Goal: Task Accomplishment & Management: Manage account settings

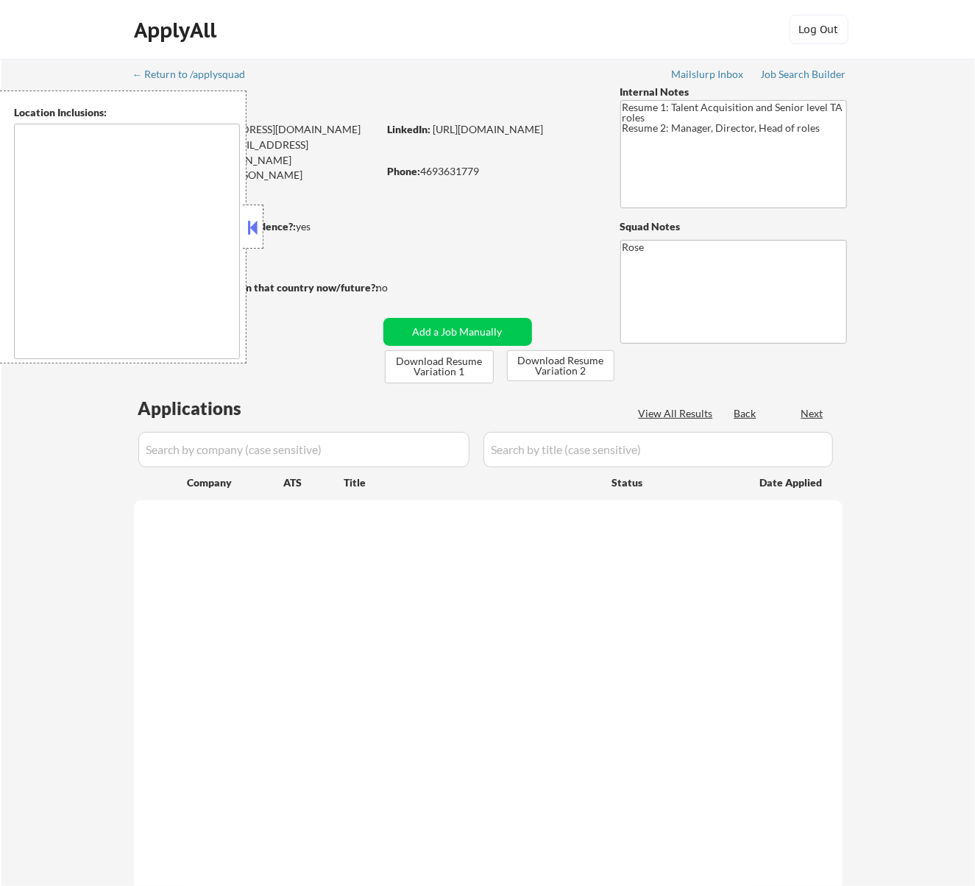
type textarea "[GEOGRAPHIC_DATA], [GEOGRAPHIC_DATA] [GEOGRAPHIC_DATA], [GEOGRAPHIC_DATA] [GEOG…"
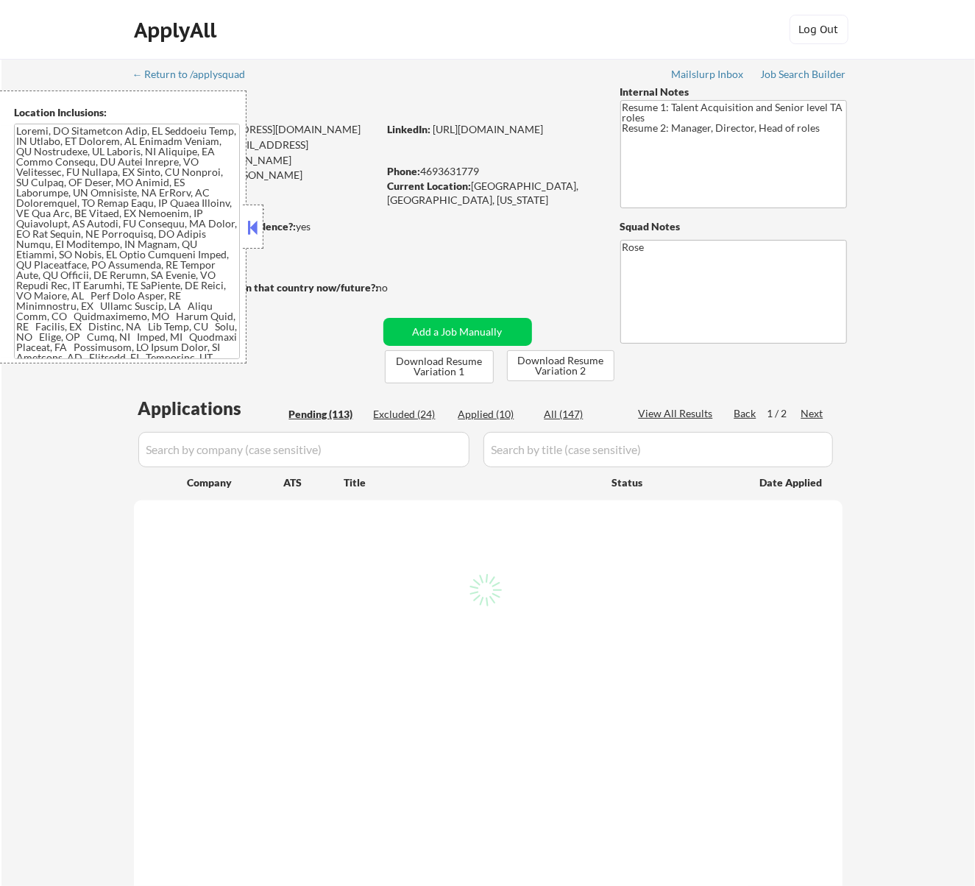
select select ""pending""
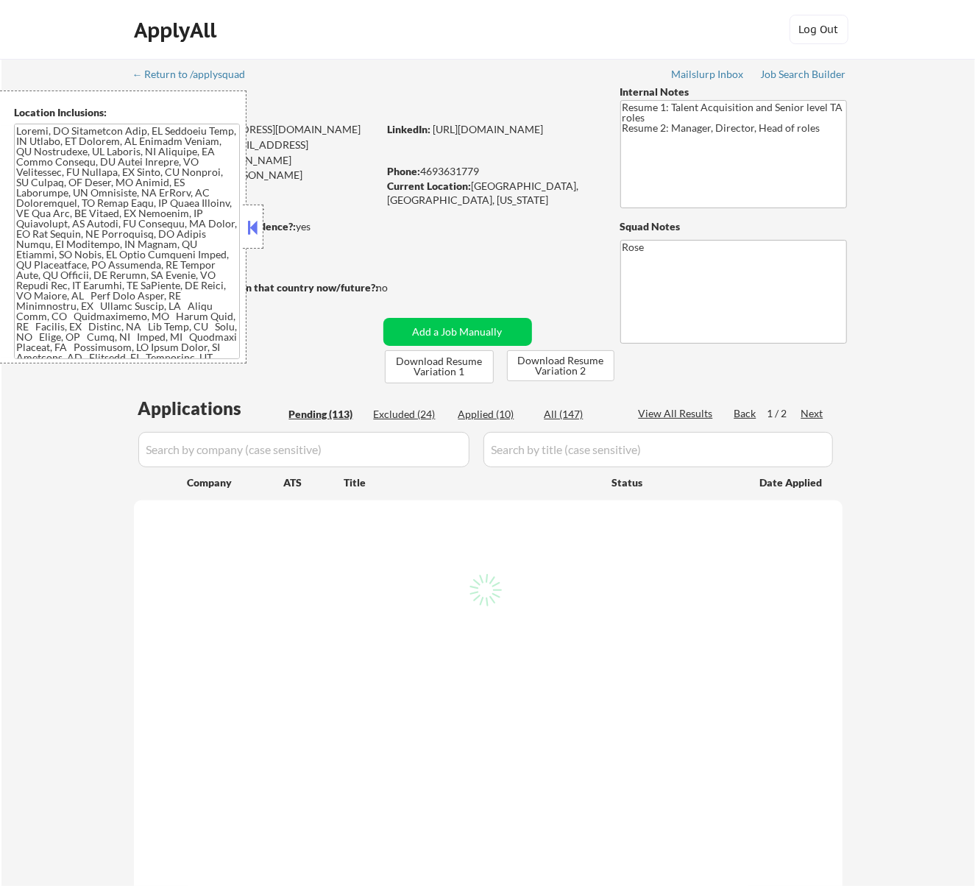
select select ""pending""
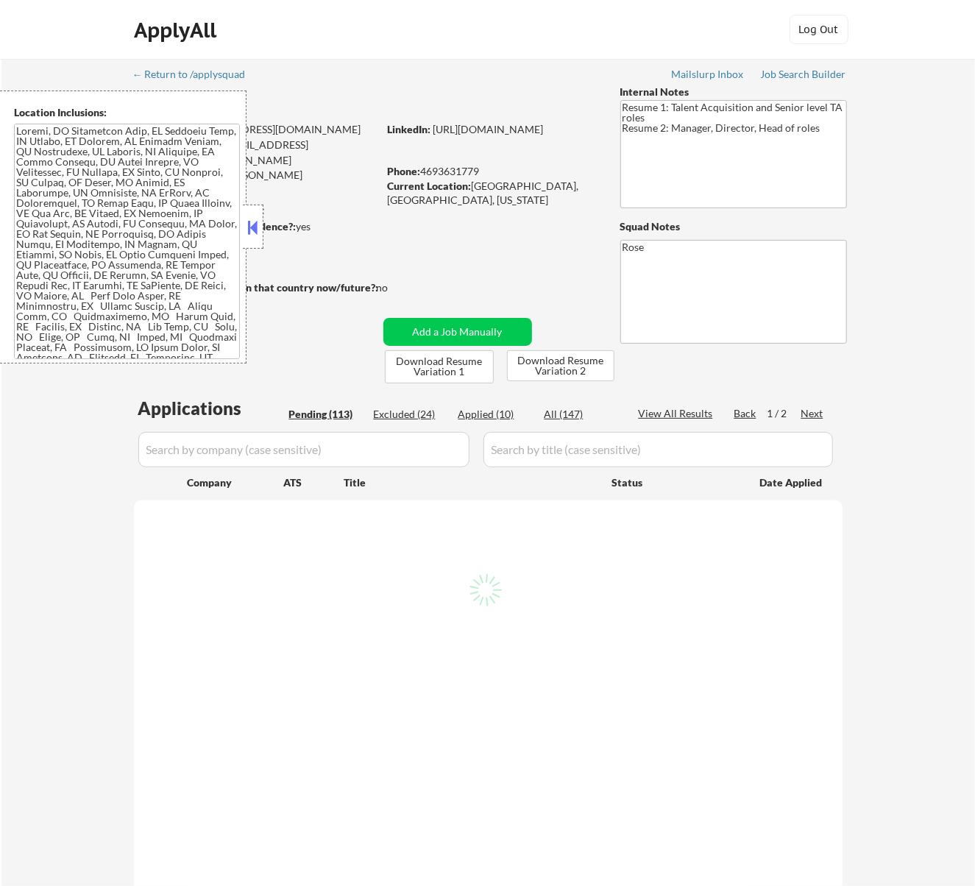
select select ""pending""
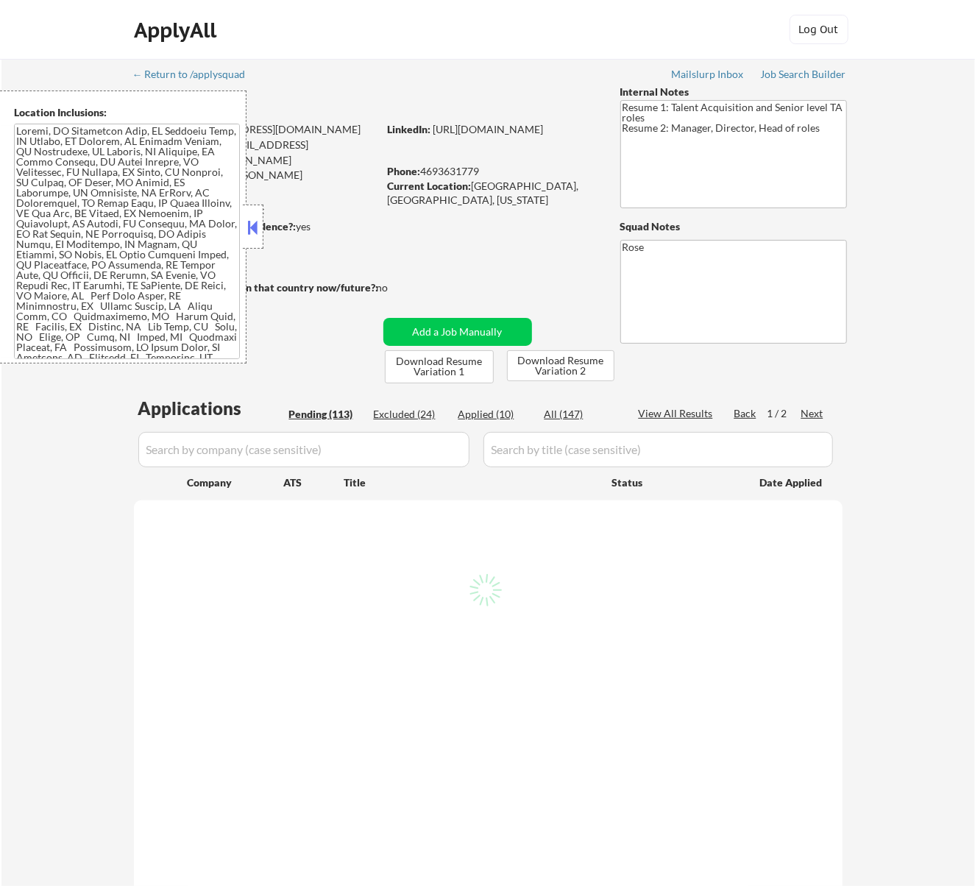
select select ""pending""
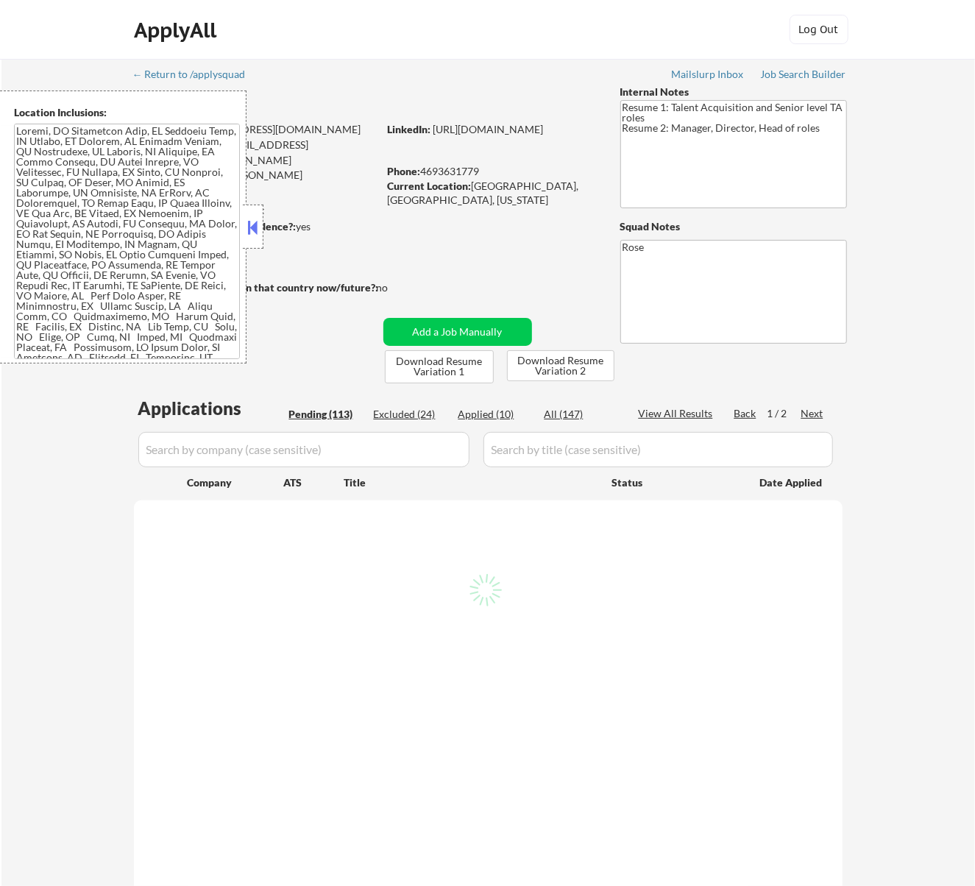
select select ""pending""
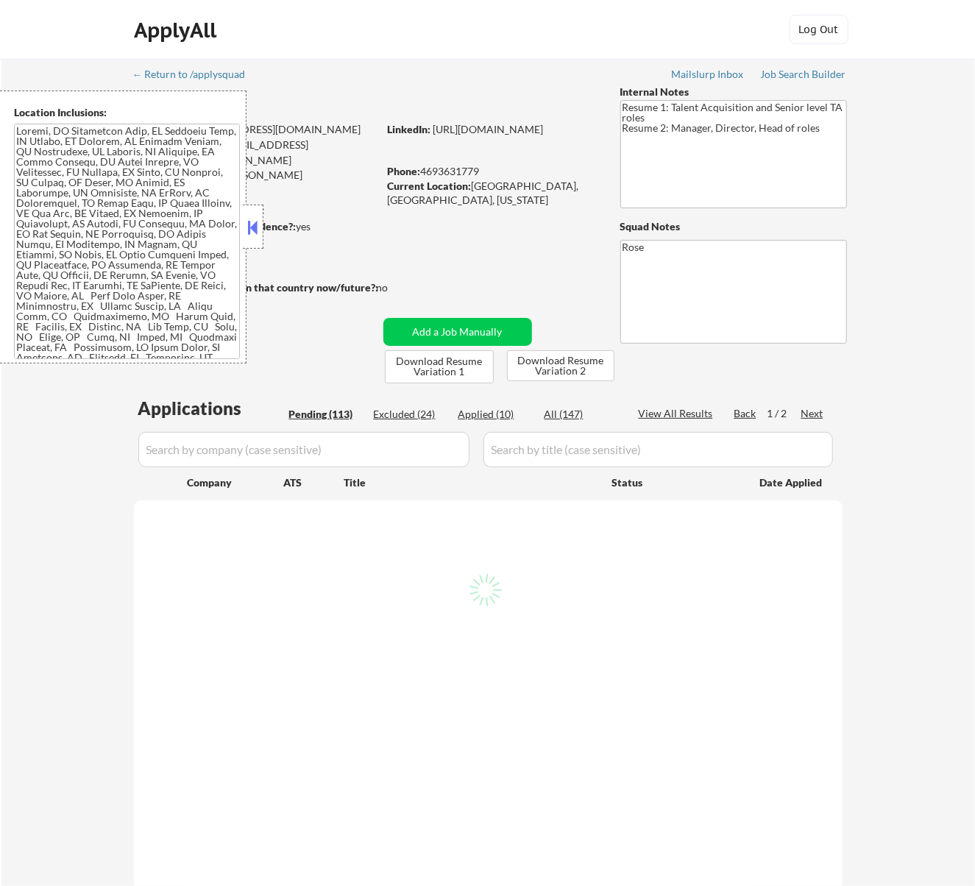
select select ""pending""
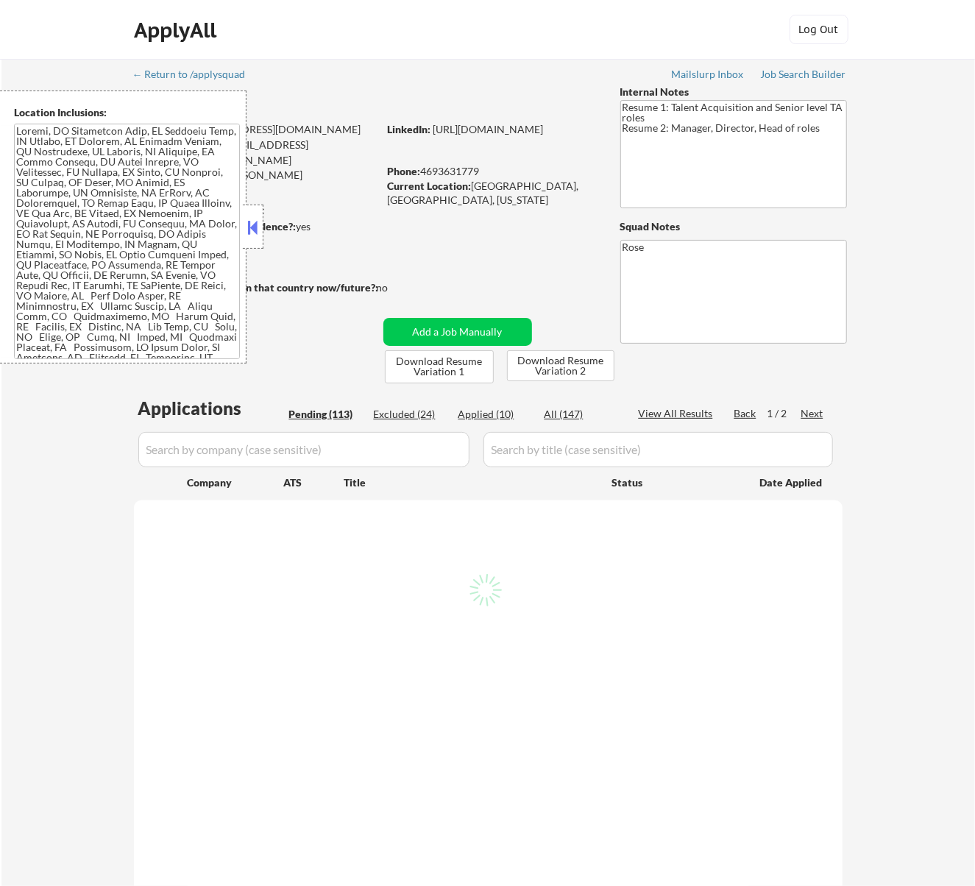
select select ""pending""
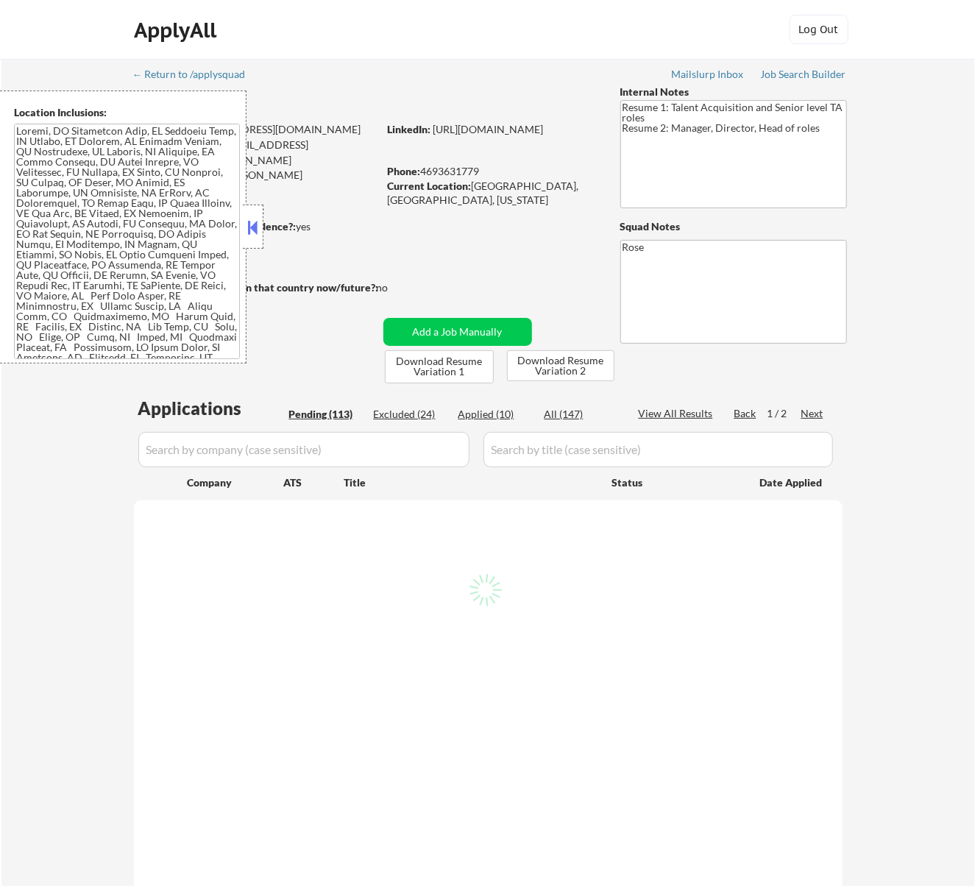
select select ""pending""
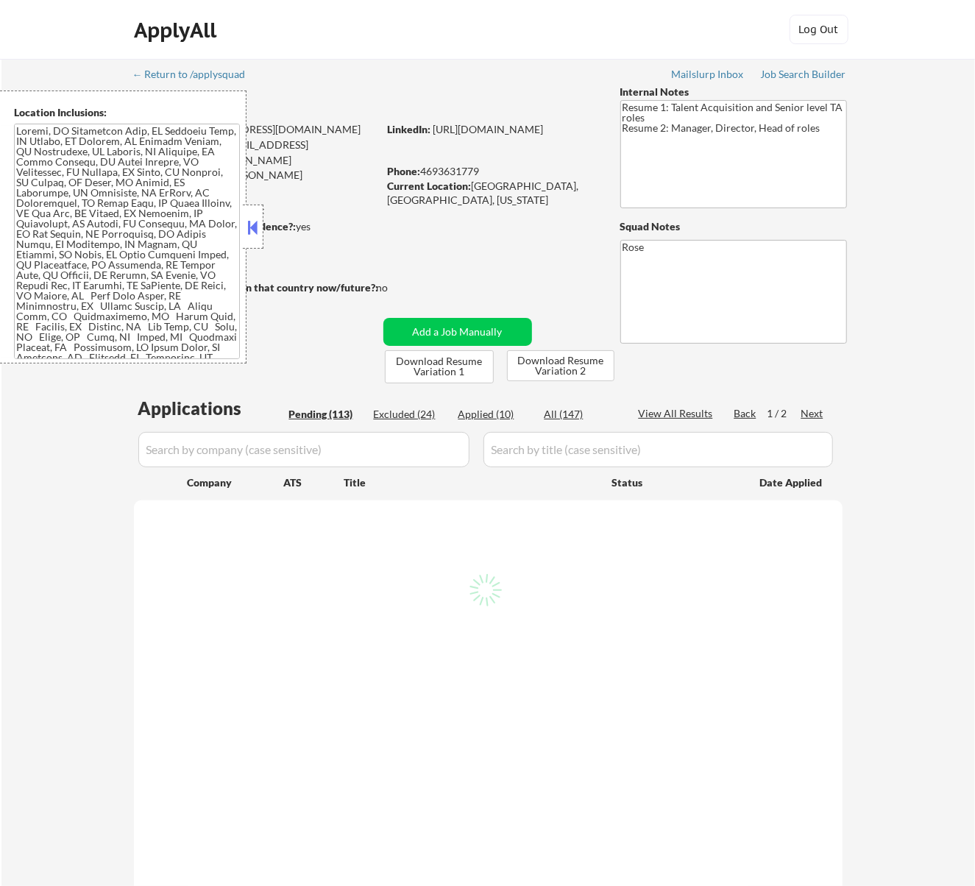
select select ""pending""
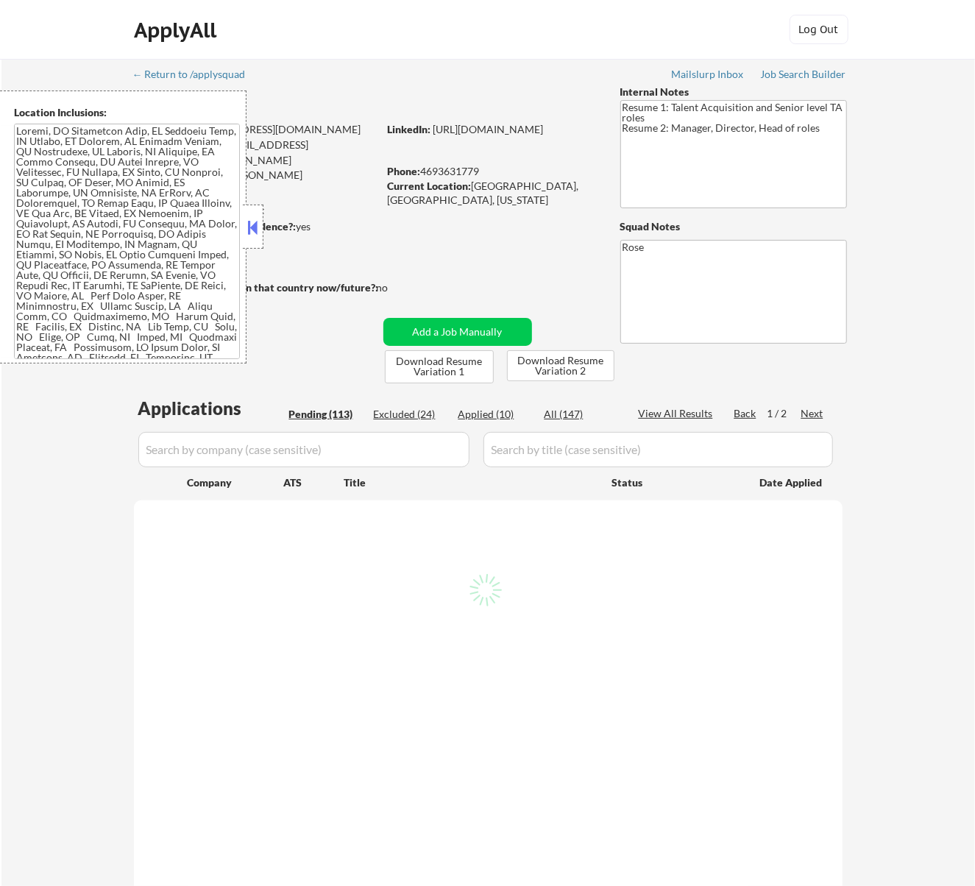
select select ""pending""
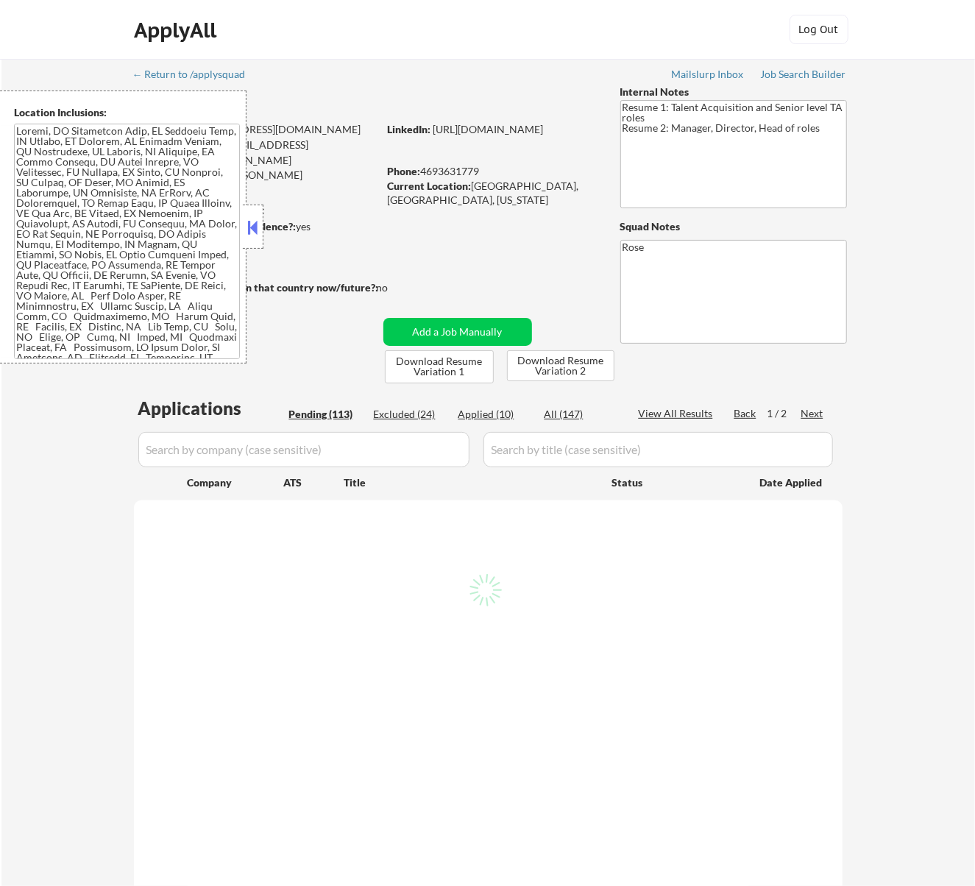
select select ""pending""
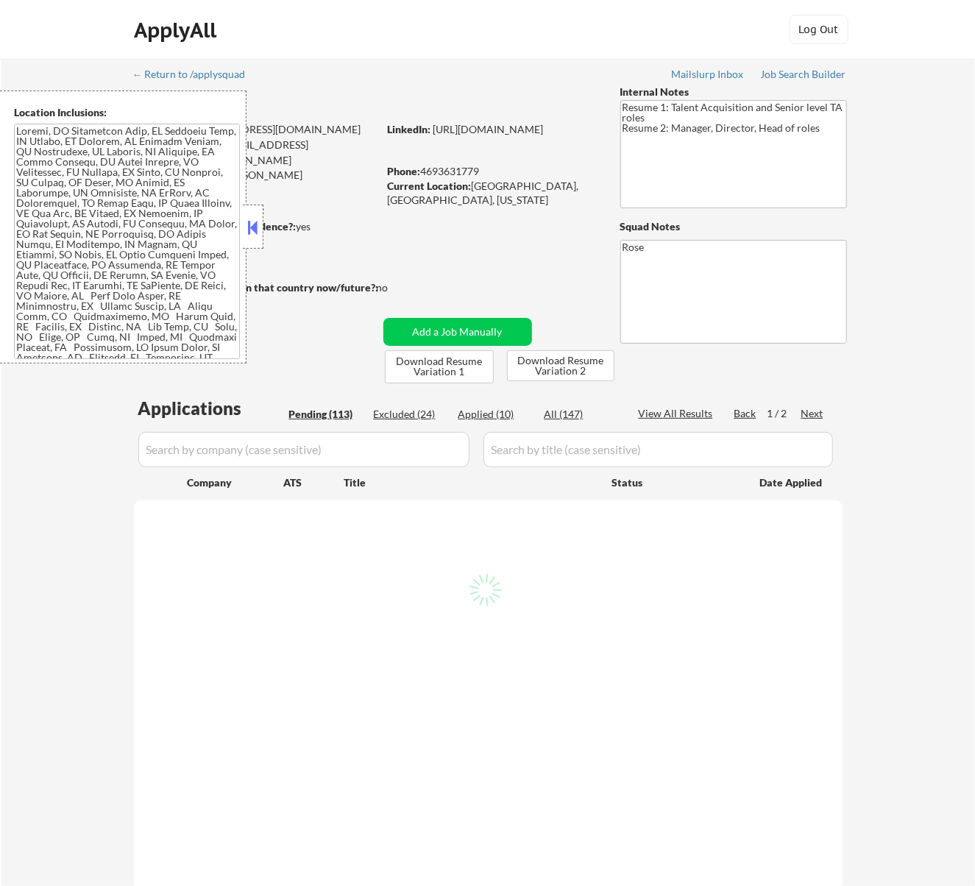
select select ""pending""
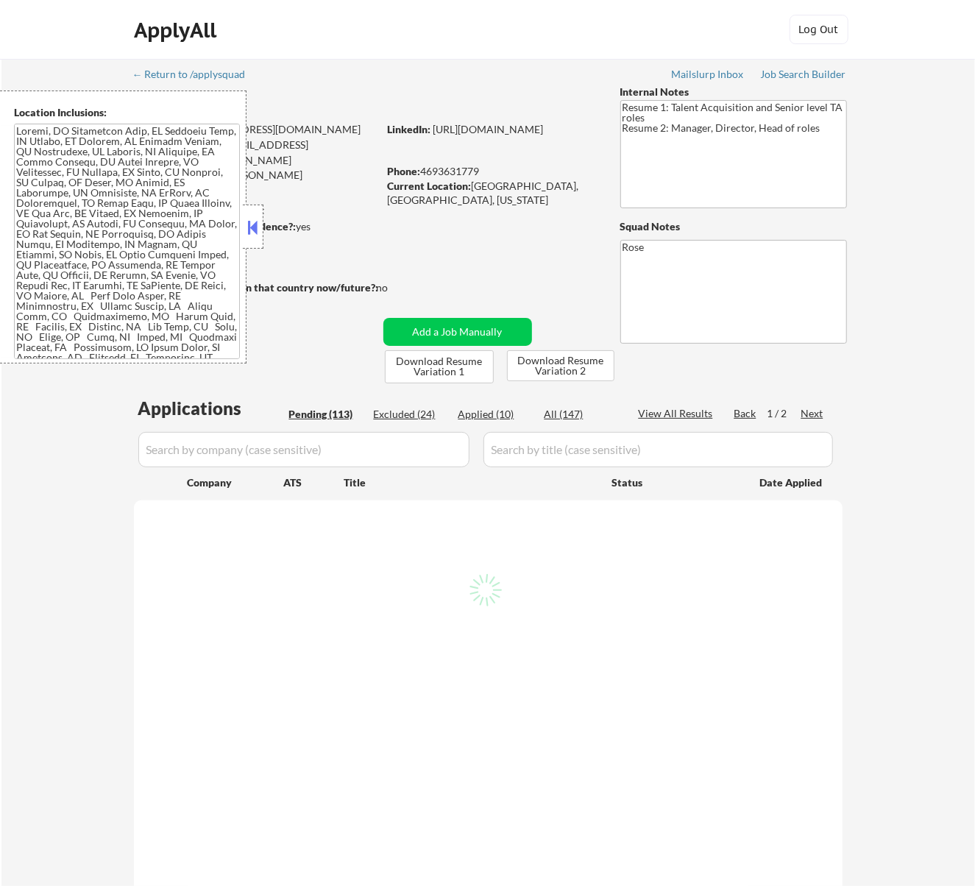
select select ""pending""
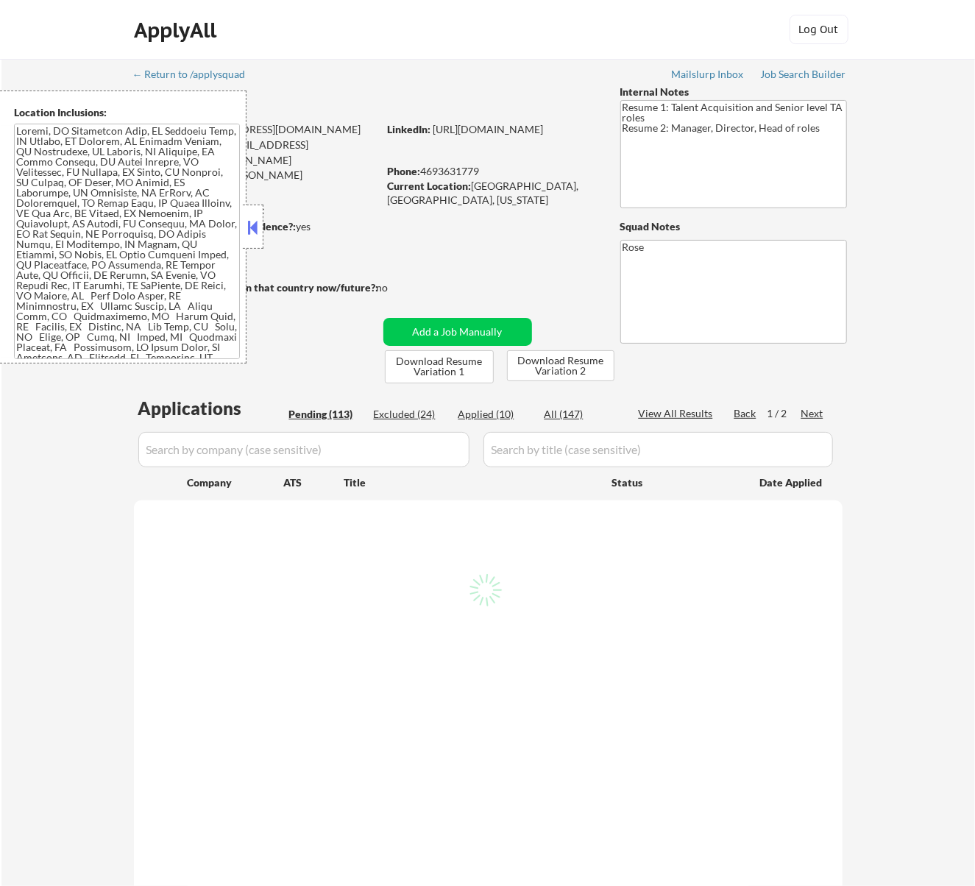
select select ""pending""
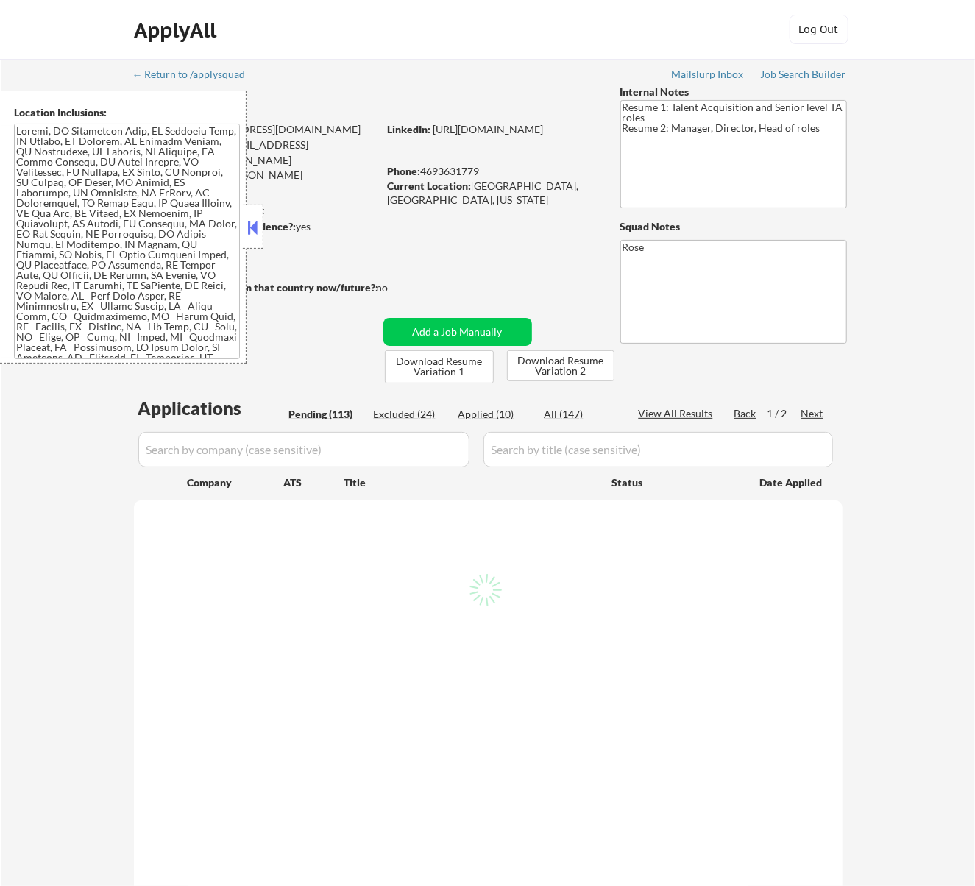
select select ""pending""
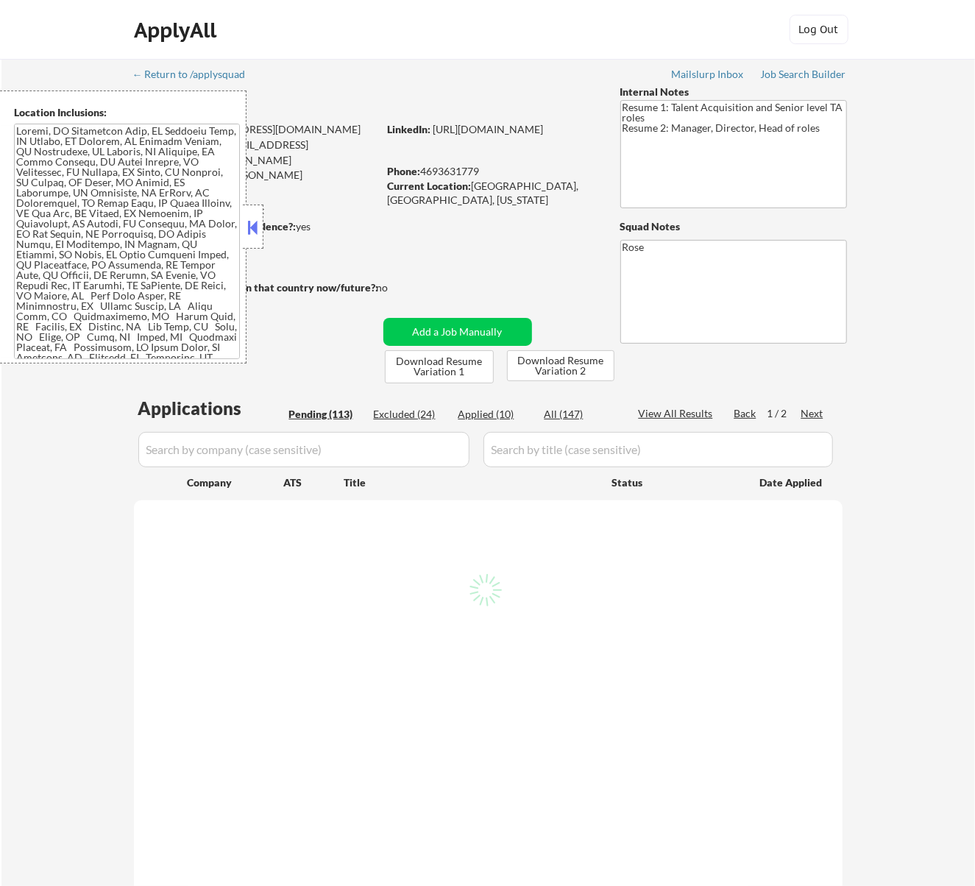
select select ""pending""
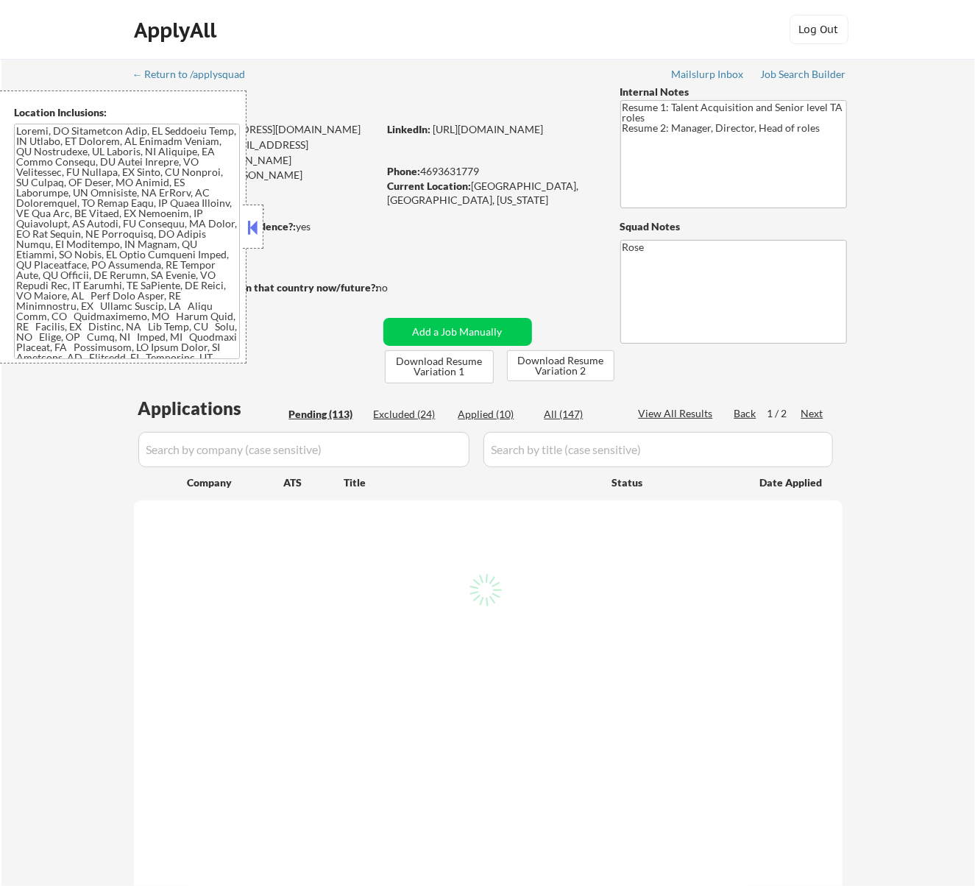
select select ""pending""
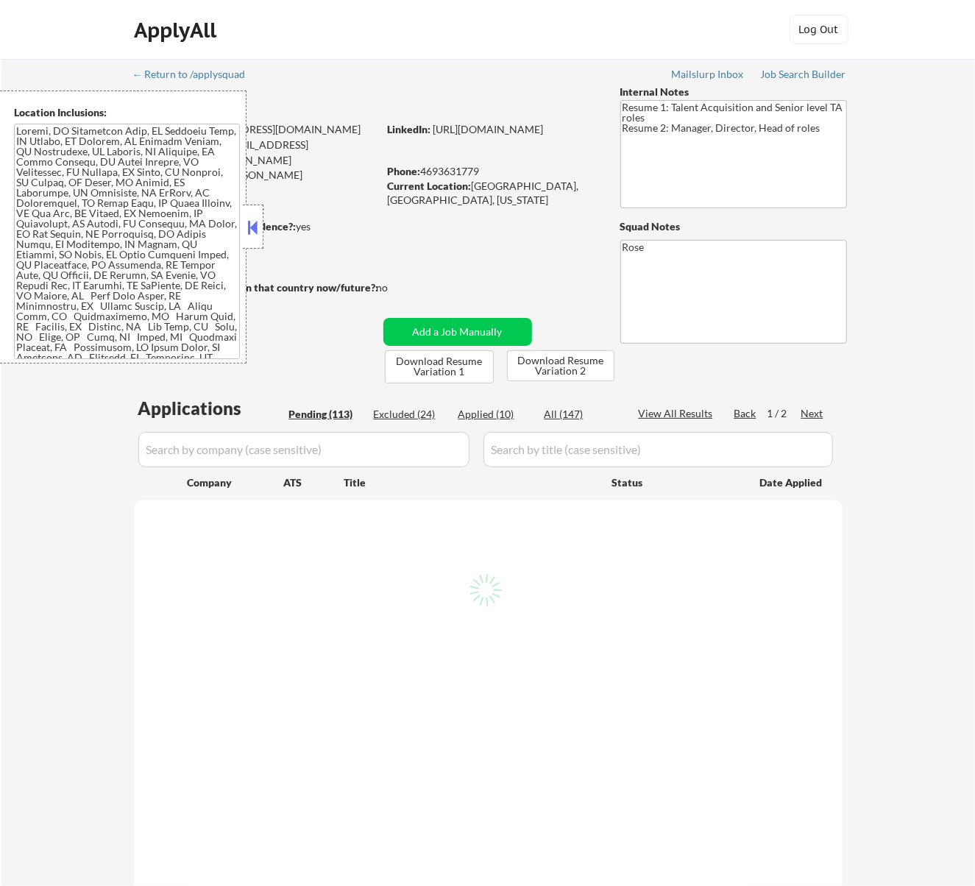
select select ""pending""
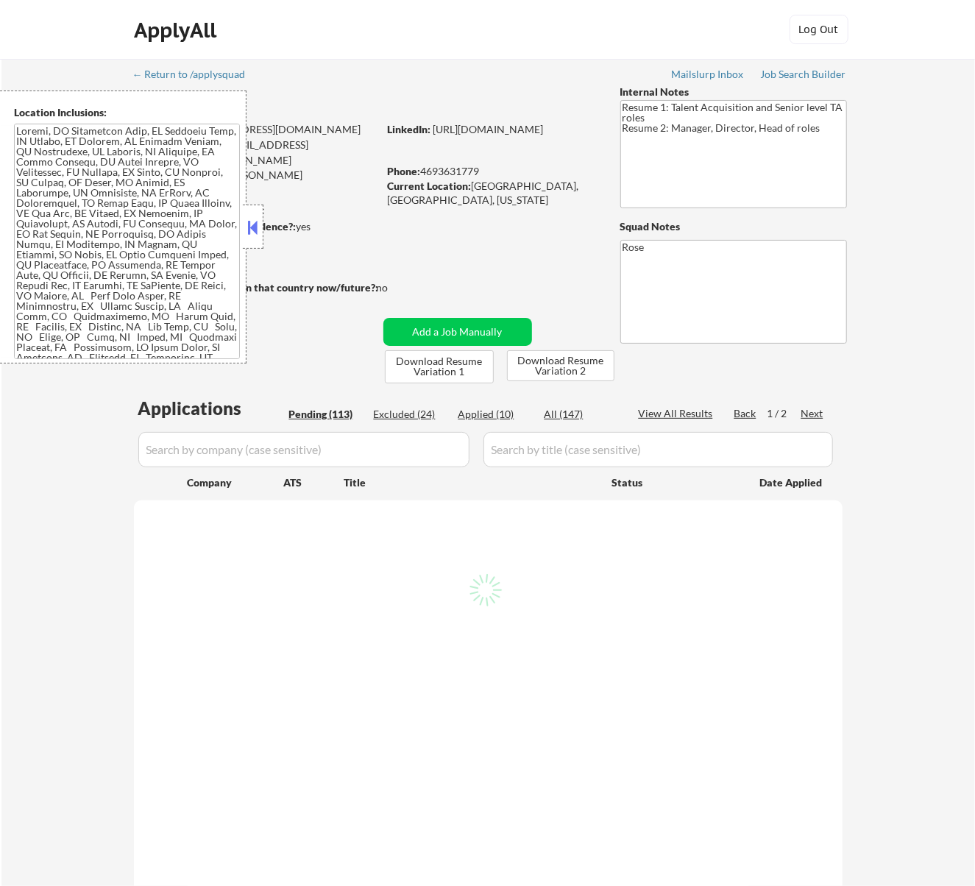
select select ""pending""
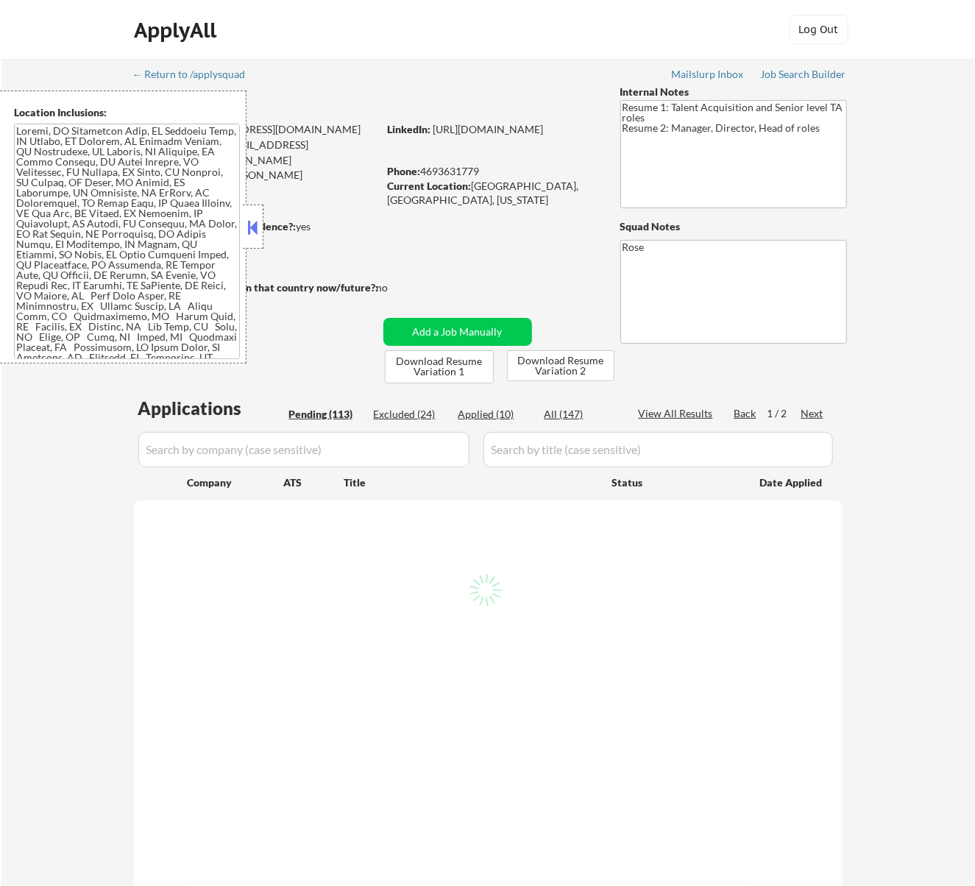
select select ""pending""
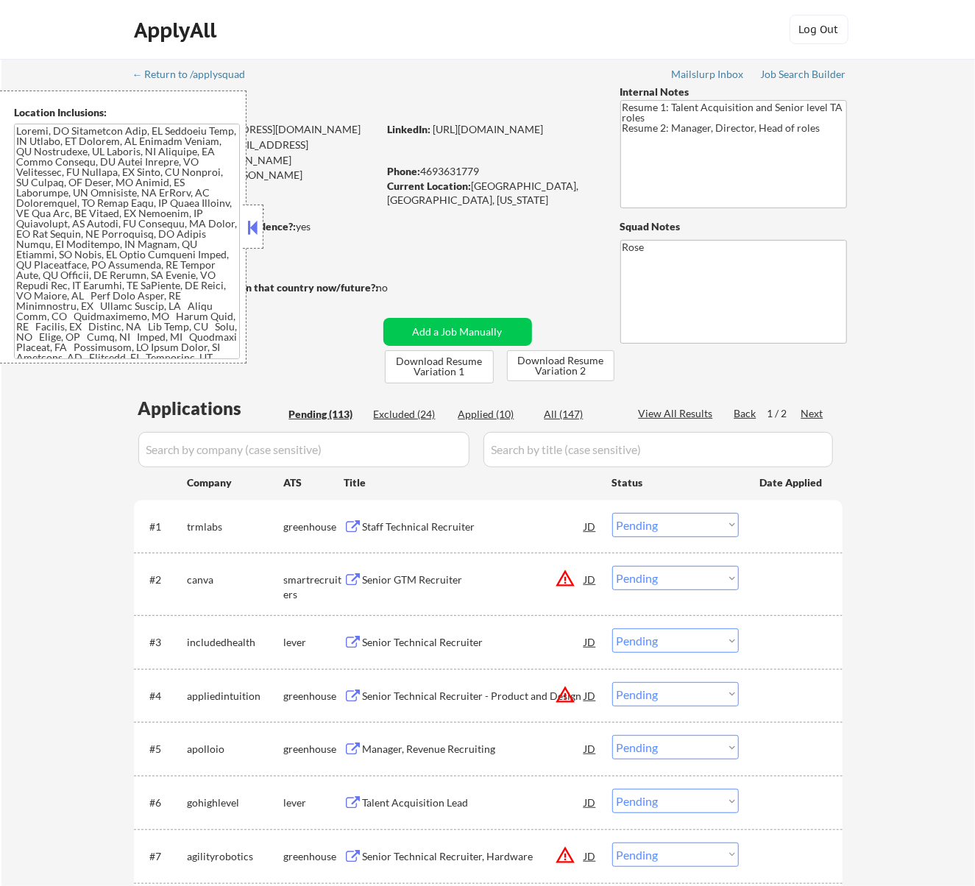
click at [254, 228] on button at bounding box center [252, 227] width 16 height 22
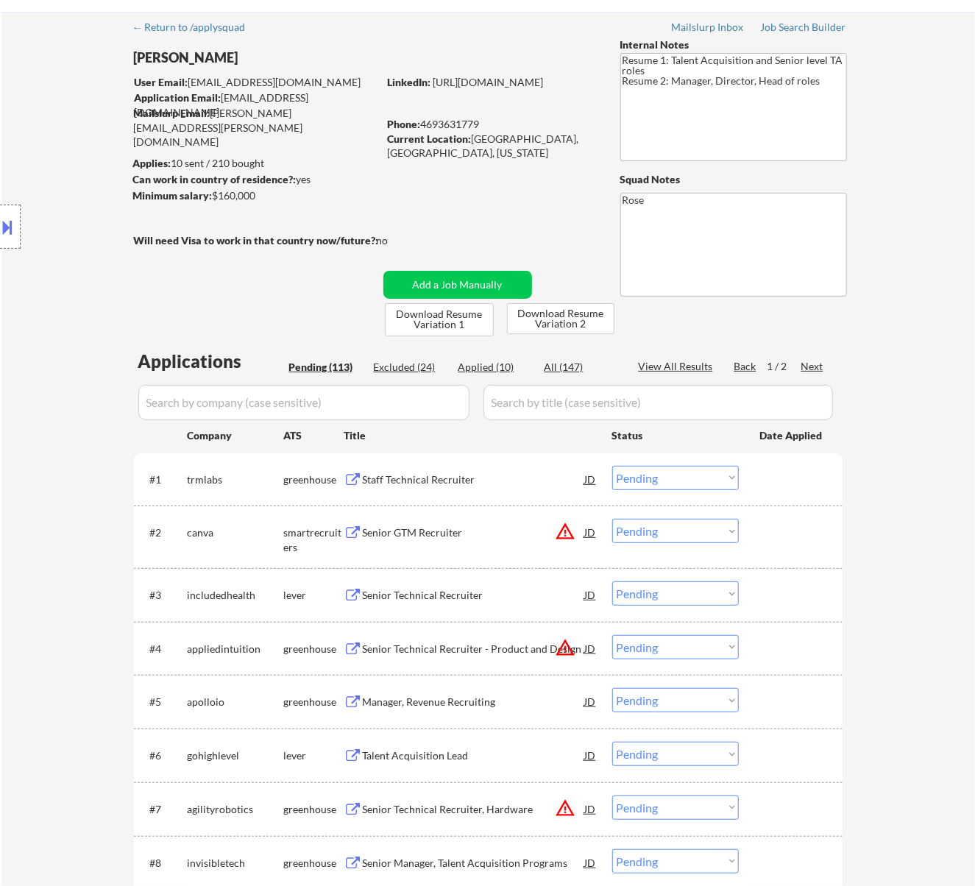
scroll to position [98, 0]
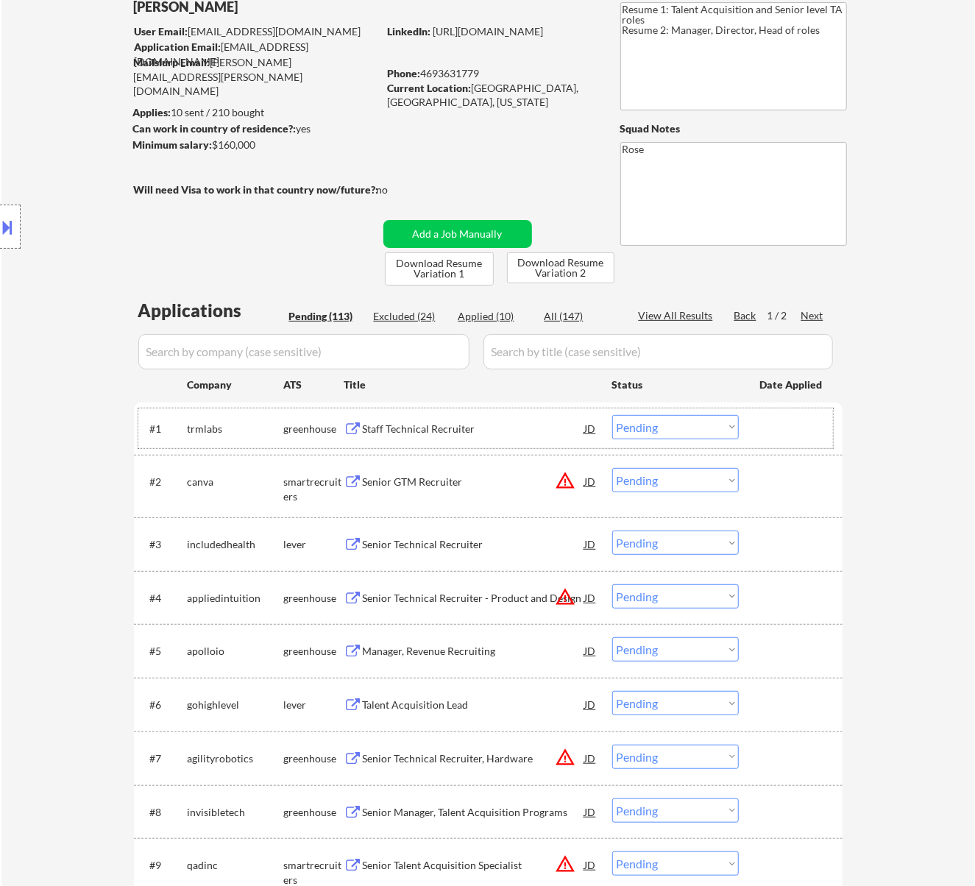
click at [484, 413] on div "#1 trmlabs greenhouse Staff Technical Recruiter JD Choose an option... Pending …" at bounding box center [485, 428] width 694 height 40
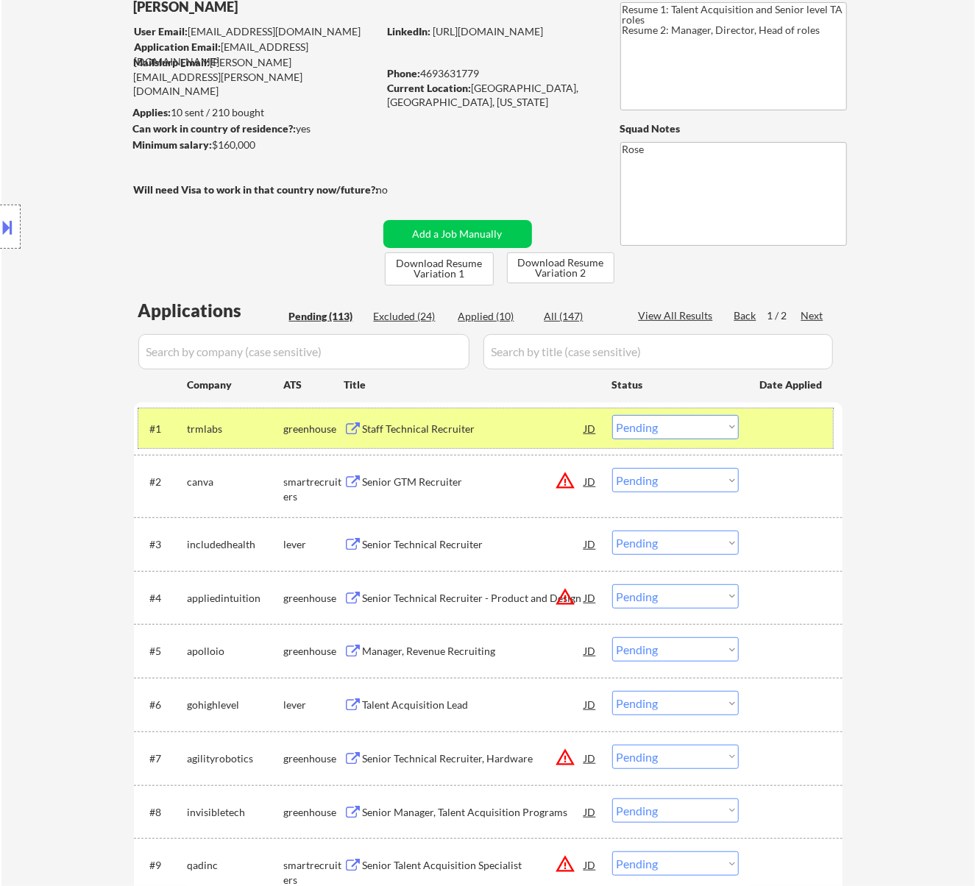
click at [530, 430] on div "Staff Technical Recruiter" at bounding box center [474, 428] width 222 height 15
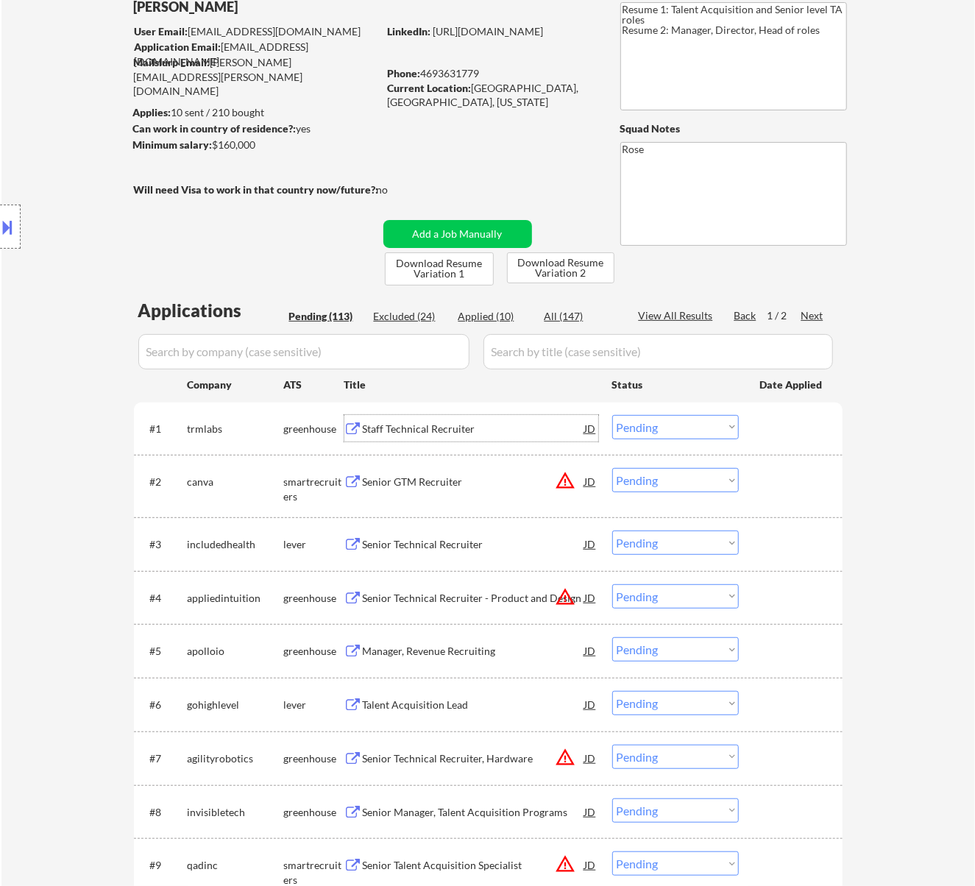
click at [671, 419] on select "Choose an option... Pending Applied Excluded (Questions) Excluded (Expired) Exc…" at bounding box center [675, 427] width 127 height 24
click at [612, 415] on select "Choose an option... Pending Applied Excluded (Questions) Excluded (Expired) Exc…" at bounding box center [675, 427] width 127 height 24
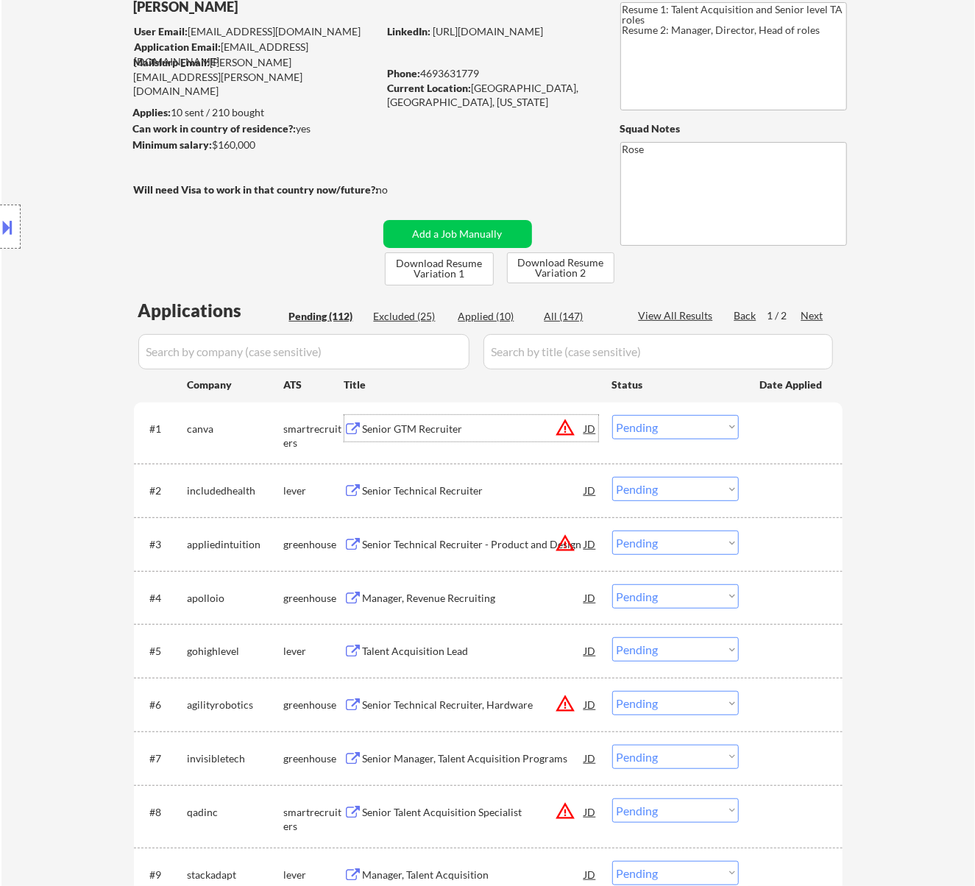
click at [460, 430] on div "Senior GTM Recruiter" at bounding box center [474, 428] width 222 height 15
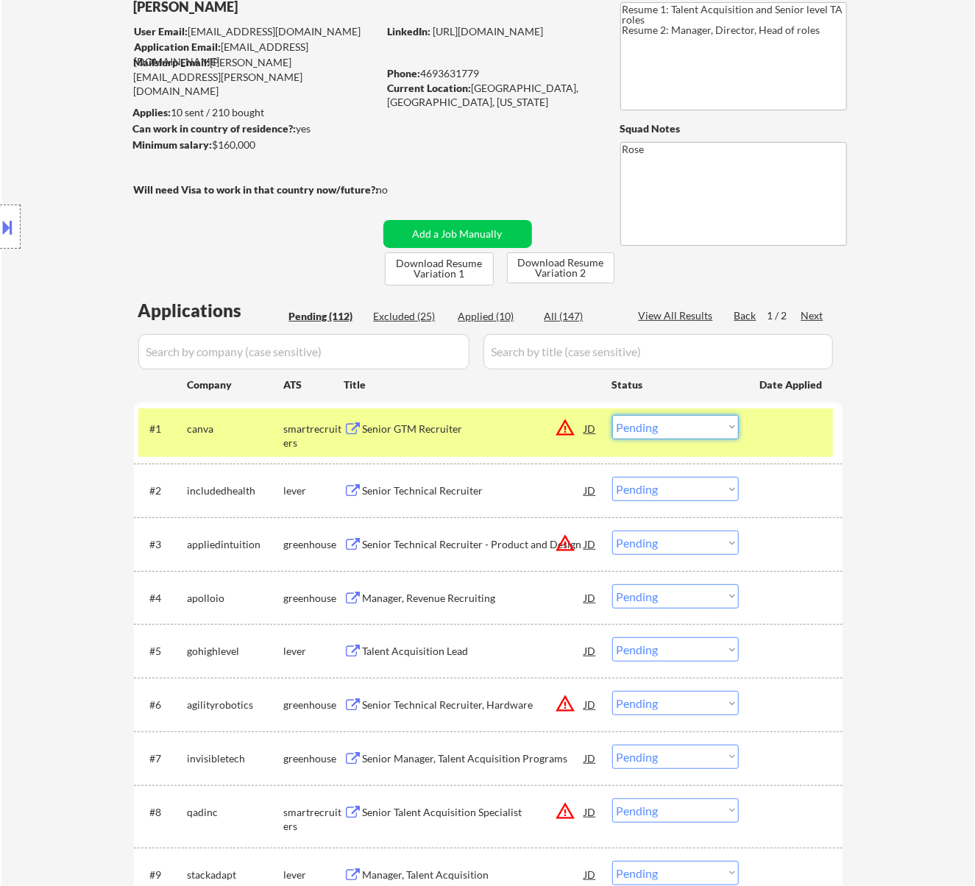
click at [688, 421] on select "Choose an option... Pending Applied Excluded (Questions) Excluded (Expired) Exc…" at bounding box center [675, 427] width 127 height 24
click at [612, 415] on select "Choose an option... Pending Applied Excluded (Questions) Excluded (Expired) Exc…" at bounding box center [675, 427] width 127 height 24
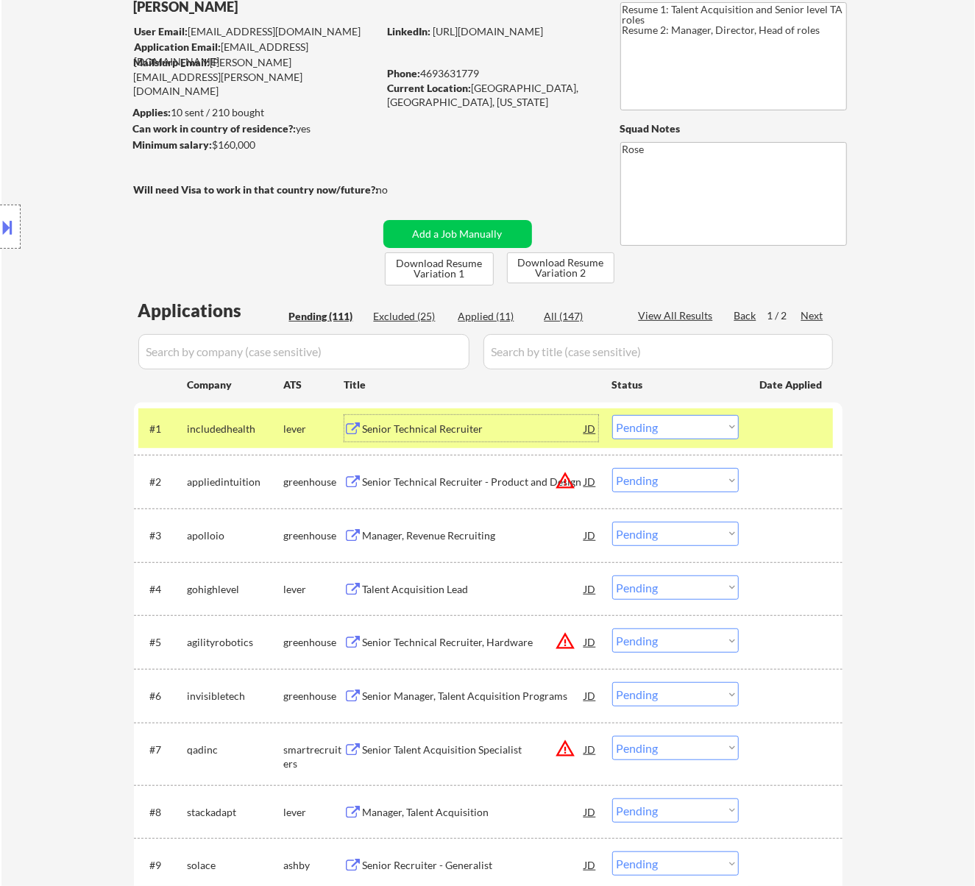
click at [485, 425] on div "Senior Technical Recruiter" at bounding box center [474, 428] width 222 height 15
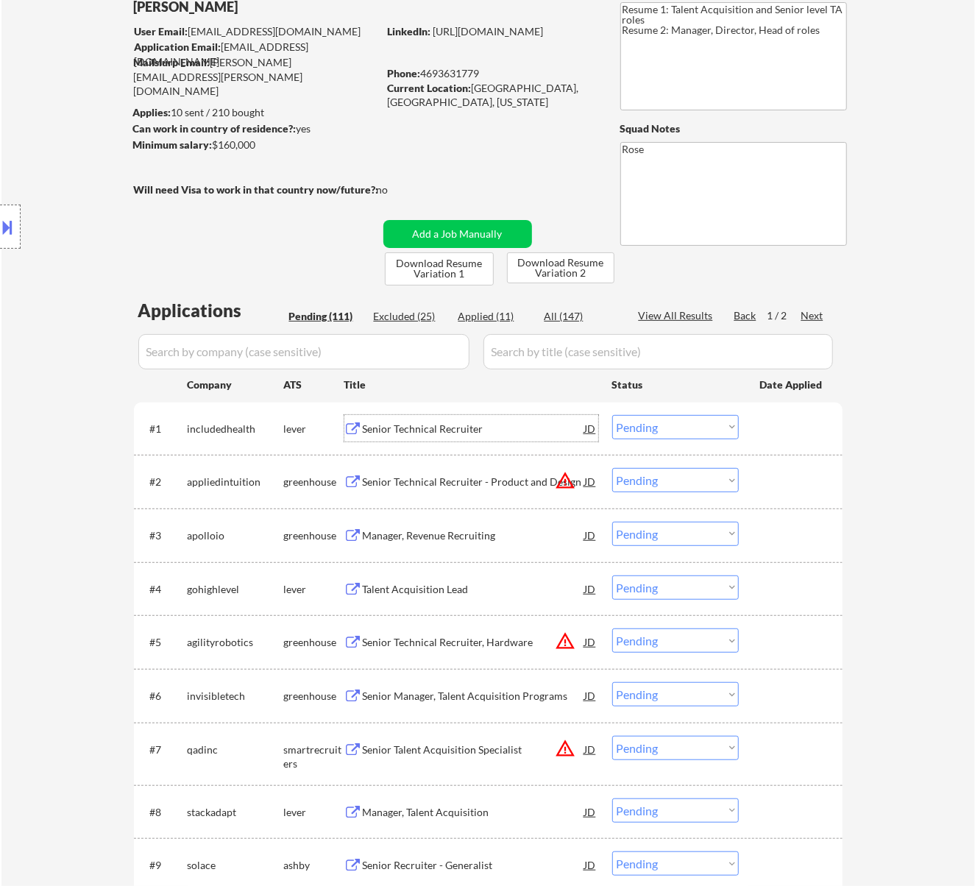
click at [641, 425] on select "Choose an option... Pending Applied Excluded (Questions) Excluded (Expired) Exc…" at bounding box center [675, 427] width 127 height 24
click at [612, 415] on select "Choose an option... Pending Applied Excluded (Questions) Excluded (Expired) Exc…" at bounding box center [675, 427] width 127 height 24
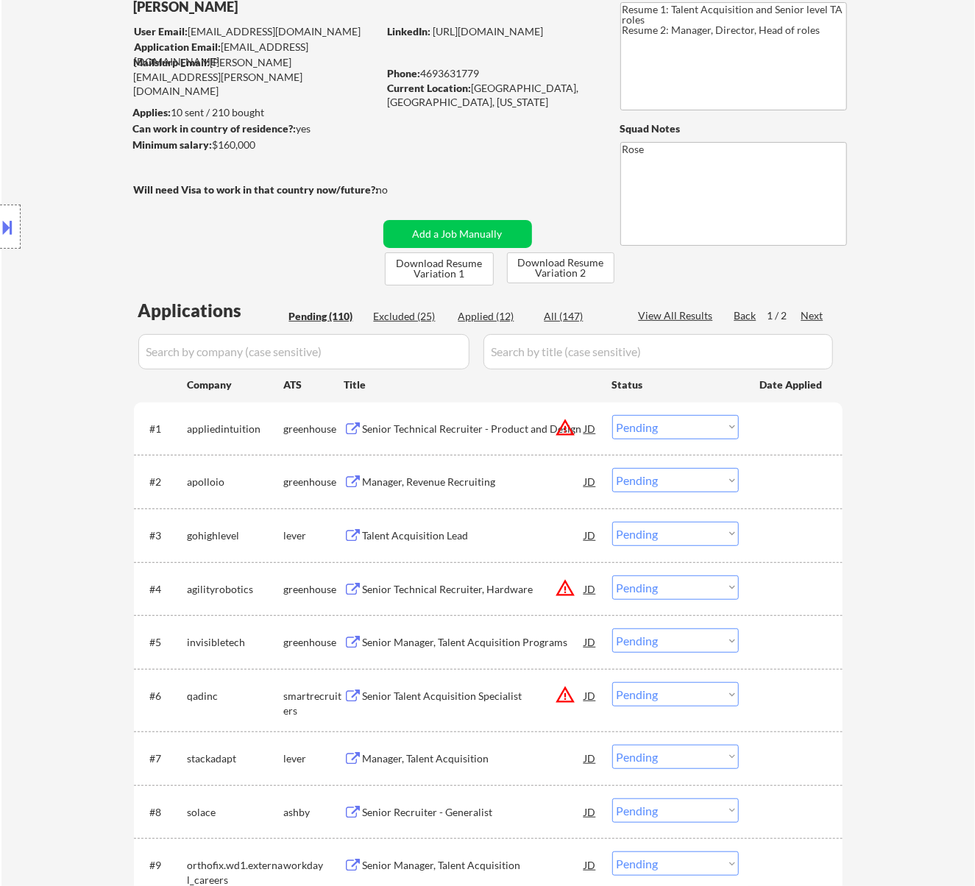
click at [504, 424] on div "Senior Technical Recruiter - Product and Design" at bounding box center [474, 428] width 222 height 15
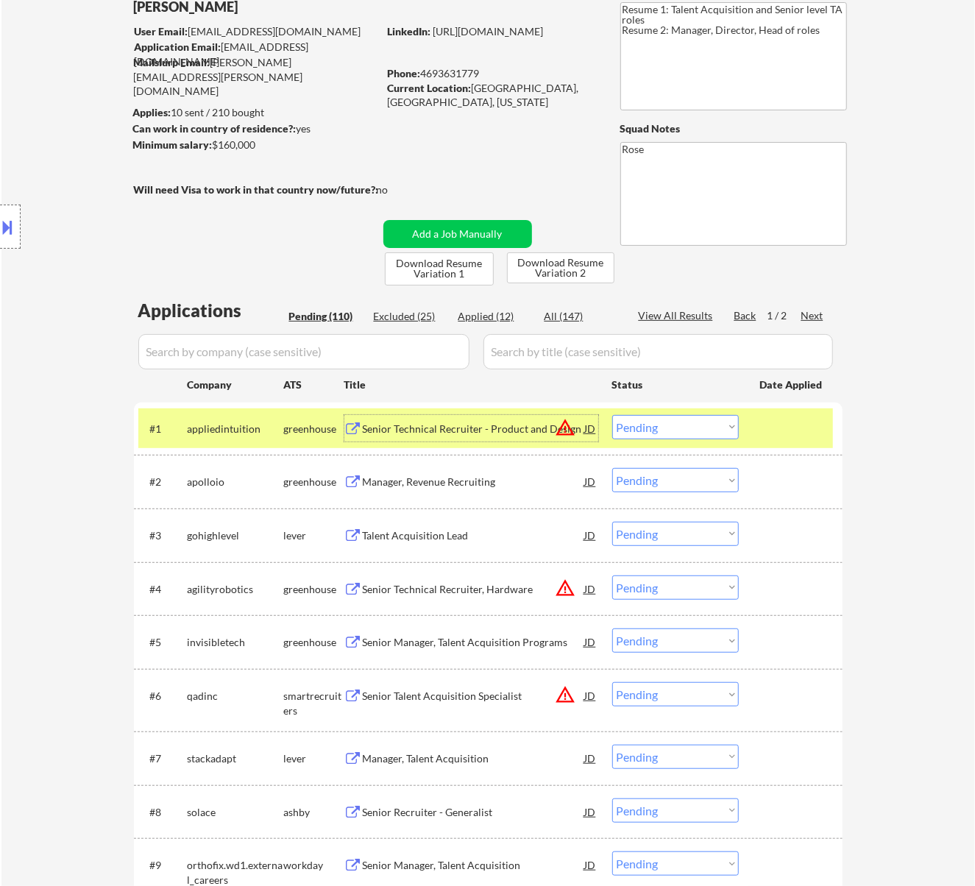
click at [15, 231] on button at bounding box center [8, 227] width 16 height 24
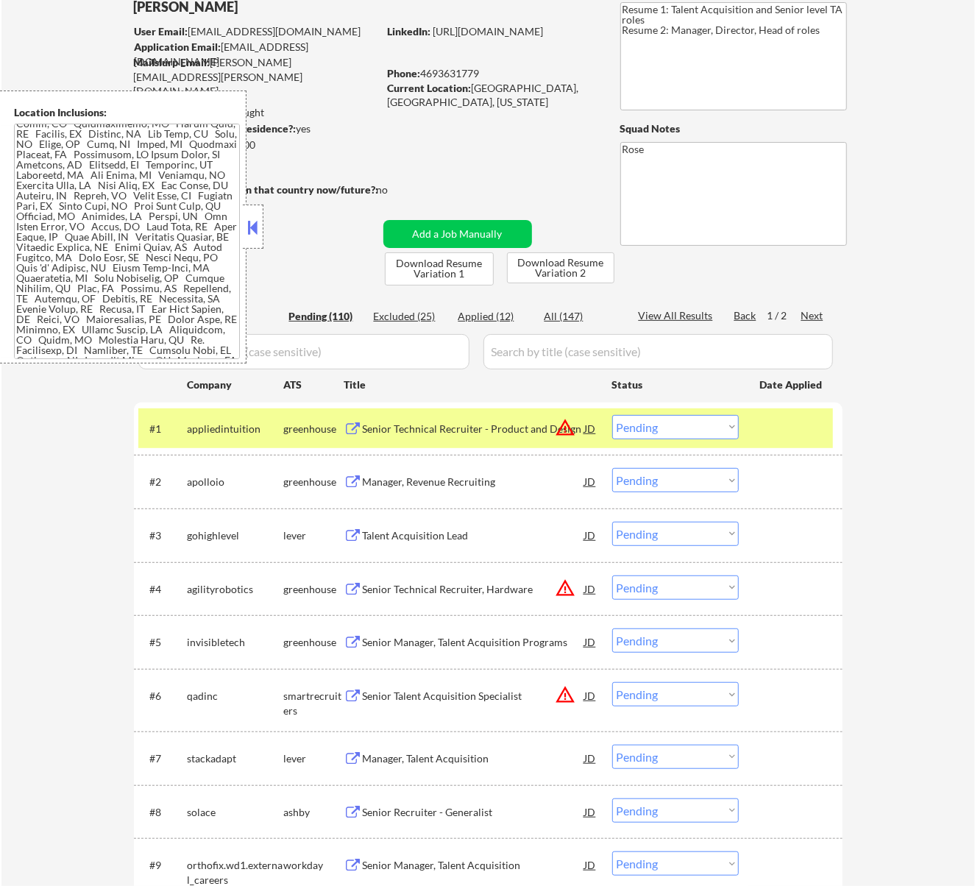
scroll to position [196, 0]
click at [251, 222] on button at bounding box center [252, 227] width 16 height 22
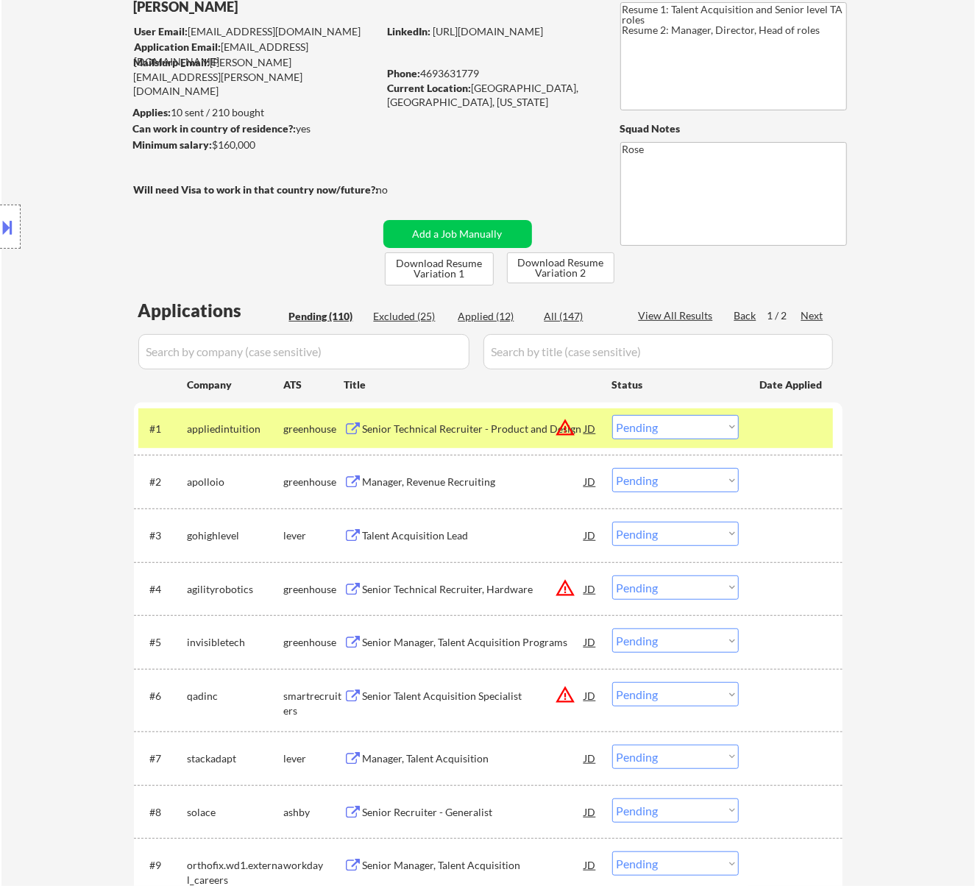
click at [674, 424] on select "Choose an option... Pending Applied Excluded (Questions) Excluded (Expired) Exc…" at bounding box center [675, 427] width 127 height 24
click at [612, 415] on select "Choose an option... Pending Applied Excluded (Questions) Excluded (Expired) Exc…" at bounding box center [675, 427] width 127 height 24
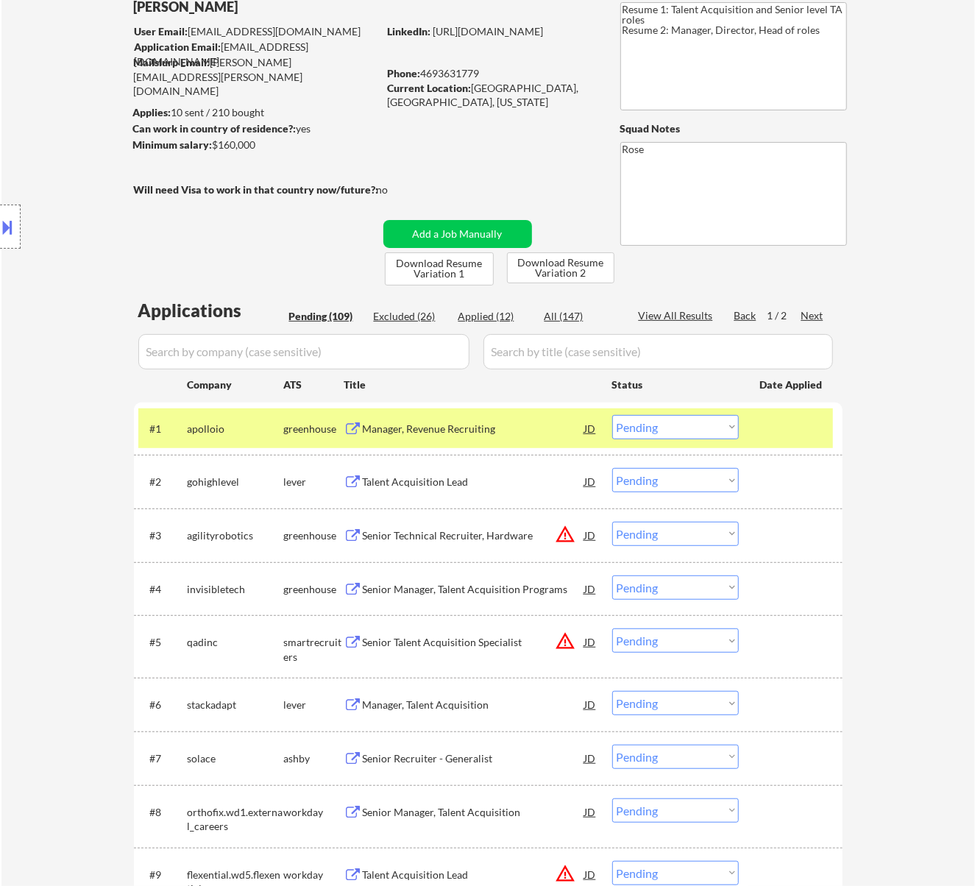
click at [481, 433] on div "Manager, Revenue Recruiting" at bounding box center [474, 428] width 222 height 15
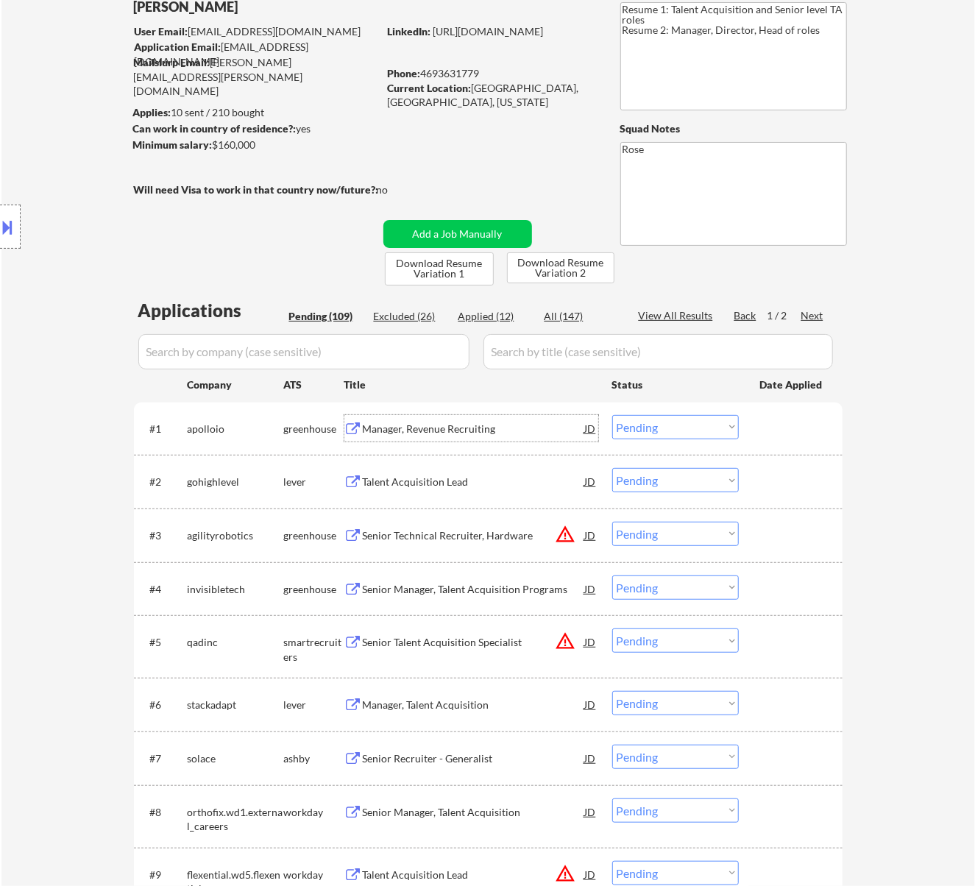
click at [668, 422] on select "Choose an option... Pending Applied Excluded (Questions) Excluded (Expired) Exc…" at bounding box center [675, 427] width 127 height 24
click at [612, 415] on select "Choose an option... Pending Applied Excluded (Questions) Excluded (Expired) Exc…" at bounding box center [675, 427] width 127 height 24
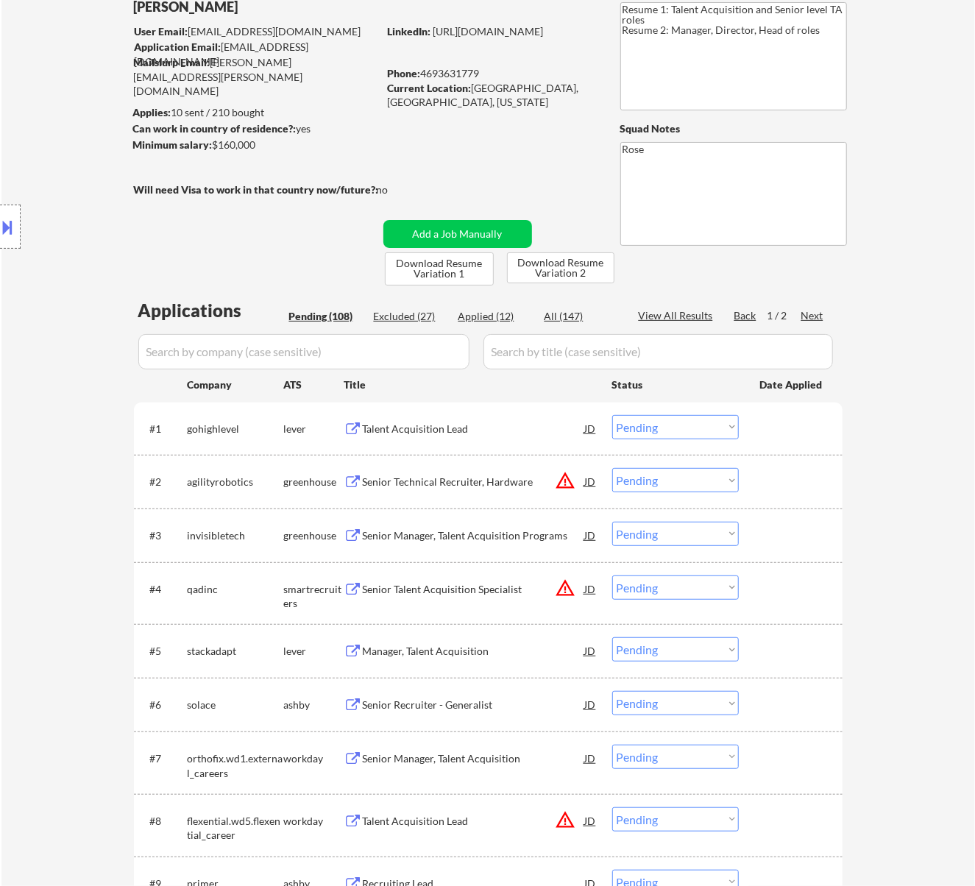
click at [515, 430] on div "Talent Acquisition Lead" at bounding box center [474, 428] width 222 height 15
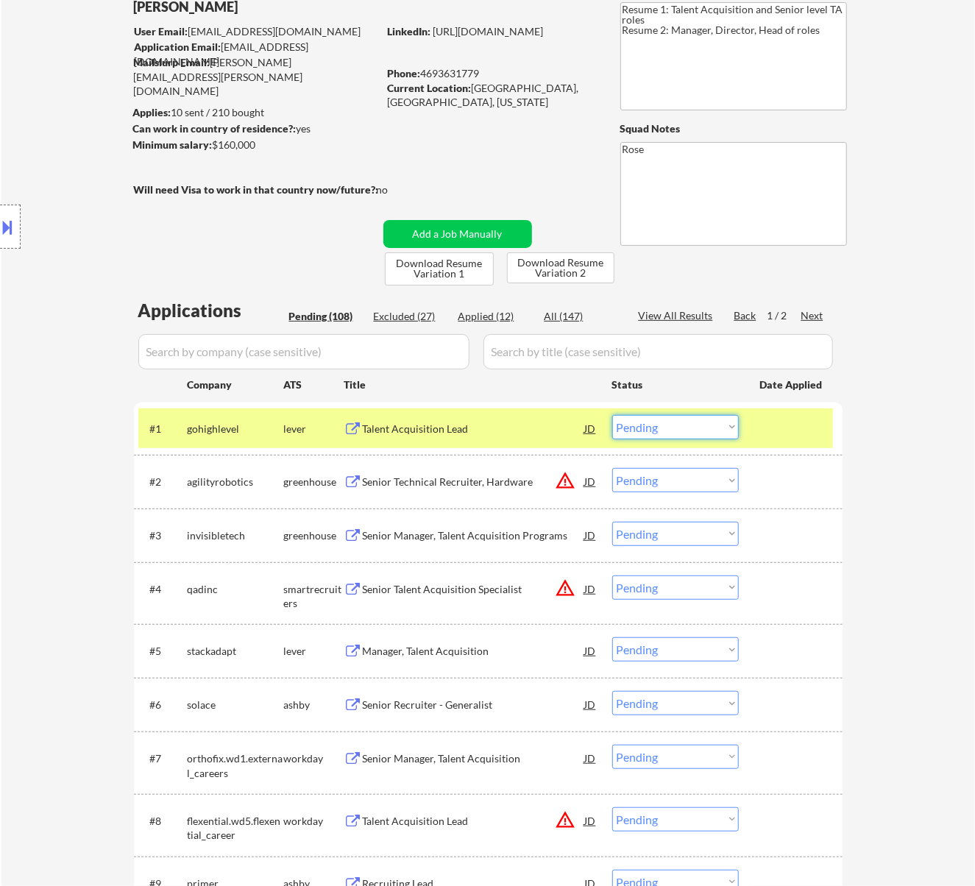
click at [668, 421] on select "Choose an option... Pending Applied Excluded (Questions) Excluded (Expired) Exc…" at bounding box center [675, 427] width 127 height 24
click at [612, 415] on select "Choose an option... Pending Applied Excluded (Questions) Excluded (Expired) Exc…" at bounding box center [675, 427] width 127 height 24
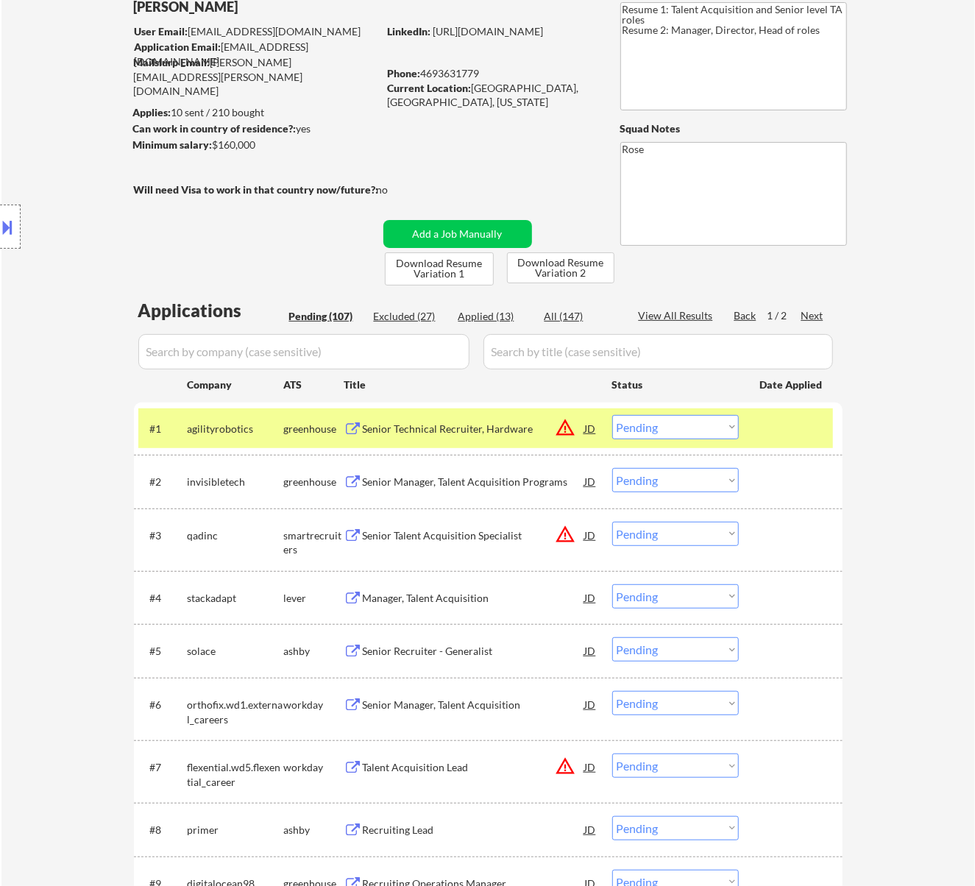
click at [465, 424] on div "Senior Technical Recruiter, Hardware" at bounding box center [474, 428] width 222 height 15
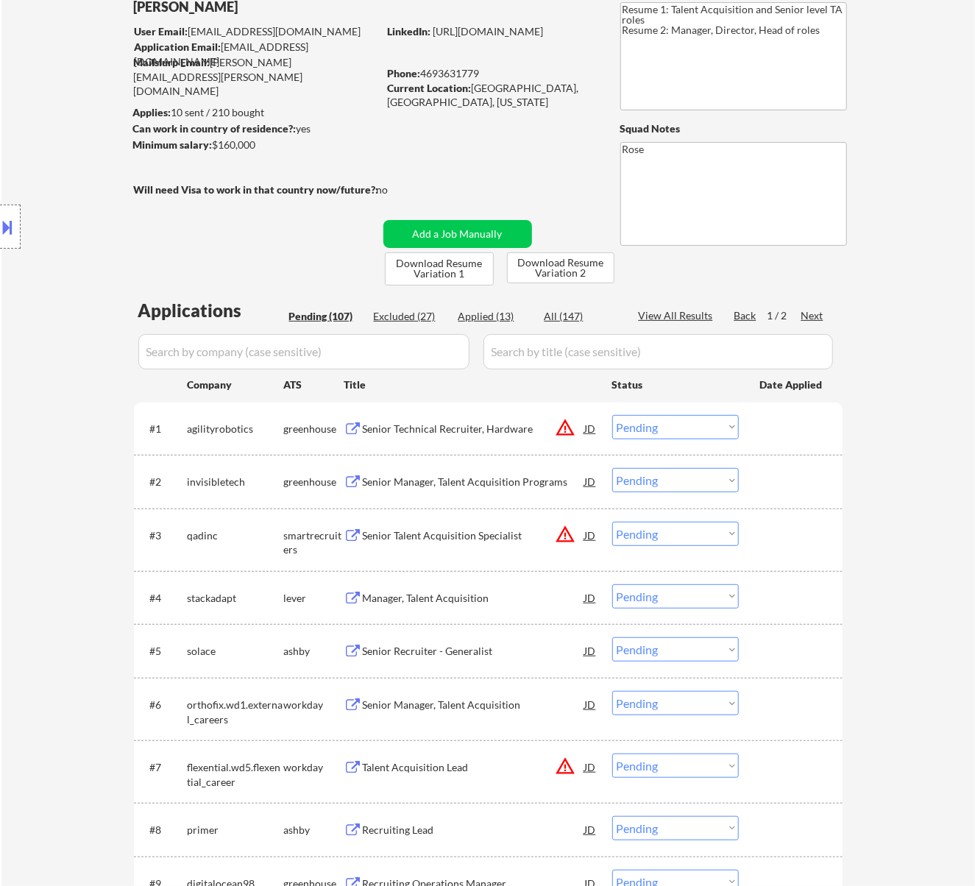
click at [13, 224] on button at bounding box center [8, 227] width 16 height 24
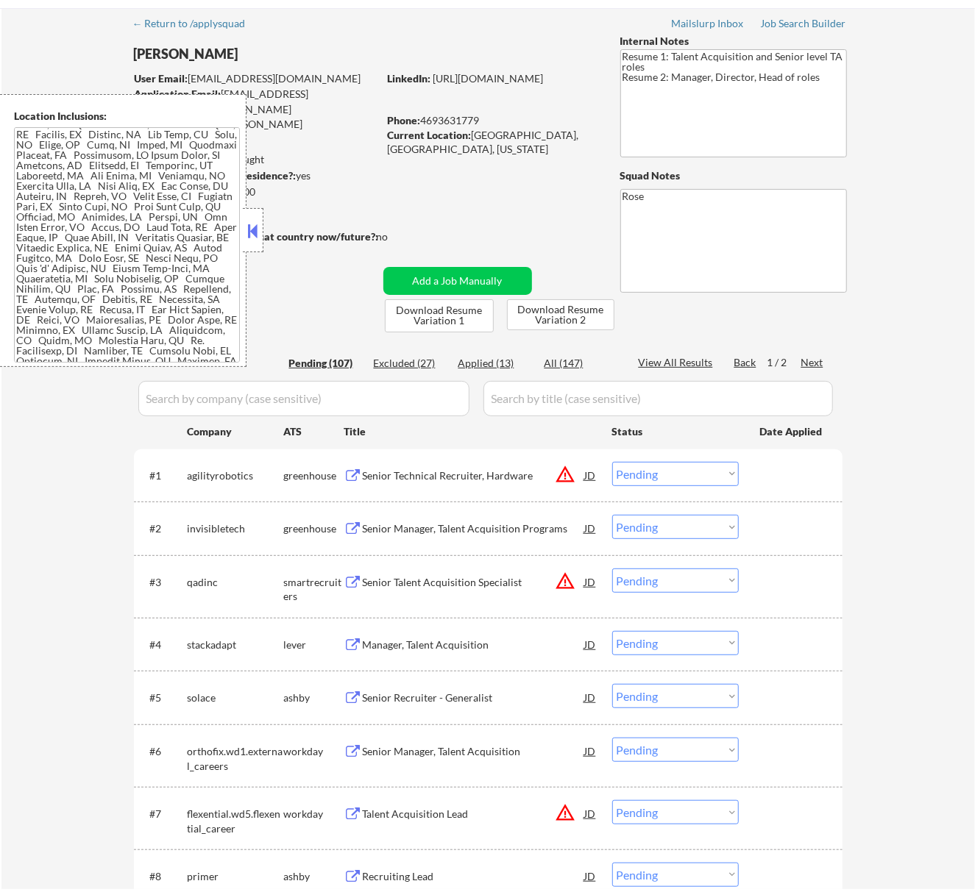
scroll to position [98, 0]
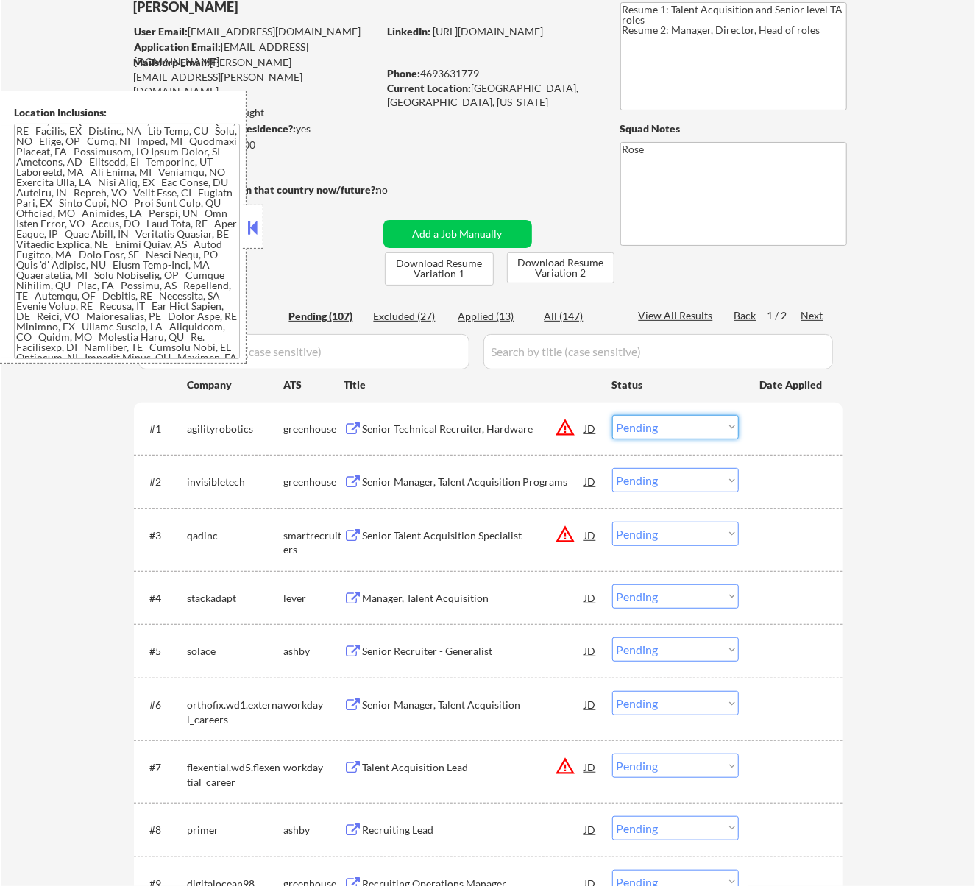
click at [699, 419] on select "Choose an option... Pending Applied Excluded (Questions) Excluded (Expired) Exc…" at bounding box center [675, 427] width 127 height 24
click at [612, 415] on select "Choose an option... Pending Applied Excluded (Questions) Excluded (Expired) Exc…" at bounding box center [675, 427] width 127 height 24
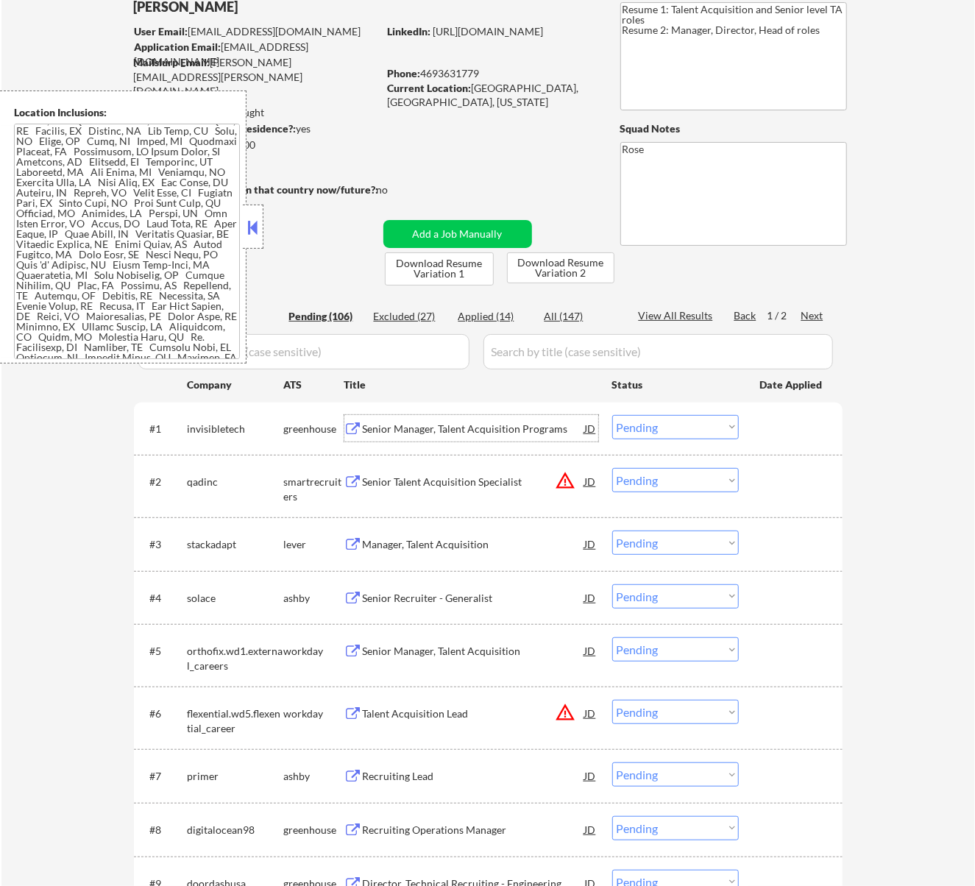
click at [469, 427] on div "Senior Manager, Talent Acquisition Programs" at bounding box center [474, 428] width 222 height 15
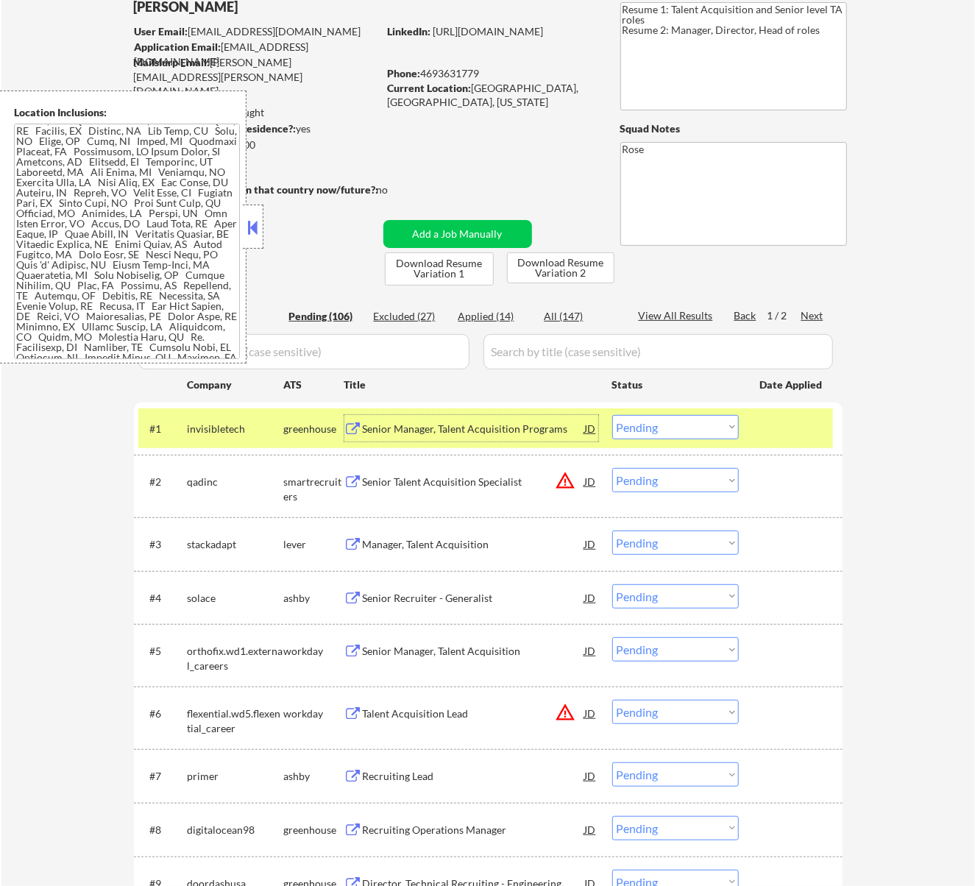
click at [694, 422] on select "Choose an option... Pending Applied Excluded (Questions) Excluded (Expired) Exc…" at bounding box center [675, 427] width 127 height 24
click at [612, 415] on select "Choose an option... Pending Applied Excluded (Questions) Excluded (Expired) Exc…" at bounding box center [675, 427] width 127 height 24
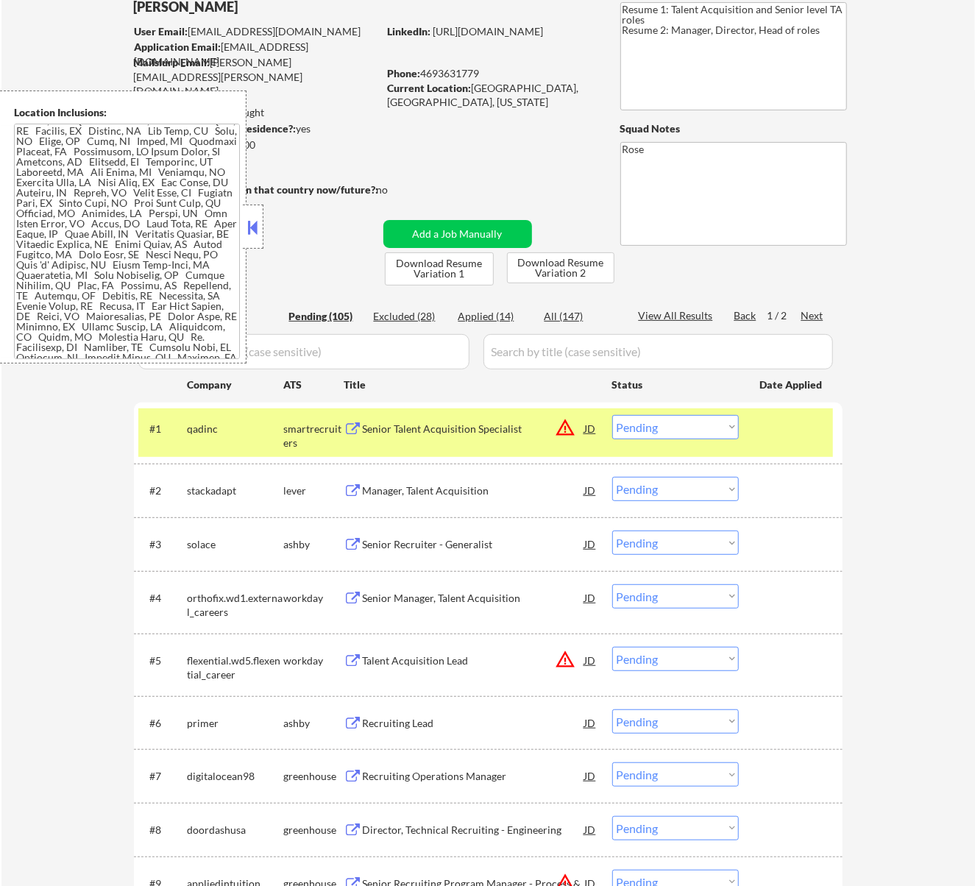
click at [448, 433] on div "Senior Talent Acquisition Specialist" at bounding box center [474, 428] width 222 height 15
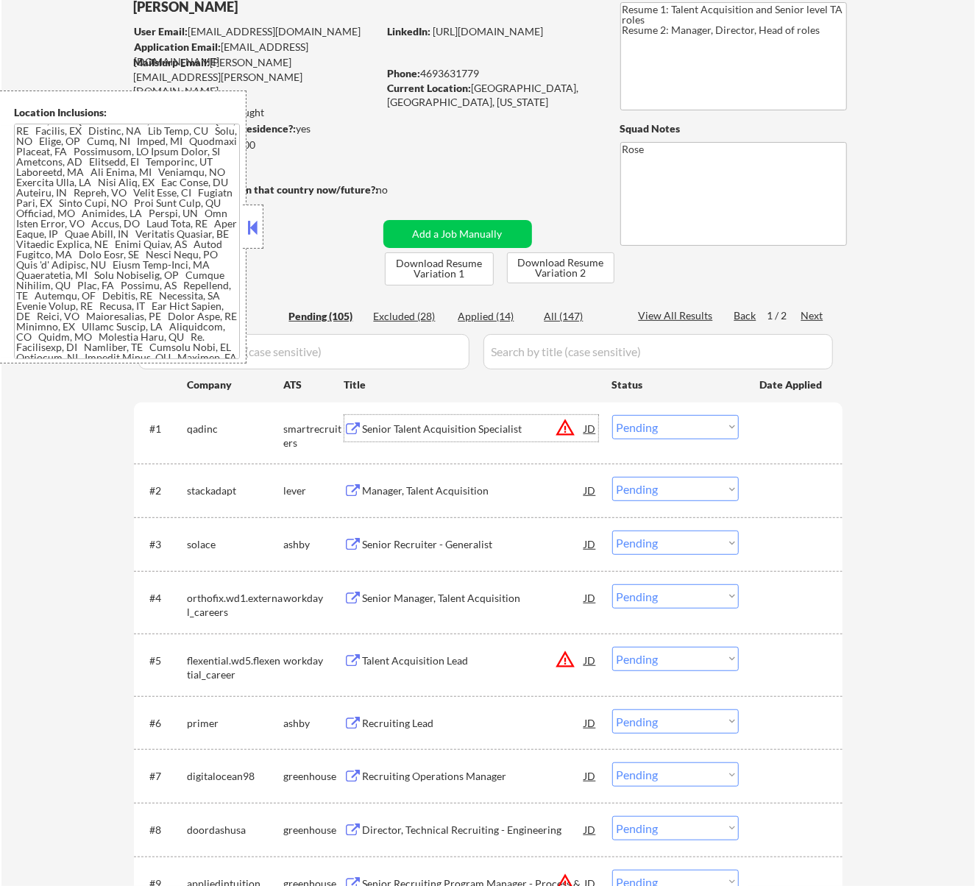
click at [663, 427] on select "Choose an option... Pending Applied Excluded (Questions) Excluded (Expired) Exc…" at bounding box center [675, 427] width 127 height 24
click at [612, 415] on select "Choose an option... Pending Applied Excluded (Questions) Excluded (Expired) Exc…" at bounding box center [675, 427] width 127 height 24
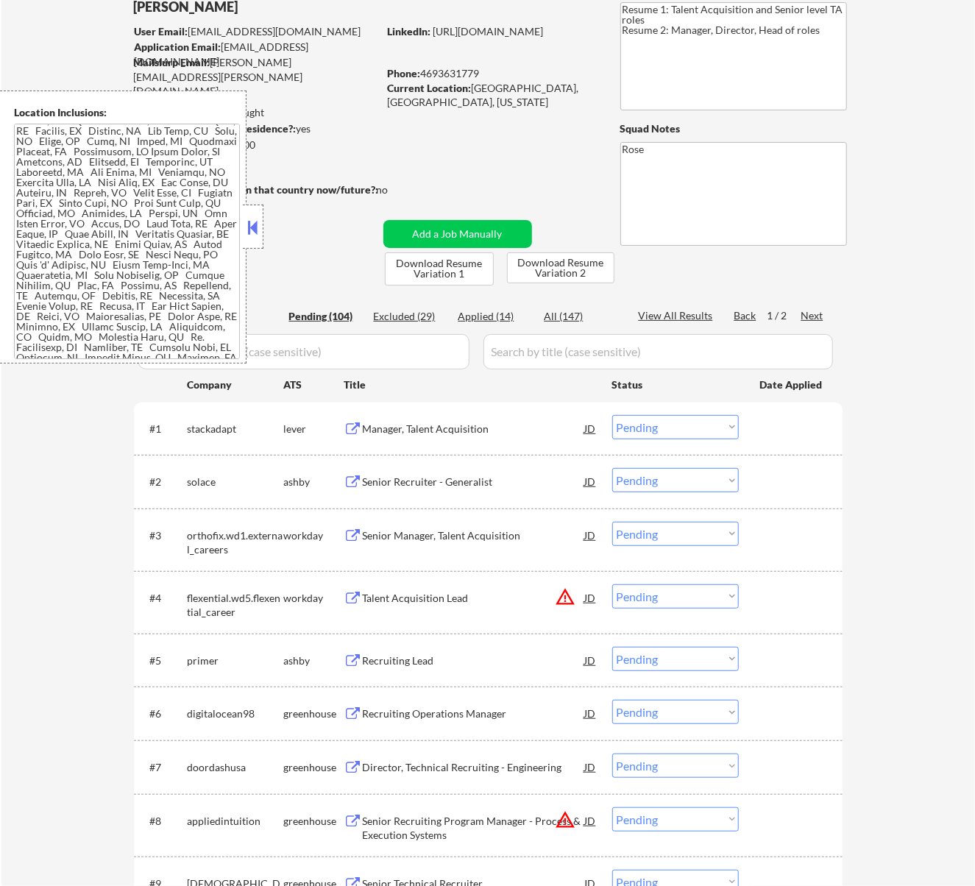
click at [472, 427] on div "Manager, Talent Acquisition" at bounding box center [474, 428] width 222 height 15
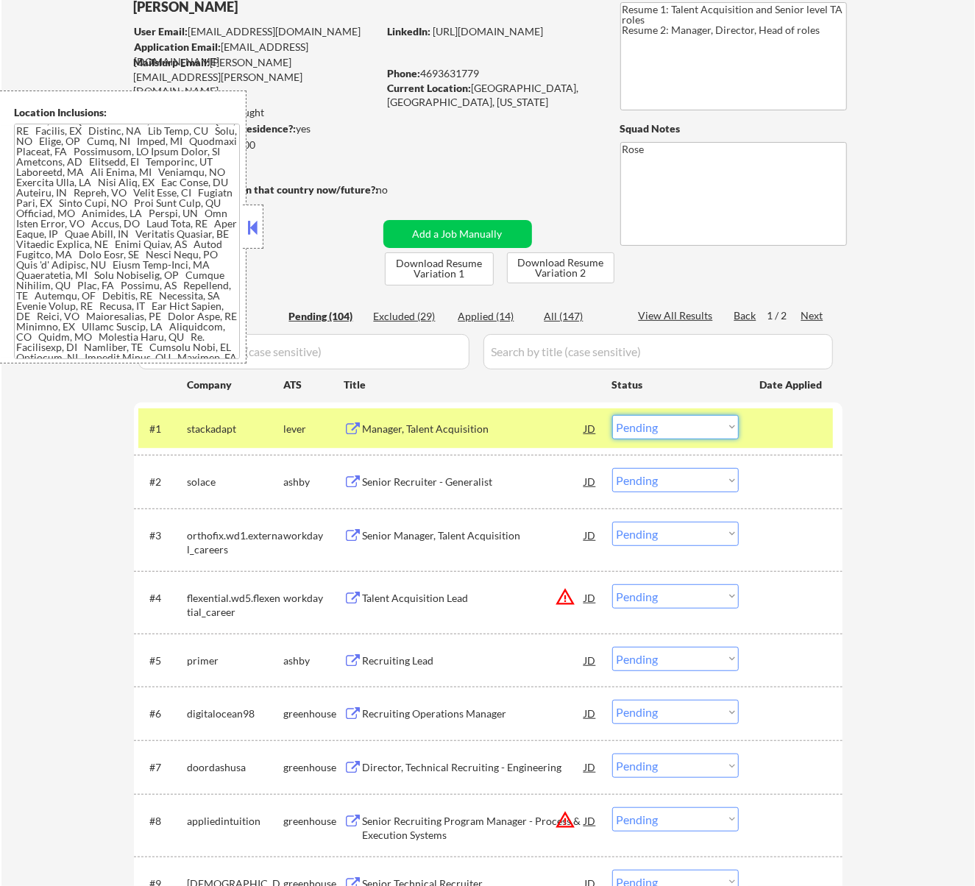
drag, startPoint x: 645, startPoint y: 421, endPoint x: 636, endPoint y: 422, distance: 9.6
click at [646, 421] on select "Choose an option... Pending Applied Excluded (Questions) Excluded (Expired) Exc…" at bounding box center [675, 427] width 127 height 24
click at [612, 415] on select "Choose an option... Pending Applied Excluded (Questions) Excluded (Expired) Exc…" at bounding box center [675, 427] width 127 height 24
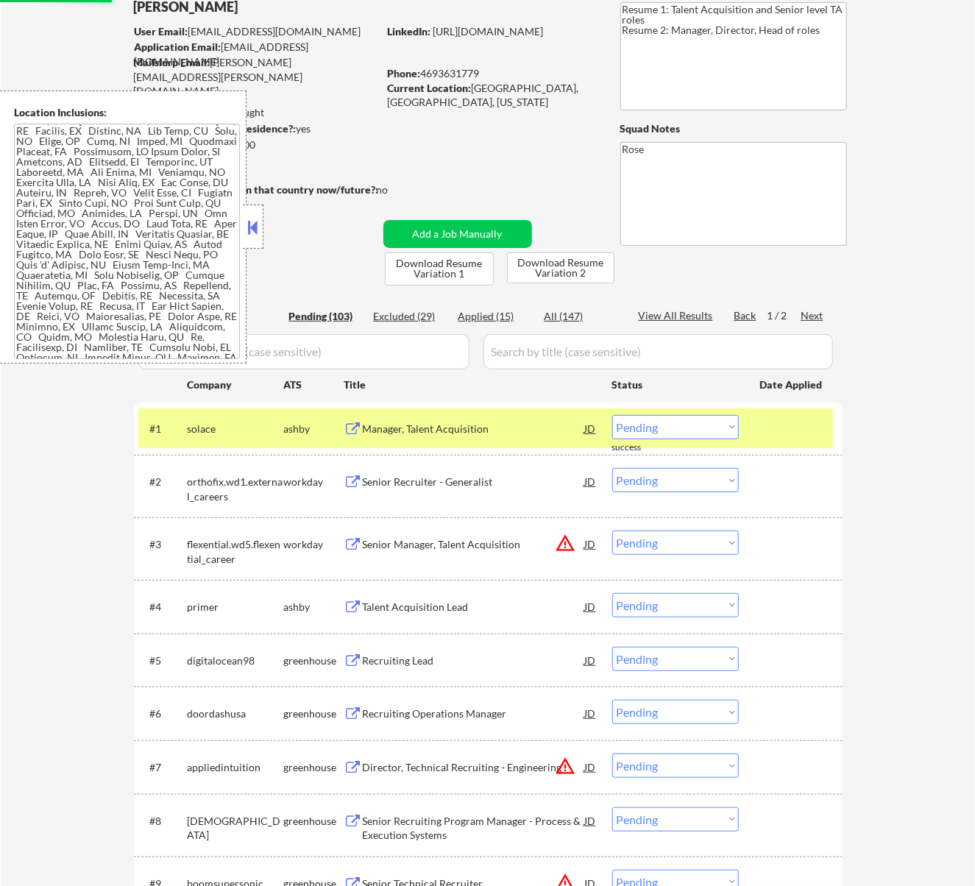
click at [260, 224] on button at bounding box center [252, 227] width 16 height 22
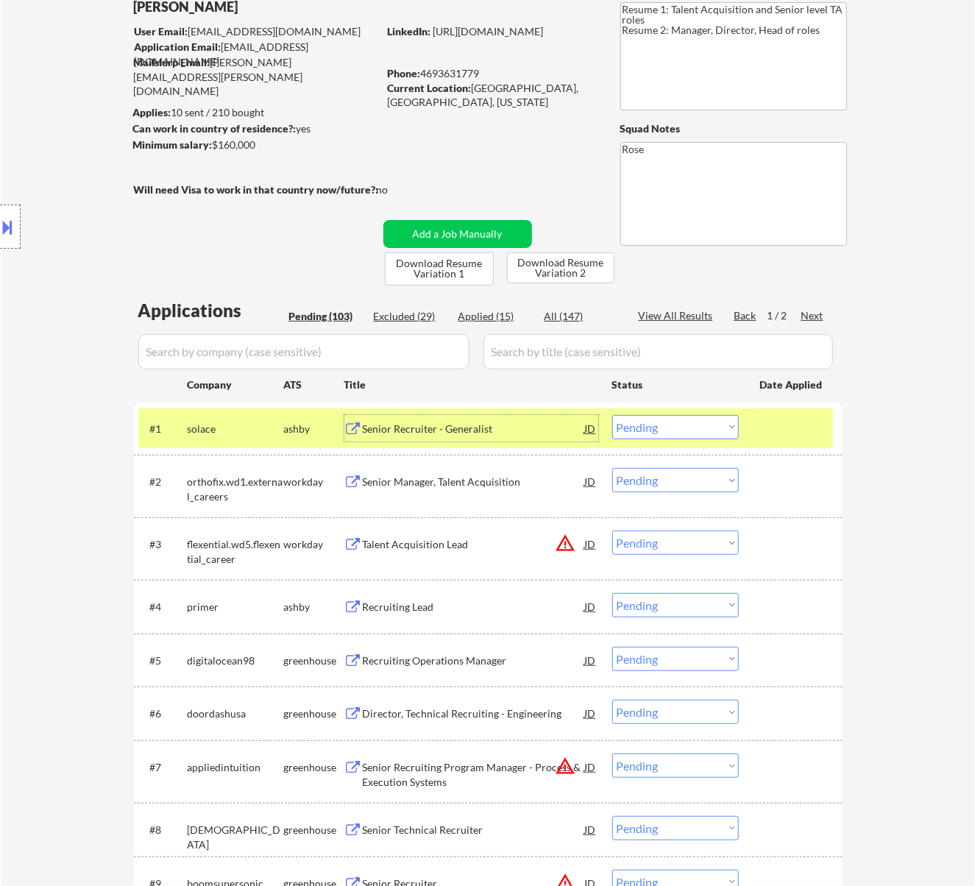
click at [521, 421] on div "Senior Recruiter - Generalist" at bounding box center [474, 428] width 222 height 15
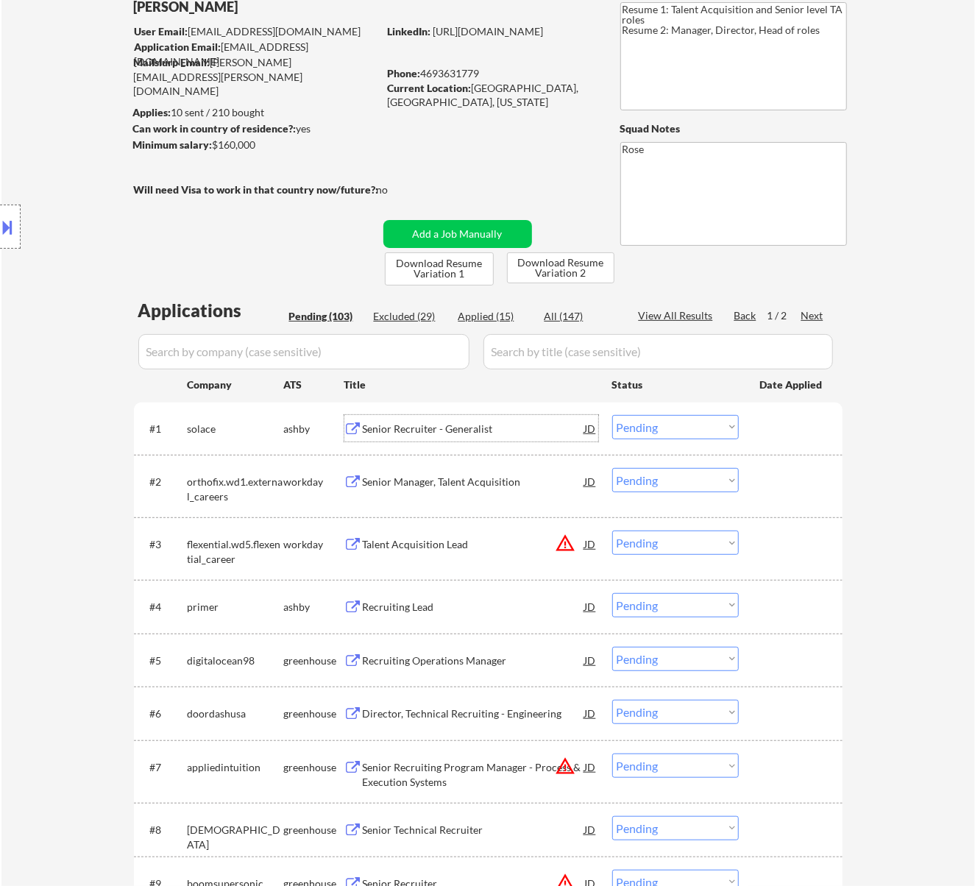
click at [677, 422] on select "Choose an option... Pending Applied Excluded (Questions) Excluded (Expired) Exc…" at bounding box center [675, 427] width 127 height 24
click at [612, 415] on select "Choose an option... Pending Applied Excluded (Questions) Excluded (Expired) Exc…" at bounding box center [675, 427] width 127 height 24
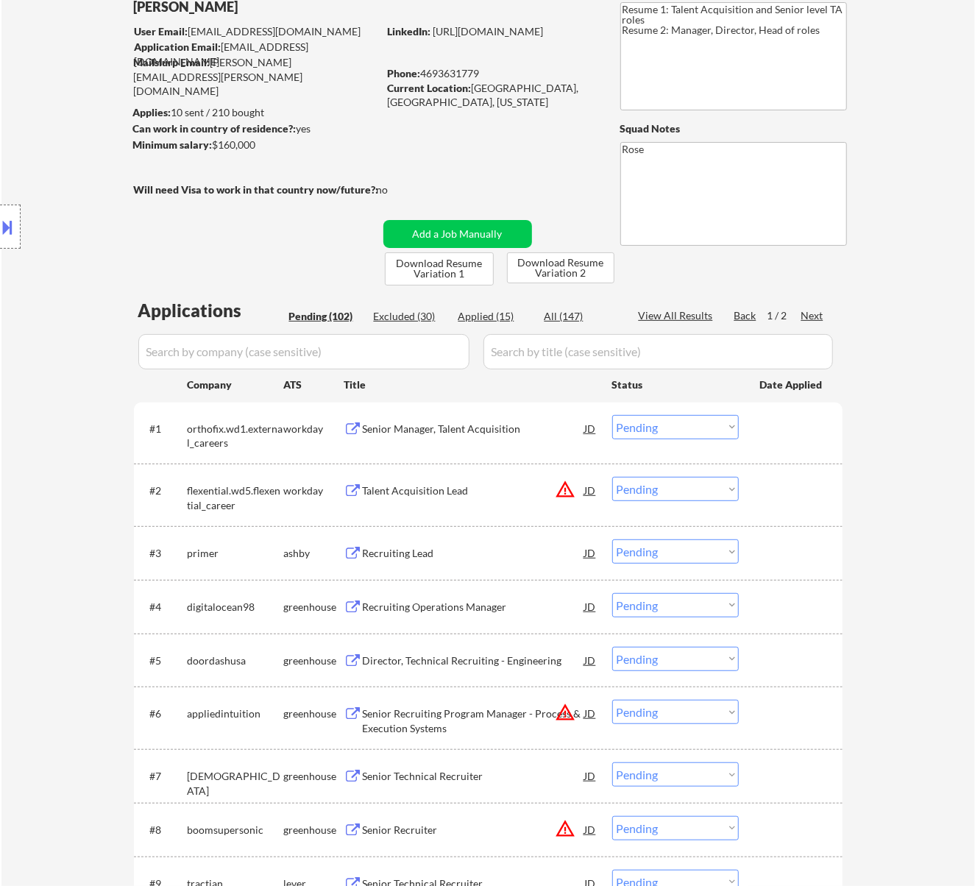
click at [490, 427] on div "Senior Manager, Talent Acquisition" at bounding box center [474, 428] width 222 height 15
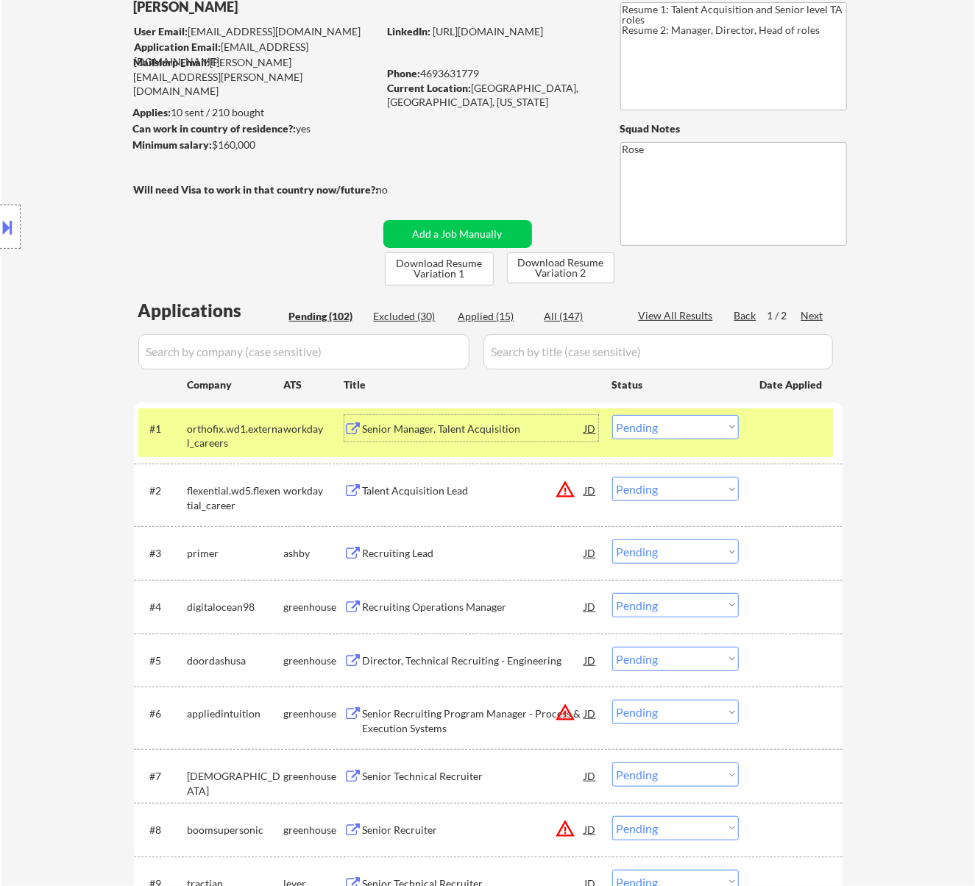
click at [694, 422] on select "Choose an option... Pending Applied Excluded (Questions) Excluded (Expired) Exc…" at bounding box center [675, 427] width 127 height 24
click at [612, 415] on select "Choose an option... Pending Applied Excluded (Questions) Excluded (Expired) Exc…" at bounding box center [675, 427] width 127 height 24
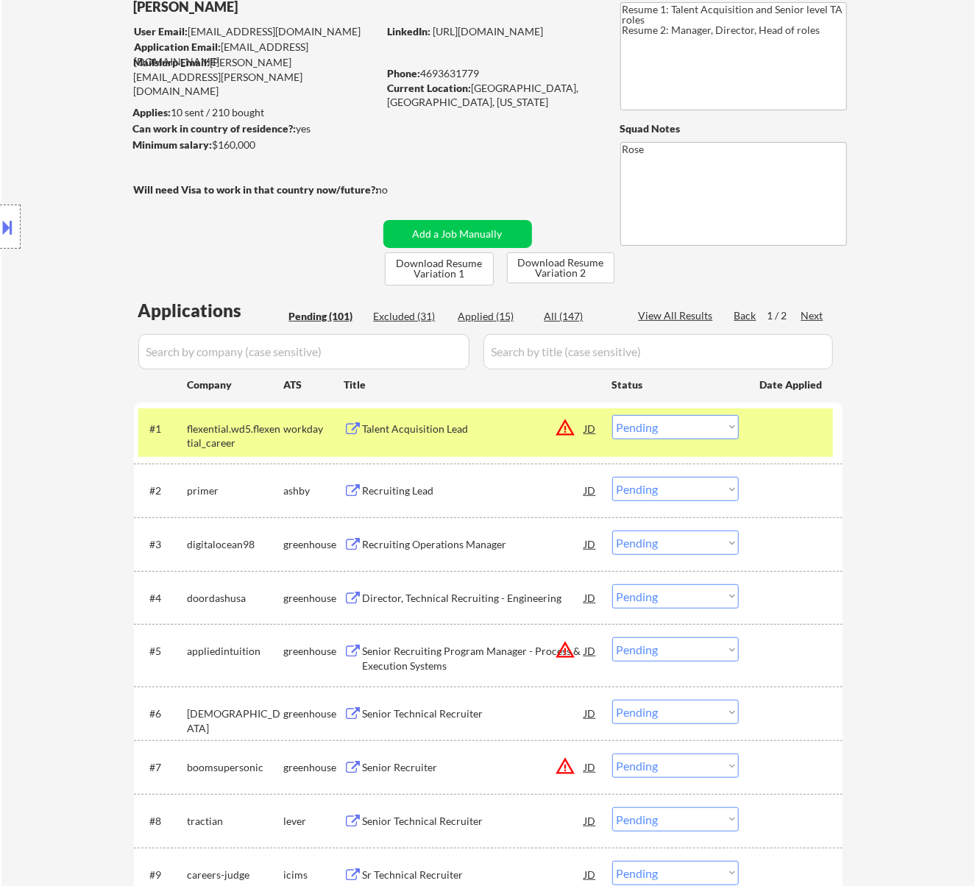
click at [510, 434] on div "Talent Acquisition Lead" at bounding box center [474, 428] width 222 height 15
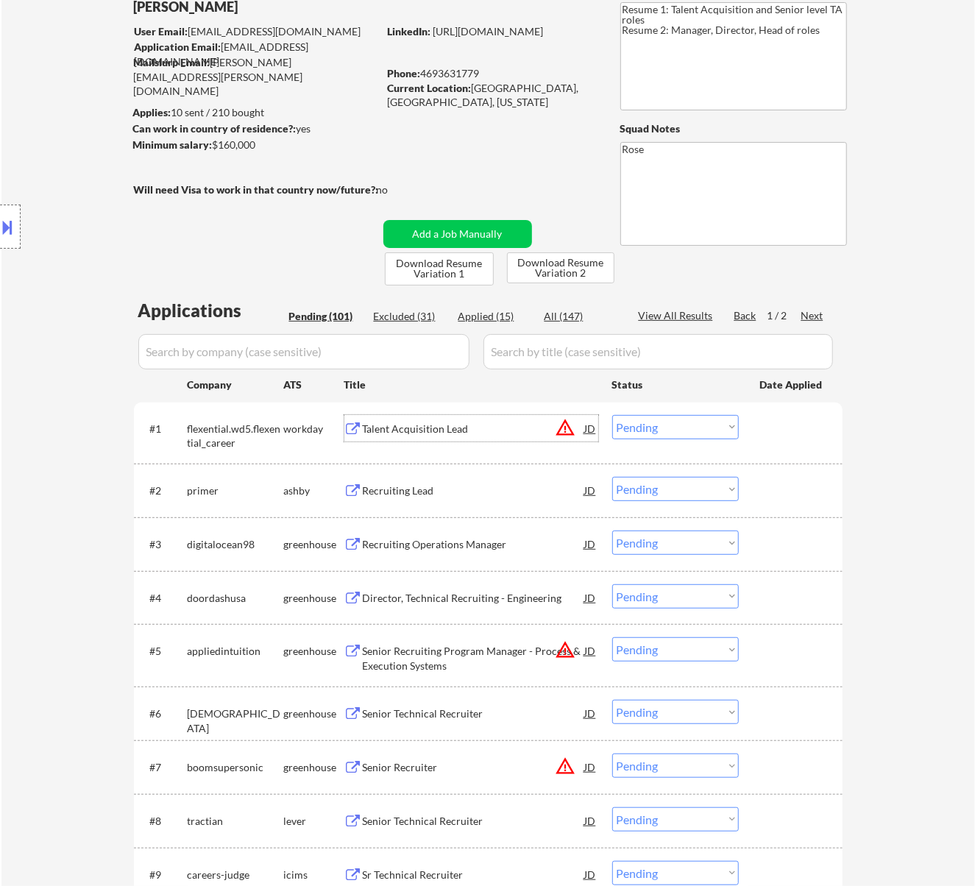
click at [666, 427] on select "Choose an option... Pending Applied Excluded (Questions) Excluded (Expired) Exc…" at bounding box center [675, 427] width 127 height 24
click at [612, 415] on select "Choose an option... Pending Applied Excluded (Questions) Excluded (Expired) Exc…" at bounding box center [675, 427] width 127 height 24
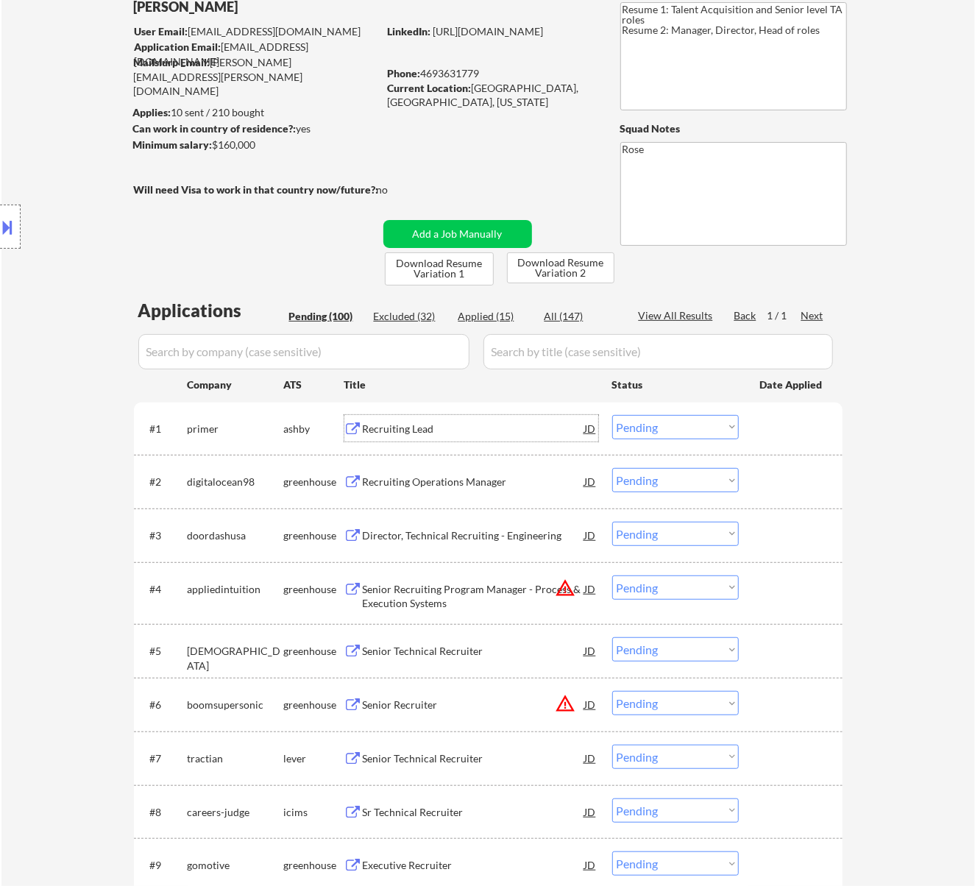
click at [499, 416] on div "Recruiting Lead" at bounding box center [474, 428] width 222 height 26
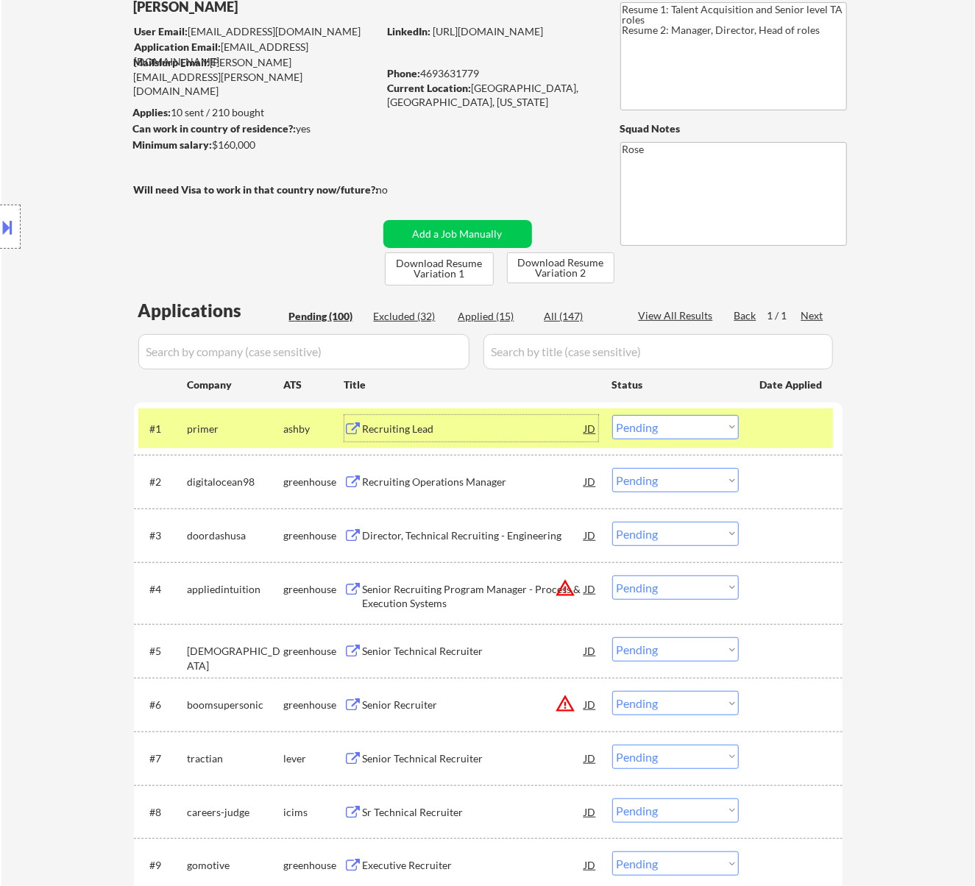
click at [680, 431] on select "Choose an option... Pending Applied Excluded (Questions) Excluded (Expired) Exc…" at bounding box center [675, 427] width 127 height 24
click at [612, 415] on select "Choose an option... Pending Applied Excluded (Questions) Excluded (Expired) Exc…" at bounding box center [675, 427] width 127 height 24
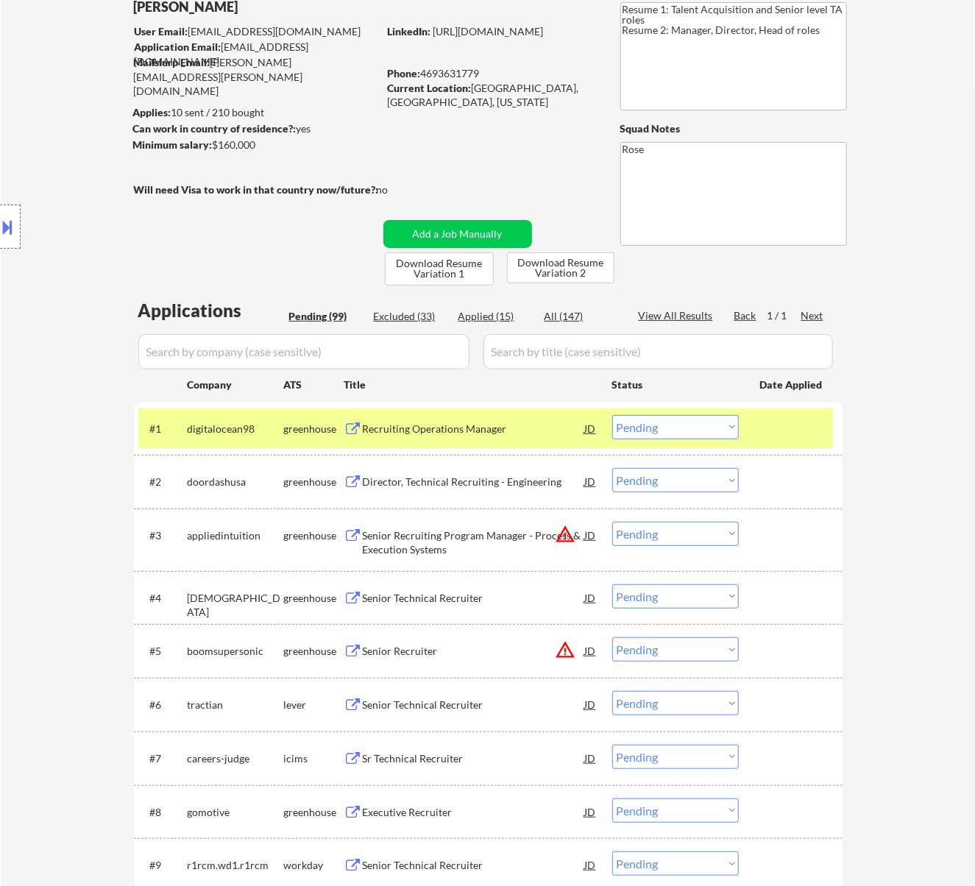
click at [453, 425] on div "Recruiting Operations Manager" at bounding box center [474, 428] width 222 height 15
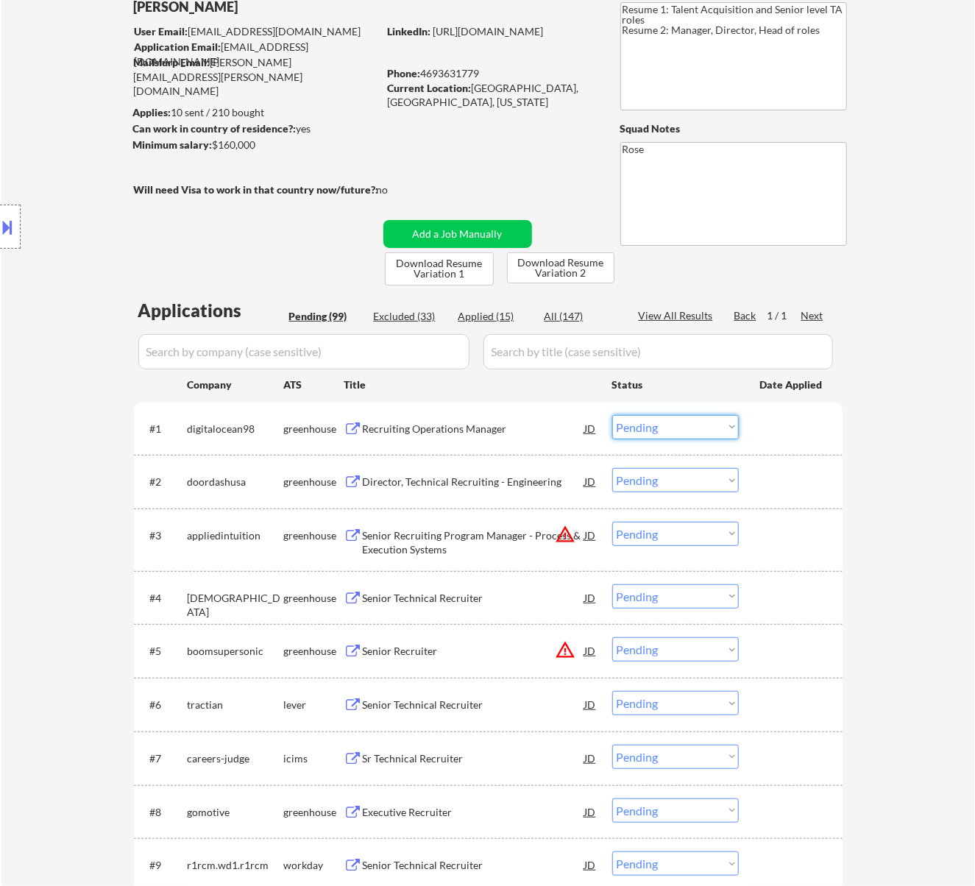
click at [701, 424] on select "Choose an option... Pending Applied Excluded (Questions) Excluded (Expired) Exc…" at bounding box center [675, 427] width 127 height 24
click at [612, 415] on select "Choose an option... Pending Applied Excluded (Questions) Excluded (Expired) Exc…" at bounding box center [675, 427] width 127 height 24
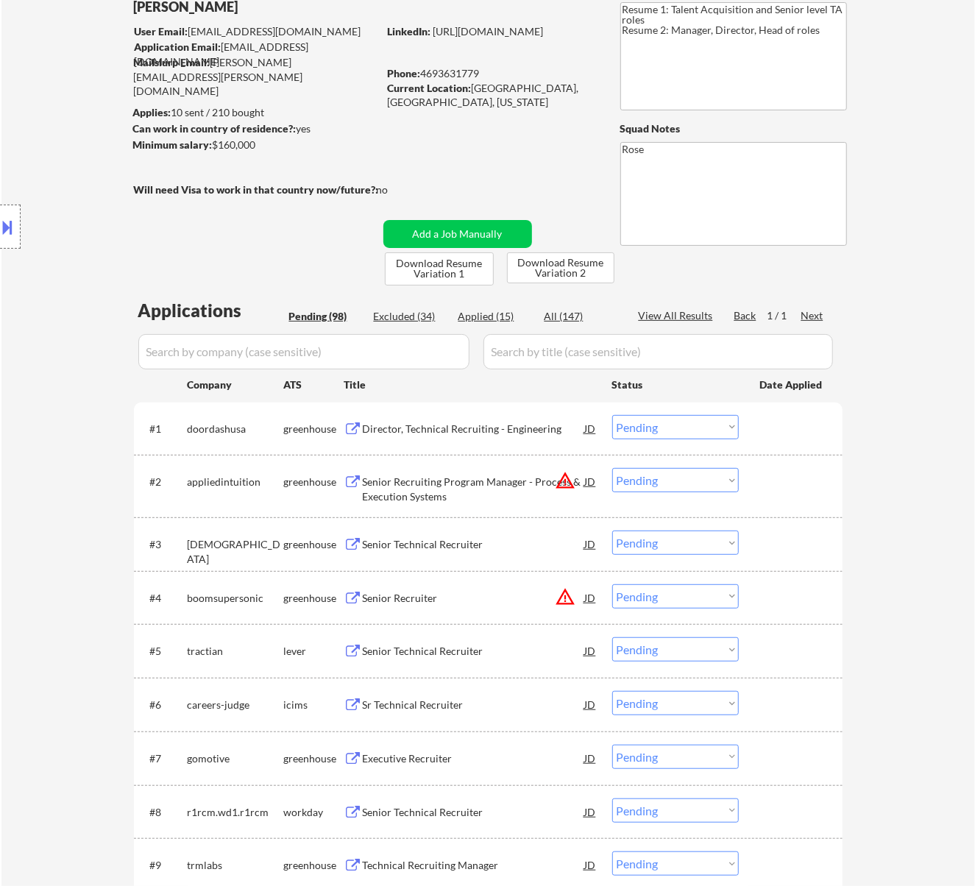
click at [459, 421] on div "Director, Technical Recruiting - Engineering" at bounding box center [474, 428] width 222 height 15
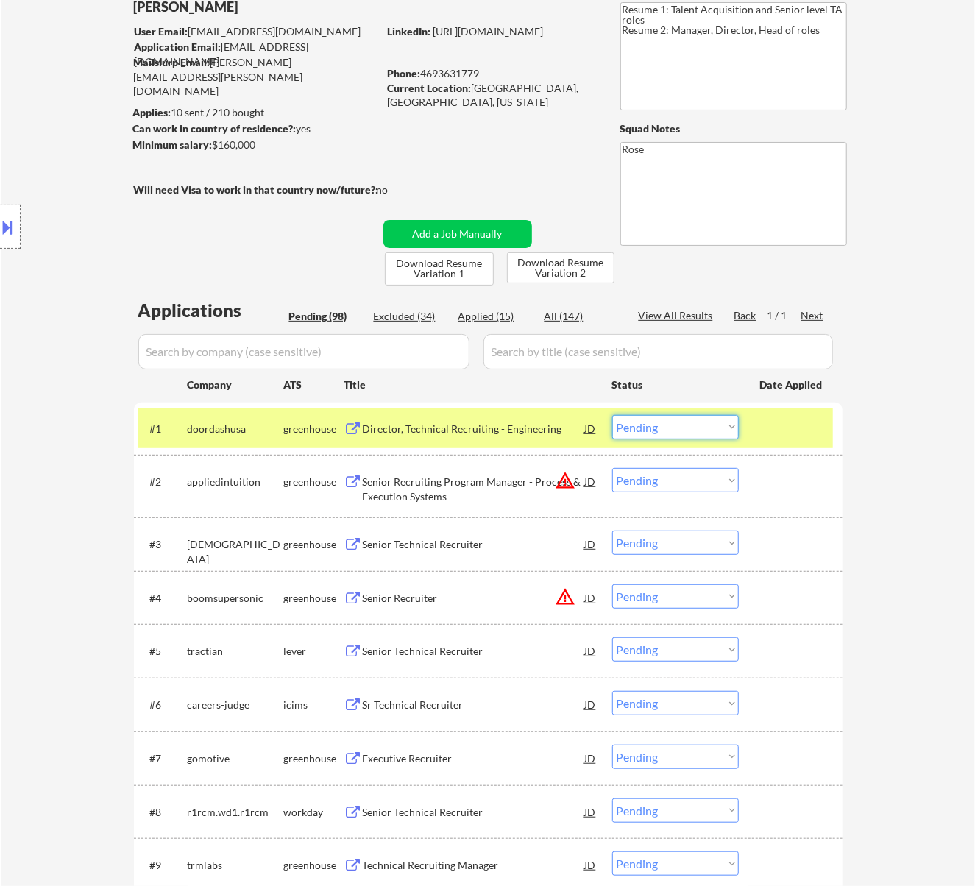
click at [654, 415] on select "Choose an option... Pending Applied Excluded (Questions) Excluded (Expired) Exc…" at bounding box center [675, 427] width 127 height 24
click at [612, 415] on select "Choose an option... Pending Applied Excluded (Questions) Excluded (Expired) Exc…" at bounding box center [675, 427] width 127 height 24
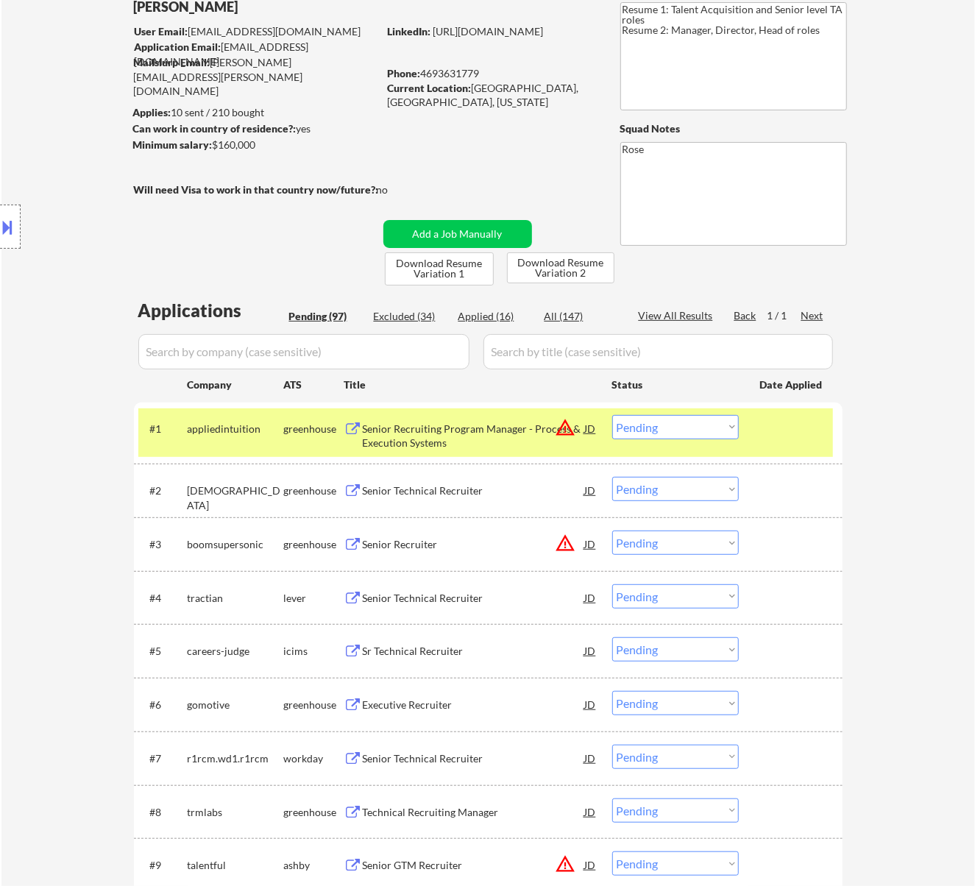
click at [441, 433] on div "Senior Recruiting Program Manager - Process & Execution Systems" at bounding box center [474, 435] width 222 height 29
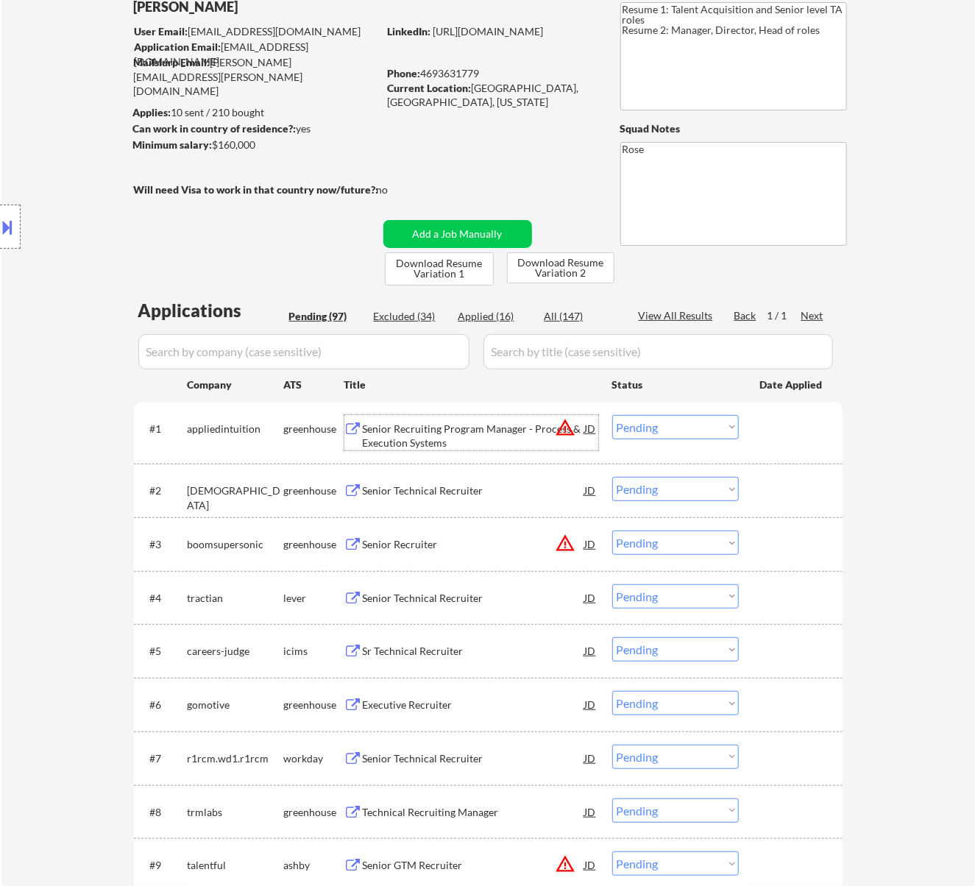
drag, startPoint x: 638, startPoint y: 425, endPoint x: 649, endPoint y: 428, distance: 10.7
click at [639, 424] on select "Choose an option... Pending Applied Excluded (Questions) Excluded (Expired) Exc…" at bounding box center [675, 427] width 127 height 24
click at [612, 415] on select "Choose an option... Pending Applied Excluded (Questions) Excluded (Expired) Exc…" at bounding box center [675, 427] width 127 height 24
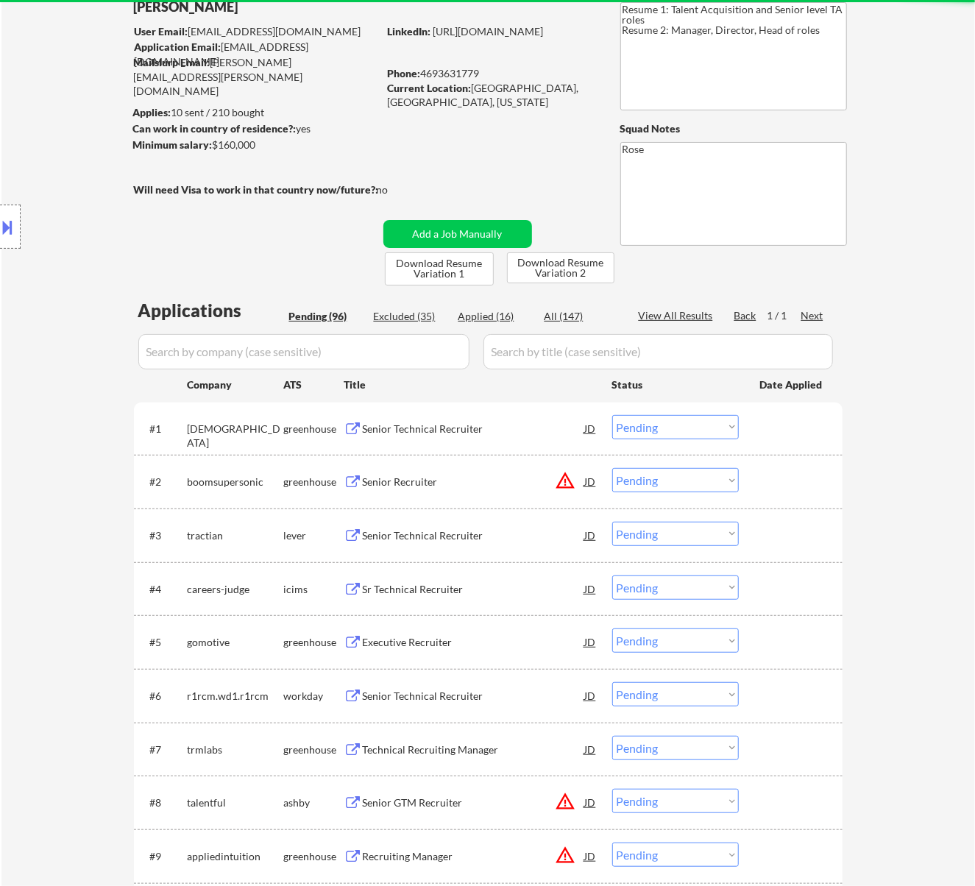
click at [484, 427] on div "Senior Technical Recruiter" at bounding box center [474, 428] width 222 height 15
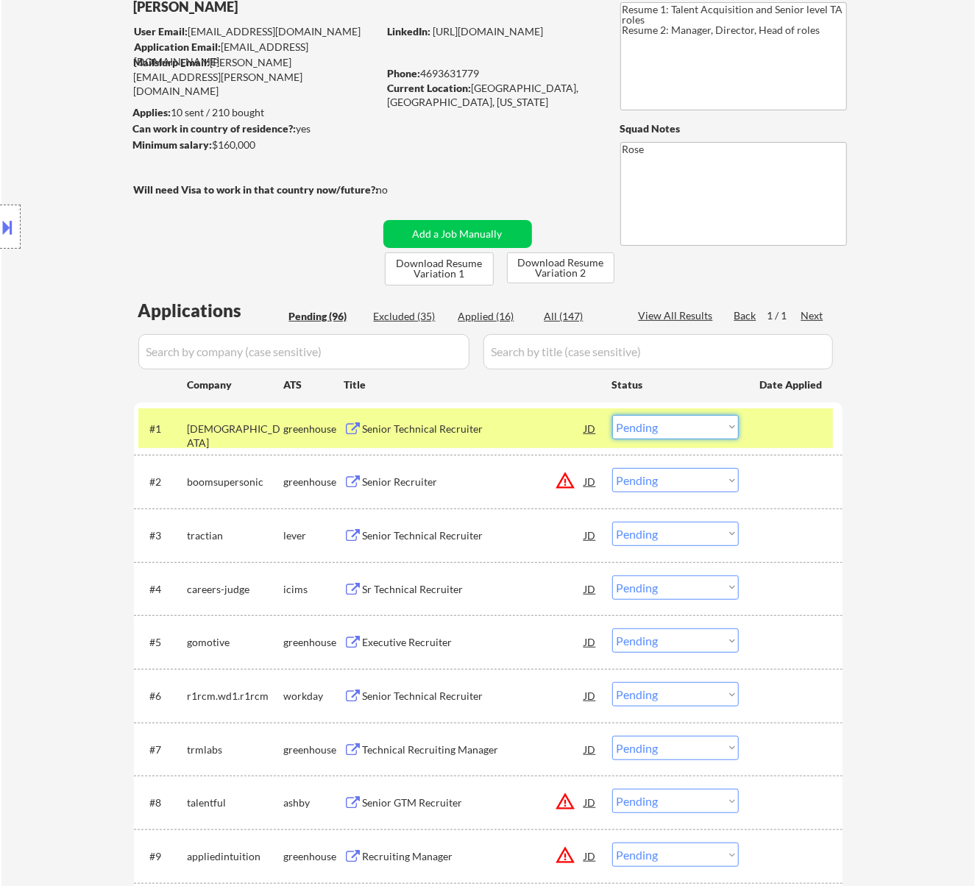
click at [648, 421] on select "Choose an option... Pending Applied Excluded (Questions) Excluded (Expired) Exc…" at bounding box center [675, 427] width 127 height 24
click at [612, 415] on select "Choose an option... Pending Applied Excluded (Questions) Excluded (Expired) Exc…" at bounding box center [675, 427] width 127 height 24
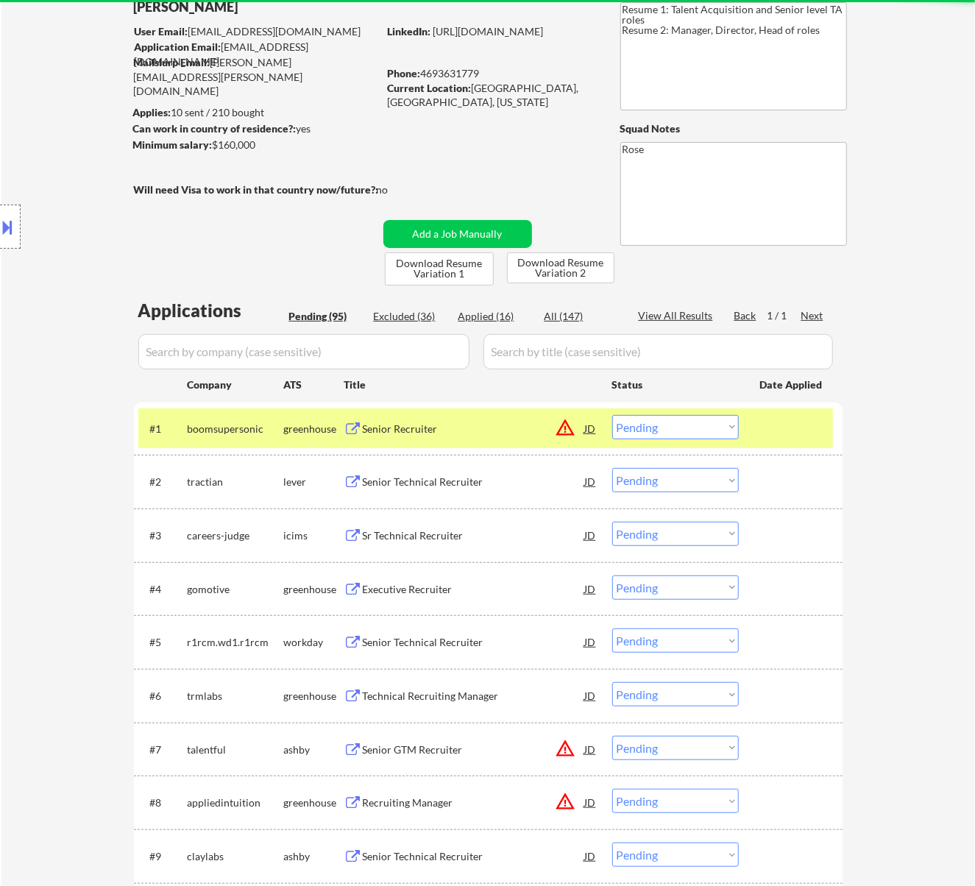
click at [474, 427] on div "Senior Recruiter" at bounding box center [474, 428] width 222 height 15
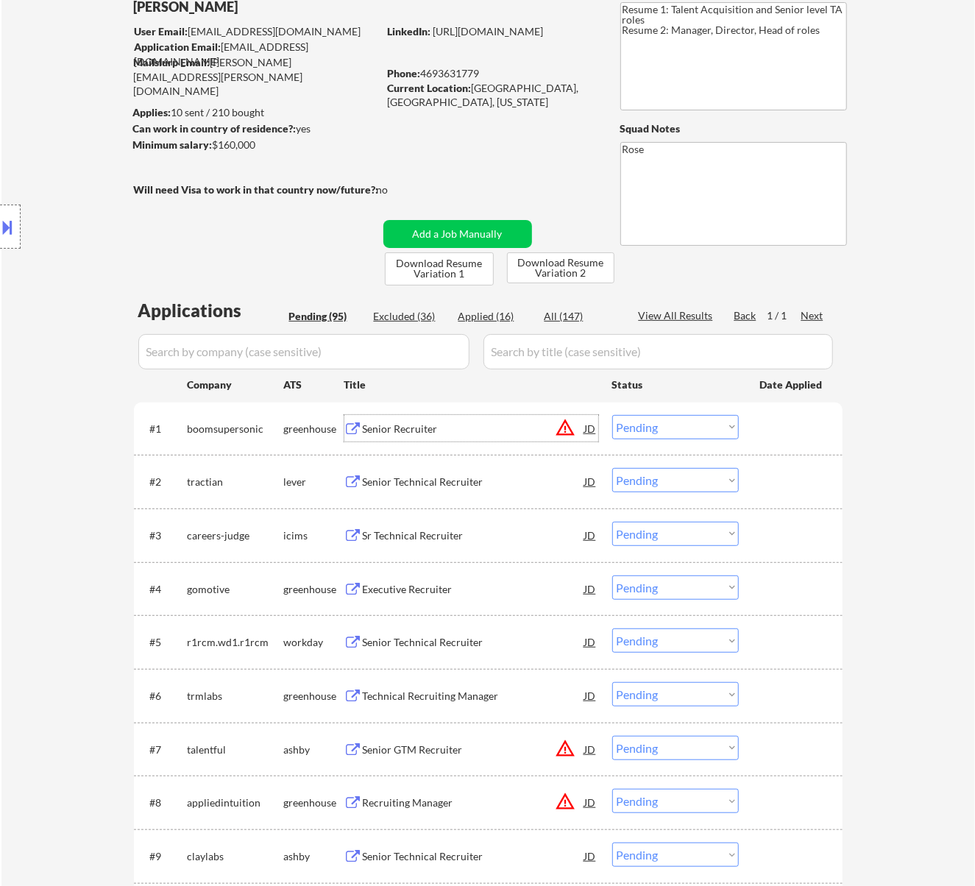
click at [671, 430] on select "Choose an option... Pending Applied Excluded (Questions) Excluded (Expired) Exc…" at bounding box center [675, 427] width 127 height 24
click at [612, 415] on select "Choose an option... Pending Applied Excluded (Questions) Excluded (Expired) Exc…" at bounding box center [675, 427] width 127 height 24
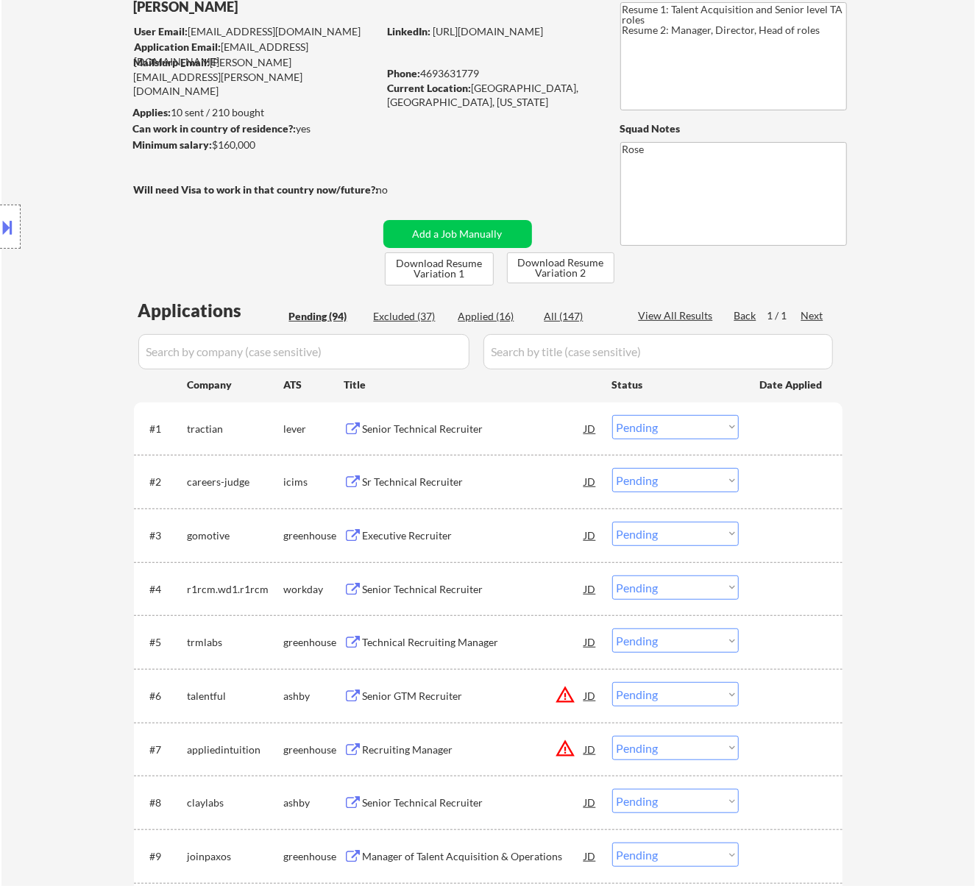
click at [416, 319] on div "Excluded (37)" at bounding box center [411, 316] width 74 height 15
select select ""excluded__expired_""
select select ""excluded__location_""
select select ""excluded__expired_""
select select ""excluded__salary_""
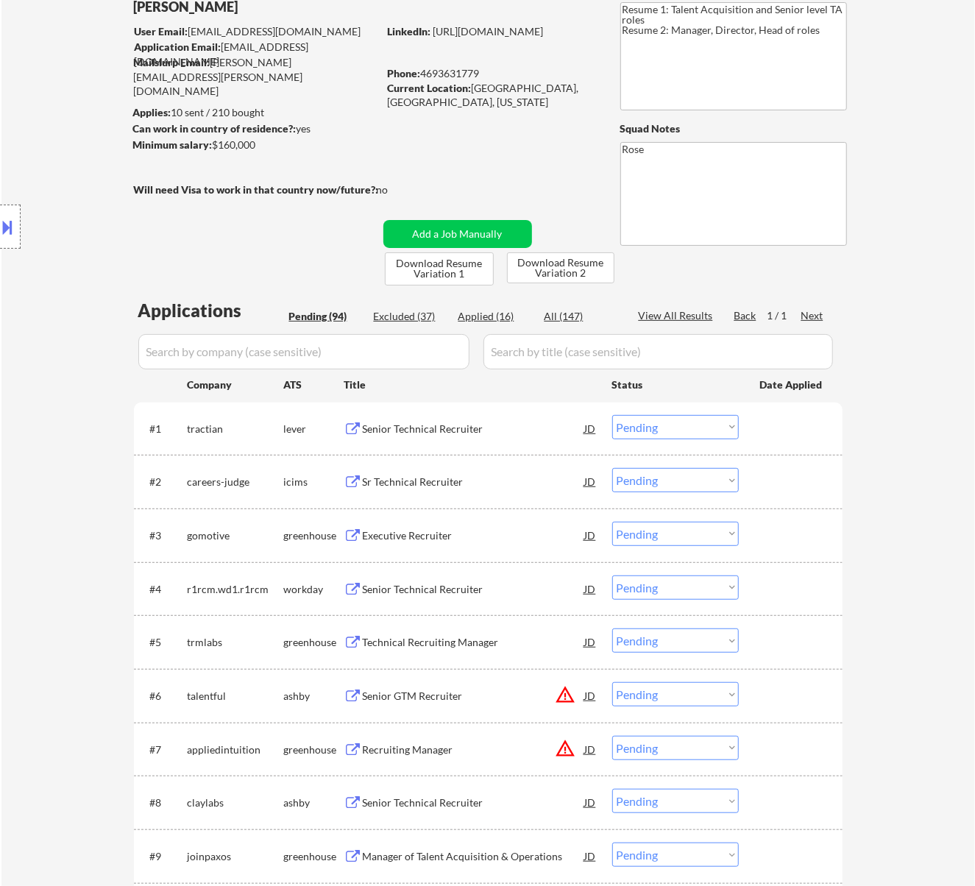
select select ""excluded__salary_""
select select ""excluded__expired_""
select select ""excluded__salary_""
select select ""excluded""
select select ""excluded__expired_""
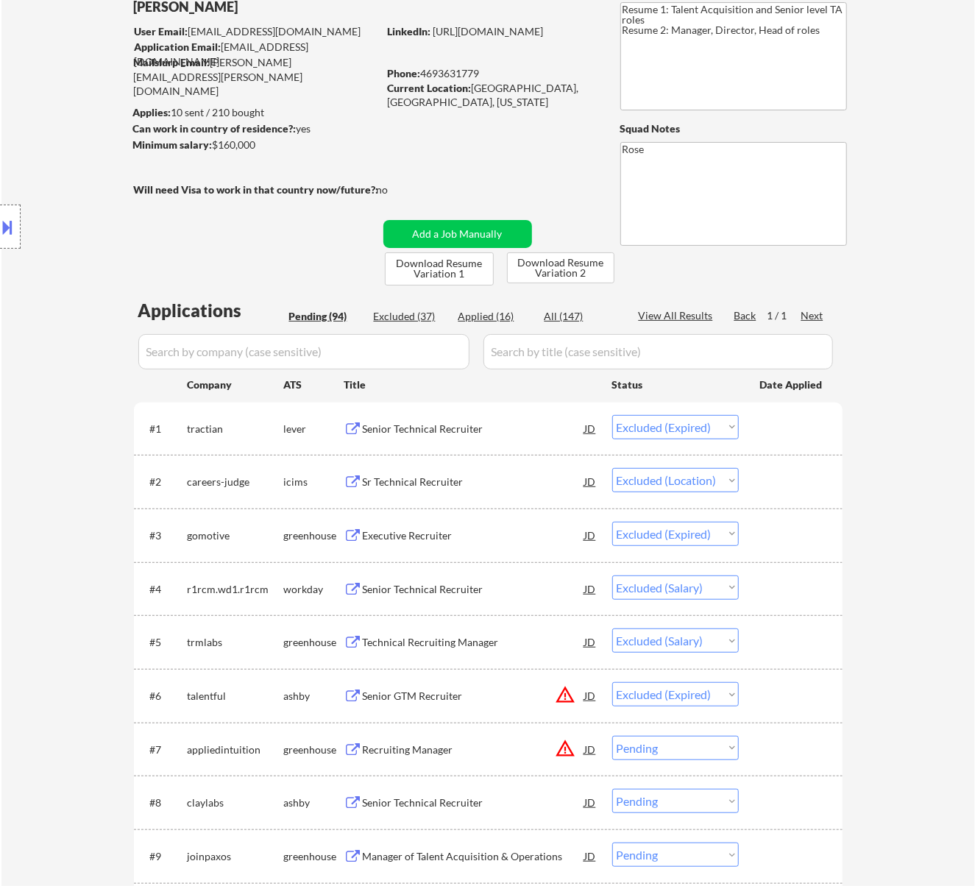
select select ""excluded__expired_""
select select ""excluded__salary_""
select select ""excluded__expired_""
select select ""excluded""
select select ""excluded__location_""
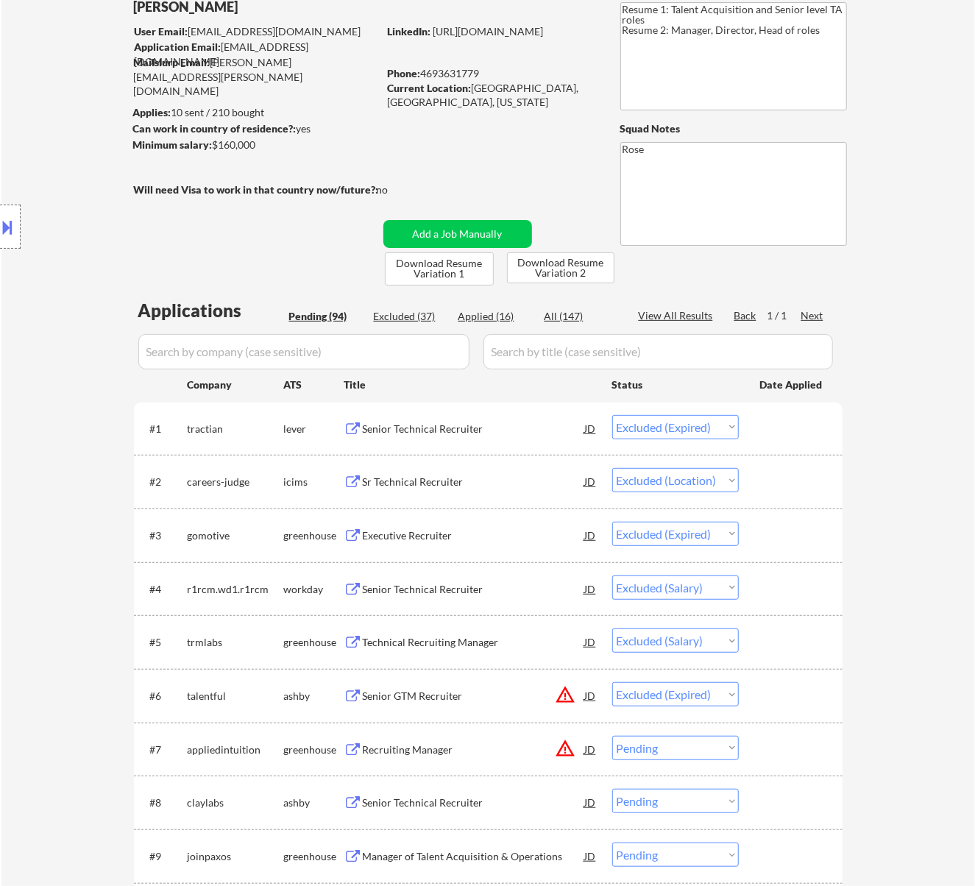
select select ""excluded__expired_""
select select ""excluded""
select select ""excluded__expired_""
select select ""excluded""
select select ""excluded__expired_""
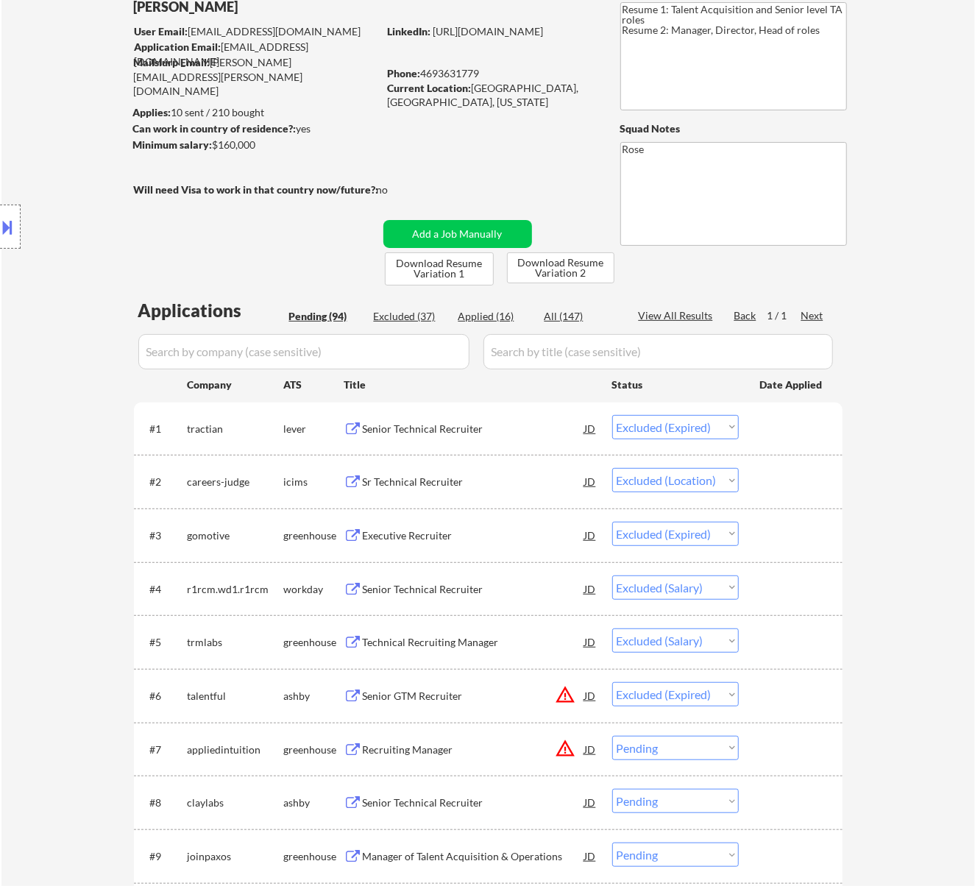
select select ""excluded""
select select ""excluded__salary_""
select select ""excluded__expired_""
select select ""excluded""
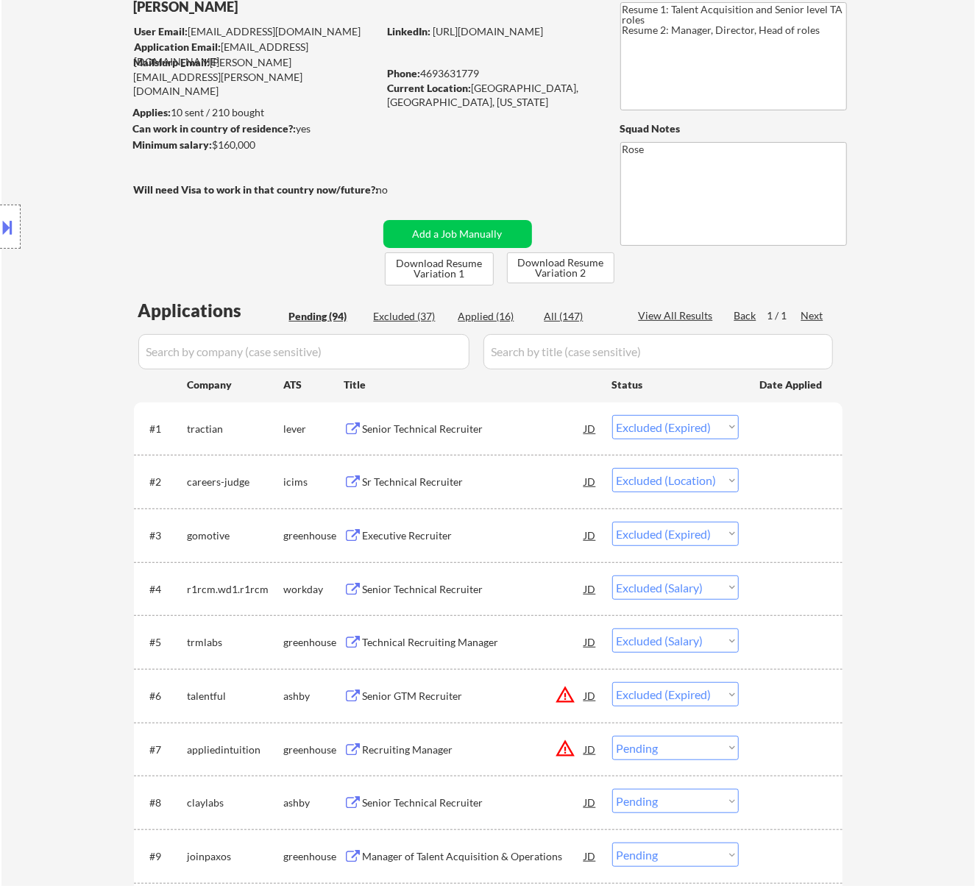
select select ""excluded__expired_""
select select ""excluded""
select select ""excluded__bad_match_""
select select ""excluded__expired_""
select select ""excluded__salary_""
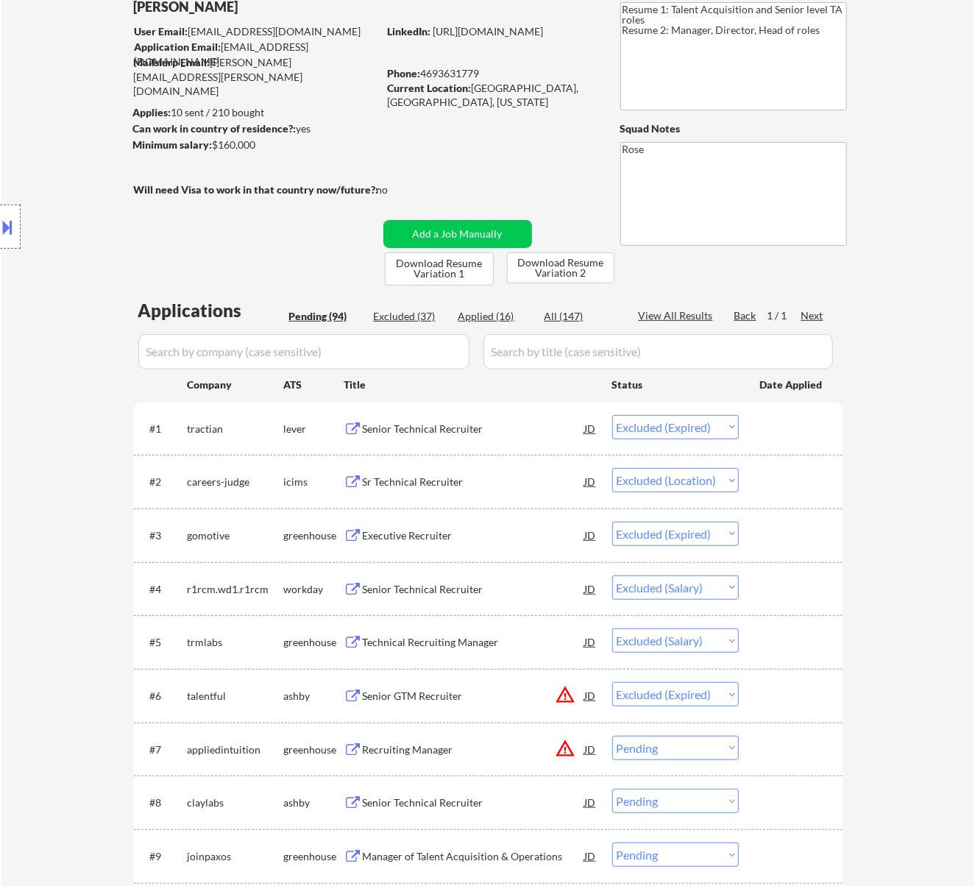
select select ""excluded__expired_""
select select ""excluded""
select select ""excluded__expired_""
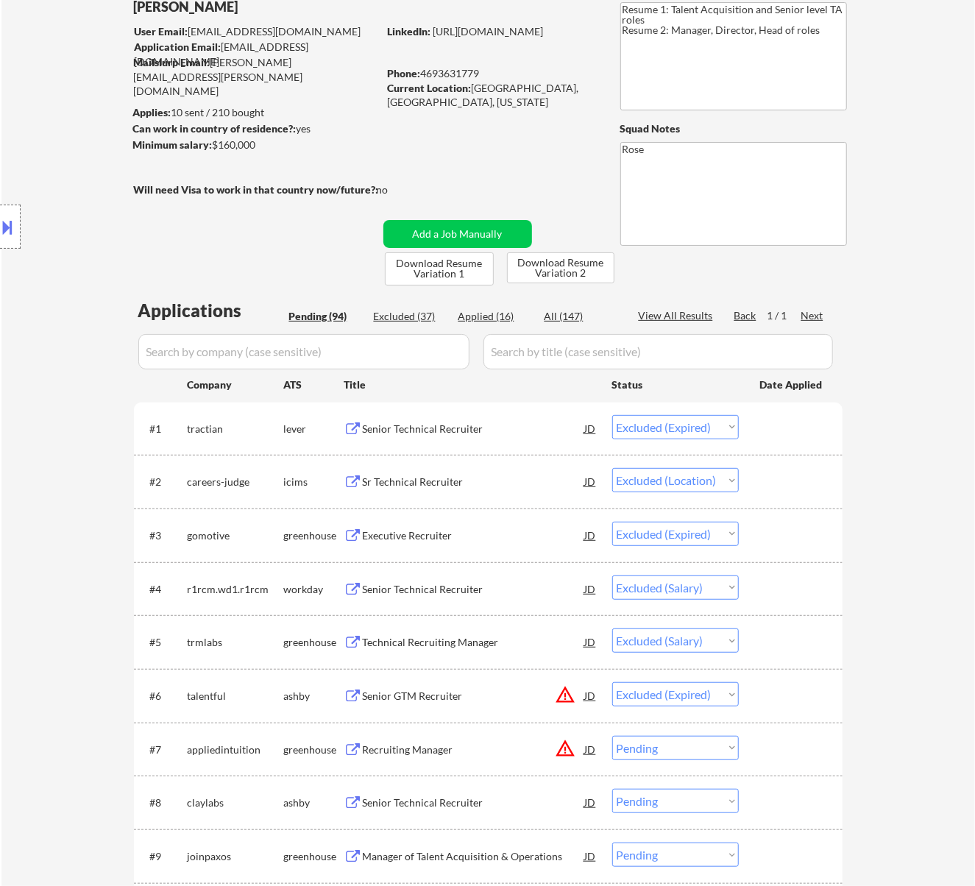
select select ""excluded__expired_""
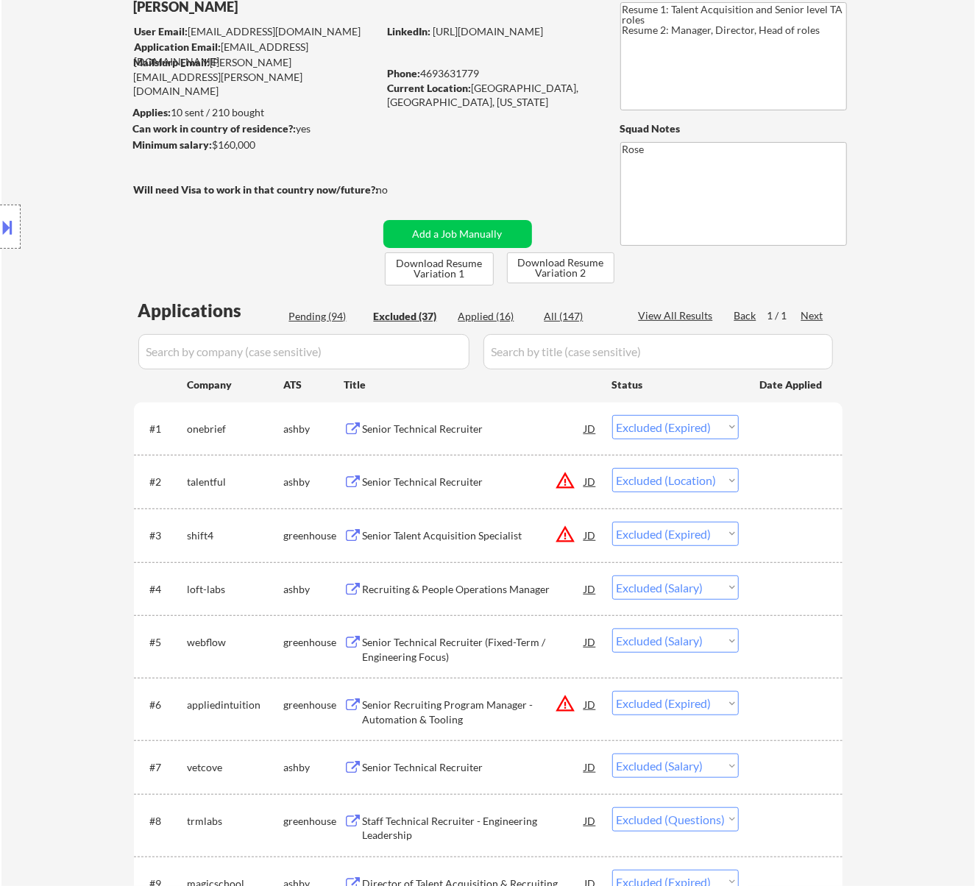
click at [421, 363] on input "input" at bounding box center [303, 351] width 331 height 35
type input "boo"
select select ""excluded__salary_""
select select ""excluded""
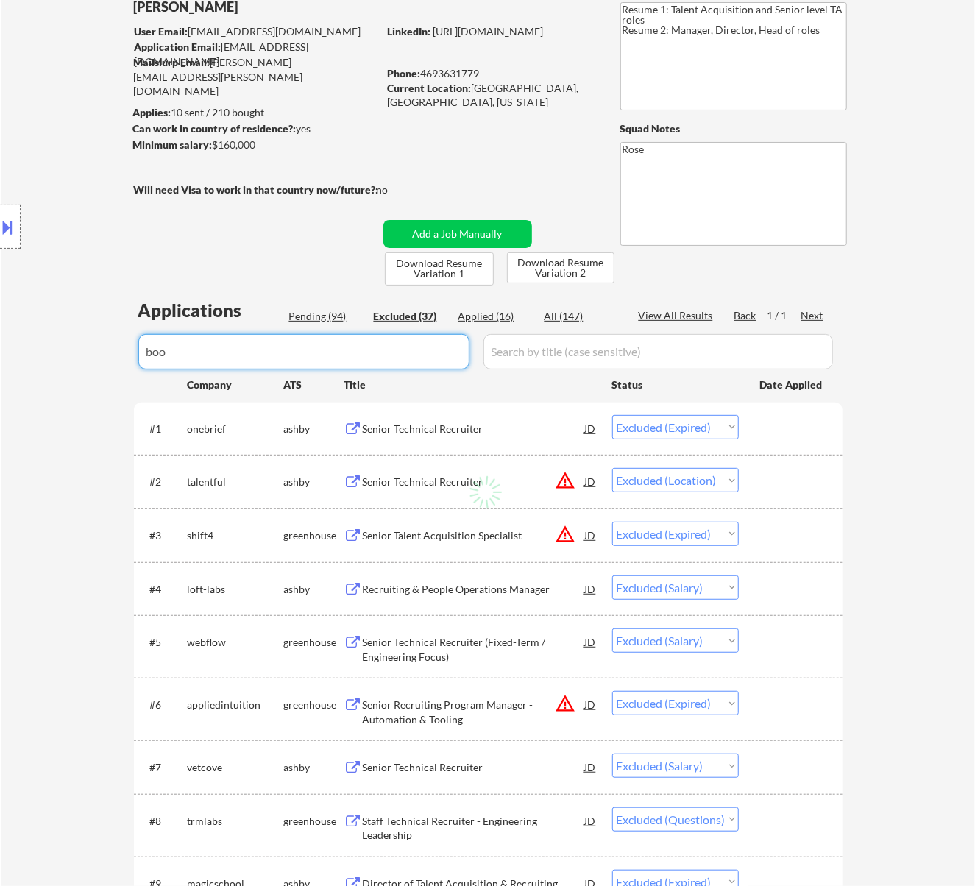
select select ""excluded""
select select ""excluded__expired_""
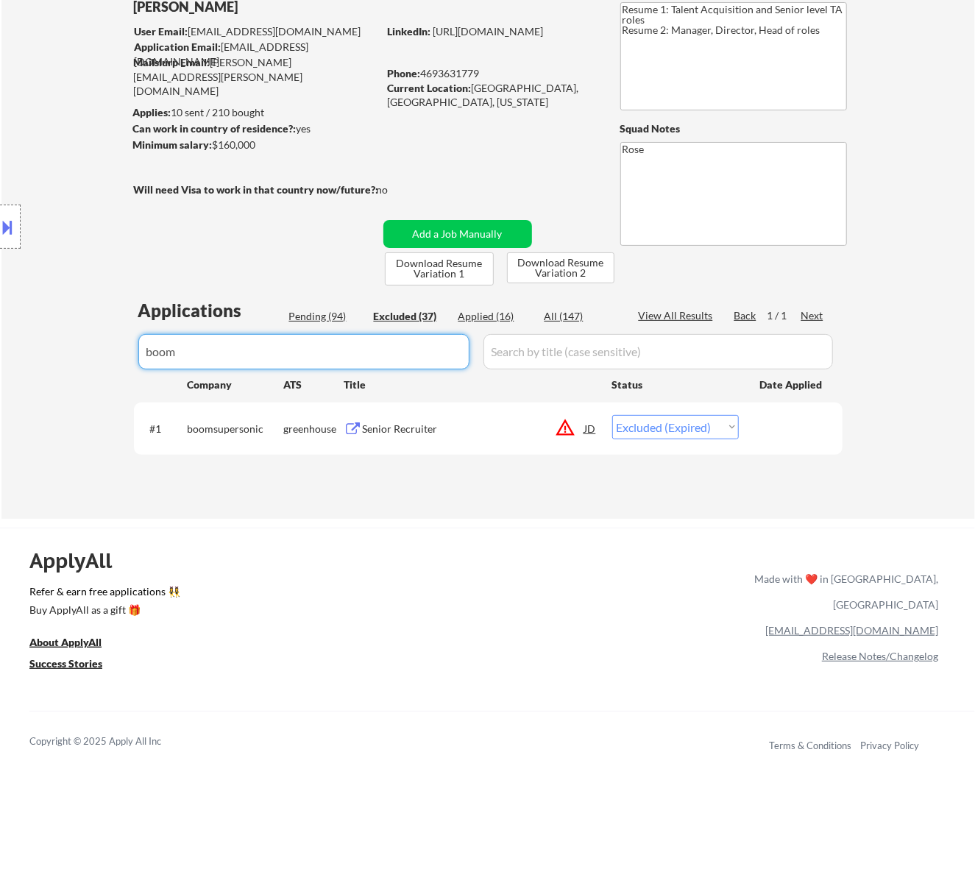
type input "boom"
click at [650, 421] on select "Choose an option... Pending Applied Excluded (Questions) Excluded (Expired) Exc…" at bounding box center [675, 427] width 127 height 24
select select ""excluded__salary_""
click at [612, 415] on select "Choose an option... Pending Applied Excluded (Questions) Excluded (Expired) Exc…" at bounding box center [675, 427] width 127 height 24
drag, startPoint x: 354, startPoint y: 351, endPoint x: 83, endPoint y: 362, distance: 270.9
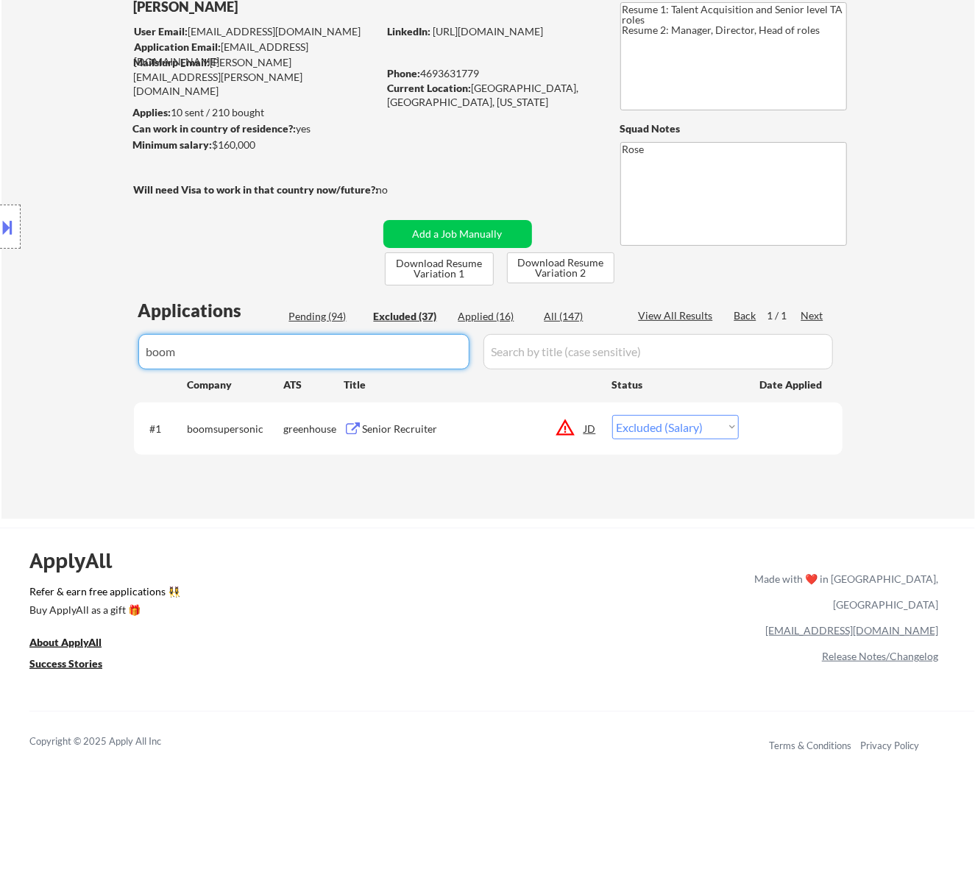
click at [86, 362] on body "← Return to /applysquad Mailslurp Inbox Job Search Builder Jonathan Miller User…" at bounding box center [487, 345] width 975 height 886
select select ""excluded__expired_""
select select ""excluded__location_""
select select ""excluded__expired_""
select select ""excluded__salary_""
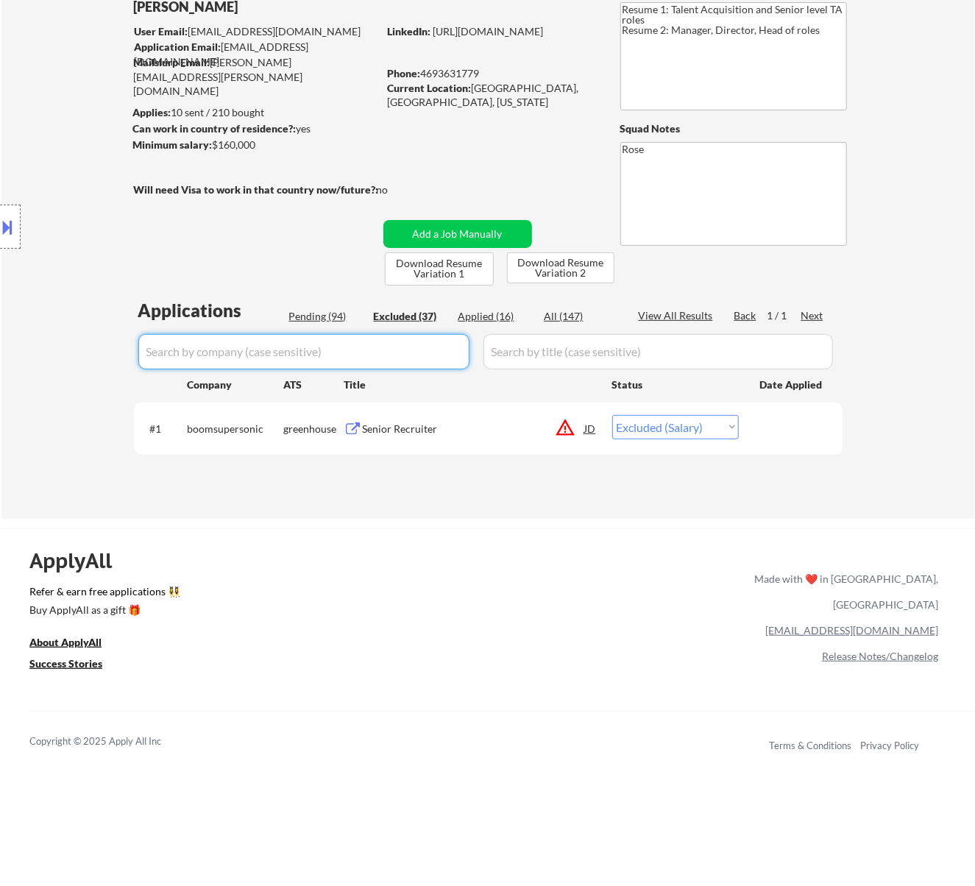
select select ""excluded__expired_""
select select ""excluded__salary_""
select select ""excluded""
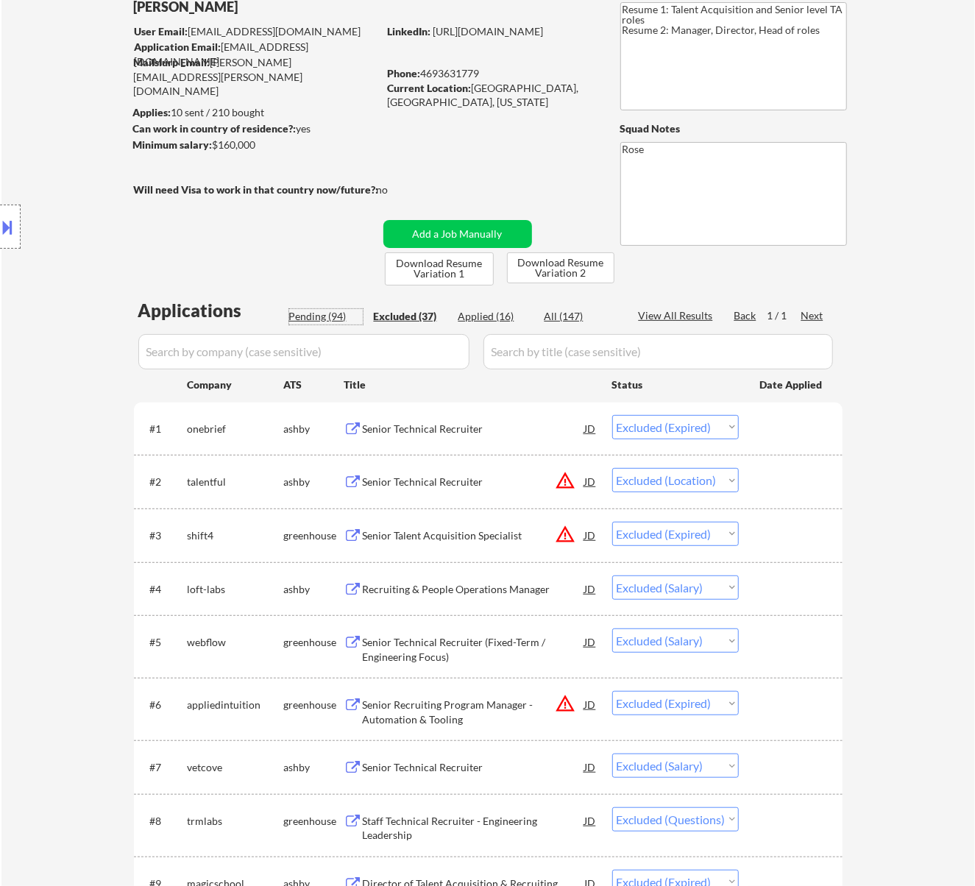
click at [333, 310] on div "Pending (94)" at bounding box center [326, 316] width 74 height 15
select select ""pending""
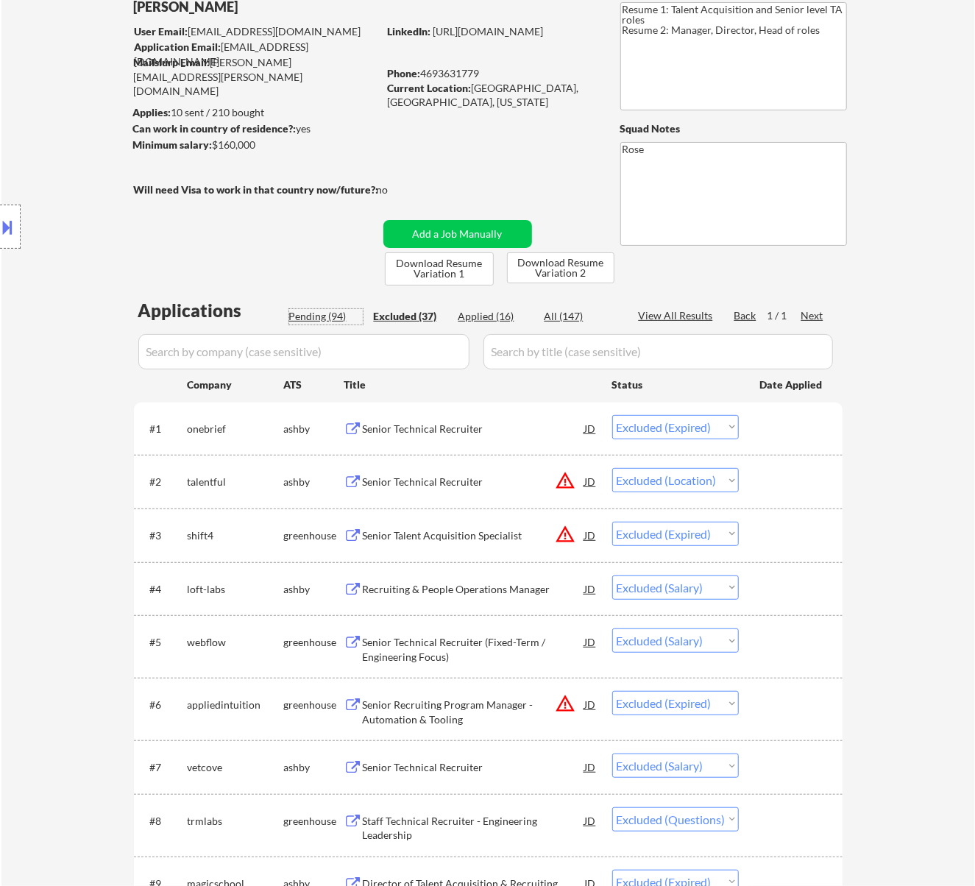
select select ""pending""
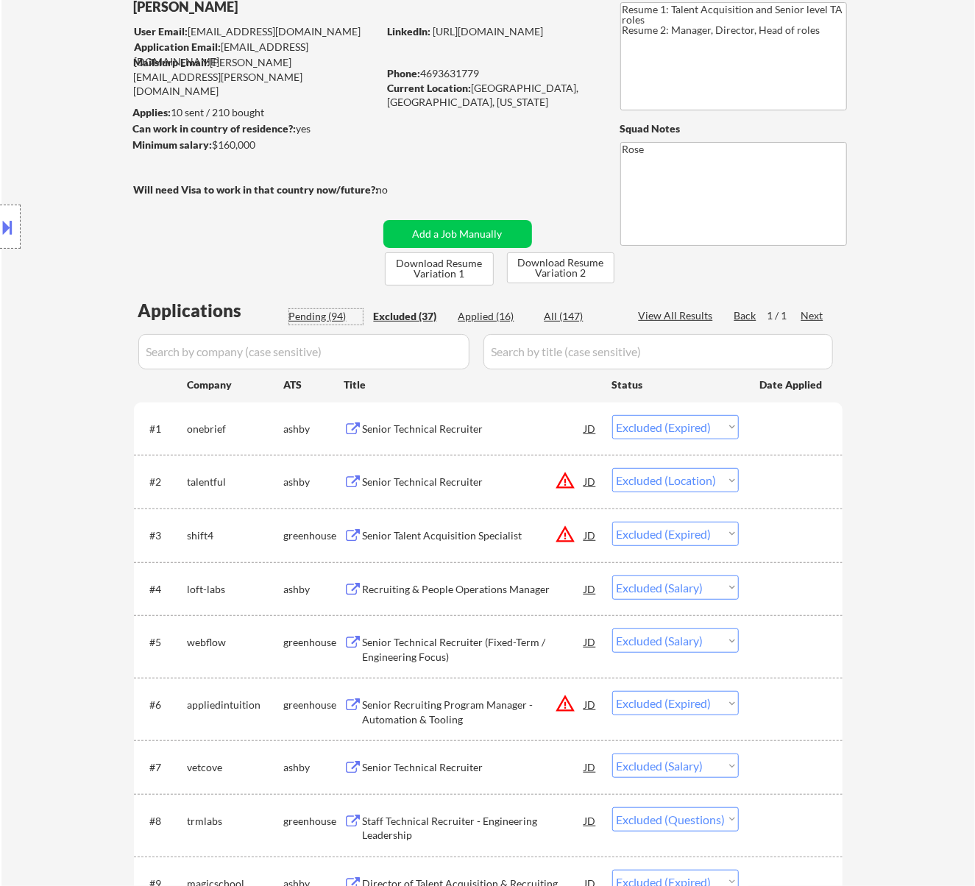
select select ""pending""
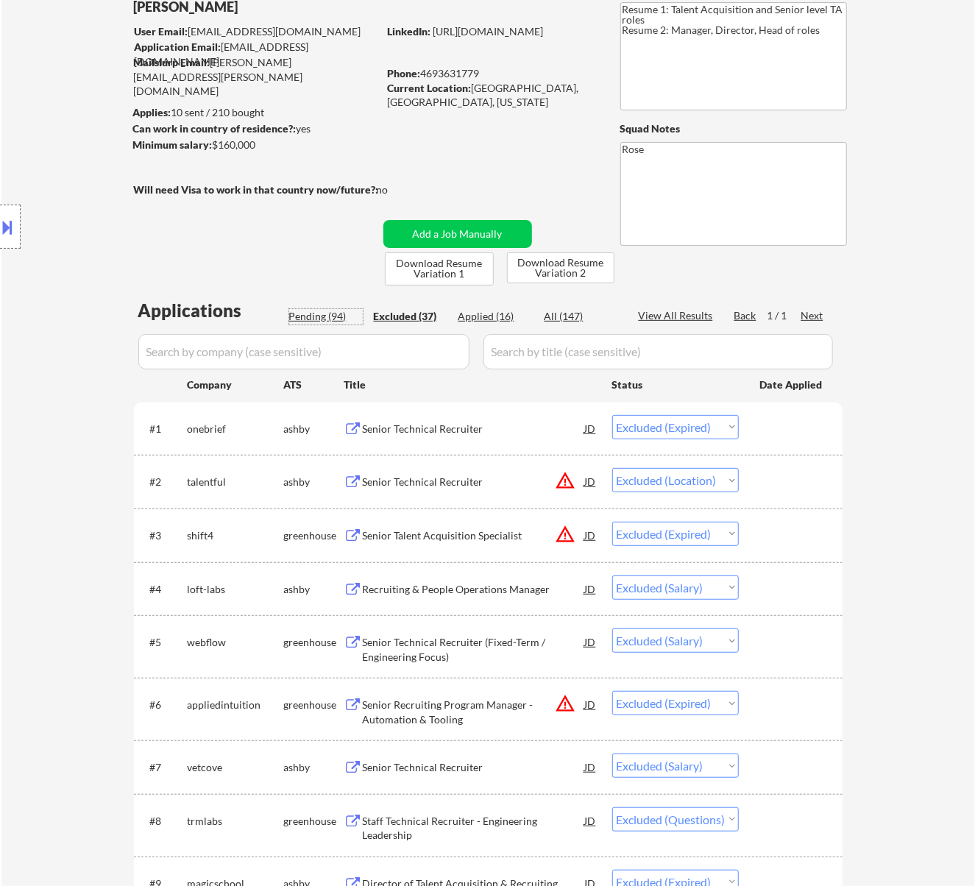
select select ""pending""
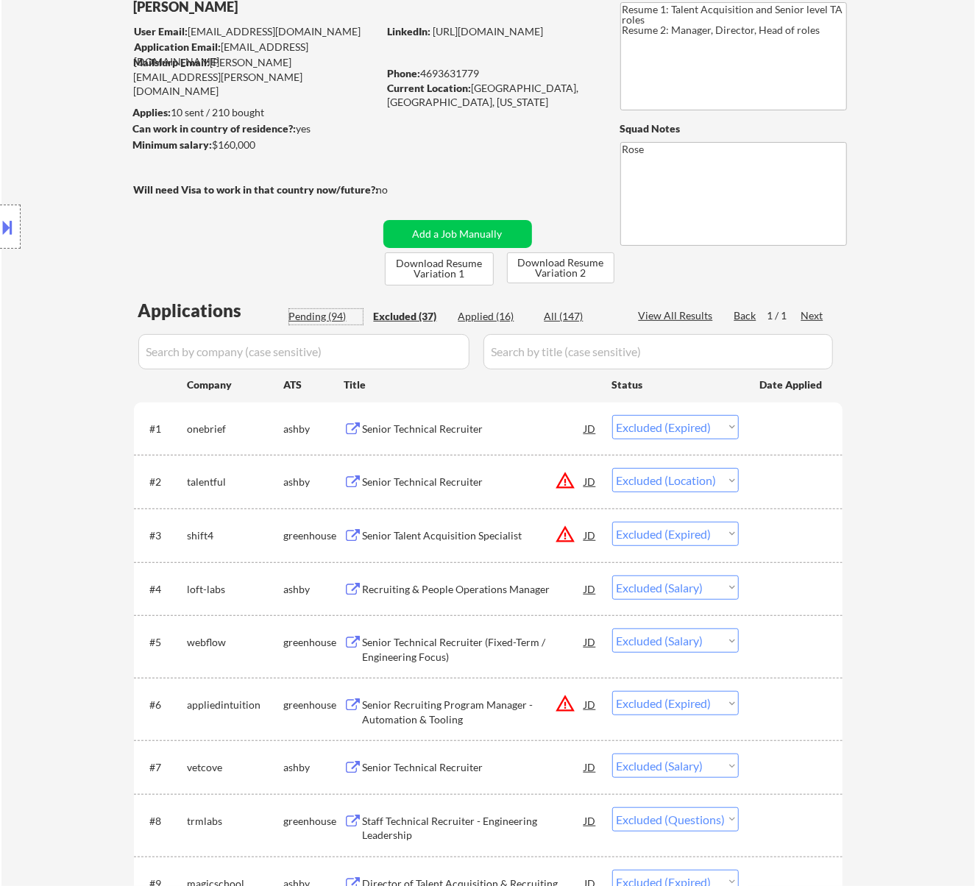
select select ""pending""
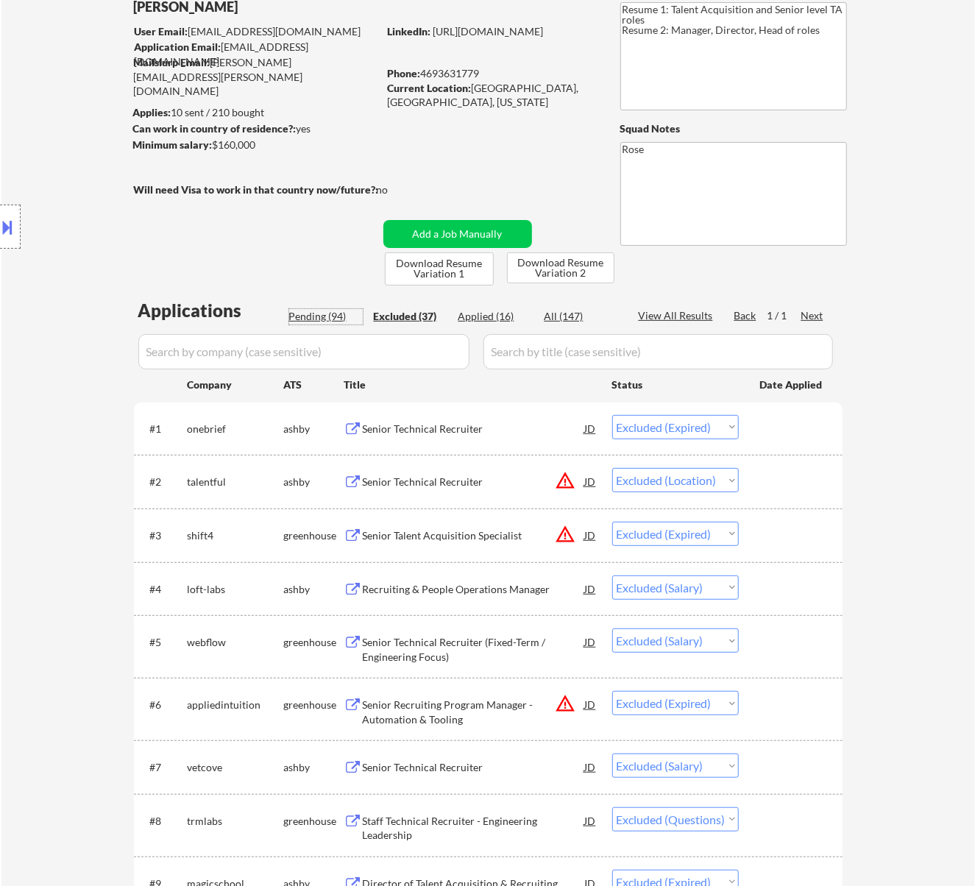
select select ""pending""
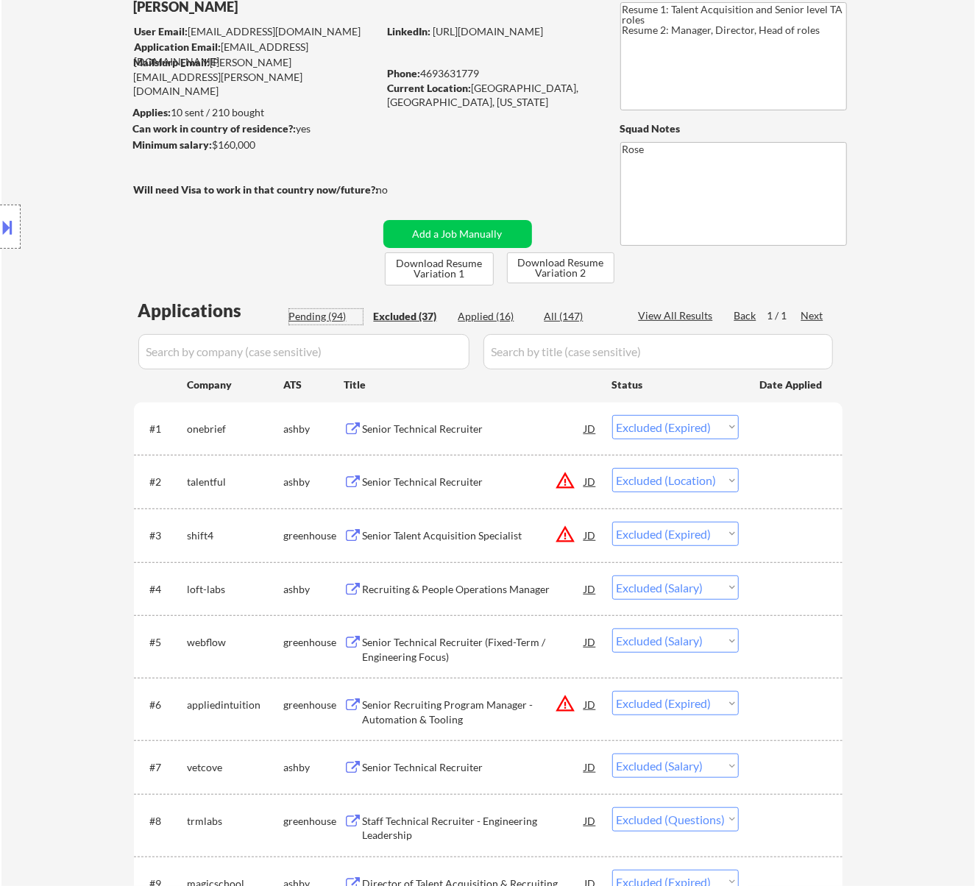
select select ""pending""
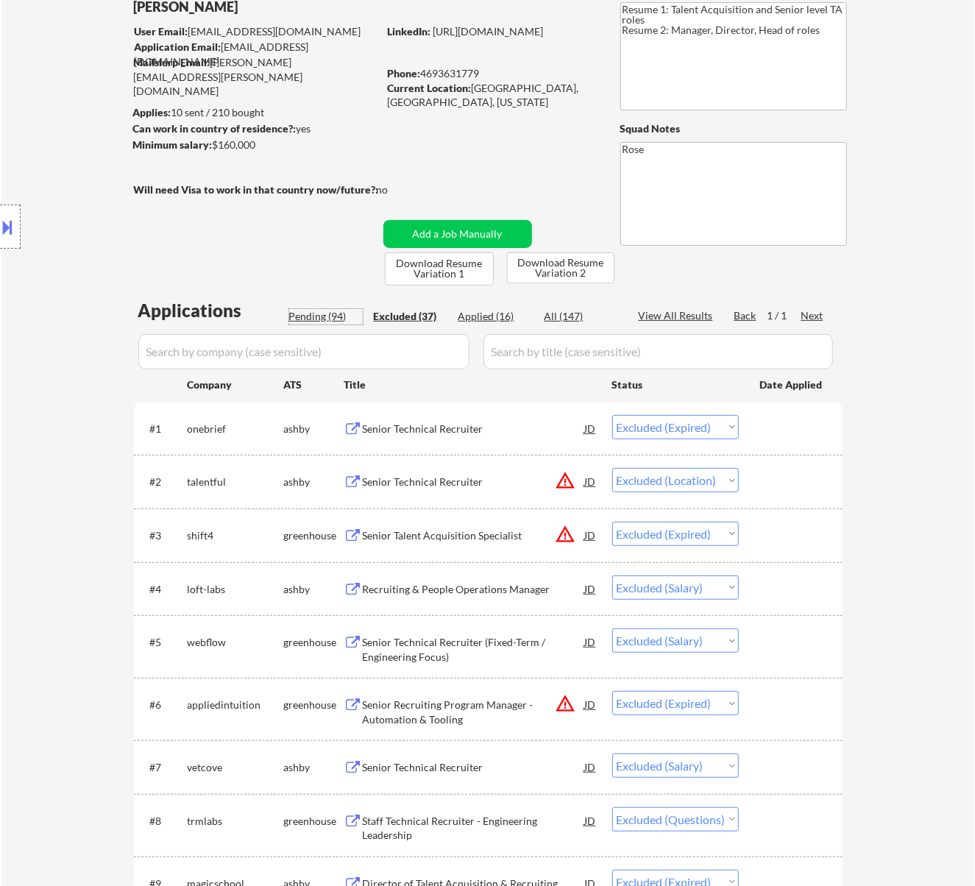
select select ""pending""
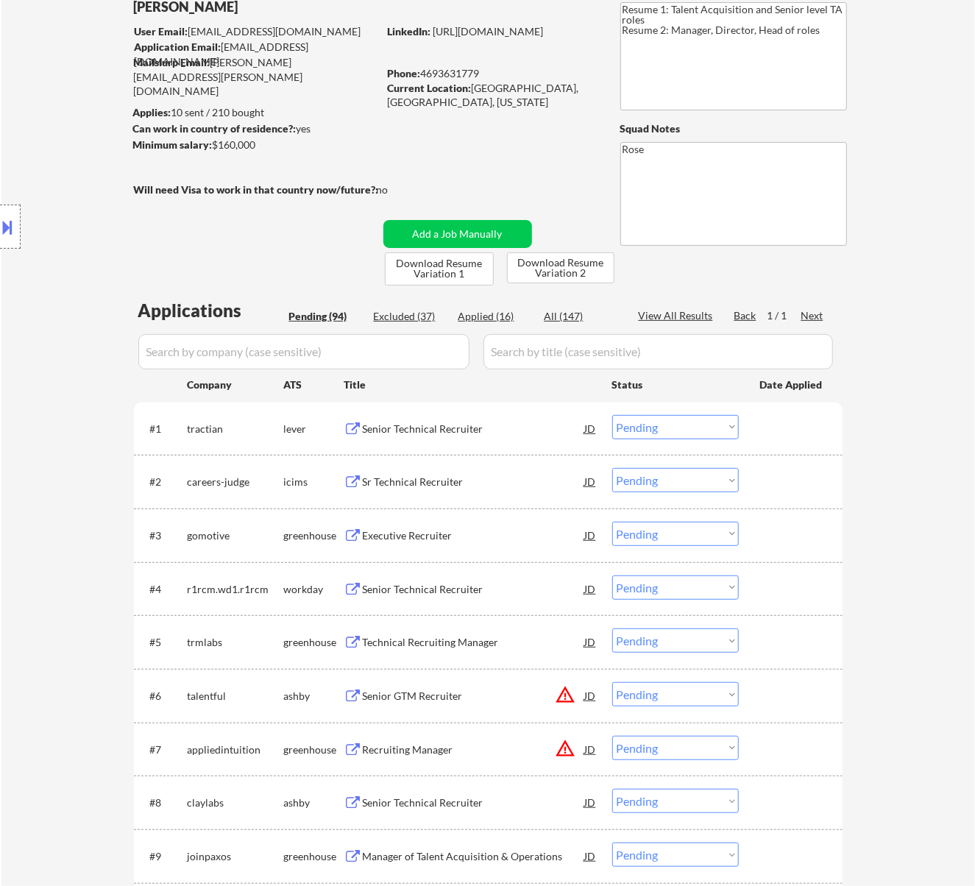
click at [524, 443] on div "#1 tractian lever Senior Technical Recruiter JD warning_amber Choose an option.…" at bounding box center [485, 428] width 694 height 40
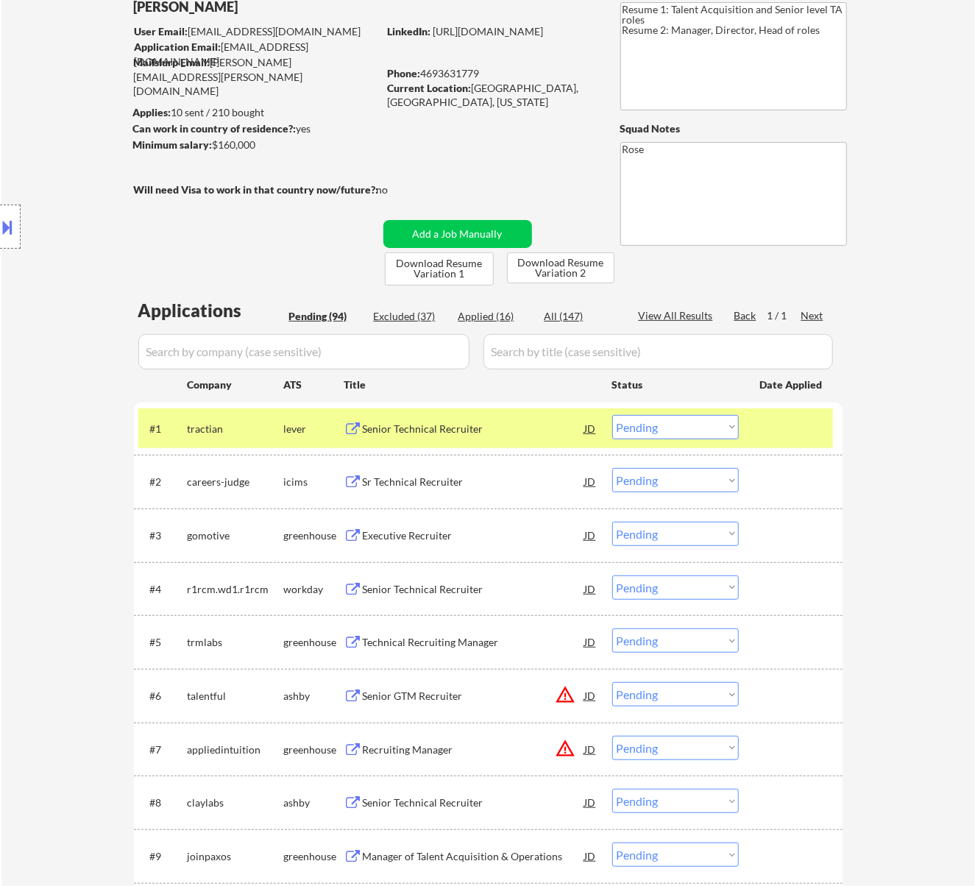
click at [494, 424] on div "Senior Technical Recruiter" at bounding box center [474, 428] width 222 height 15
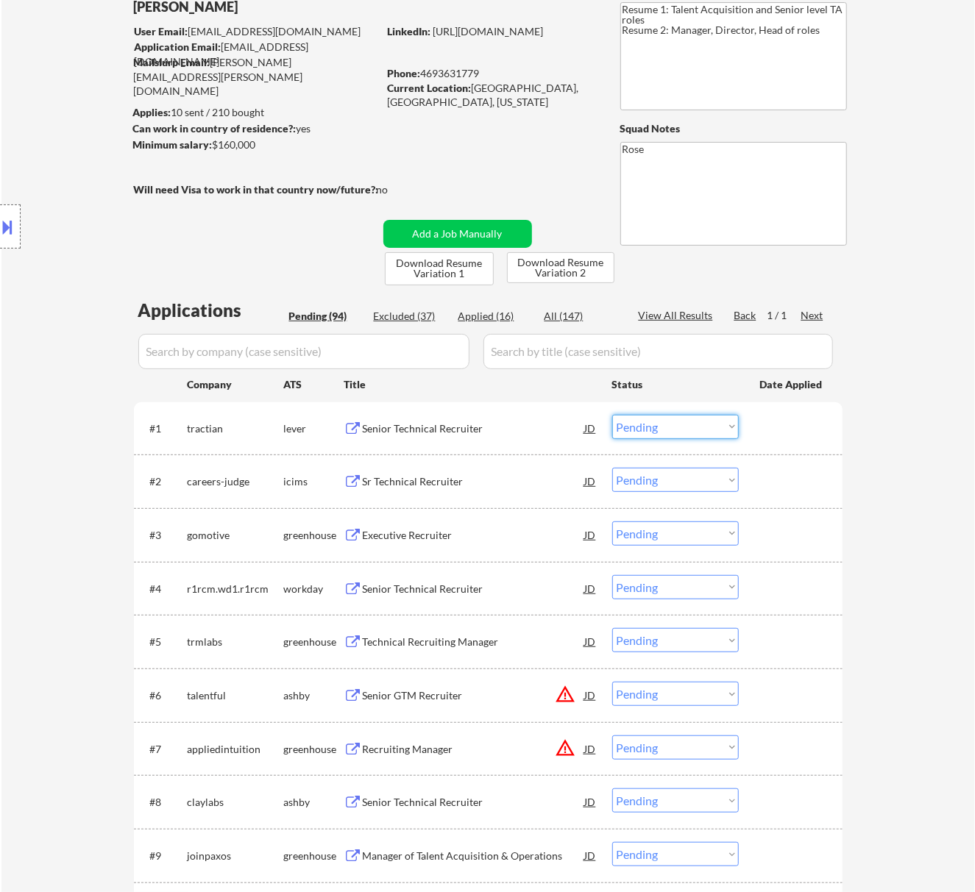
click at [653, 424] on select "Choose an option... Pending Applied Excluded (Questions) Excluded (Expired) Exc…" at bounding box center [675, 427] width 127 height 24
click at [612, 415] on select "Choose an option... Pending Applied Excluded (Questions) Excluded (Expired) Exc…" at bounding box center [675, 427] width 127 height 24
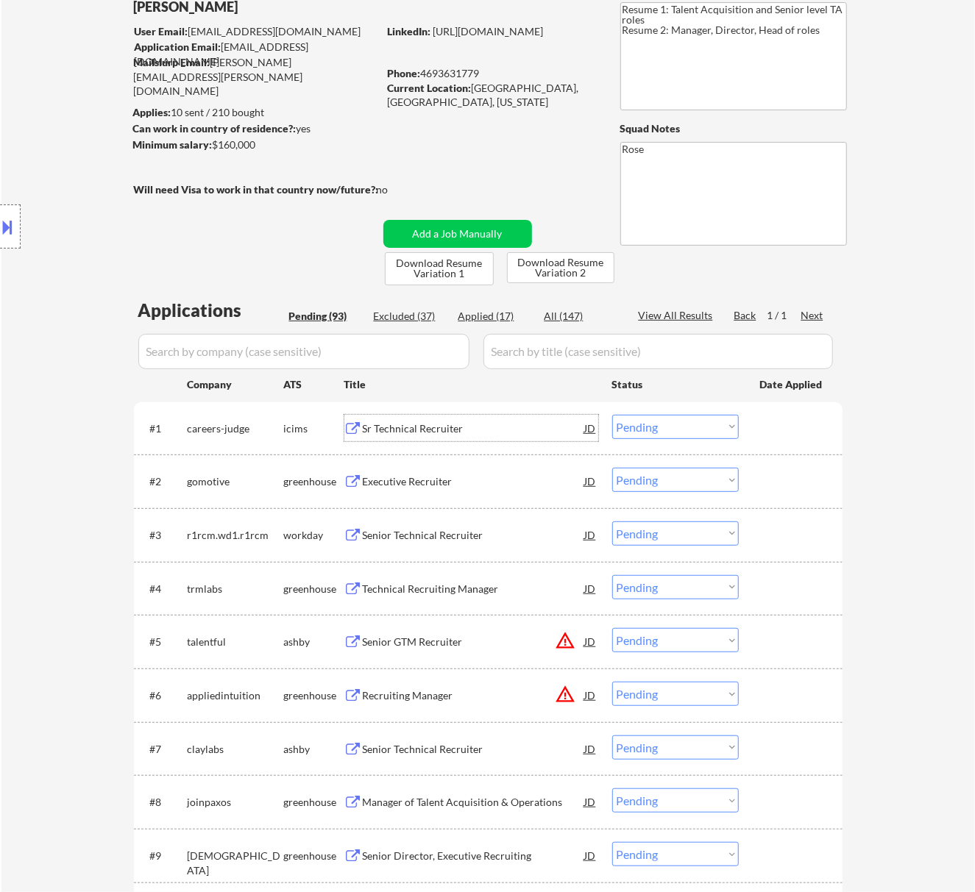
click at [527, 433] on div "Sr Technical Recruiter" at bounding box center [474, 428] width 222 height 15
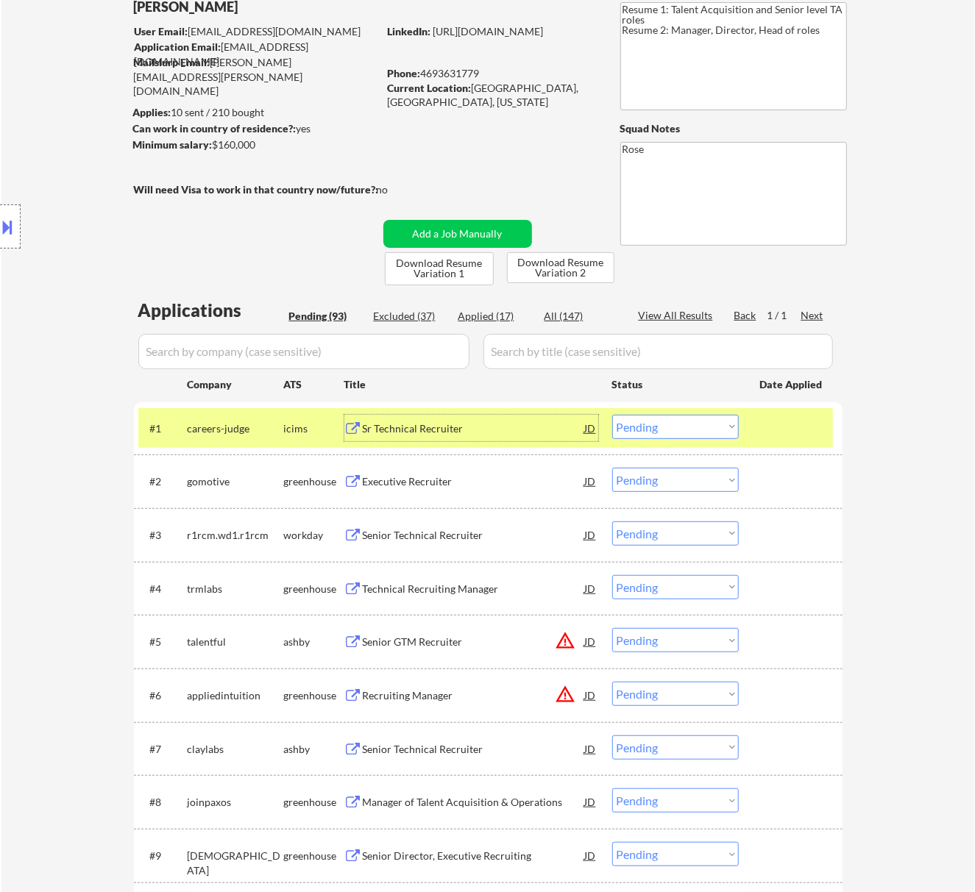
click at [16, 233] on div at bounding box center [10, 226] width 21 height 44
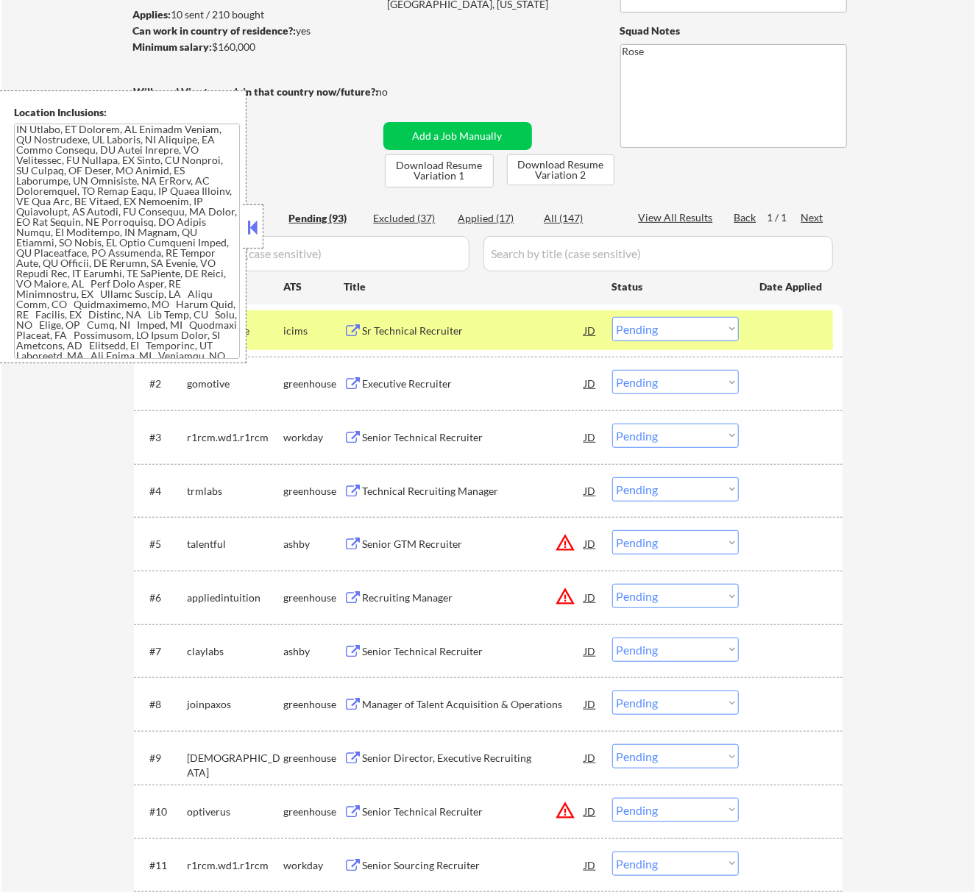
scroll to position [0, 0]
click at [659, 325] on select "Choose an option... Pending Applied Excluded (Questions) Excluded (Expired) Exc…" at bounding box center [675, 329] width 127 height 24
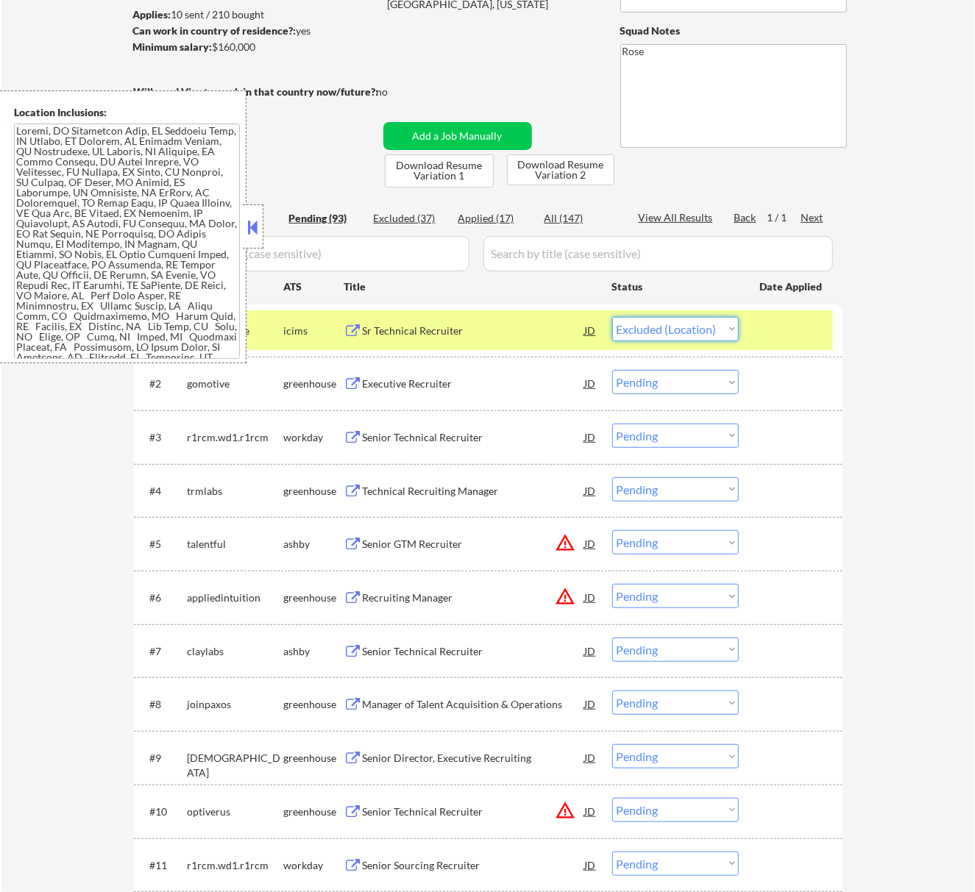
click at [612, 317] on select "Choose an option... Pending Applied Excluded (Questions) Excluded (Expired) Exc…" at bounding box center [675, 329] width 127 height 24
click at [260, 232] on button at bounding box center [252, 227] width 16 height 22
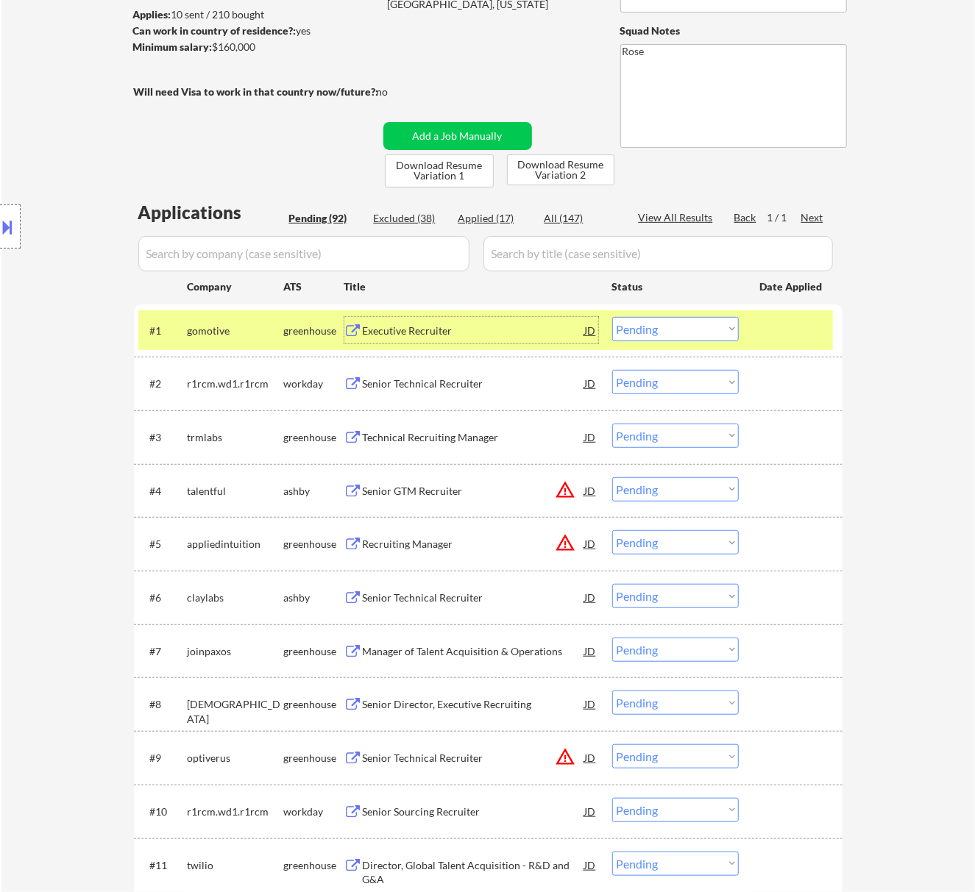
click at [498, 327] on div "Executive Recruiter" at bounding box center [474, 331] width 222 height 15
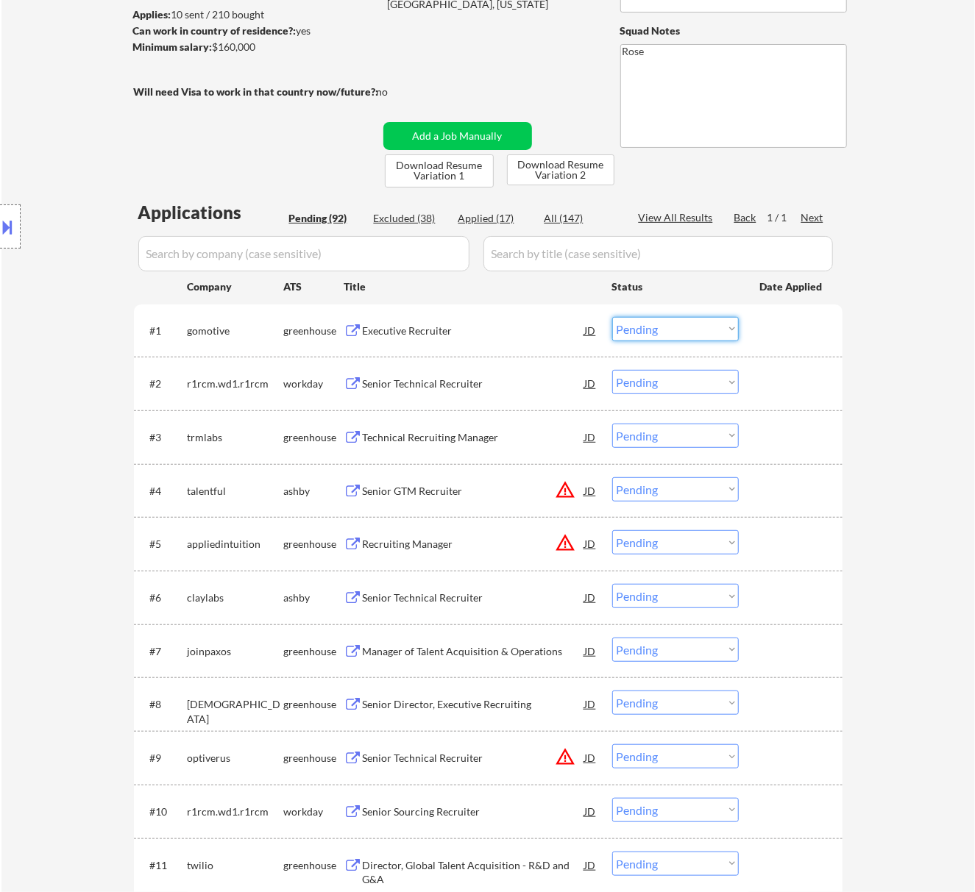
click at [643, 325] on select "Choose an option... Pending Applied Excluded (Questions) Excluded (Expired) Exc…" at bounding box center [675, 329] width 127 height 24
click at [612, 317] on select "Choose an option... Pending Applied Excluded (Questions) Excluded (Expired) Exc…" at bounding box center [675, 329] width 127 height 24
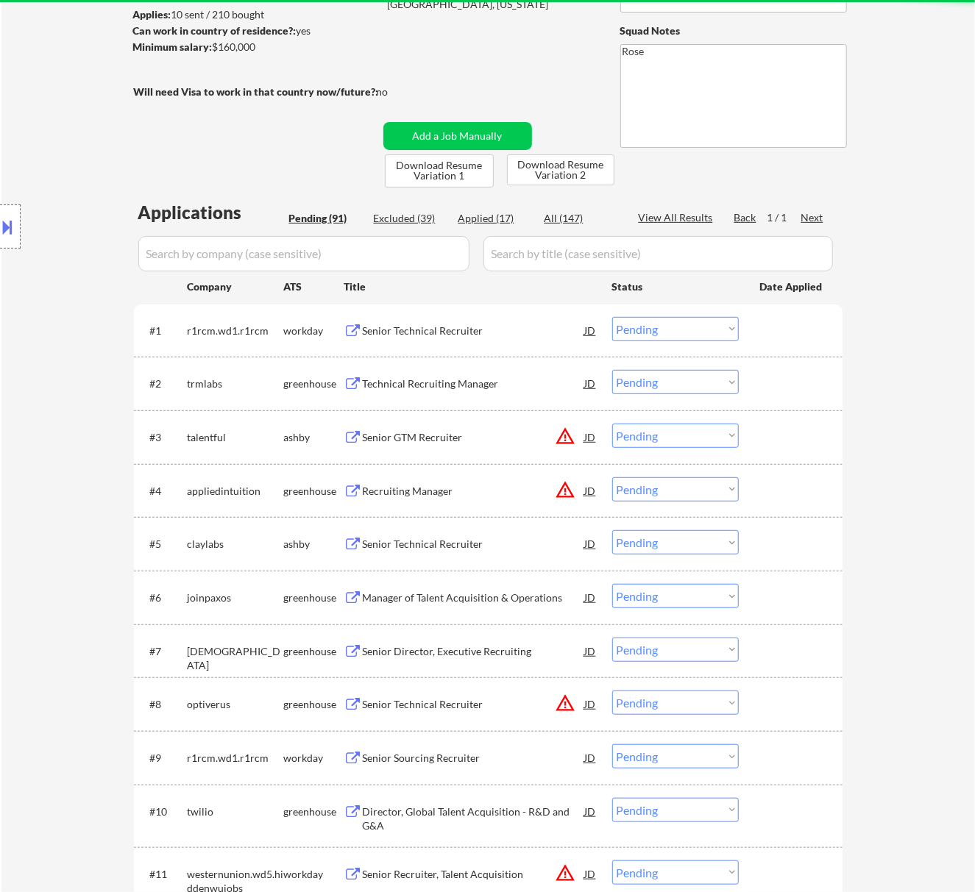
click at [487, 325] on div "Senior Technical Recruiter" at bounding box center [474, 331] width 222 height 15
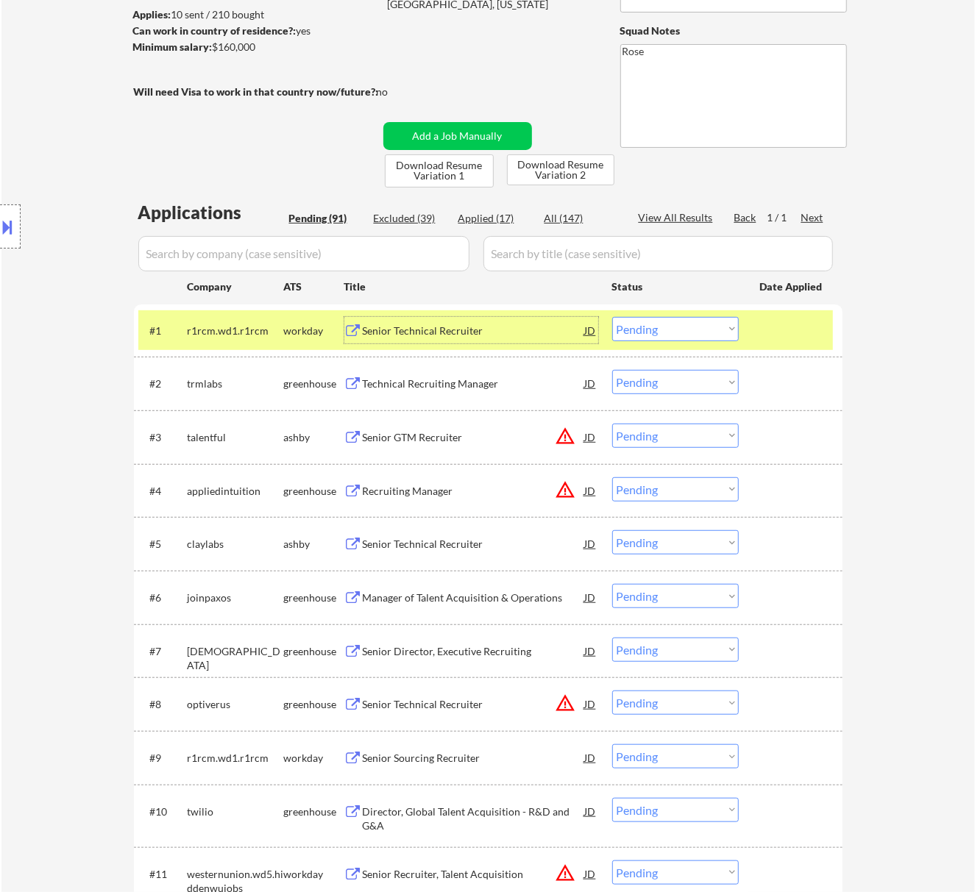
click at [687, 324] on select "Choose an option... Pending Applied Excluded (Questions) Excluded (Expired) Exc…" at bounding box center [675, 329] width 127 height 24
click at [612, 317] on select "Choose an option... Pending Applied Excluded (Questions) Excluded (Expired) Exc…" at bounding box center [675, 329] width 127 height 24
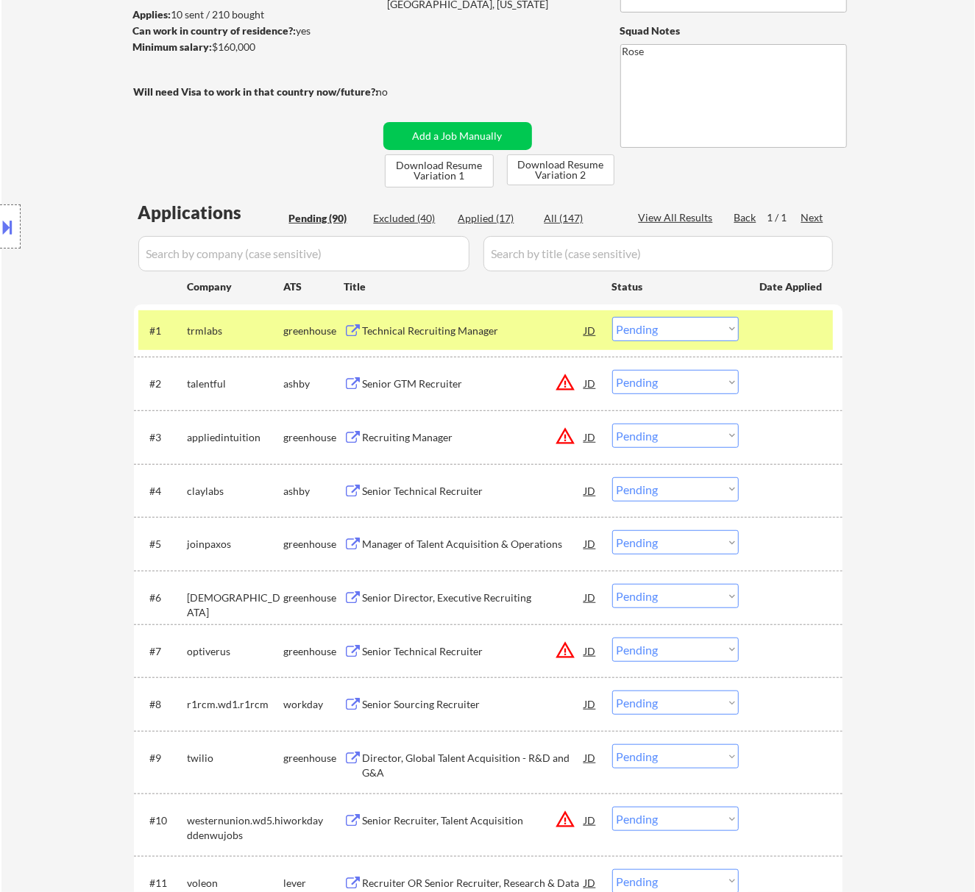
click at [653, 322] on select "Choose an option... Pending Applied Excluded (Questions) Excluded (Expired) Exc…" at bounding box center [675, 329] width 127 height 24
click at [612, 317] on select "Choose an option... Pending Applied Excluded (Questions) Excluded (Expired) Exc…" at bounding box center [675, 329] width 127 height 24
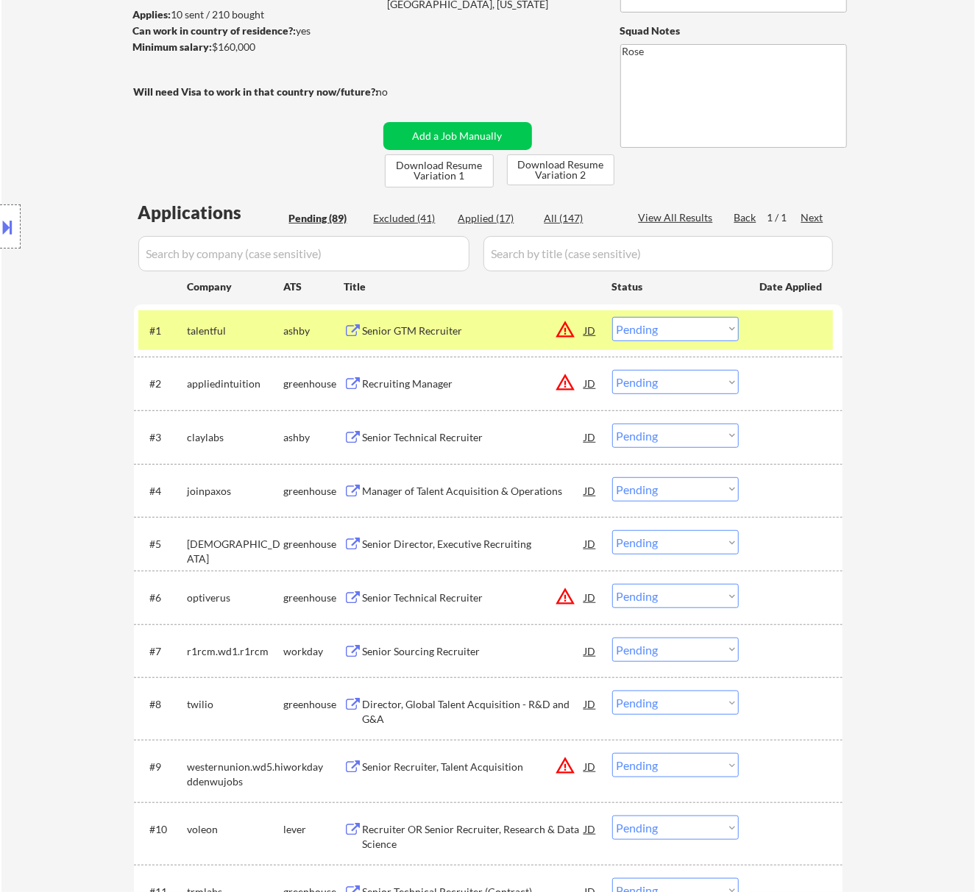
click at [495, 321] on div "Senior GTM Recruiter" at bounding box center [474, 330] width 222 height 26
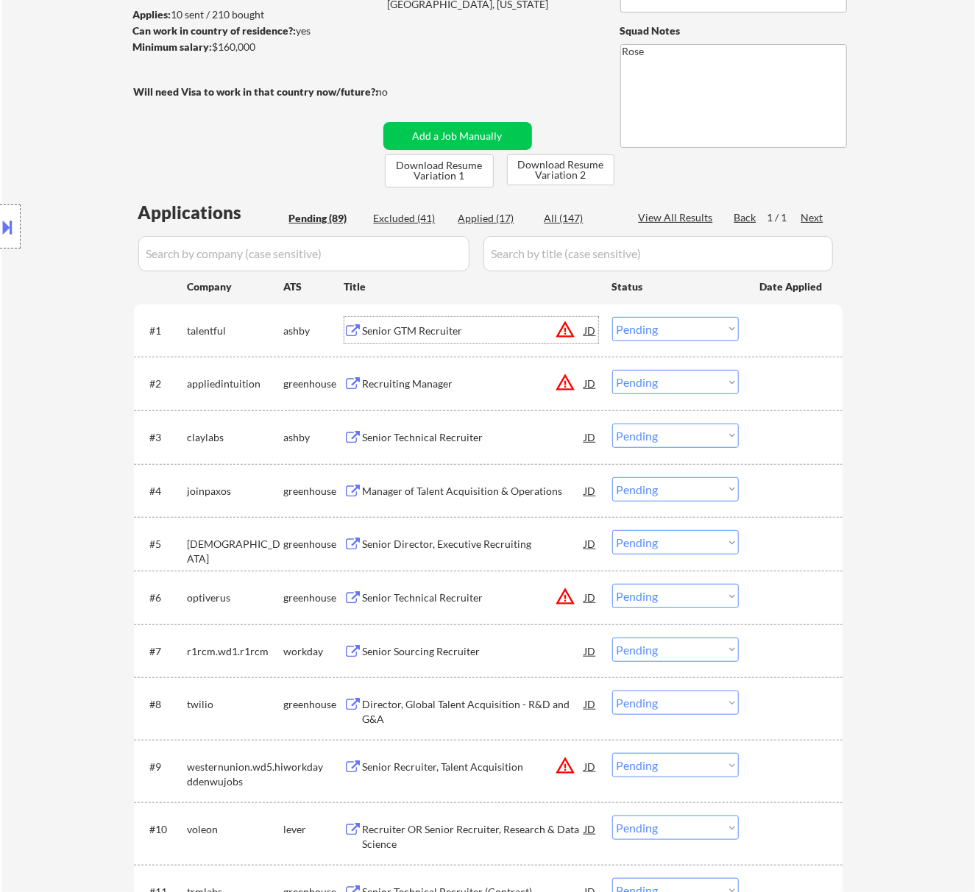
click at [696, 324] on select "Choose an option... Pending Applied Excluded (Questions) Excluded (Expired) Exc…" at bounding box center [675, 329] width 127 height 24
click at [612, 317] on select "Choose an option... Pending Applied Excluded (Questions) Excluded (Expired) Exc…" at bounding box center [675, 329] width 127 height 24
select select ""pending""
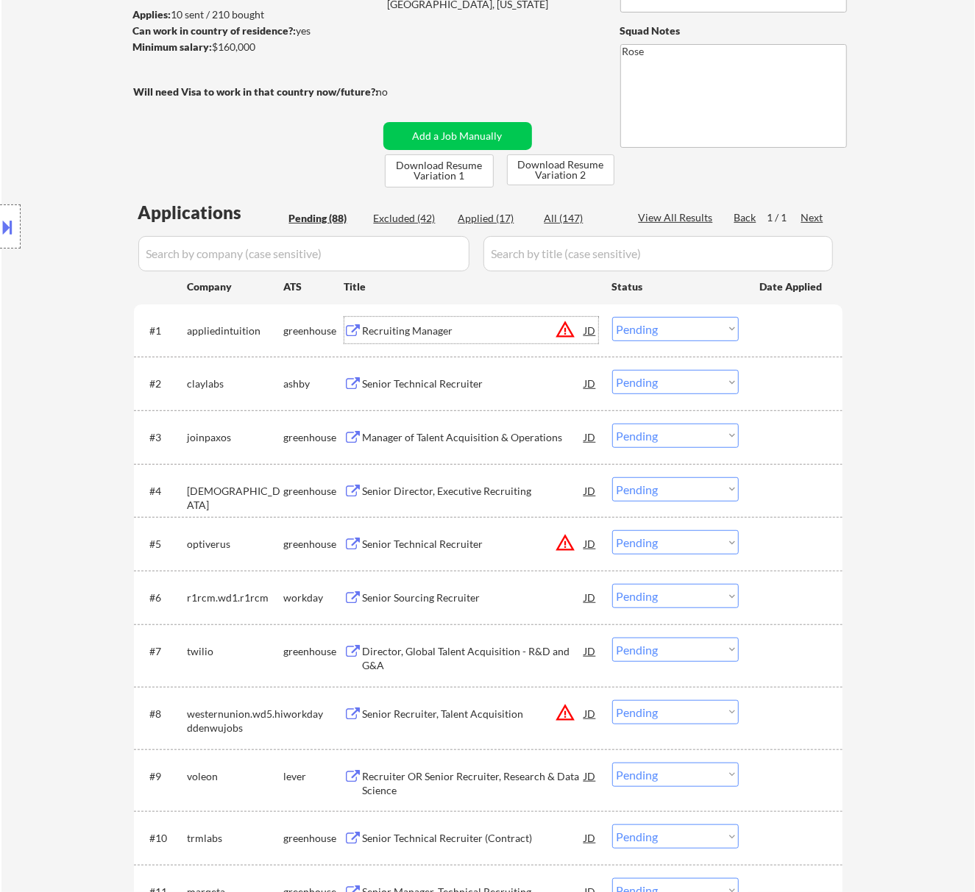
click at [500, 325] on div "Recruiting Manager" at bounding box center [474, 331] width 222 height 15
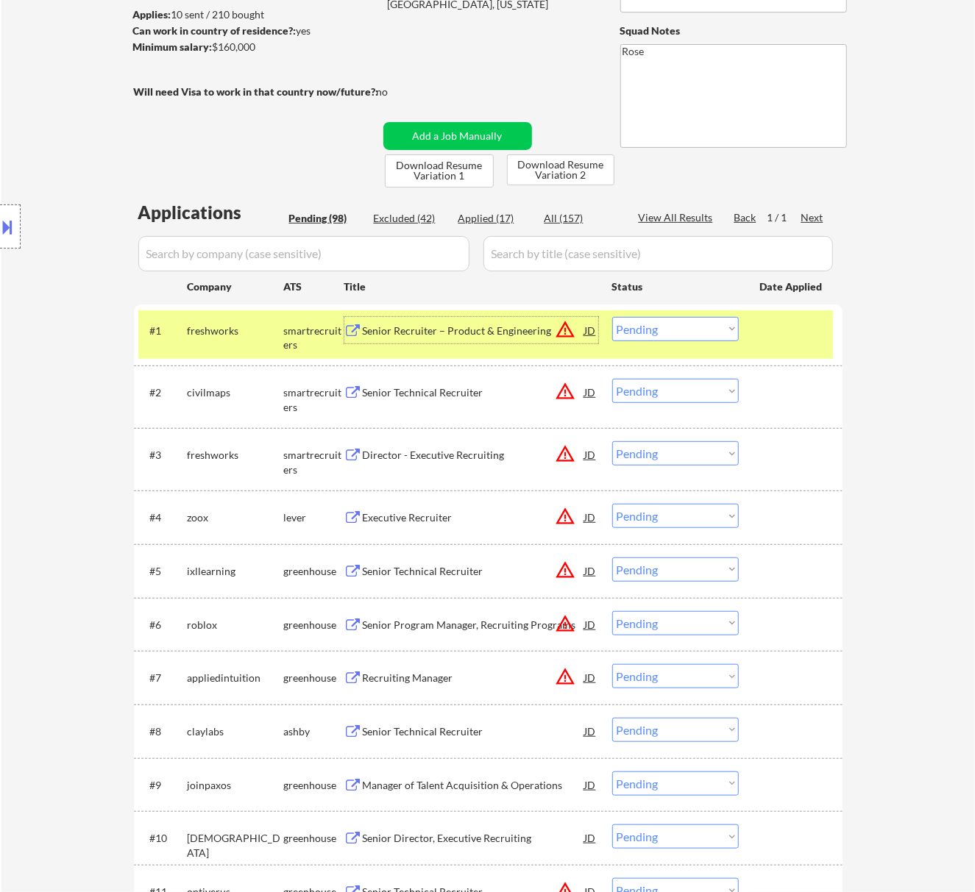
click at [675, 330] on select "Choose an option... Pending Applied Excluded (Questions) Excluded (Expired) Exc…" at bounding box center [675, 329] width 127 height 24
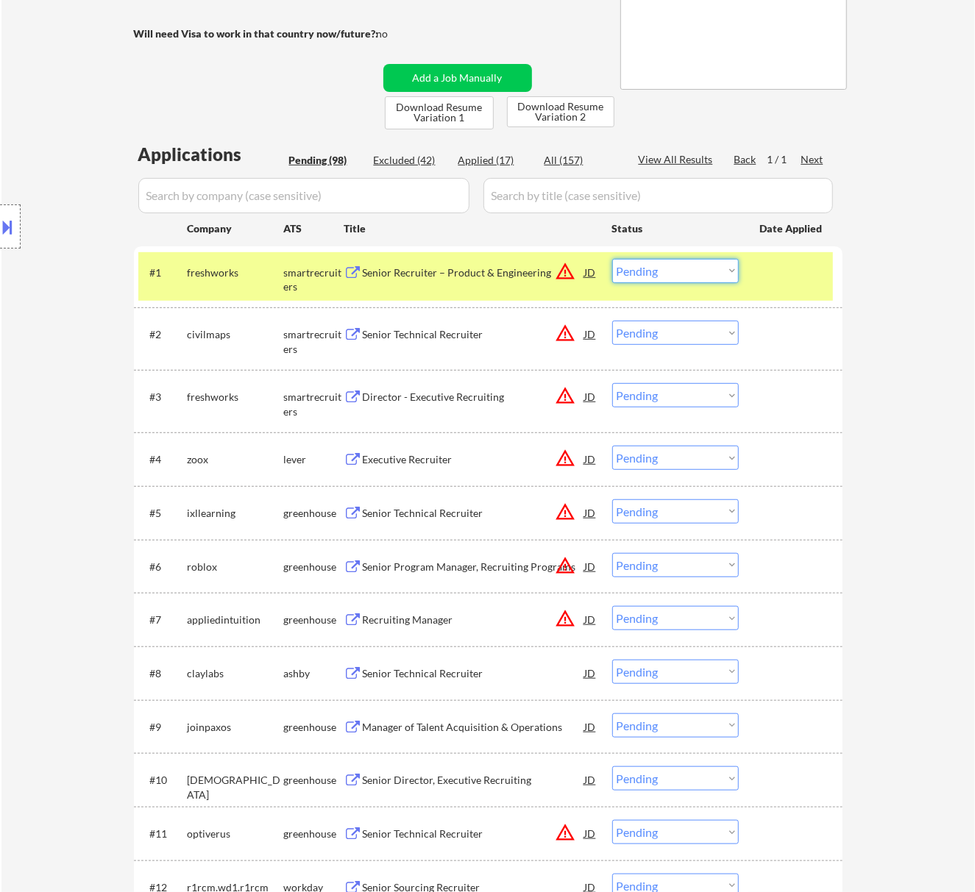
scroll to position [294, 0]
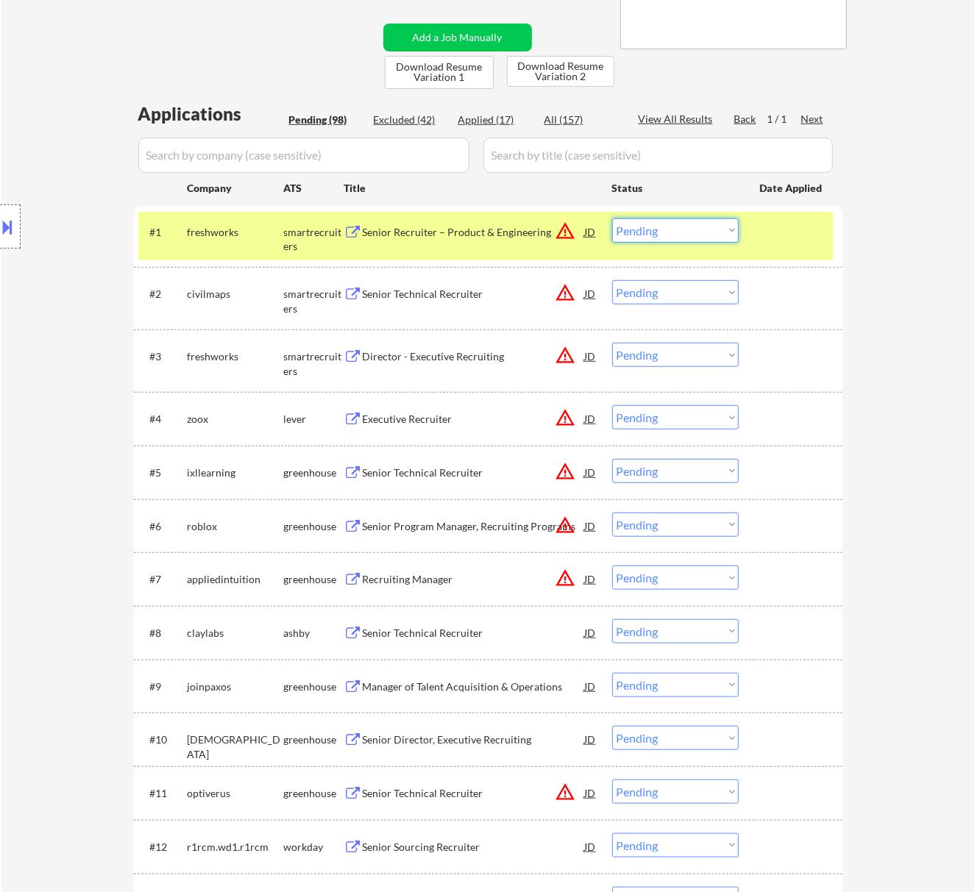
click at [654, 574] on select "Choose an option... Pending Applied Excluded (Questions) Excluded (Expired) Exc…" at bounding box center [675, 578] width 127 height 24
click at [612, 566] on select "Choose an option... Pending Applied Excluded (Questions) Excluded (Expired) Exc…" at bounding box center [675, 578] width 127 height 24
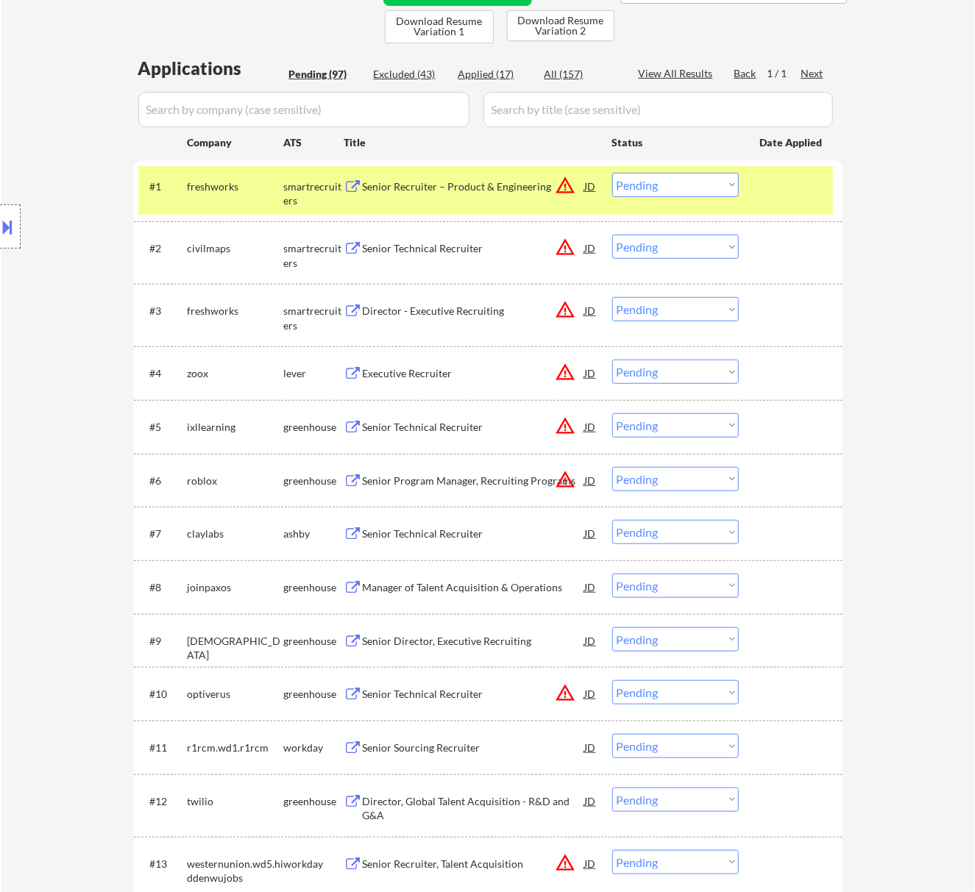
scroll to position [392, 0]
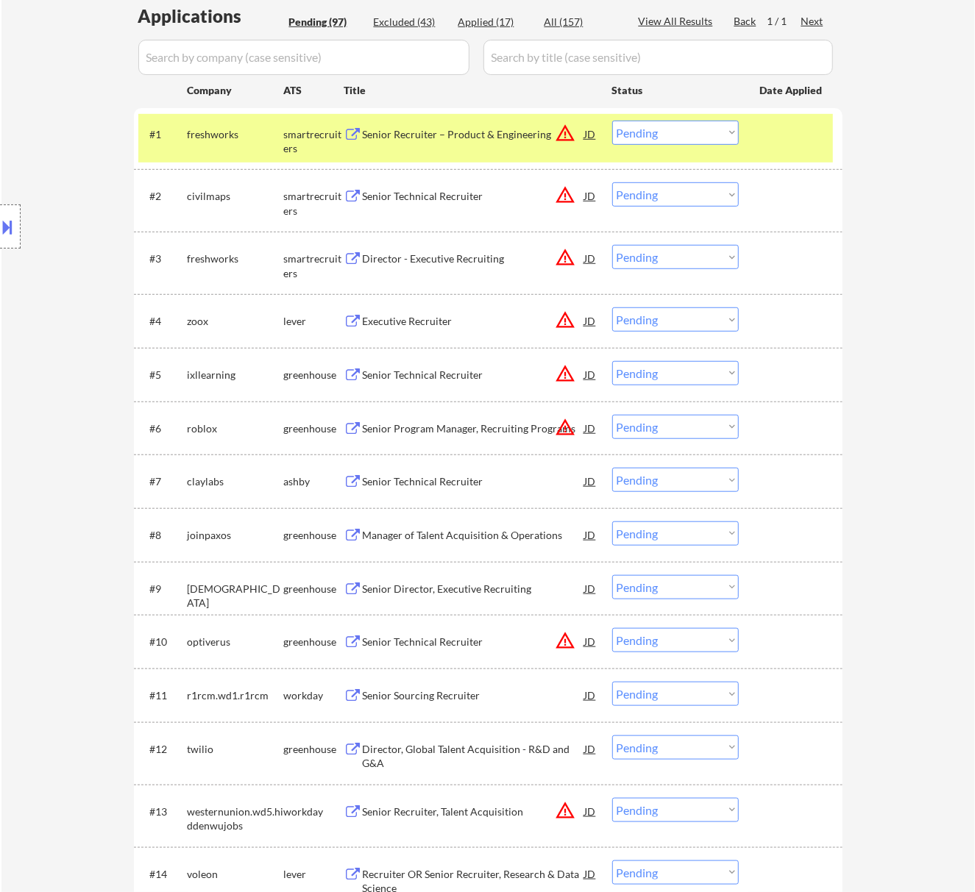
click at [498, 478] on div "Senior Technical Recruiter" at bounding box center [474, 481] width 222 height 15
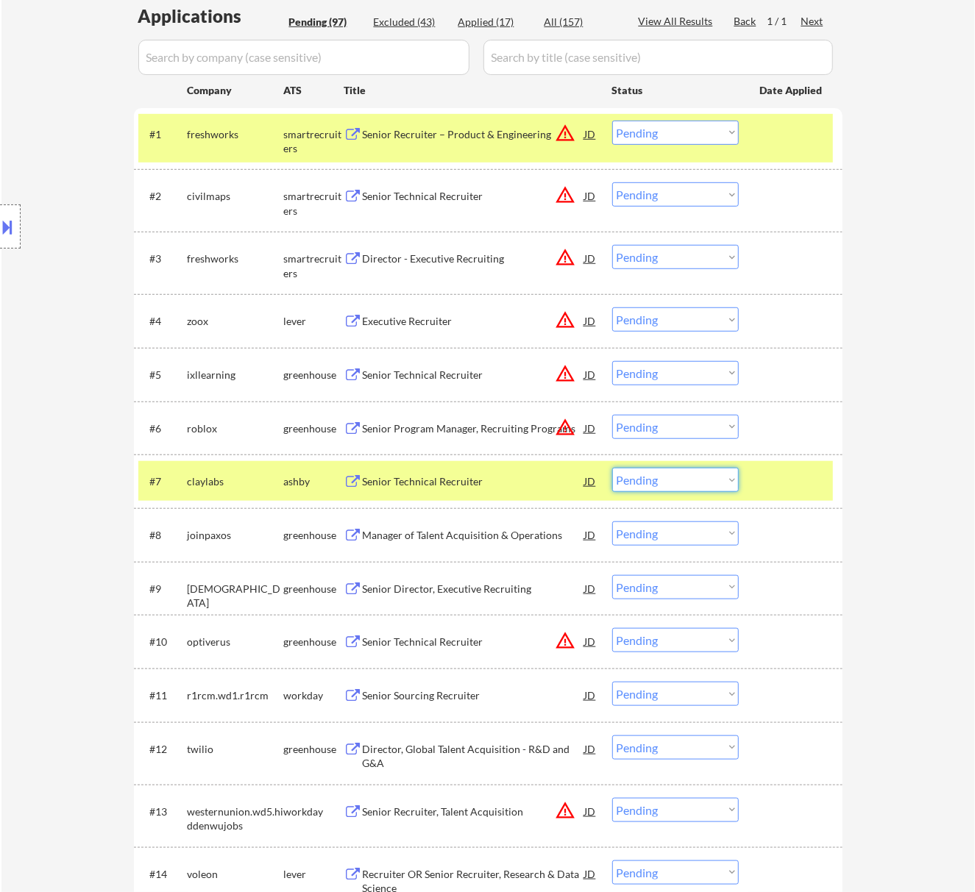
click at [637, 480] on select "Choose an option... Pending Applied Excluded (Questions) Excluded (Expired) Exc…" at bounding box center [675, 480] width 127 height 24
click at [612, 468] on select "Choose an option... Pending Applied Excluded (Questions) Excluded (Expired) Exc…" at bounding box center [675, 480] width 127 height 24
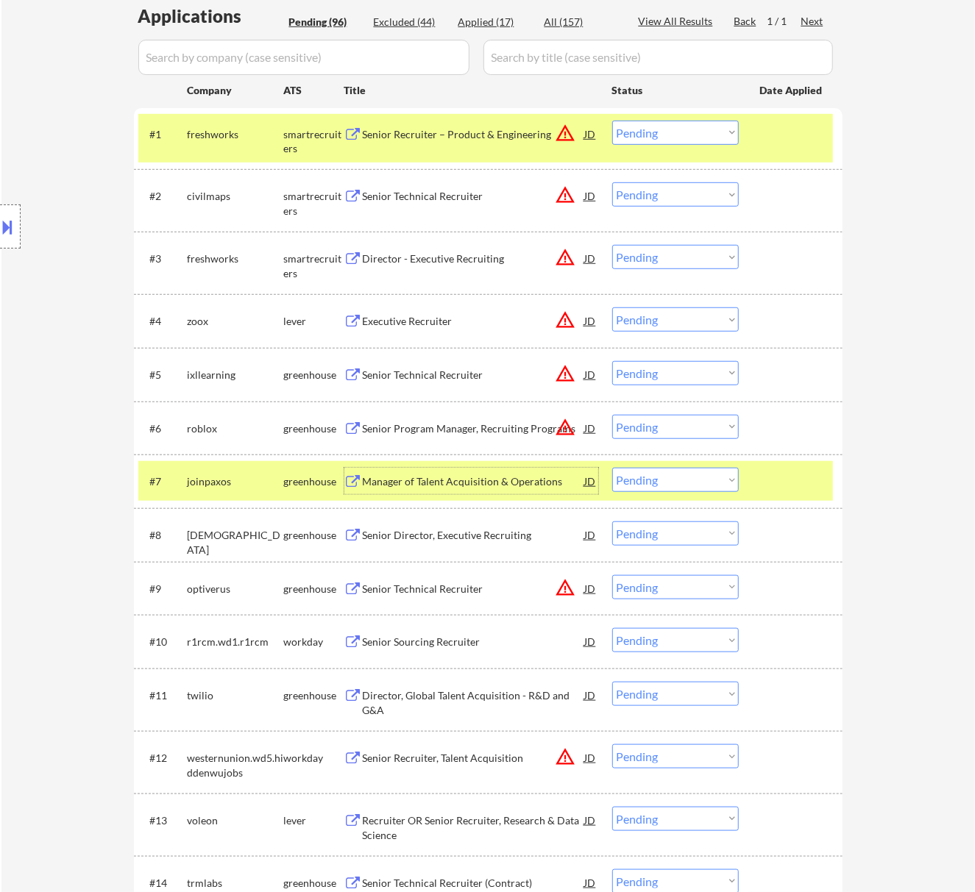
click at [483, 488] on div "Manager of Talent Acquisition & Operations" at bounding box center [474, 481] width 222 height 15
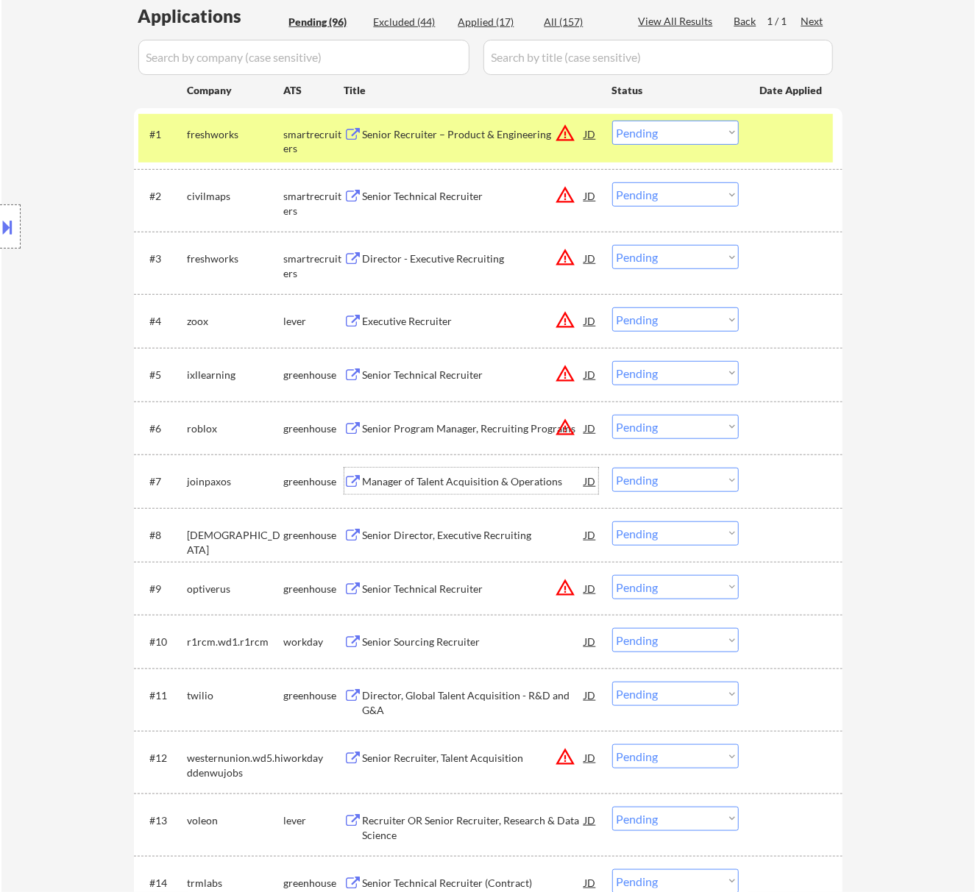
click at [647, 469] on select "Choose an option... Pending Applied Excluded (Questions) Excluded (Expired) Exc…" at bounding box center [675, 480] width 127 height 24
click at [612, 468] on select "Choose an option... Pending Applied Excluded (Questions) Excluded (Expired) Exc…" at bounding box center [675, 480] width 127 height 24
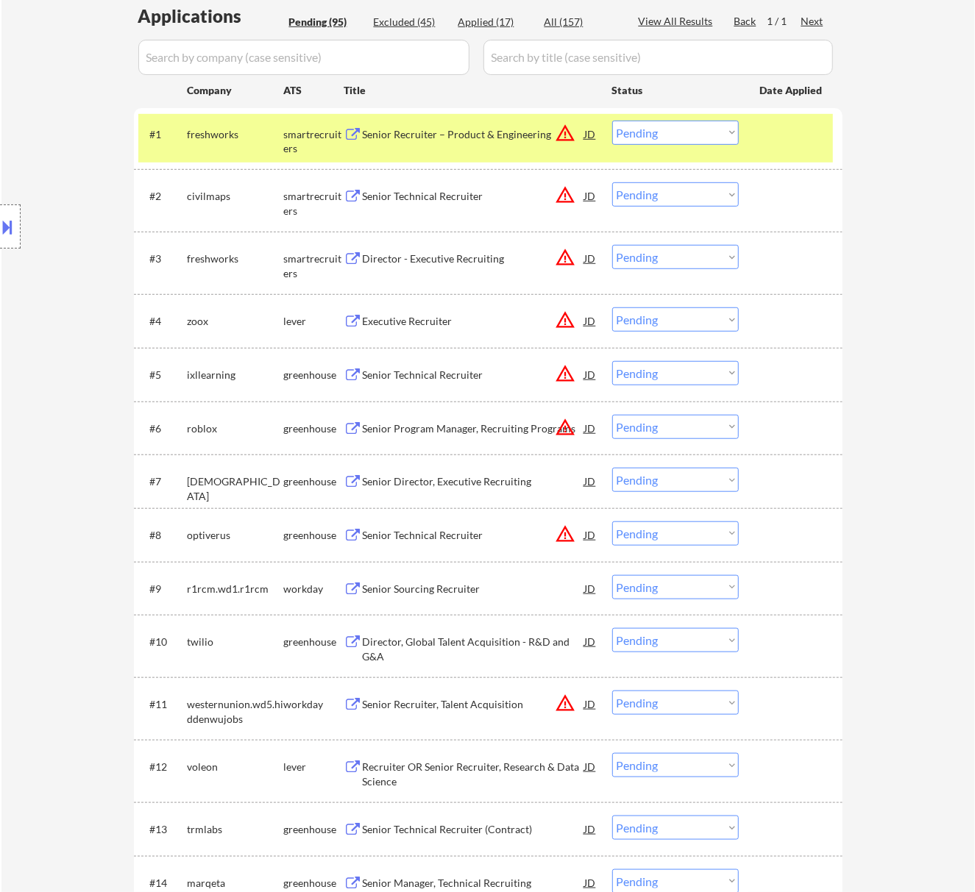
click at [469, 477] on div "Senior Director, Executive Recruiting" at bounding box center [474, 481] width 222 height 15
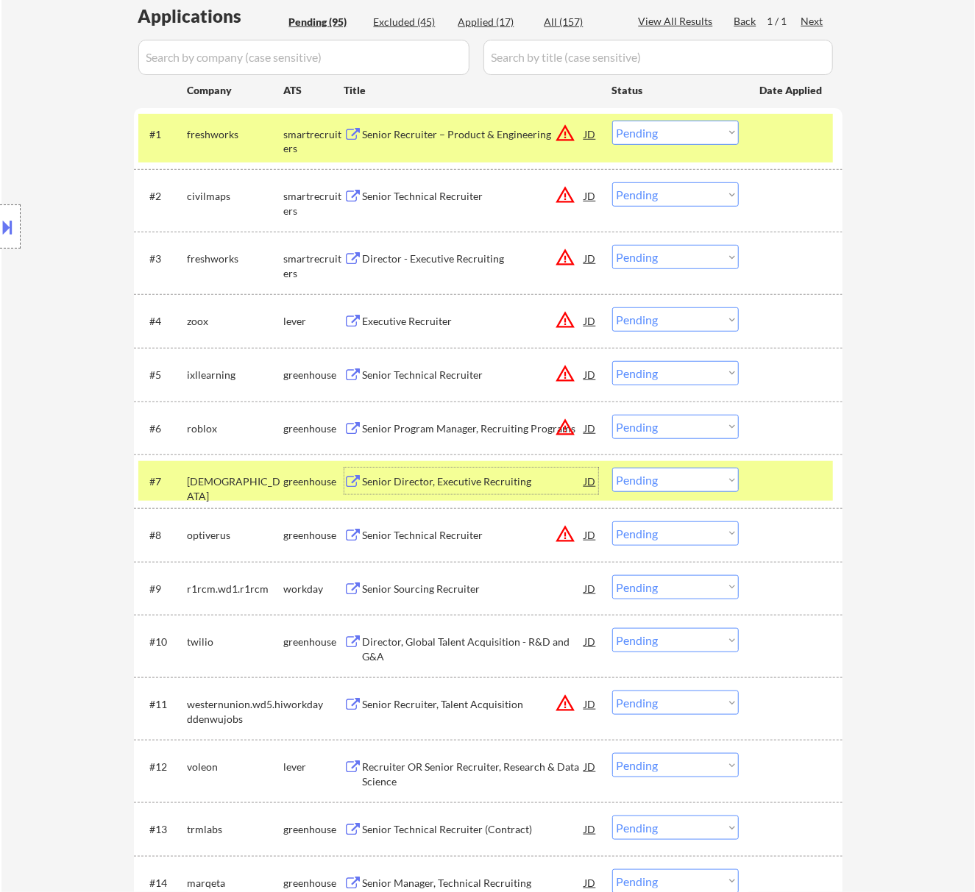
click at [654, 478] on select "Choose an option... Pending Applied Excluded (Questions) Excluded (Expired) Exc…" at bounding box center [675, 480] width 127 height 24
click at [612, 468] on select "Choose an option... Pending Applied Excluded (Questions) Excluded (Expired) Exc…" at bounding box center [675, 480] width 127 height 24
select select ""pending""
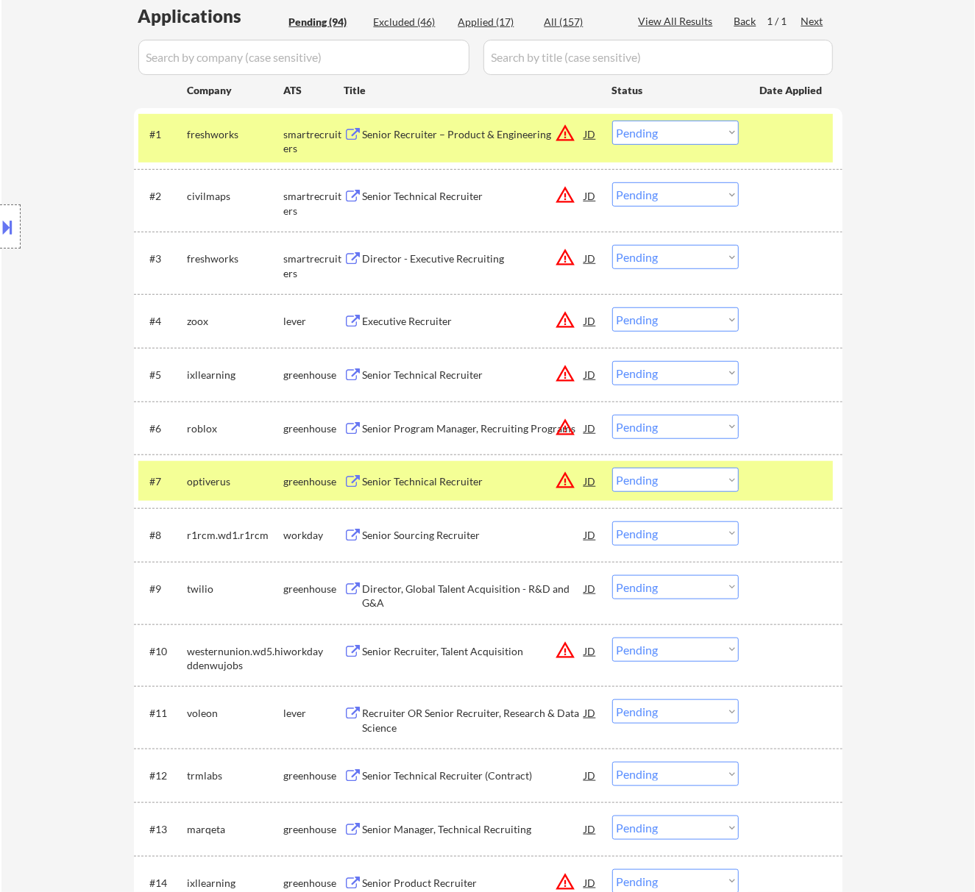
click at [527, 538] on div "Senior Sourcing Recruiter" at bounding box center [474, 535] width 222 height 15
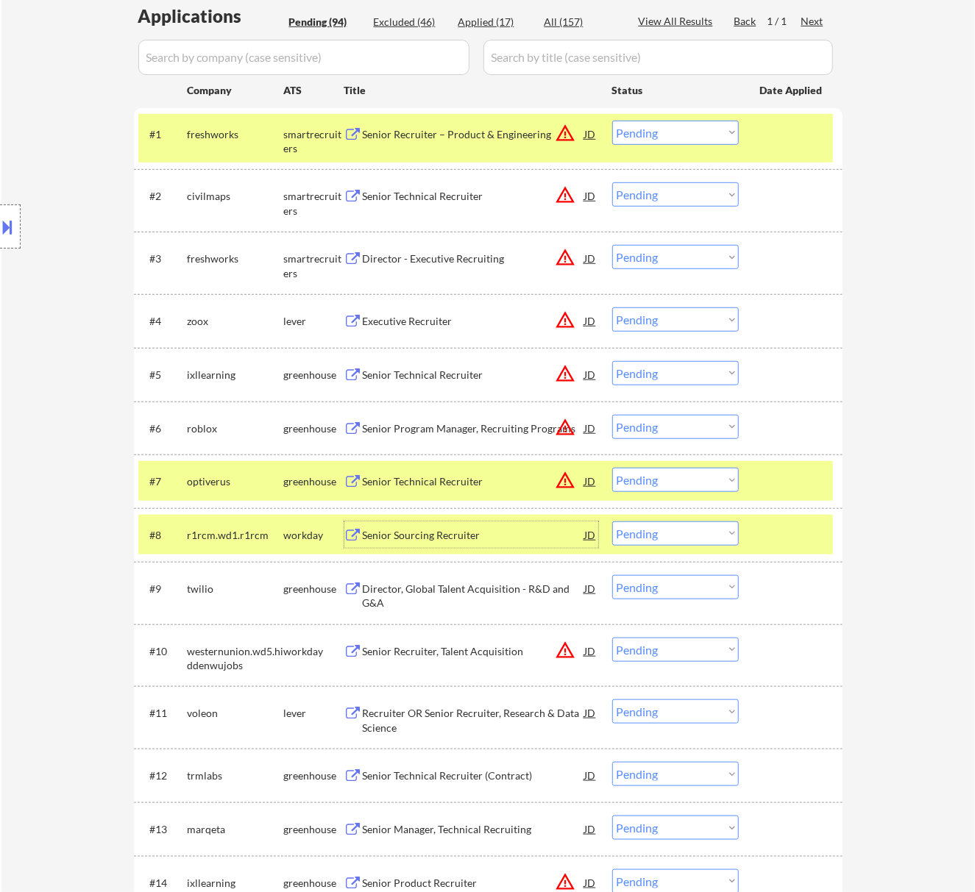
click at [680, 530] on select "Choose an option... Pending Applied Excluded (Questions) Excluded (Expired) Exc…" at bounding box center [675, 534] width 127 height 24
click at [612, 522] on select "Choose an option... Pending Applied Excluded (Questions) Excluded (Expired) Exc…" at bounding box center [675, 534] width 127 height 24
select select ""pending""
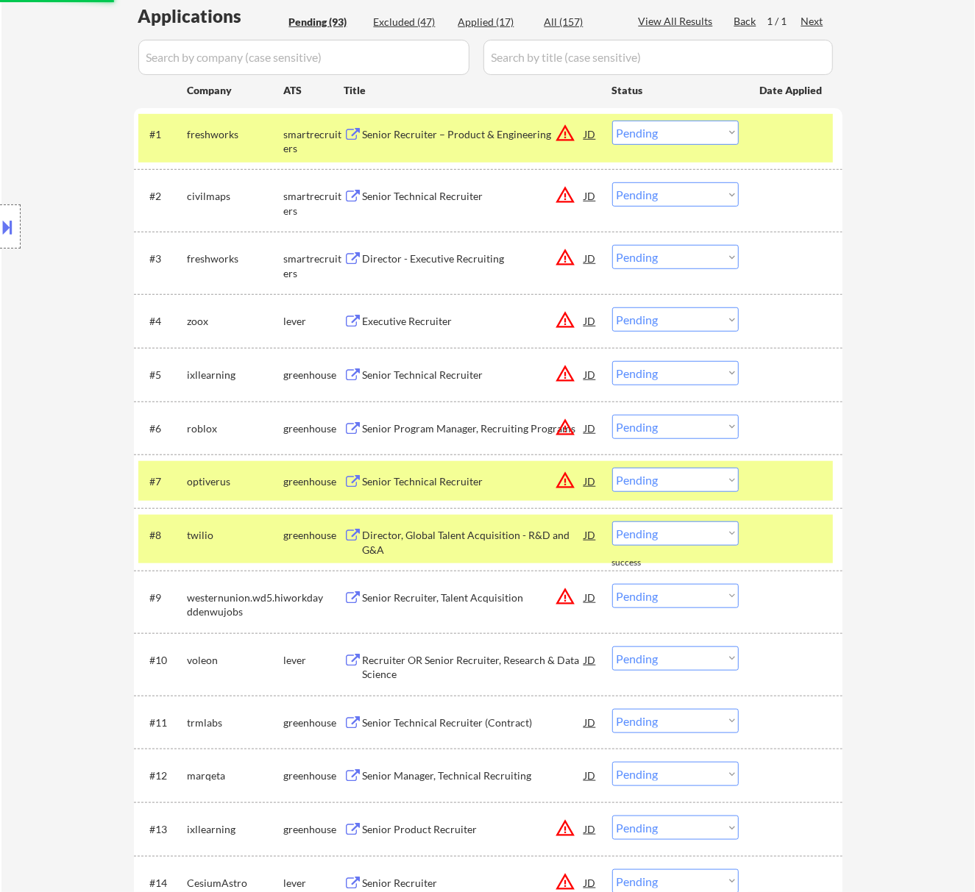
click at [789, 538] on div at bounding box center [792, 535] width 65 height 26
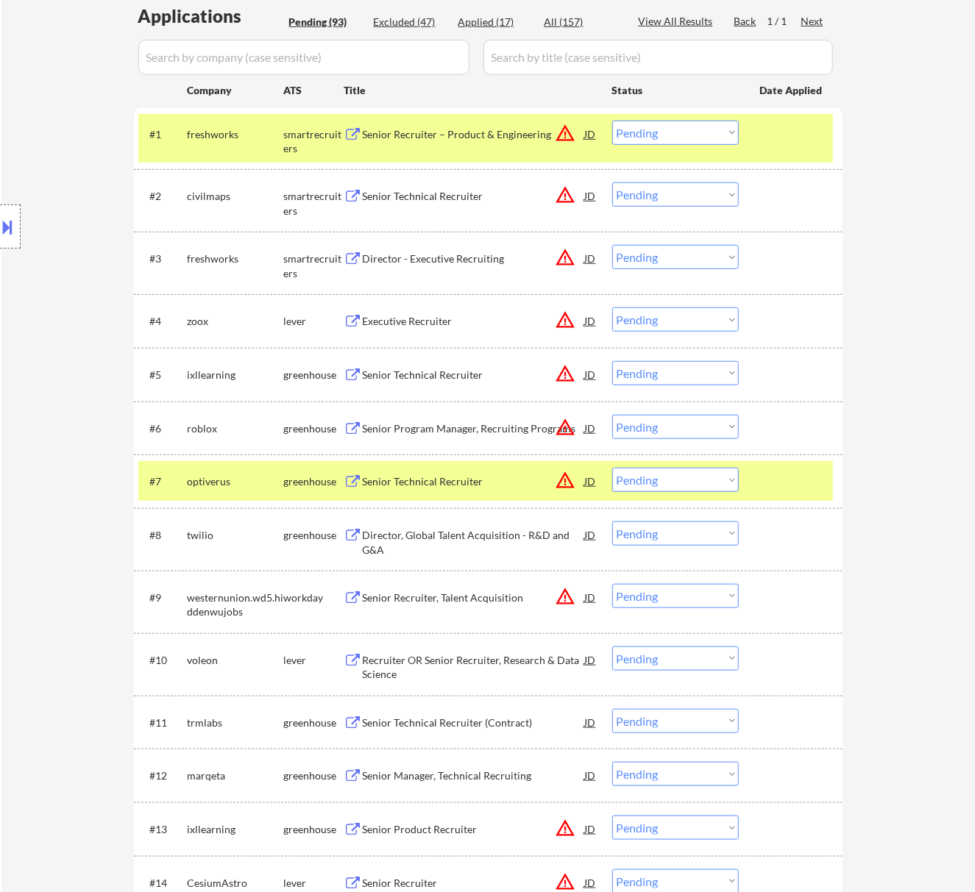
click at [791, 483] on div at bounding box center [792, 481] width 65 height 26
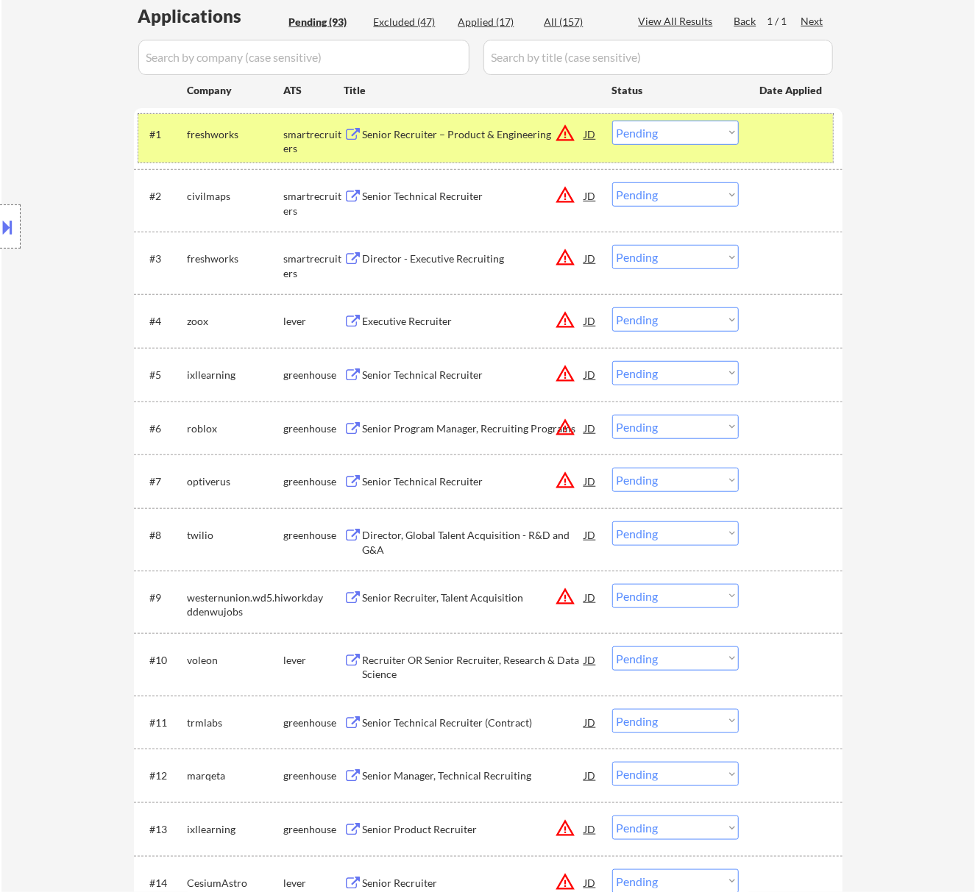
click at [796, 134] on div at bounding box center [792, 134] width 65 height 26
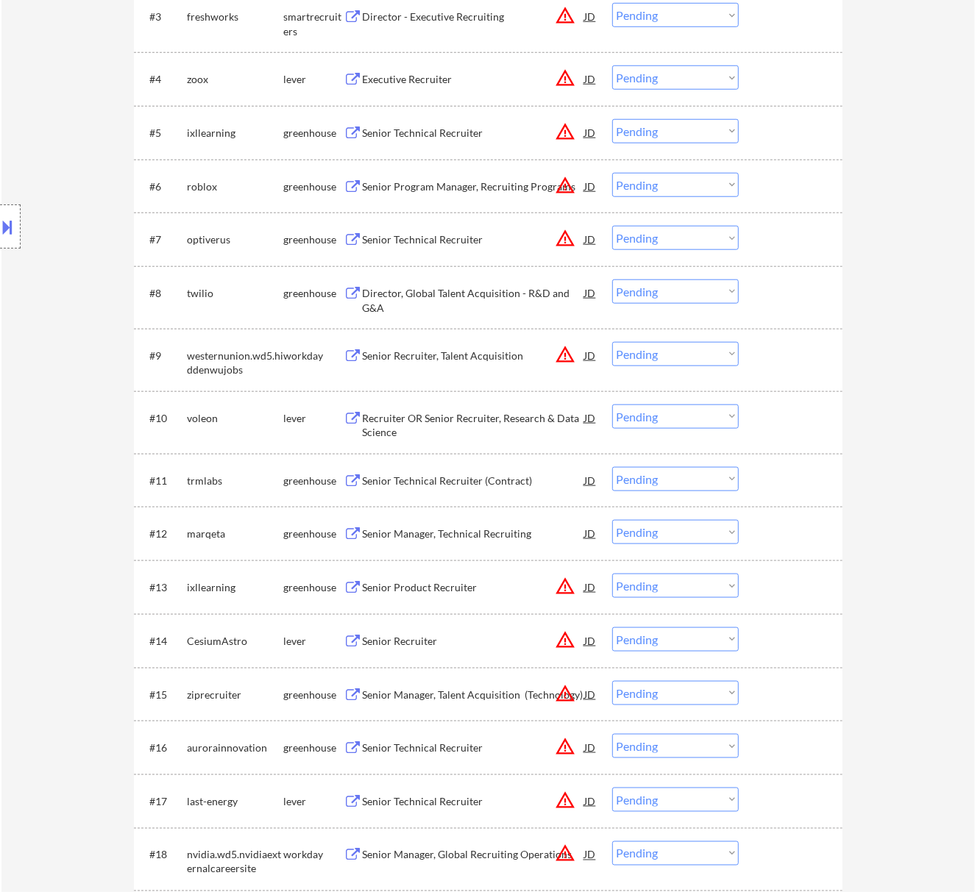
scroll to position [686, 0]
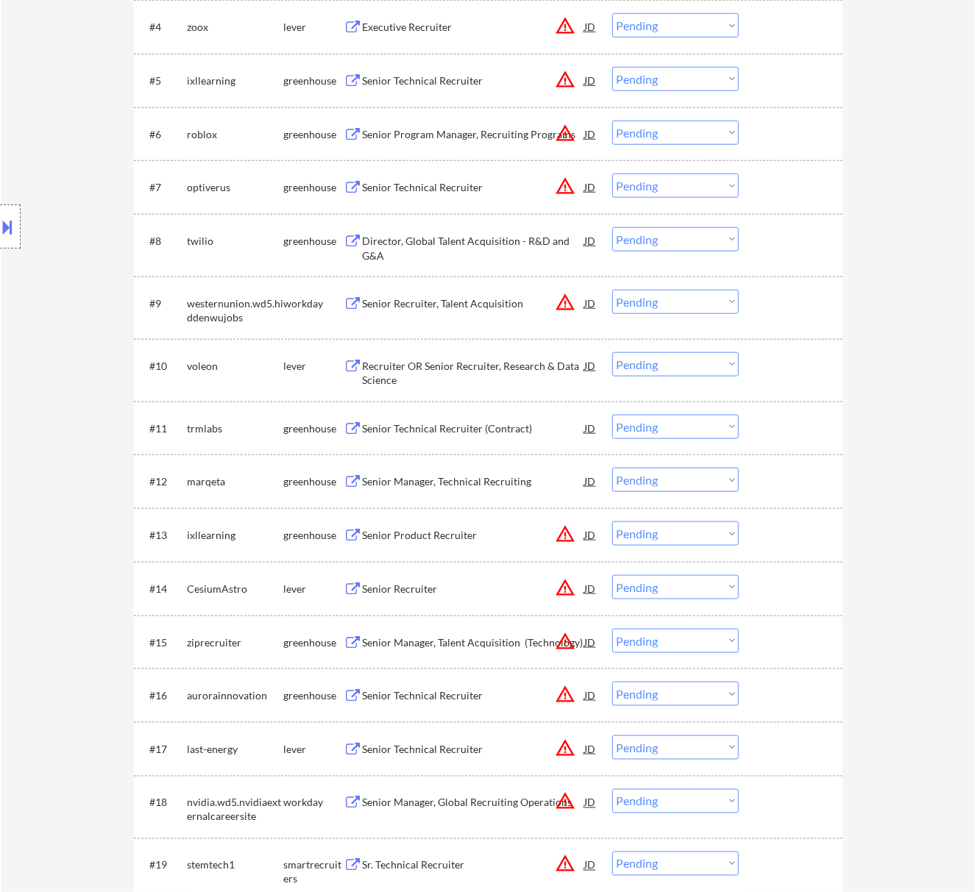
click at [433, 374] on div "Recruiter OR Senior Recruiter, Research & Data Science" at bounding box center [474, 373] width 222 height 29
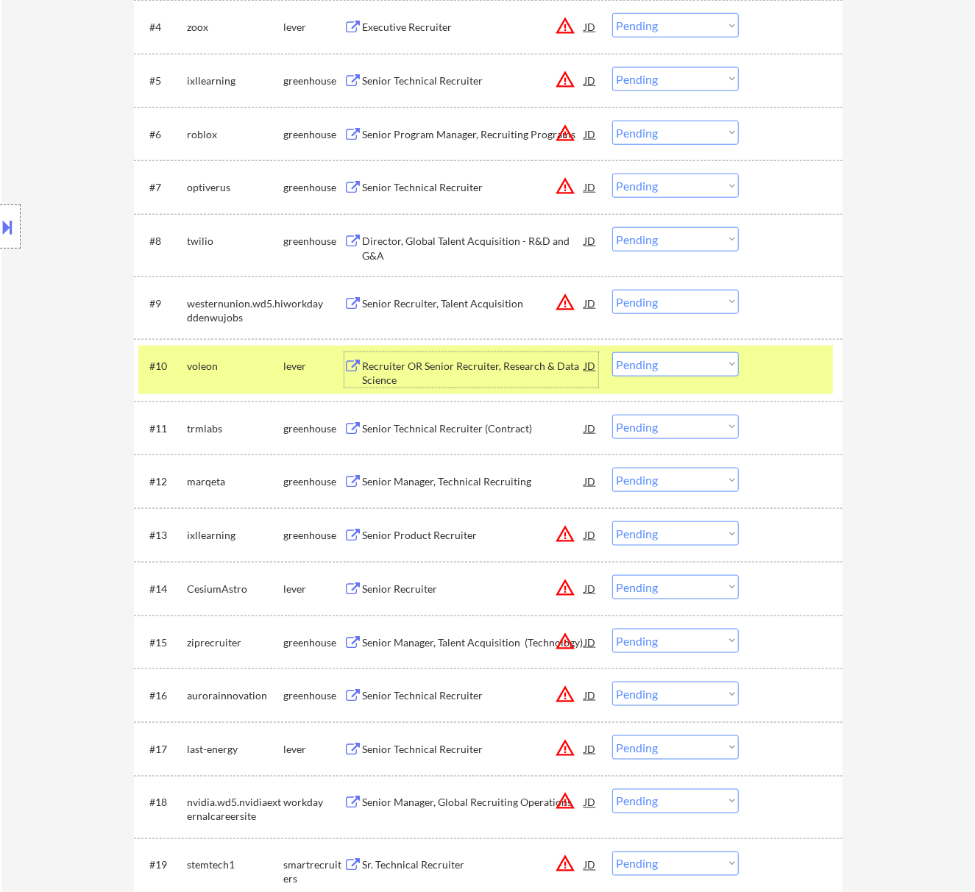
click at [705, 356] on select "Choose an option... Pending Applied Excluded (Questions) Excluded (Expired) Exc…" at bounding box center [675, 364] width 127 height 24
click at [612, 352] on select "Choose an option... Pending Applied Excluded (Questions) Excluded (Expired) Exc…" at bounding box center [675, 364] width 127 height 24
select select ""pending""
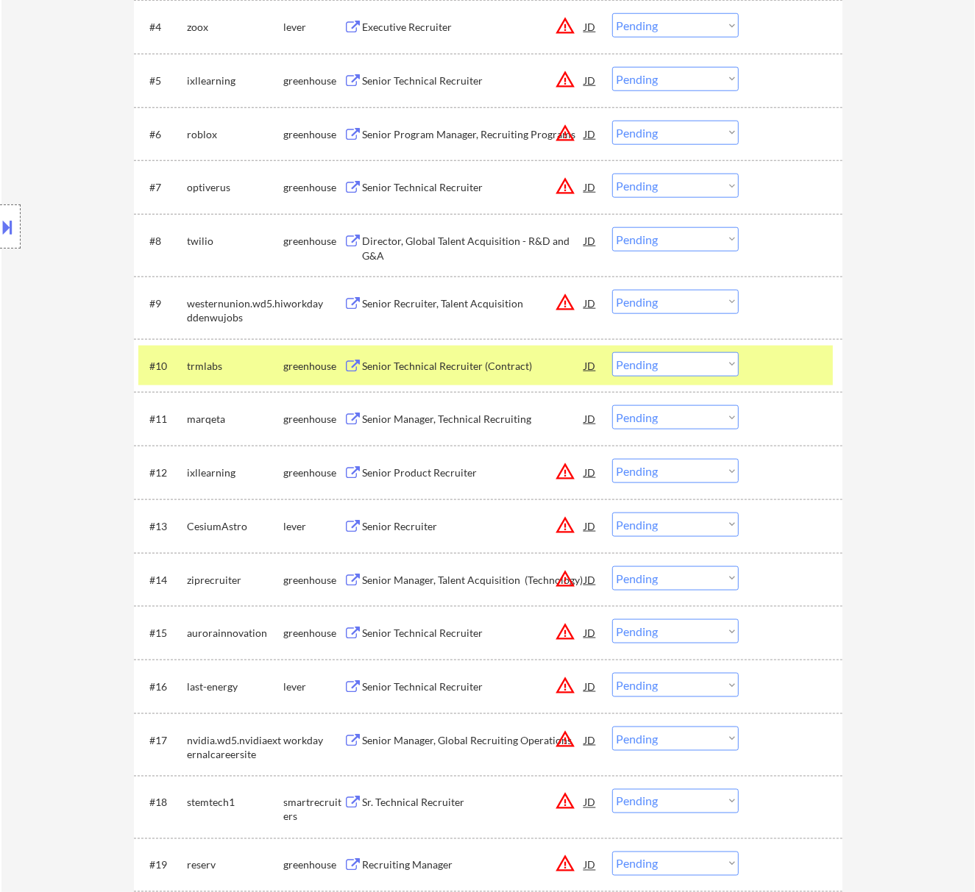
click at [768, 362] on div at bounding box center [792, 365] width 65 height 26
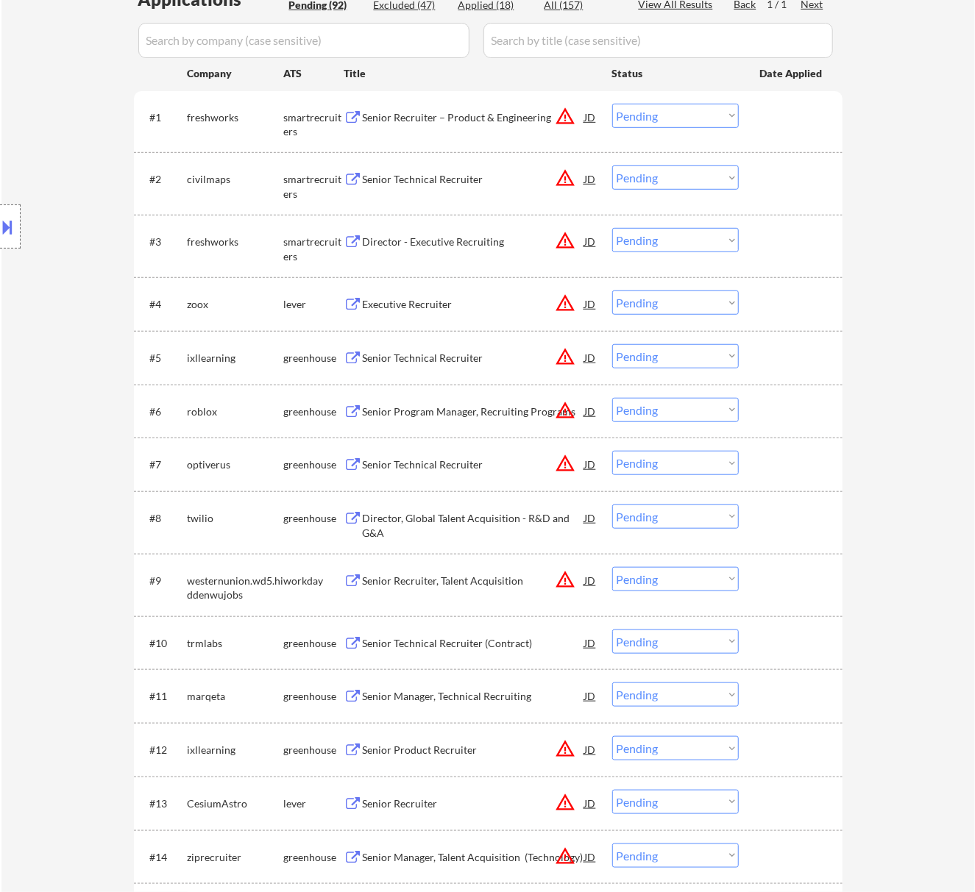
scroll to position [196, 0]
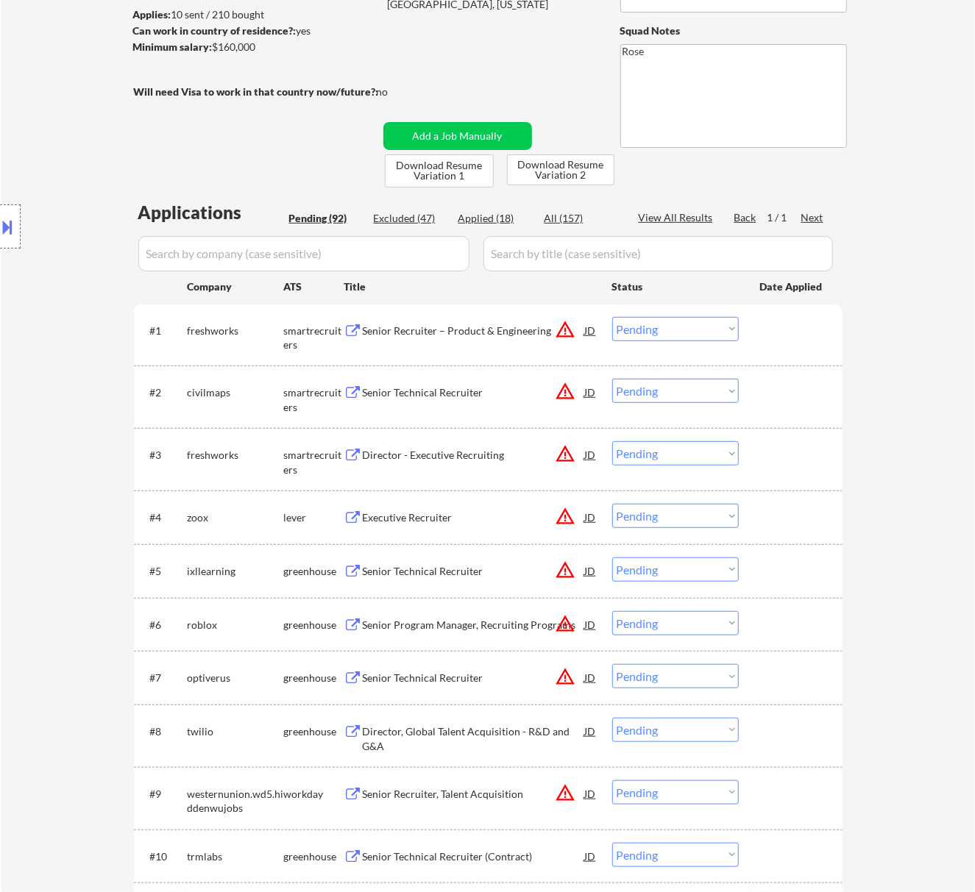
click at [501, 330] on div "Senior Recruiter – Product & Engineering" at bounding box center [474, 331] width 222 height 15
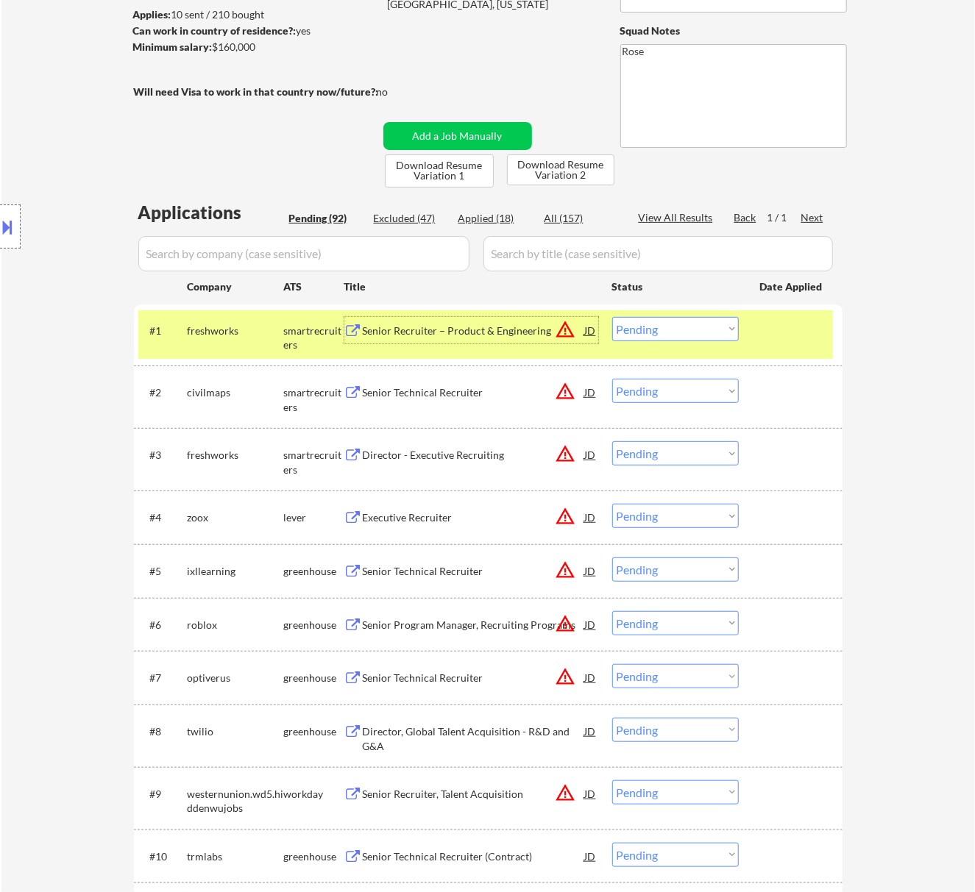
click at [13, 225] on button at bounding box center [8, 227] width 16 height 24
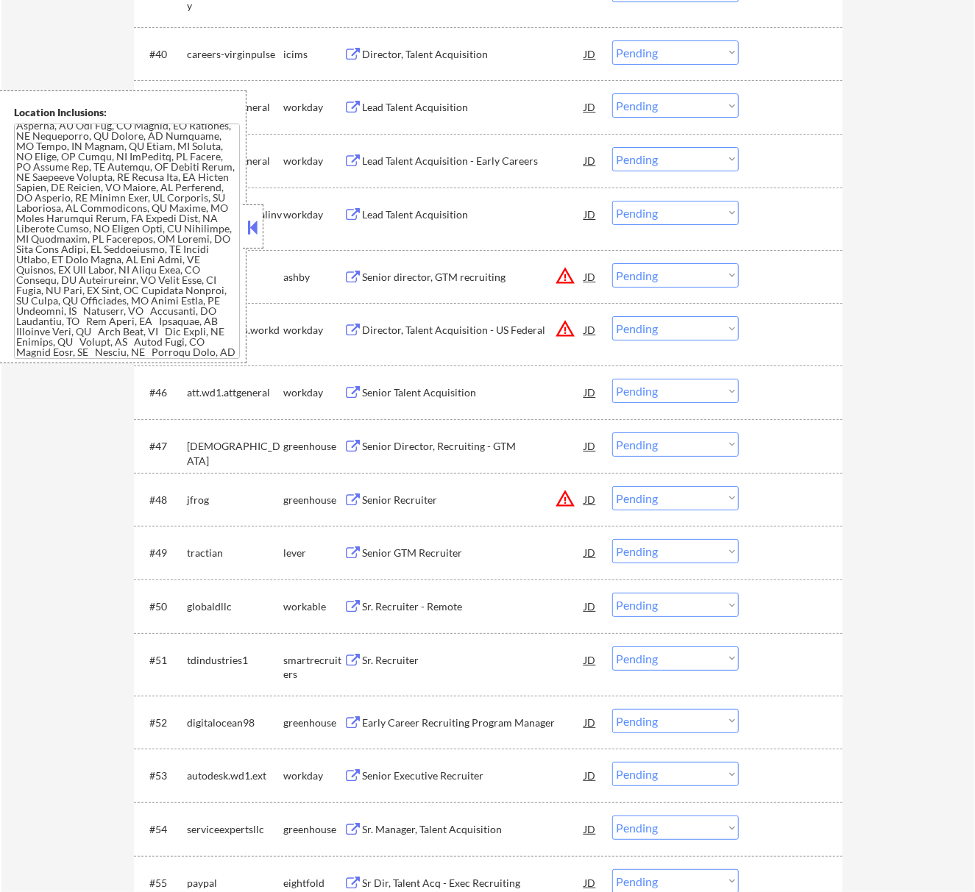
scroll to position [229, 0]
click at [257, 225] on button at bounding box center [252, 227] width 16 height 22
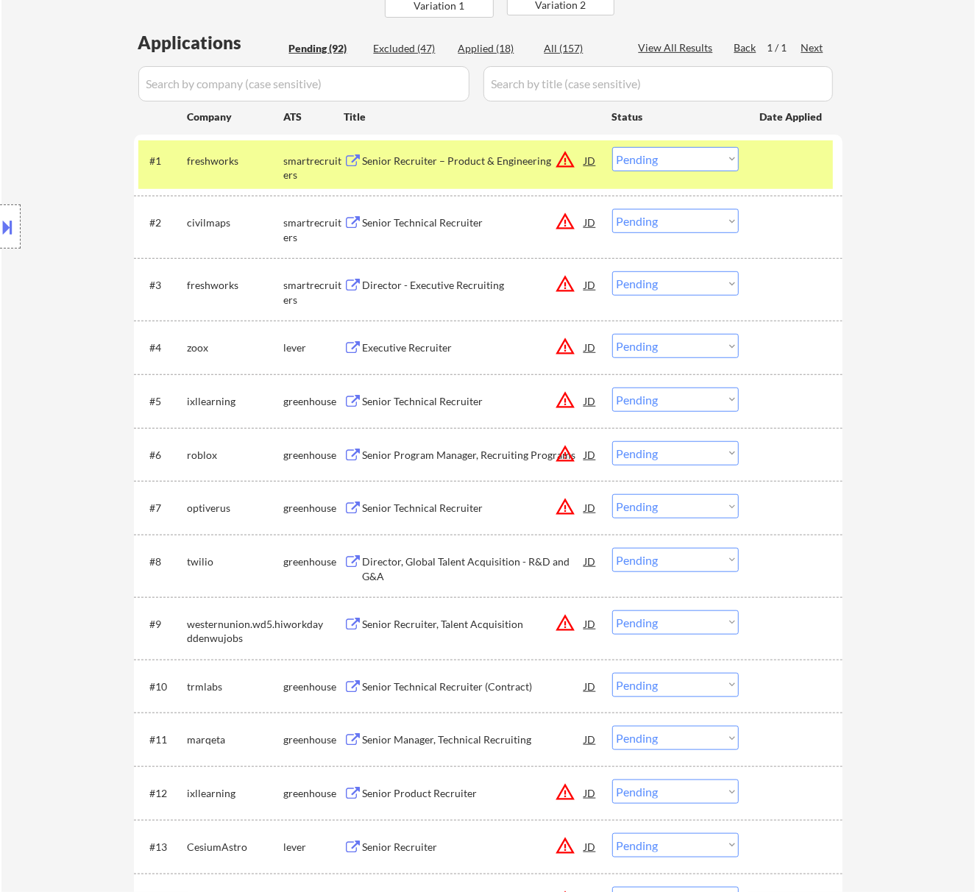
scroll to position [169, 0]
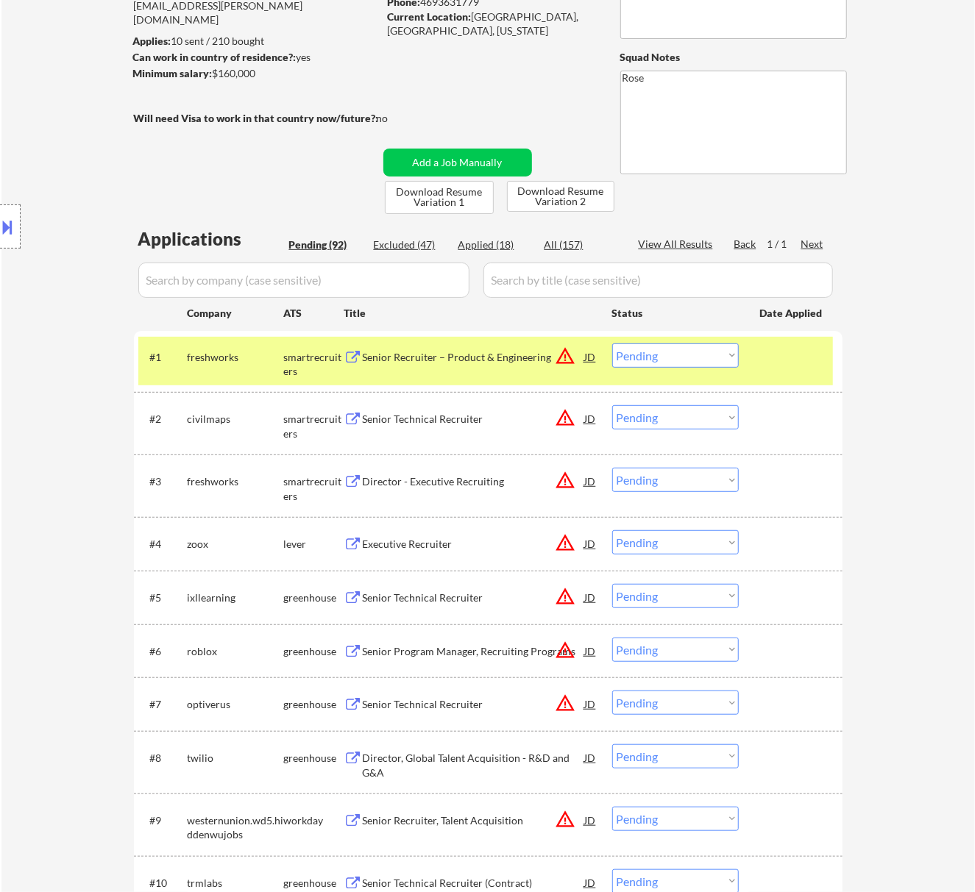
click at [688, 351] on select "Choose an option... Pending Applied Excluded (Questions) Excluded (Expired) Exc…" at bounding box center [675, 356] width 127 height 24
click at [612, 344] on select "Choose an option... Pending Applied Excluded (Questions) Excluded (Expired) Exc…" at bounding box center [675, 356] width 127 height 24
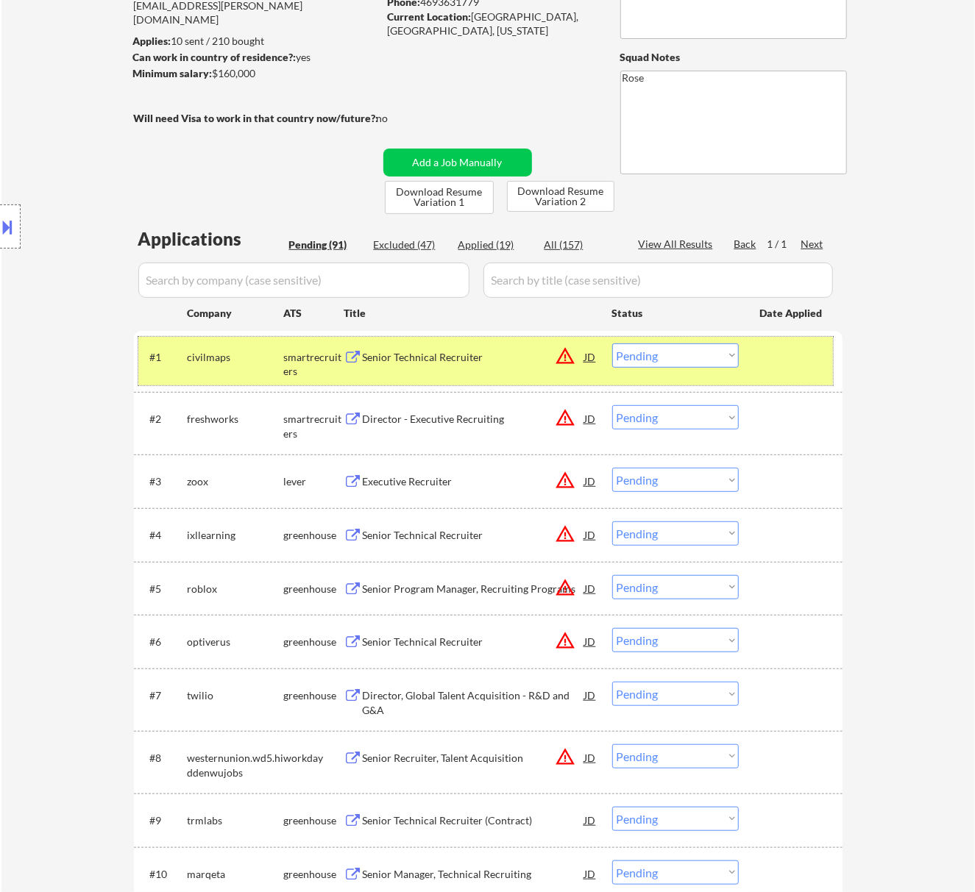
click at [516, 371] on div "#1 civilmaps smartrecruiters Senior Technical Recruiter JD warning_amber Choose…" at bounding box center [485, 361] width 694 height 49
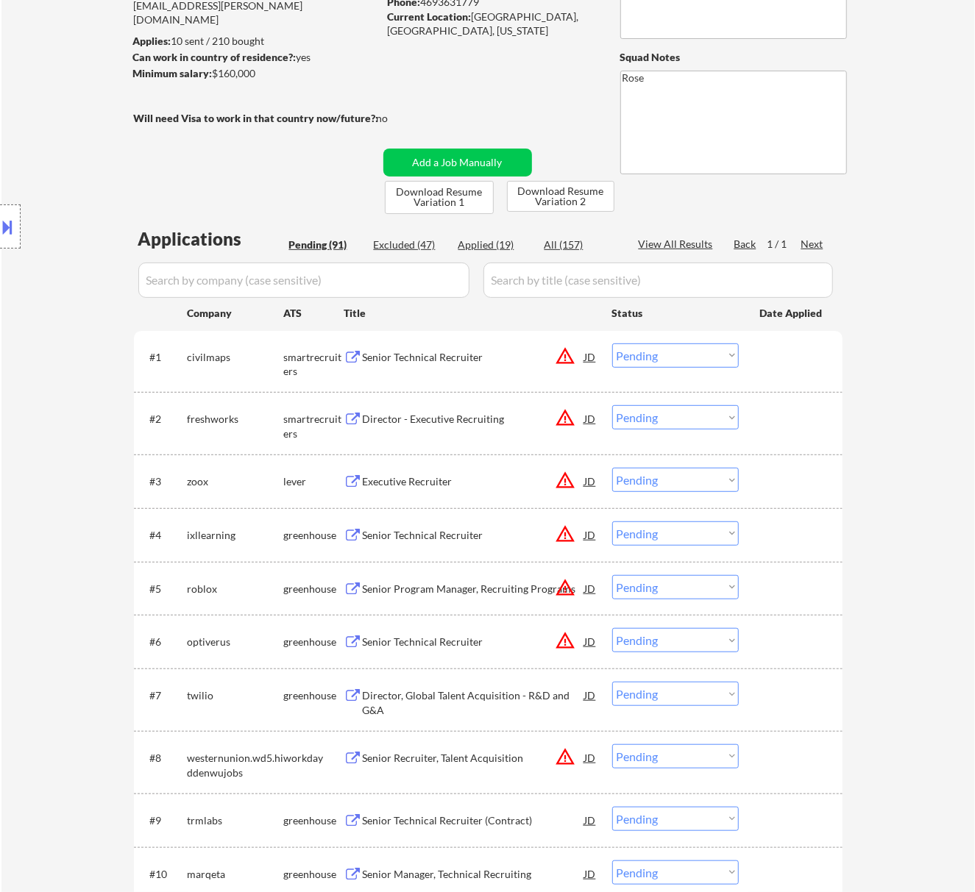
click at [519, 352] on div "Senior Technical Recruiter" at bounding box center [474, 357] width 222 height 15
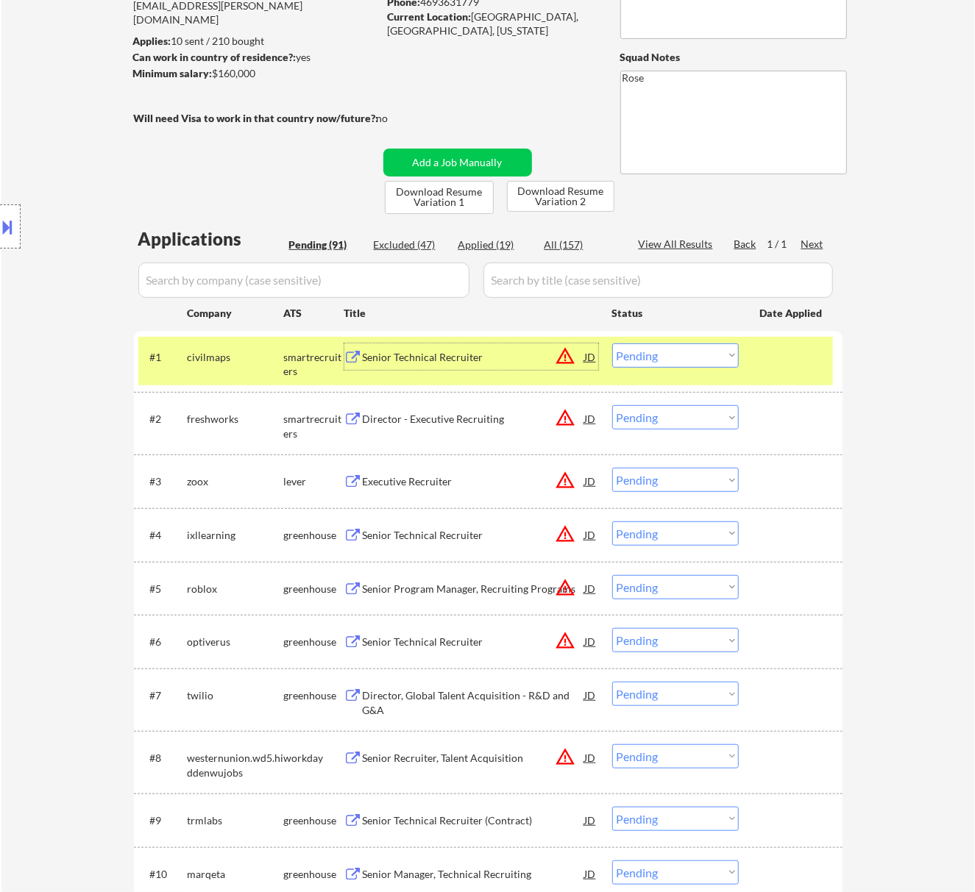
click at [13, 227] on button at bounding box center [8, 227] width 16 height 24
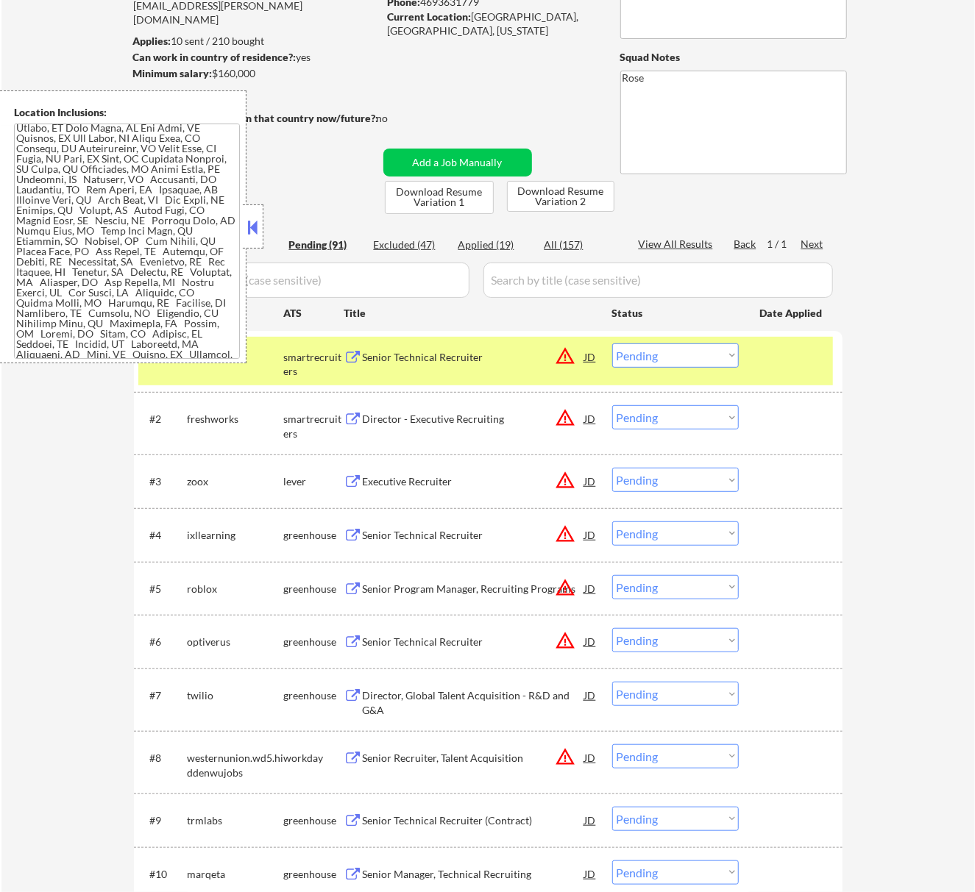
click at [259, 221] on button at bounding box center [252, 227] width 16 height 22
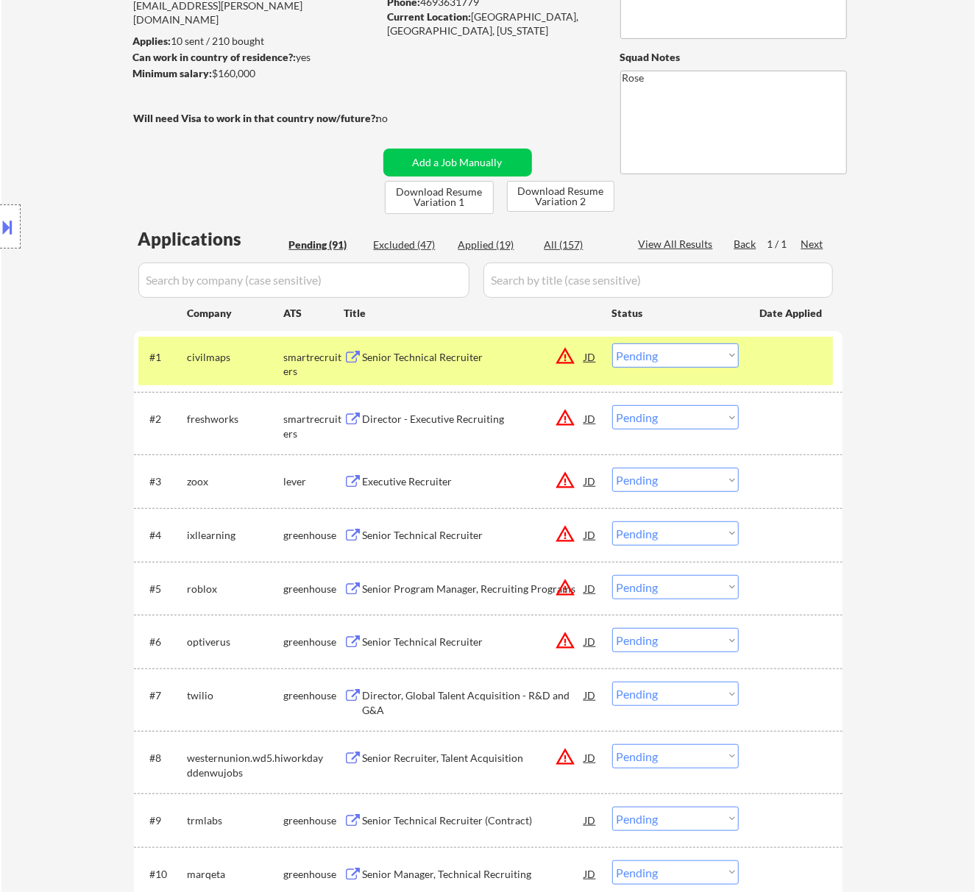
click at [665, 354] on select "Choose an option... Pending Applied Excluded (Questions) Excluded (Expired) Exc…" at bounding box center [675, 356] width 127 height 24
click at [612, 344] on select "Choose an option... Pending Applied Excluded (Questions) Excluded (Expired) Exc…" at bounding box center [675, 356] width 127 height 24
select select ""pending""
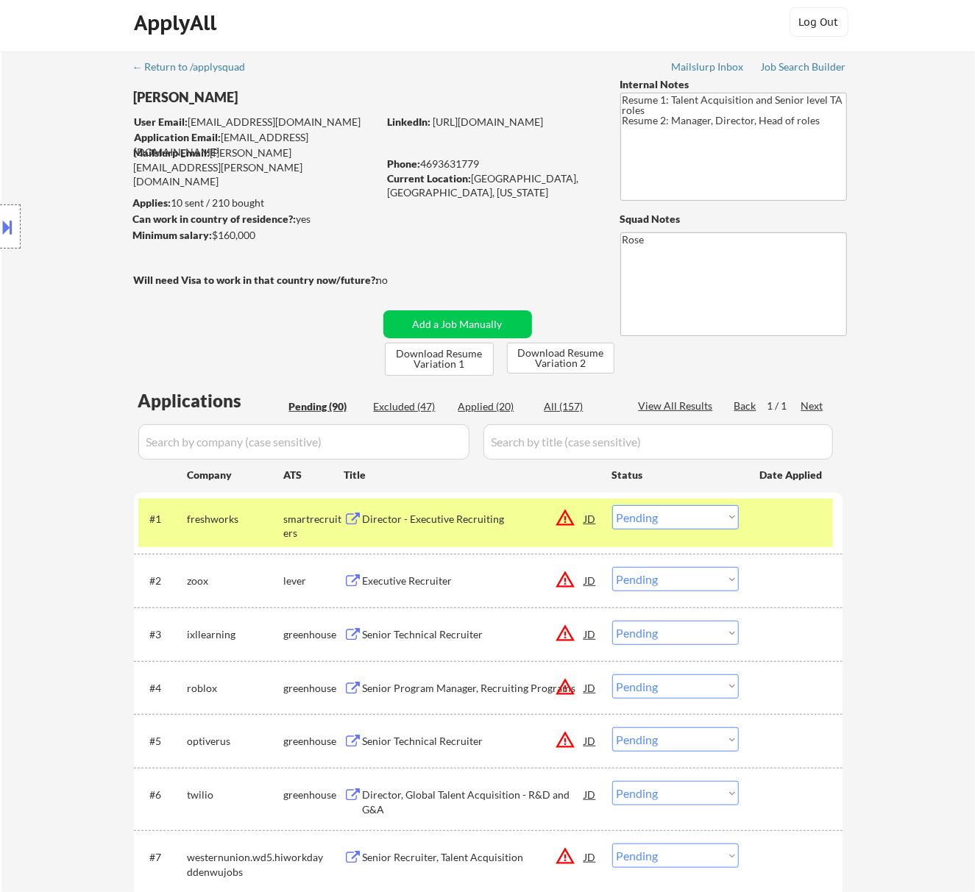
scroll to position [0, 0]
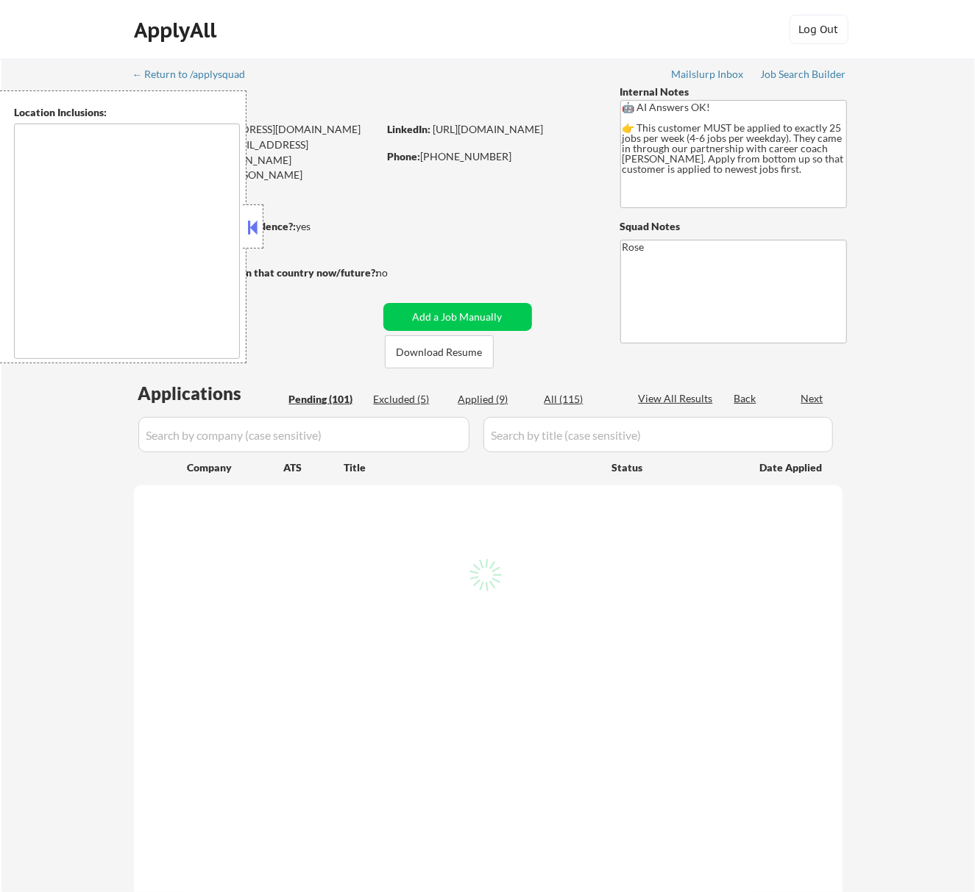
type textarea "[GEOGRAPHIC_DATA], ON [GEOGRAPHIC_DATA], ON [GEOGRAPHIC_DATA], ON [GEOGRAPHIC_D…"
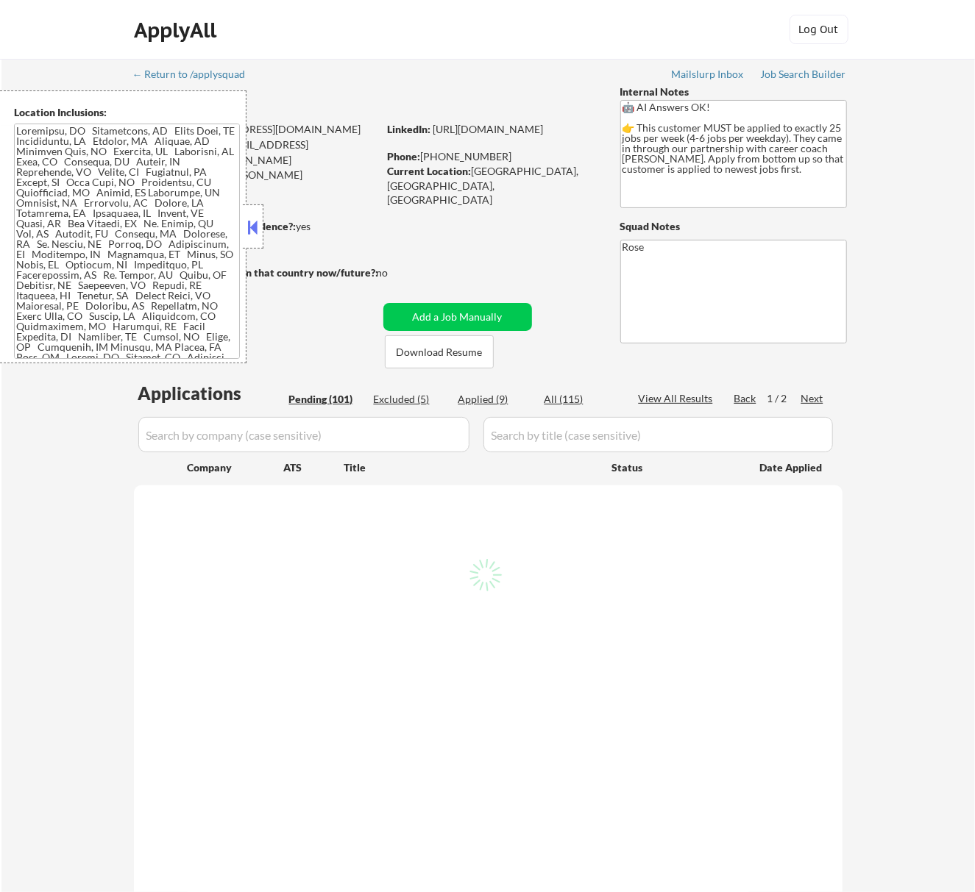
select select ""pending""
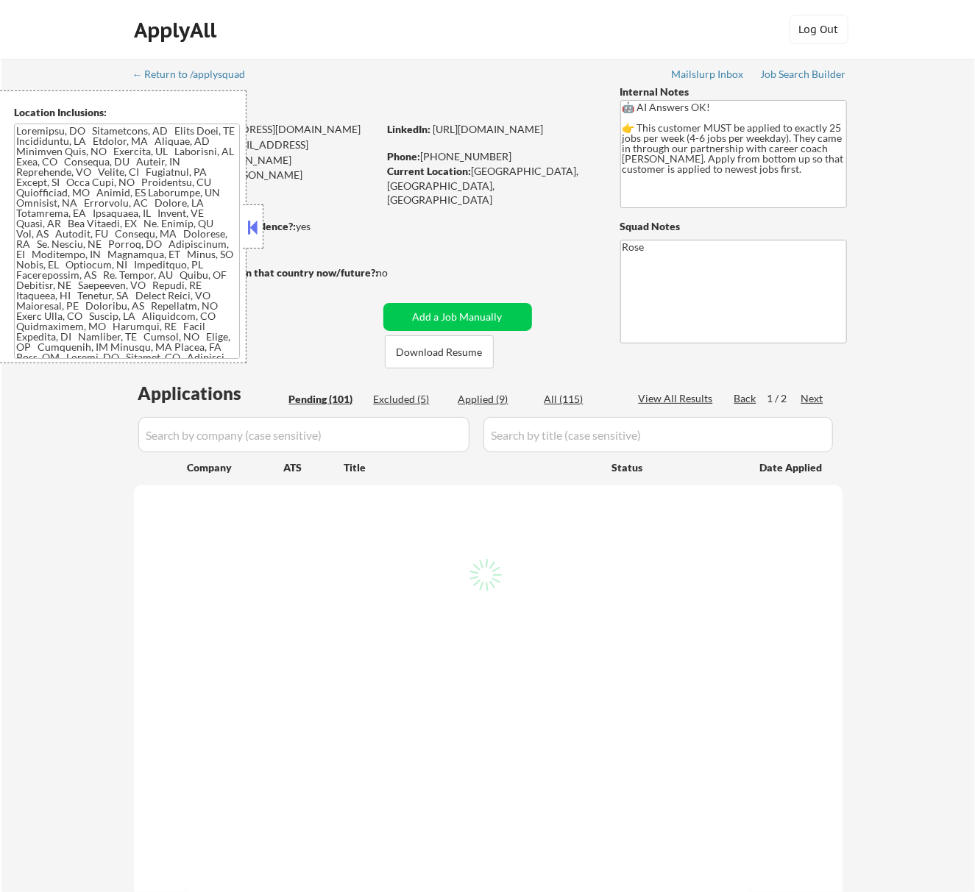
select select ""pending""
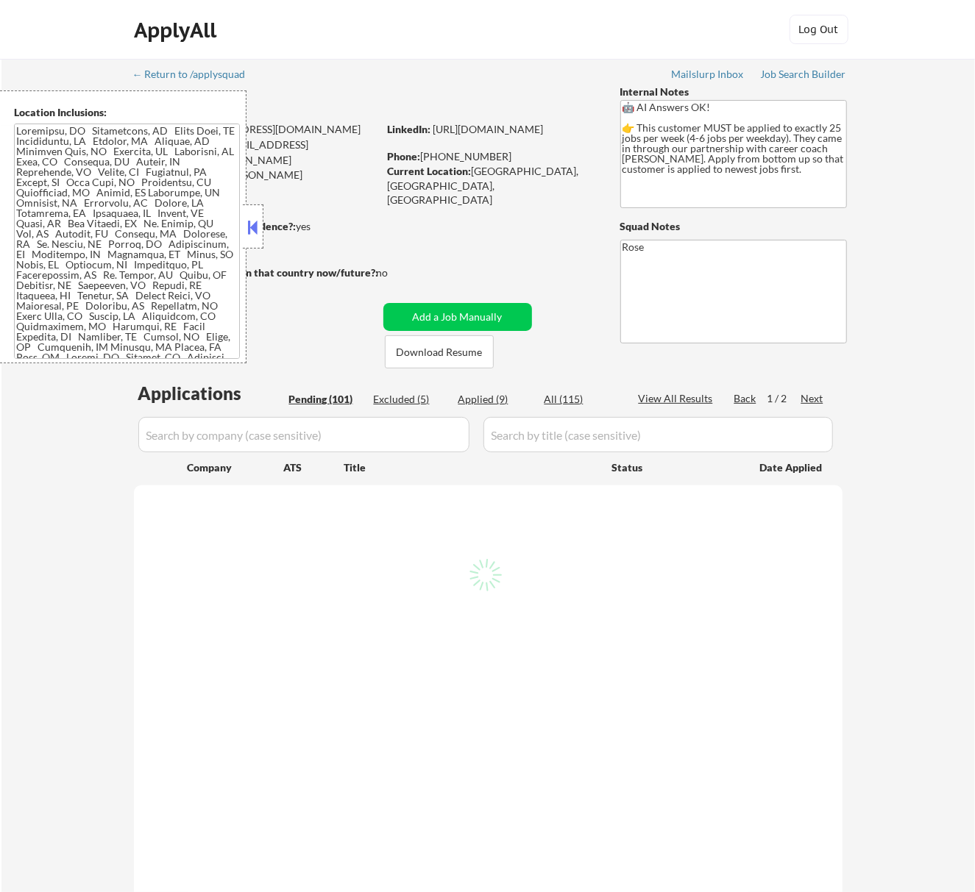
select select ""pending""
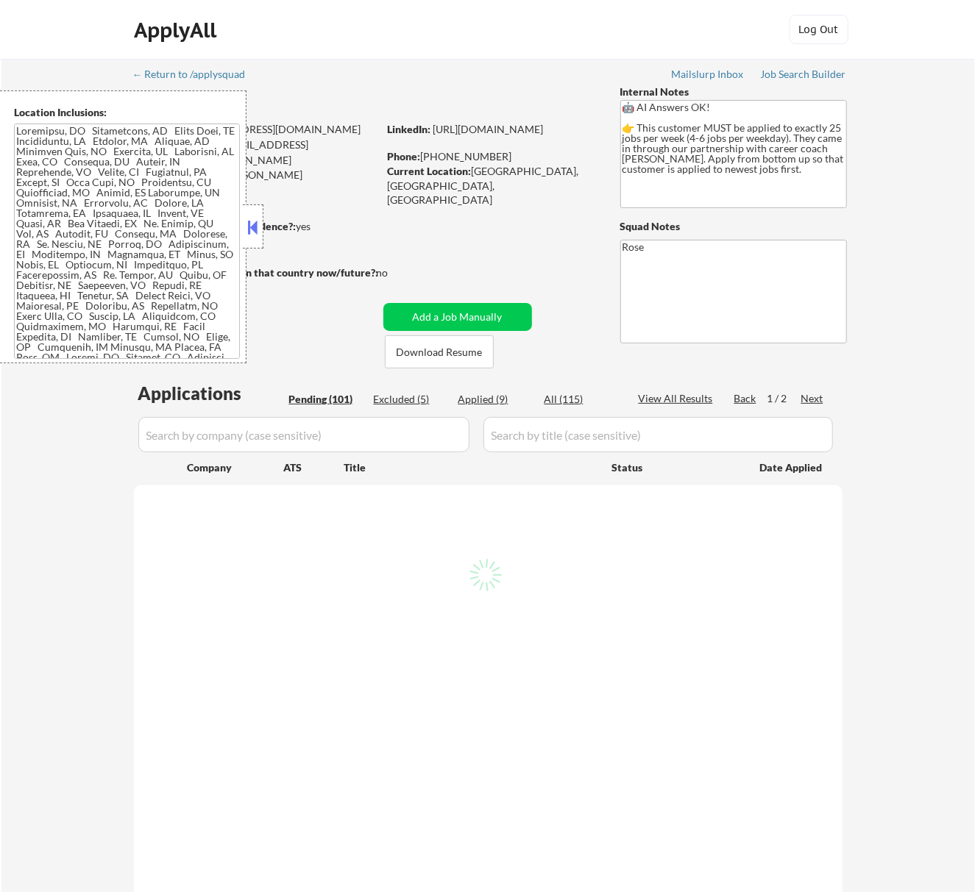
select select ""pending""
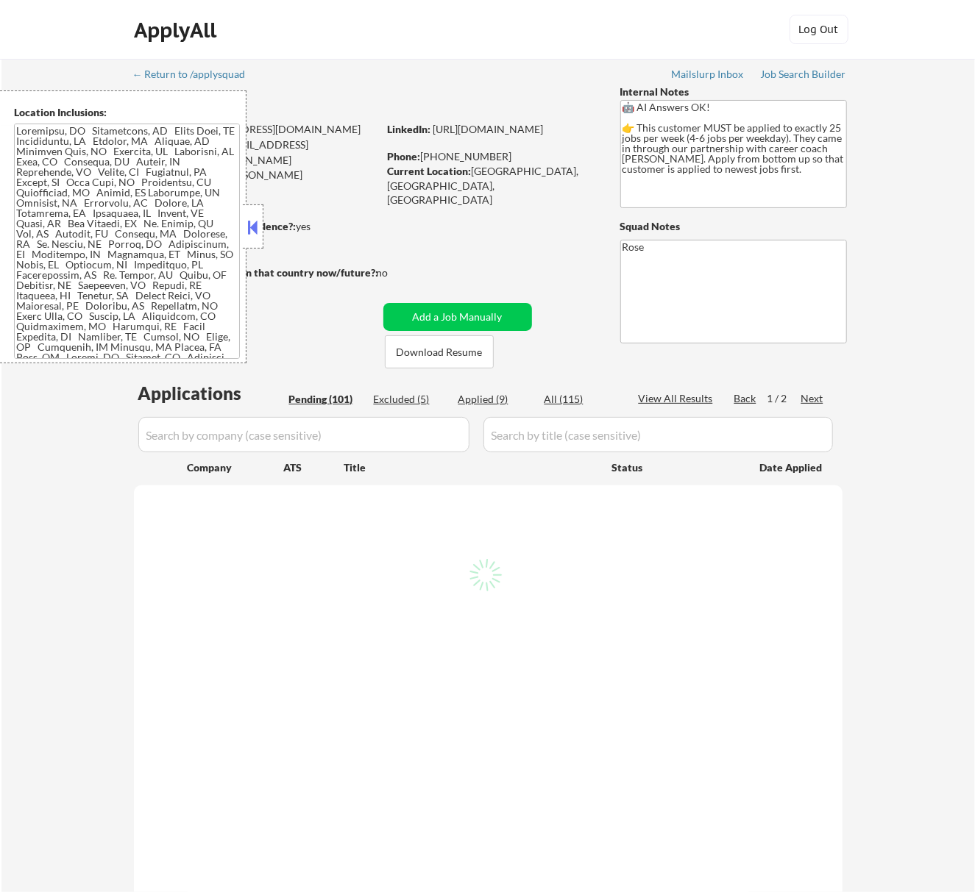
select select ""pending""
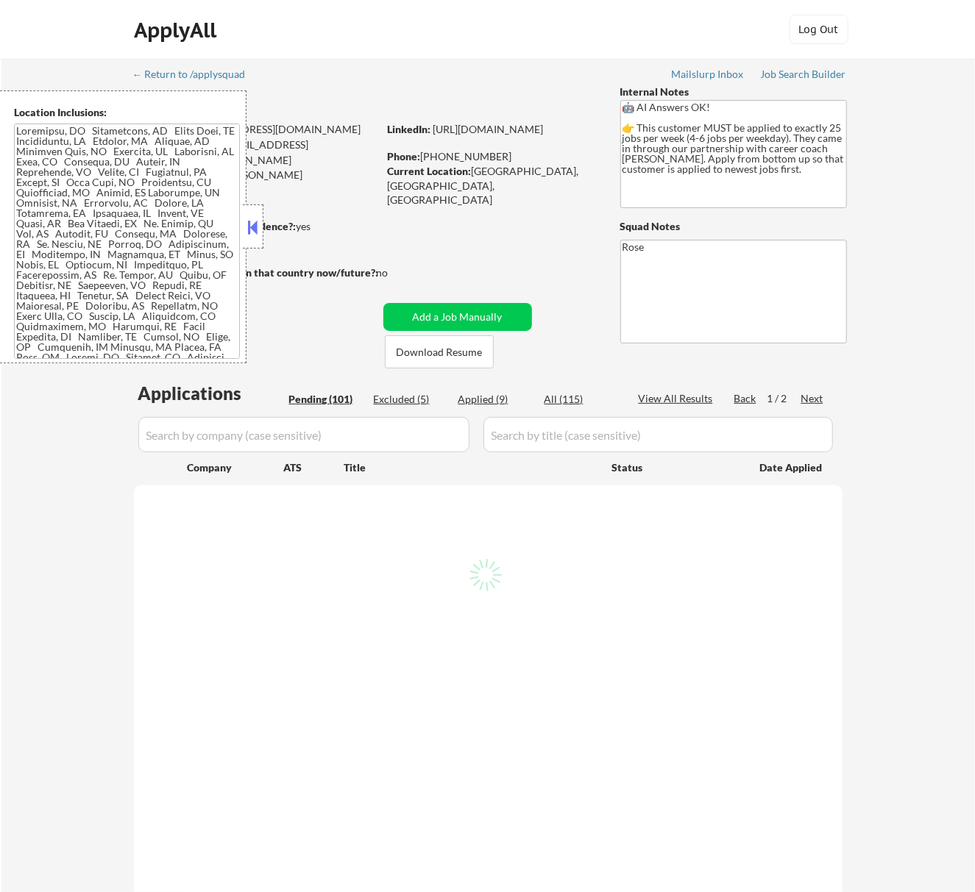
select select ""pending""
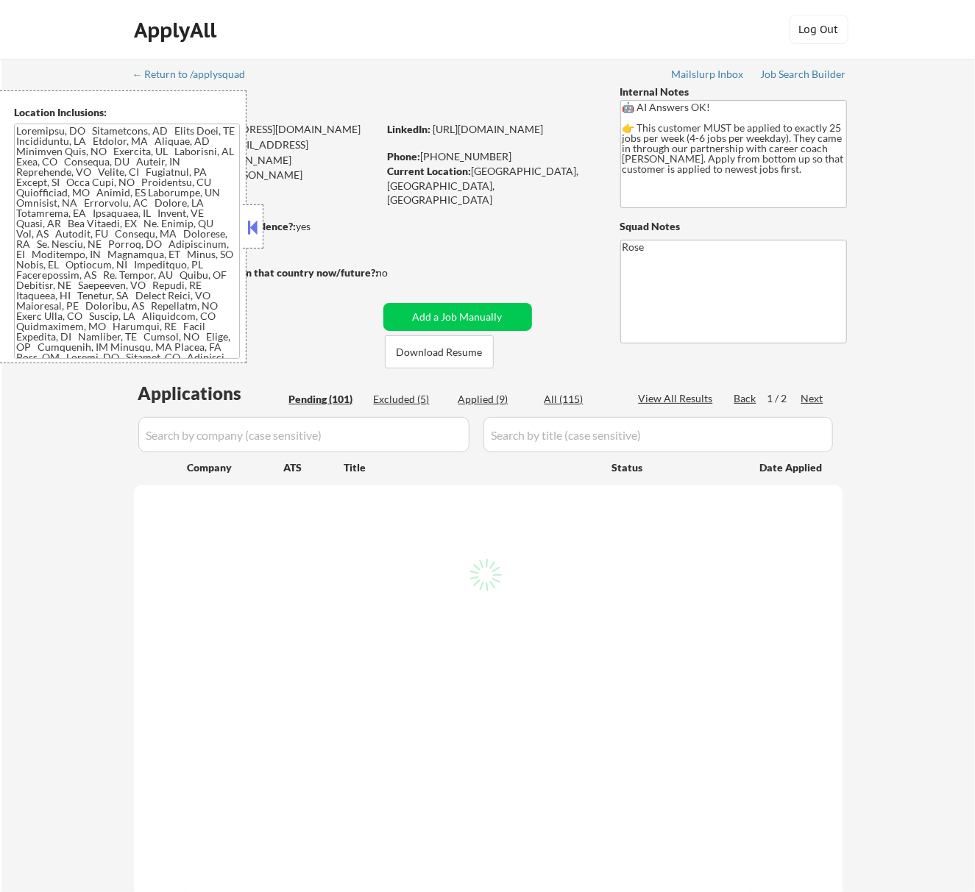
select select ""pending""
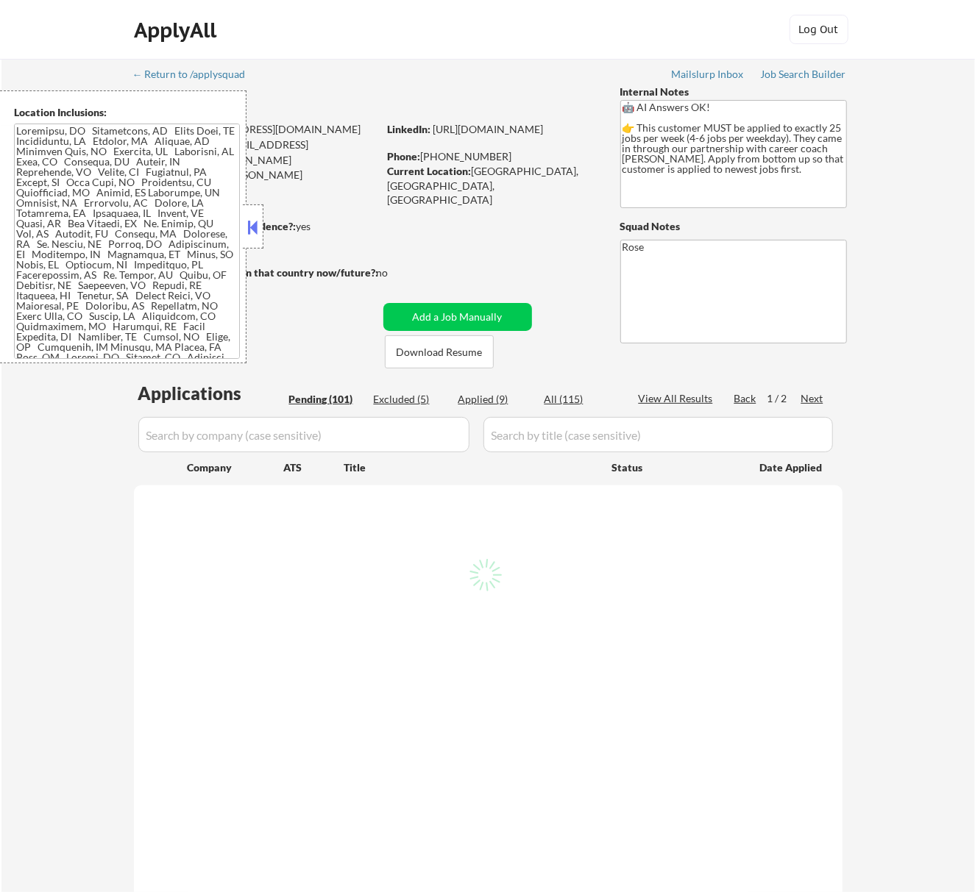
select select ""pending""
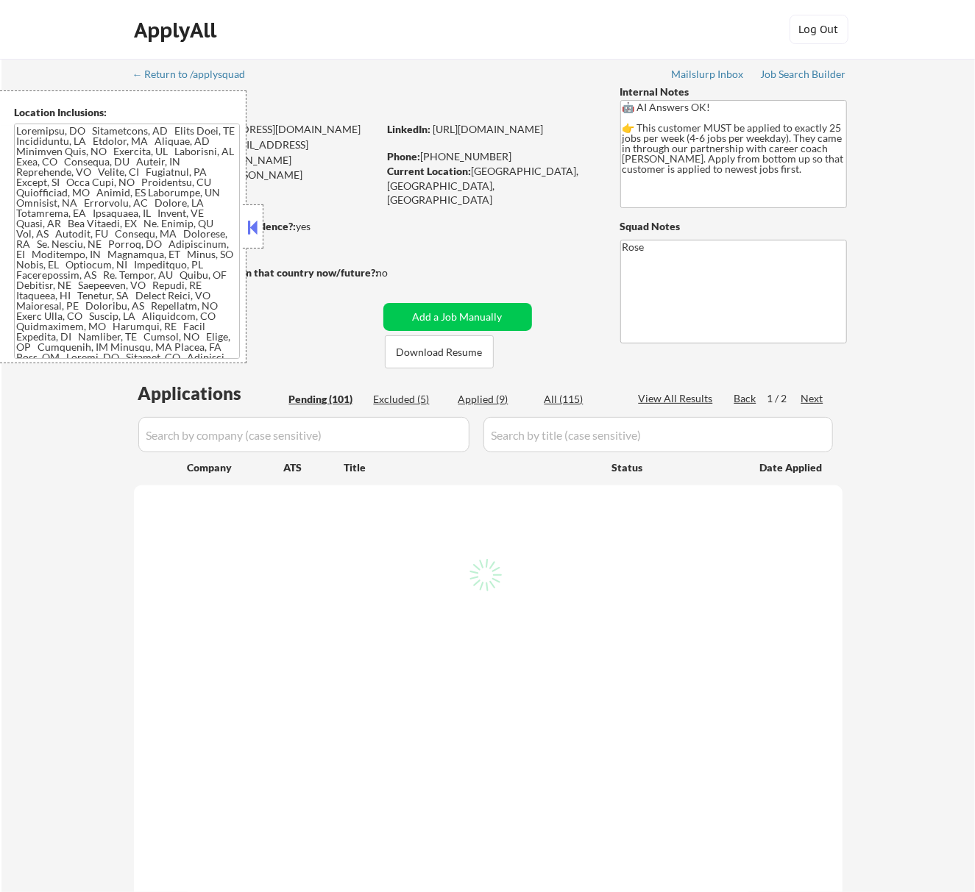
select select ""pending""
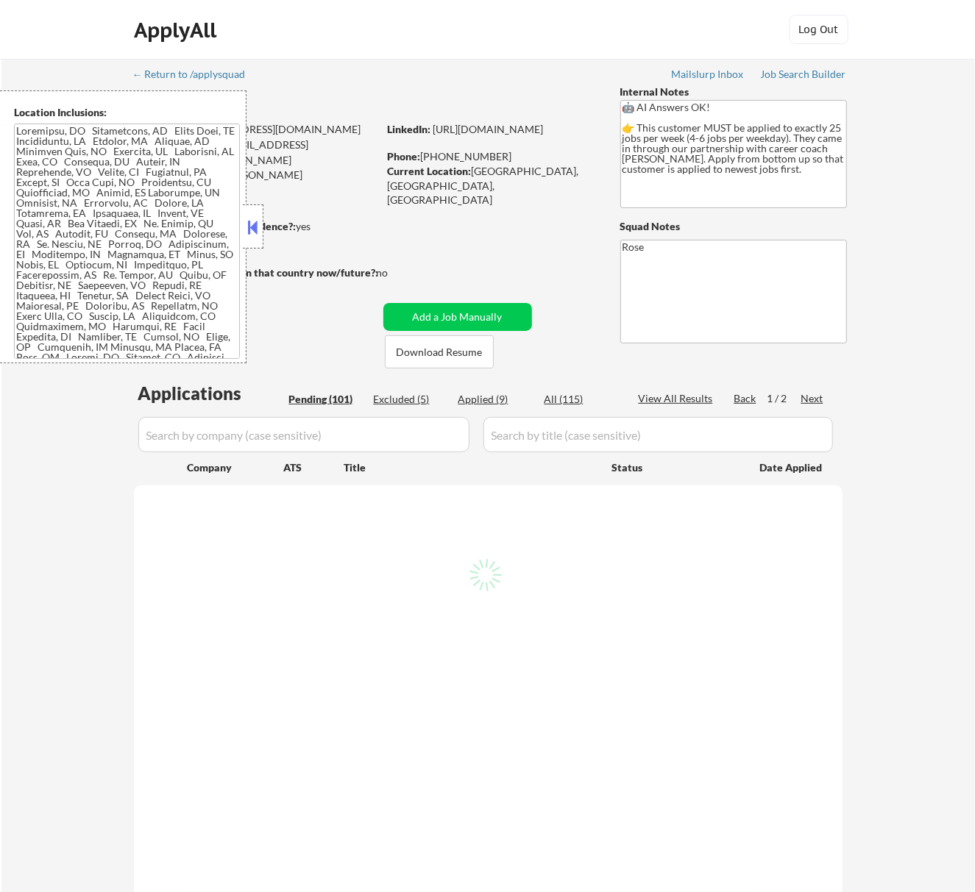
select select ""pending""
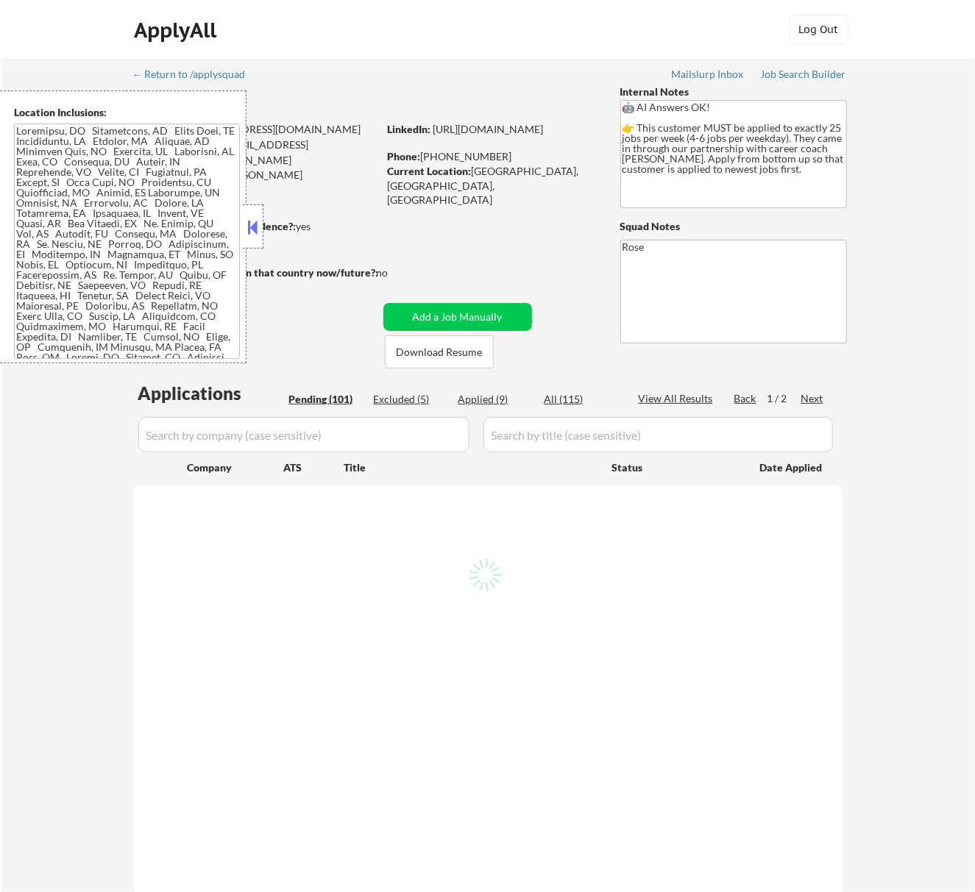
select select ""pending""
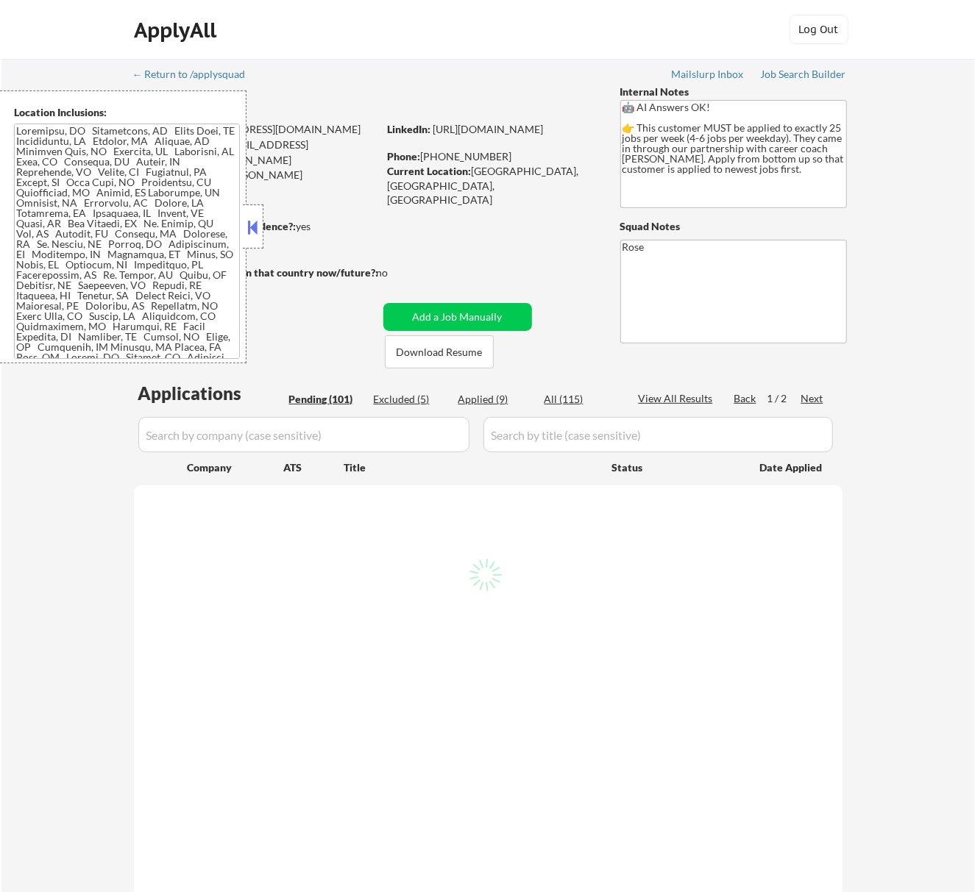
select select ""pending""
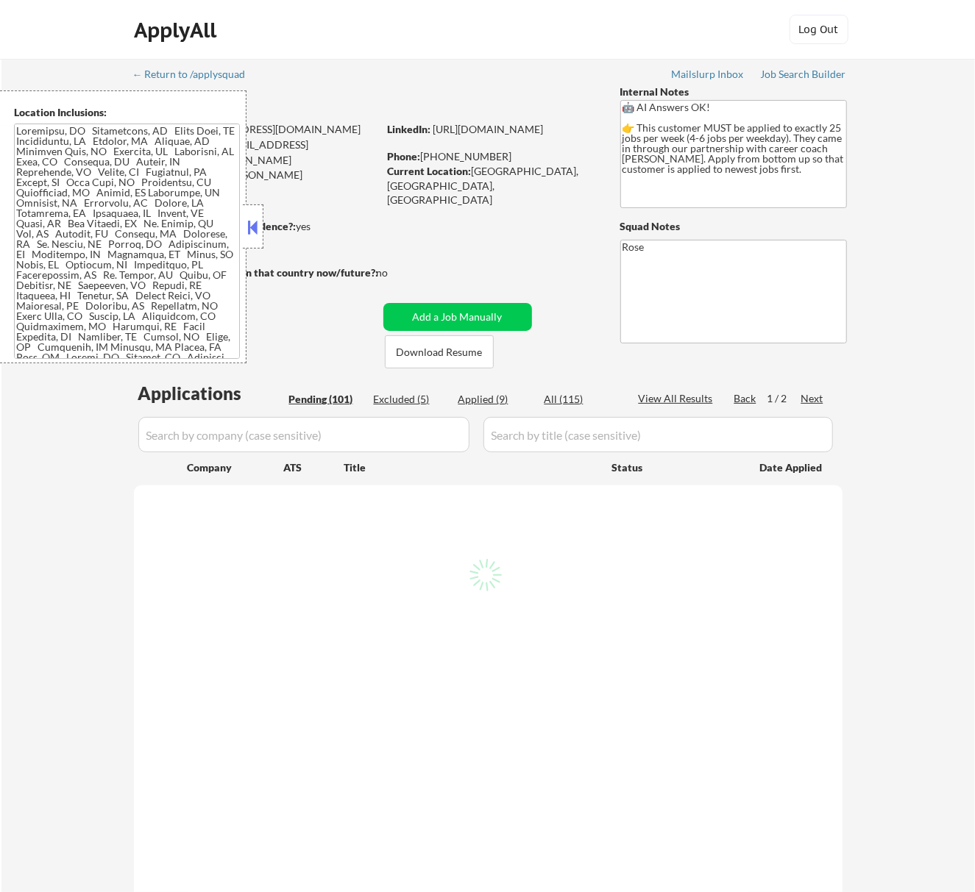
select select ""pending""
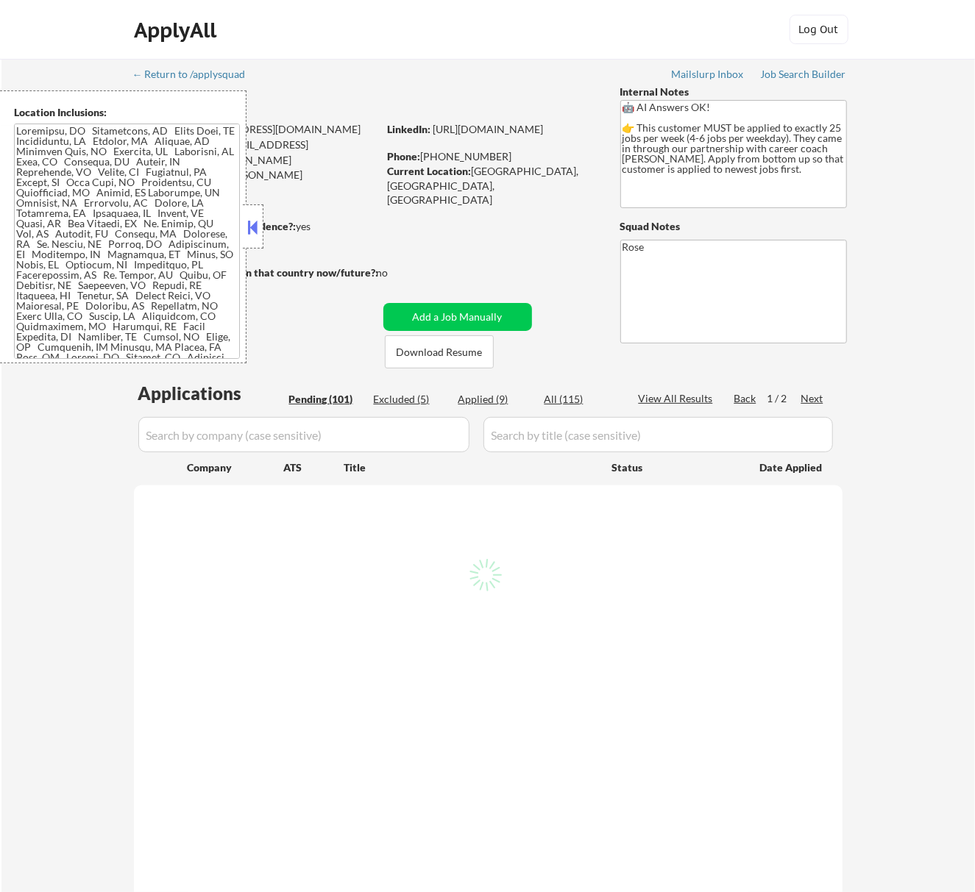
select select ""pending""
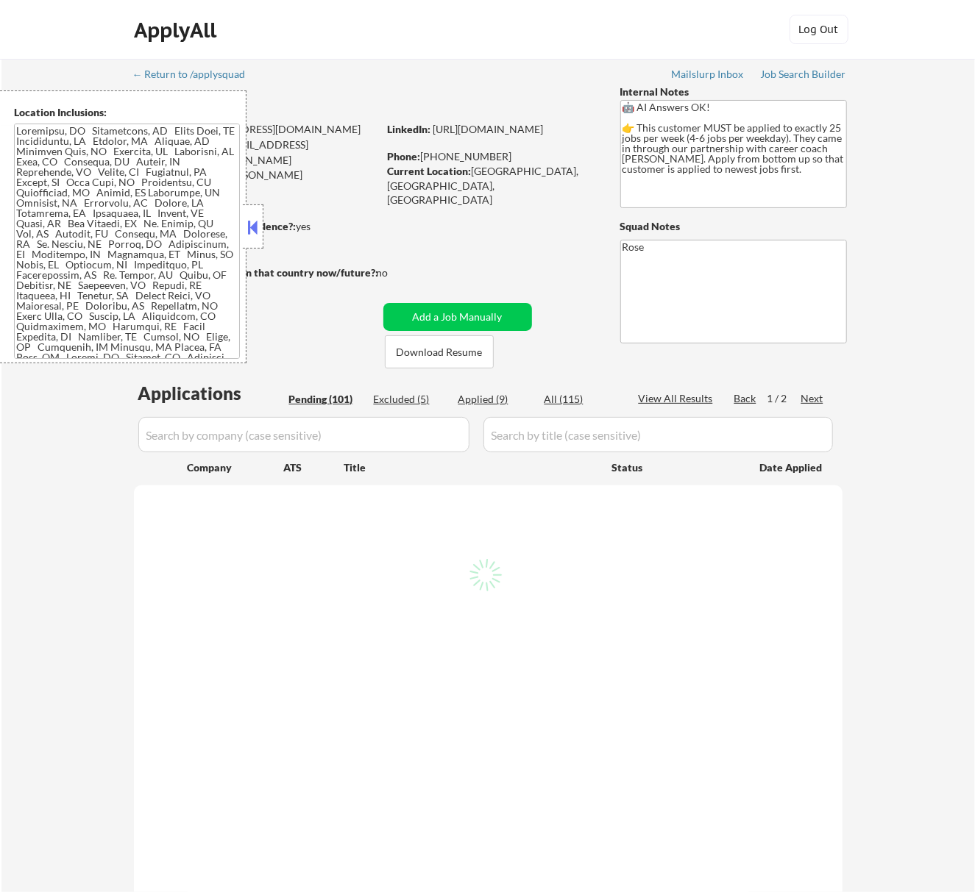
select select ""pending""
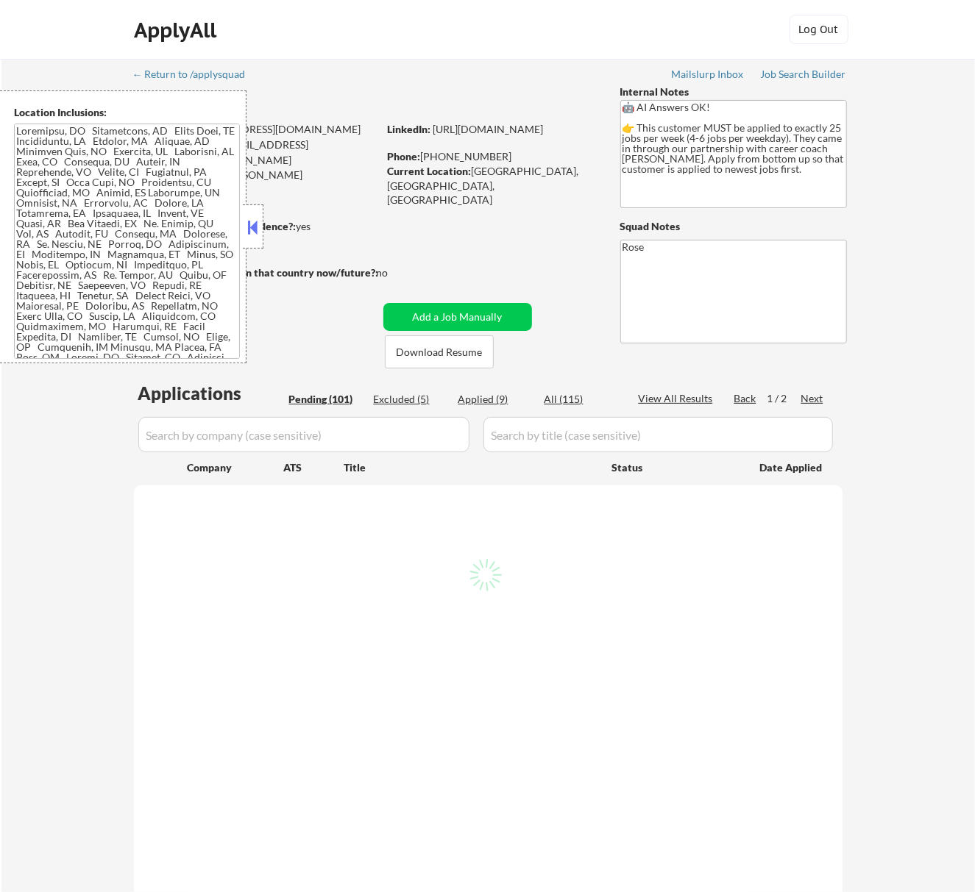
select select ""pending""
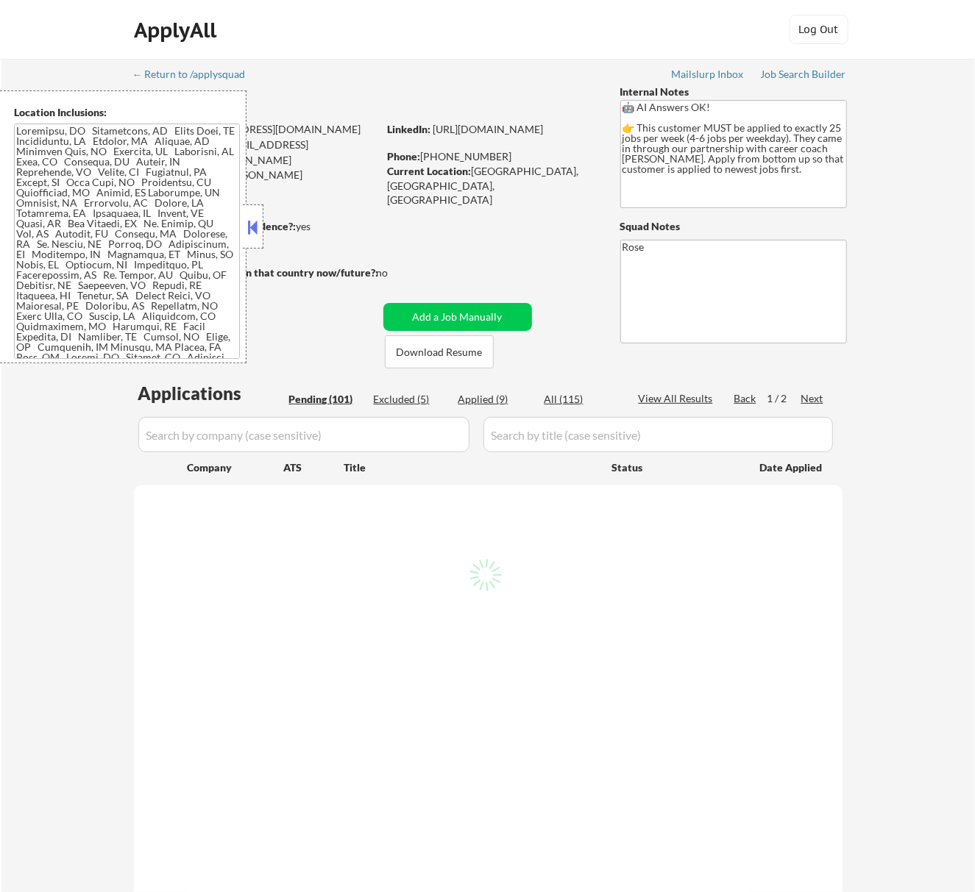
select select ""pending""
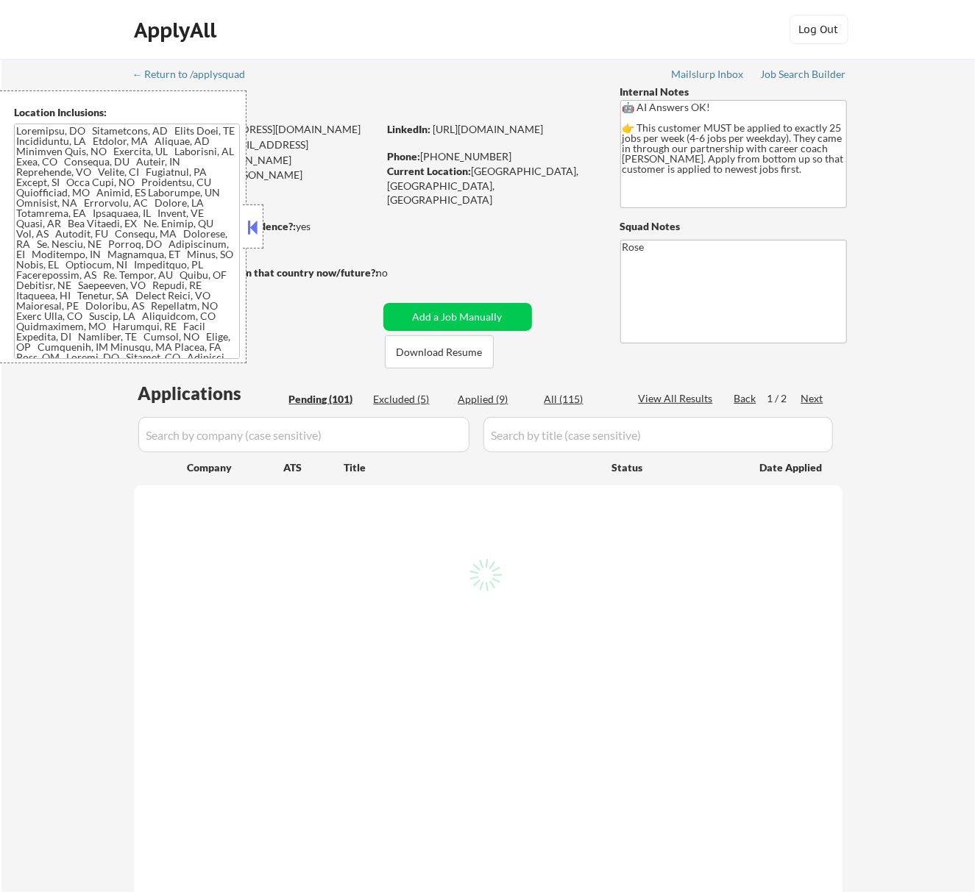
select select ""pending""
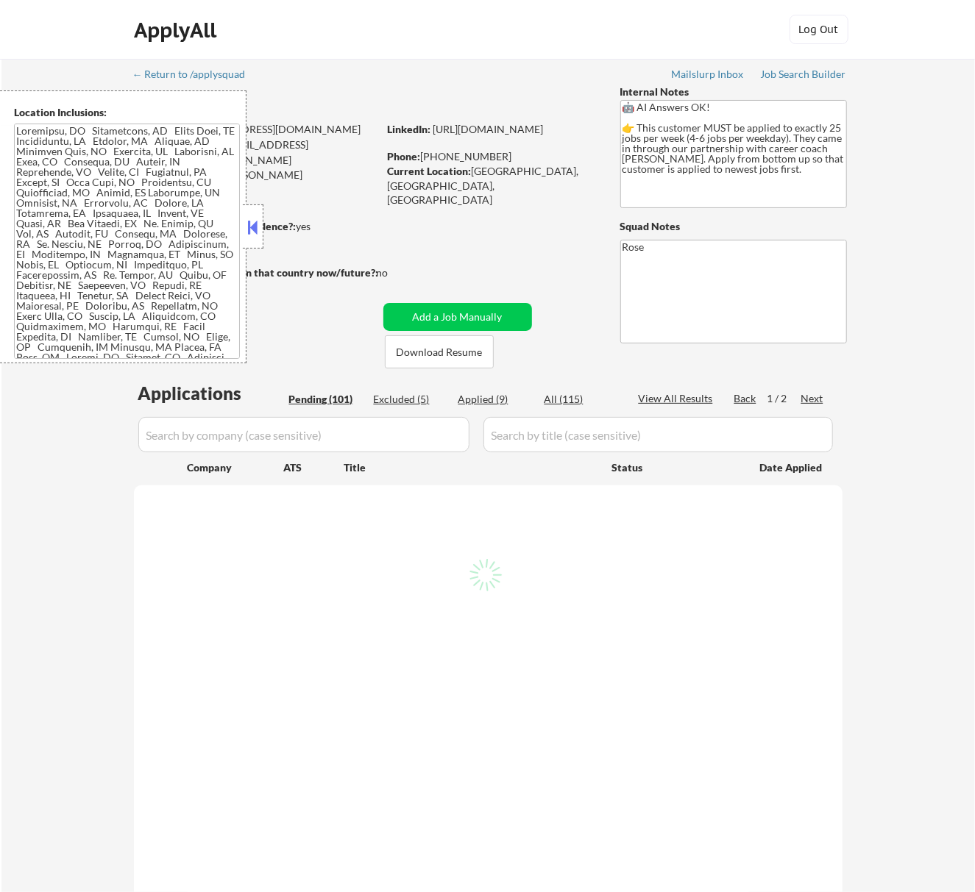
select select ""pending""
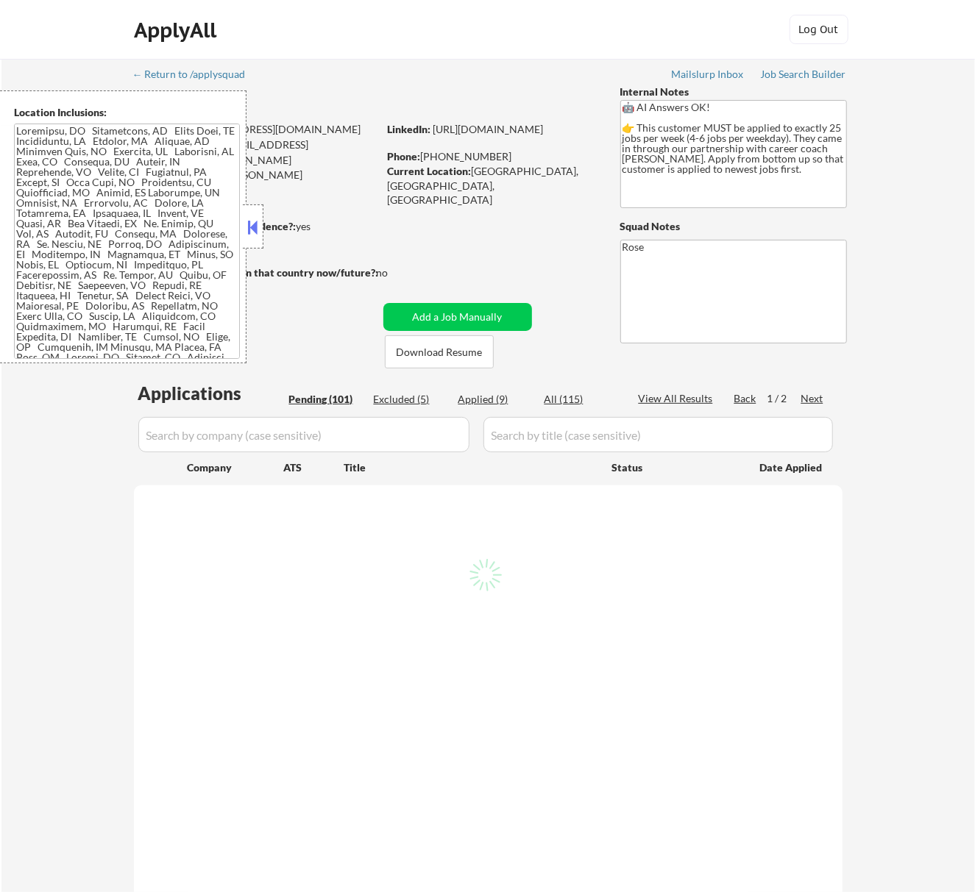
select select ""pending""
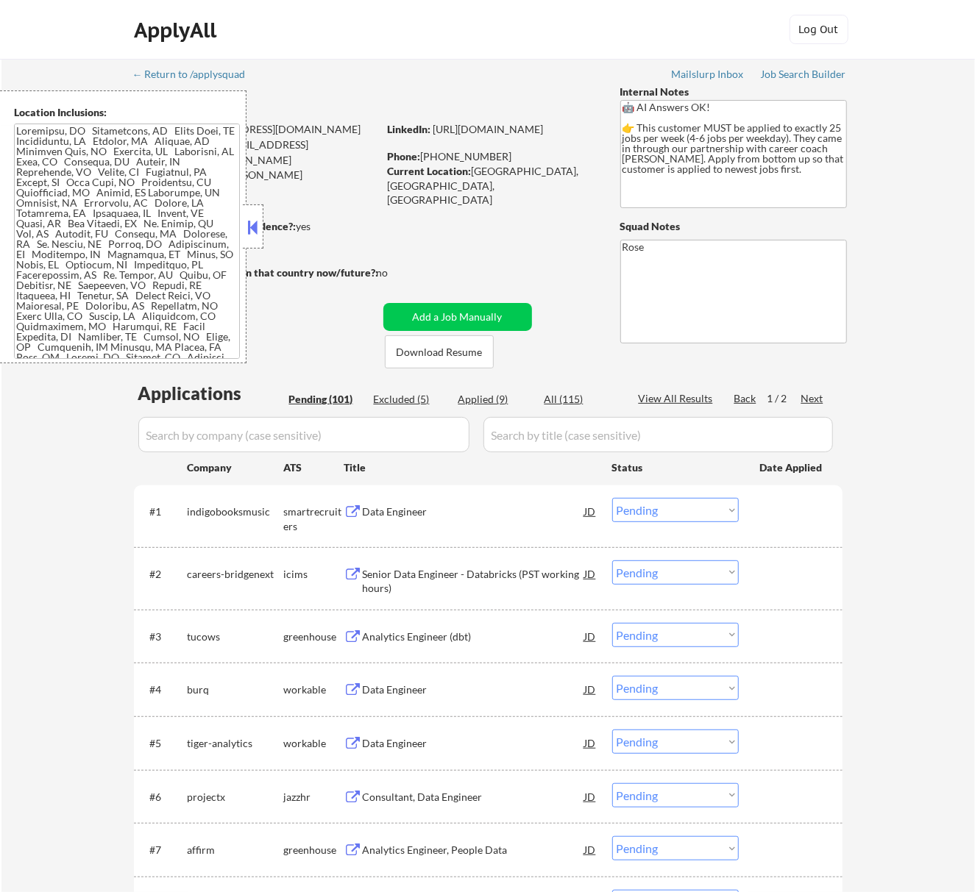
click at [259, 227] on button at bounding box center [252, 227] width 16 height 22
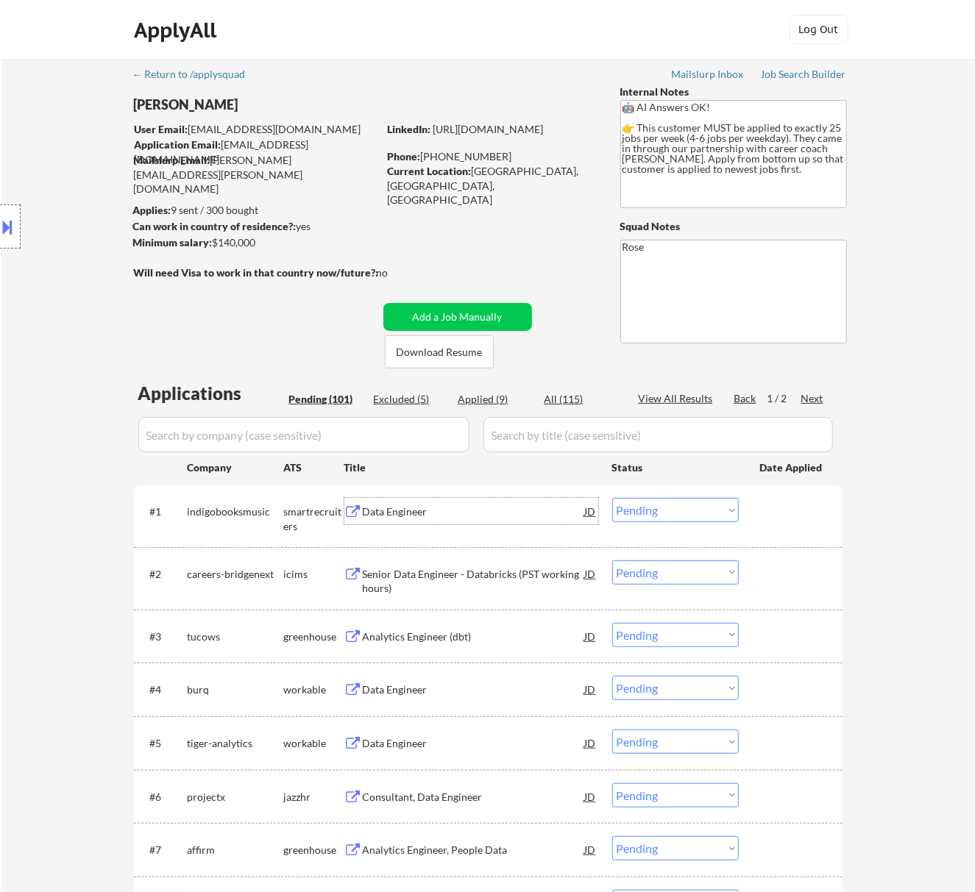
click at [447, 506] on div "Data Engineer" at bounding box center [474, 512] width 222 height 15
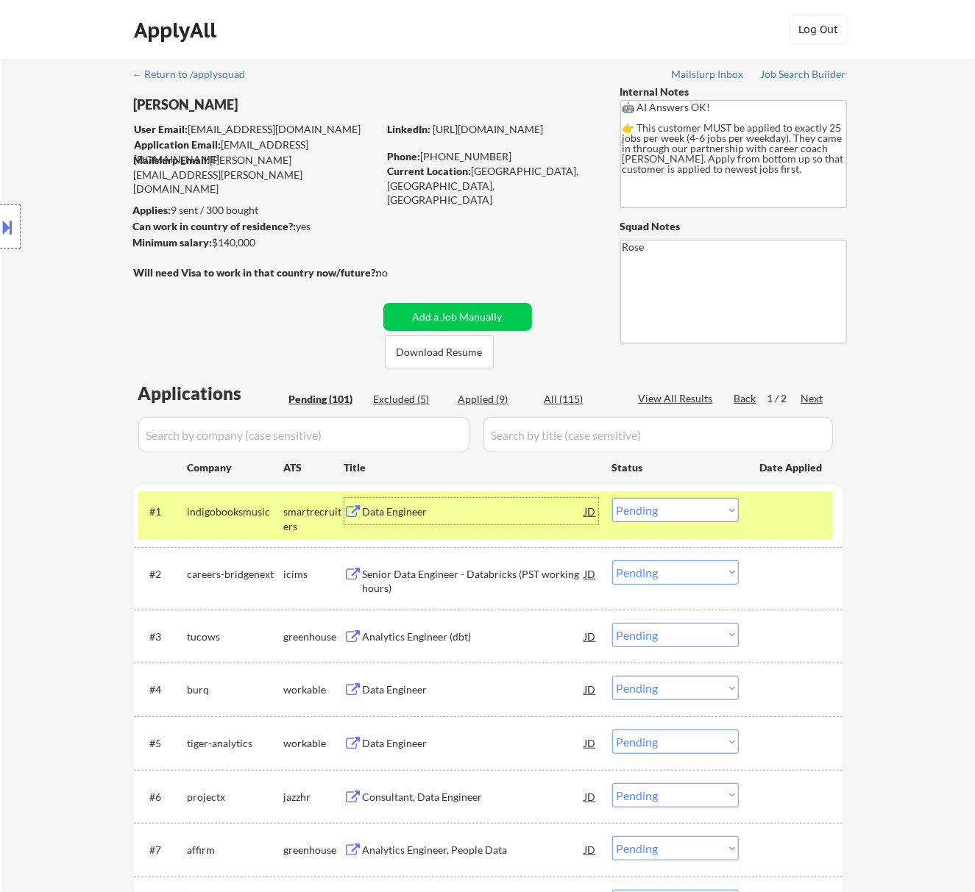
click at [662, 508] on select "Choose an option... Pending Applied Excluded (Questions) Excluded (Expired) Exc…" at bounding box center [675, 510] width 127 height 24
click at [612, 498] on select "Choose an option... Pending Applied Excluded (Questions) Excluded (Expired) Exc…" at bounding box center [675, 510] width 127 height 24
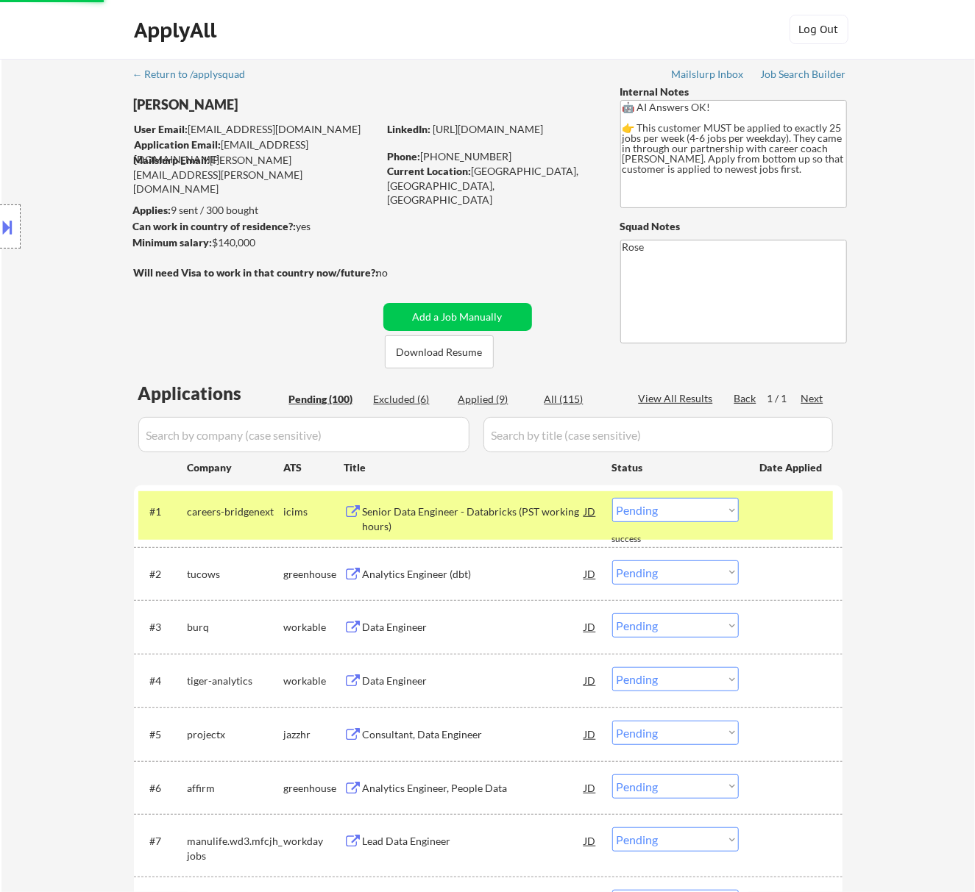
click at [466, 516] on div "Senior Data Engineer - Databricks (PST working hours)" at bounding box center [474, 519] width 222 height 29
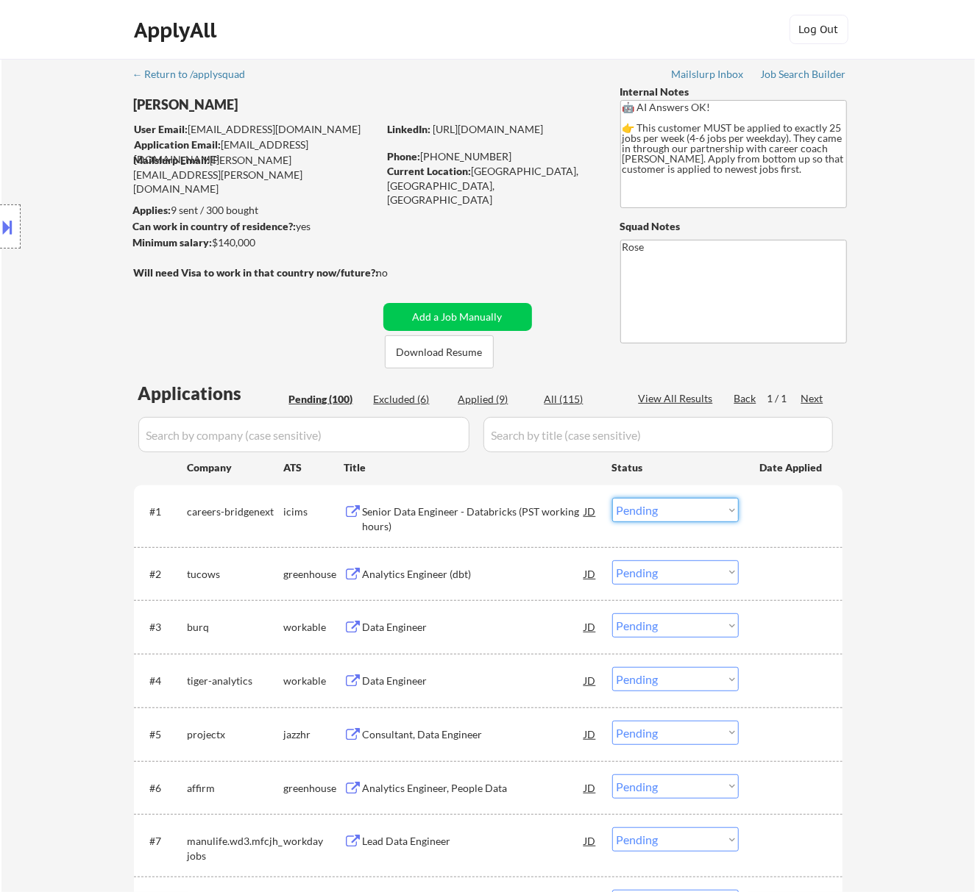
click at [715, 515] on select "Choose an option... Pending Applied Excluded (Questions) Excluded (Expired) Exc…" at bounding box center [675, 510] width 127 height 24
click at [612, 498] on select "Choose an option... Pending Applied Excluded (Questions) Excluded (Expired) Exc…" at bounding box center [675, 510] width 127 height 24
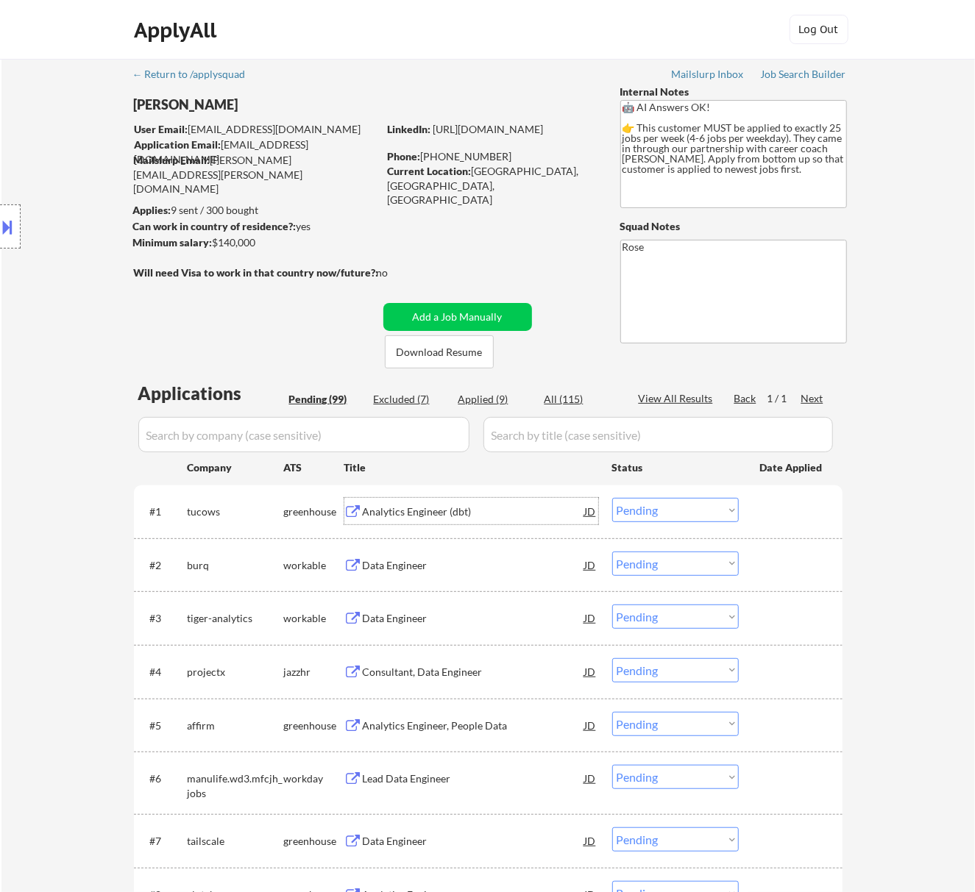
click at [492, 510] on div "Analytics Engineer (dbt)" at bounding box center [474, 512] width 222 height 15
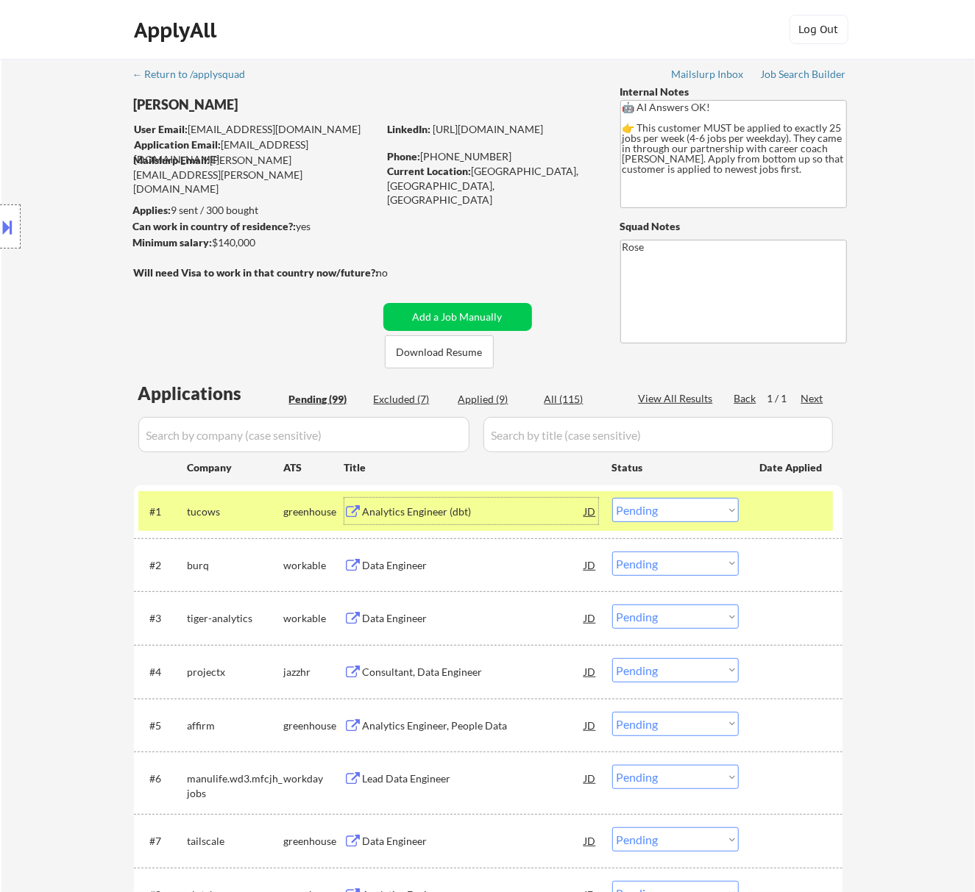
click at [589, 510] on div "JD" at bounding box center [590, 511] width 15 height 26
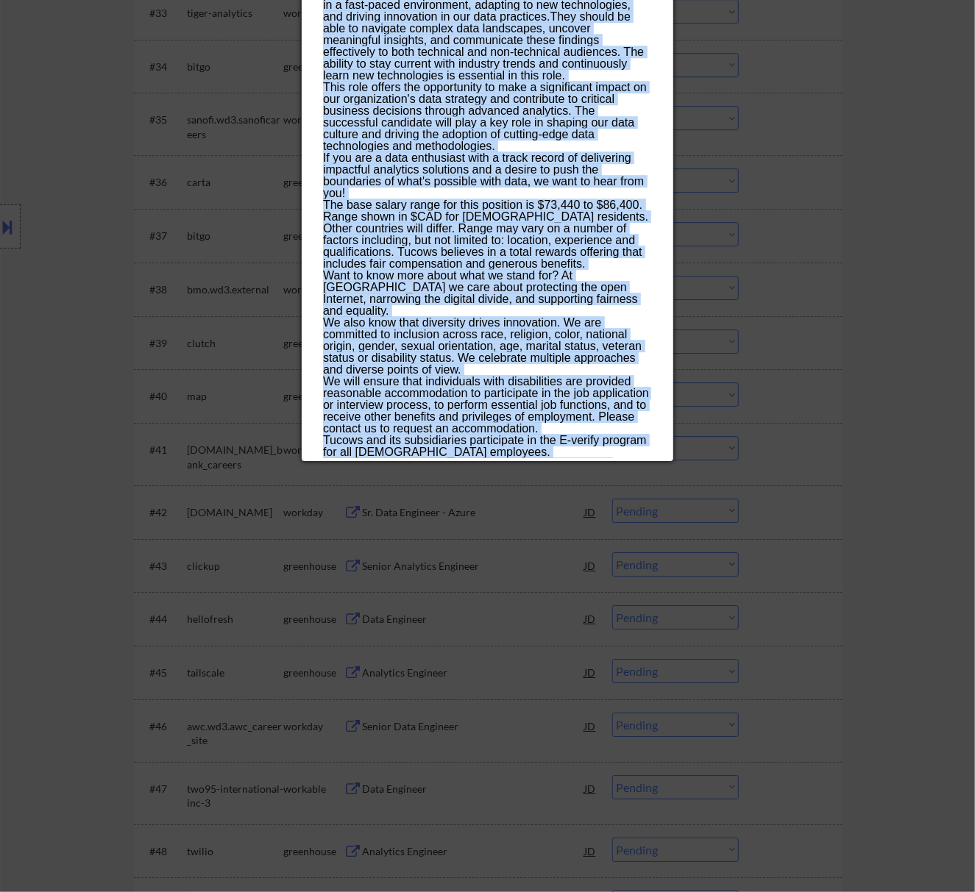
scroll to position [2394, 0]
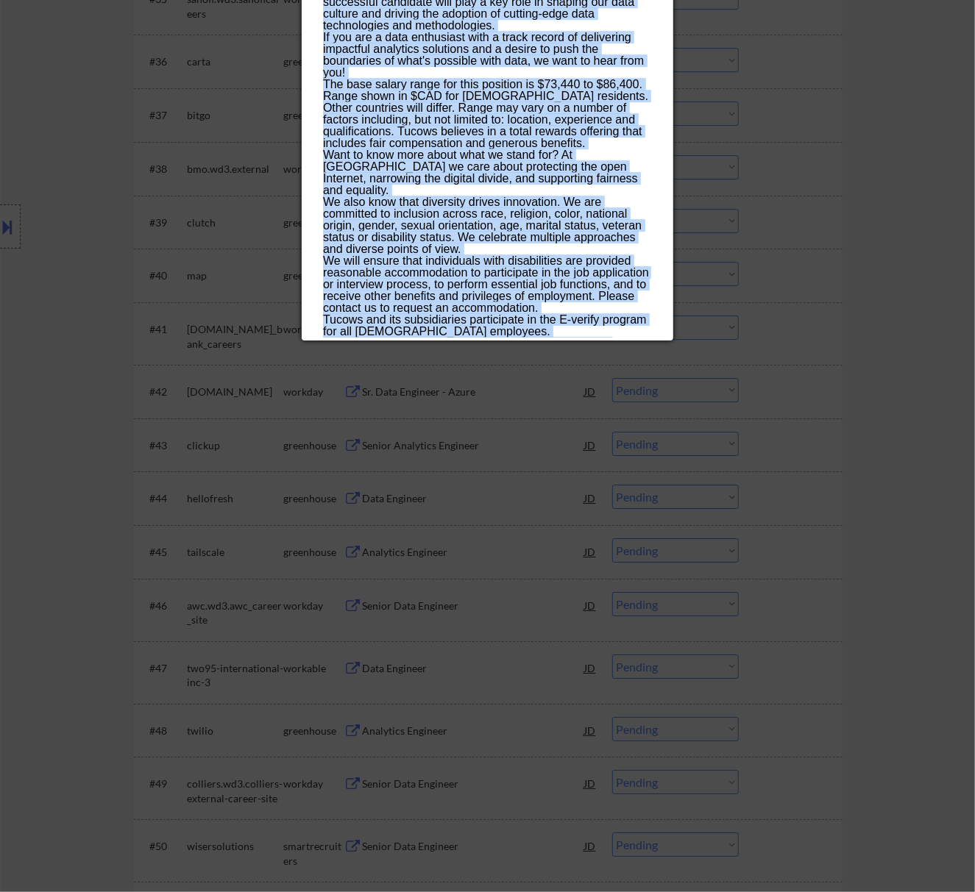
drag, startPoint x: 325, startPoint y: 62, endPoint x: 599, endPoint y: 333, distance: 385.4
copy div "Analytics Engineer (dbt) tucows Canada AI Location Check ✅: Client's current lo…"
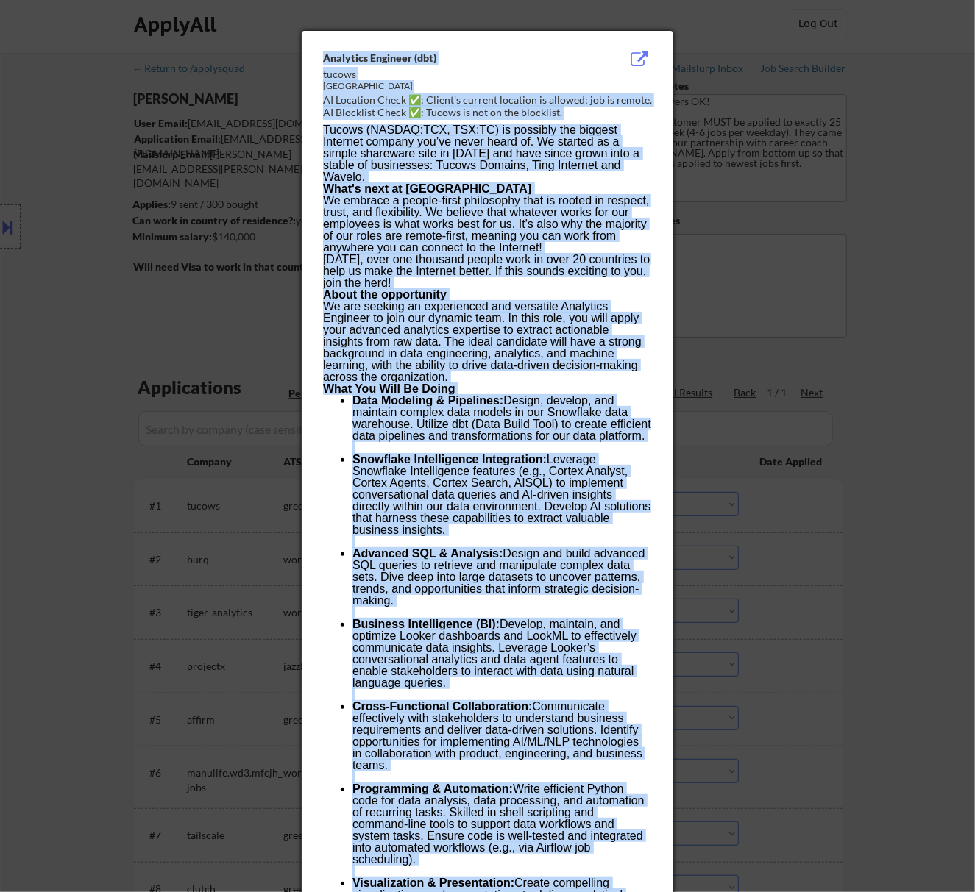
scroll to position [0, 0]
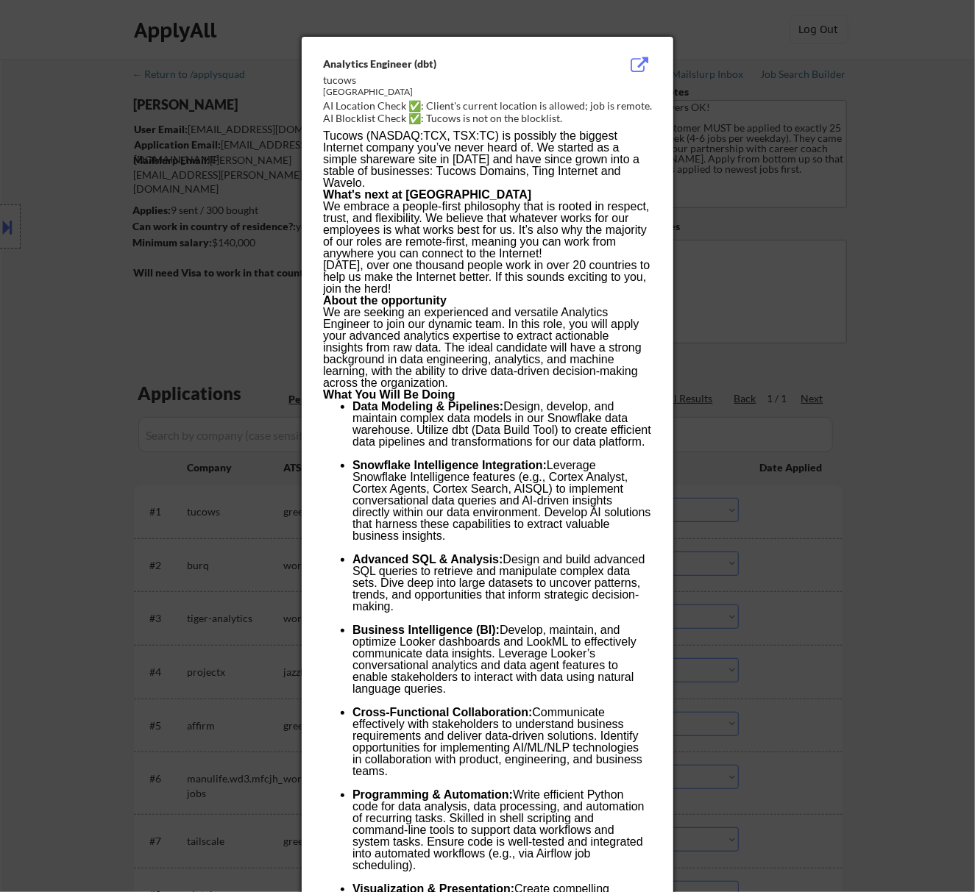
click at [877, 240] on div at bounding box center [487, 446] width 975 height 892
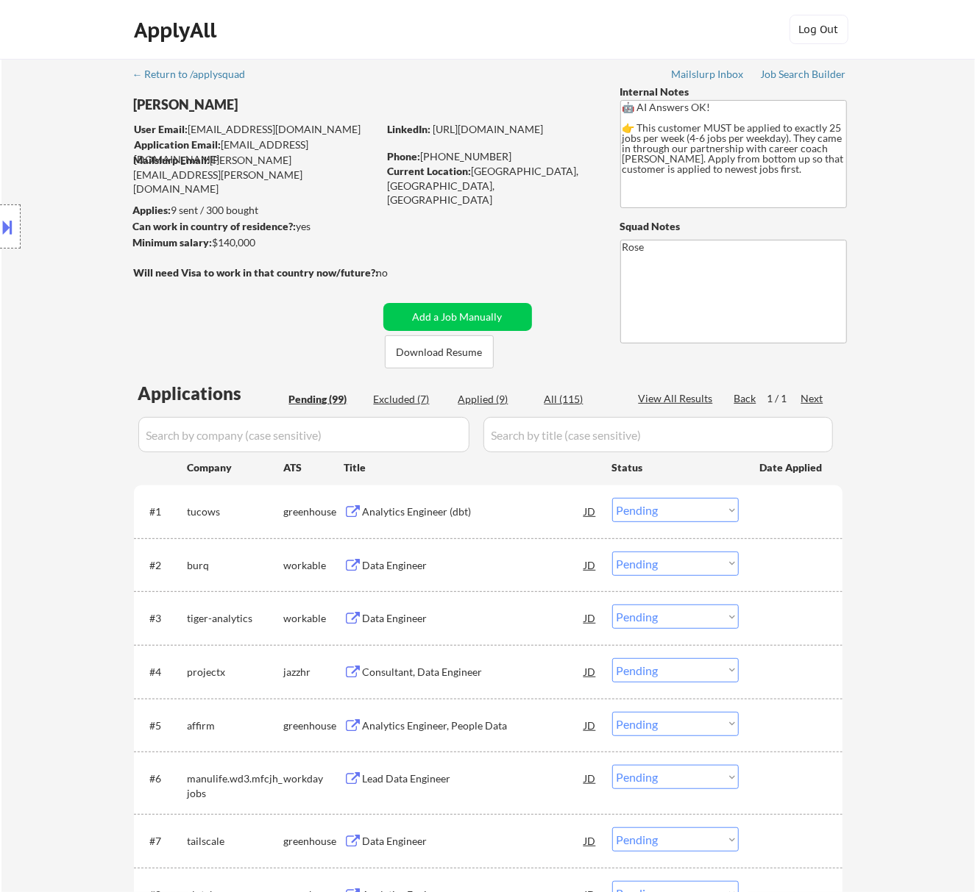
click at [657, 510] on select "Choose an option... Pending Applied Excluded (Questions) Excluded (Expired) Exc…" at bounding box center [675, 510] width 127 height 24
click at [612, 498] on select "Choose an option... Pending Applied Excluded (Questions) Excluded (Expired) Exc…" at bounding box center [675, 510] width 127 height 24
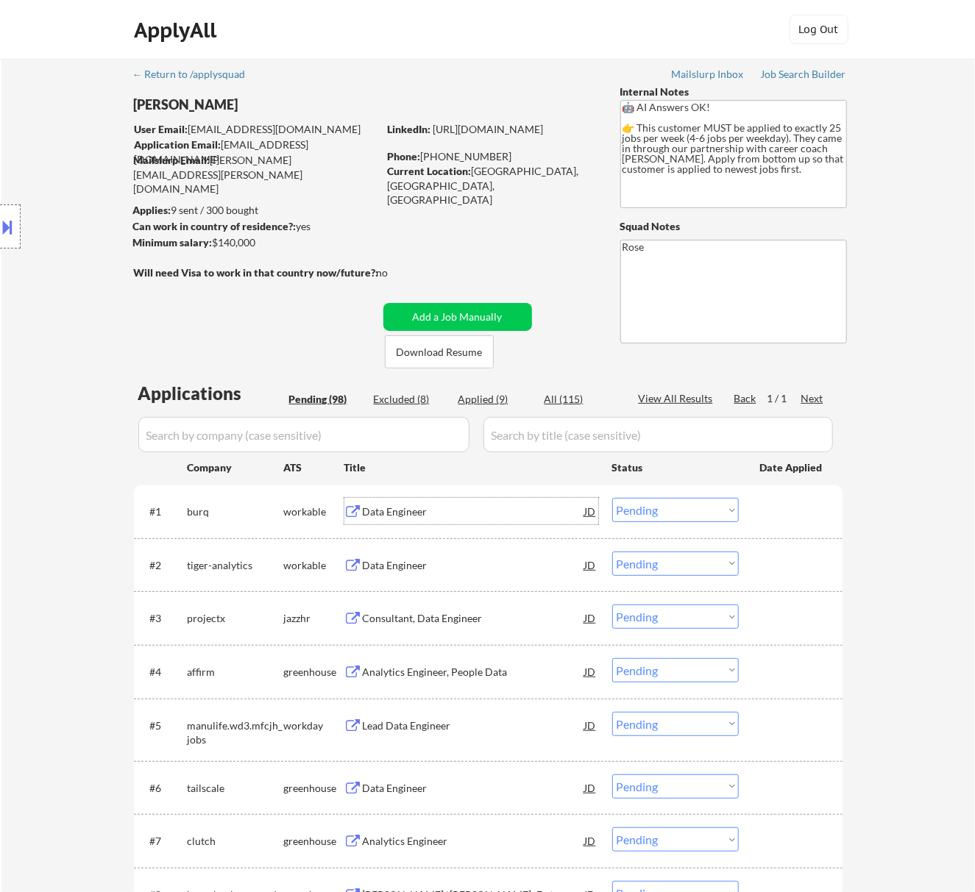
click at [472, 515] on div "Data Engineer" at bounding box center [474, 512] width 222 height 15
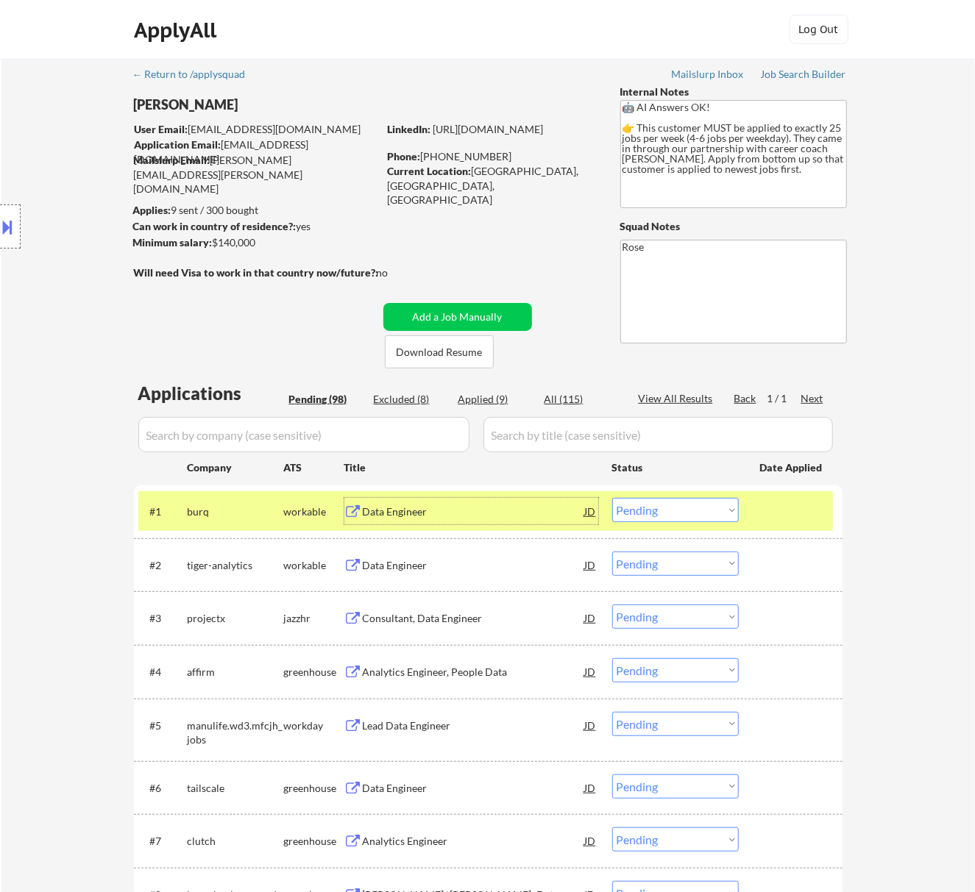
click at [660, 515] on select "Choose an option... Pending Applied Excluded (Questions) Excluded (Expired) Exc…" at bounding box center [675, 510] width 127 height 24
click at [612, 498] on select "Choose an option... Pending Applied Excluded (Questions) Excluded (Expired) Exc…" at bounding box center [675, 510] width 127 height 24
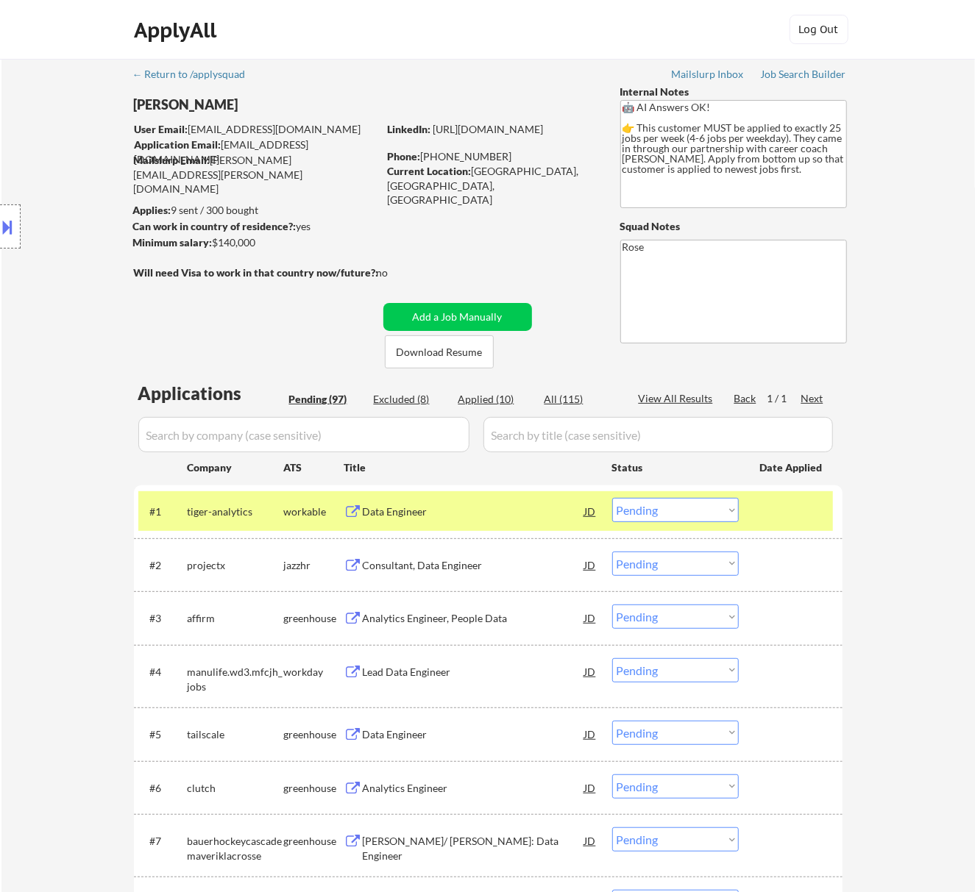
click at [510, 513] on div "Data Engineer" at bounding box center [474, 512] width 222 height 15
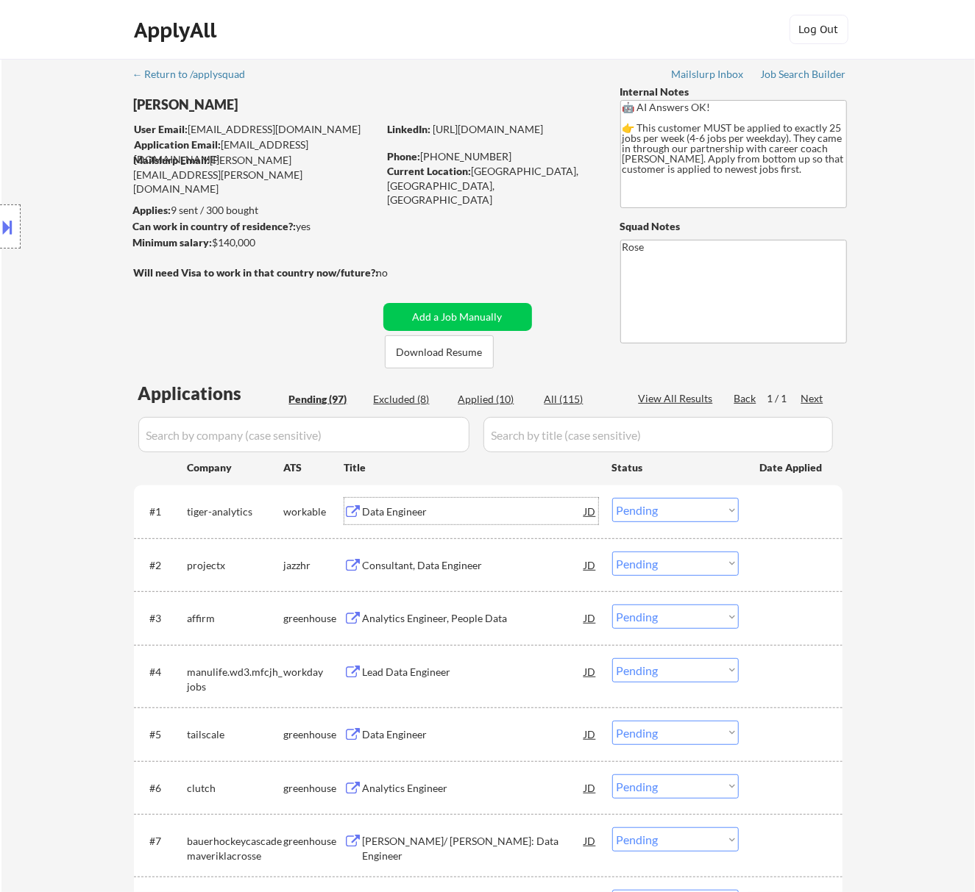
click at [662, 504] on select "Choose an option... Pending Applied Excluded (Questions) Excluded (Expired) Exc…" at bounding box center [675, 510] width 127 height 24
click at [612, 498] on select "Choose an option... Pending Applied Excluded (Questions) Excluded (Expired) Exc…" at bounding box center [675, 510] width 127 height 24
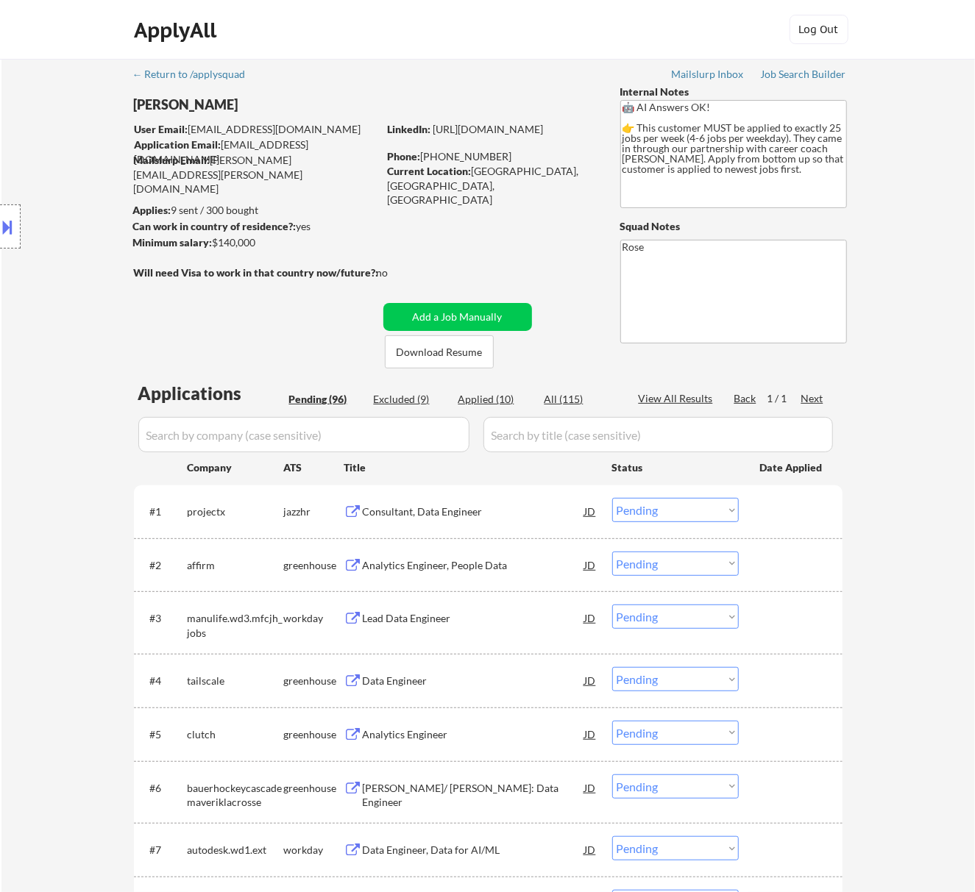
click at [527, 522] on div "Consultant, Data Engineer" at bounding box center [474, 511] width 222 height 26
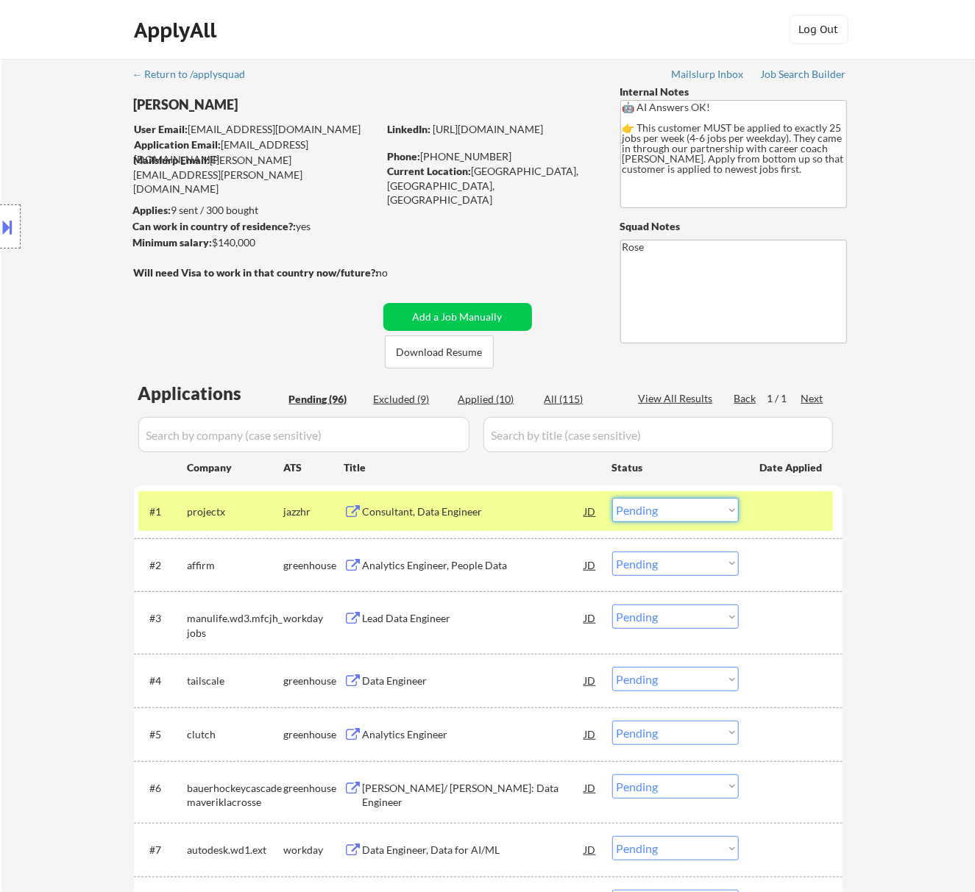
click at [680, 501] on select "Choose an option... Pending Applied Excluded (Questions) Excluded (Expired) Exc…" at bounding box center [675, 510] width 127 height 24
click at [612, 498] on select "Choose an option... Pending Applied Excluded (Questions) Excluded (Expired) Exc…" at bounding box center [675, 510] width 127 height 24
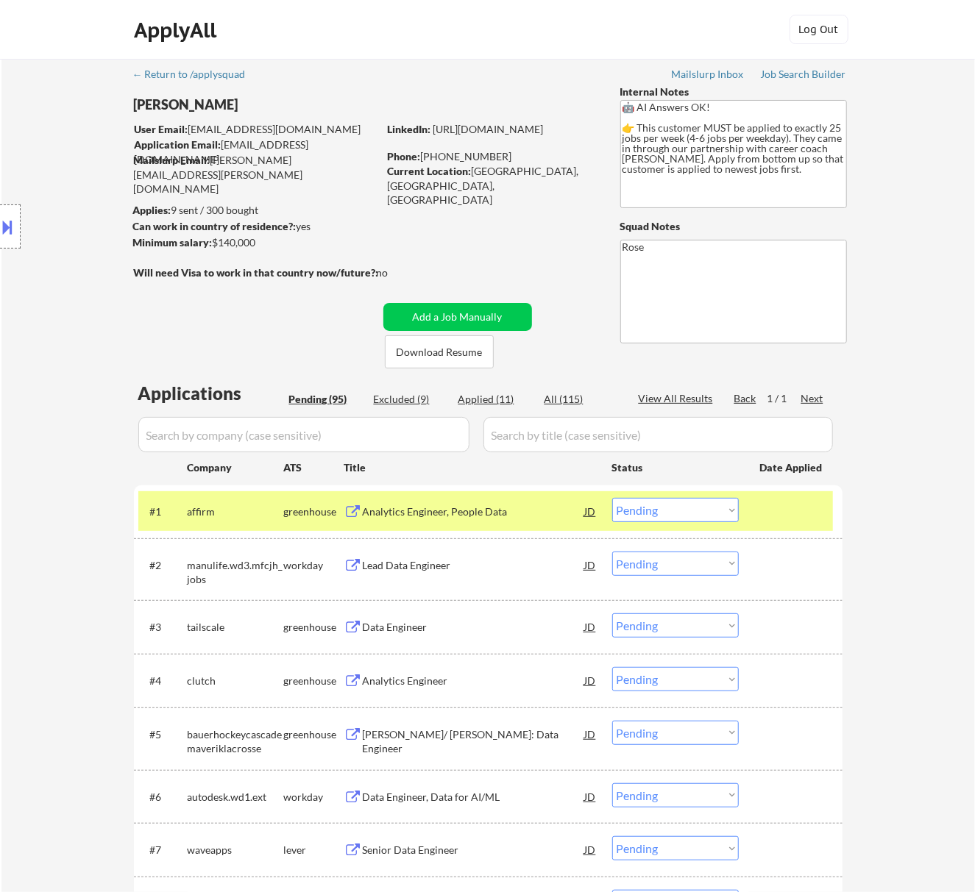
click at [484, 509] on div "Analytics Engineer, People Data" at bounding box center [474, 512] width 222 height 15
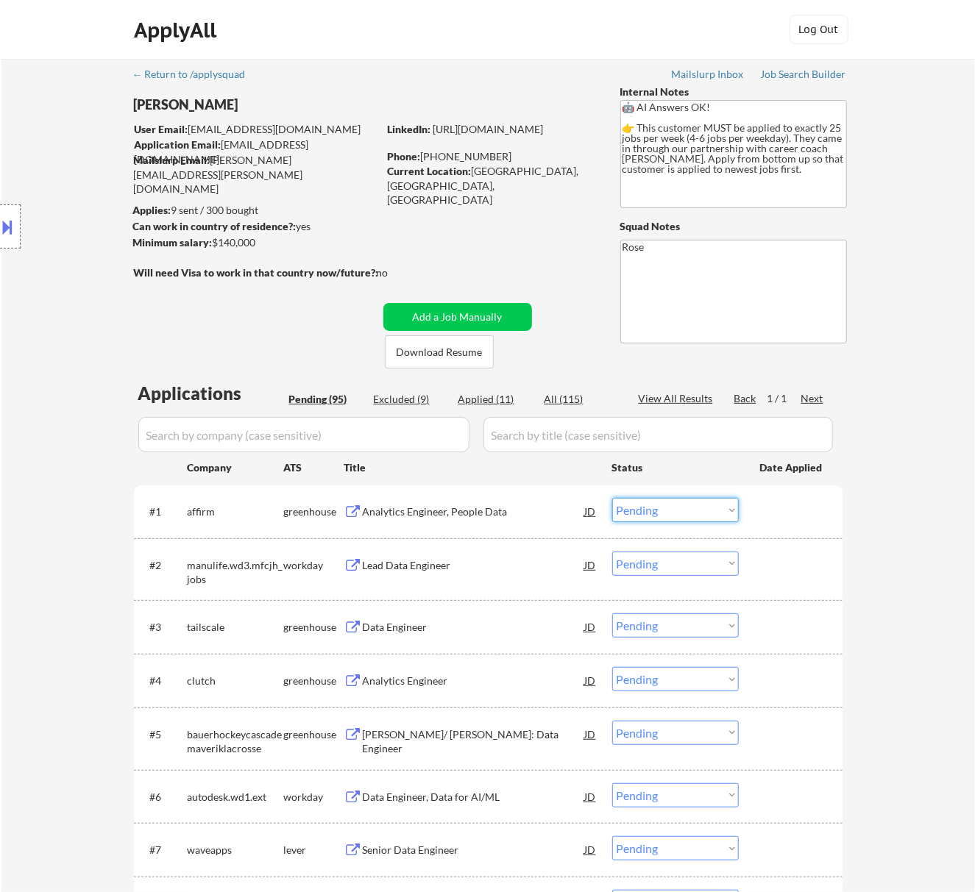
click at [663, 510] on select "Choose an option... Pending Applied Excluded (Questions) Excluded (Expired) Exc…" at bounding box center [675, 510] width 127 height 24
click at [612, 498] on select "Choose an option... Pending Applied Excluded (Questions) Excluded (Expired) Exc…" at bounding box center [675, 510] width 127 height 24
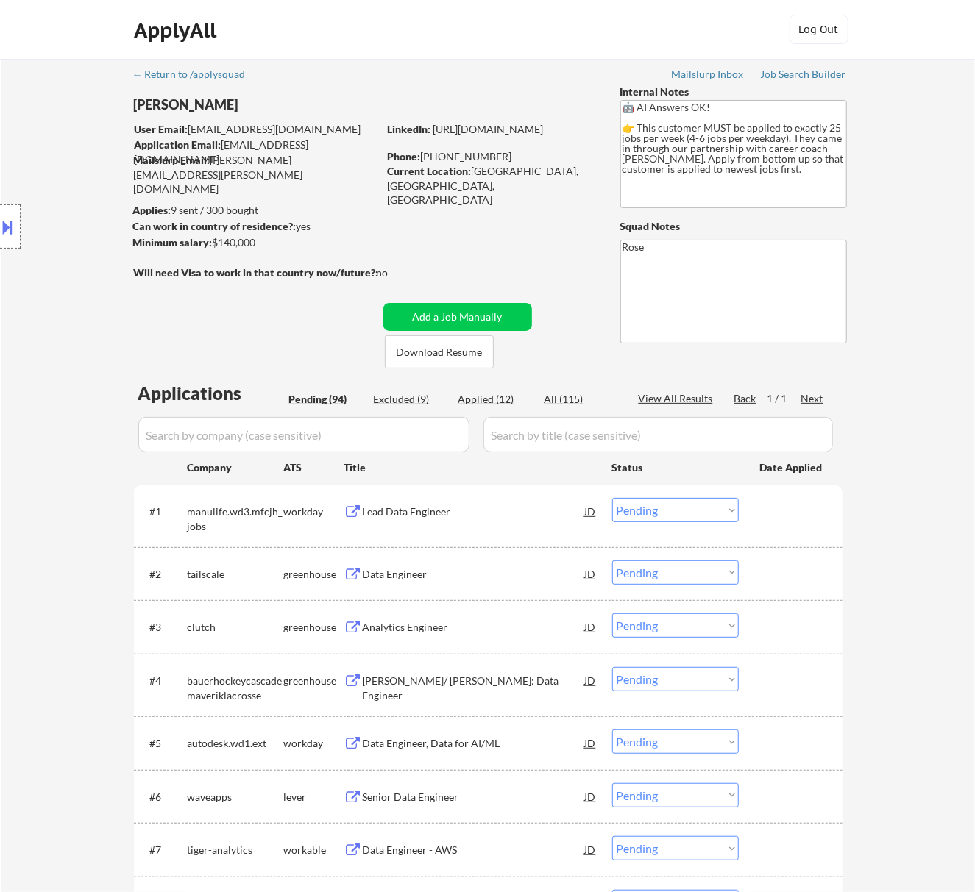
click at [491, 505] on div "Lead Data Engineer" at bounding box center [474, 512] width 222 height 15
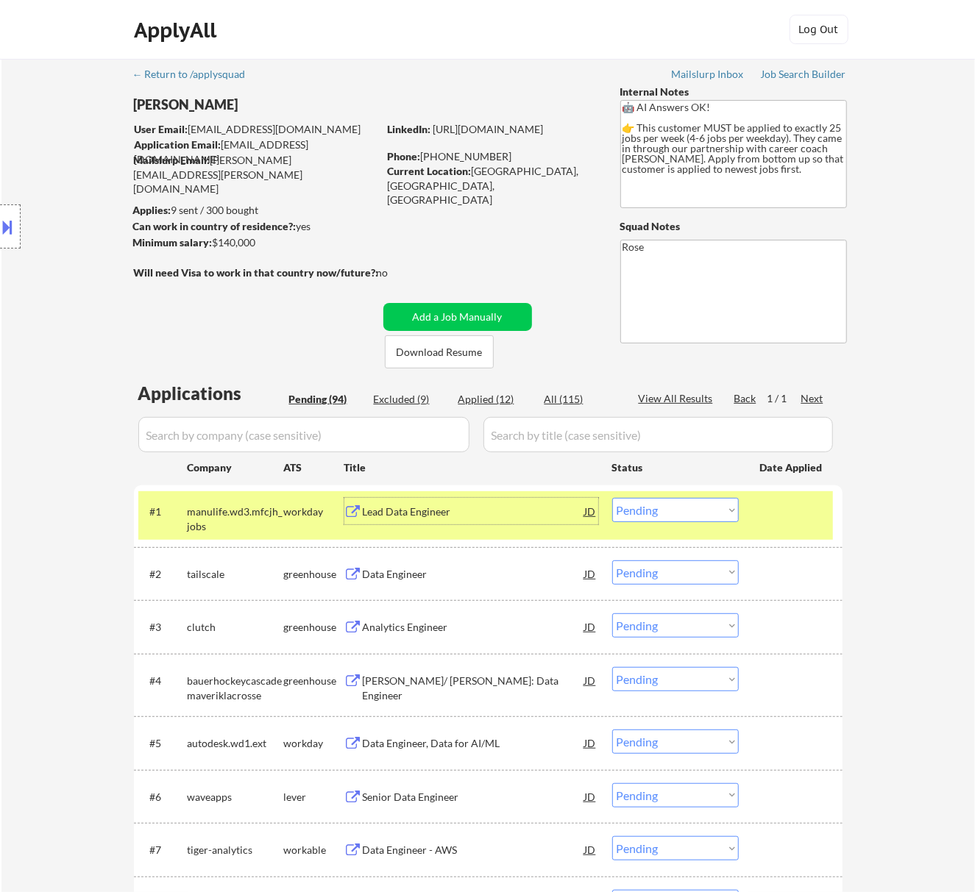
click at [647, 513] on select "Choose an option... Pending Applied Excluded (Questions) Excluded (Expired) Exc…" at bounding box center [675, 510] width 127 height 24
click at [612, 498] on select "Choose an option... Pending Applied Excluded (Questions) Excluded (Expired) Exc…" at bounding box center [675, 510] width 127 height 24
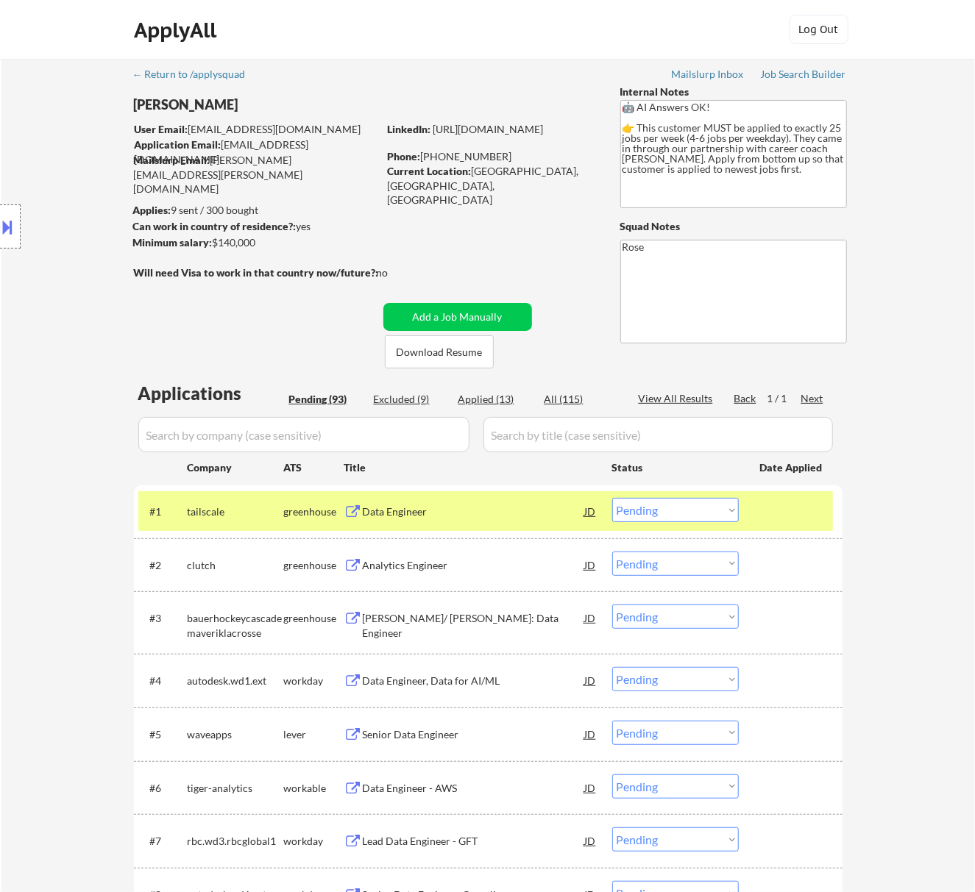
click at [543, 507] on div "Data Engineer" at bounding box center [474, 512] width 222 height 15
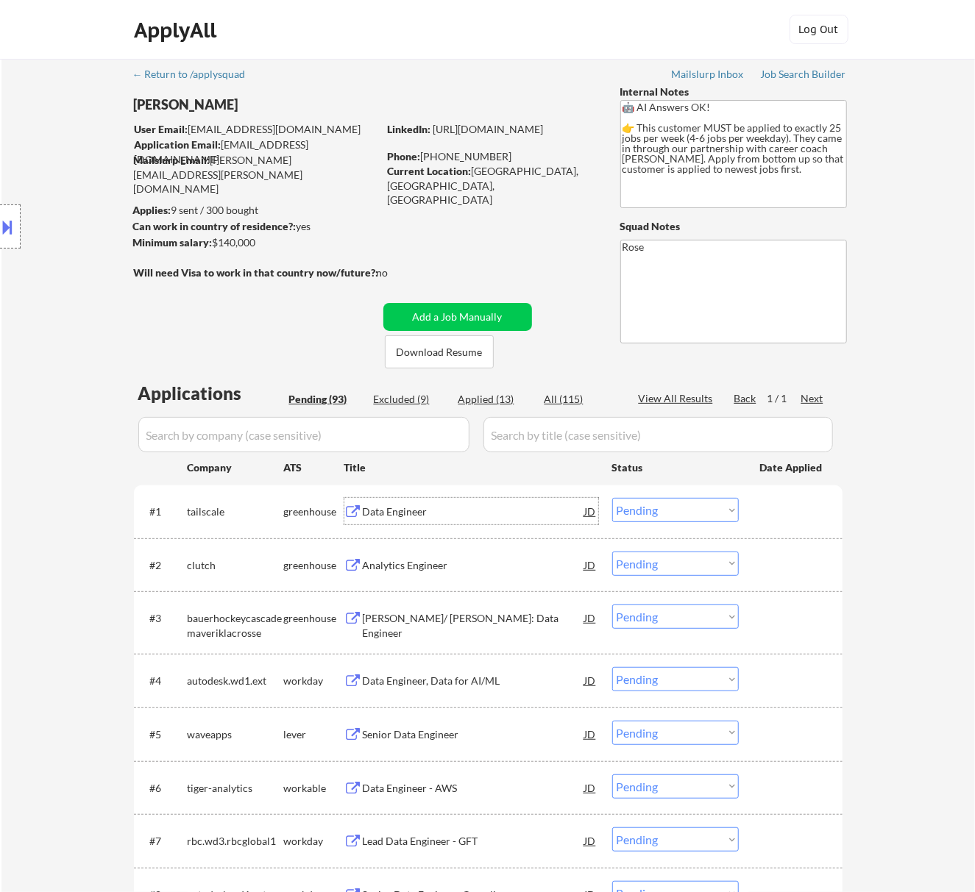
click at [624, 508] on select "Choose an option... Pending Applied Excluded (Questions) Excluded (Expired) Exc…" at bounding box center [675, 510] width 127 height 24
click at [612, 498] on select "Choose an option... Pending Applied Excluded (Questions) Excluded (Expired) Exc…" at bounding box center [675, 510] width 127 height 24
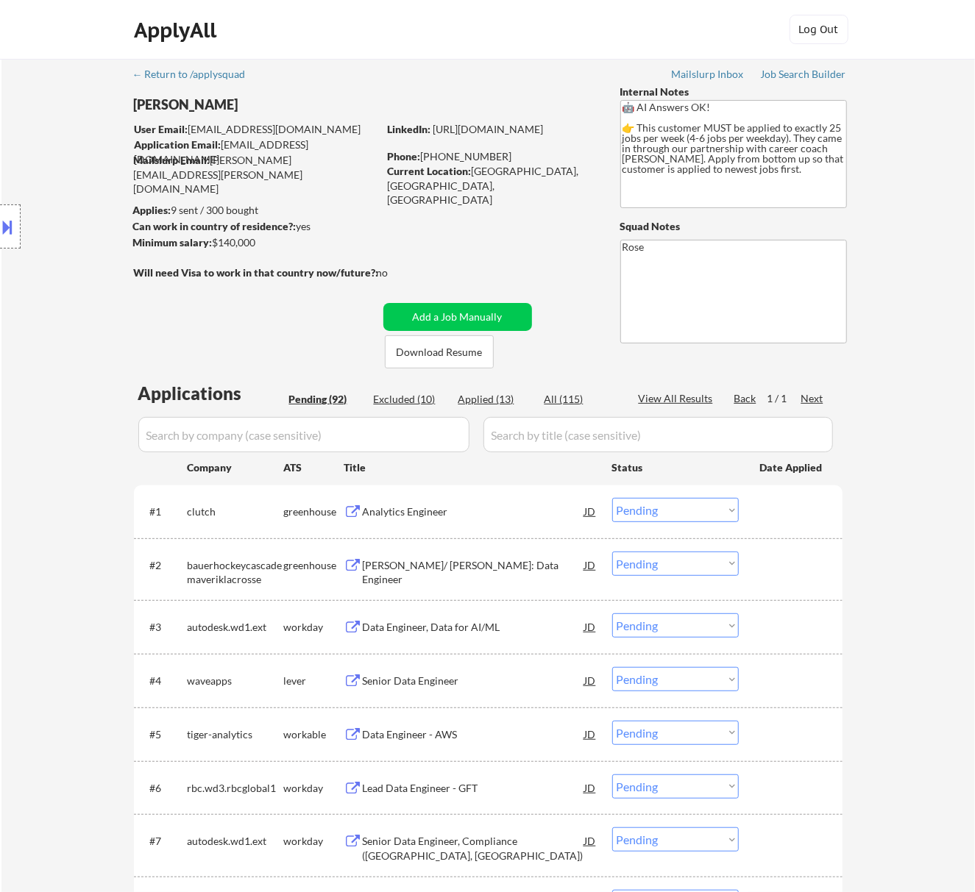
click at [490, 522] on div "Analytics Engineer" at bounding box center [474, 511] width 222 height 26
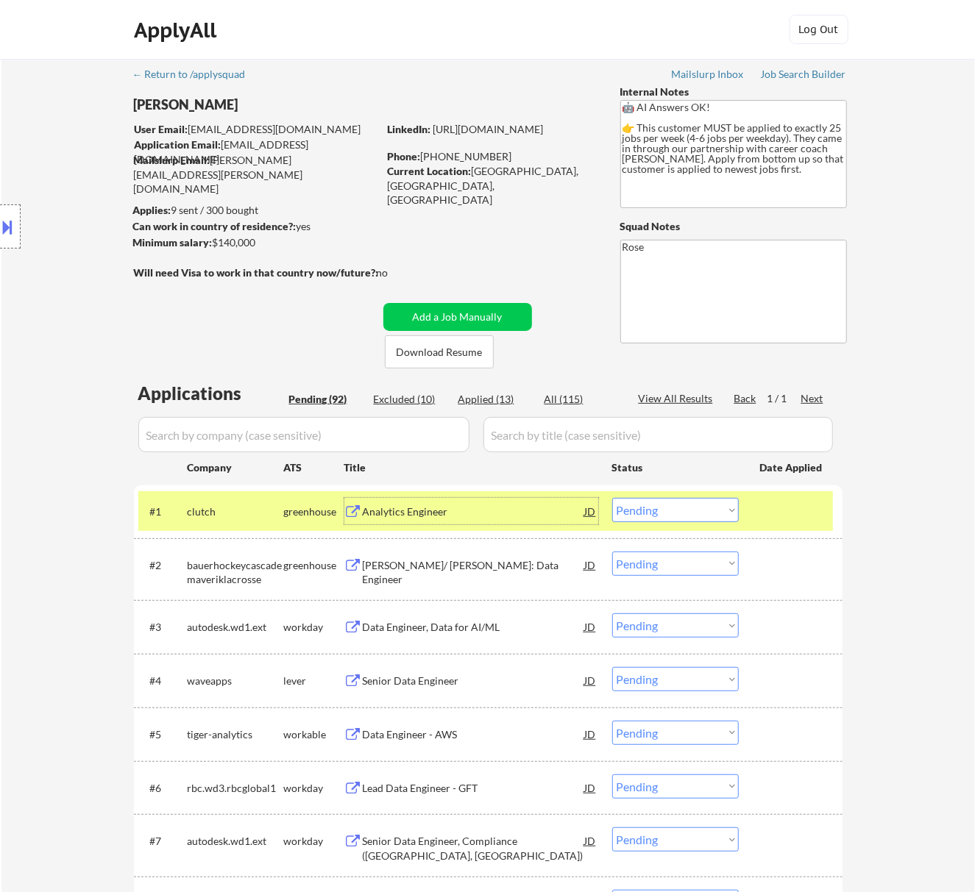
click at [663, 509] on select "Choose an option... Pending Applied Excluded (Questions) Excluded (Expired) Exc…" at bounding box center [675, 510] width 127 height 24
click at [612, 498] on select "Choose an option... Pending Applied Excluded (Questions) Excluded (Expired) Exc…" at bounding box center [675, 510] width 127 height 24
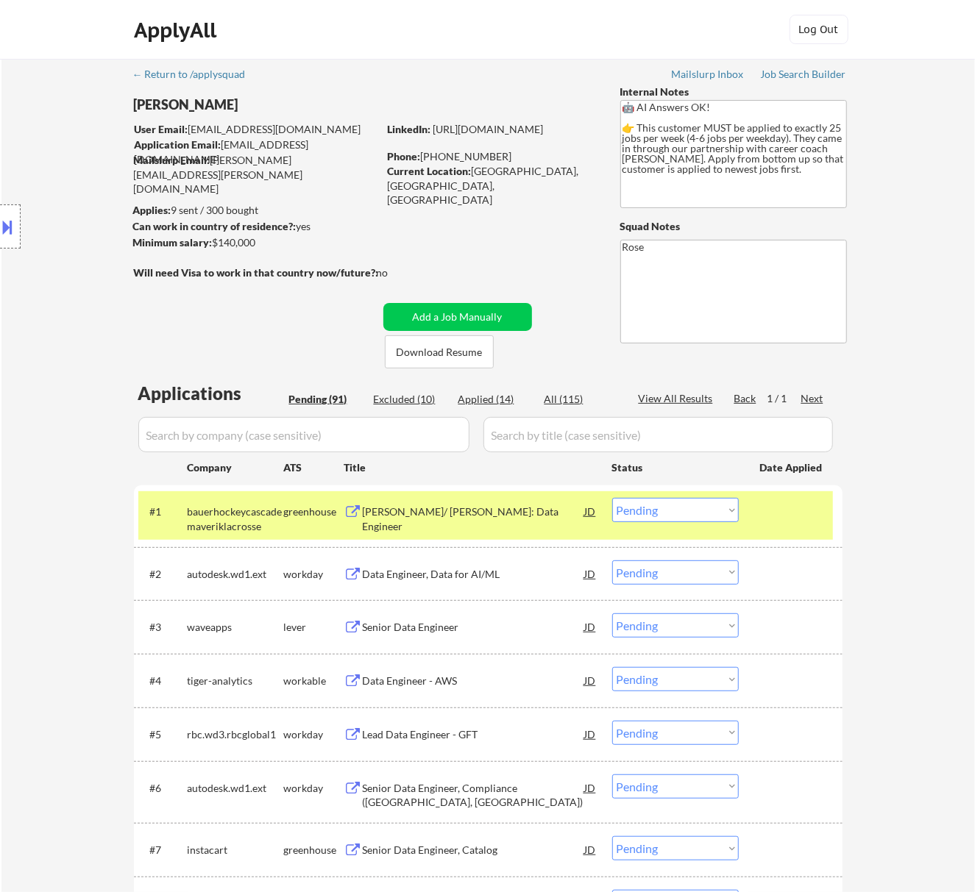
click at [527, 510] on div "Bauer/ Cascade Maverik: Data Engineer" at bounding box center [474, 519] width 222 height 29
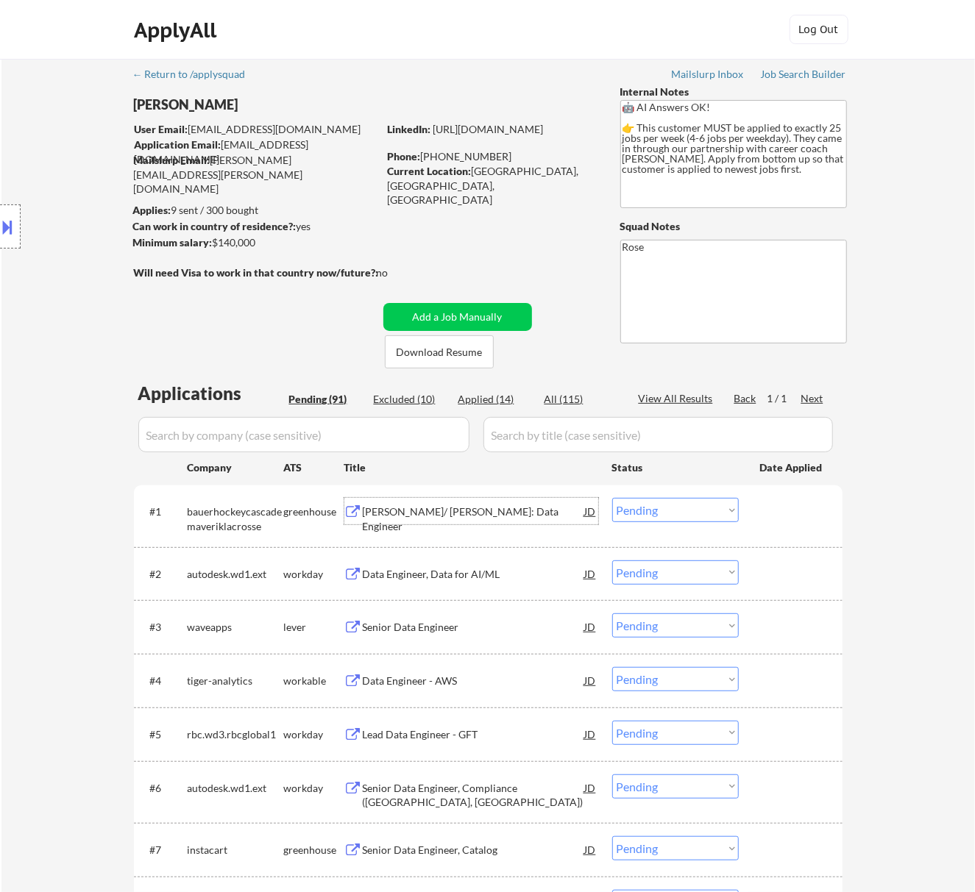
click at [18, 221] on div at bounding box center [10, 226] width 21 height 44
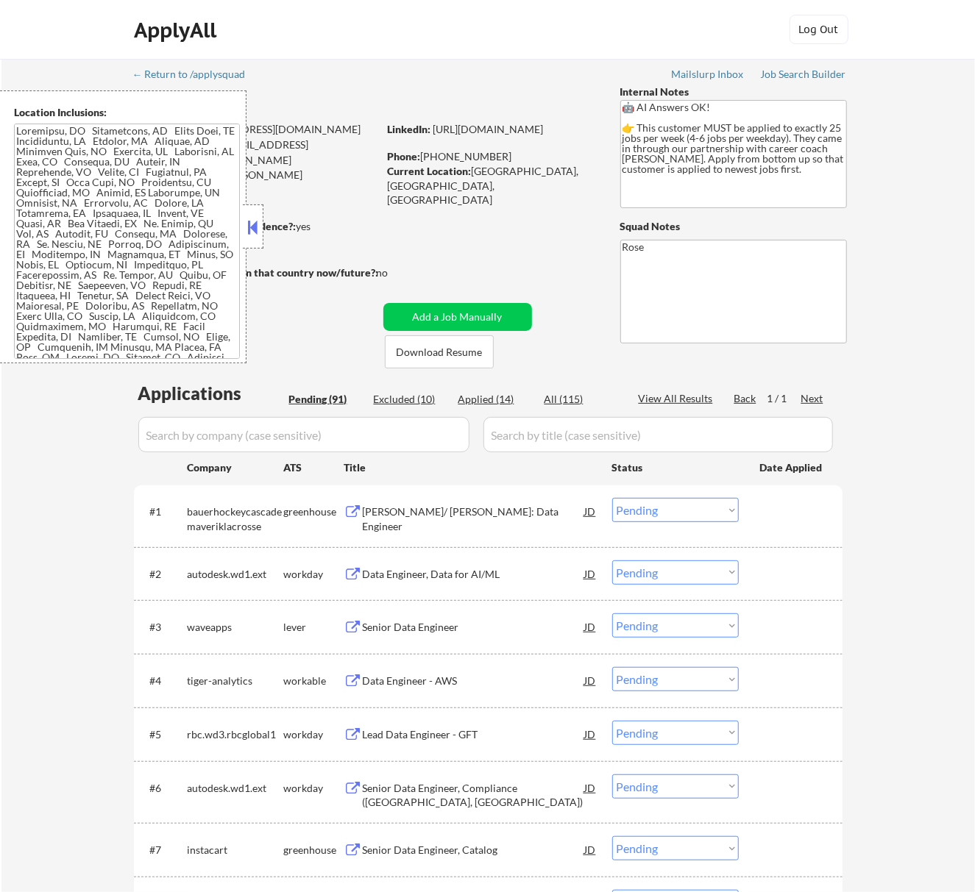
click at [668, 505] on select "Choose an option... Pending Applied Excluded (Questions) Excluded (Expired) Exc…" at bounding box center [675, 510] width 127 height 24
click at [612, 498] on select "Choose an option... Pending Applied Excluded (Questions) Excluded (Expired) Exc…" at bounding box center [675, 510] width 127 height 24
select select ""pending""
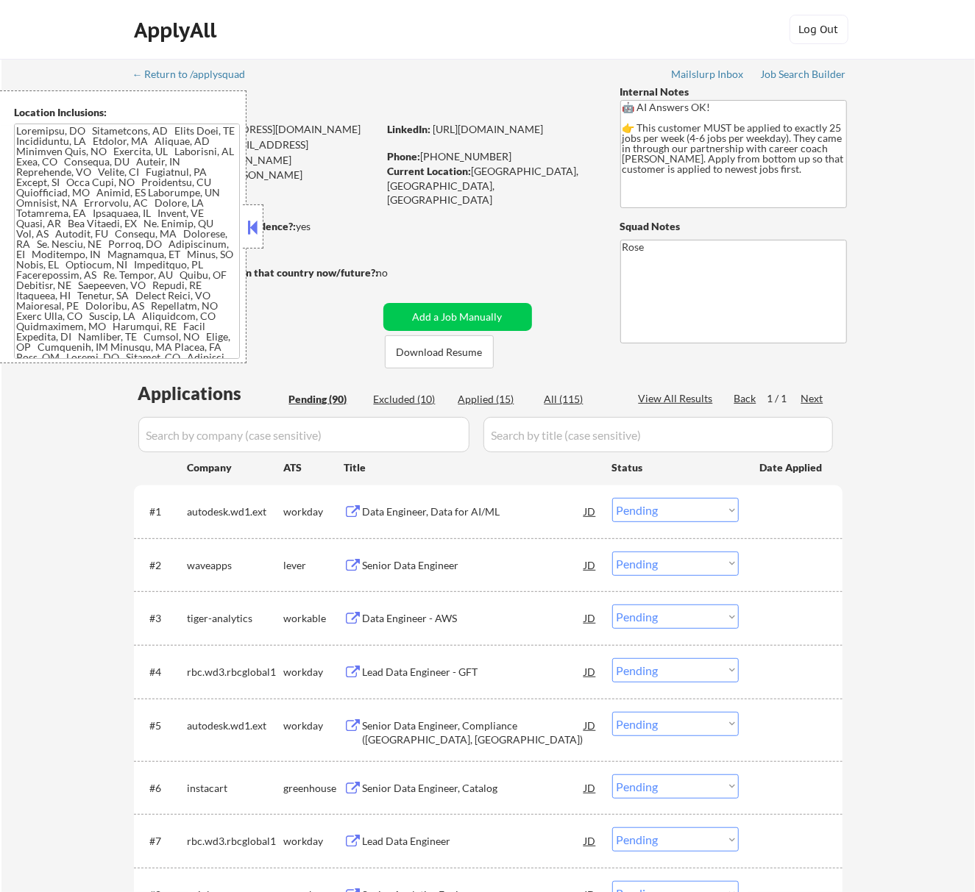
click at [259, 224] on button at bounding box center [252, 227] width 16 height 22
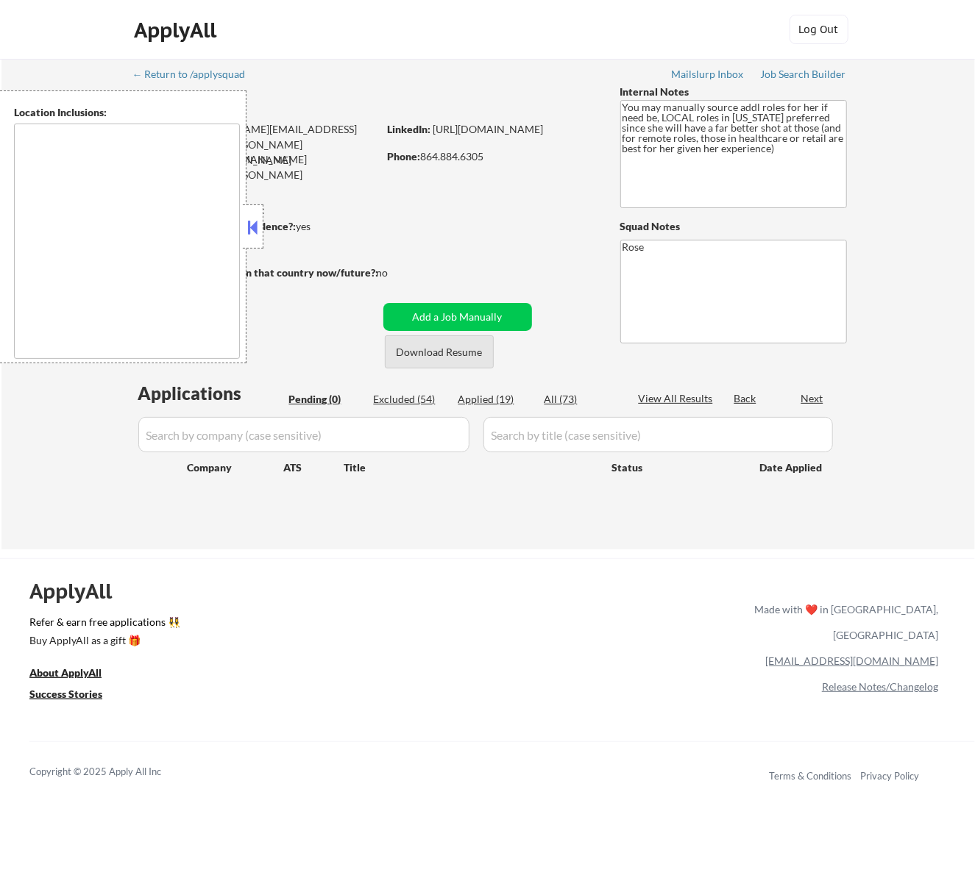
type textarea "Orlando, FL Winter Park, FL Maitland, FL Altamonte Springs, FL Casselberry, FL …"
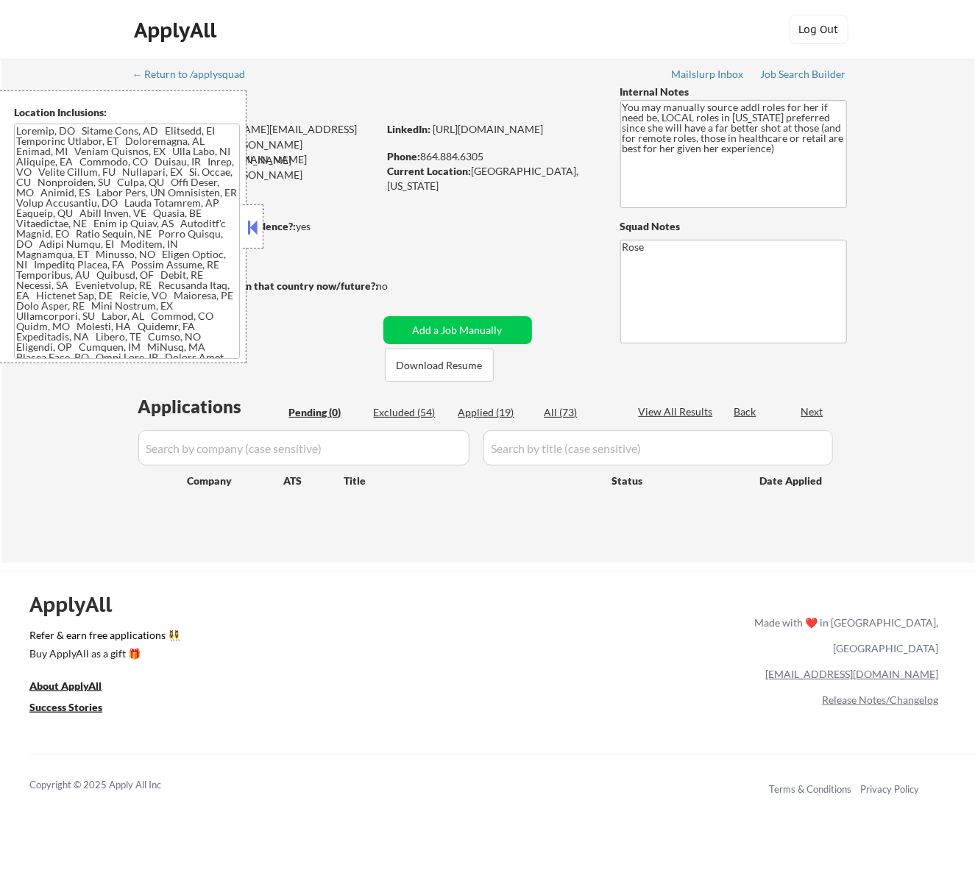
click at [259, 224] on button at bounding box center [252, 227] width 16 height 22
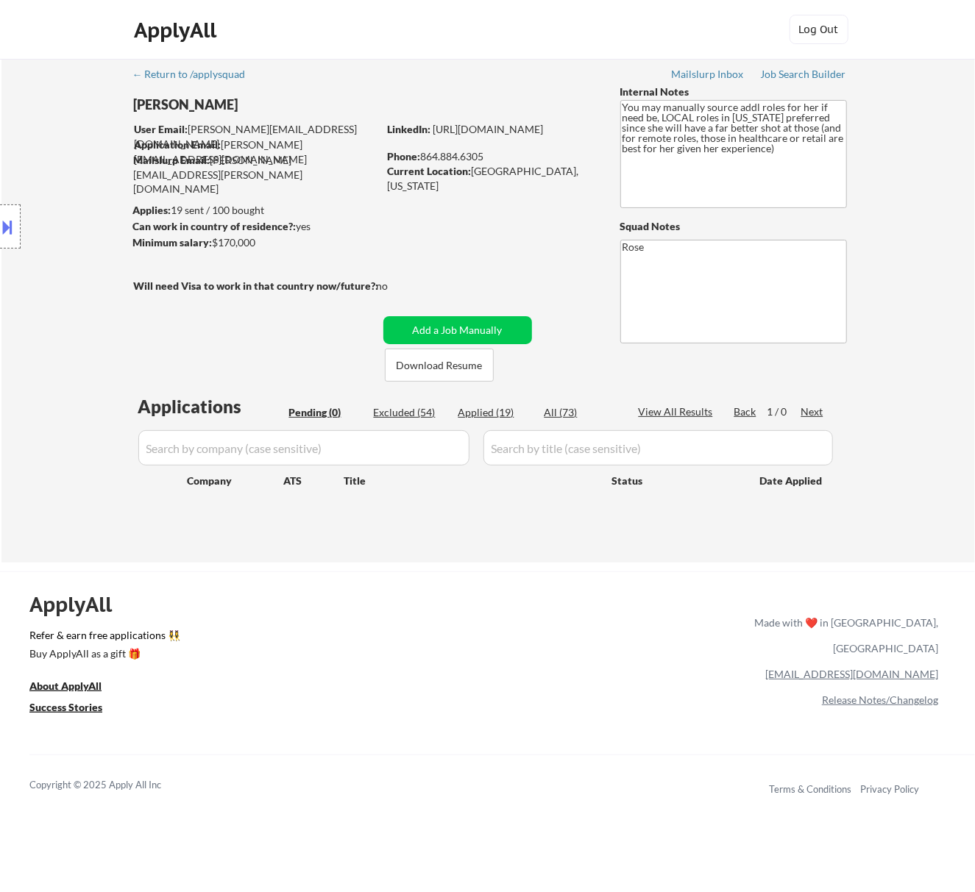
click at [493, 415] on div "Applied (19)" at bounding box center [495, 412] width 74 height 15
select select ""applied""
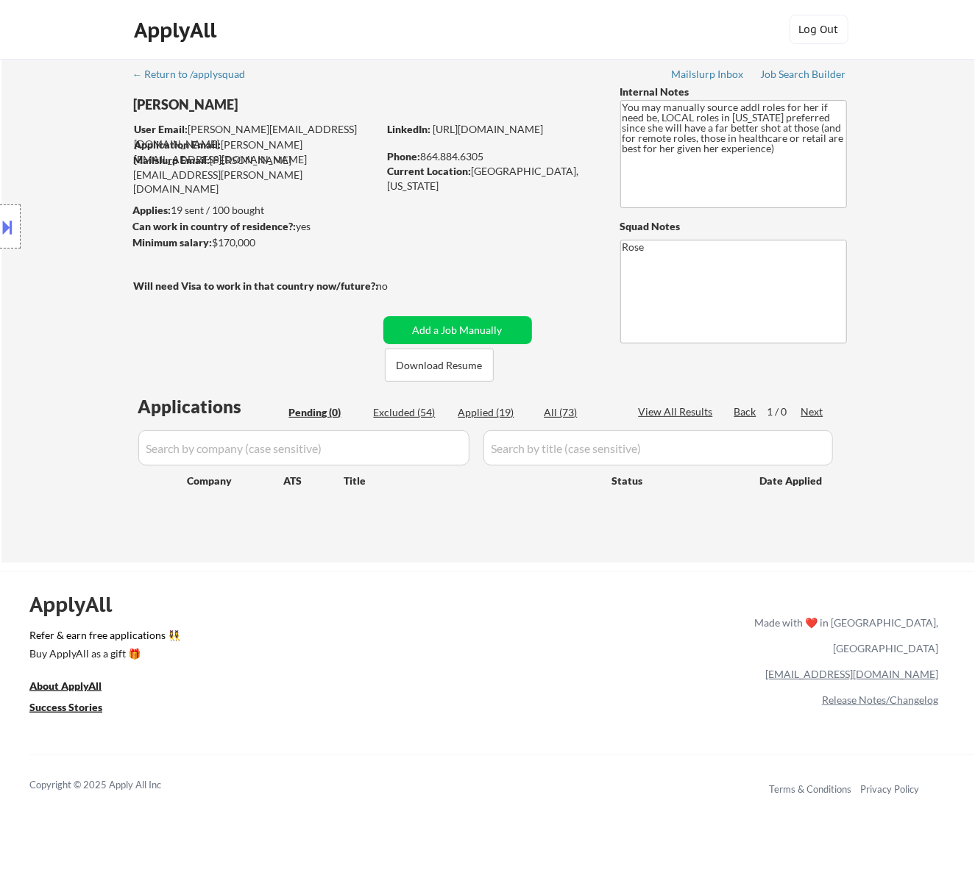
select select ""applied""
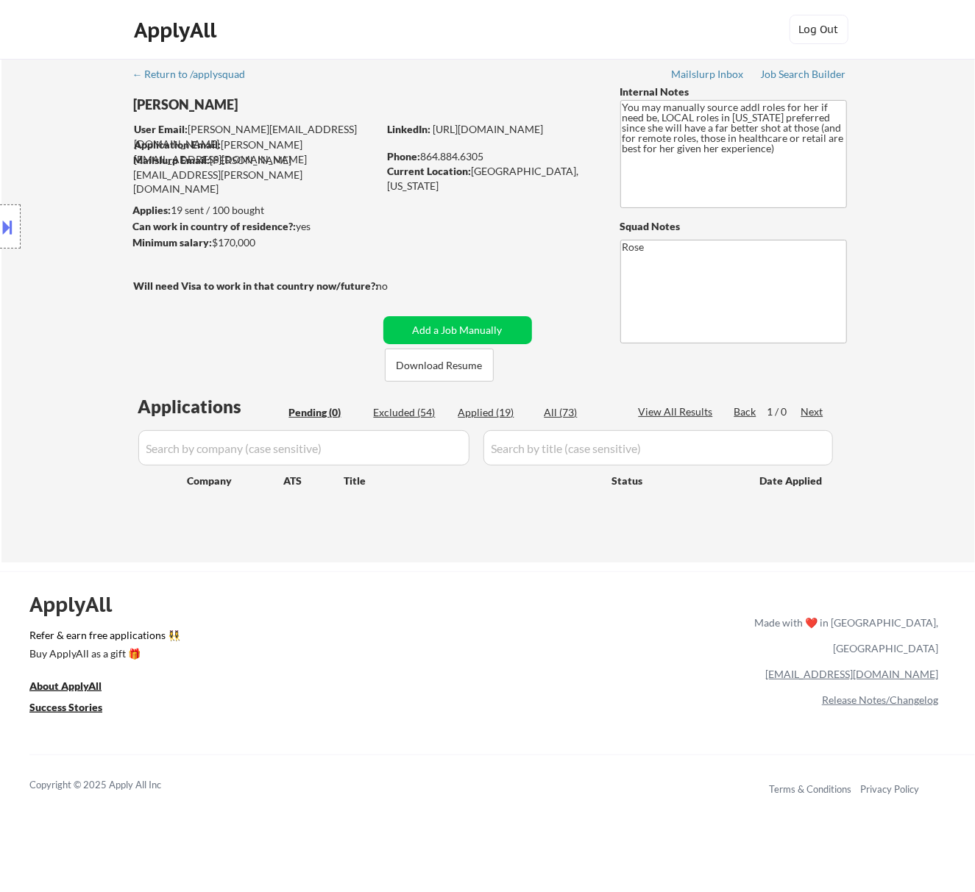
select select ""applied""
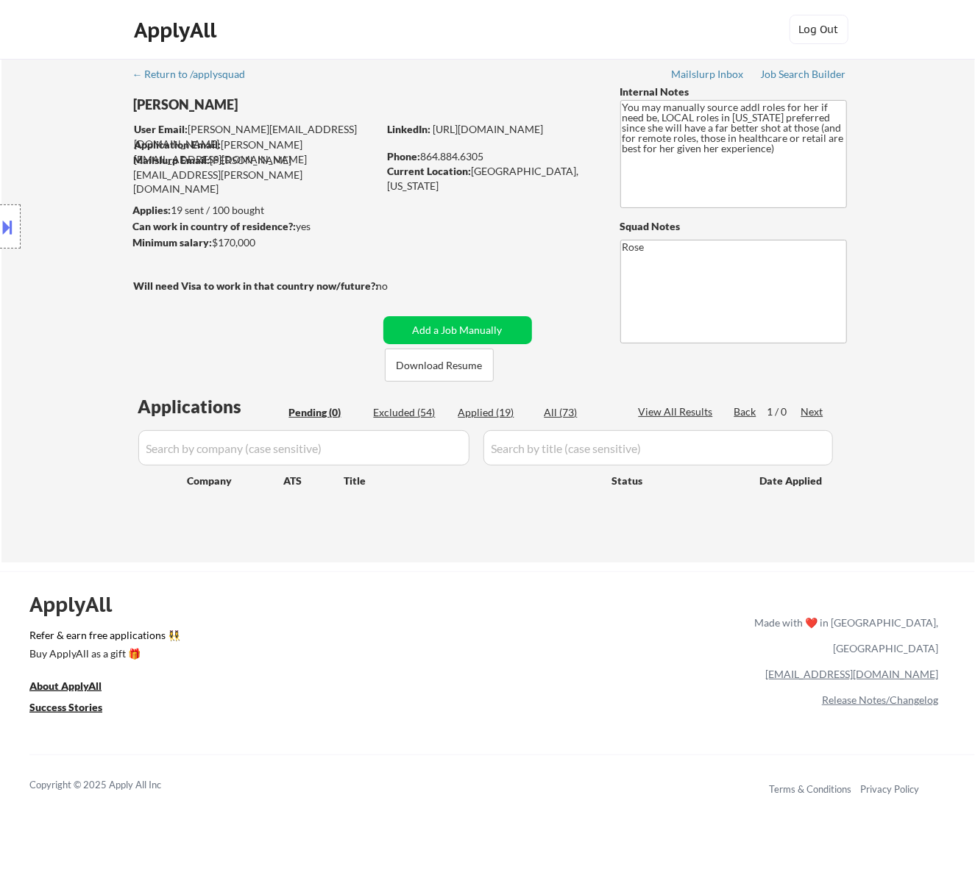
select select ""applied""
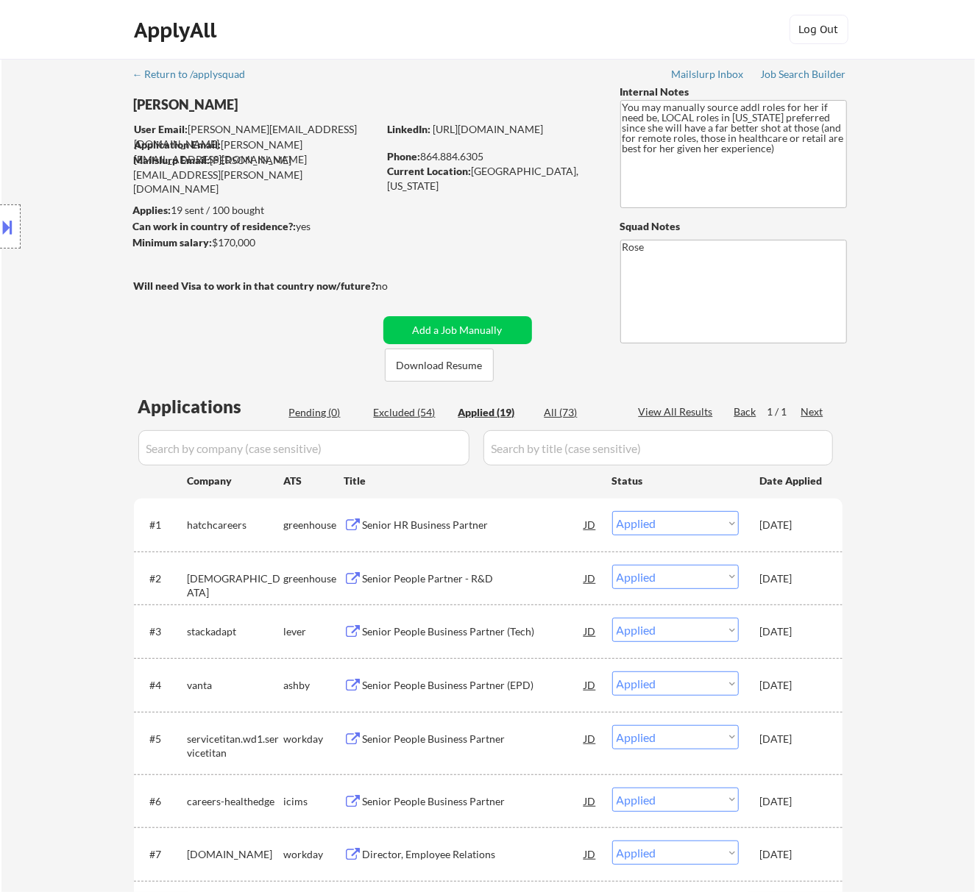
click at [410, 448] on input "input" at bounding box center [303, 447] width 331 height 35
paste input "Horizon3.ai"
type input "Horizon3.ai"
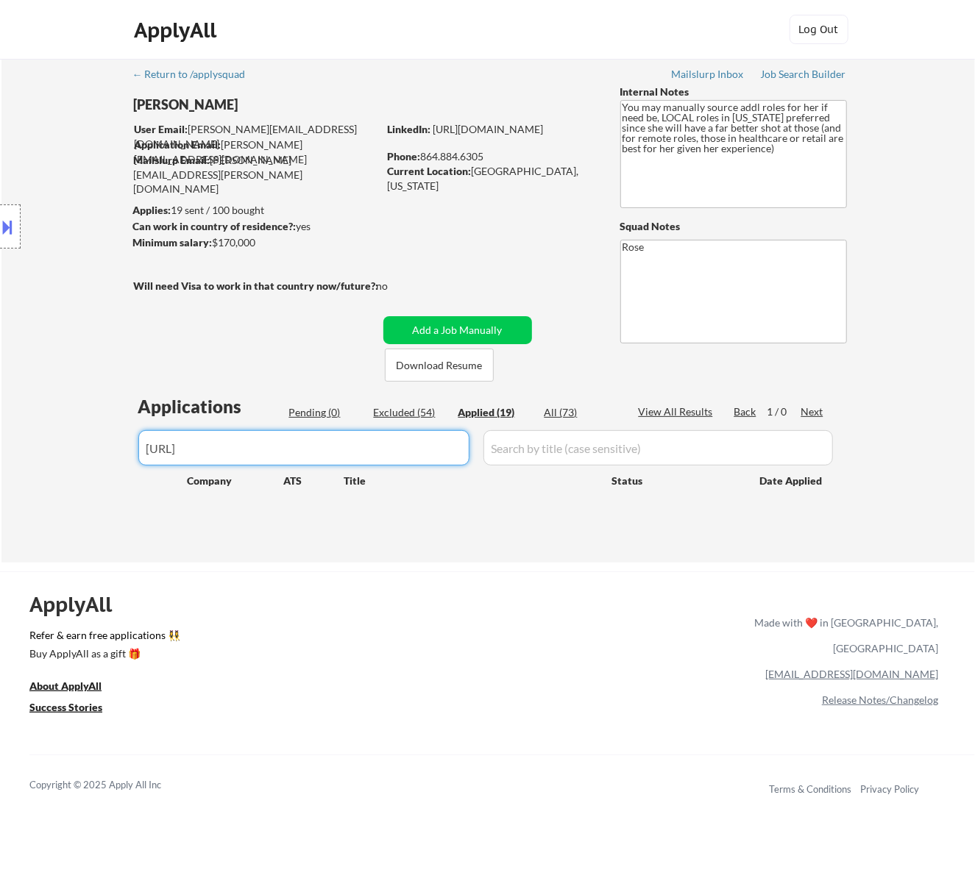
drag, startPoint x: 272, startPoint y: 442, endPoint x: 40, endPoint y: 458, distance: 233.0
click at [42, 460] on div "← Return to /applysquad Mailslurp Inbox Job Search Builder Rachel Foster User E…" at bounding box center [487, 311] width 973 height 504
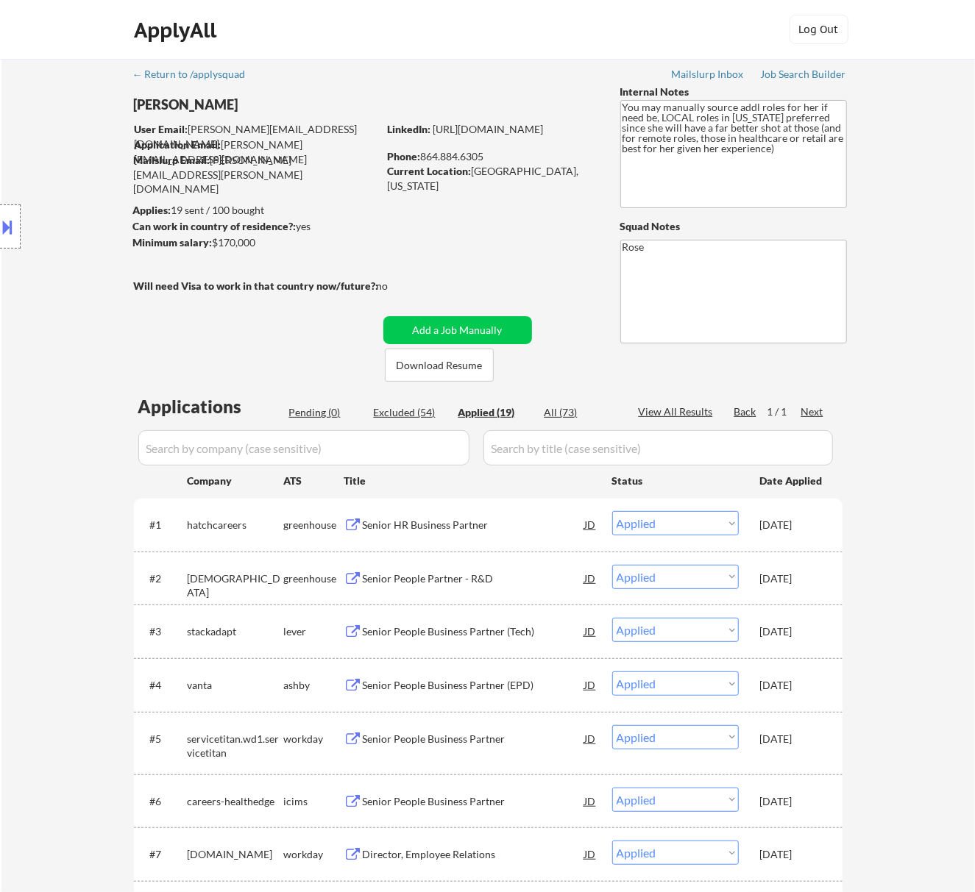
click at [331, 410] on div "Pending (0)" at bounding box center [326, 412] width 74 height 15
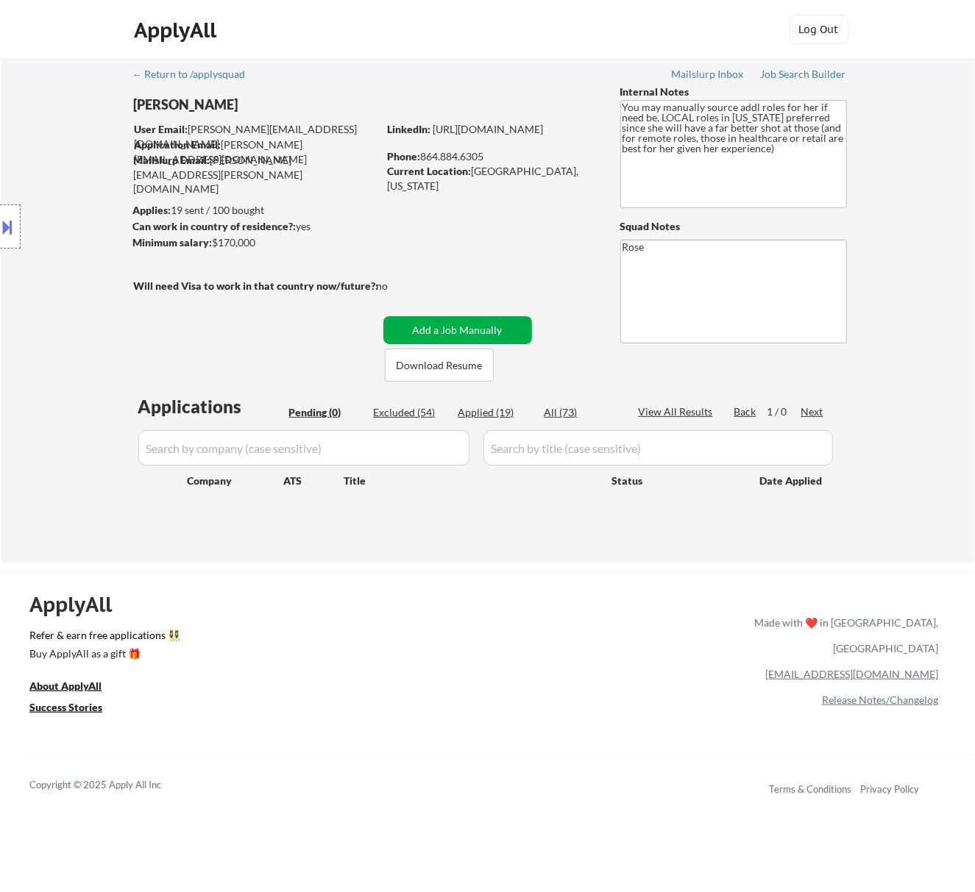
click at [462, 327] on button "Add a Job Manually" at bounding box center [457, 330] width 149 height 28
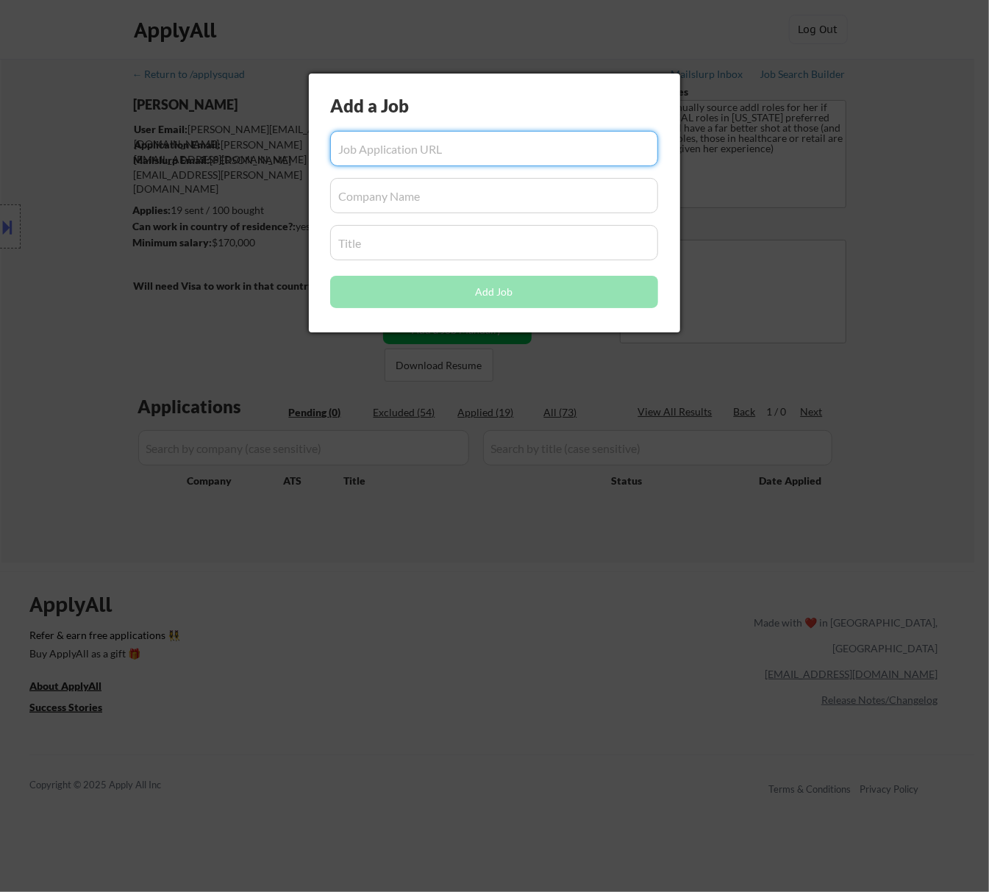
paste input "https://jobs.ashbyhq.com/horizon3ai/ba78802e-d905-4fa6-8f38-5f1f0c6afee8"
type input "https://jobs.ashbyhq.com/horizon3ai/ba78802e-d905-4fa6-8f38-5f1f0c6afee8"
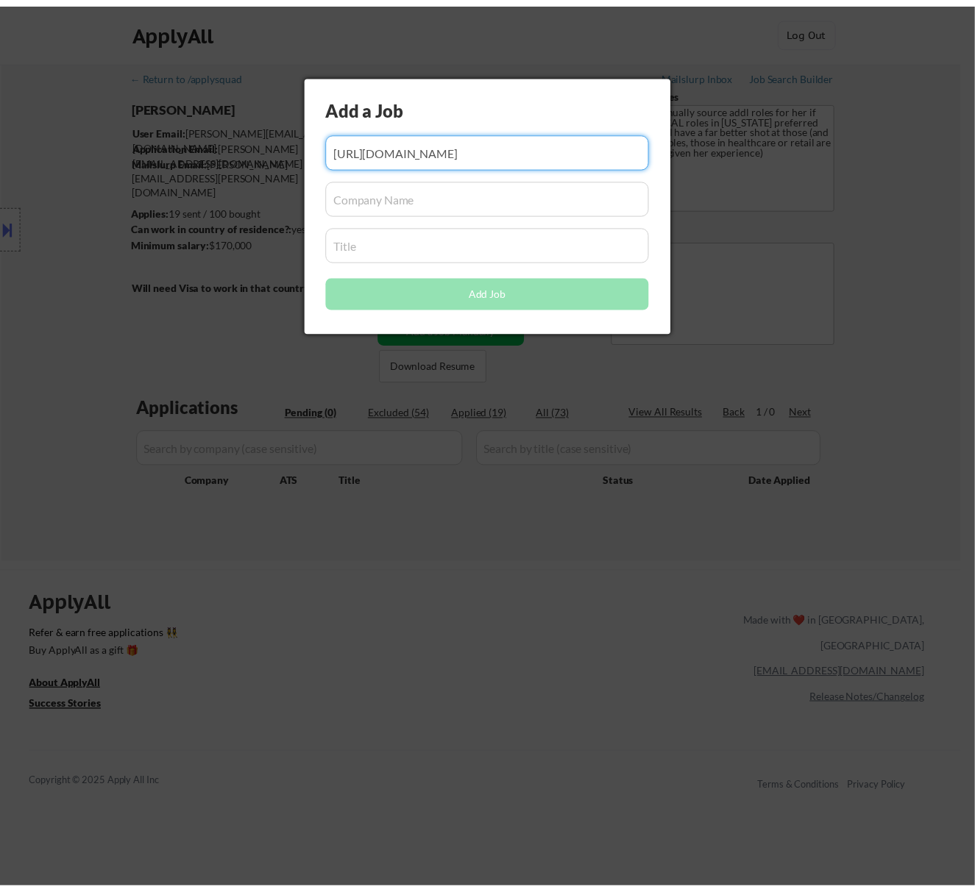
scroll to position [0, 0]
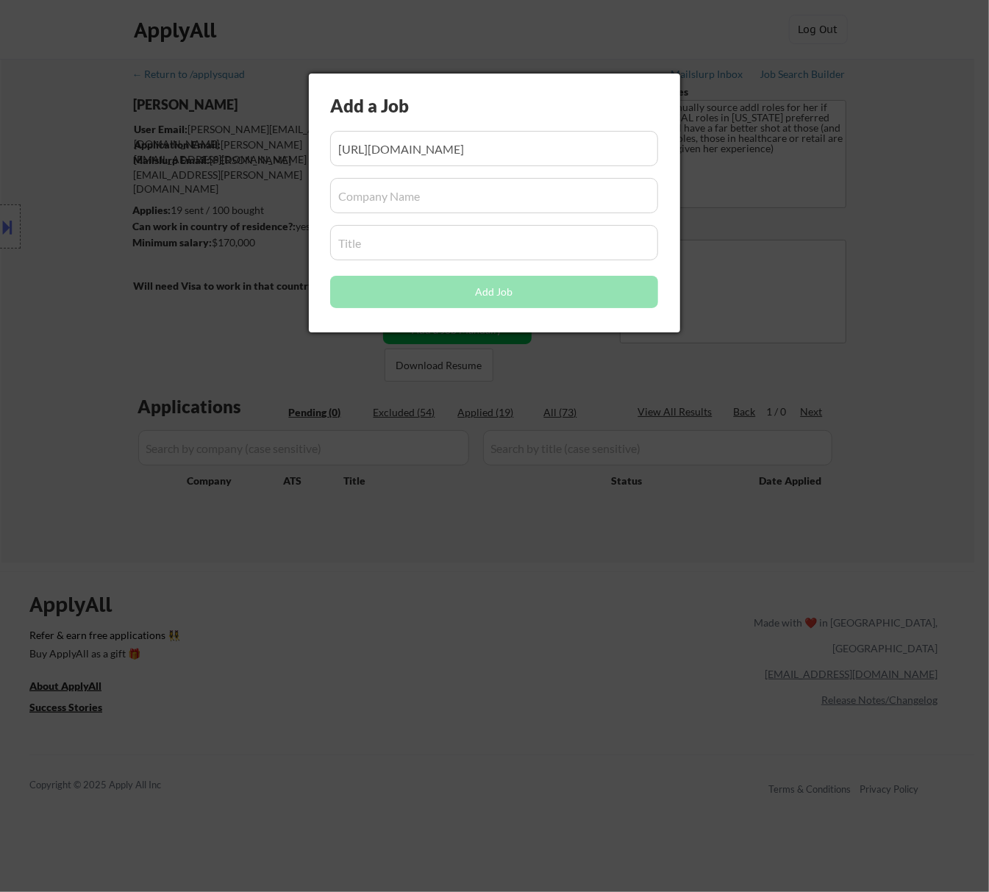
drag, startPoint x: 366, startPoint y: 191, endPoint x: 366, endPoint y: 183, distance: 8.1
click at [366, 192] on input "input" at bounding box center [494, 195] width 328 height 35
paste input "horizon3ai/"
type input "horizon3ai"
click at [430, 249] on input "input" at bounding box center [494, 242] width 328 height 35
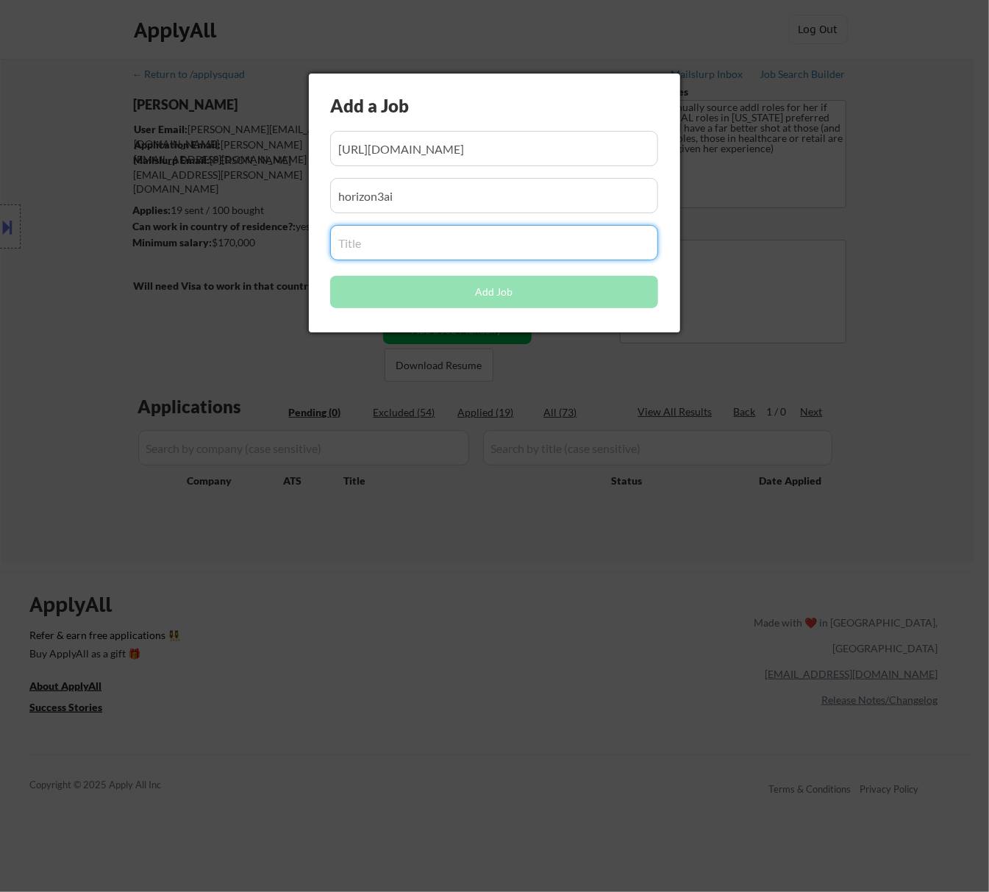
paste input "HR Business Partner, EPD & G&M"
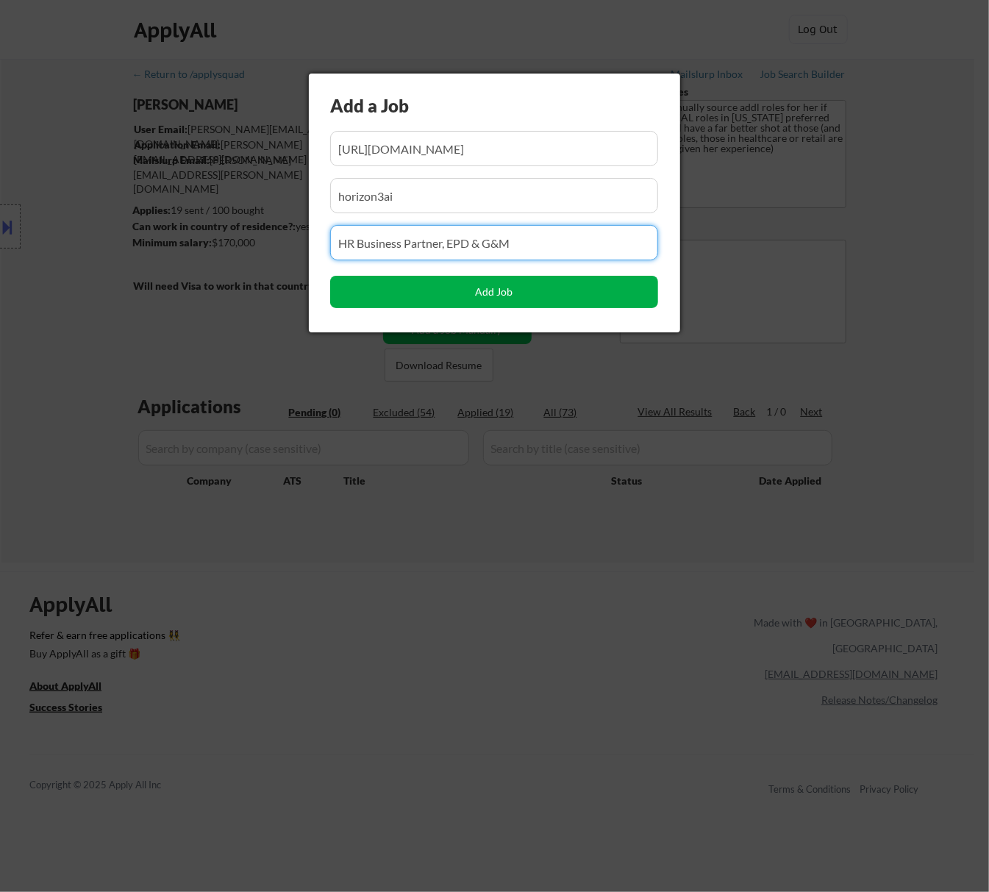
type input "HR Business Partner, EPD & G&M"
click at [522, 290] on button "Add Job" at bounding box center [494, 292] width 328 height 32
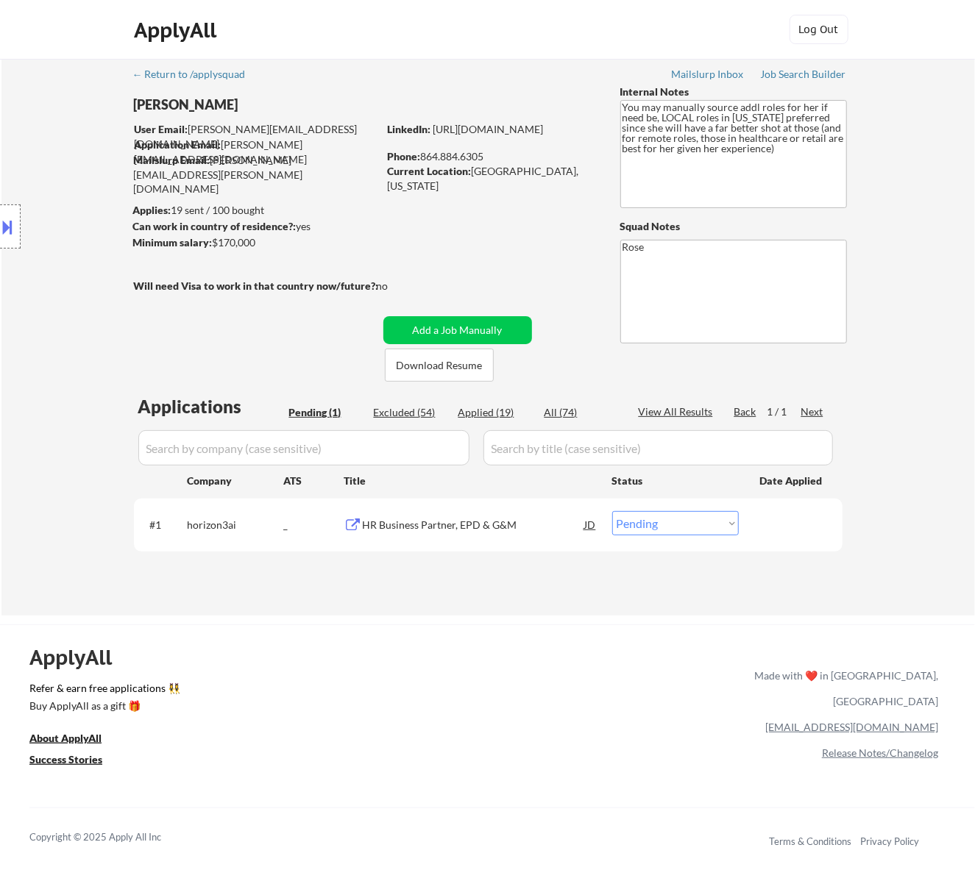
click at [694, 522] on select "Choose an option... Pending Applied Excluded (Questions) Excluded (Expired) Exc…" at bounding box center [675, 523] width 127 height 24
select select ""applied""
click at [612, 511] on select "Choose an option... Pending Applied Excluded (Questions) Excluded (Expired) Exc…" at bounding box center [675, 523] width 127 height 24
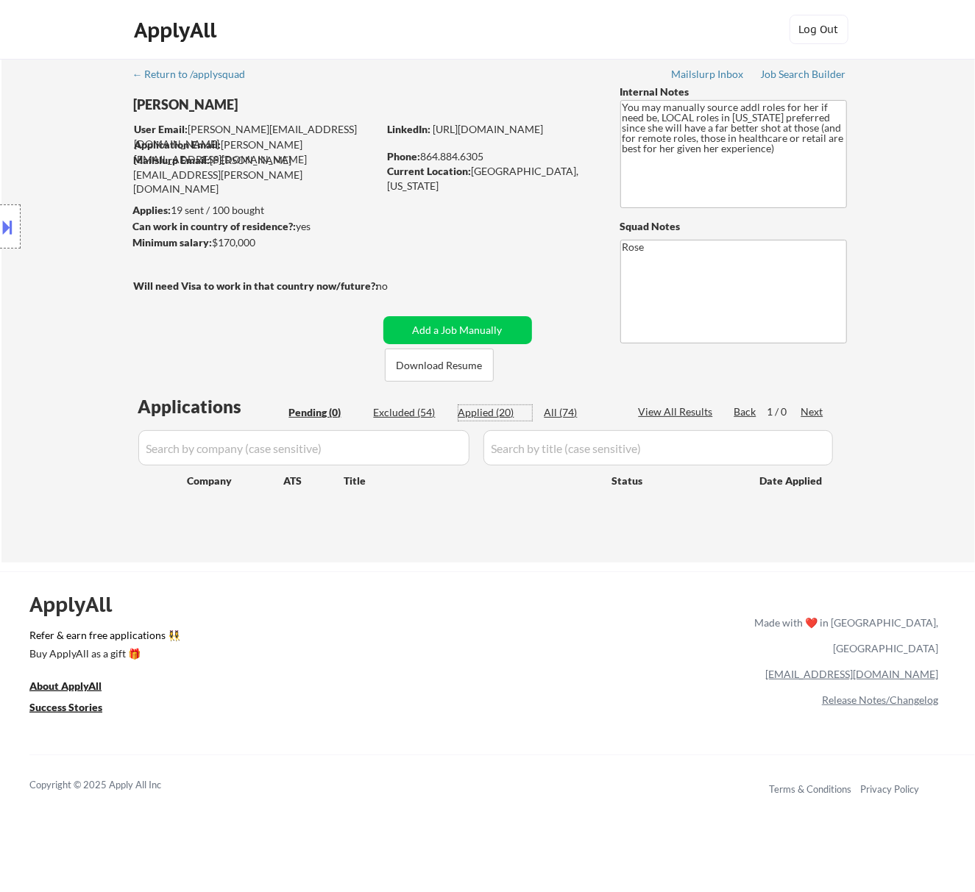
click at [483, 406] on div "Applied (20)" at bounding box center [495, 412] width 74 height 15
select select ""applied""
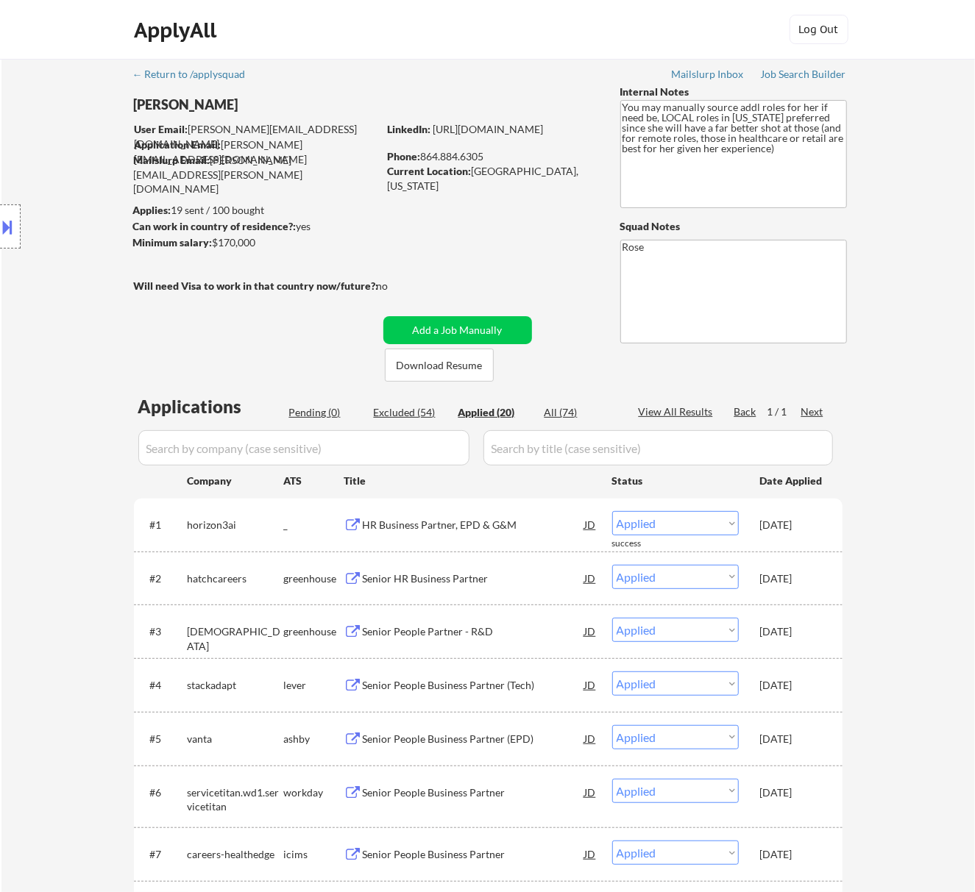
click at [412, 451] on input "input" at bounding box center [303, 447] width 331 height 35
paste input "radai/"
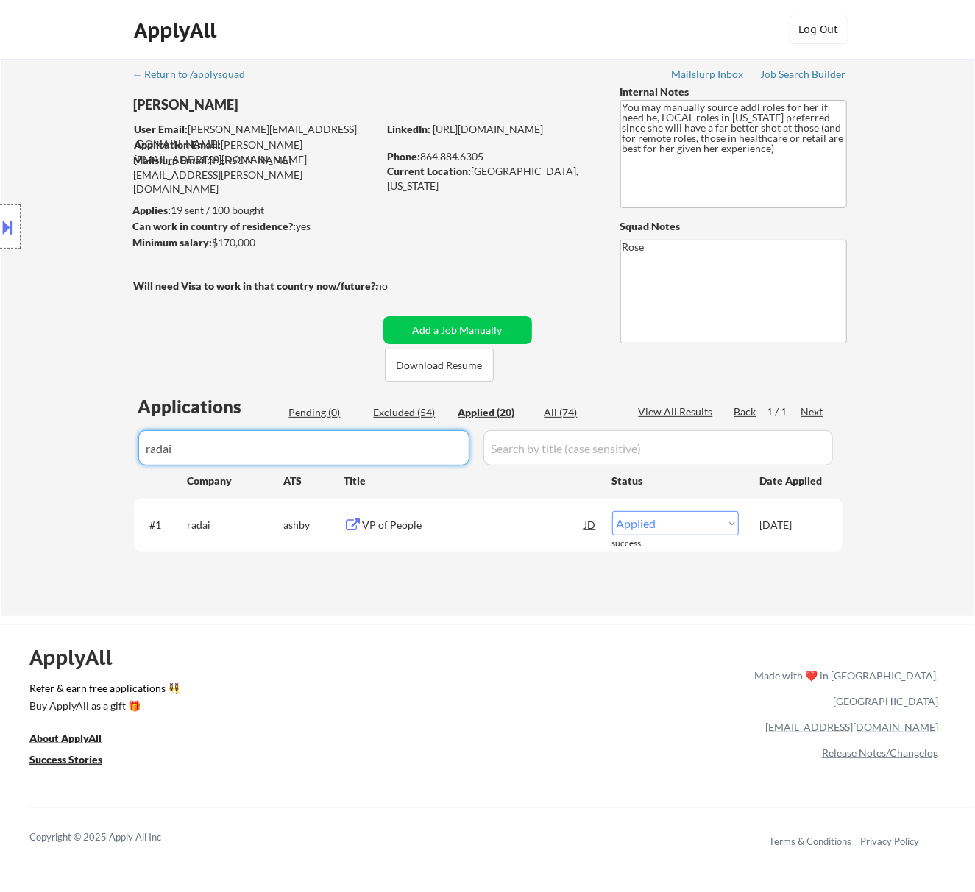
click at [446, 433] on input "input" at bounding box center [303, 447] width 331 height 35
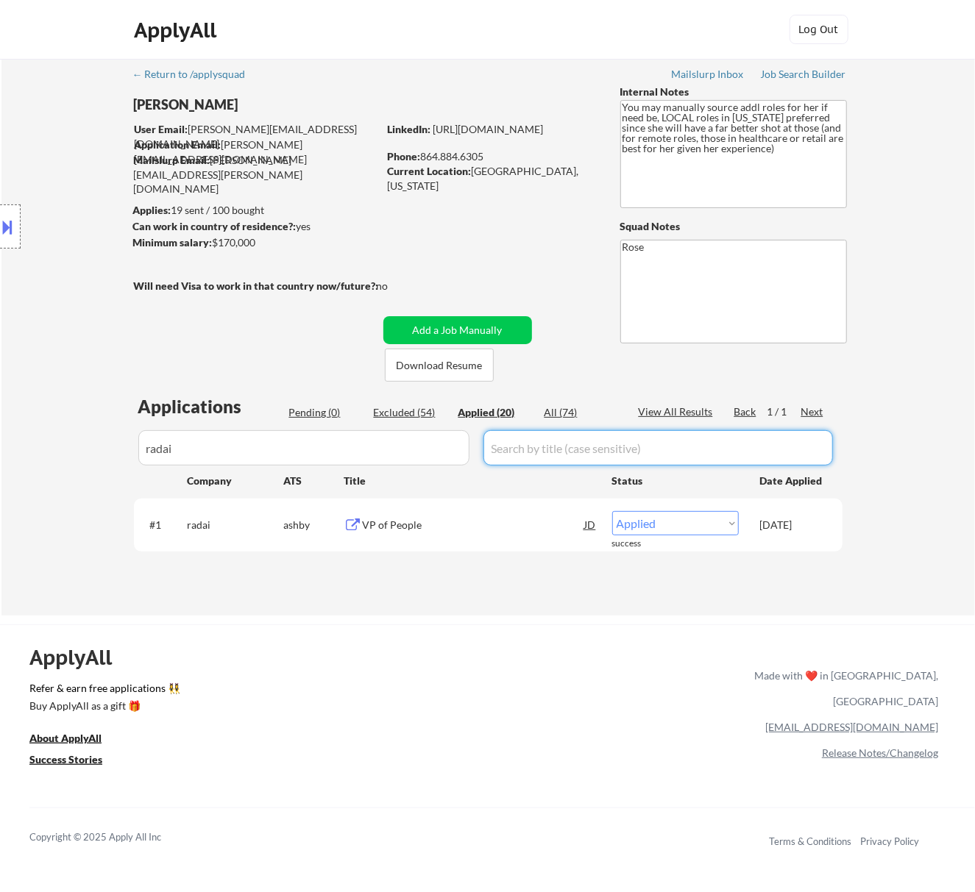
drag, startPoint x: 257, startPoint y: 428, endPoint x: 95, endPoint y: 445, distance: 162.7
click at [81, 444] on div "← Return to /applysquad Mailslurp Inbox Job Search Builder Rachel Foster User E…" at bounding box center [487, 337] width 973 height 557
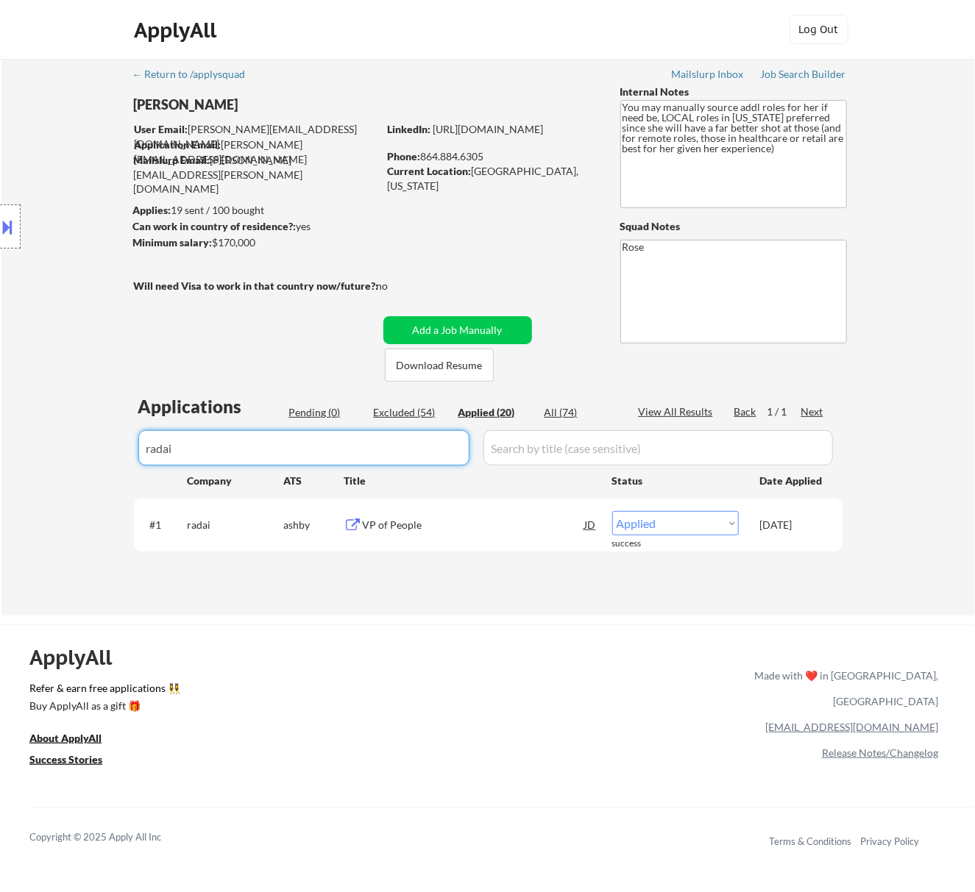
drag, startPoint x: 305, startPoint y: 447, endPoint x: 63, endPoint y: 466, distance: 242.8
click at [63, 466] on div "← Return to /applysquad Mailslurp Inbox Job Search Builder Rachel Foster User E…" at bounding box center [487, 337] width 973 height 557
paste input "zensai."
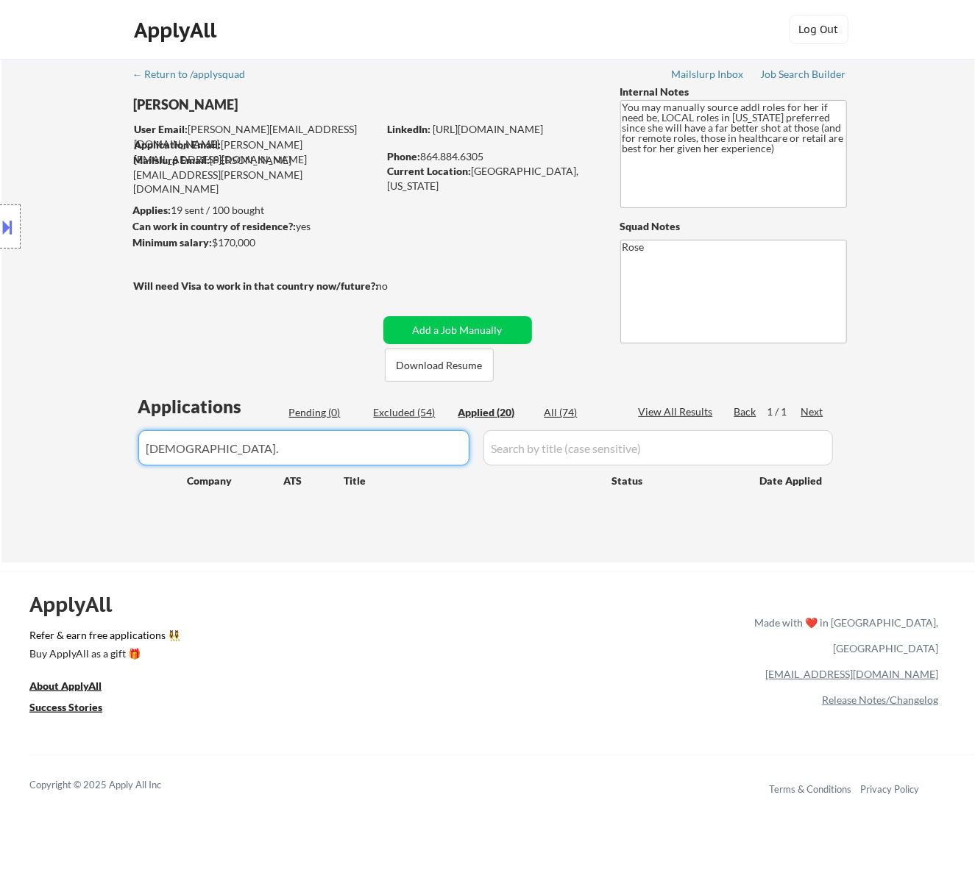
type input "zensai"
drag, startPoint x: 190, startPoint y: 450, endPoint x: 106, endPoint y: 449, distance: 83.9
click at [107, 452] on div "← Return to /applysquad Mailslurp Inbox Job Search Builder Rachel Foster User E…" at bounding box center [487, 311] width 973 height 504
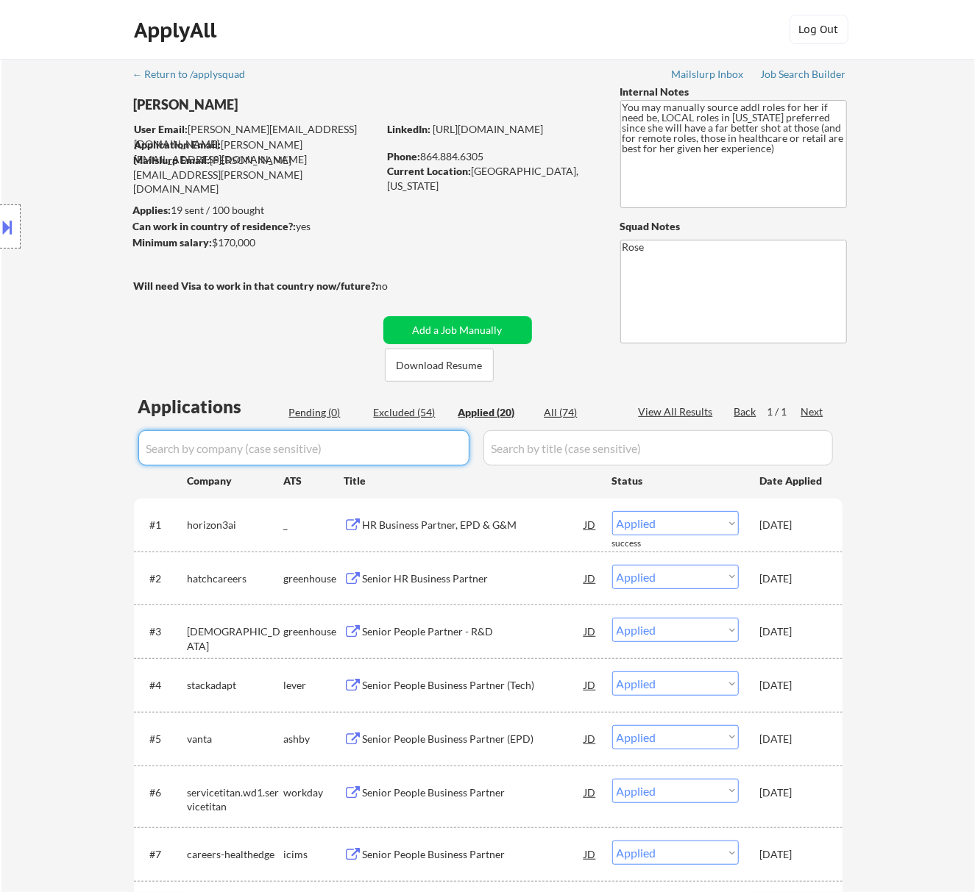
click at [322, 409] on div "Pending (0)" at bounding box center [326, 412] width 74 height 15
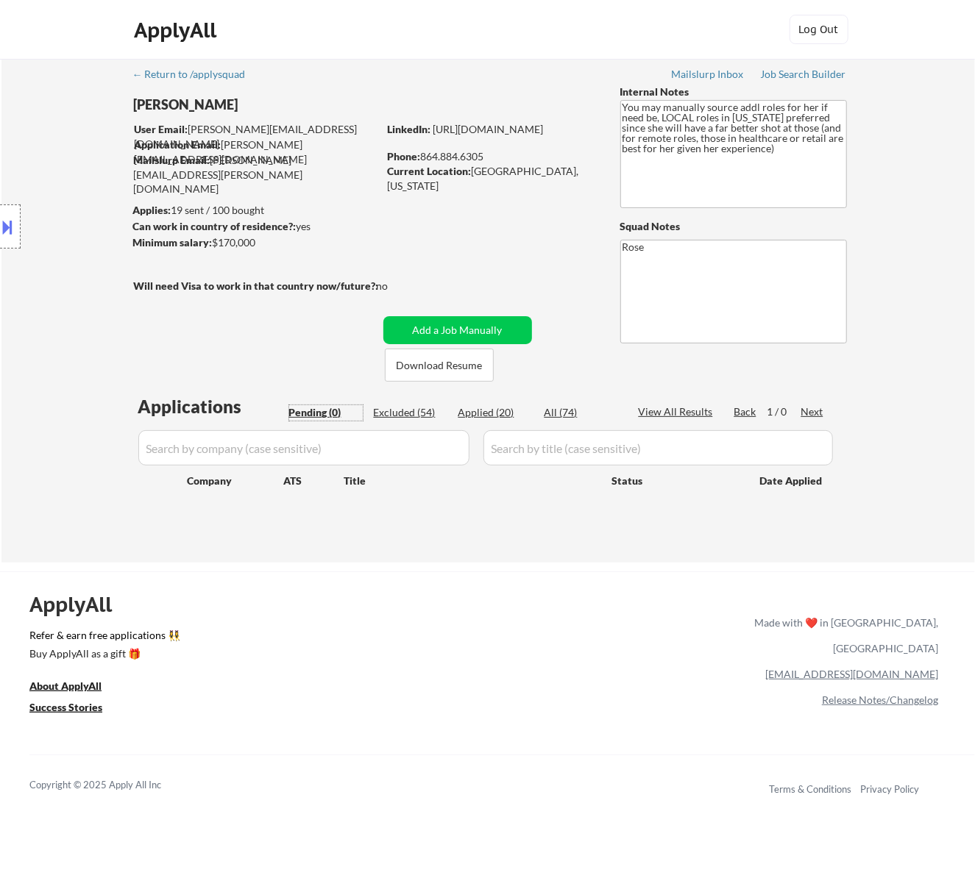
click at [16, 232] on div at bounding box center [10, 226] width 21 height 44
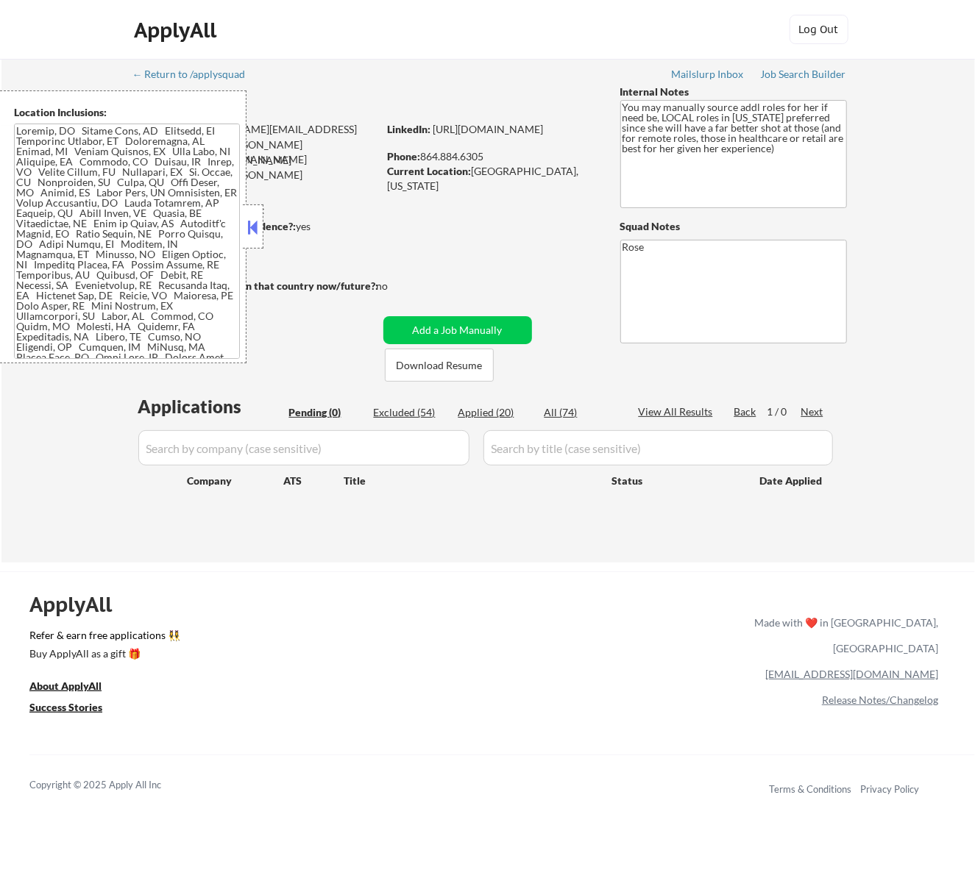
drag, startPoint x: 259, startPoint y: 221, endPoint x: 259, endPoint y: 212, distance: 8.8
click at [259, 212] on div at bounding box center [253, 226] width 21 height 44
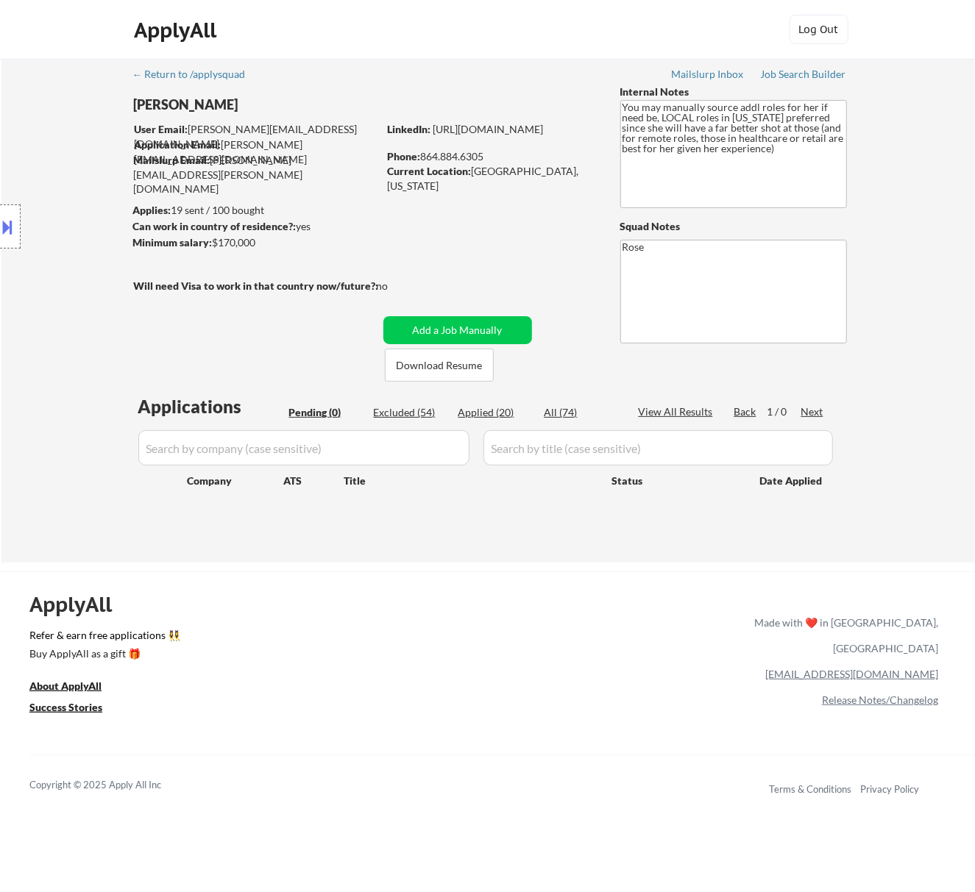
click at [490, 415] on div "Applied (20)" at bounding box center [495, 412] width 74 height 15
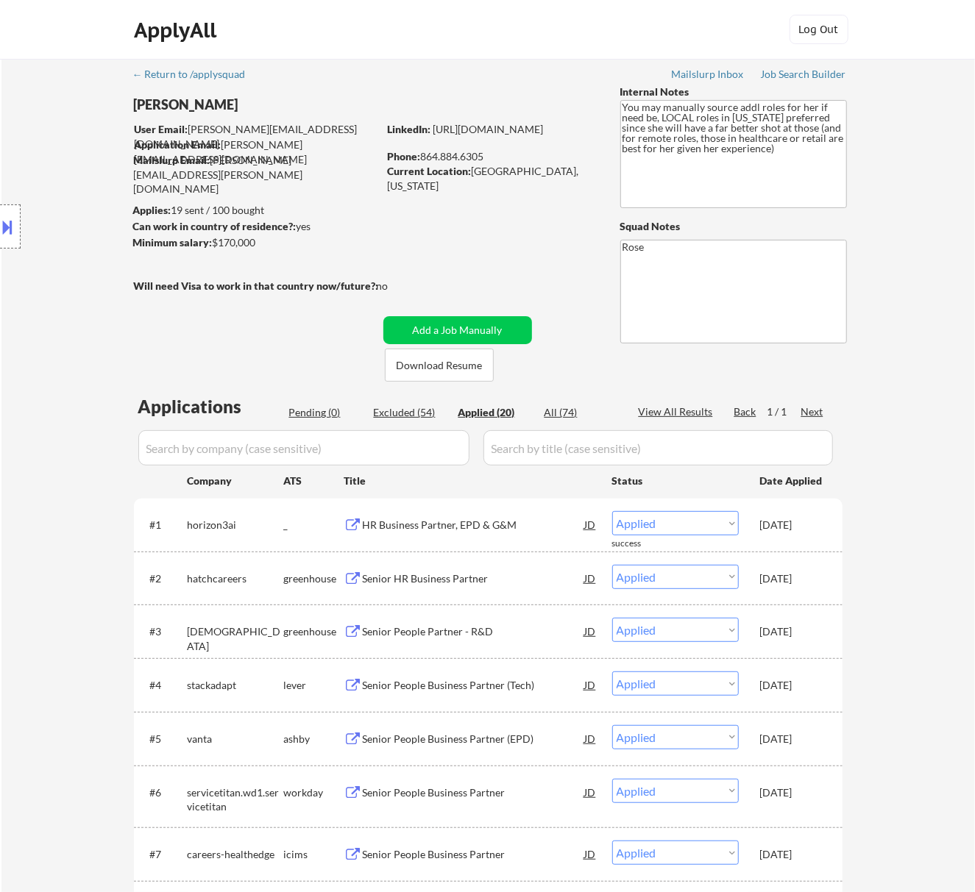
click at [430, 440] on input "input" at bounding box center [303, 447] width 331 height 35
paste input "DoubleZero Foundation"
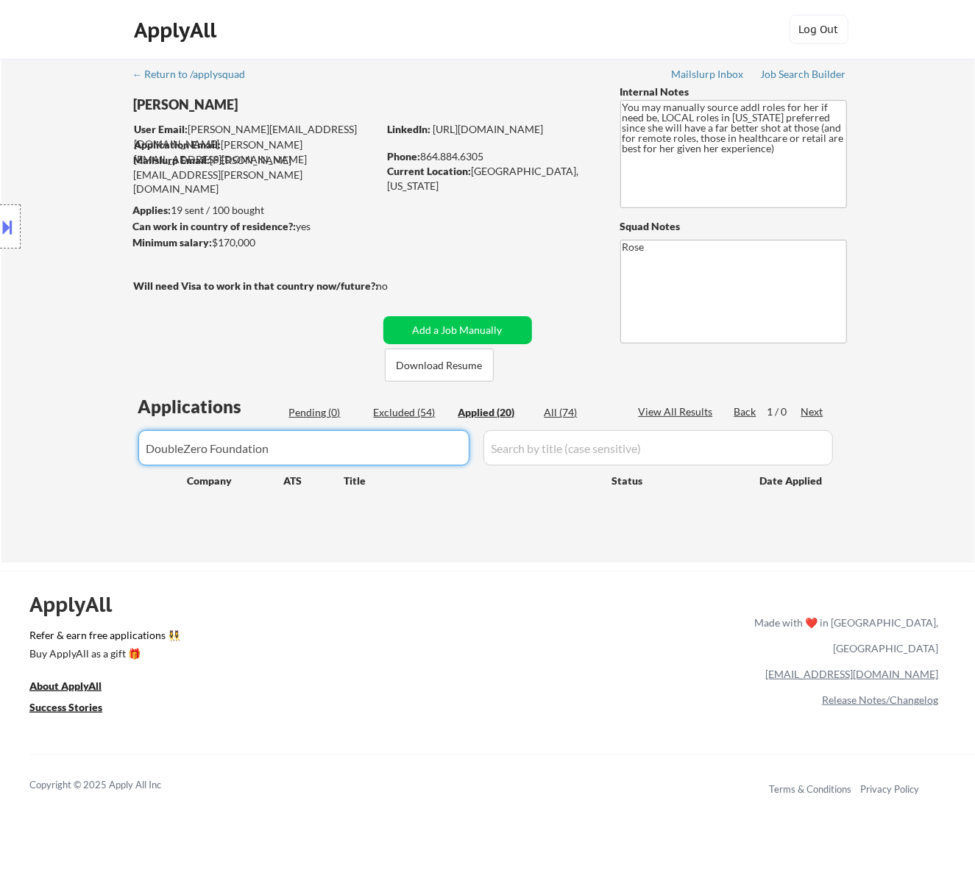
drag, startPoint x: 352, startPoint y: 446, endPoint x: 88, endPoint y: 462, distance: 263.8
click at [88, 462] on div "← Return to /applysquad Mailslurp Inbox Job Search Builder Rachel Foster User E…" at bounding box center [487, 311] width 973 height 504
paste input "doublezero/"
type input "doublezero/"
drag, startPoint x: 207, startPoint y: 452, endPoint x: 63, endPoint y: 460, distance: 143.7
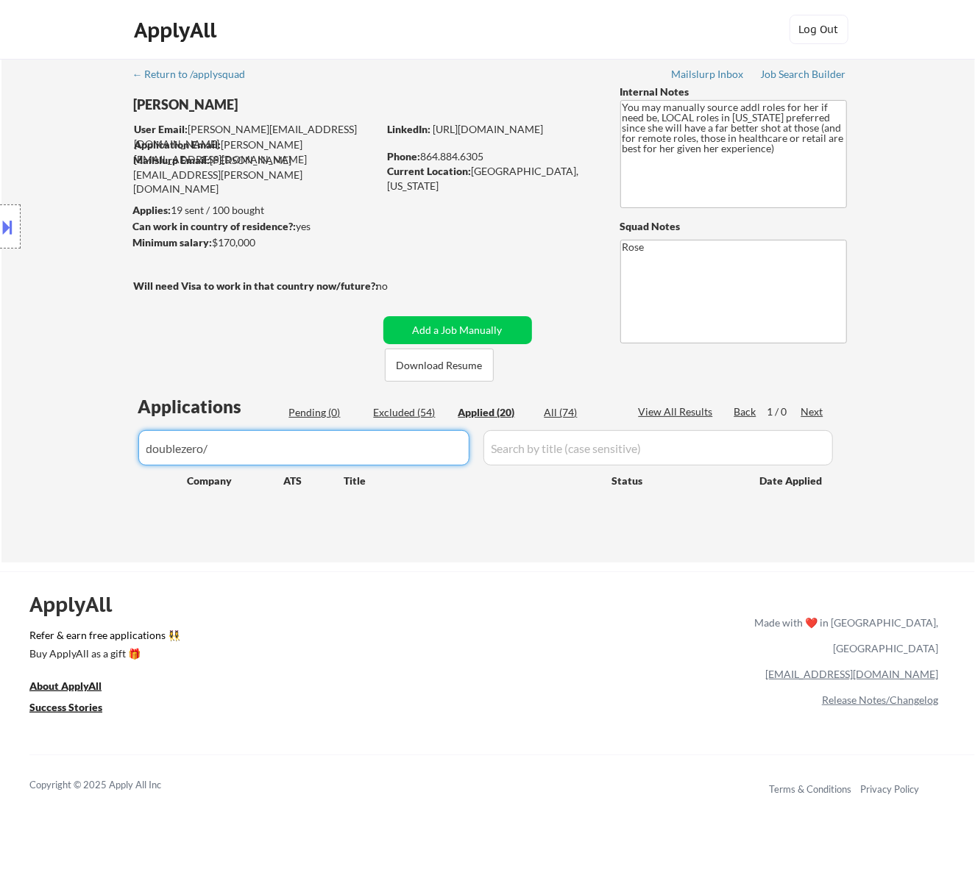
click at [65, 460] on div "← Return to /applysquad Mailslurp Inbox Job Search Builder Rachel Foster User E…" at bounding box center [487, 311] width 973 height 504
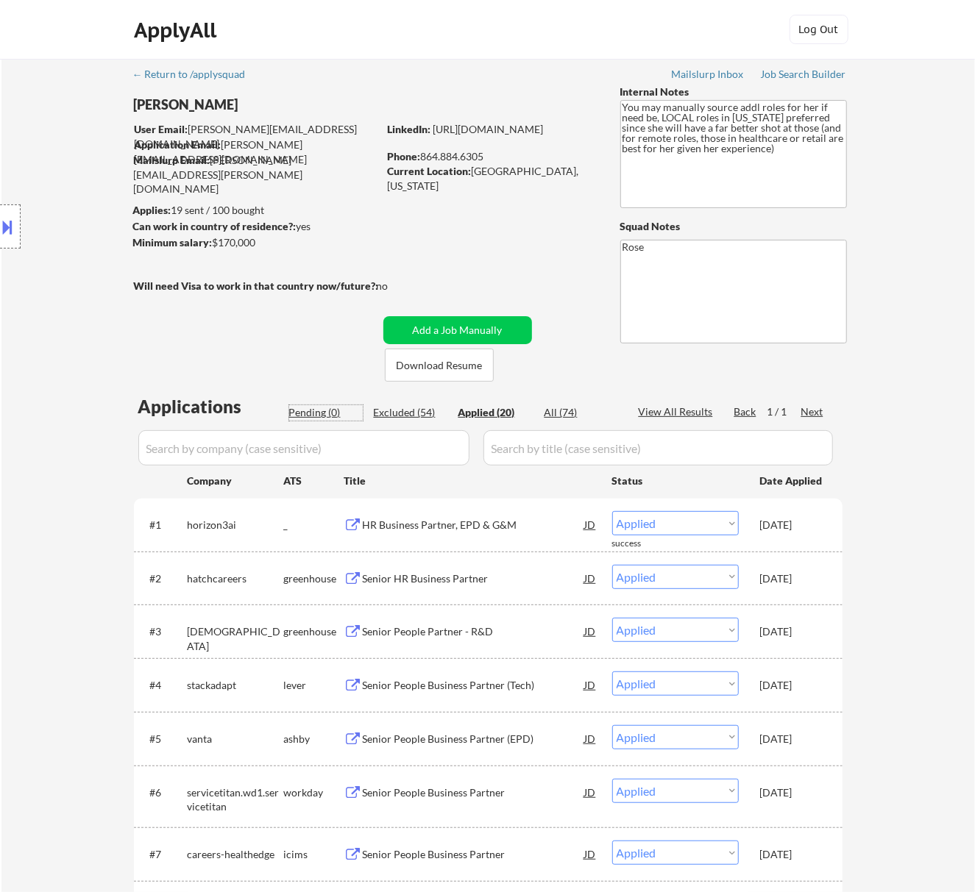
click at [318, 412] on div "Pending (0)" at bounding box center [326, 412] width 74 height 15
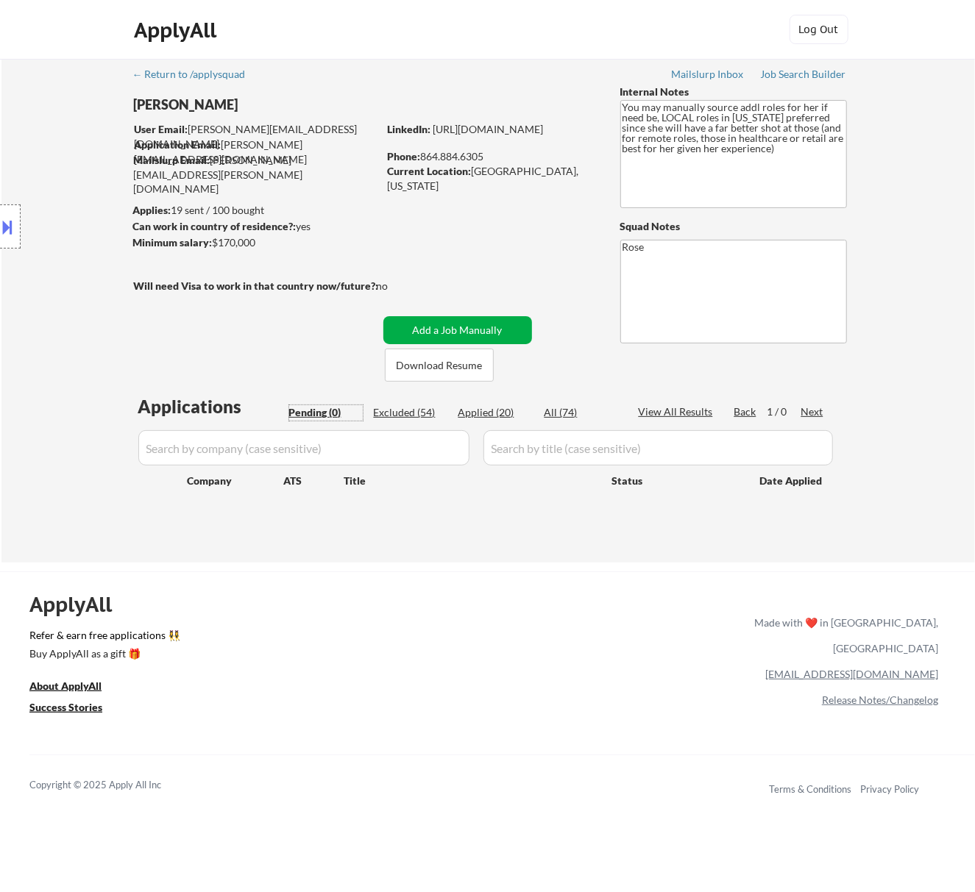
click at [450, 330] on button "Add a Job Manually" at bounding box center [457, 330] width 149 height 28
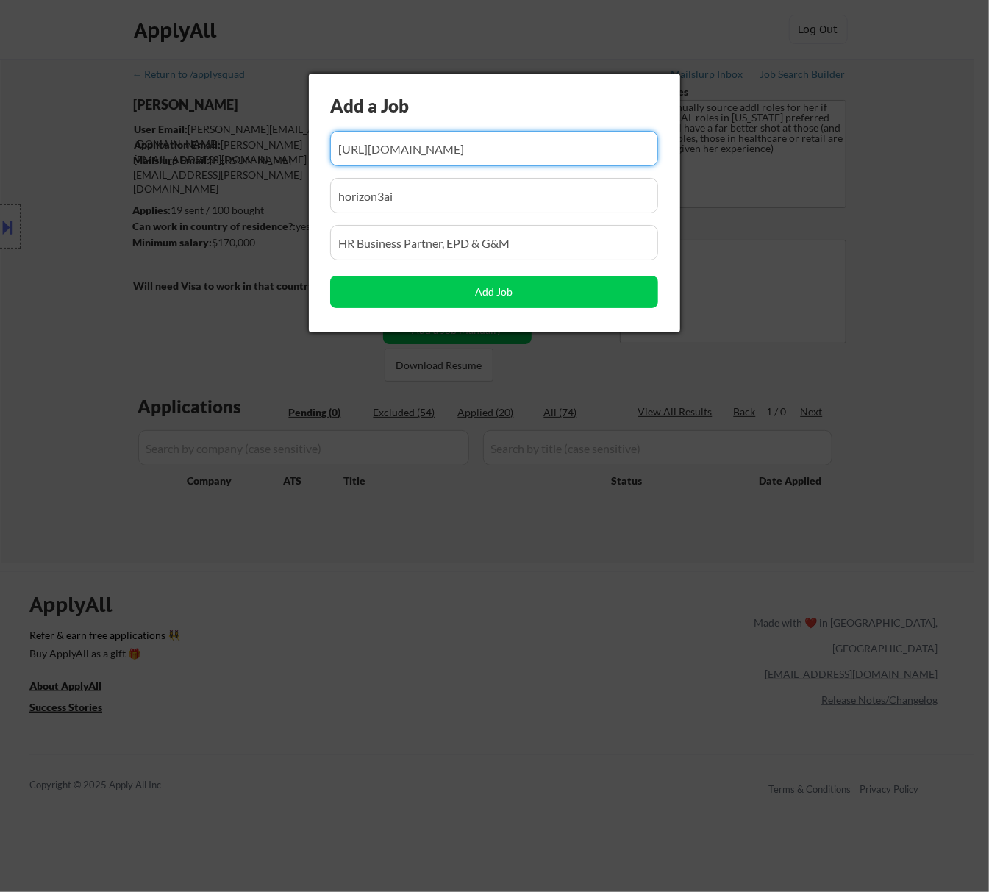
click at [393, 150] on input "input" at bounding box center [494, 148] width 328 height 35
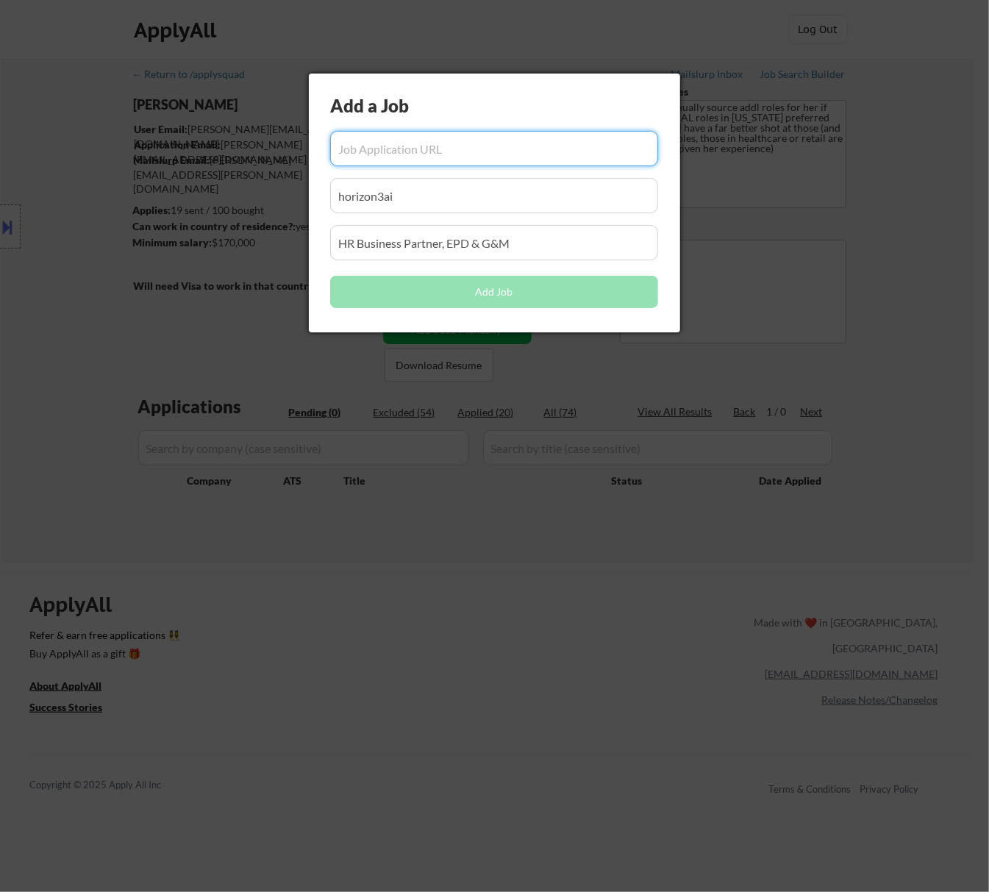
paste input "https://jobs.ashbyhq.com/doublezero/bce5c2cc-8b99-466d-9612-a1d88fa1e70a"
type input "https://jobs.ashbyhq.com/doublezero/bce5c2cc-8b99-466d-9612-a1d88fa1e70a"
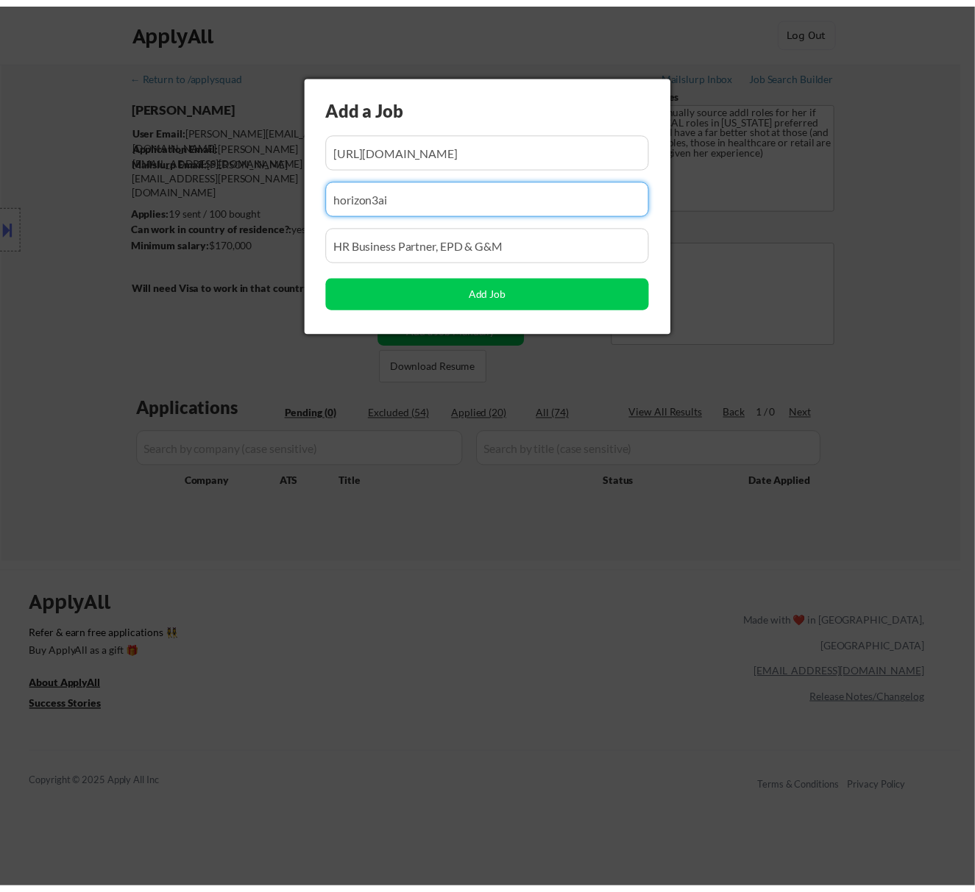
scroll to position [0, 0]
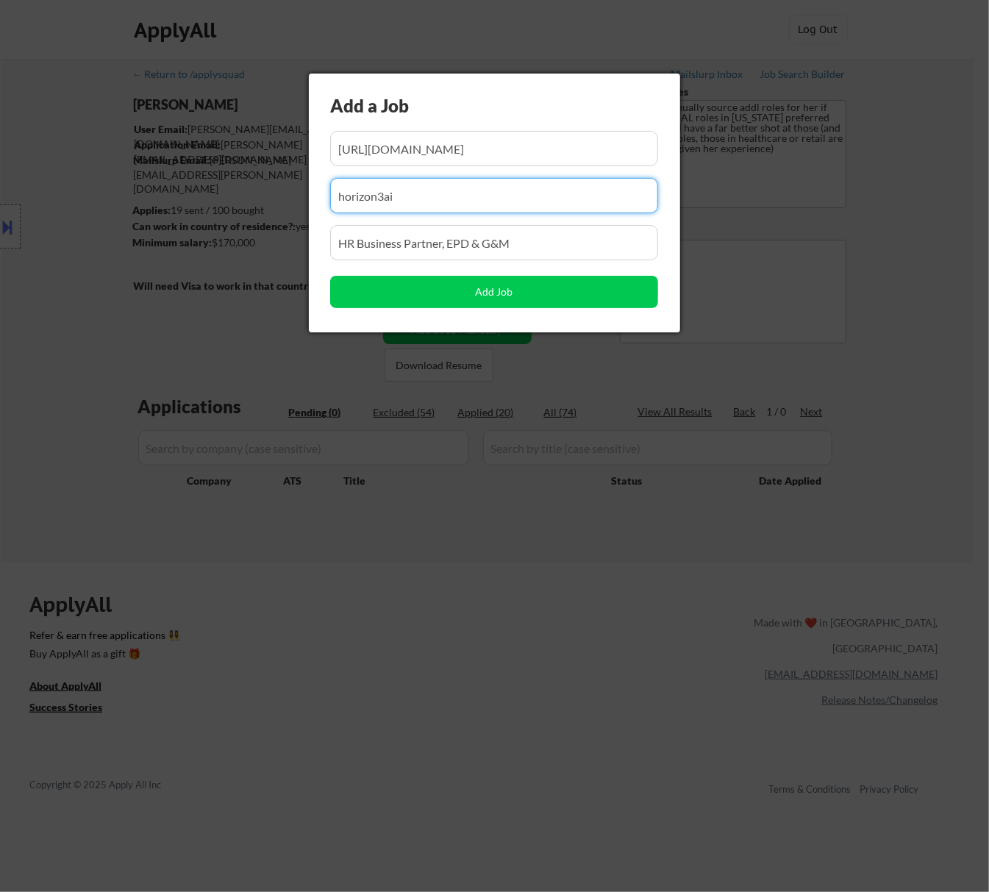
drag, startPoint x: 413, startPoint y: 185, endPoint x: 181, endPoint y: 210, distance: 233.0
click at [202, 210] on body "← Return to /applysquad Mailslurp Inbox Job Search Builder Rachel Foster User E…" at bounding box center [494, 446] width 989 height 892
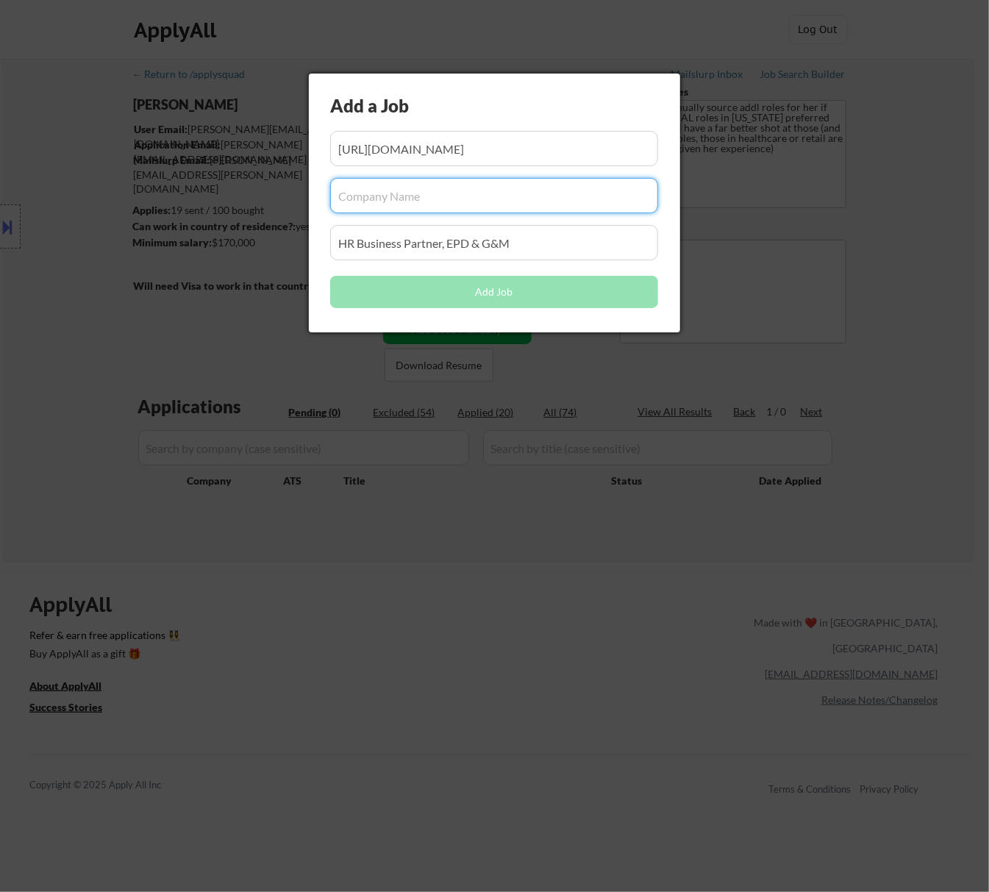
click at [362, 188] on input "input" at bounding box center [494, 195] width 328 height 35
paste input "doublezero"
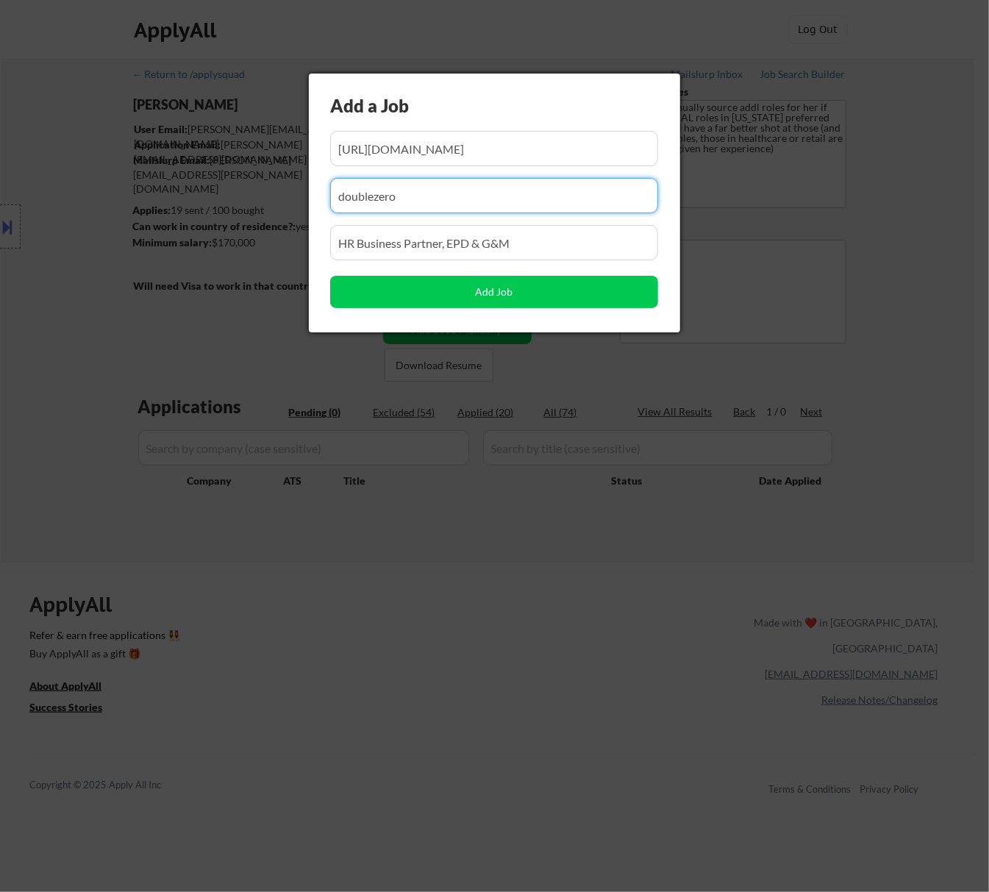
type input "doublezero"
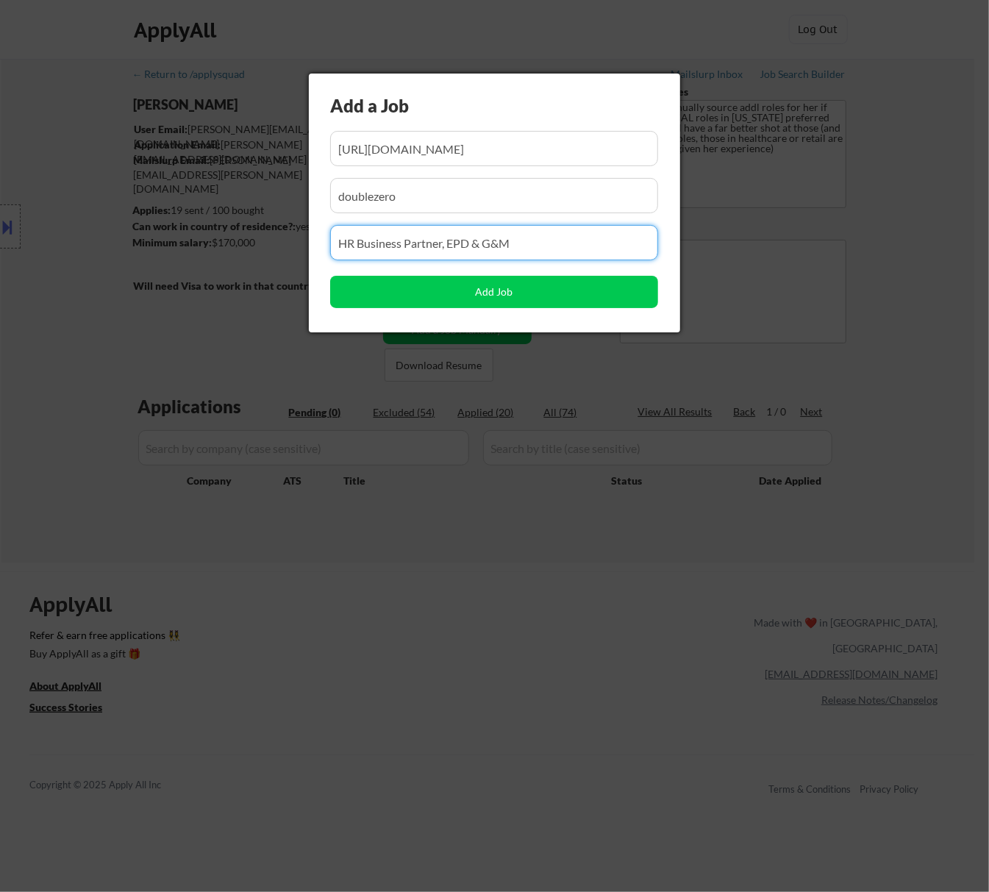
drag, startPoint x: 538, startPoint y: 242, endPoint x: 204, endPoint y: 247, distance: 334.0
click at [204, 247] on body "← Return to /applysquad Mailslurp Inbox Job Search Builder Rachel Foster User E…" at bounding box center [494, 446] width 989 height 892
paste input "Head of People"
type input "Head of People"
click at [536, 287] on button "Add Job" at bounding box center [494, 292] width 328 height 32
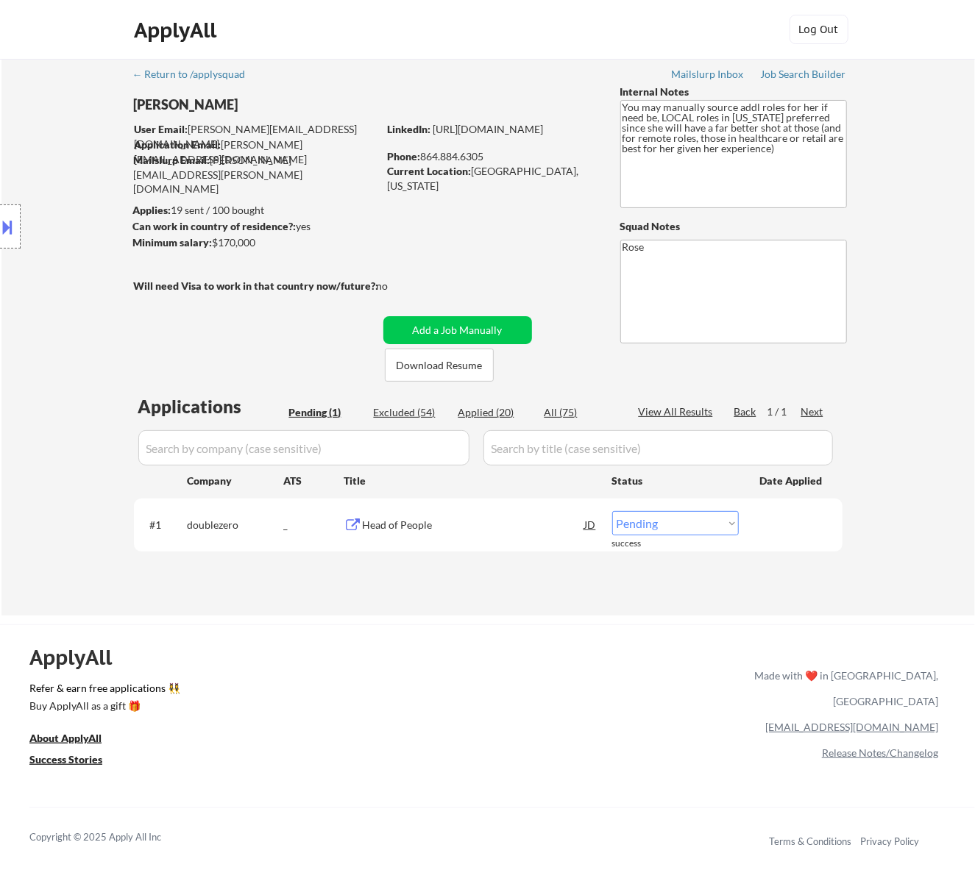
click at [699, 513] on select "Choose an option... Pending Applied Excluded (Questions) Excluded (Expired) Exc…" at bounding box center [675, 523] width 127 height 24
select select ""applied""
click at [612, 511] on select "Choose an option... Pending Applied Excluded (Questions) Excluded (Expired) Exc…" at bounding box center [675, 523] width 127 height 24
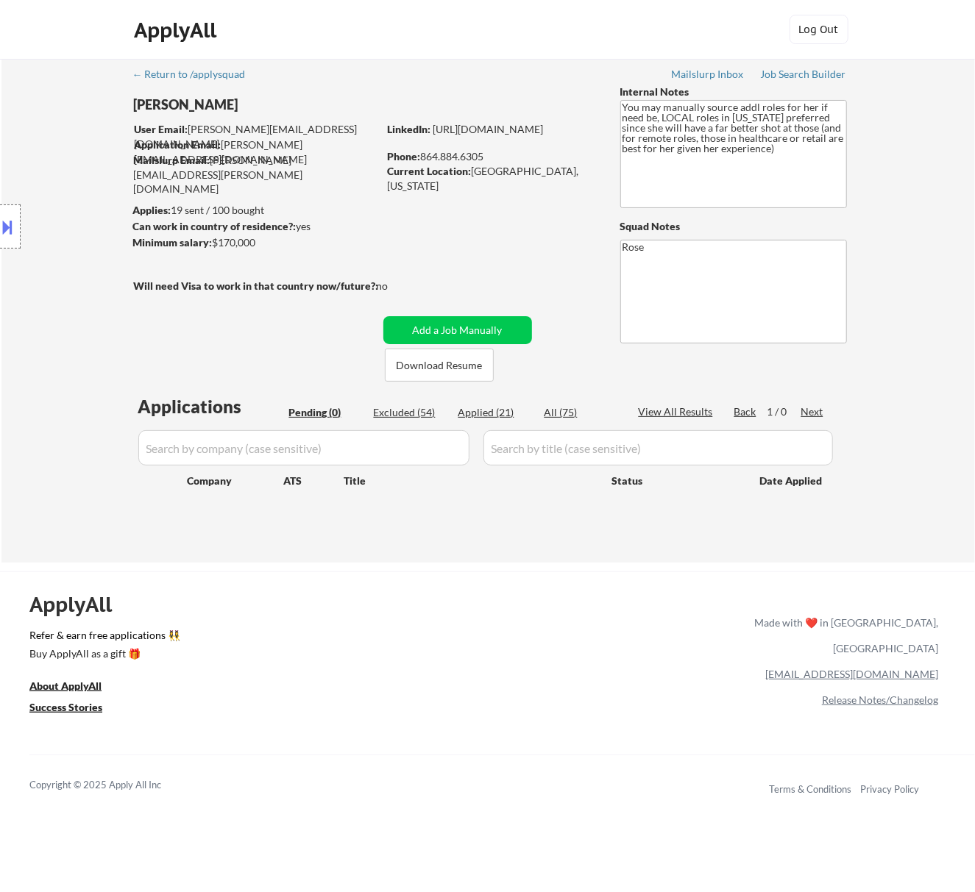
click at [496, 415] on div "Applied (21)" at bounding box center [495, 412] width 74 height 15
select select ""applied""
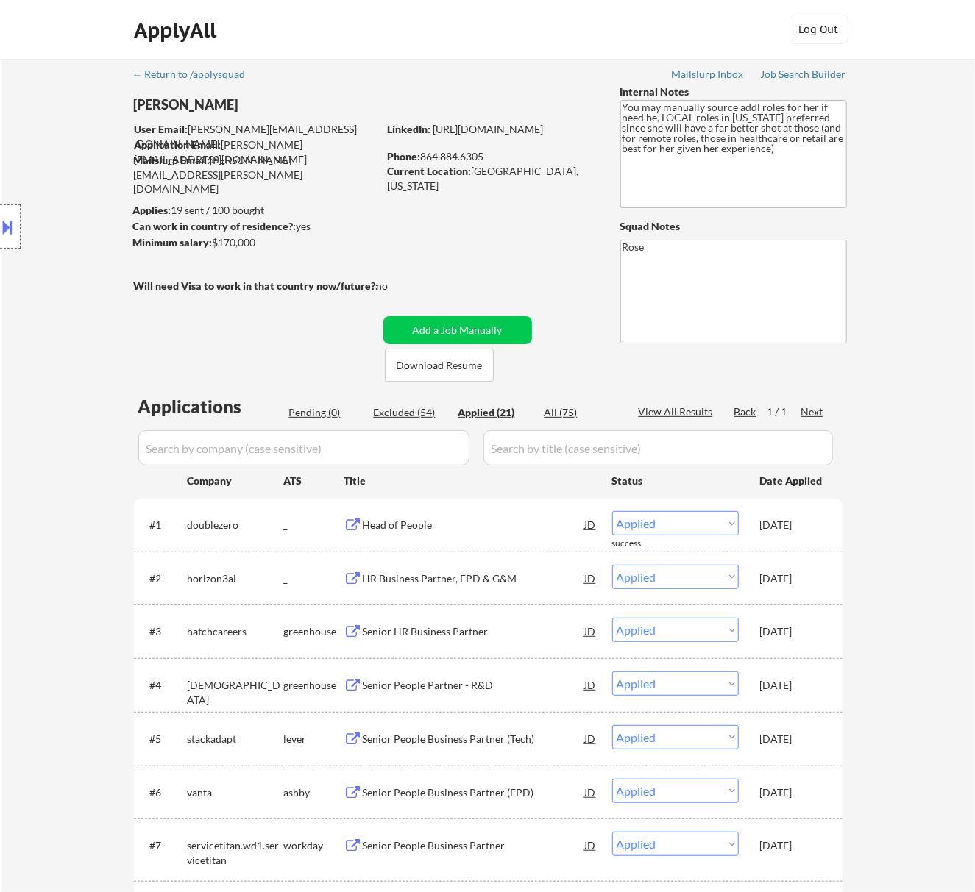
click at [438, 449] on input "input" at bounding box center [303, 447] width 331 height 35
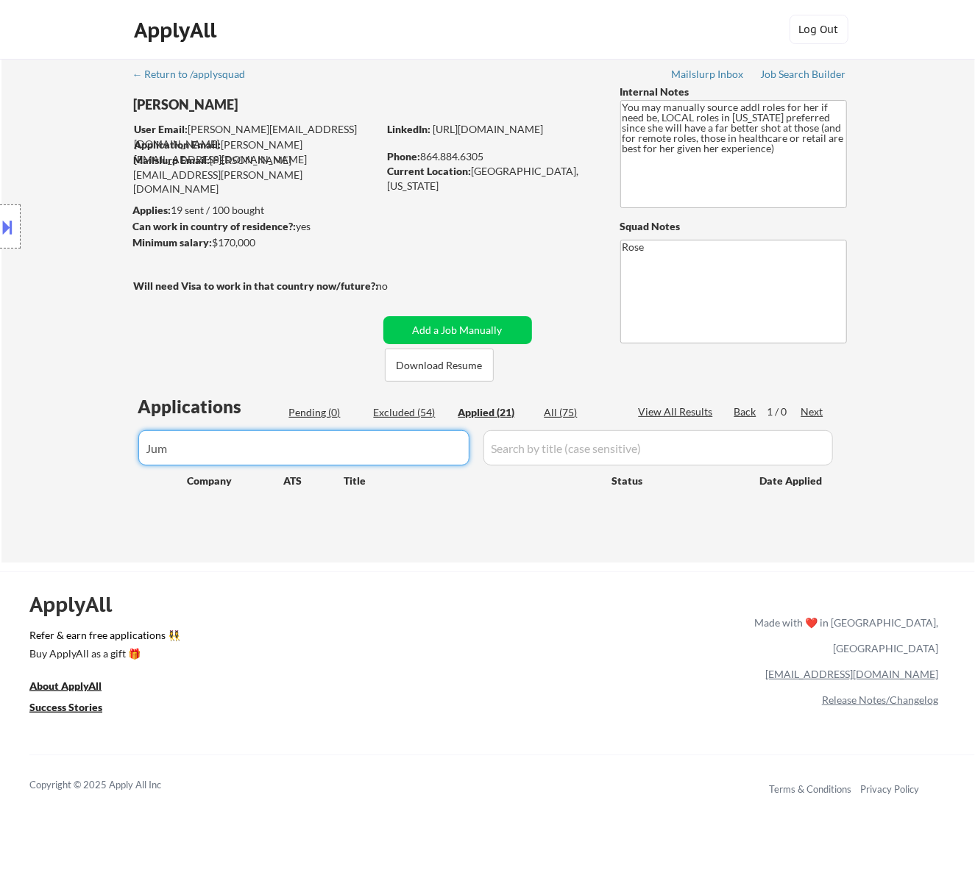
type input "Jump"
drag, startPoint x: 306, startPoint y: 447, endPoint x: 102, endPoint y: 458, distance: 204.7
click at [102, 458] on div "← Return to /applysquad Mailslurp Inbox Job Search Builder Rachel Foster User E…" at bounding box center [487, 311] width 973 height 504
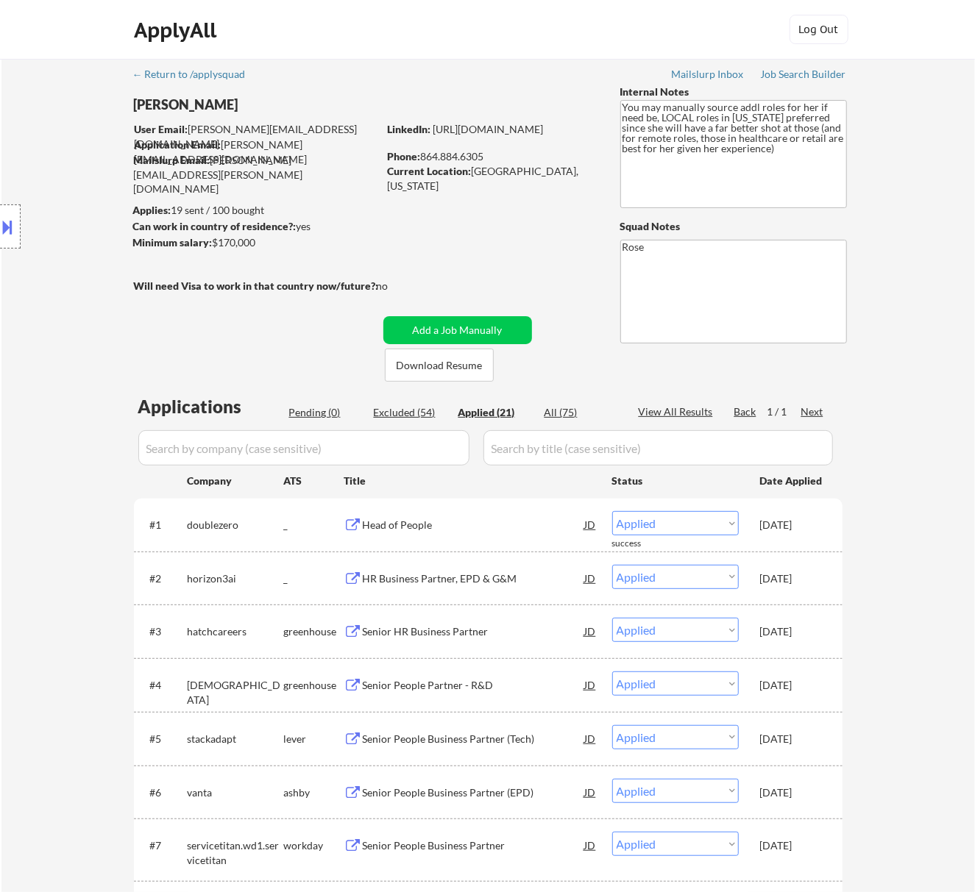
click at [422, 447] on input "input" at bounding box center [303, 447] width 331 height 35
paste input "ump/"
click at [148, 450] on input "input" at bounding box center [303, 447] width 331 height 35
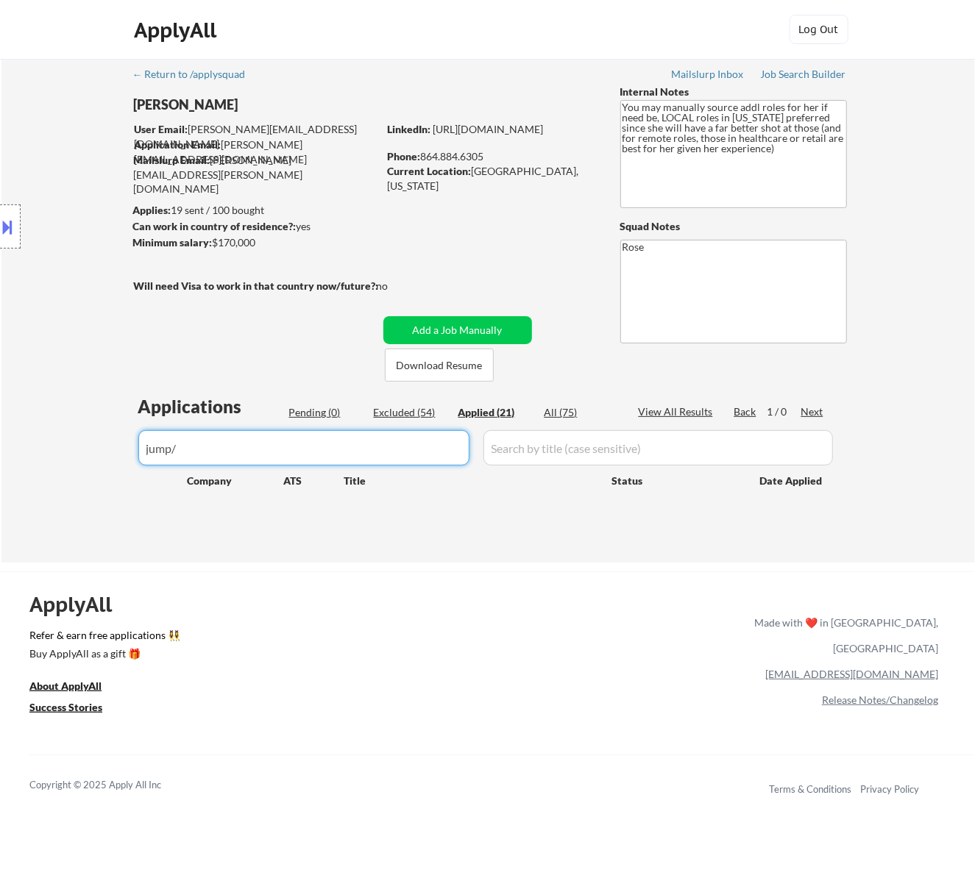
click at [244, 455] on input "input" at bounding box center [303, 447] width 331 height 35
type input "jump"
drag, startPoint x: 222, startPoint y: 452, endPoint x: 100, endPoint y: 469, distance: 123.3
click at [101, 469] on div "← Return to /applysquad Mailslurp Inbox Job Search Builder Rachel Foster User E…" at bounding box center [487, 311] width 973 height 504
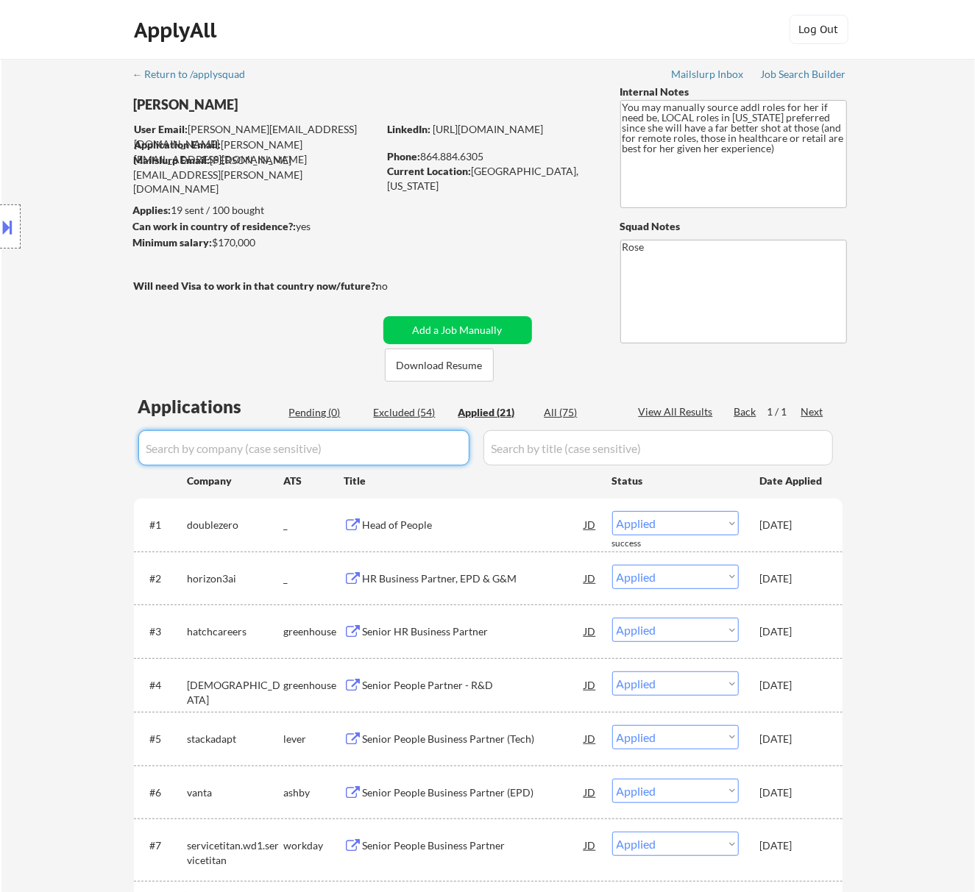
click at [331, 412] on div "Pending (0)" at bounding box center [326, 412] width 74 height 15
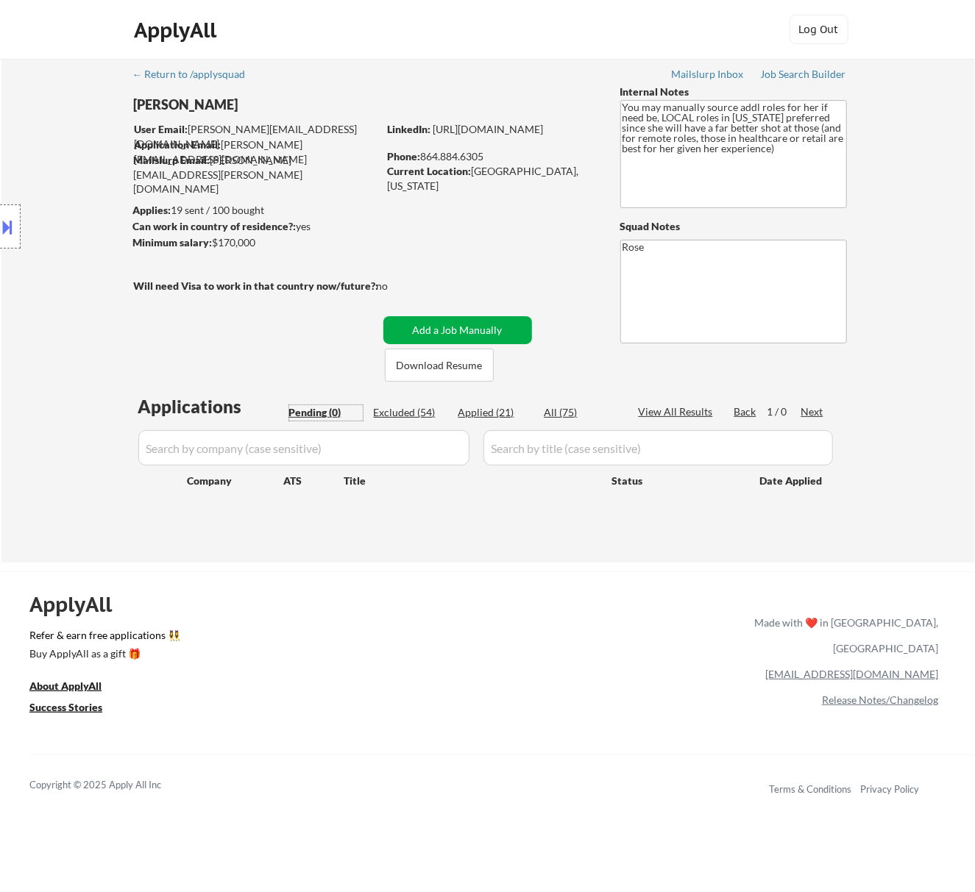
click at [460, 321] on button "Add a Job Manually" at bounding box center [457, 330] width 149 height 28
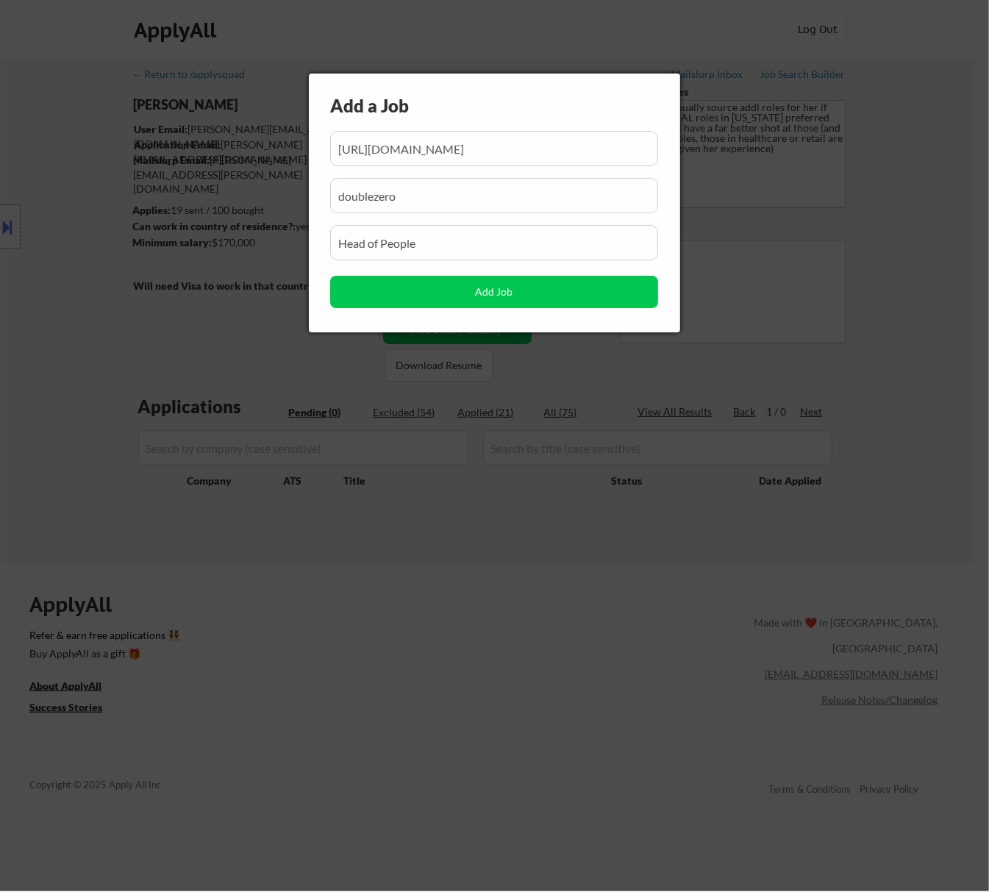
scroll to position [0, 104]
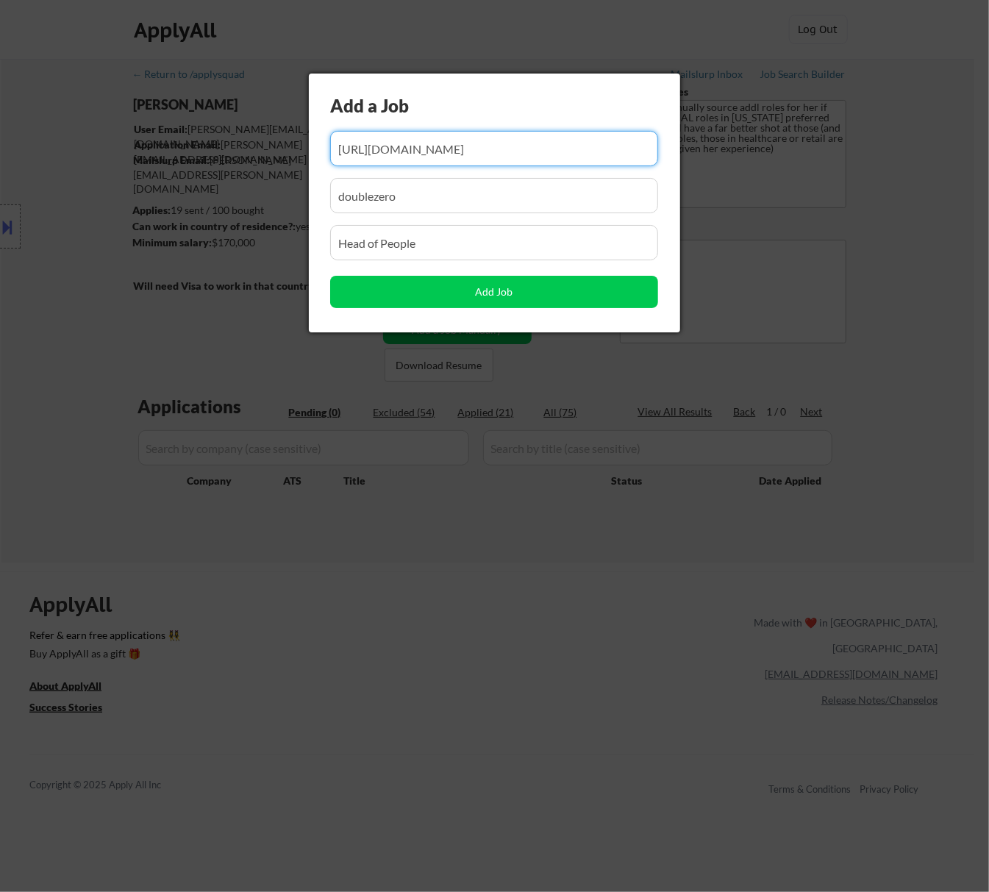
drag, startPoint x: 518, startPoint y: 145, endPoint x: 437, endPoint y: 156, distance: 81.7
click at [437, 156] on input "input" at bounding box center [494, 148] width 328 height 35
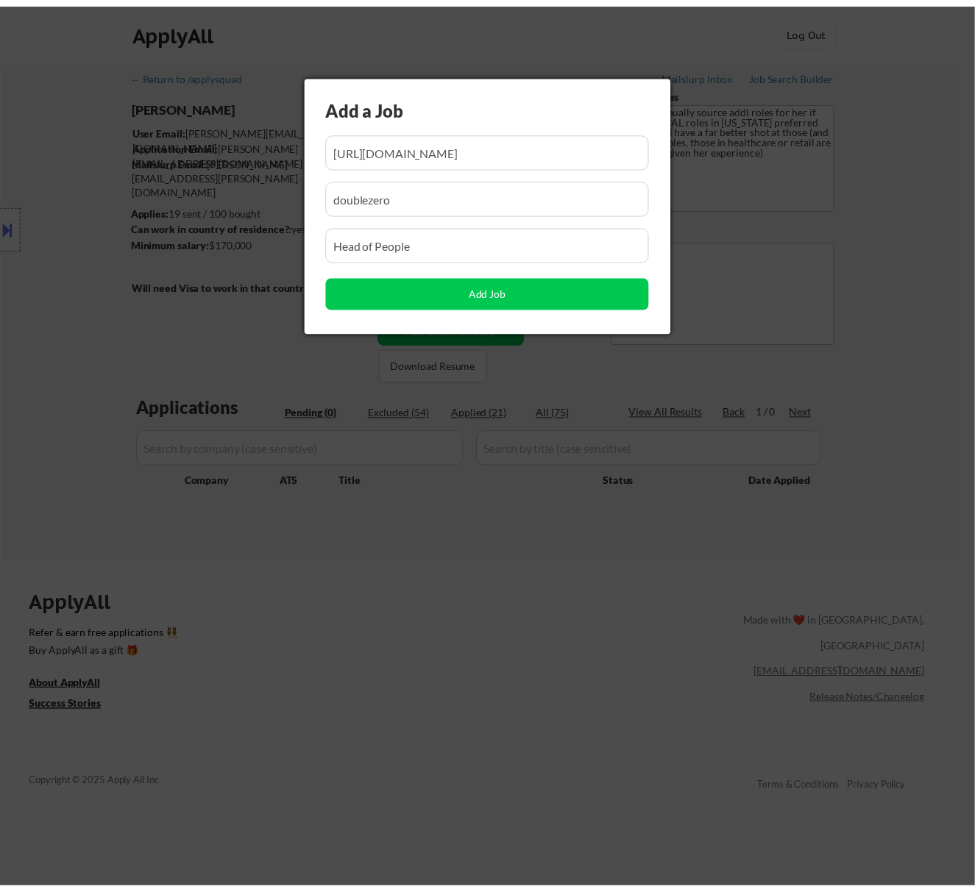
scroll to position [0, 0]
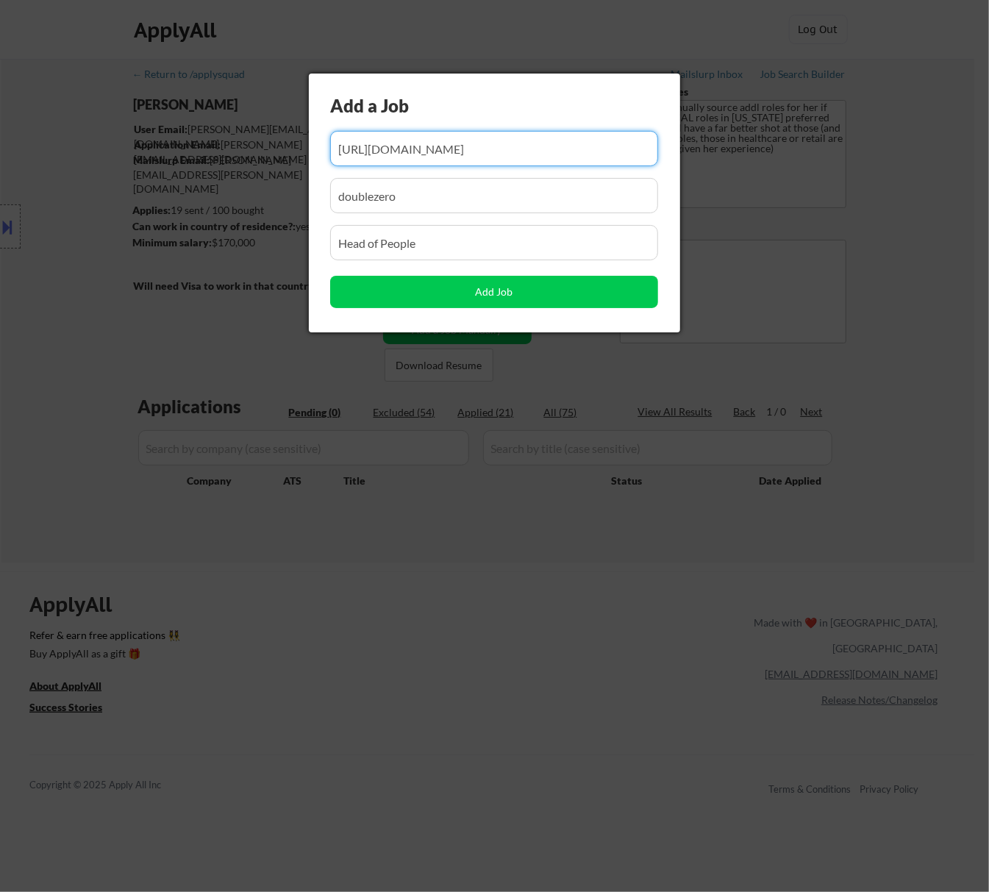
paste input "https://jobs.polymer.co/jump/35768"
type input "https://jobs.polymer.co/jump/35768"
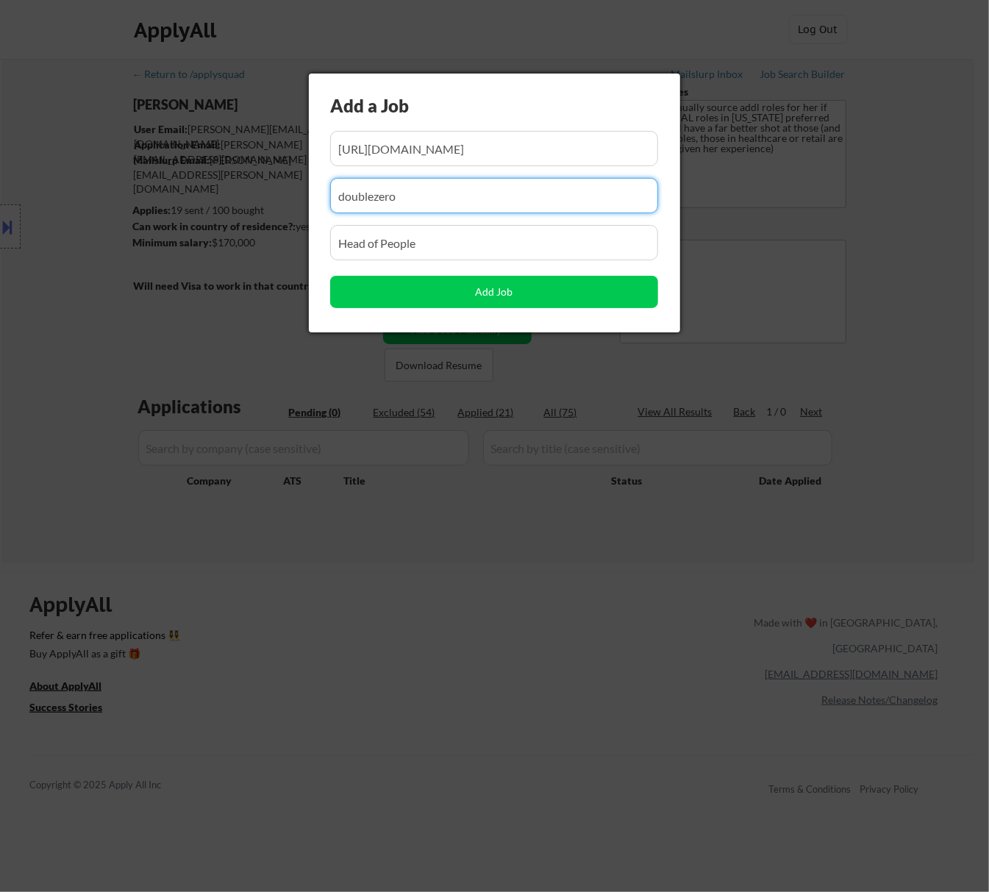
drag, startPoint x: 421, startPoint y: 195, endPoint x: 257, endPoint y: 204, distance: 163.6
click at [257, 204] on body "← Return to /applysquad Mailslurp Inbox Job Search Builder Rachel Foster User E…" at bounding box center [494, 446] width 989 height 892
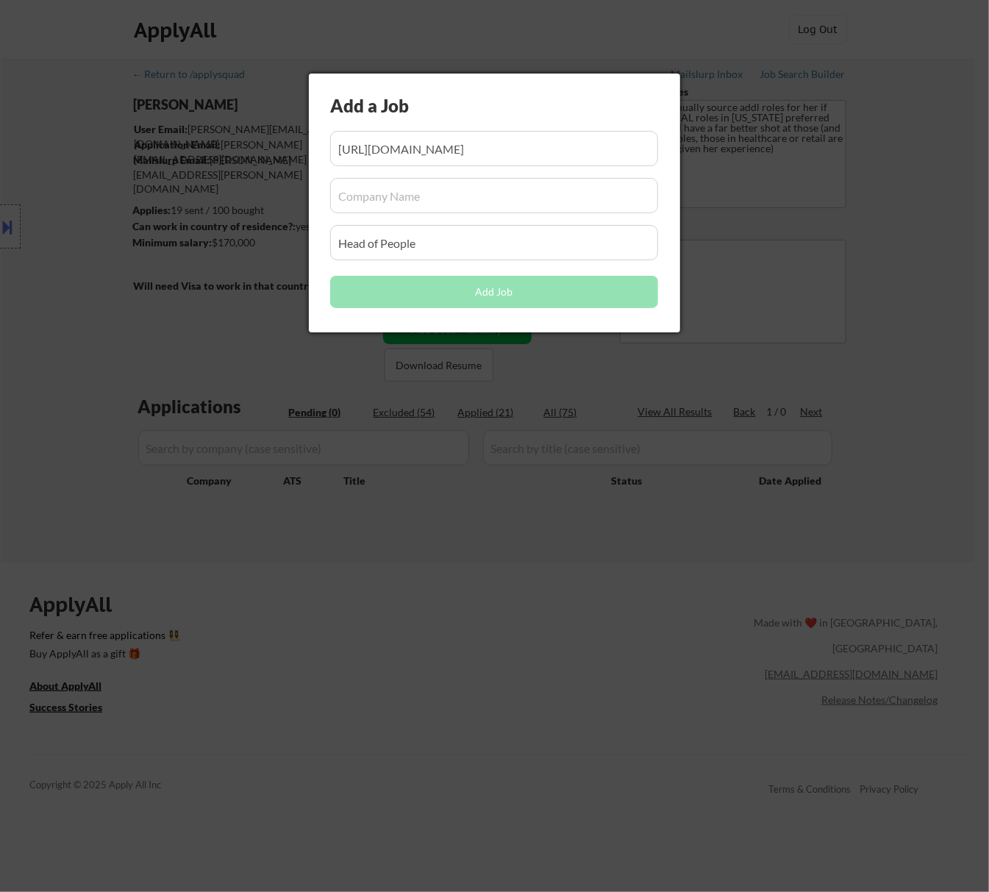
click at [366, 199] on input "input" at bounding box center [494, 195] width 328 height 35
paste input "jump/"
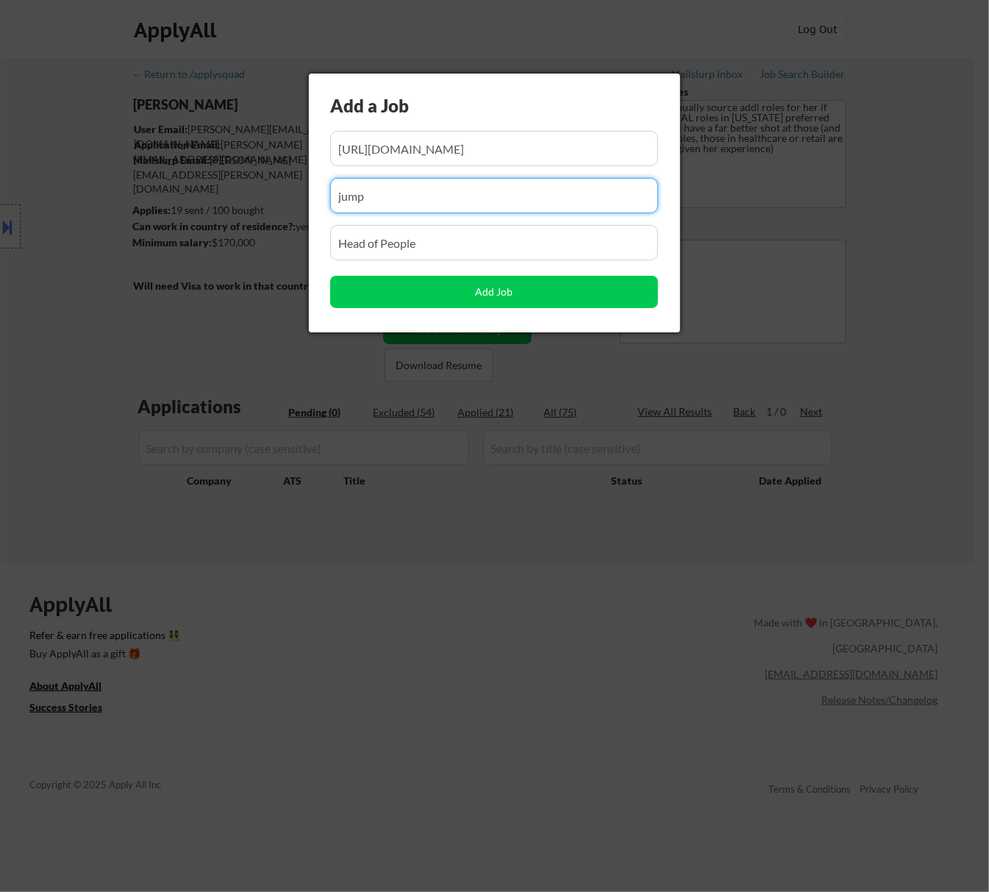
type input "jump"
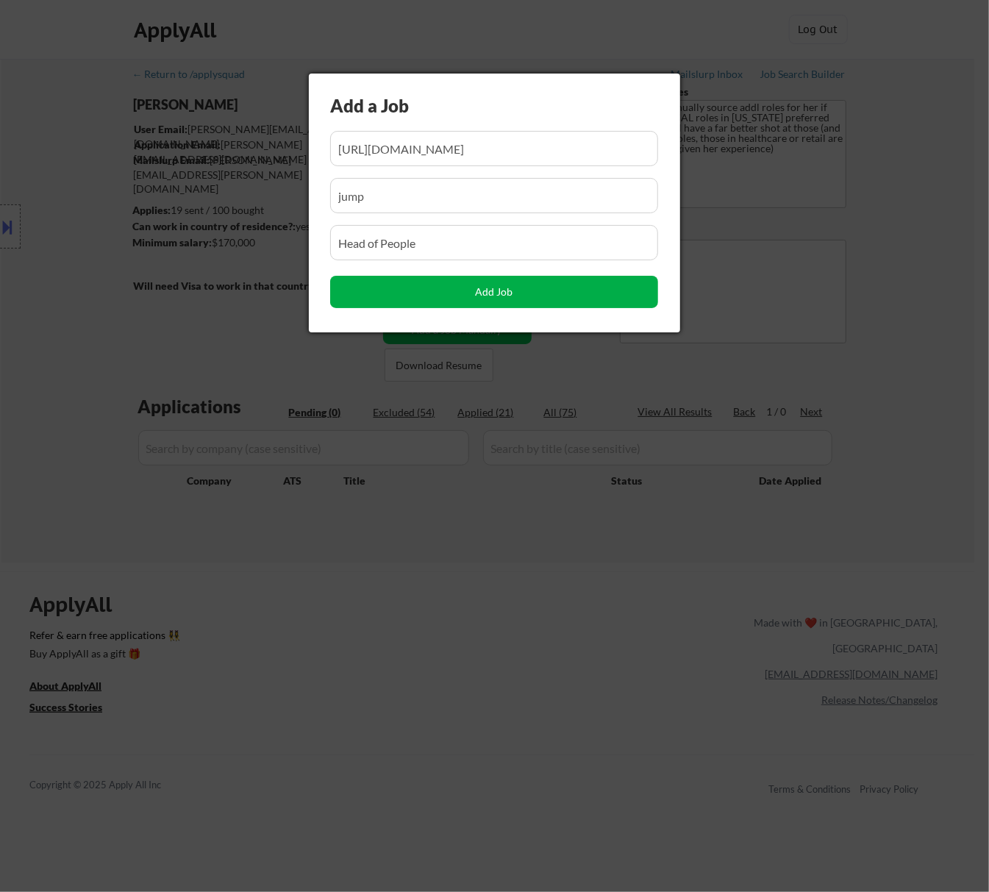
click at [440, 288] on button "Add Job" at bounding box center [494, 292] width 328 height 32
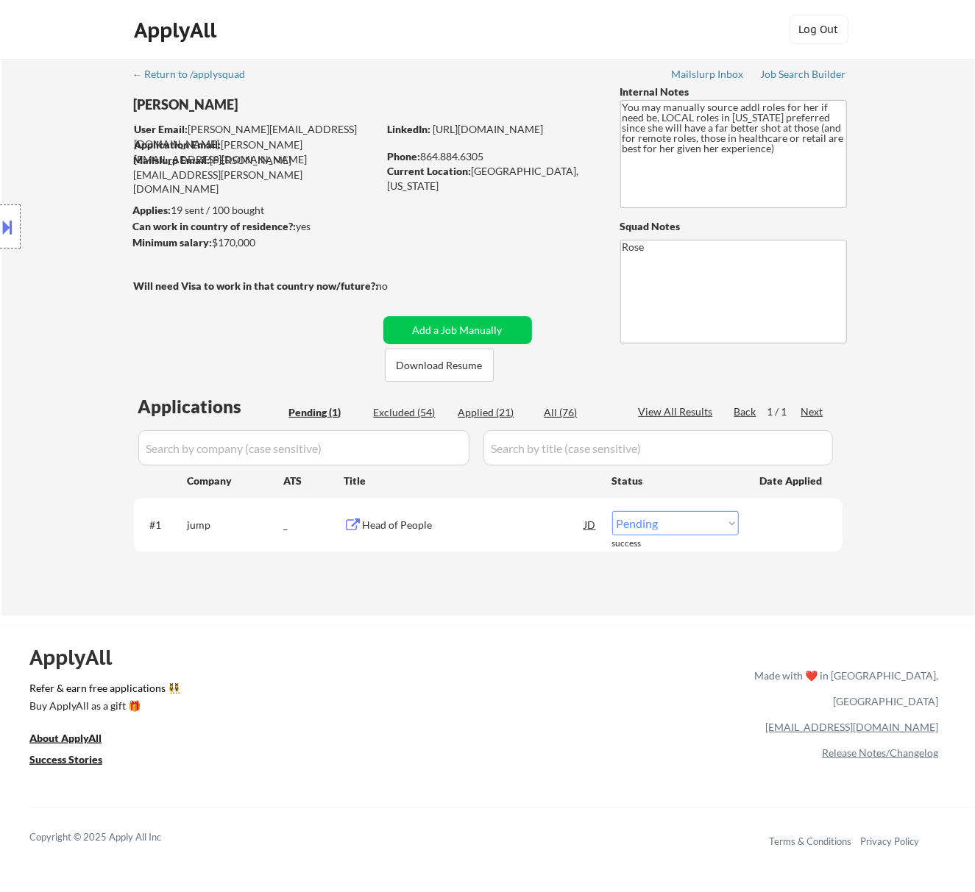
click at [671, 524] on select "Choose an option... Pending Applied Excluded (Questions) Excluded (Expired) Exc…" at bounding box center [675, 523] width 127 height 24
select select ""applied""
click at [612, 511] on select "Choose an option... Pending Applied Excluded (Questions) Excluded (Expired) Exc…" at bounding box center [675, 523] width 127 height 24
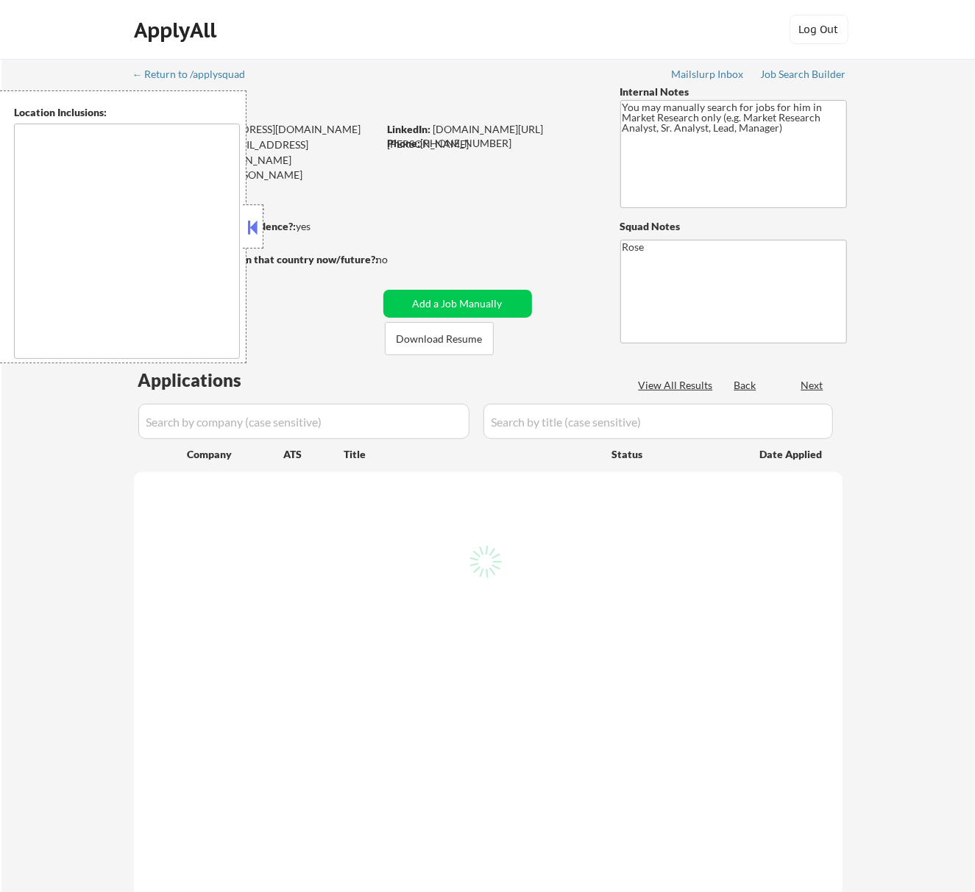
select select ""pending""
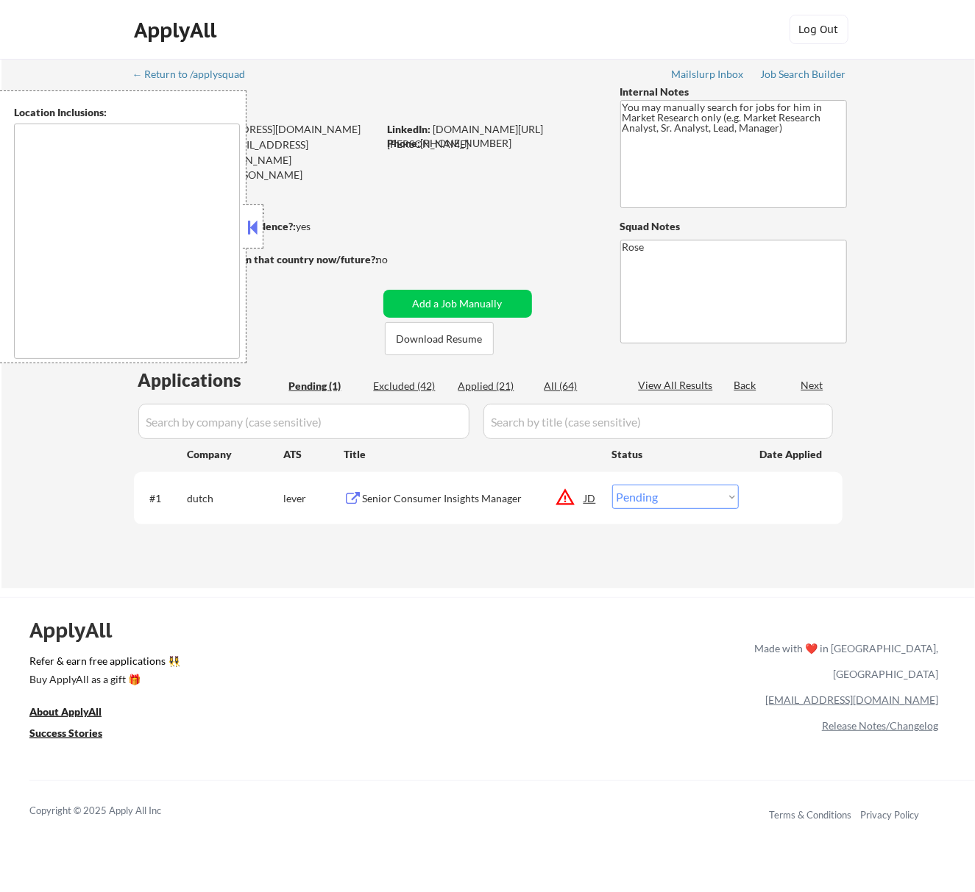
type textarea "[GEOGRAPHIC_DATA], [GEOGRAPHIC_DATA] [GEOGRAPHIC_DATA], [GEOGRAPHIC_DATA] [GEOG…"
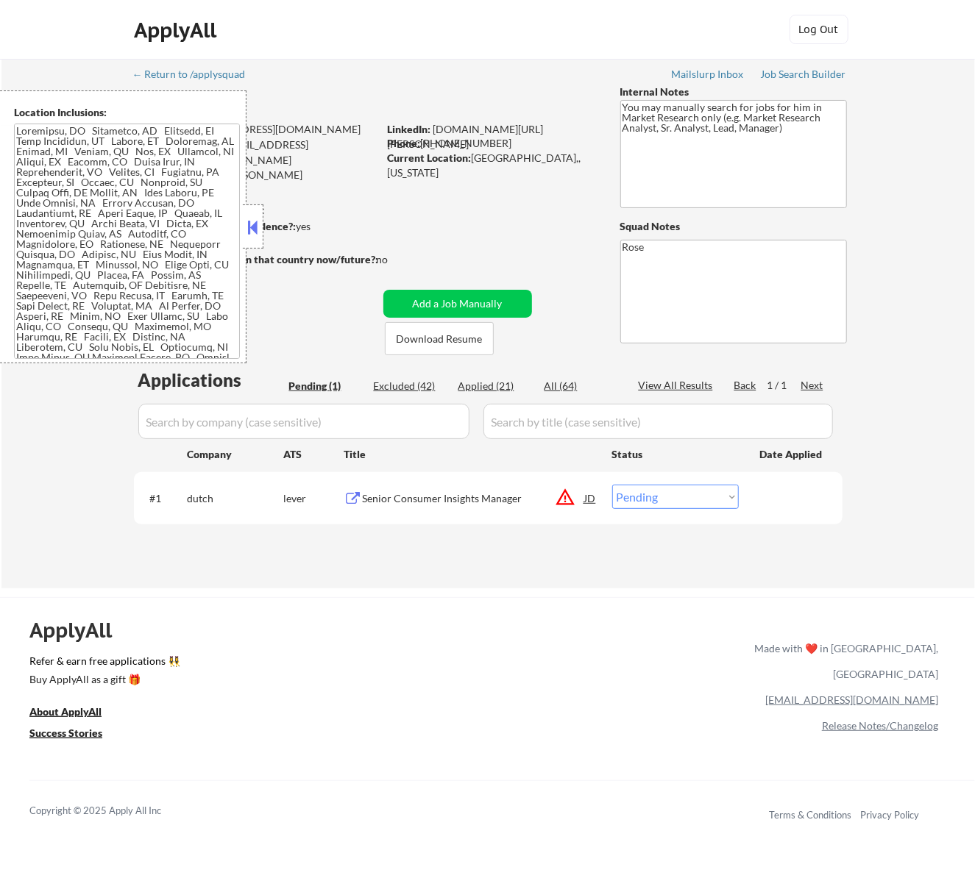
click at [259, 230] on button at bounding box center [252, 227] width 16 height 22
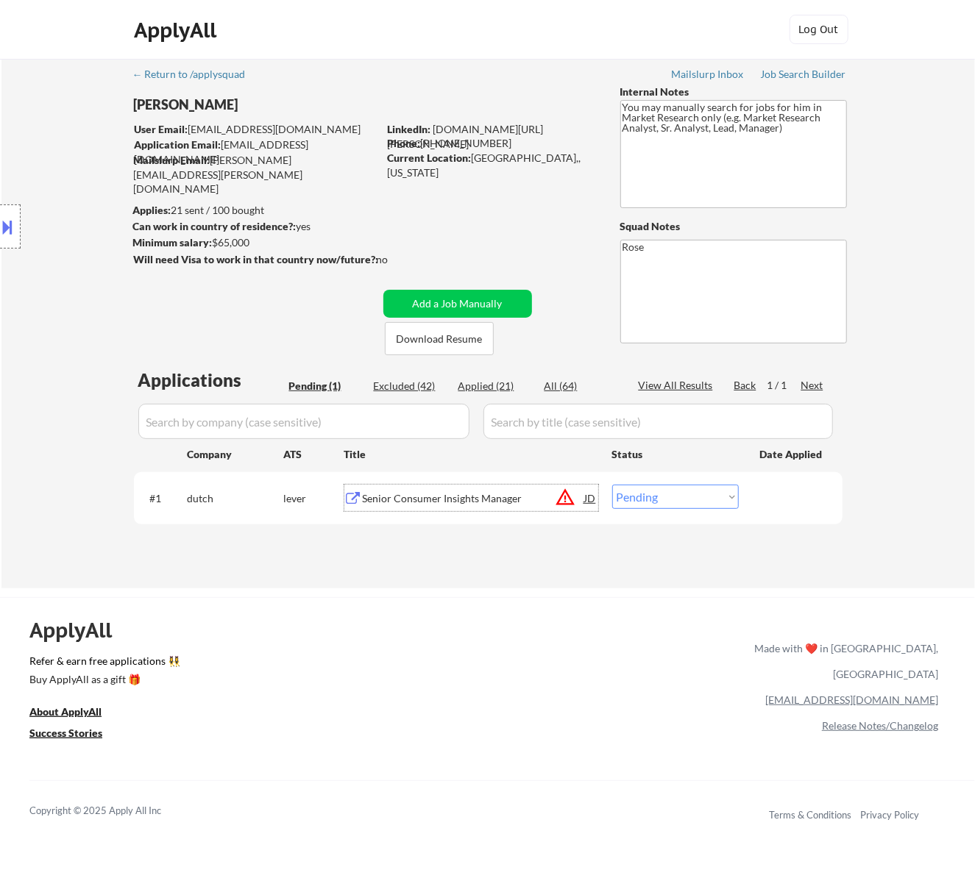
click at [421, 496] on div "Senior Consumer Insights Manager" at bounding box center [474, 498] width 222 height 15
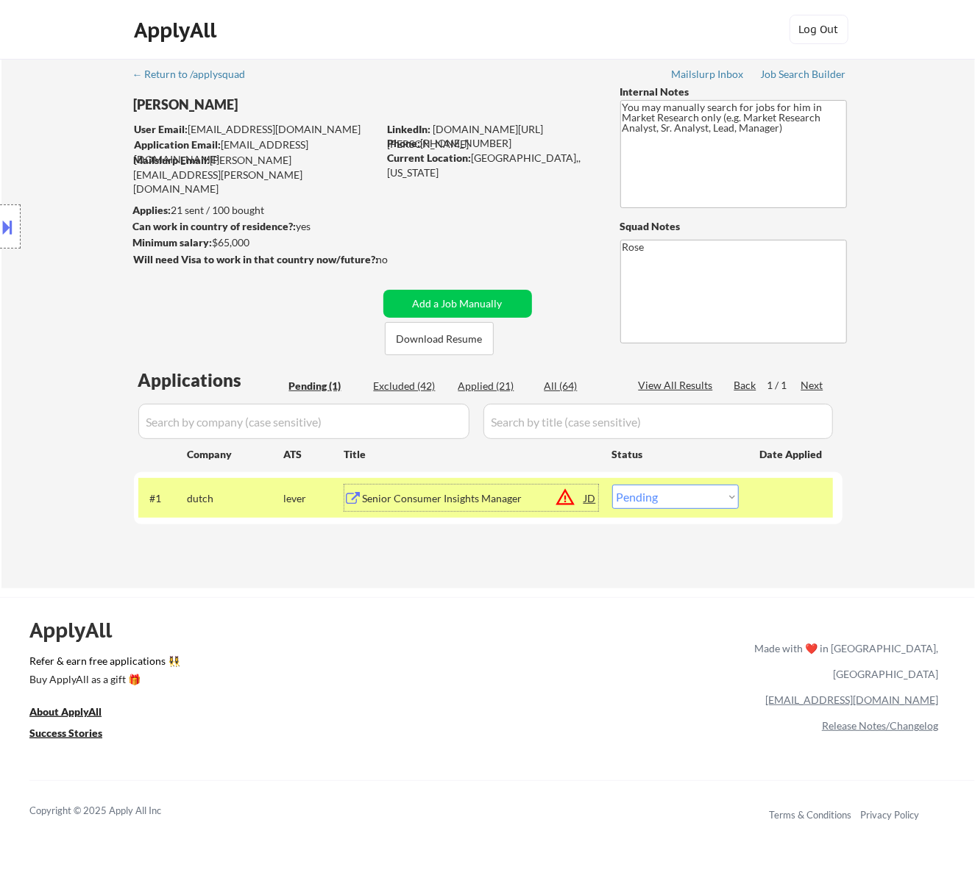
click at [6, 228] on button at bounding box center [8, 227] width 16 height 24
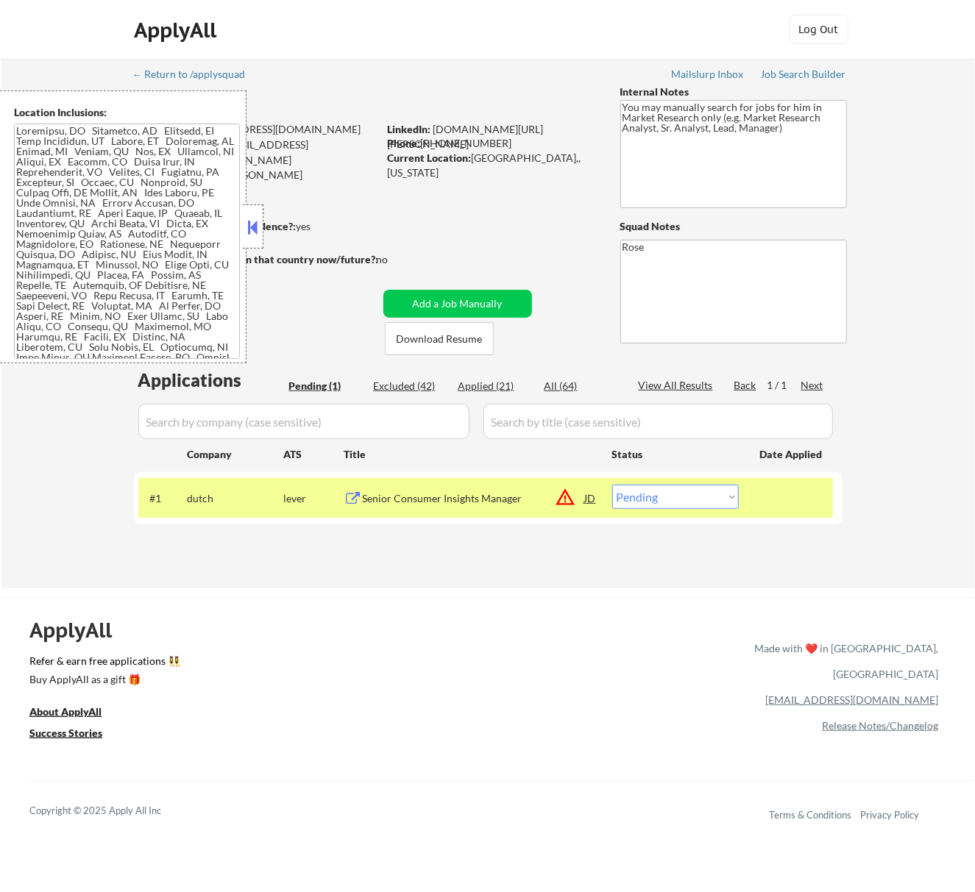
click at [247, 224] on button at bounding box center [252, 227] width 16 height 22
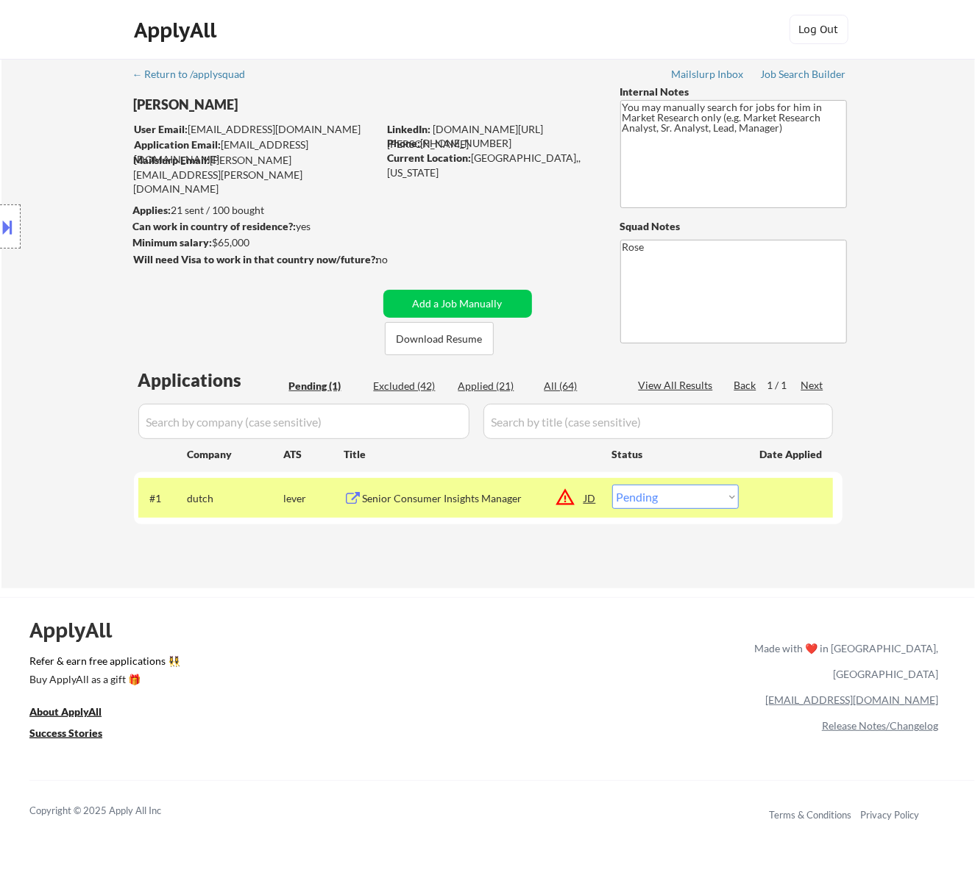
click at [659, 504] on select "Choose an option... Pending Applied Excluded (Questions) Excluded (Expired) Exc…" at bounding box center [675, 497] width 127 height 24
click at [612, 485] on select "Choose an option... Pending Applied Excluded (Questions) Excluded (Expired) Exc…" at bounding box center [675, 497] width 127 height 24
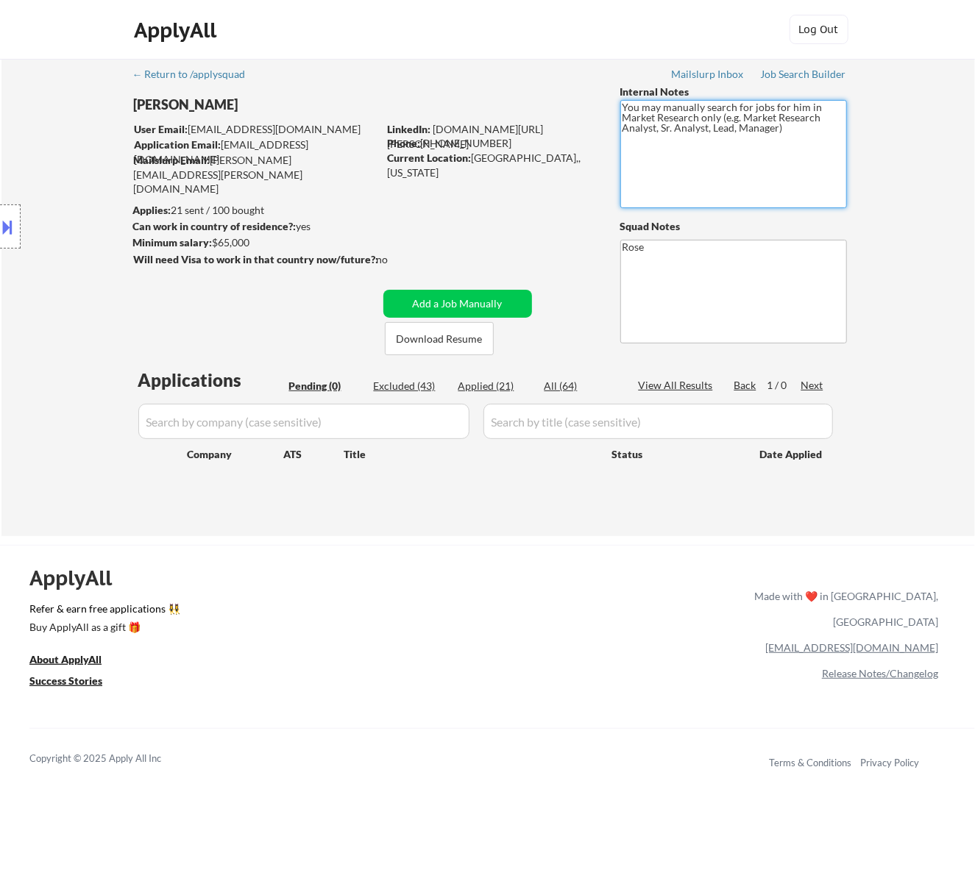
drag, startPoint x: 741, startPoint y: 113, endPoint x: 657, endPoint y: 146, distance: 90.6
click at [657, 146] on textarea "You may manually search for jobs for him in Market Research only (e.g. Market R…" at bounding box center [733, 154] width 227 height 108
click at [491, 380] on div "Applied (21)" at bounding box center [495, 386] width 74 height 15
select select ""applied""
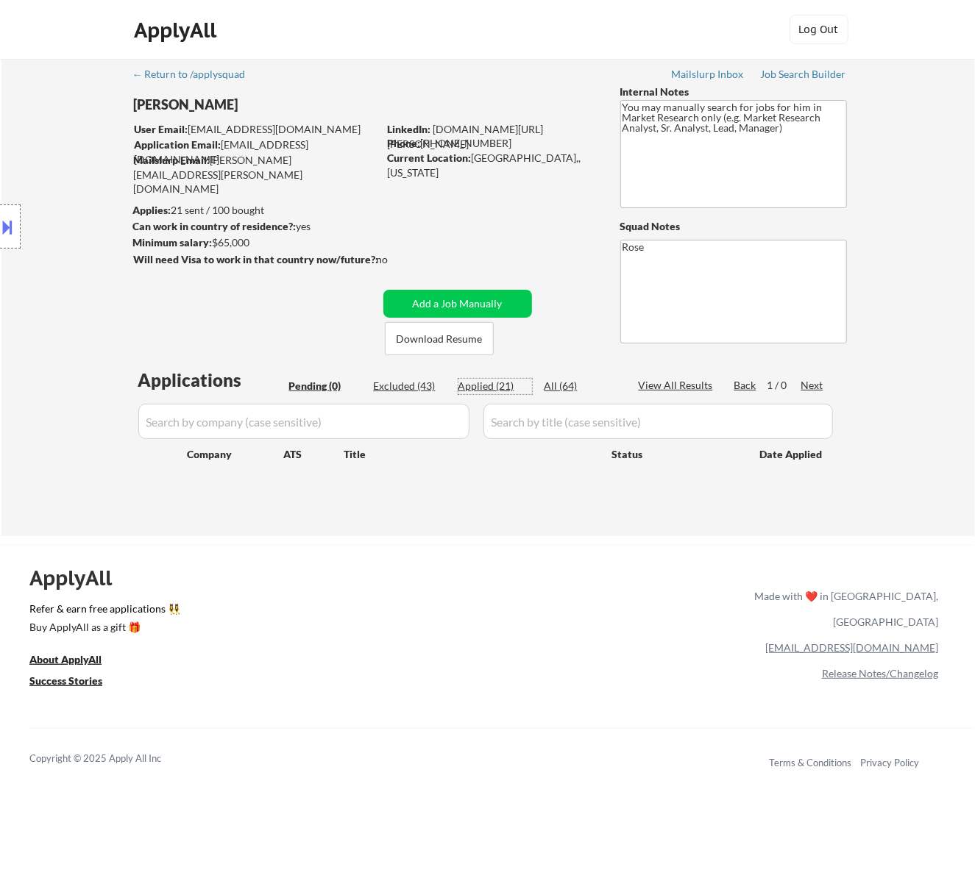
select select ""applied""
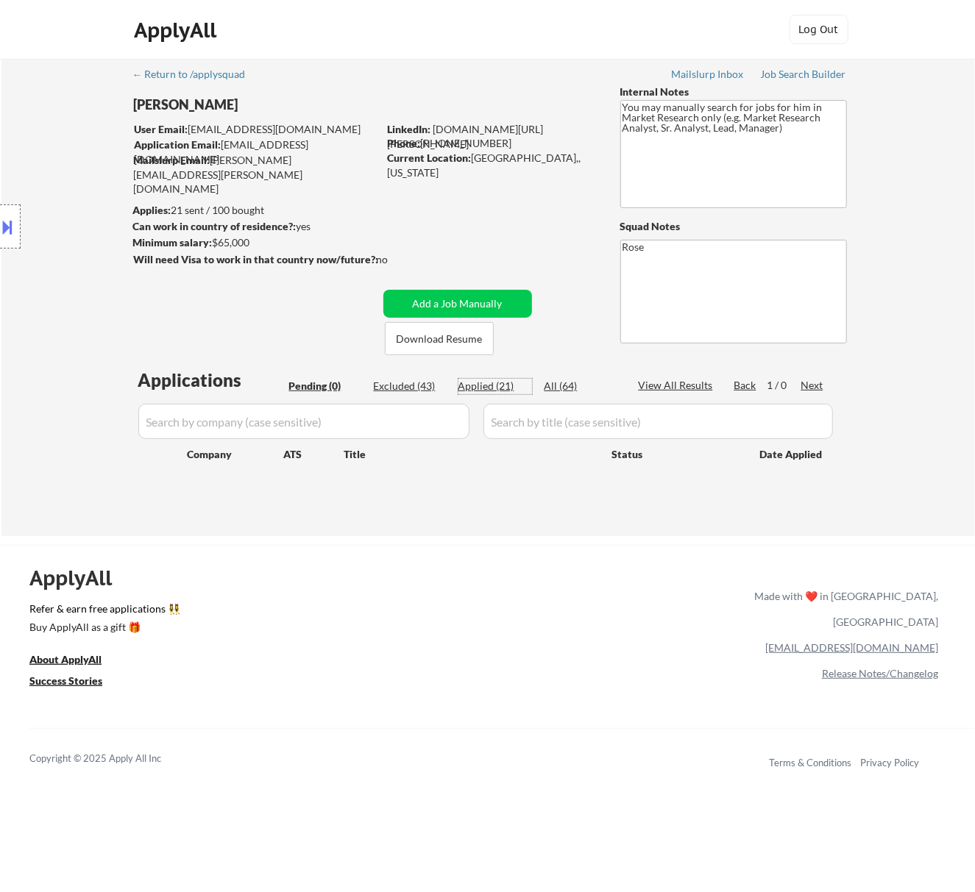
select select ""applied""
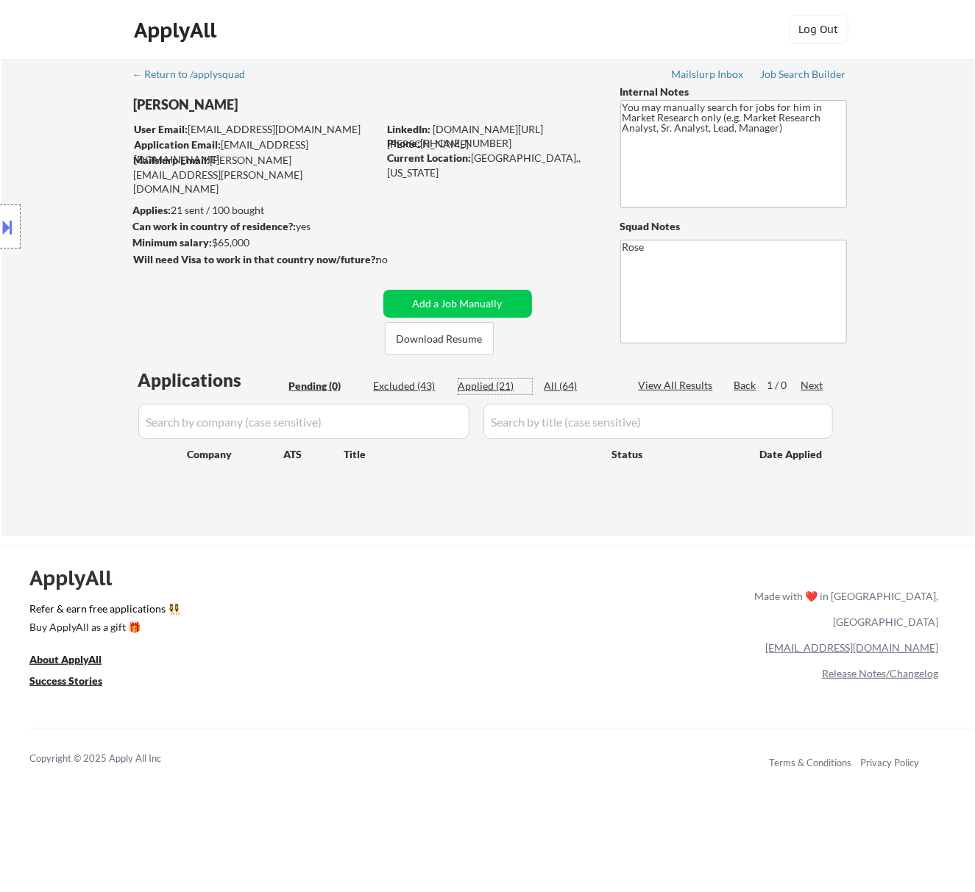
select select ""applied""
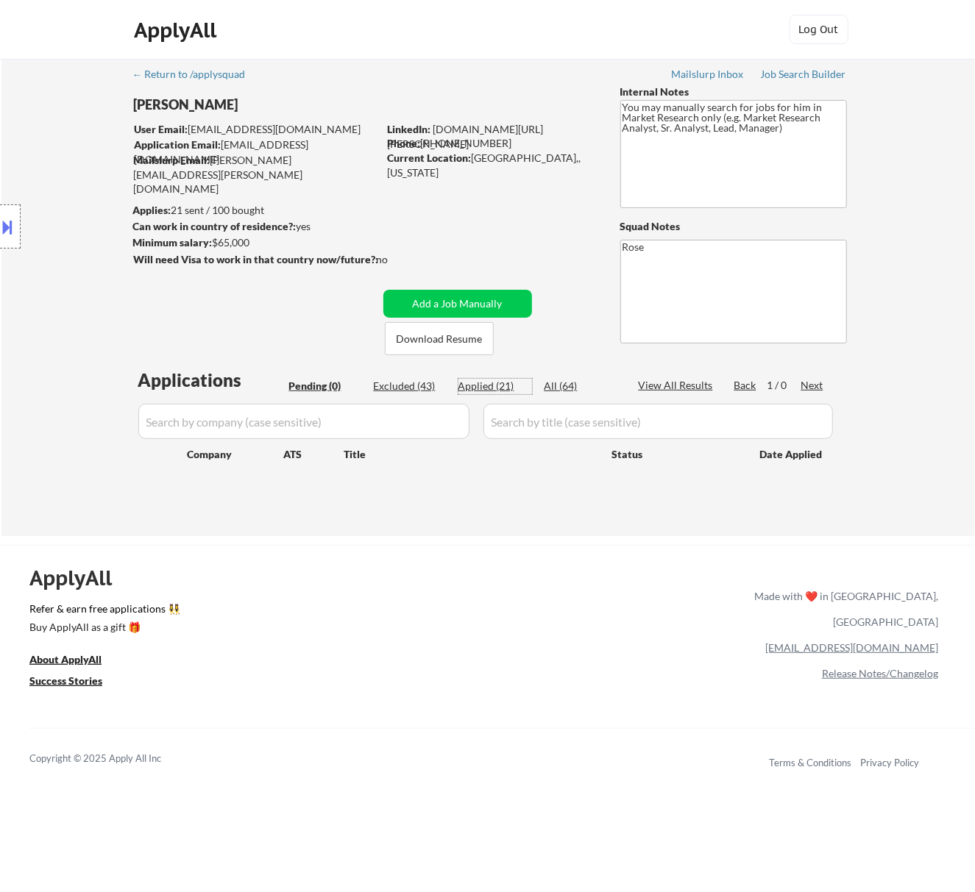
select select ""applied""
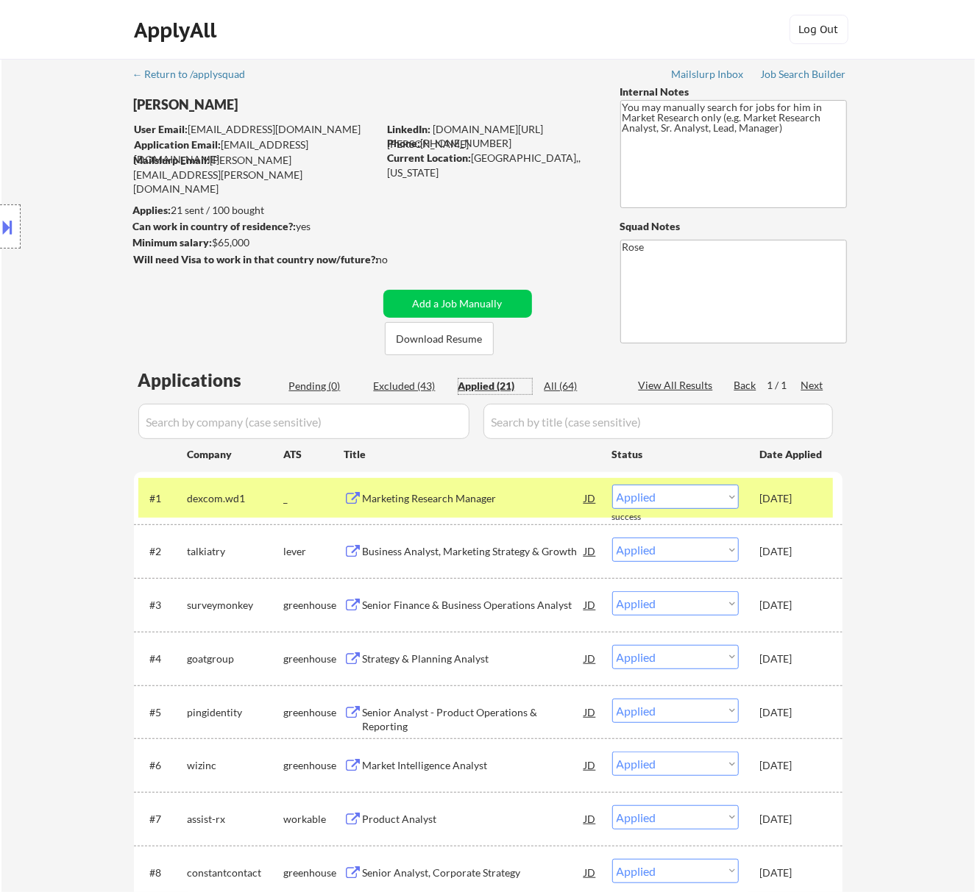
click at [445, 421] on input "input" at bounding box center [303, 421] width 331 height 35
paste input "loveandcompany."
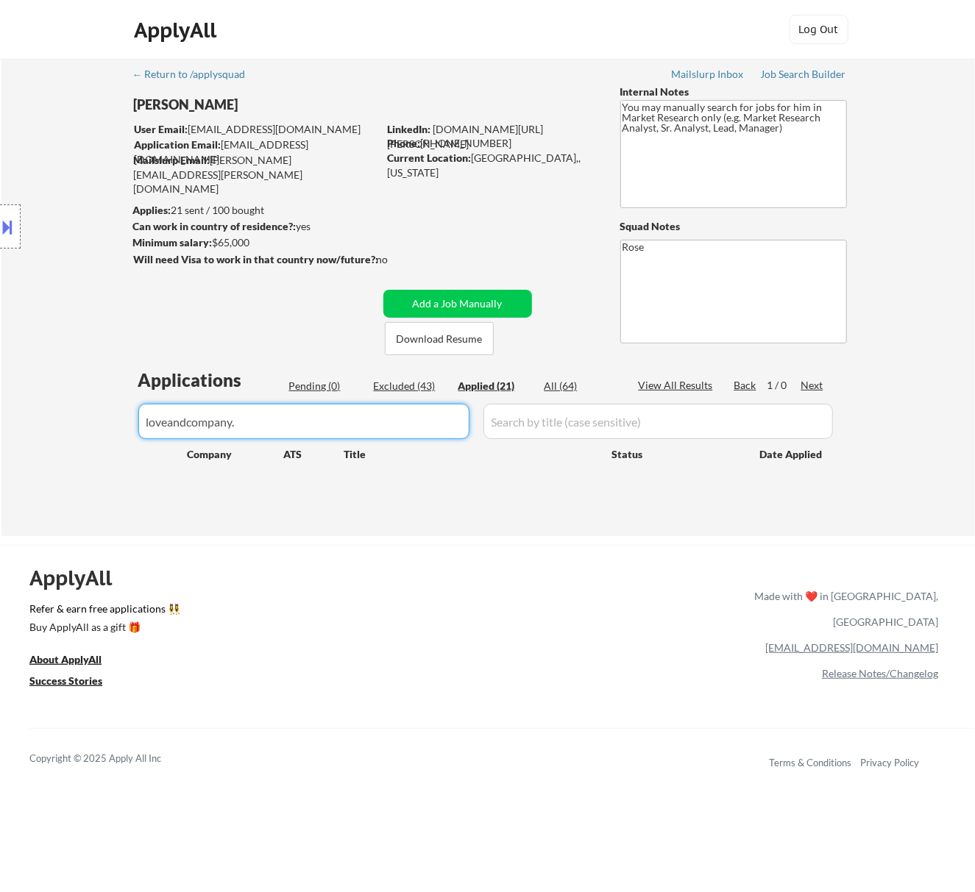
type input "loveandcompany."
click at [22, 230] on div "Location Inclusions:" at bounding box center [131, 226] width 263 height 273
click at [13, 232] on button at bounding box center [8, 227] width 16 height 24
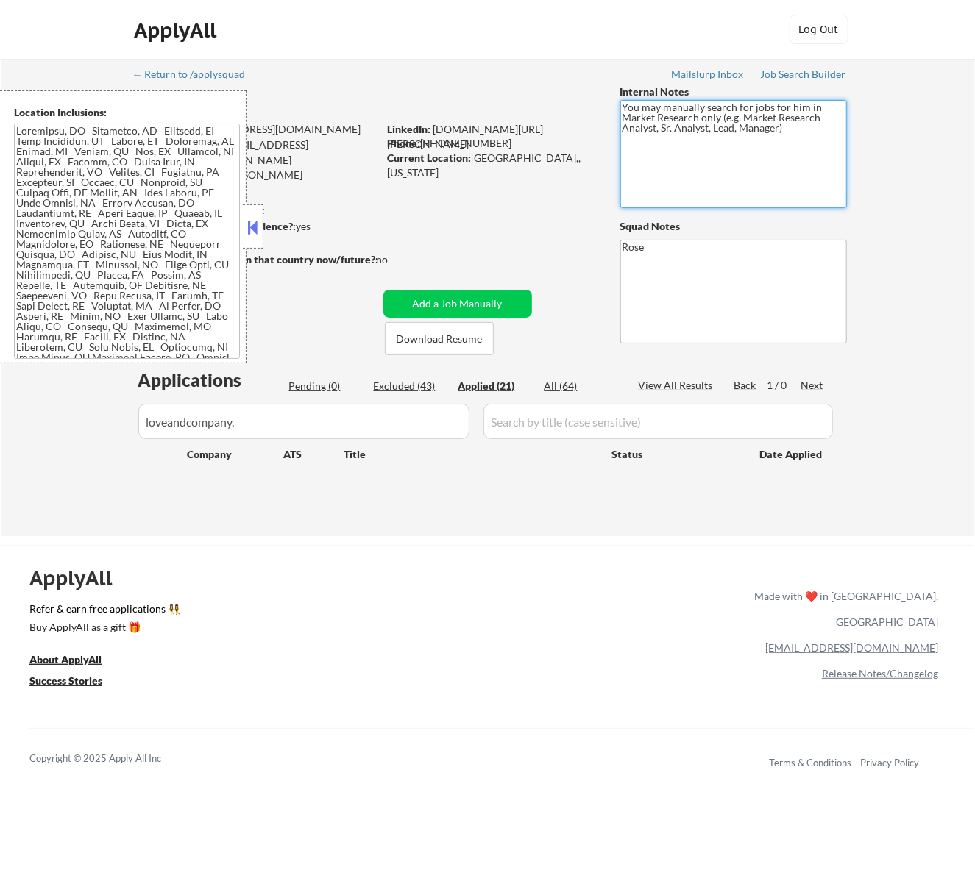
drag, startPoint x: 663, startPoint y: 121, endPoint x: 704, endPoint y: 128, distance: 41.0
click at [704, 128] on textarea "You may manually search for jobs for him in Market Research only (e.g. Market R…" at bounding box center [733, 154] width 227 height 108
click at [661, 154] on textarea "You may manually search for jobs for him in Market Research only (e.g. Market R…" at bounding box center [733, 154] width 227 height 108
click at [697, 171] on textarea "You may manually search for jobs for him in Market Research only (e.g. Market R…" at bounding box center [733, 154] width 227 height 108
drag, startPoint x: 709, startPoint y: 125, endPoint x: 663, endPoint y: 127, distance: 45.6
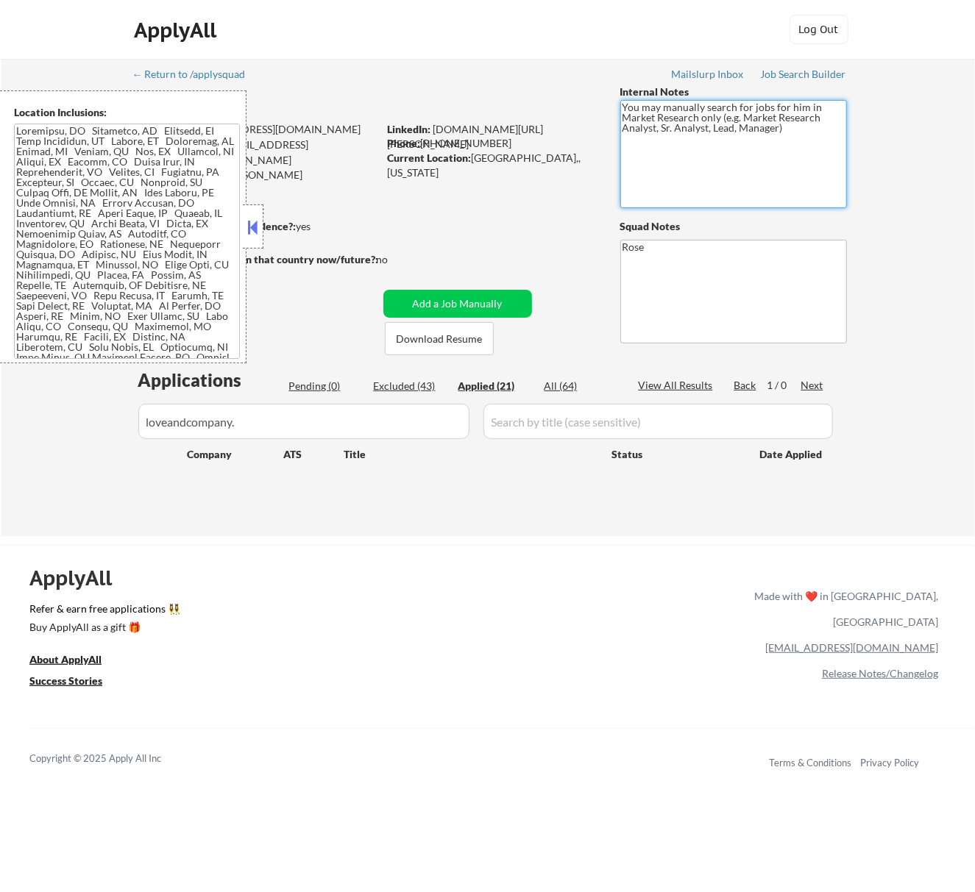
click at [663, 127] on textarea "You may manually search for jobs for him in Market Research only (e.g. Market R…" at bounding box center [733, 154] width 227 height 108
click at [259, 227] on button at bounding box center [252, 227] width 16 height 22
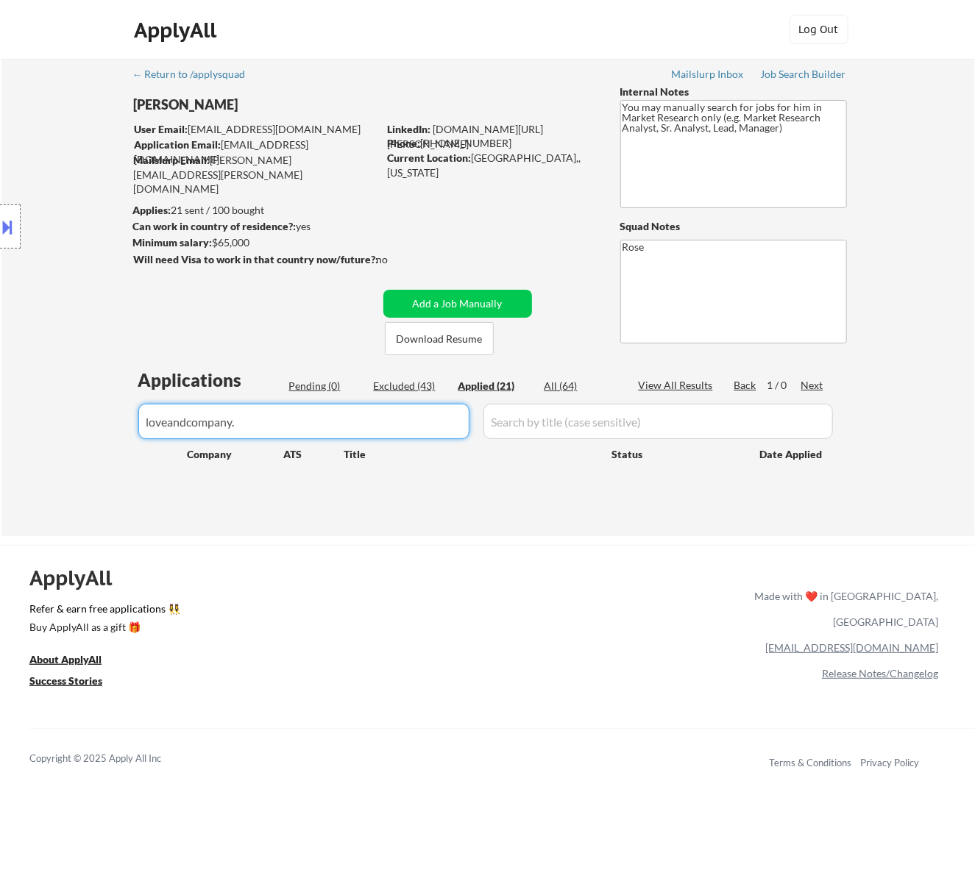
drag, startPoint x: 319, startPoint y: 422, endPoint x: -20, endPoint y: 457, distance: 340.9
click at [0, 457] on html "← Return to /applysquad Mailslurp Inbox Job Search Builder Seth Yockey User Ema…" at bounding box center [487, 446] width 975 height 892
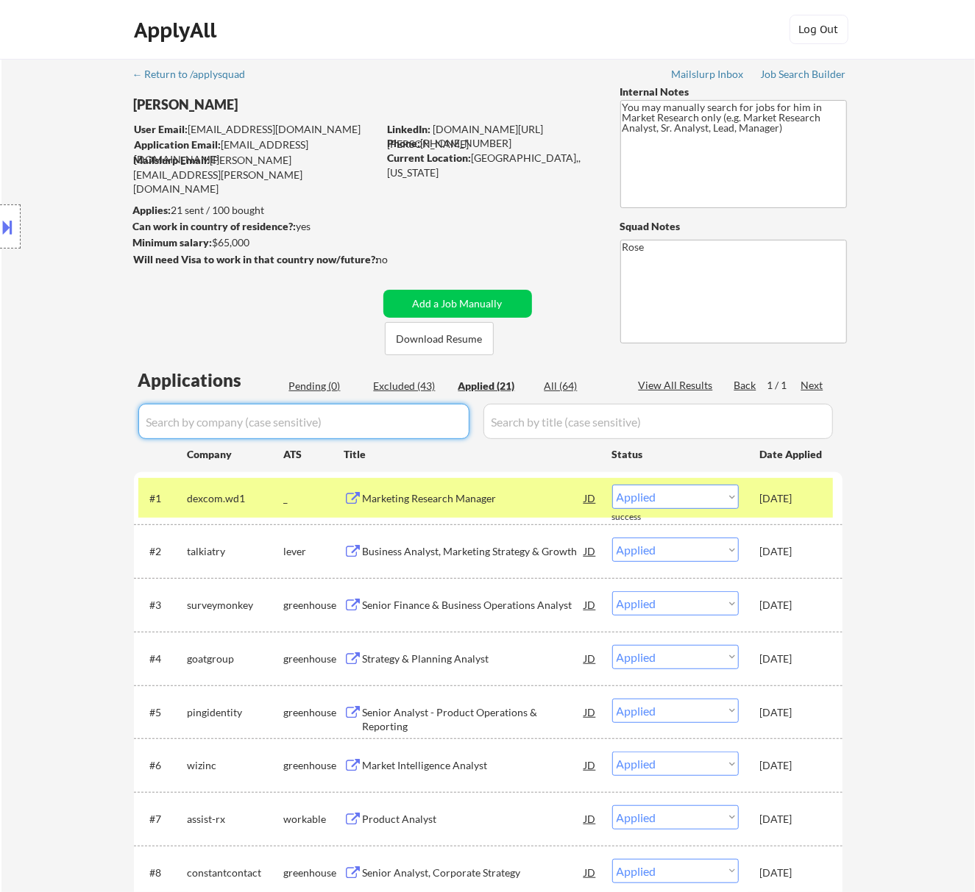
click at [340, 384] on div "Pending (0)" at bounding box center [326, 386] width 74 height 15
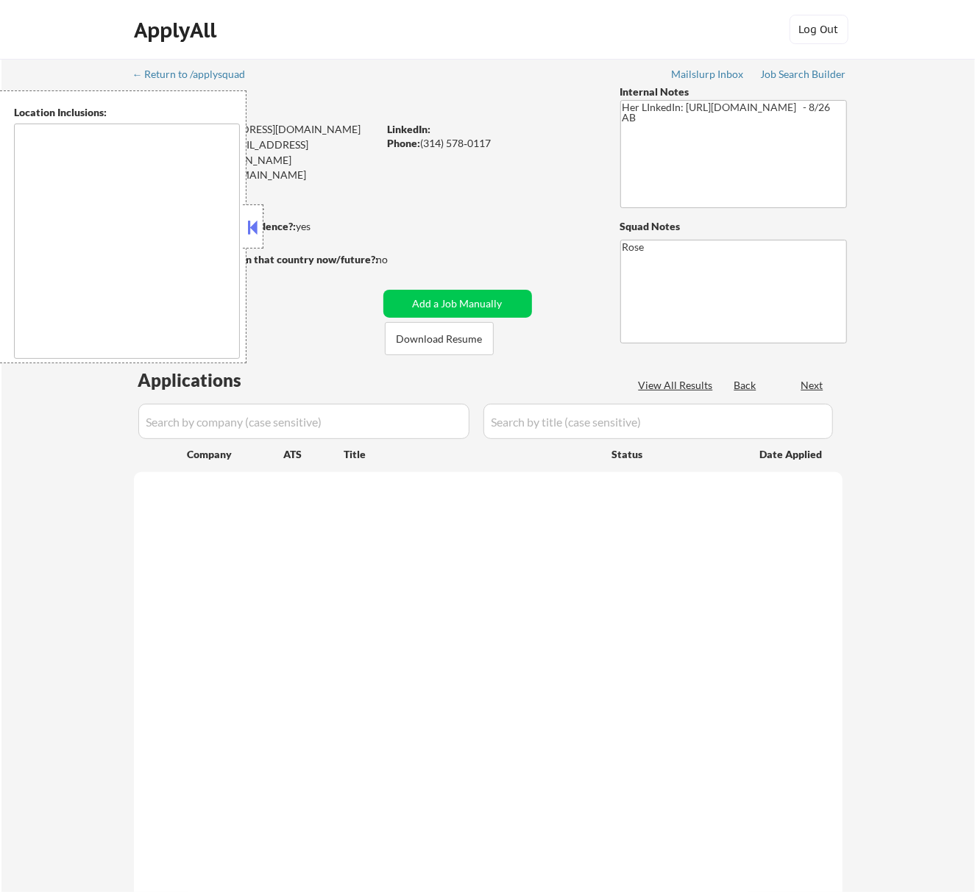
select select ""pending""
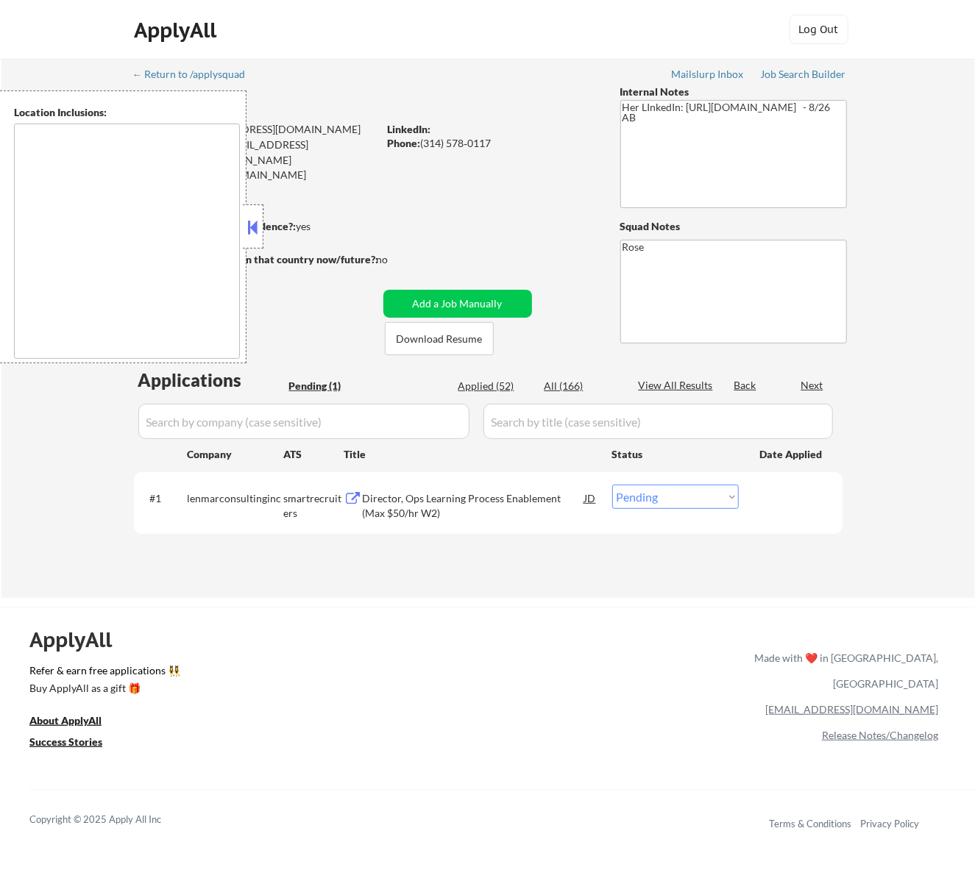
type textarea "St. [GEOGRAPHIC_DATA], [GEOGRAPHIC_DATA][PERSON_NAME][GEOGRAPHIC_DATA], [GEOGRA…"
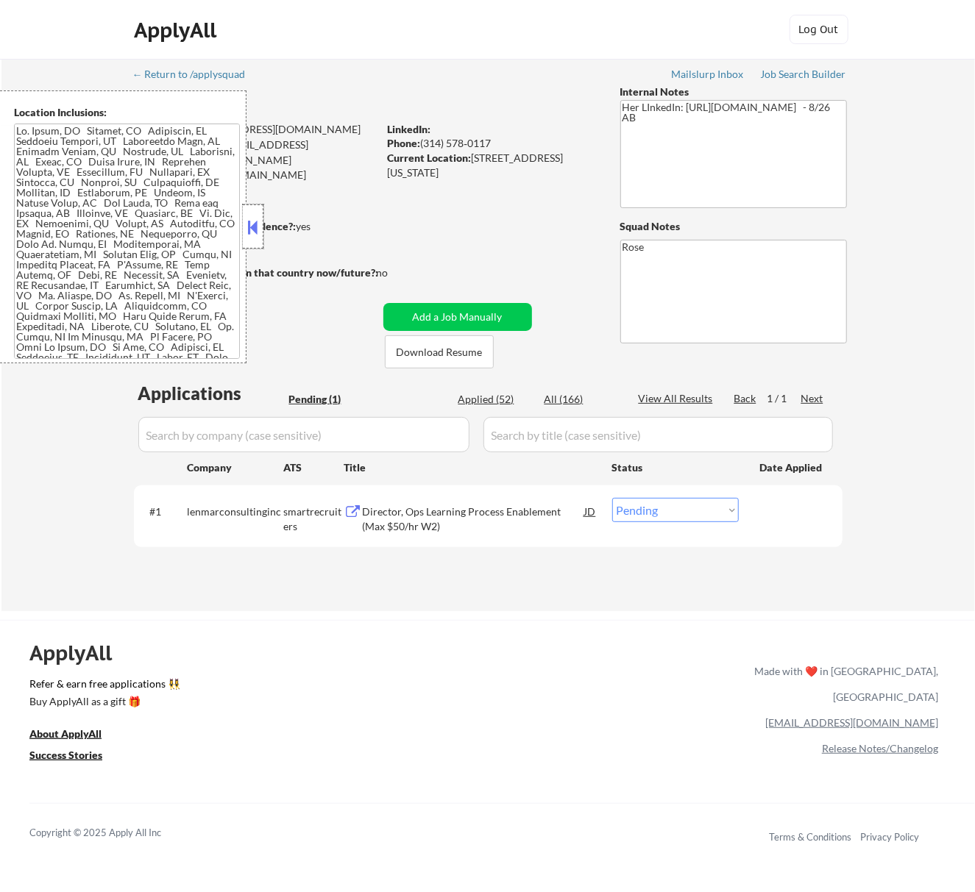
click at [252, 216] on div at bounding box center [253, 226] width 21 height 44
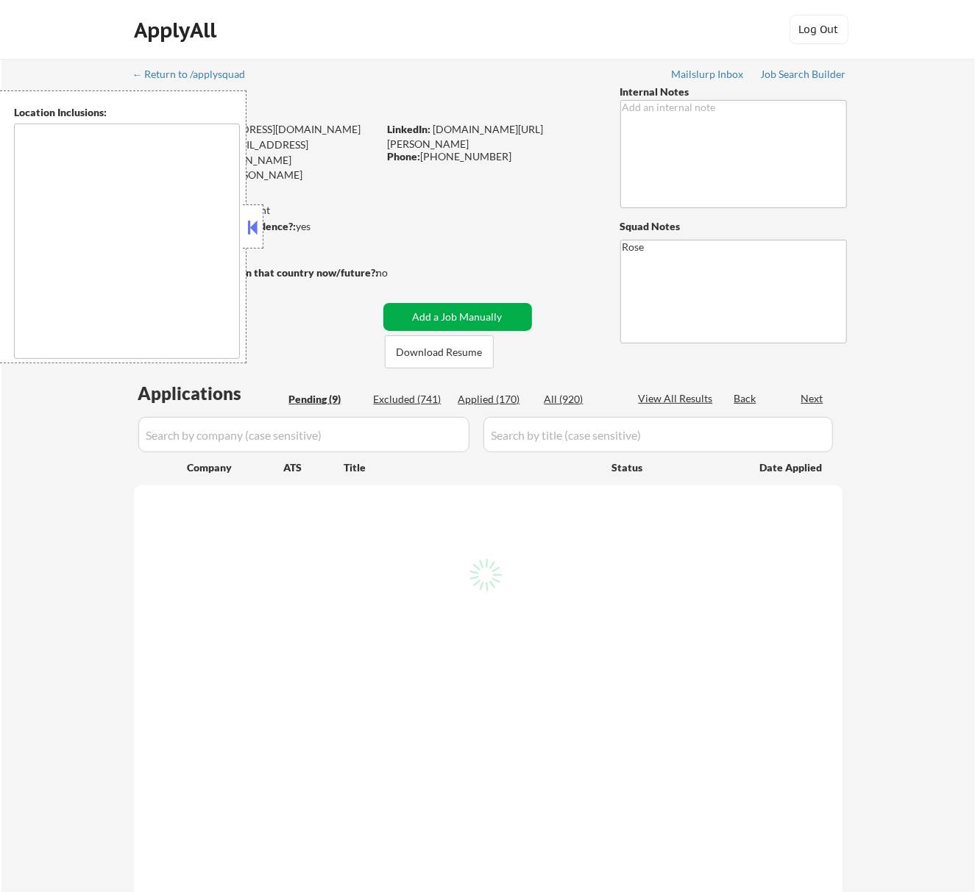
select select ""pending""
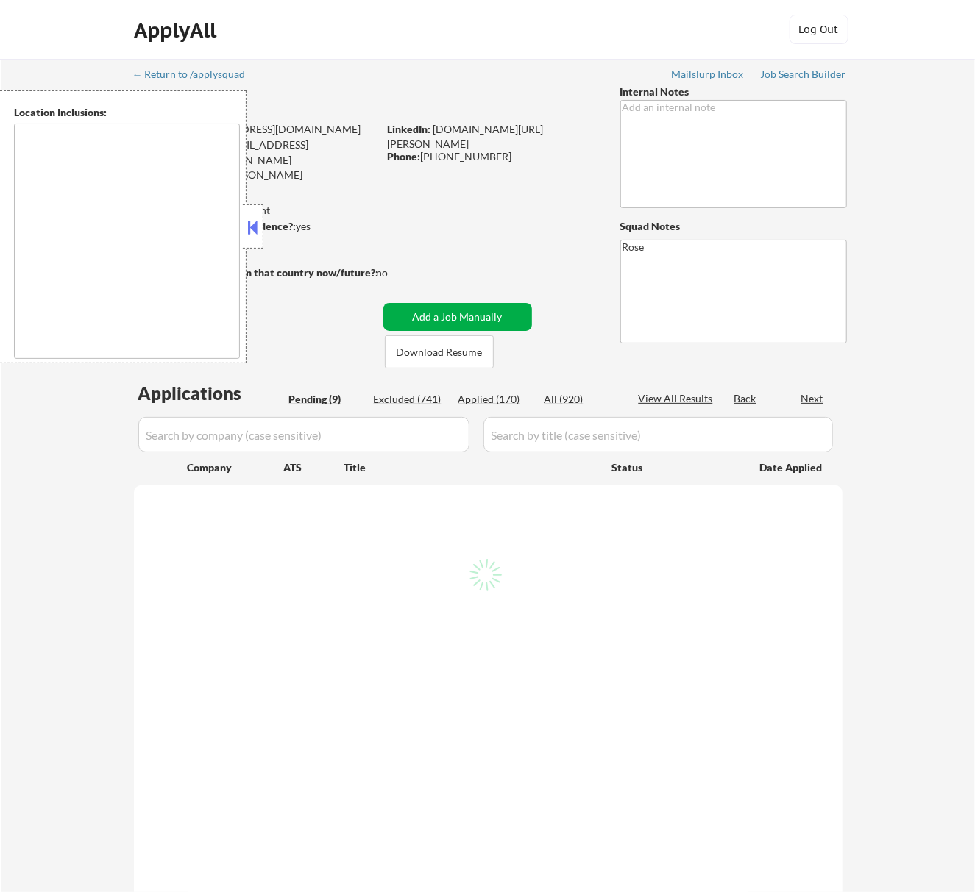
select select ""pending""
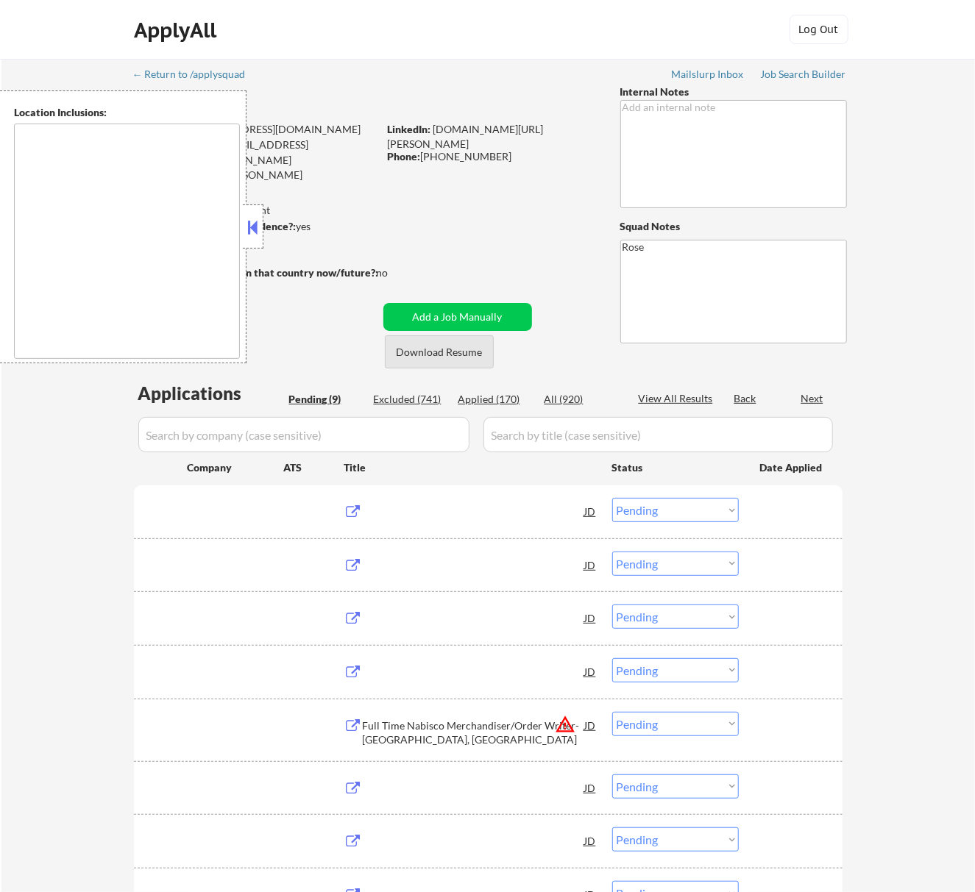
type textarea "[GEOGRAPHIC_DATA], [GEOGRAPHIC_DATA] [GEOGRAPHIC_DATA], [GEOGRAPHIC_DATA] [GEOG…"
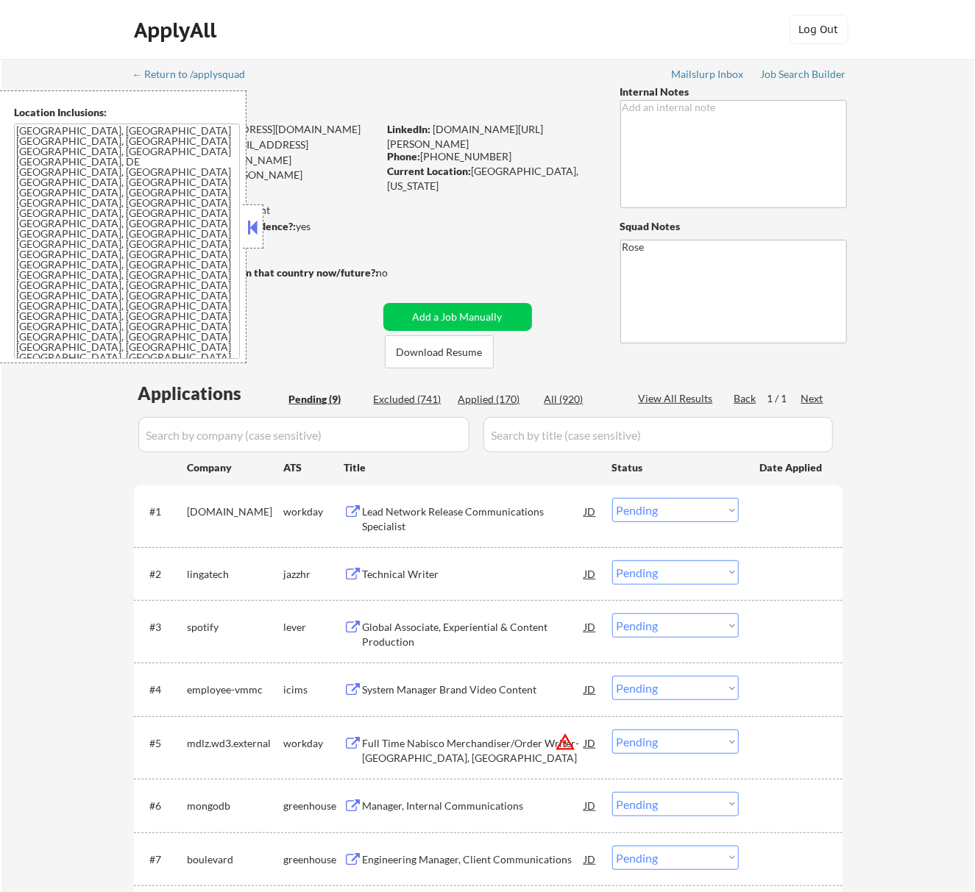
click at [253, 233] on button at bounding box center [252, 227] width 16 height 22
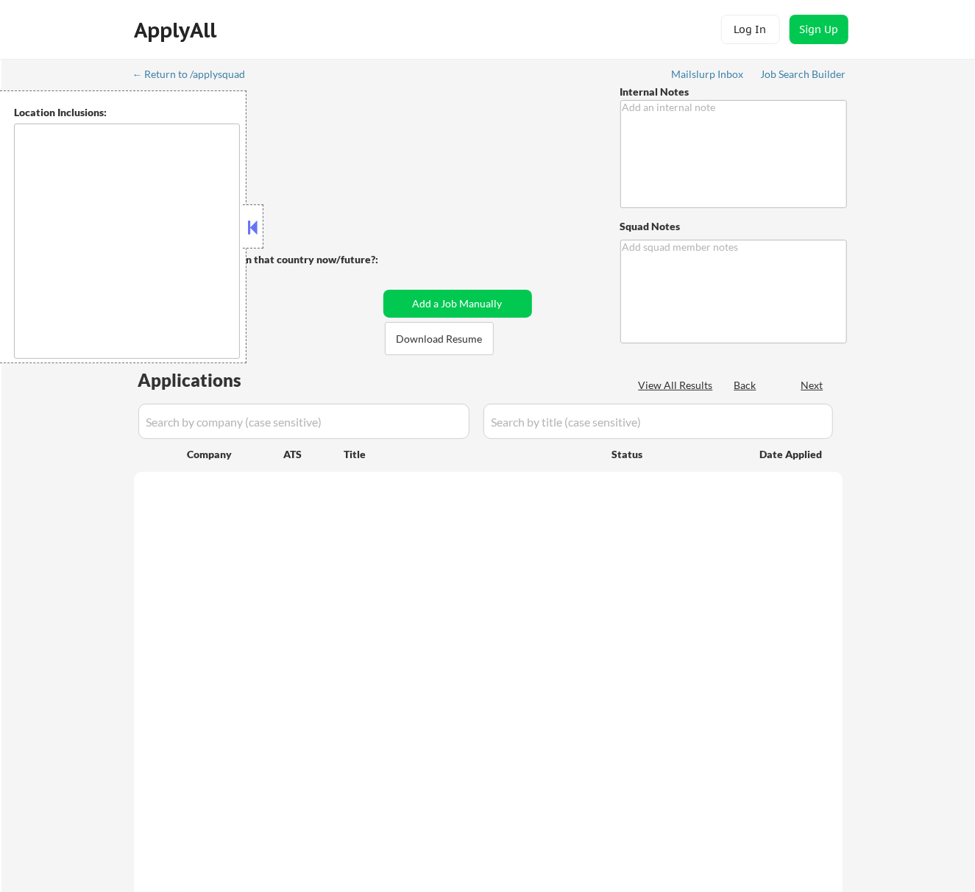
type textarea "🤖 Open to AI Answers! - EF 8/13 portfolio + AI outreach - 8/12 AB SHE HAS A POR…"
type textarea "Rose [URL][DOMAIN_NAME]"
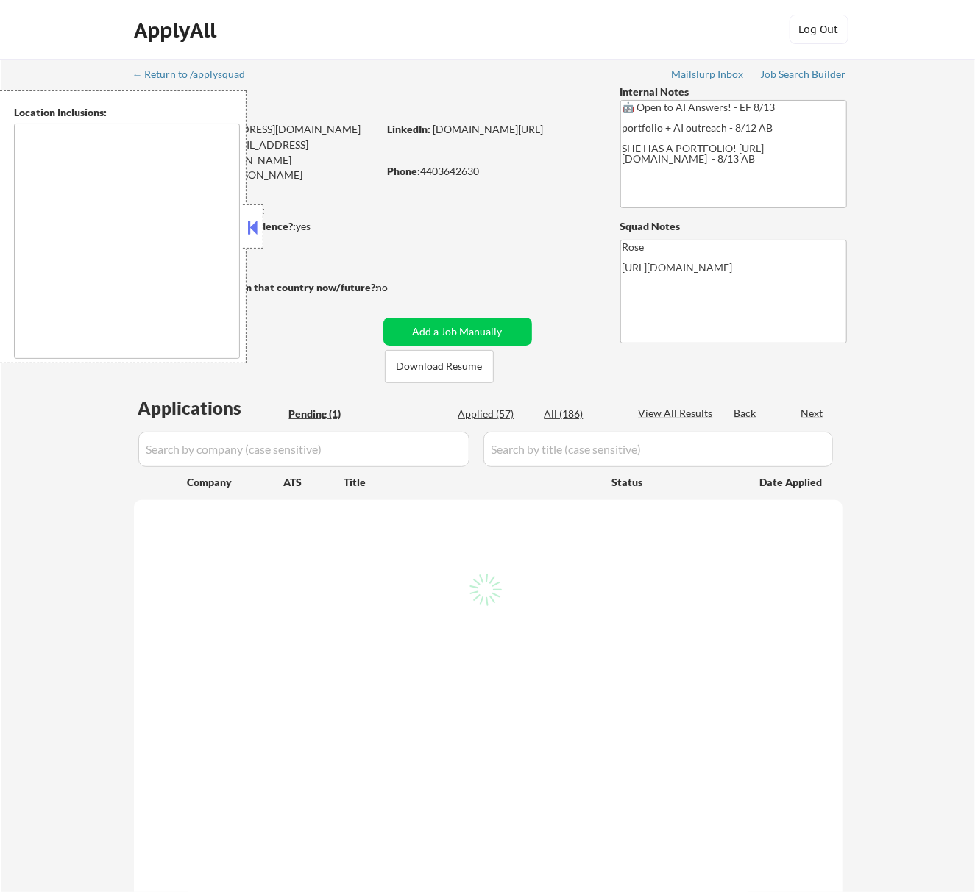
select select ""pending""
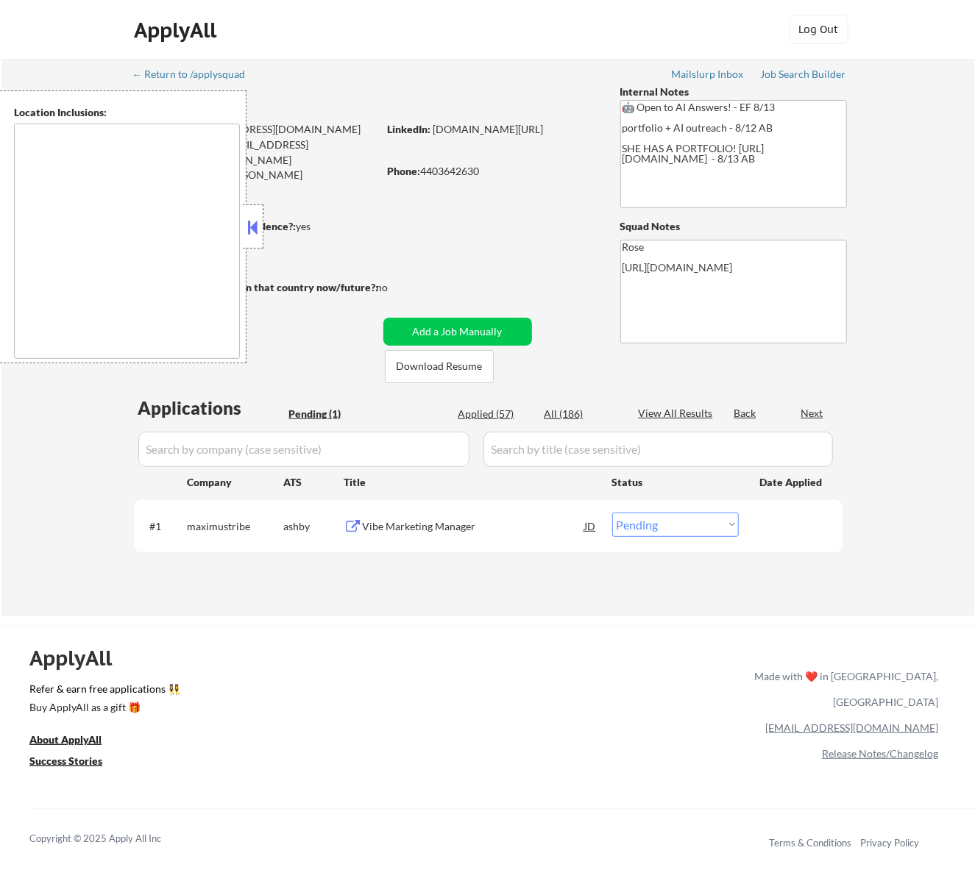
type textarea "[GEOGRAPHIC_DATA], [GEOGRAPHIC_DATA] [GEOGRAPHIC_DATA], [GEOGRAPHIC_DATA] [GEOG…"
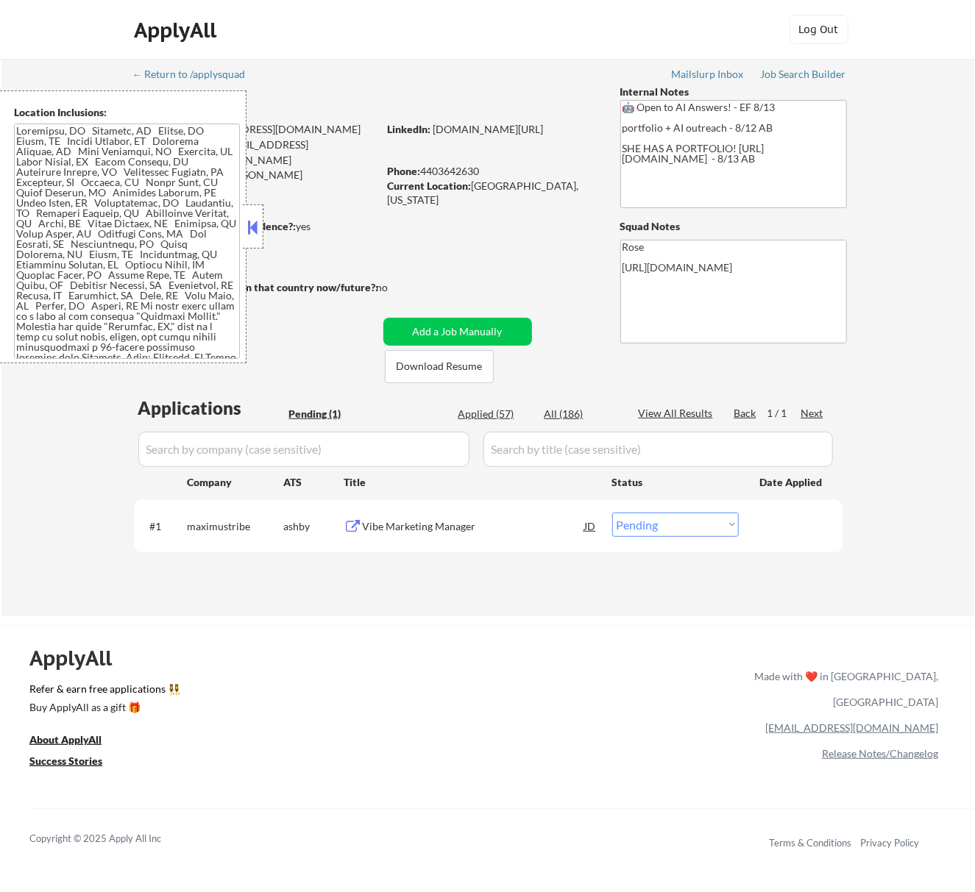
click at [260, 221] on button at bounding box center [252, 227] width 16 height 22
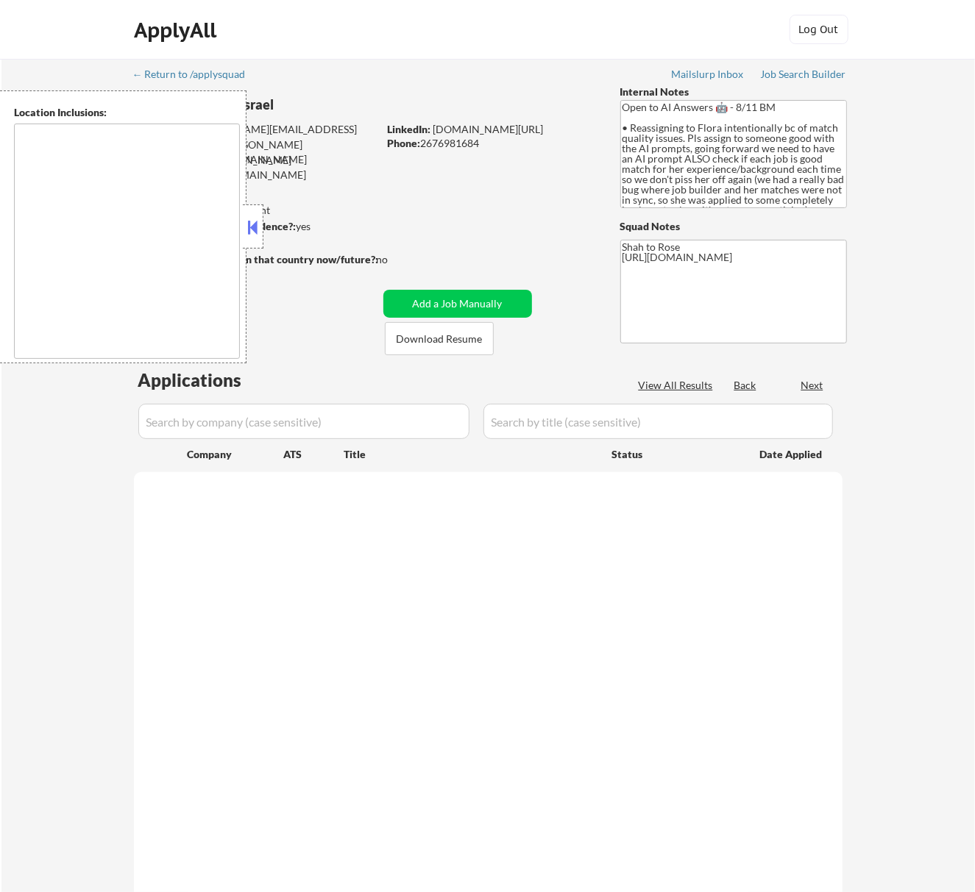
select select ""pending""
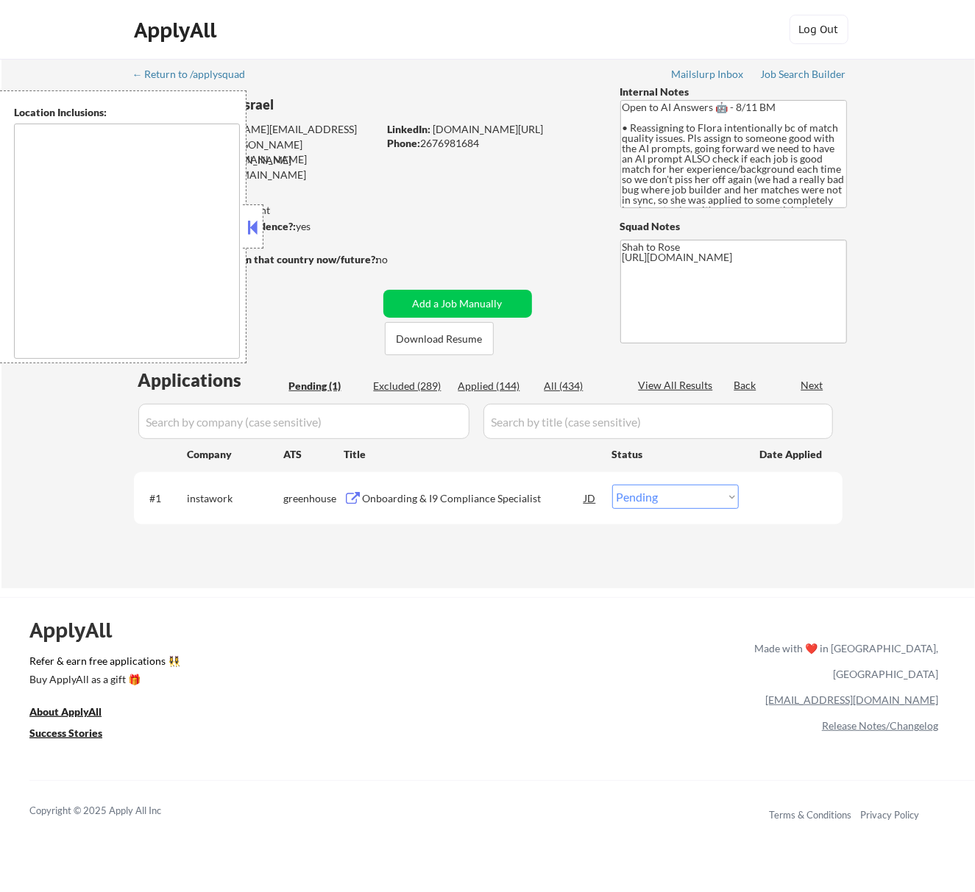
type textarea "remote"
click at [260, 224] on div at bounding box center [253, 226] width 21 height 44
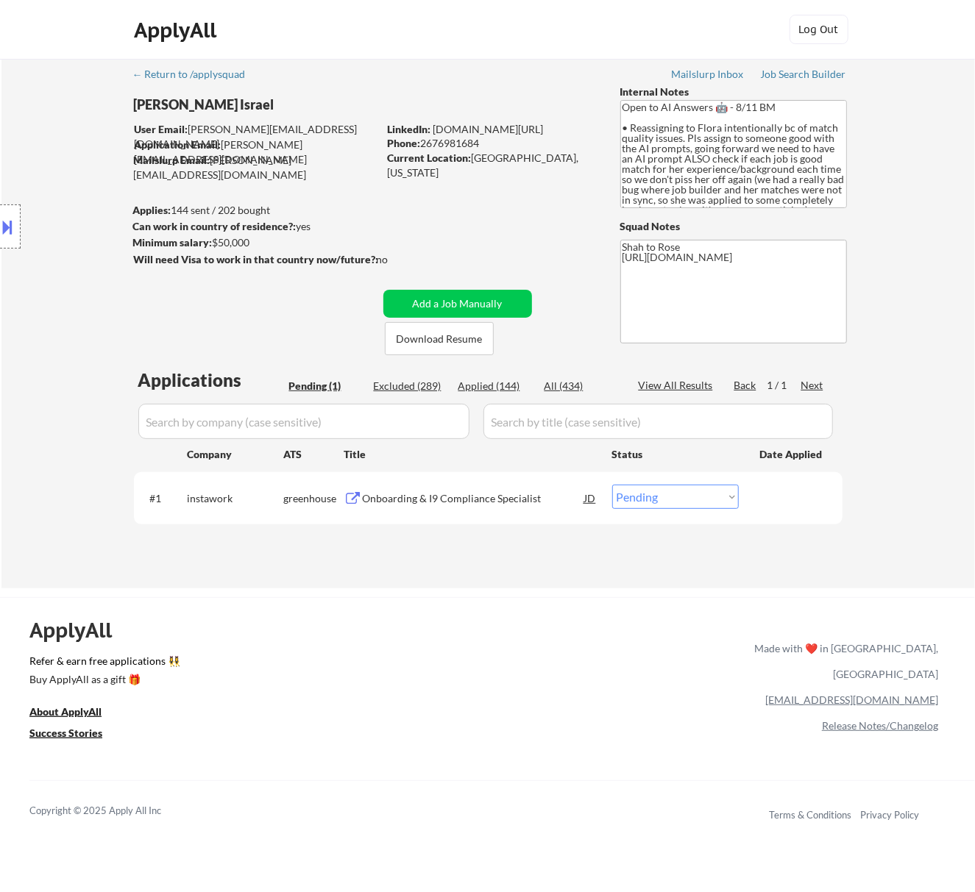
click at [465, 495] on div "Onboarding & I9 Compliance Specialist" at bounding box center [474, 498] width 222 height 15
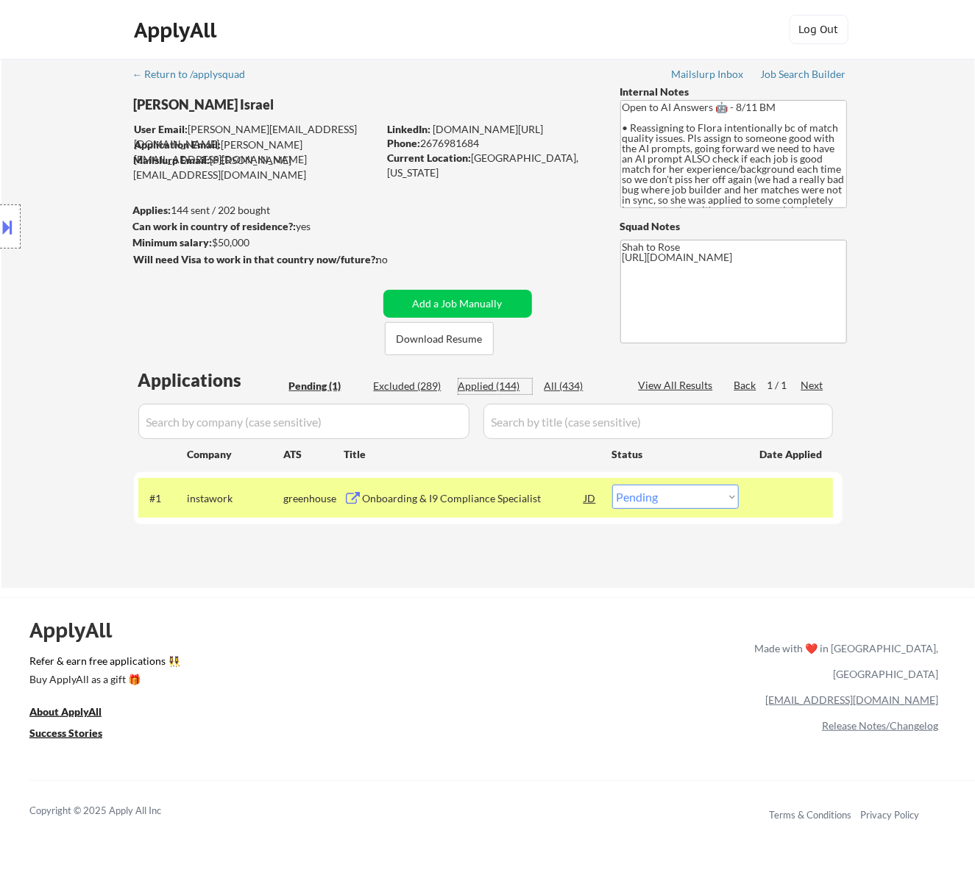
click at [509, 391] on div "Applied (144)" at bounding box center [495, 386] width 74 height 15
click at [446, 410] on input "input" at bounding box center [303, 421] width 331 height 35
select select ""applied""
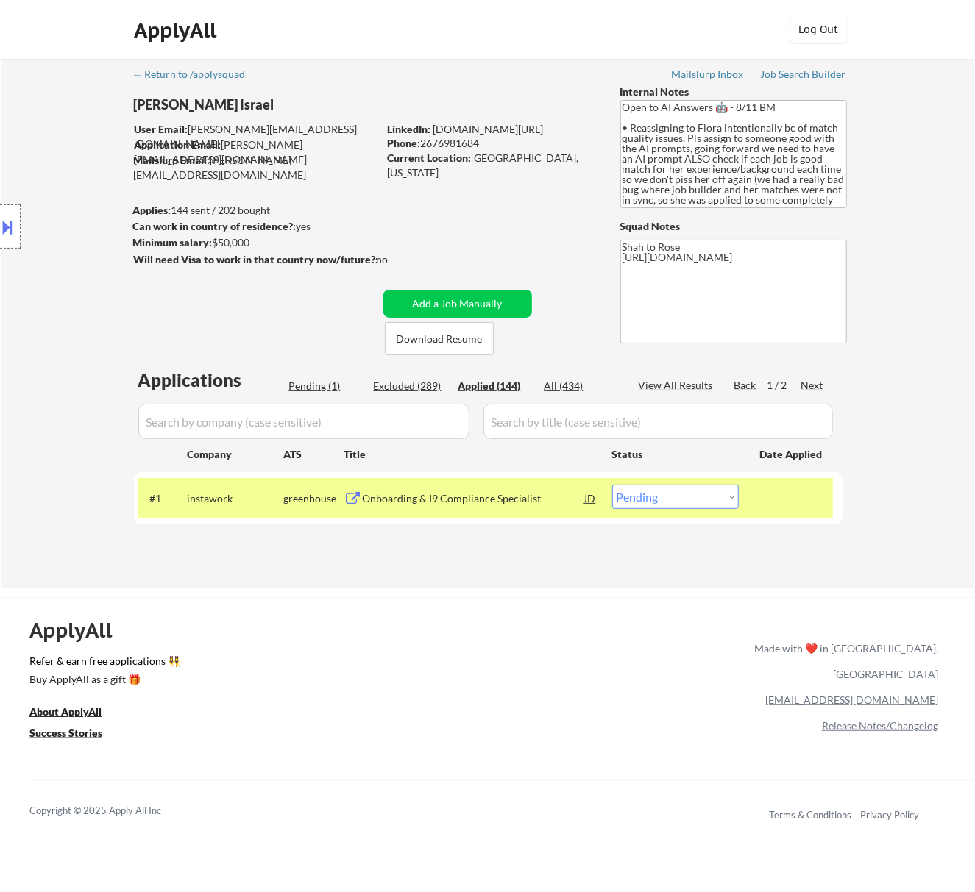
select select ""applied""
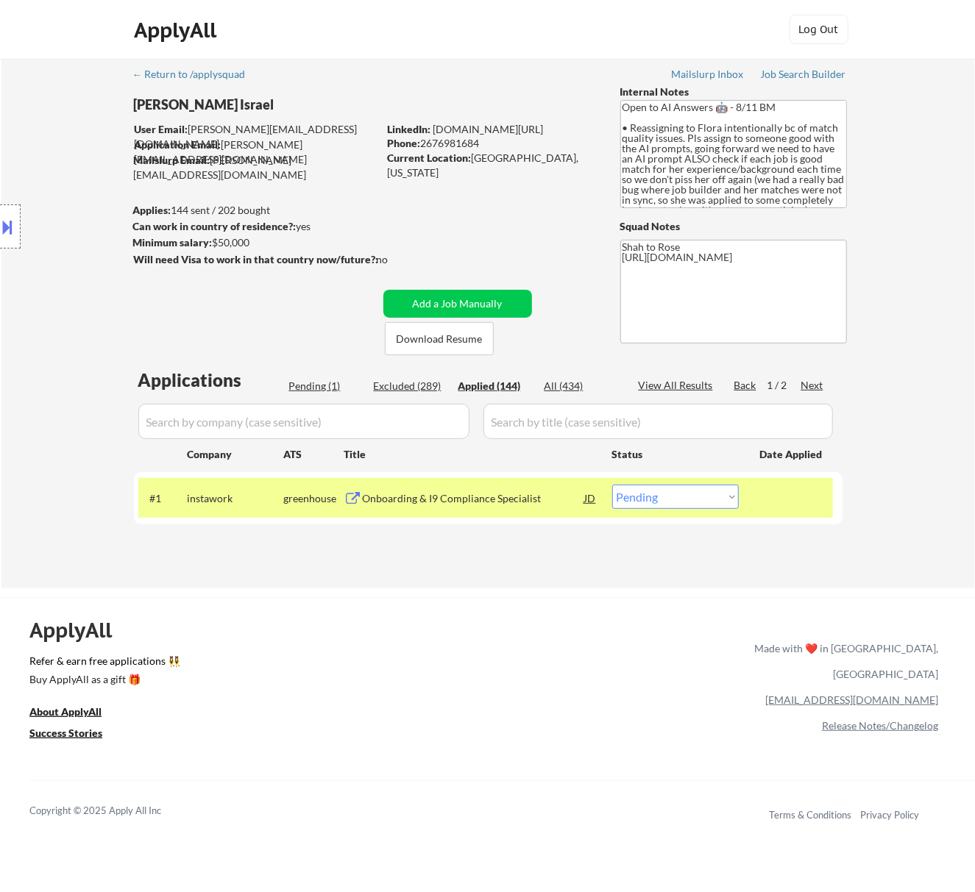
select select ""applied""
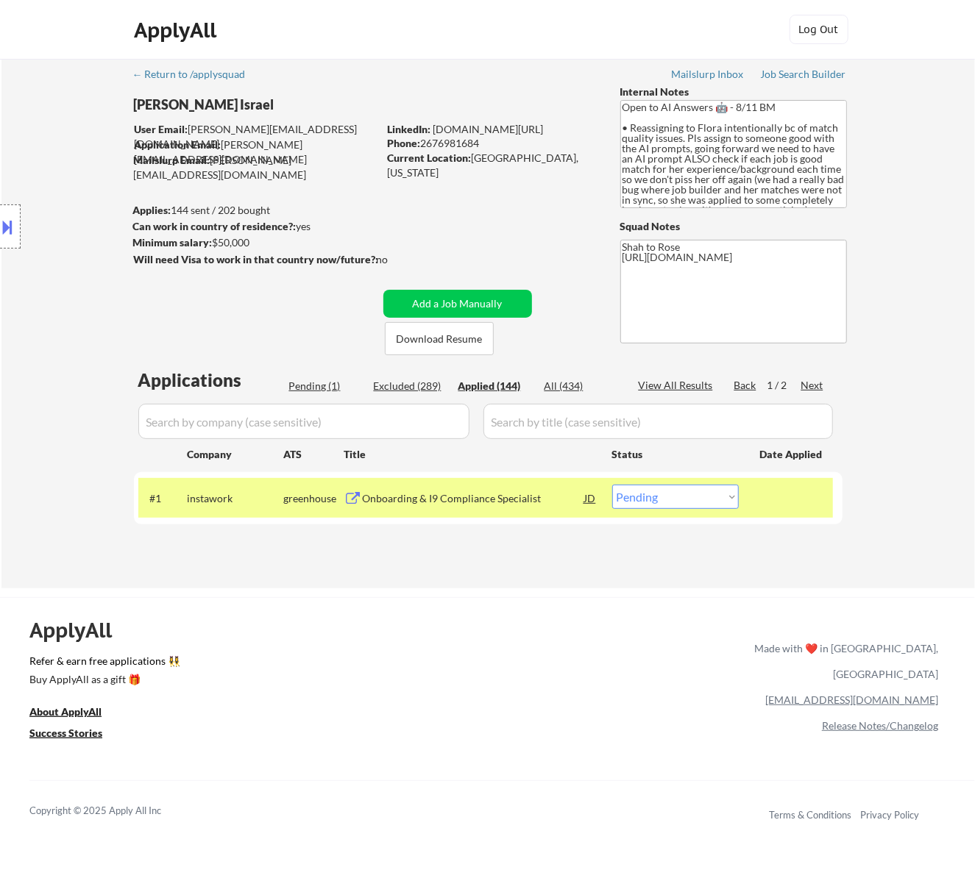
select select ""applied""
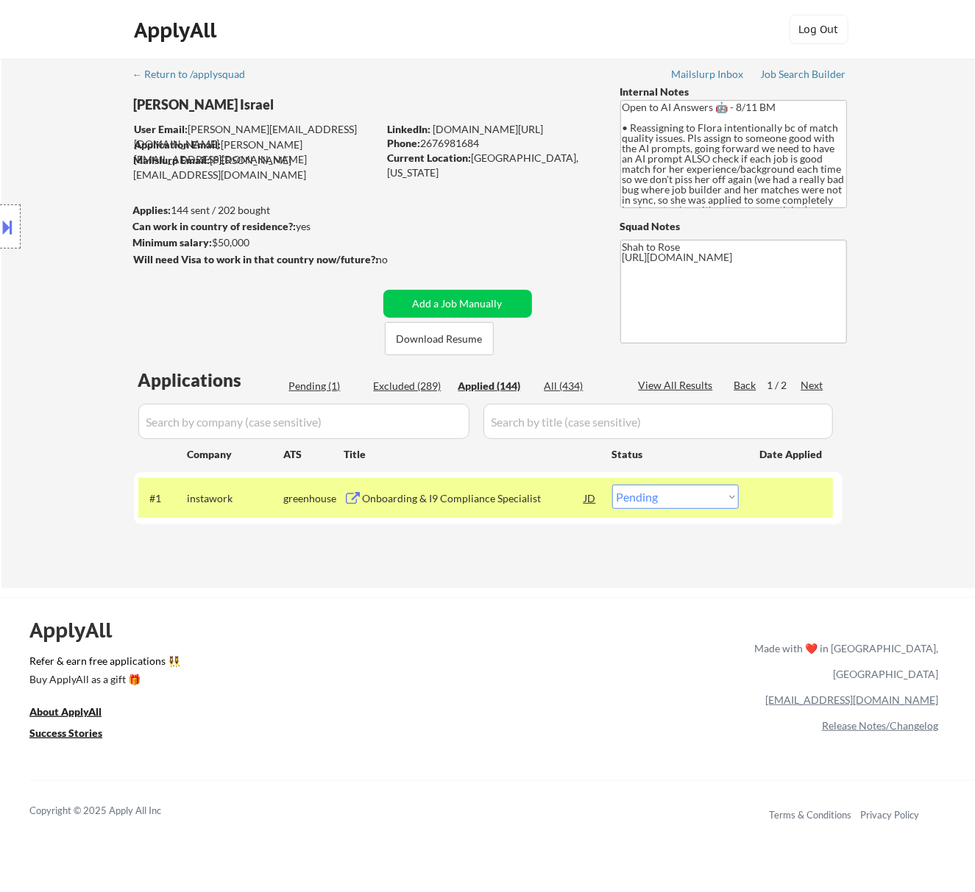
select select ""applied""
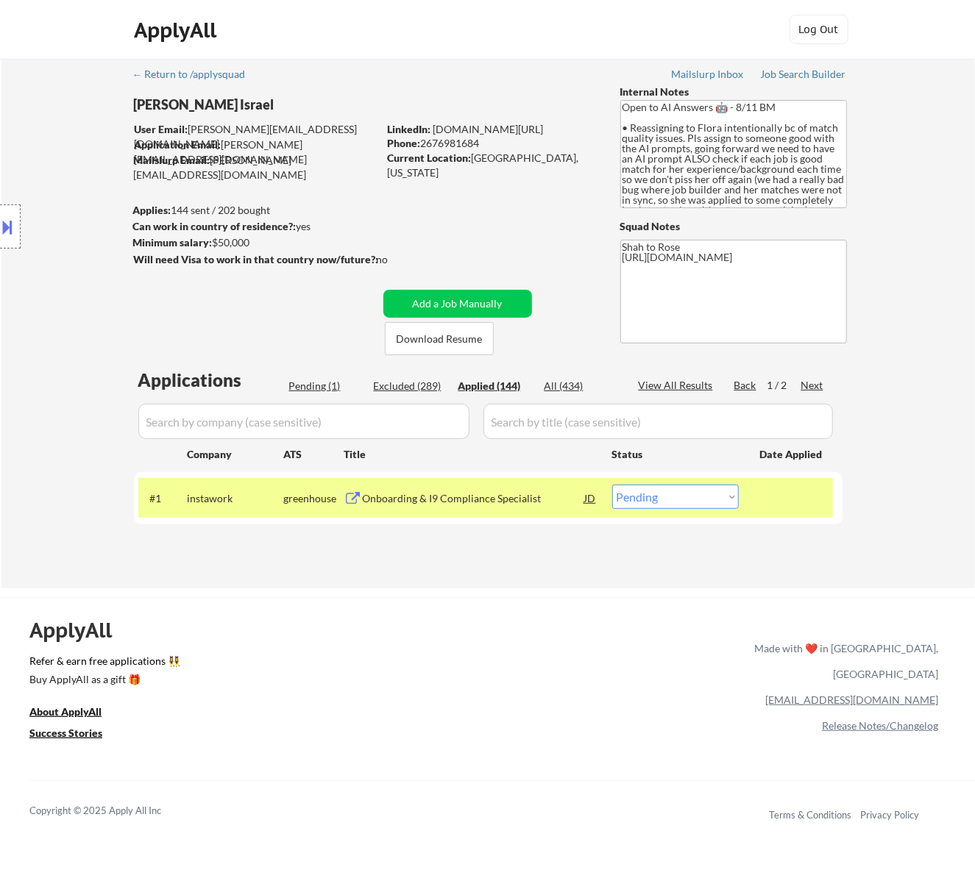
select select ""applied""
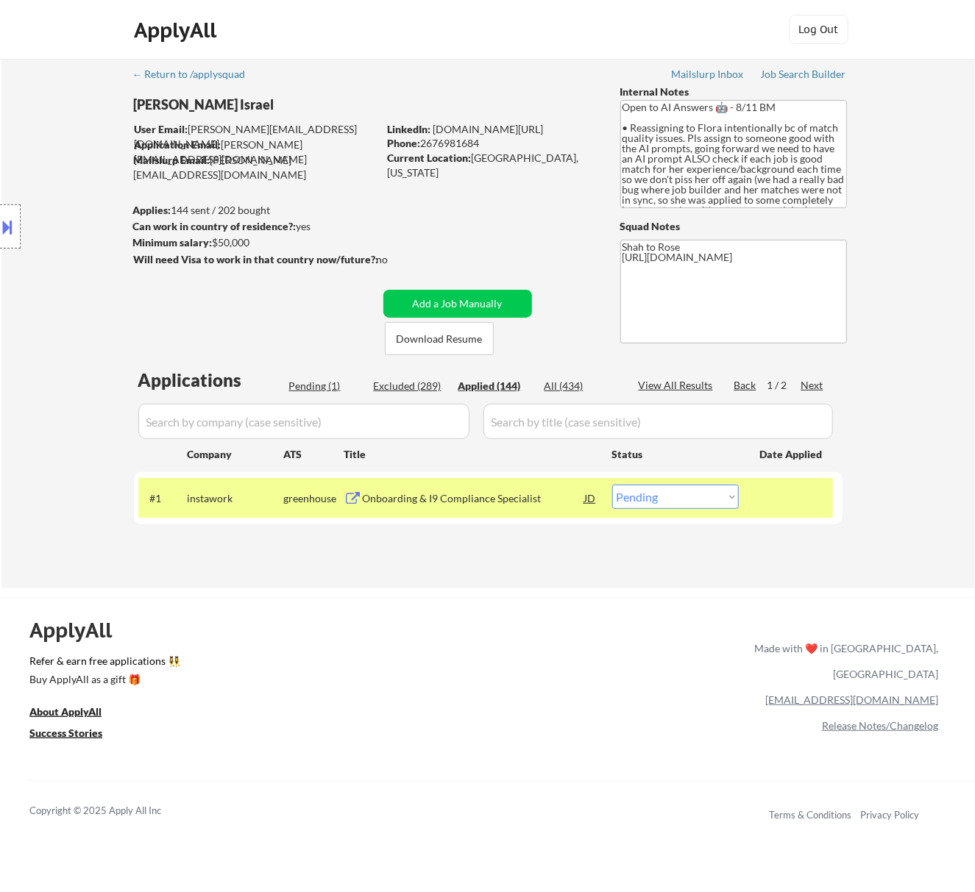
select select ""applied""
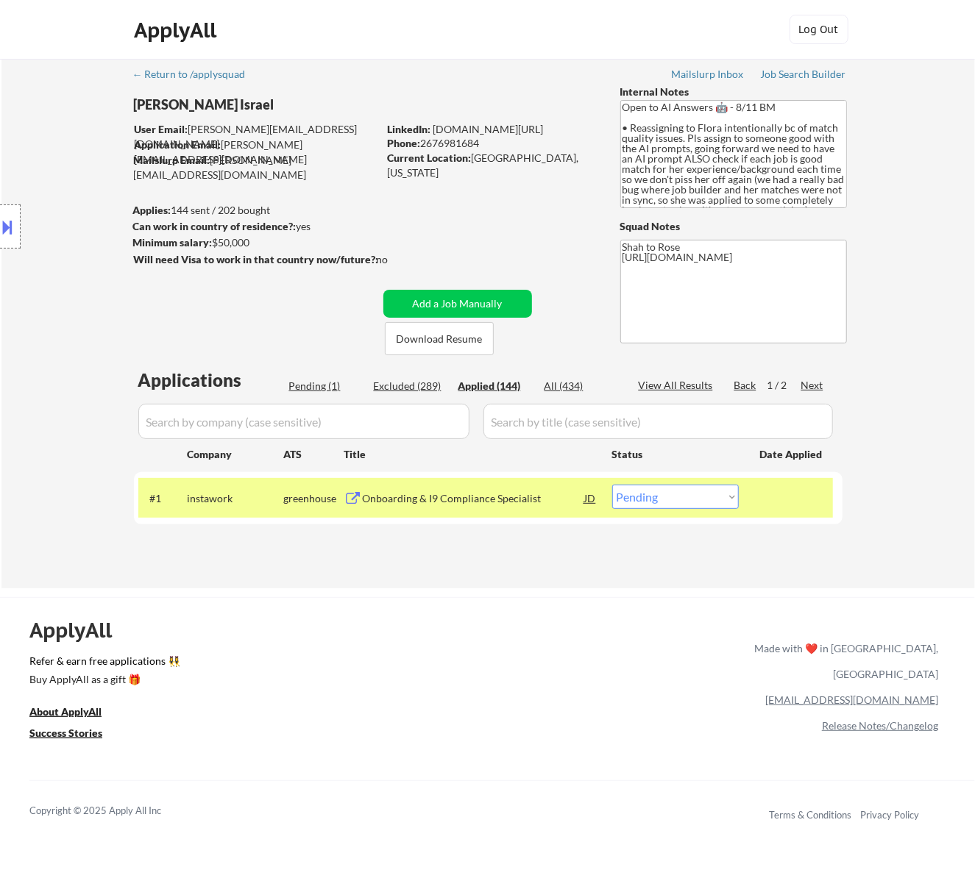
select select ""applied""
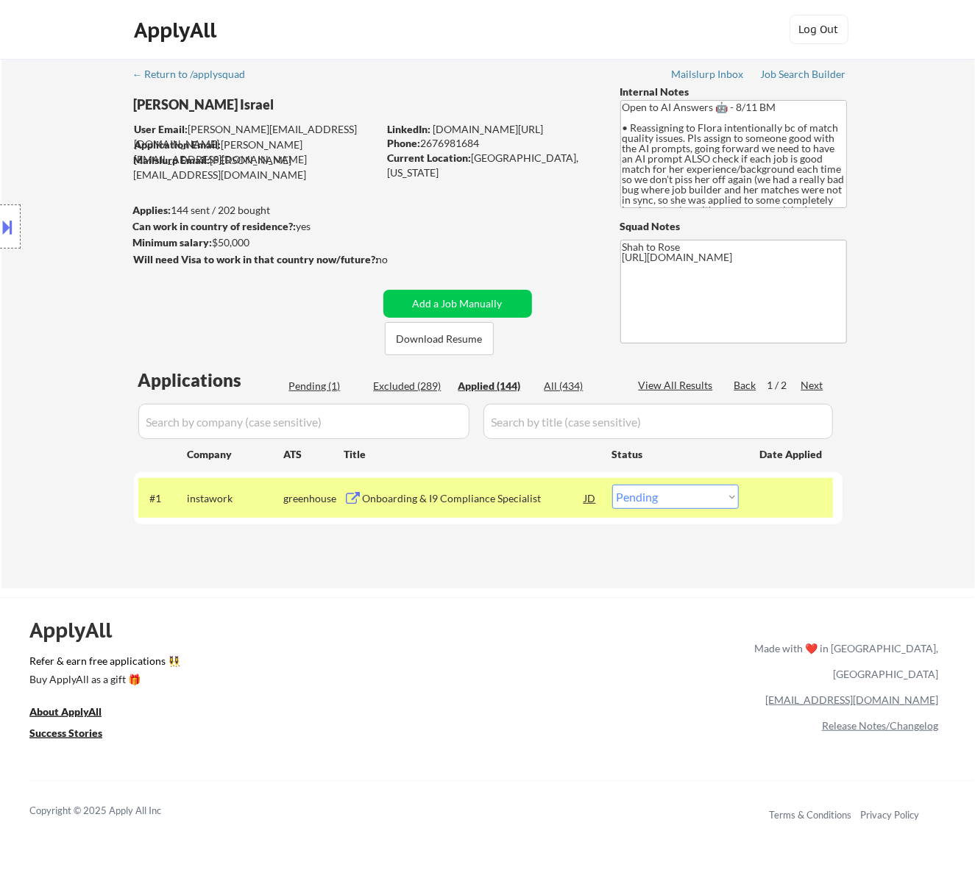
select select ""applied""
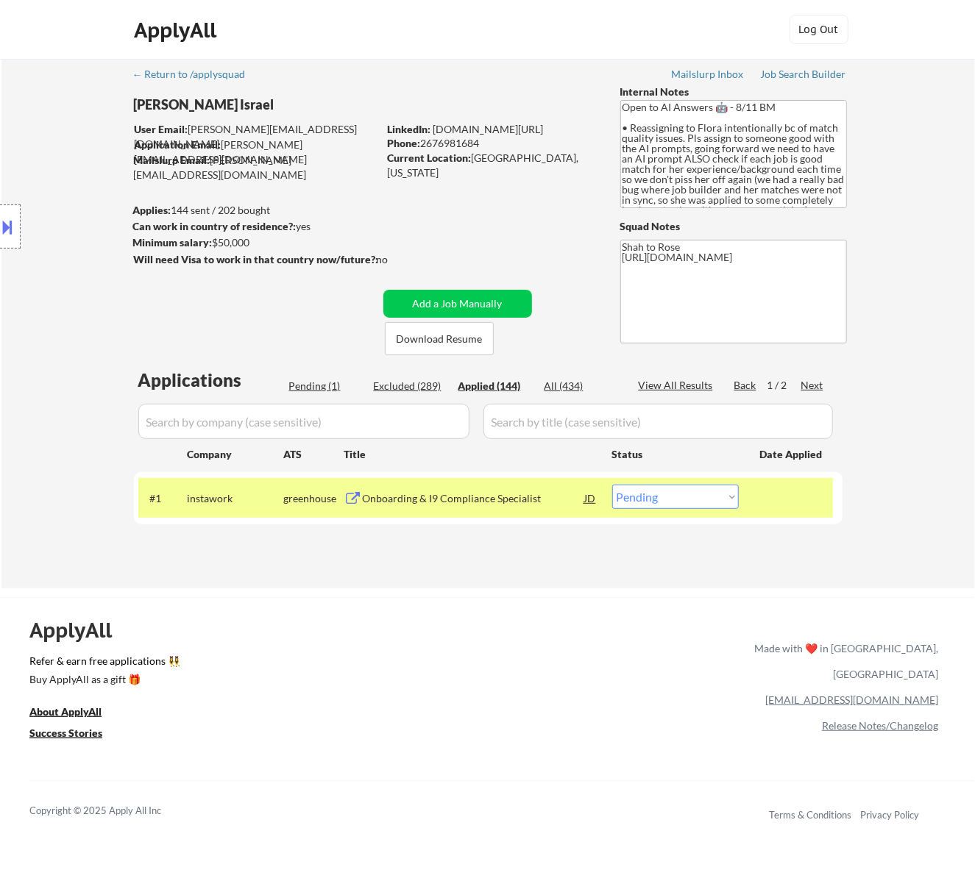
select select ""applied""
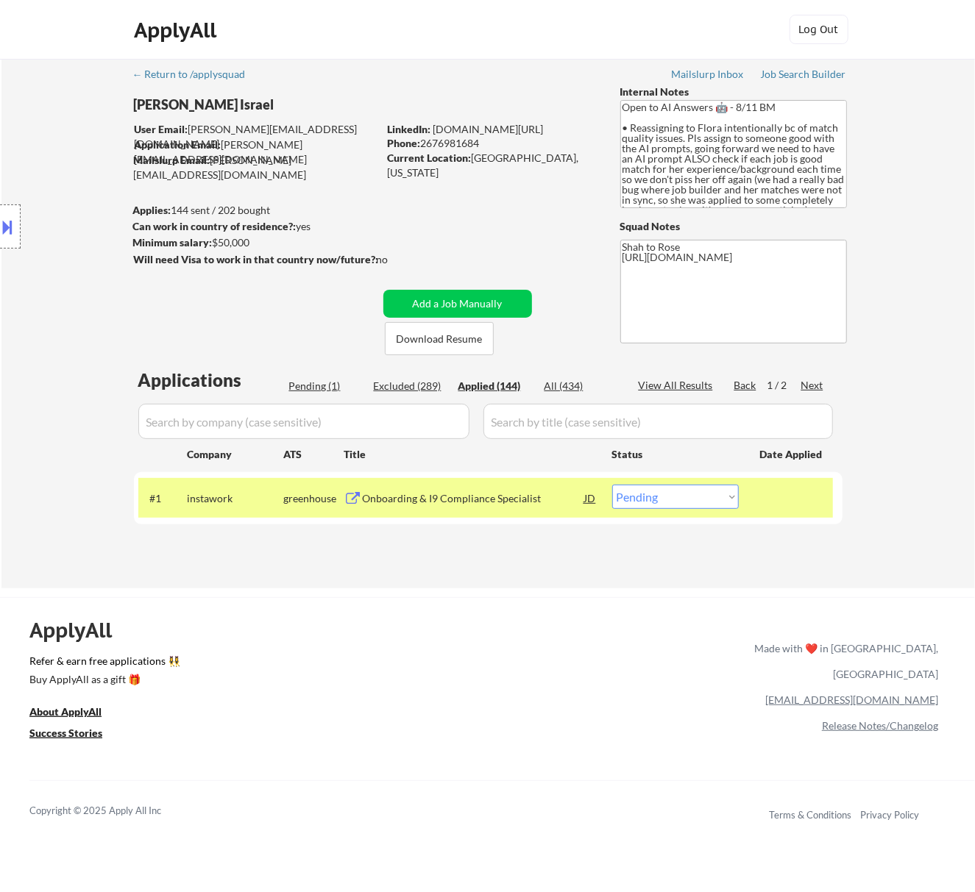
select select ""applied""
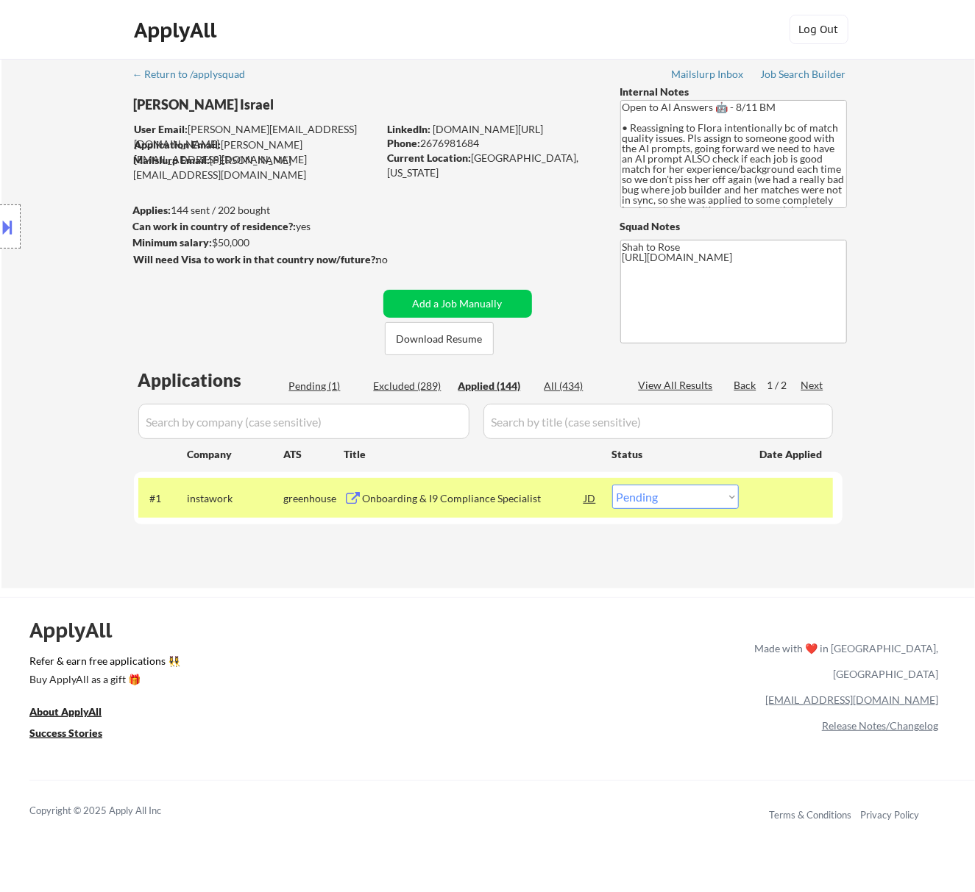
select select ""applied""
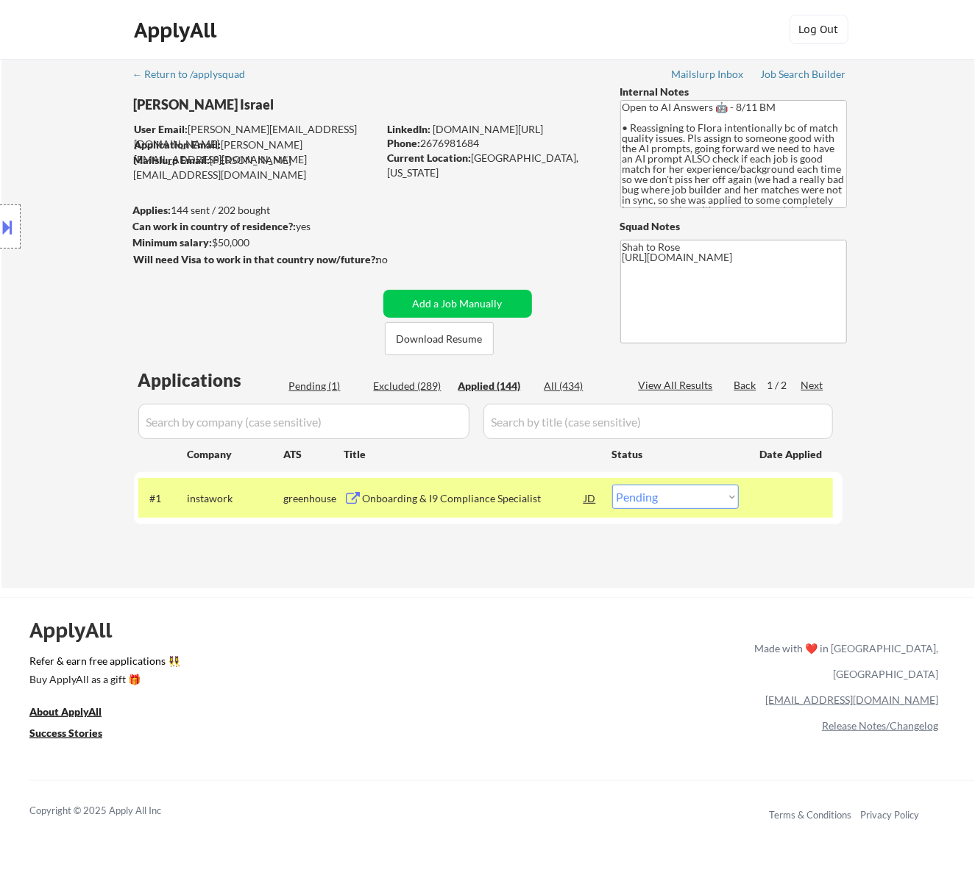
select select ""applied""
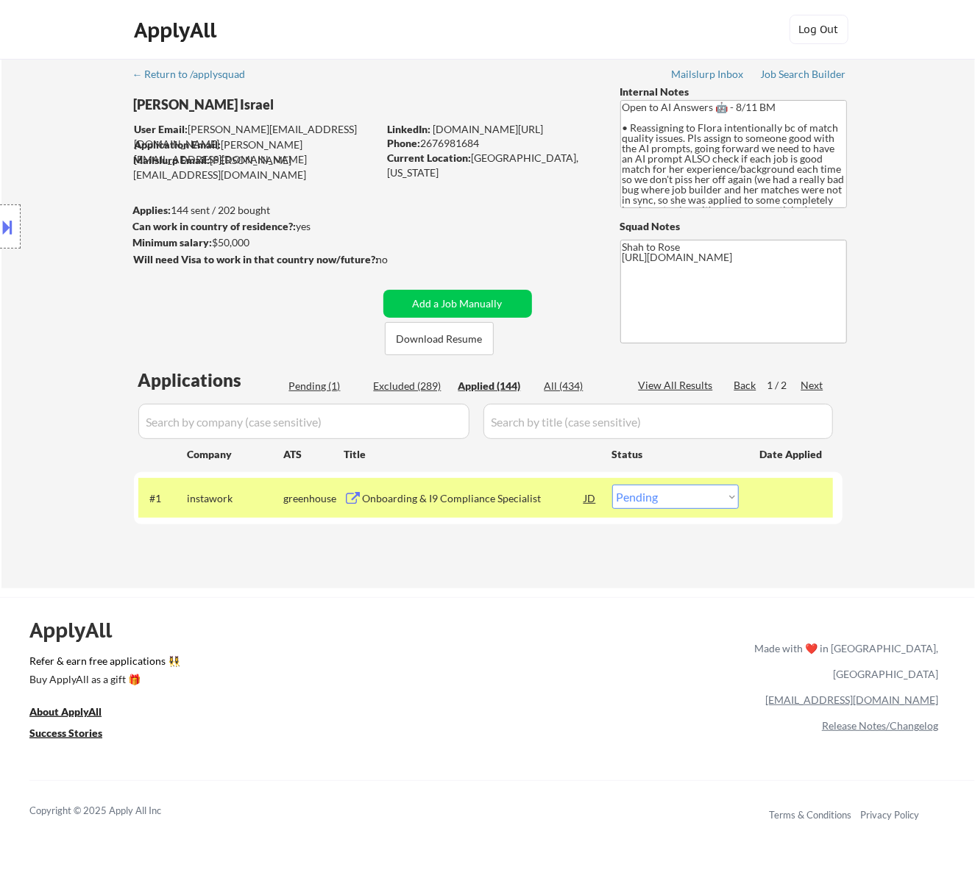
select select ""applied""
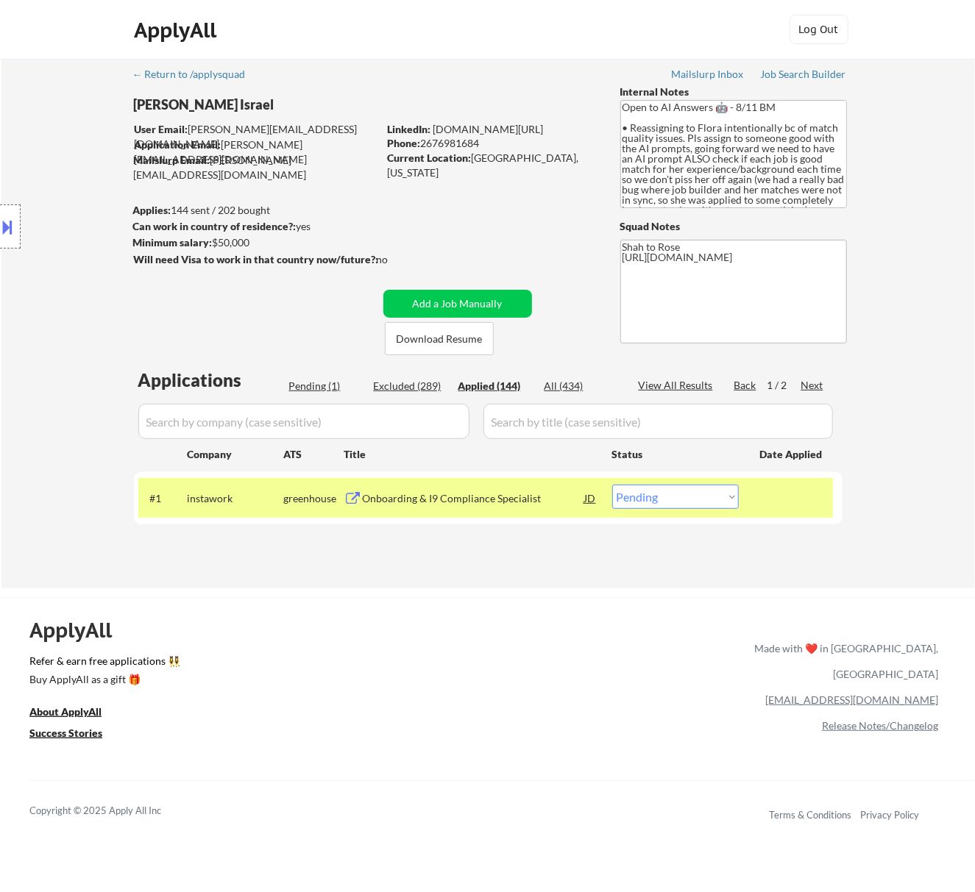
select select ""applied""
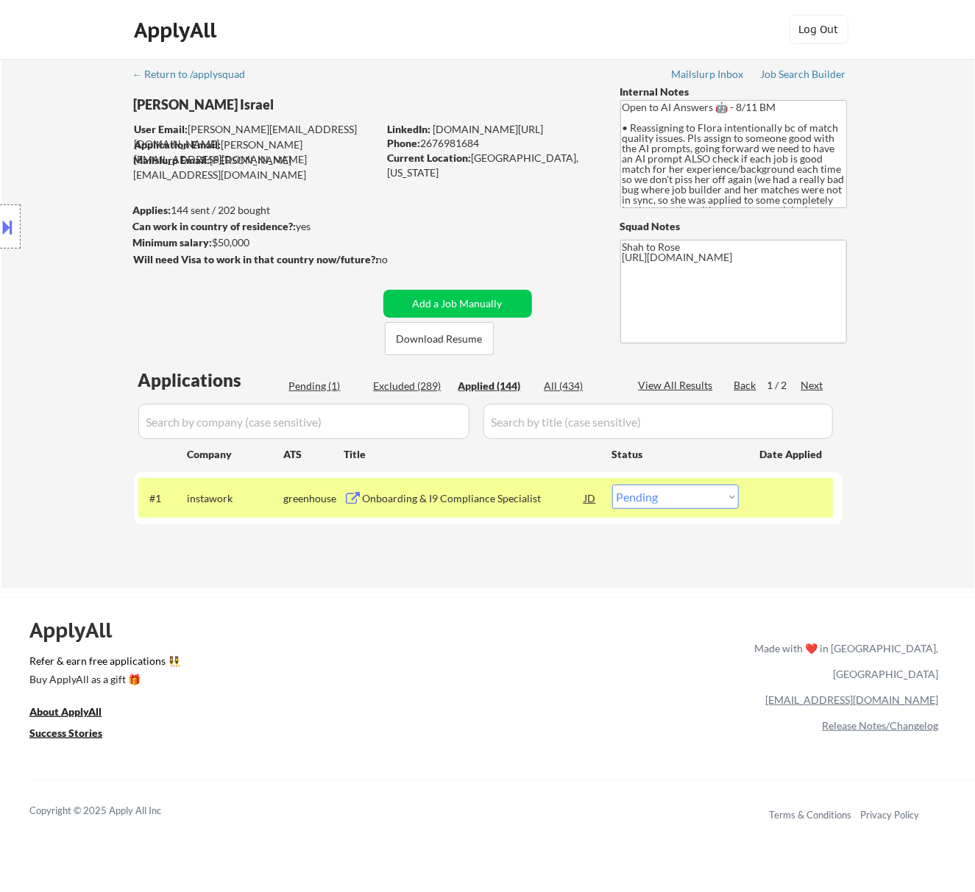
select select ""applied""
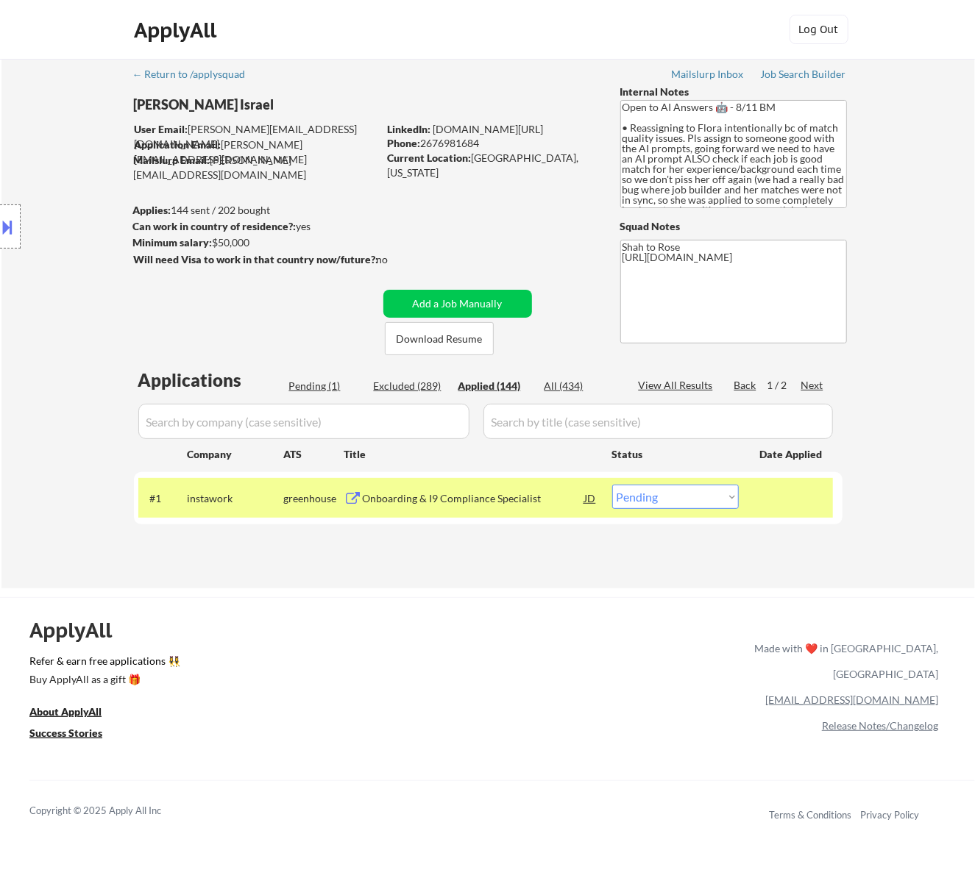
select select ""applied""
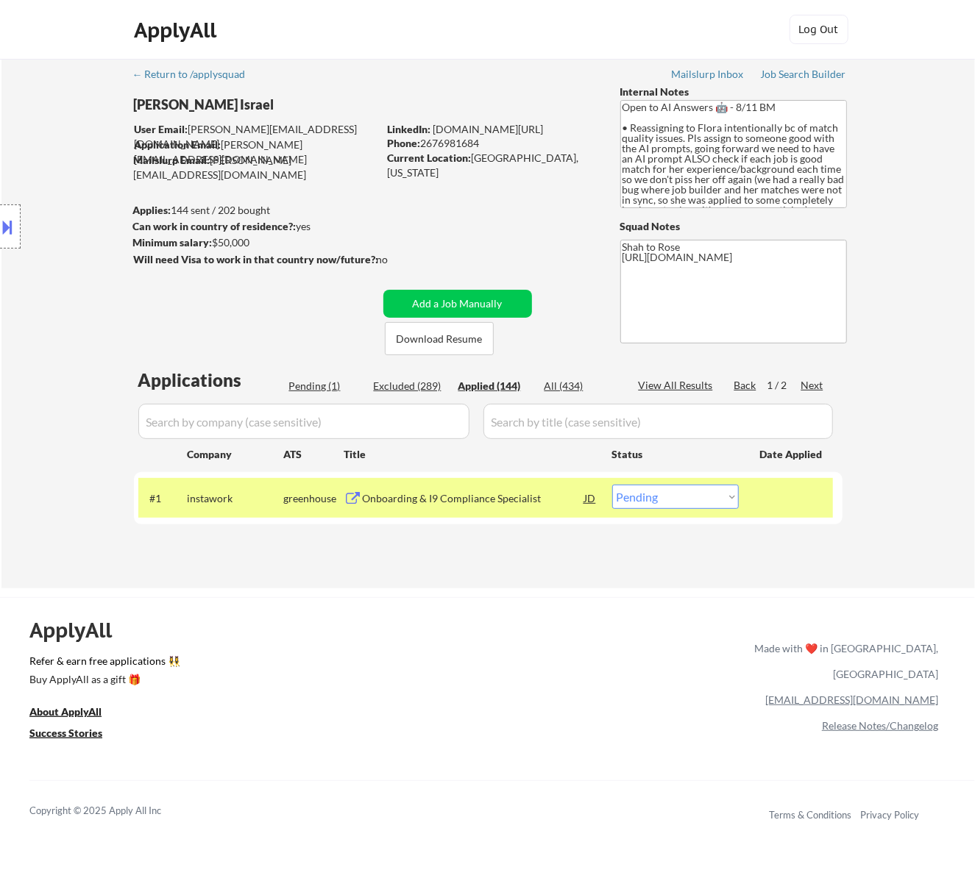
select select ""applied""
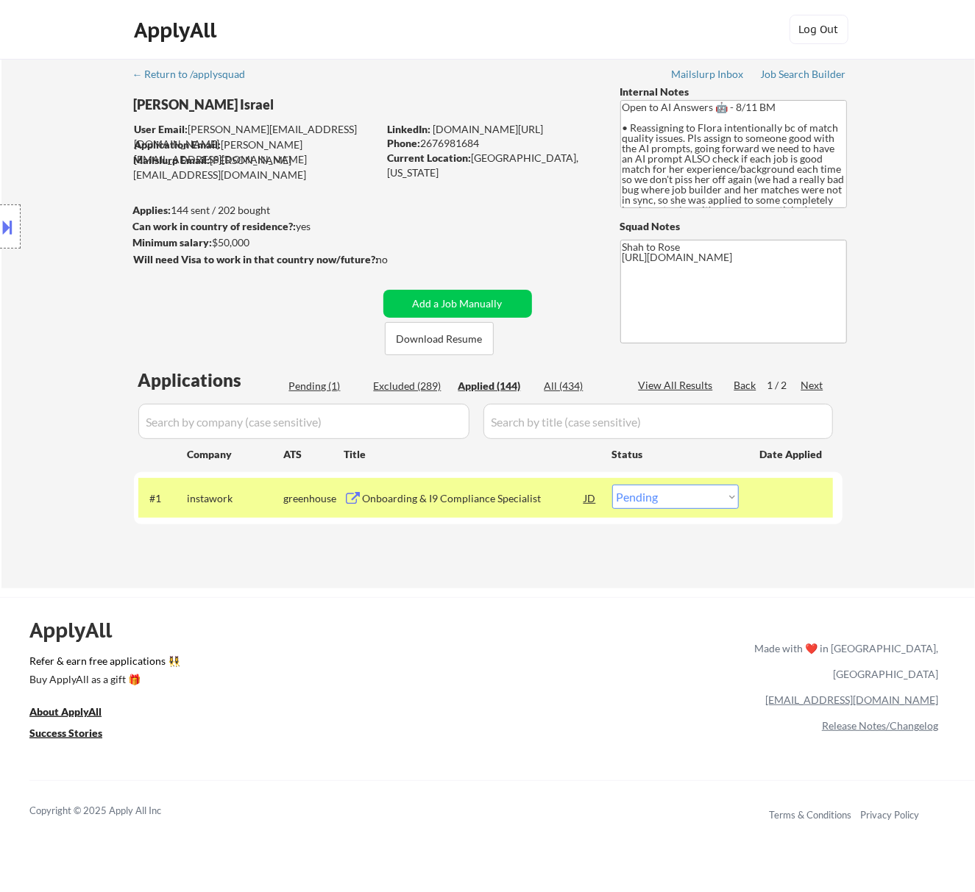
select select ""applied""
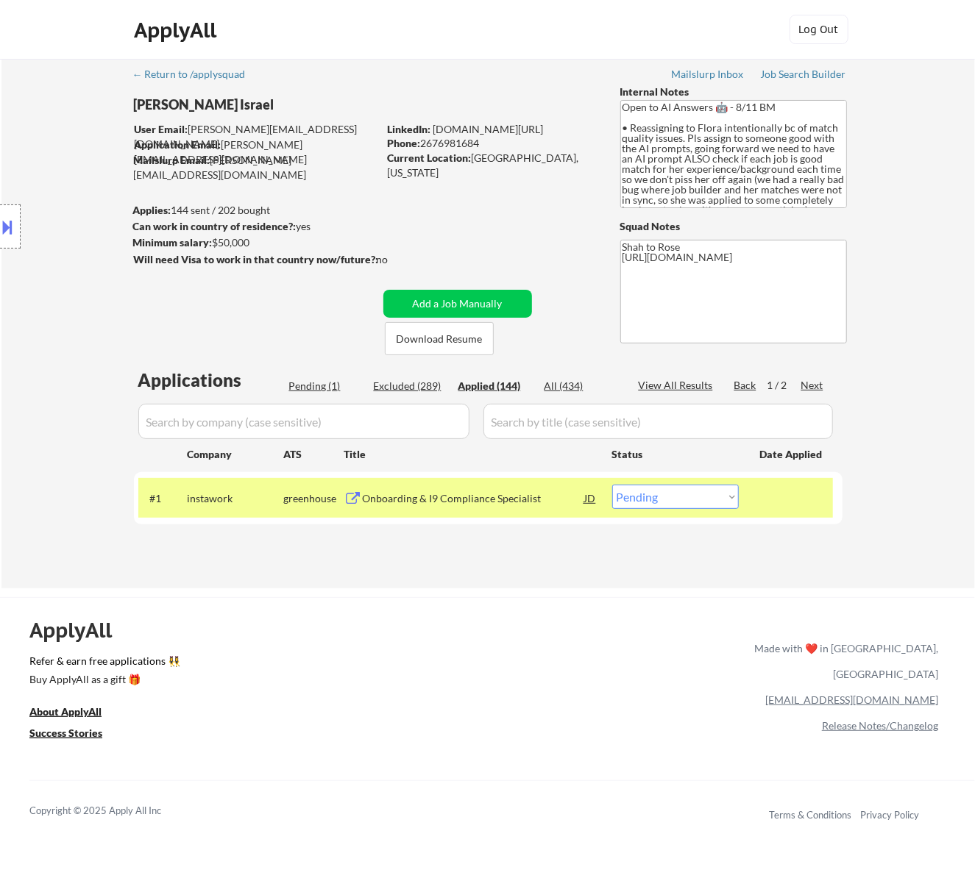
select select ""applied""
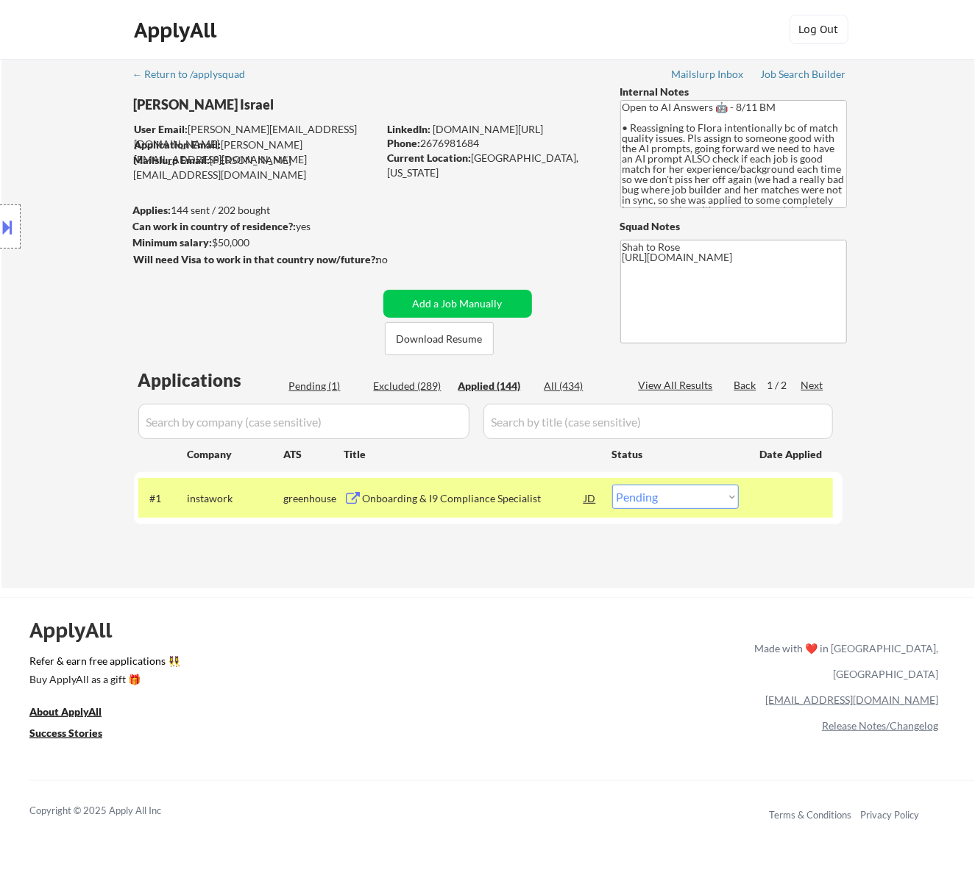
select select ""applied""
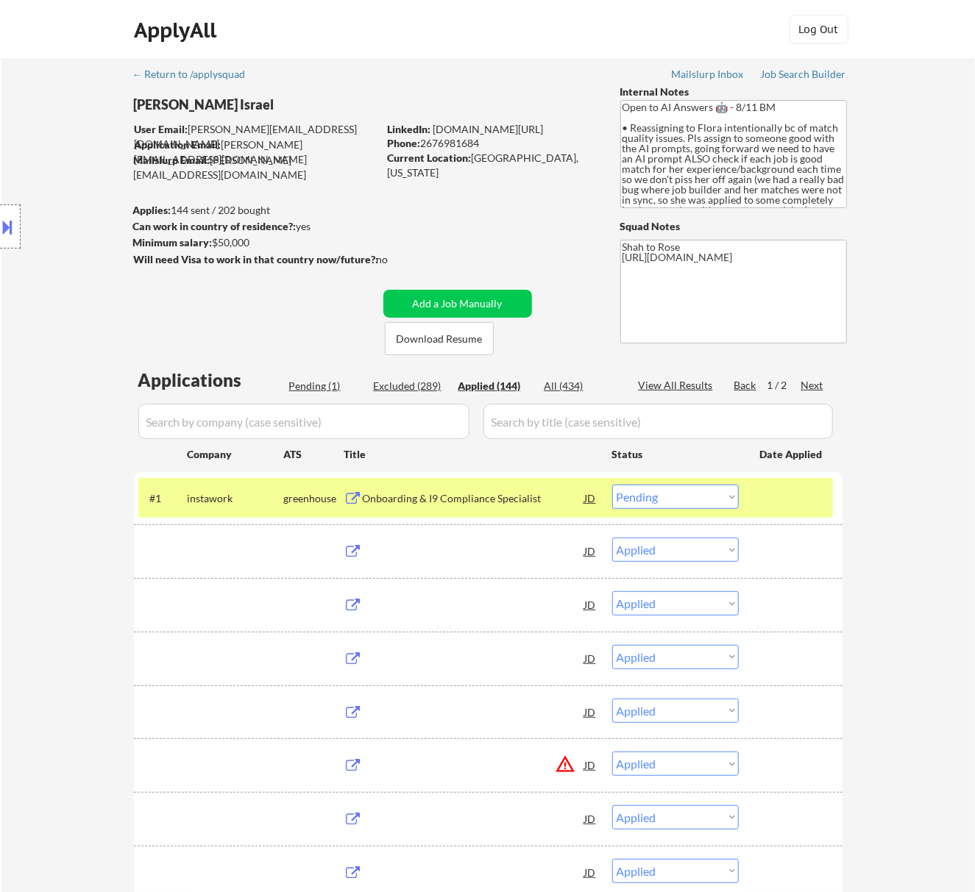
select select ""applied""
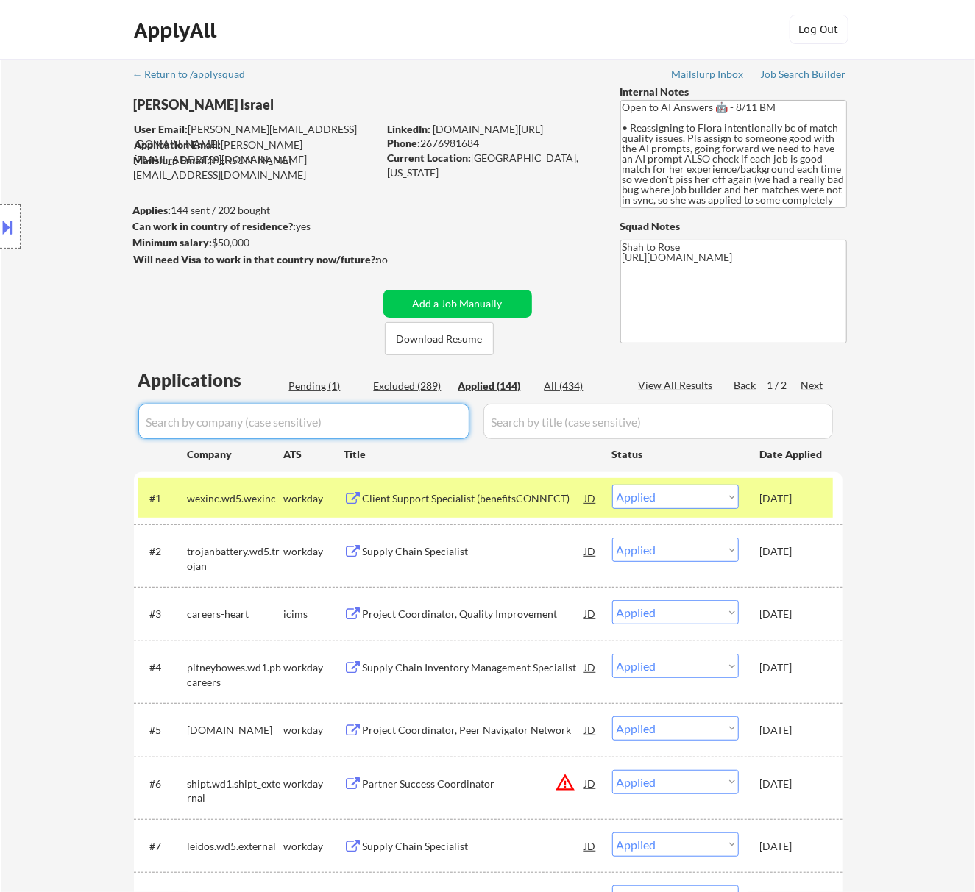
paste input "Instawork"
type input "Instawork"
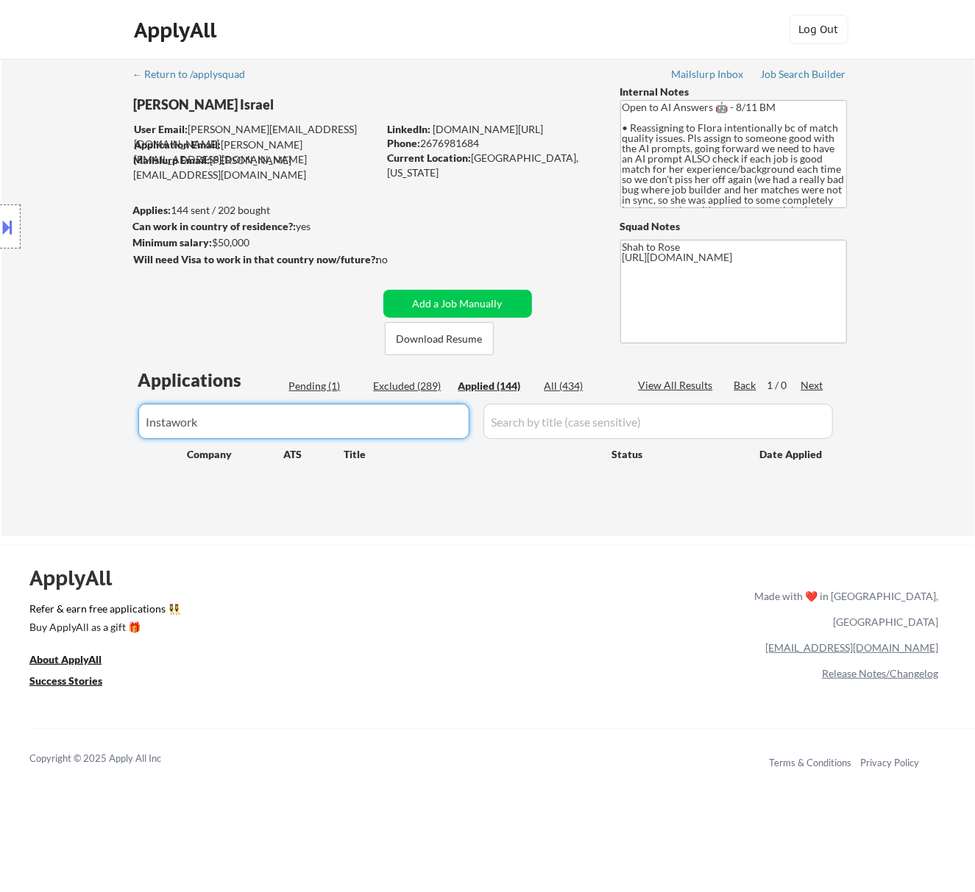
drag, startPoint x: 277, startPoint y: 422, endPoint x: -11, endPoint y: 448, distance: 289.5
click at [0, 448] on html "← Return to /applysquad Mailslurp Inbox Job Search Builder [PERSON_NAME] [GEOGR…" at bounding box center [487, 446] width 975 height 892
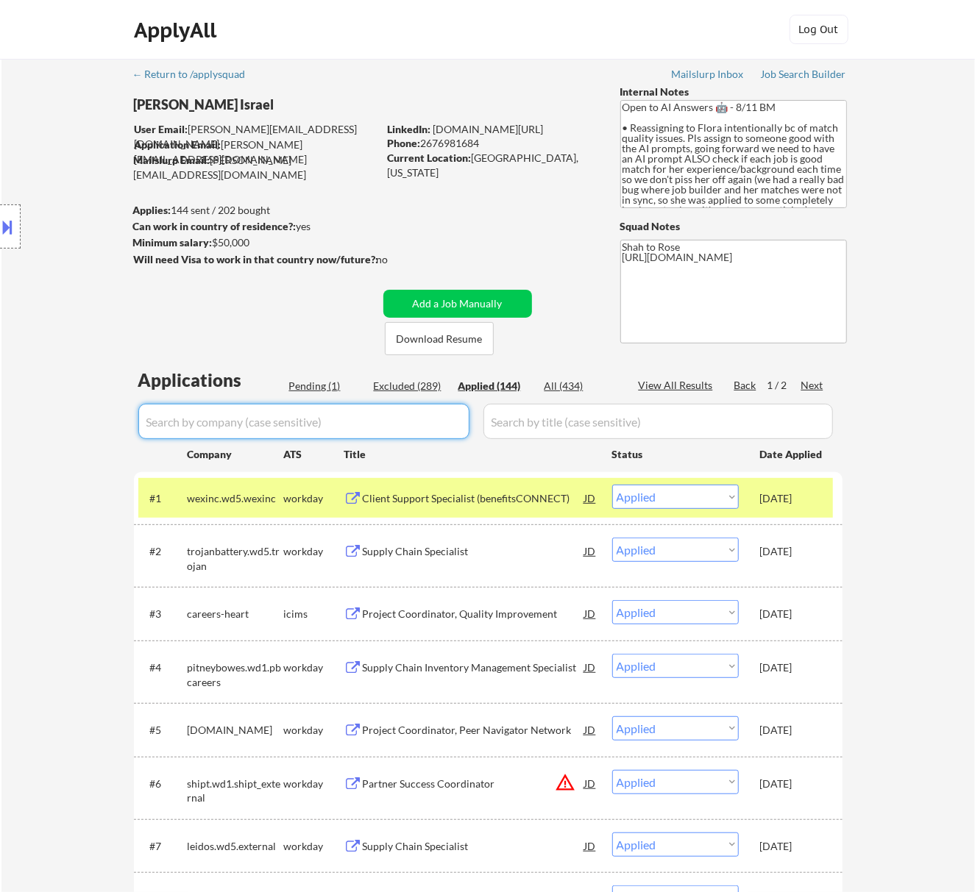
click at [324, 384] on div "Pending (1)" at bounding box center [326, 386] width 74 height 15
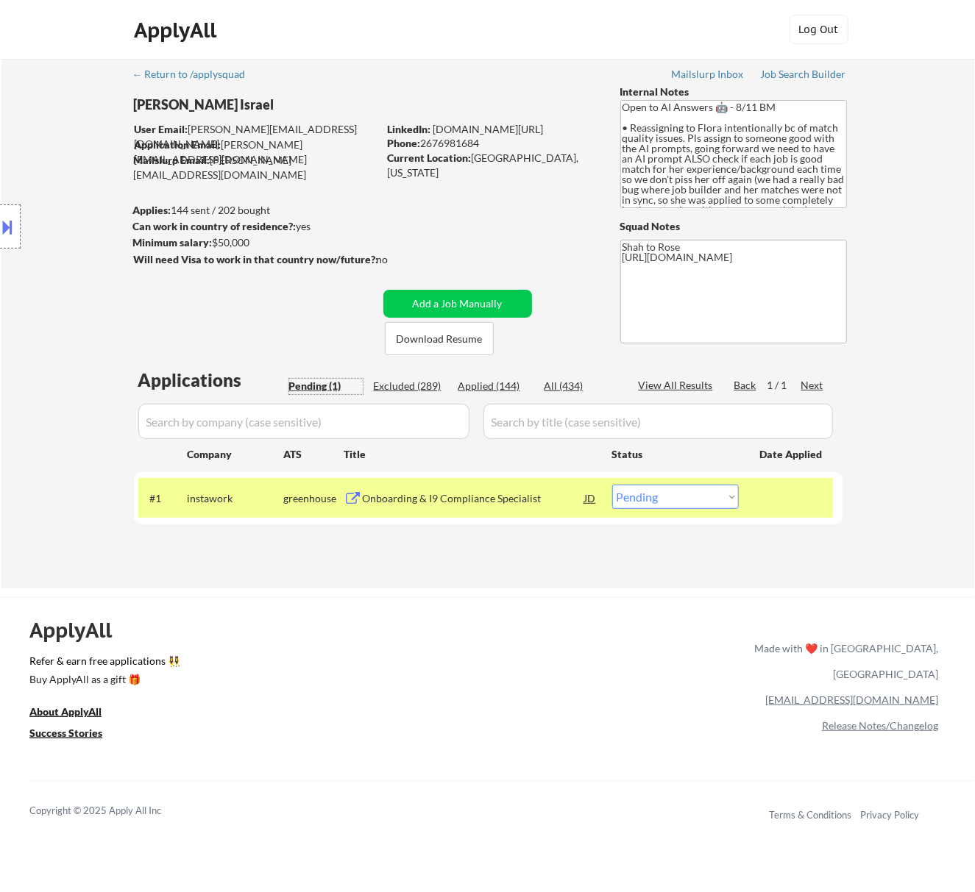
click at [703, 496] on select "Choose an option... Pending Applied Excluded (Questions) Excluded (Expired) Exc…" at bounding box center [675, 497] width 127 height 24
select select ""excluded__bad_match_""
click at [612, 485] on select "Choose an option... Pending Applied Excluded (Questions) Excluded (Expired) Exc…" at bounding box center [675, 497] width 127 height 24
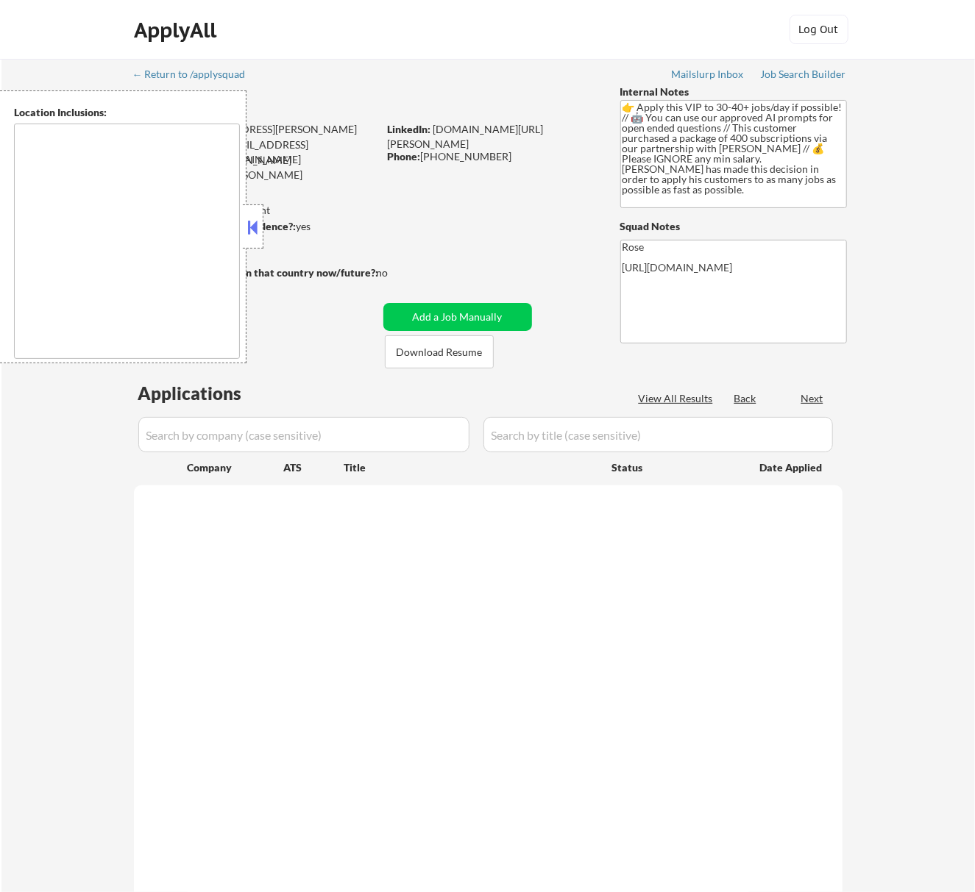
select select ""pending""
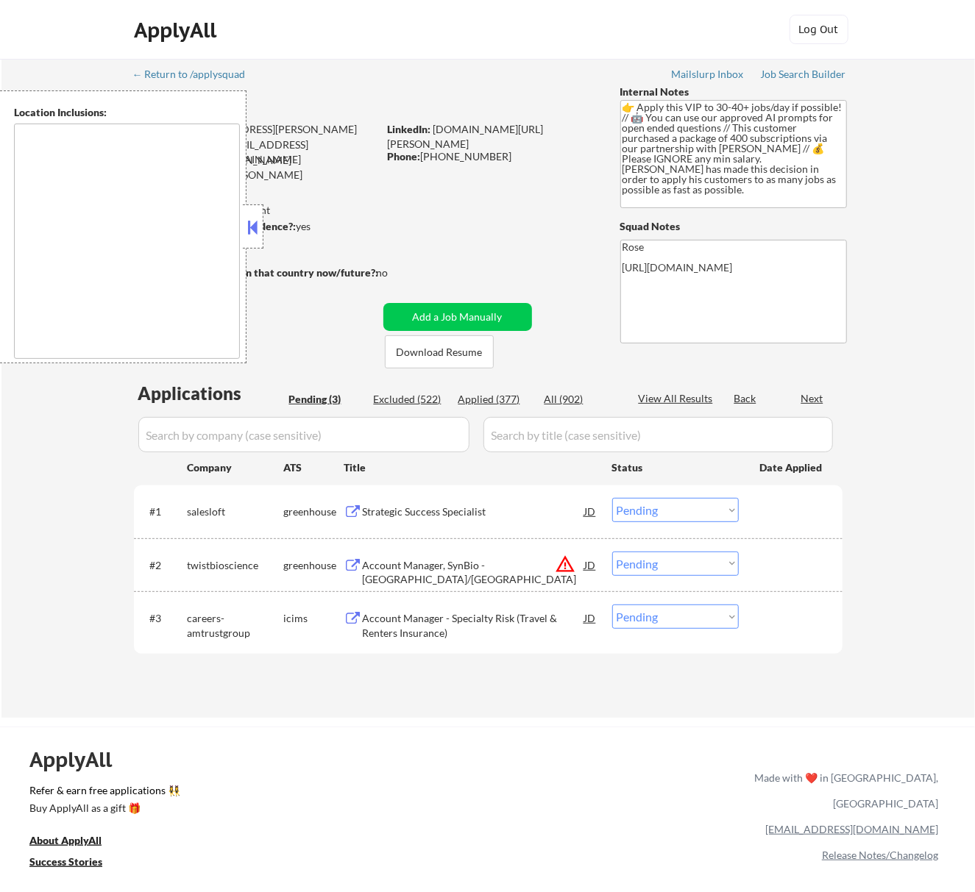
type textarea "remote"
click at [250, 218] on button at bounding box center [252, 227] width 16 height 22
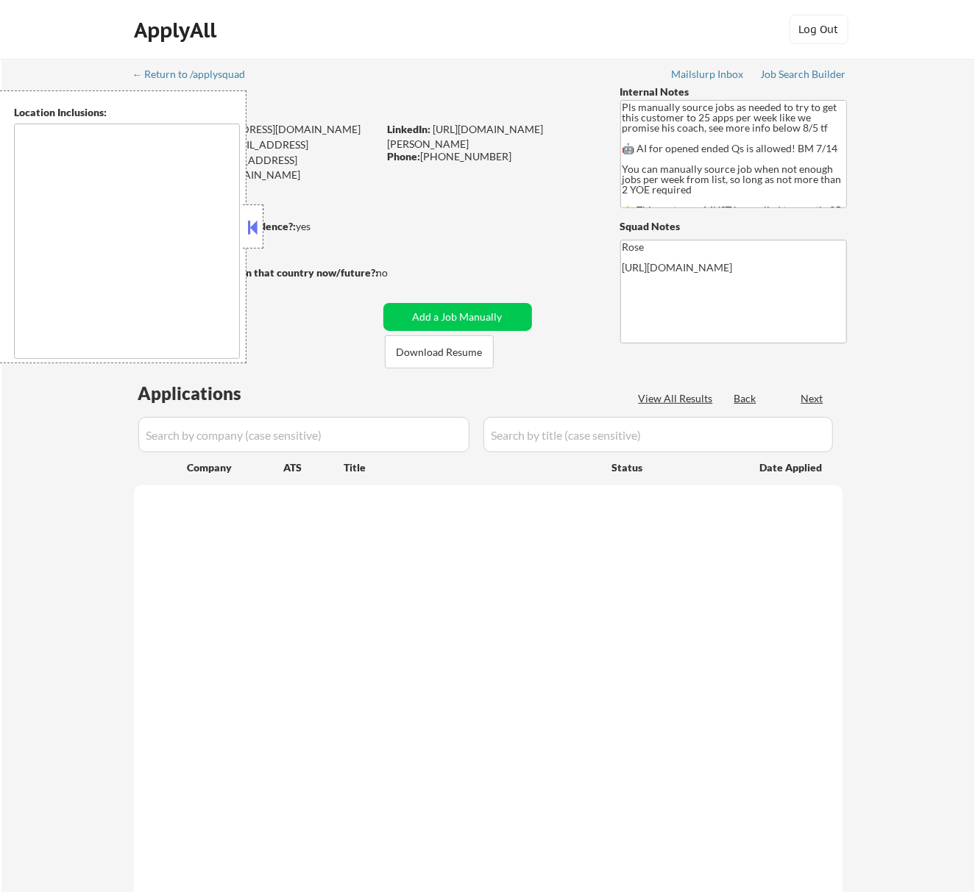
select select ""pending""
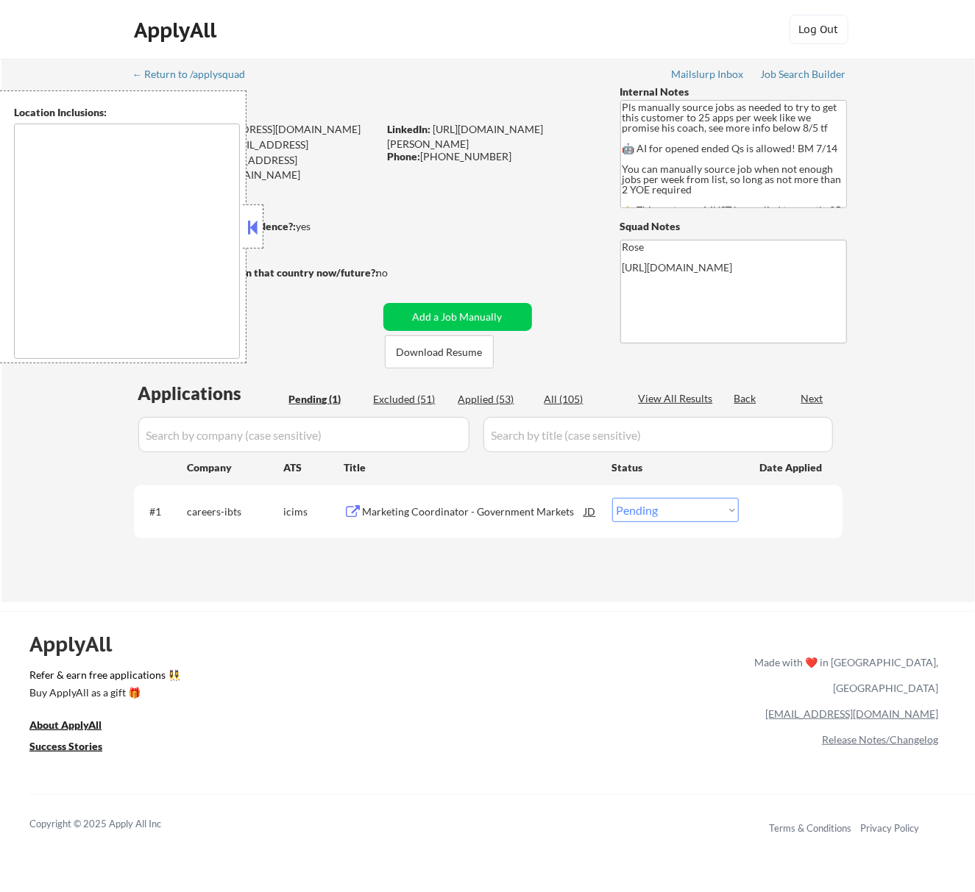
type textarea "Here is a list of metro areas, cities, and towns within approximately a 30-minu…"
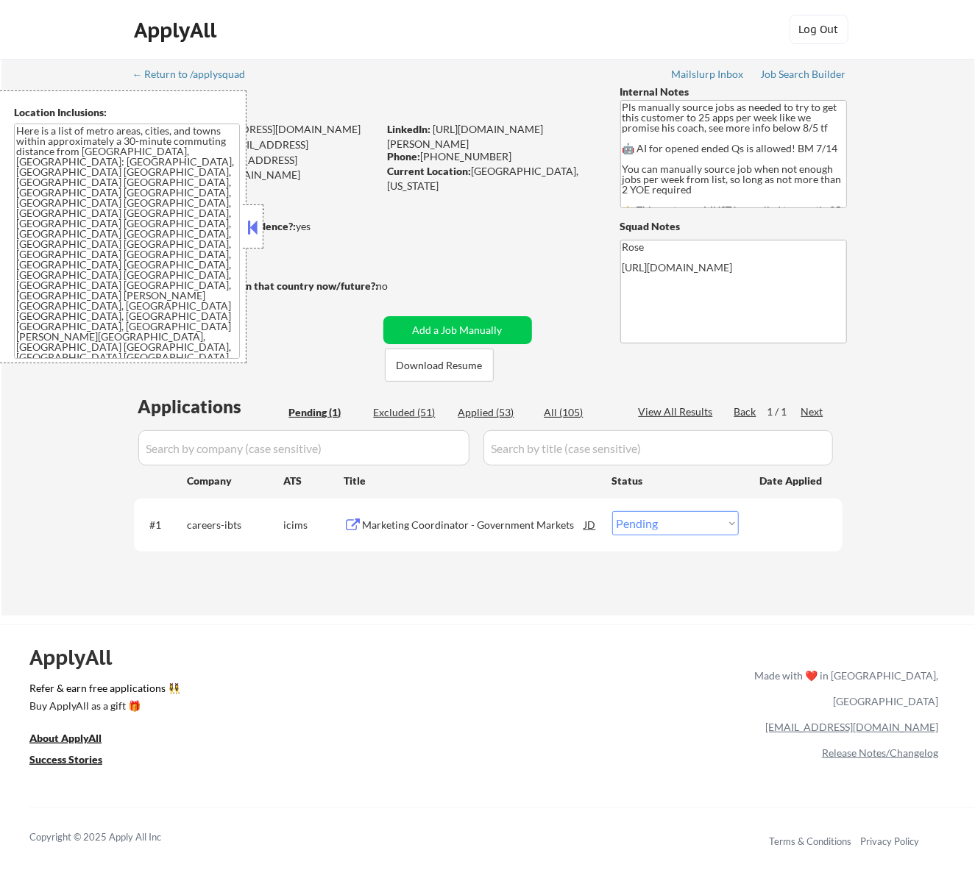
click at [259, 227] on button at bounding box center [252, 227] width 16 height 22
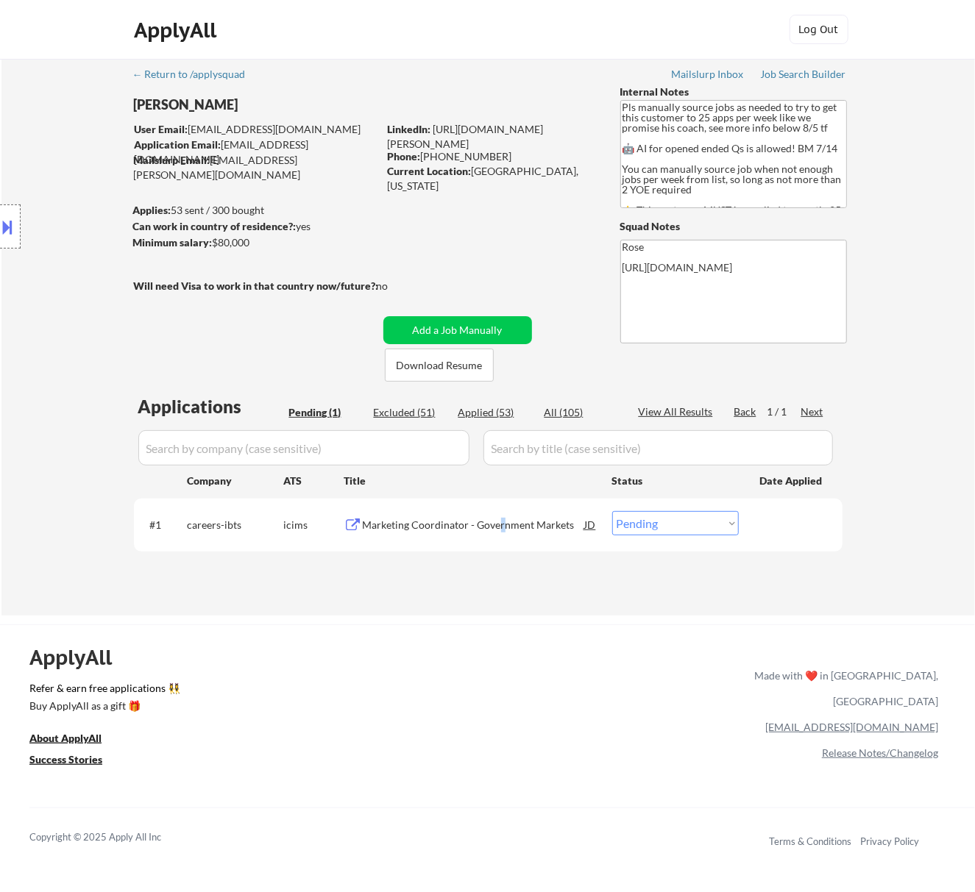
click at [498, 522] on div "Marketing Coordinator - Government Markets" at bounding box center [474, 525] width 222 height 15
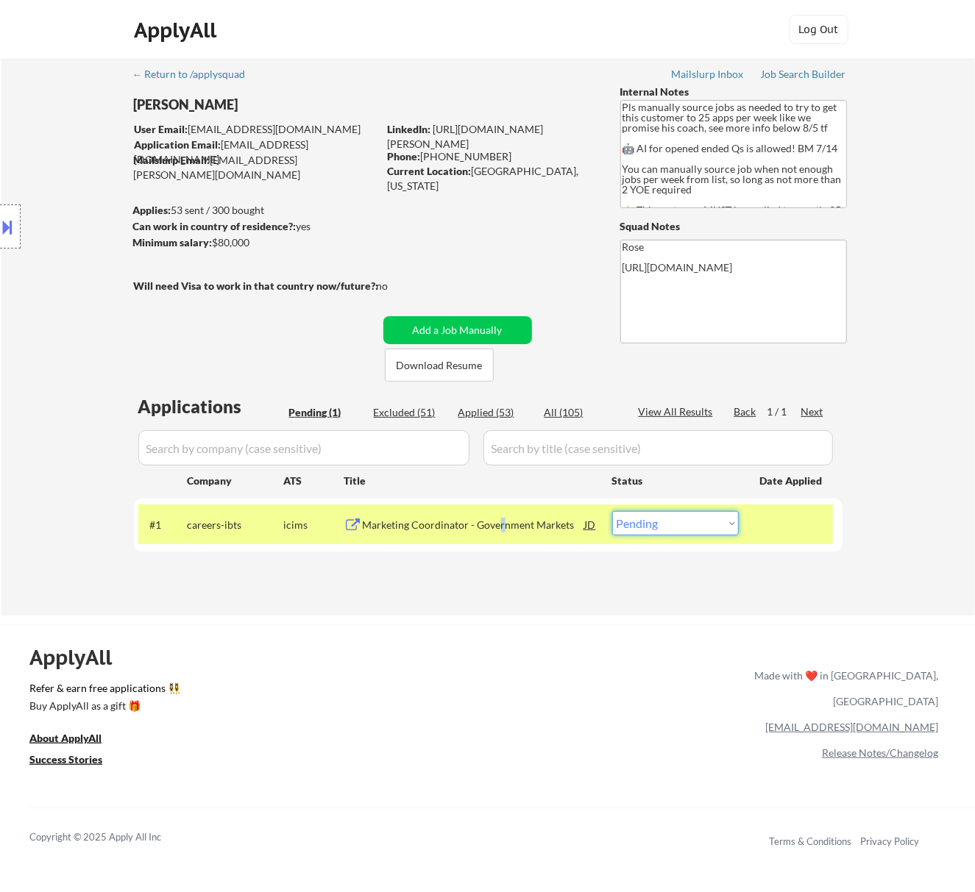
drag, startPoint x: 707, startPoint y: 522, endPoint x: 707, endPoint y: 533, distance: 10.3
click at [707, 522] on select "Choose an option... Pending Applied Excluded (Questions) Excluded (Expired) Exc…" at bounding box center [675, 523] width 127 height 24
select select ""excluded__bad_match_""
click at [612, 511] on select "Choose an option... Pending Applied Excluded (Questions) Excluded (Expired) Exc…" at bounding box center [675, 523] width 127 height 24
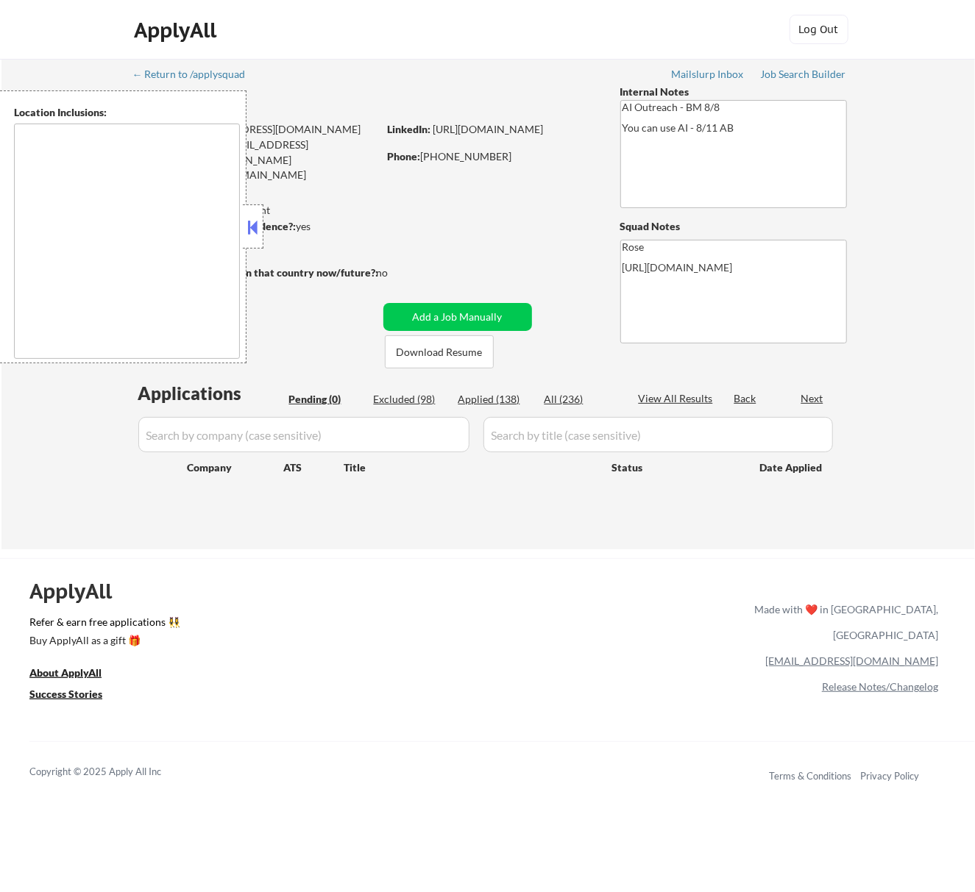
type textarea "[GEOGRAPHIC_DATA], [GEOGRAPHIC_DATA] [GEOGRAPHIC_DATA], [GEOGRAPHIC_DATA] [GEOG…"
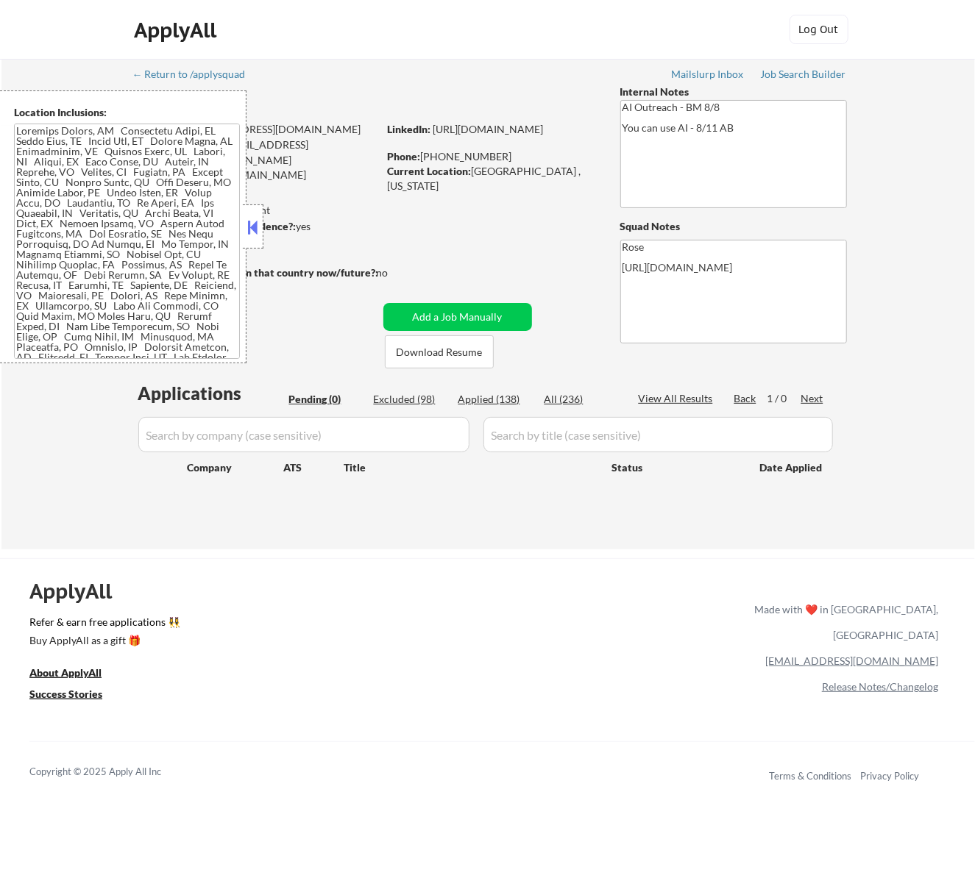
click at [252, 227] on button at bounding box center [252, 227] width 16 height 22
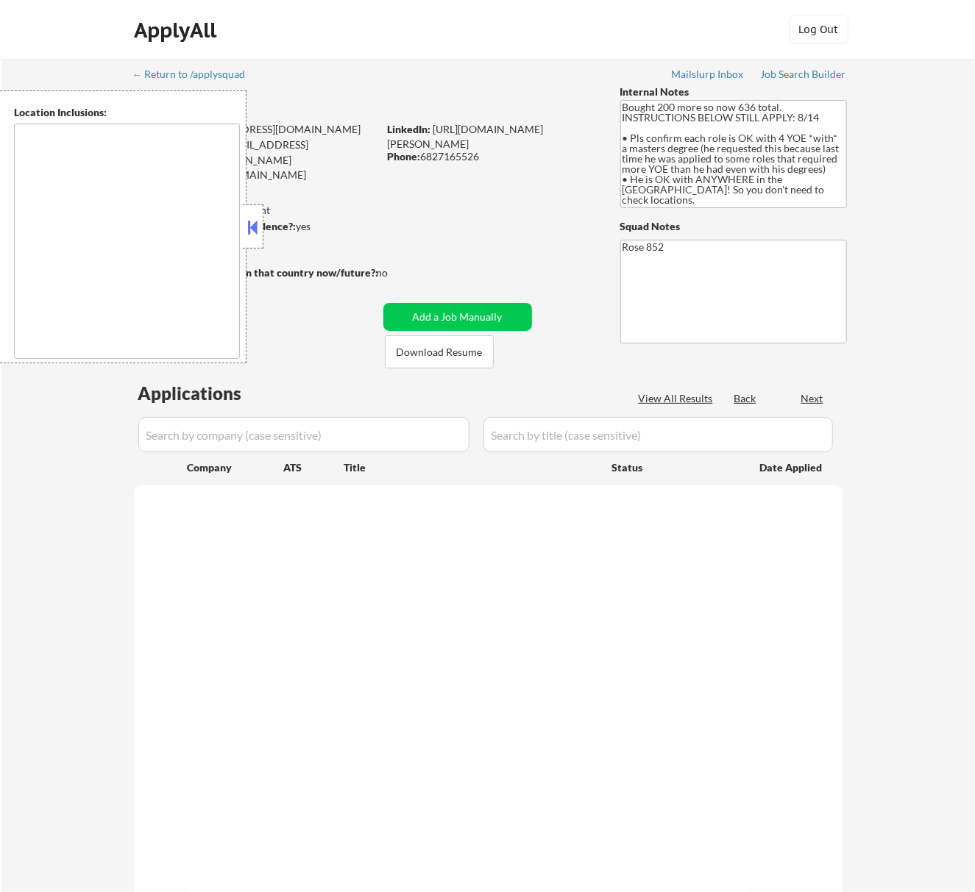
select select ""pending""
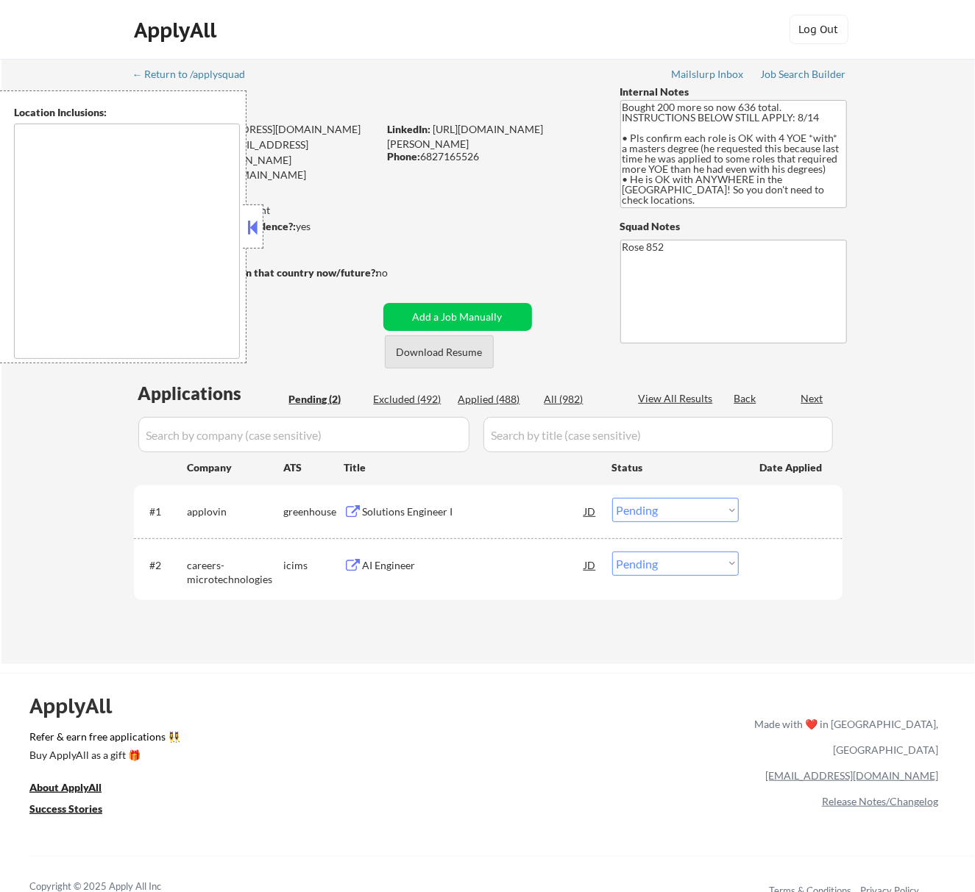
type textarea "[GEOGRAPHIC_DATA], [GEOGRAPHIC_DATA] [GEOGRAPHIC_DATA], [GEOGRAPHIC_DATA] [GEOG…"
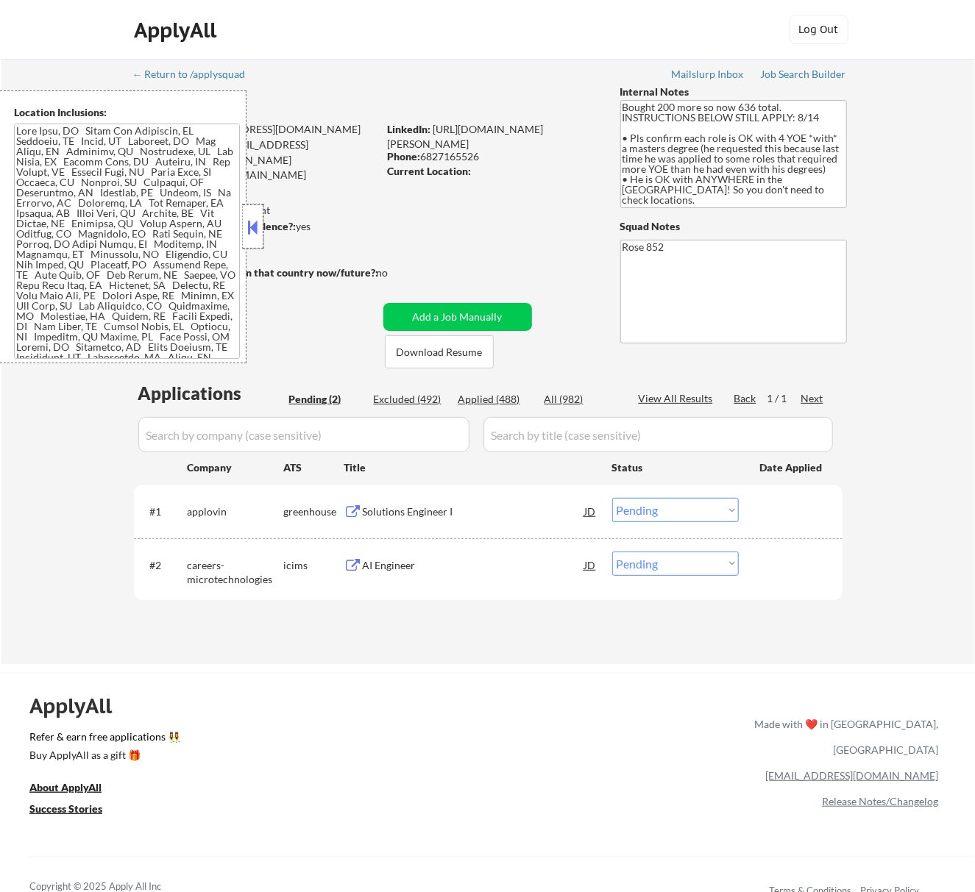
click at [260, 221] on div at bounding box center [253, 226] width 21 height 44
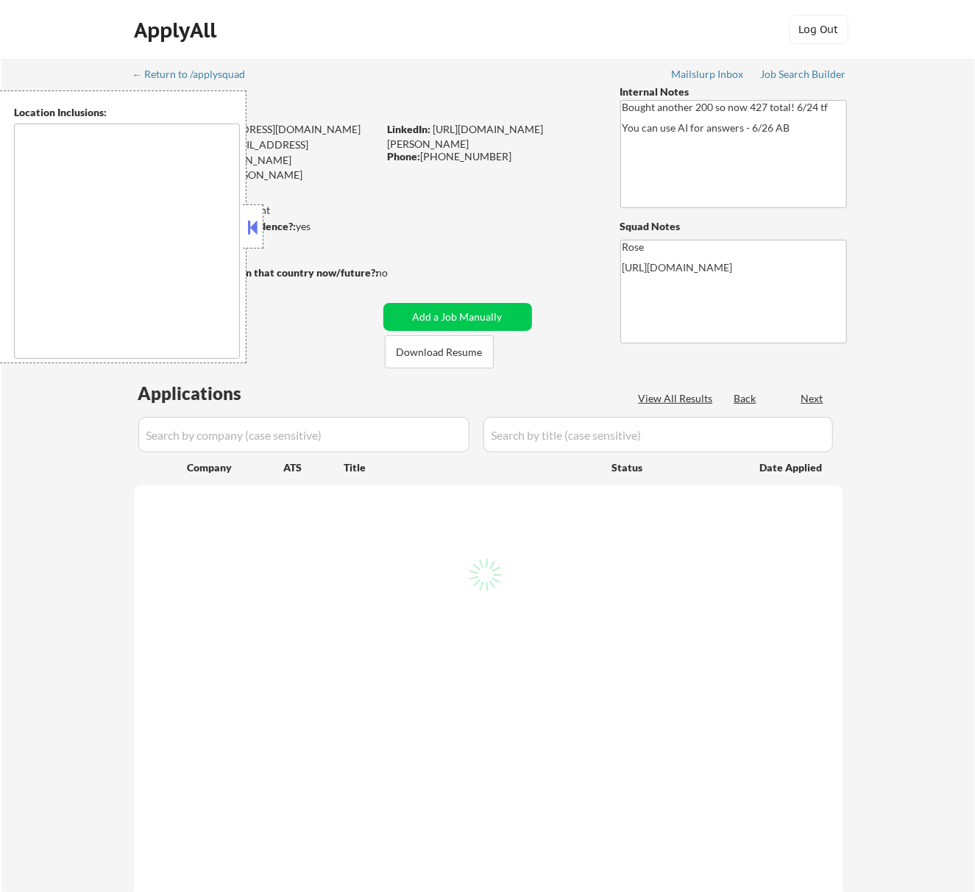
select select ""pending""
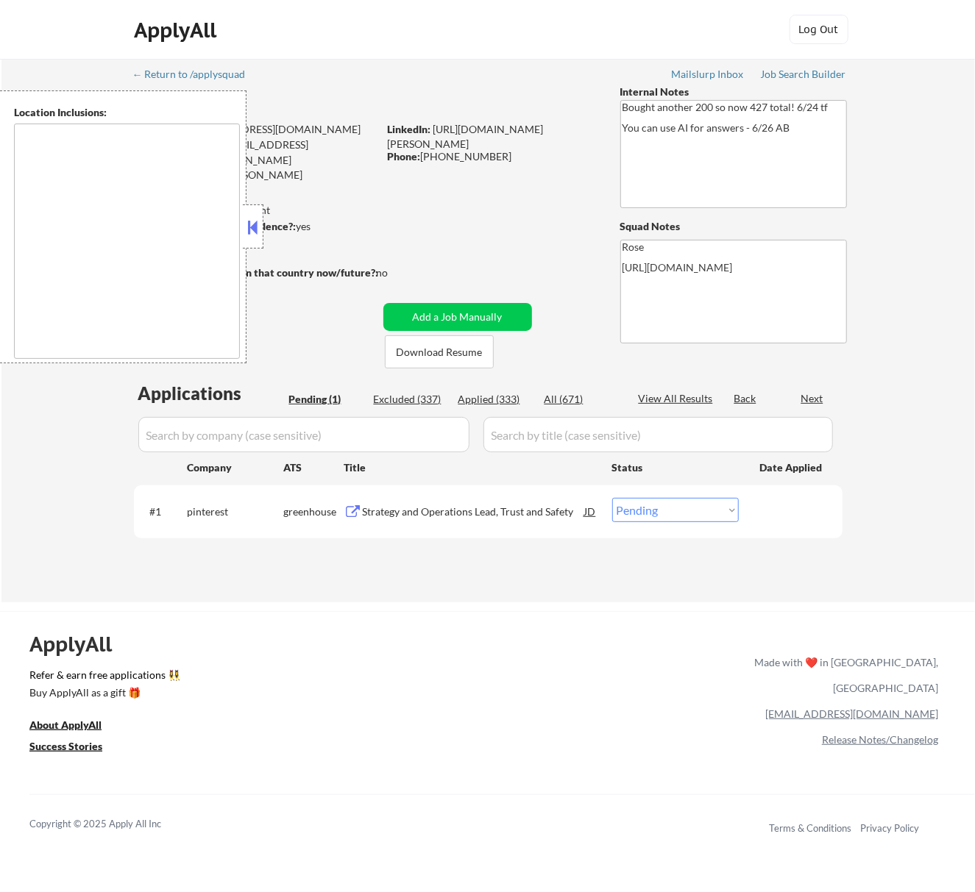
type textarea "[GEOGRAPHIC_DATA], [GEOGRAPHIC_DATA] [GEOGRAPHIC_DATA], [GEOGRAPHIC_DATA] [GEOG…"
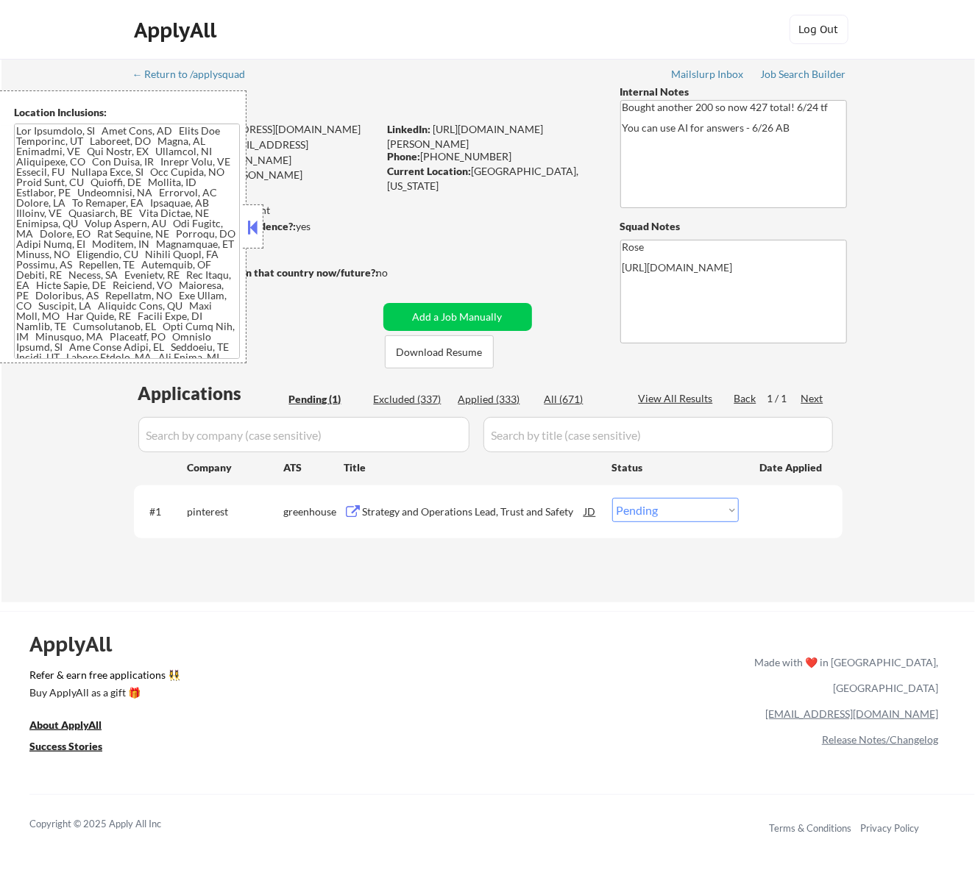
click at [260, 224] on button at bounding box center [252, 227] width 16 height 22
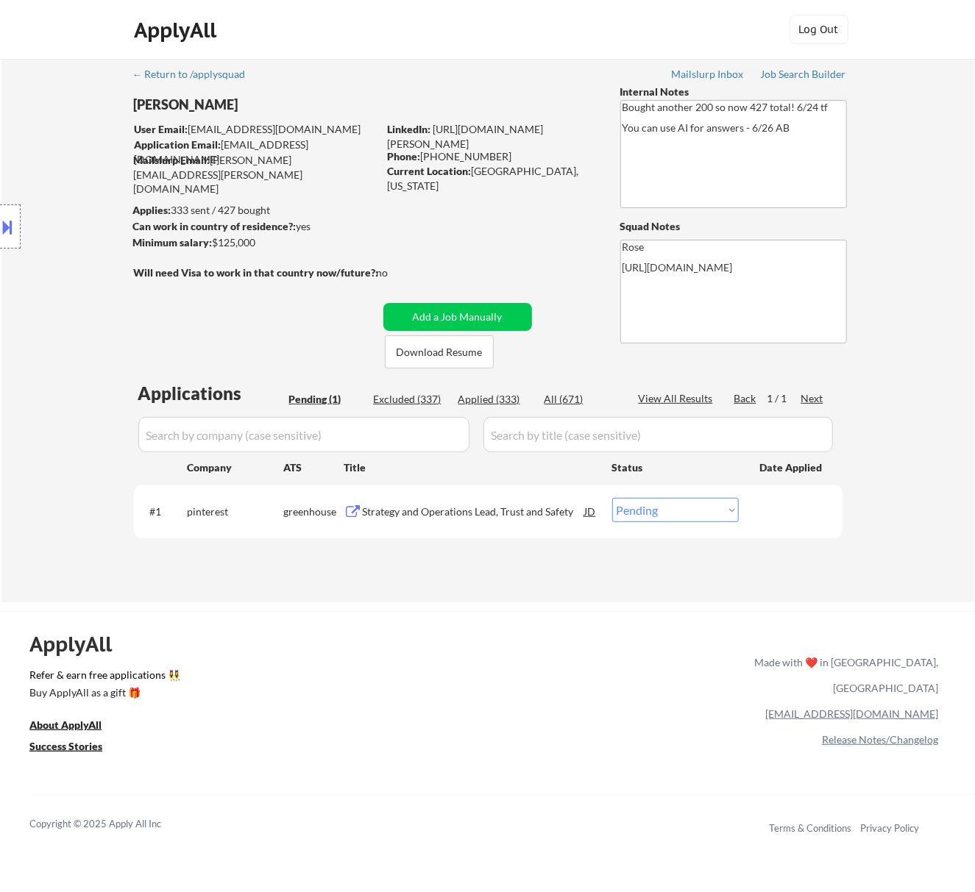
click at [493, 524] on div "#1 pinterest greenhouse Strategy and Operations Lead, Trust and Safety JD Choos…" at bounding box center [485, 511] width 694 height 40
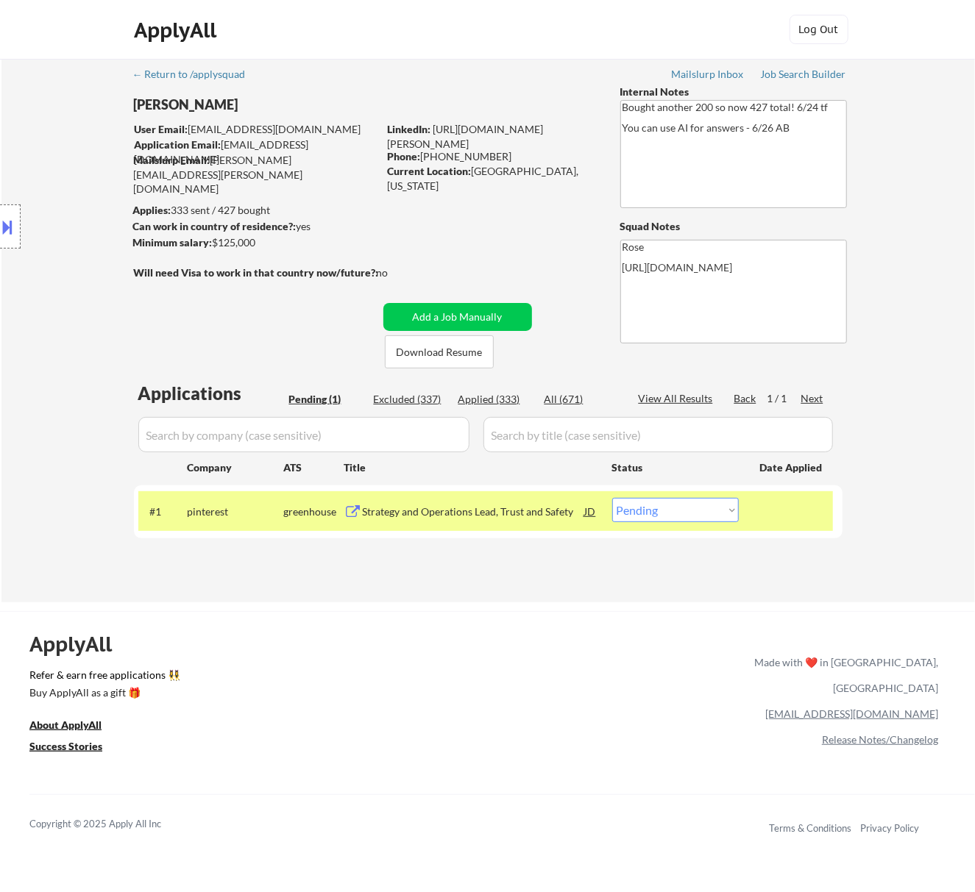
click at [477, 513] on div "Strategy and Operations Lead, Trust and Safety" at bounding box center [474, 512] width 222 height 15
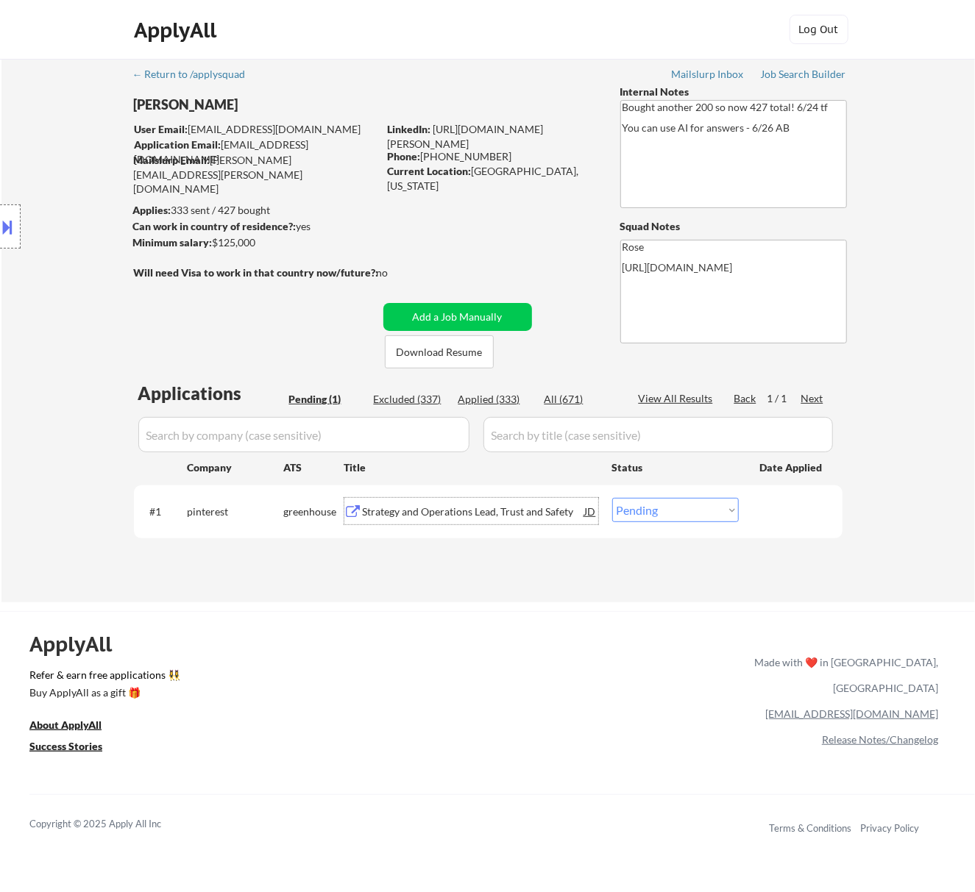
click at [649, 510] on select "Choose an option... Pending Applied Excluded (Questions) Excluded (Expired) Exc…" at bounding box center [675, 510] width 127 height 24
select select ""applied""
click at [612, 498] on select "Choose an option... Pending Applied Excluded (Questions) Excluded (Expired) Exc…" at bounding box center [675, 510] width 127 height 24
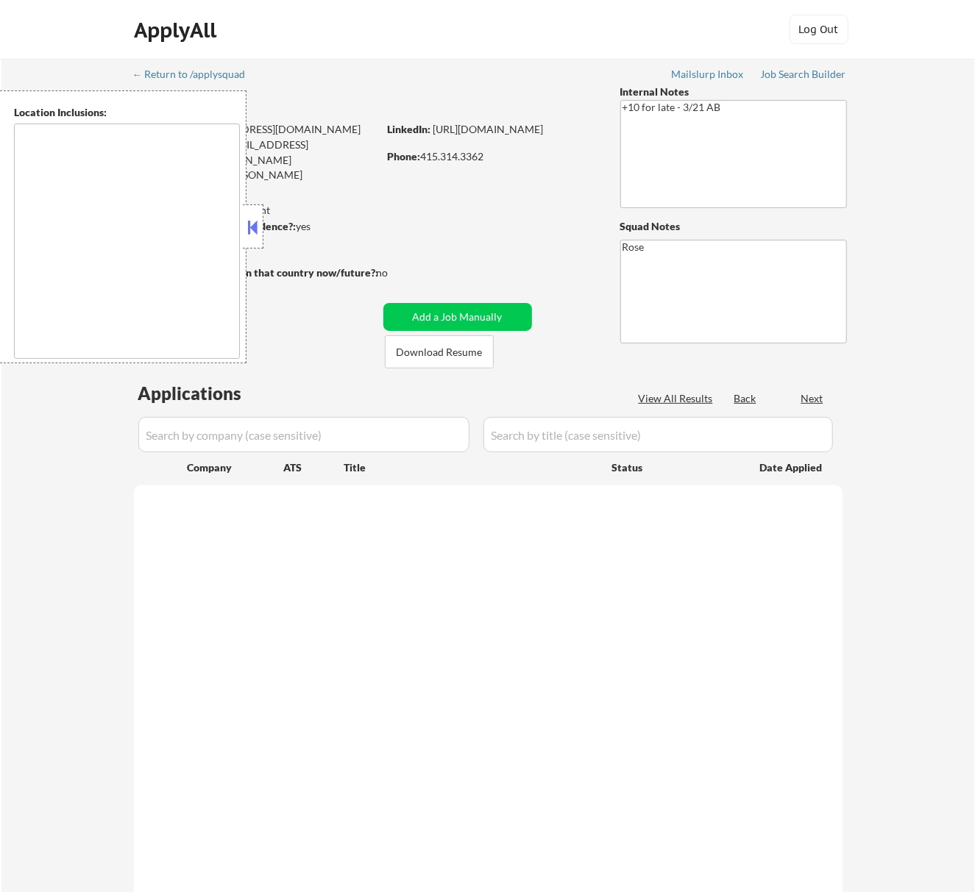
select select ""pending""
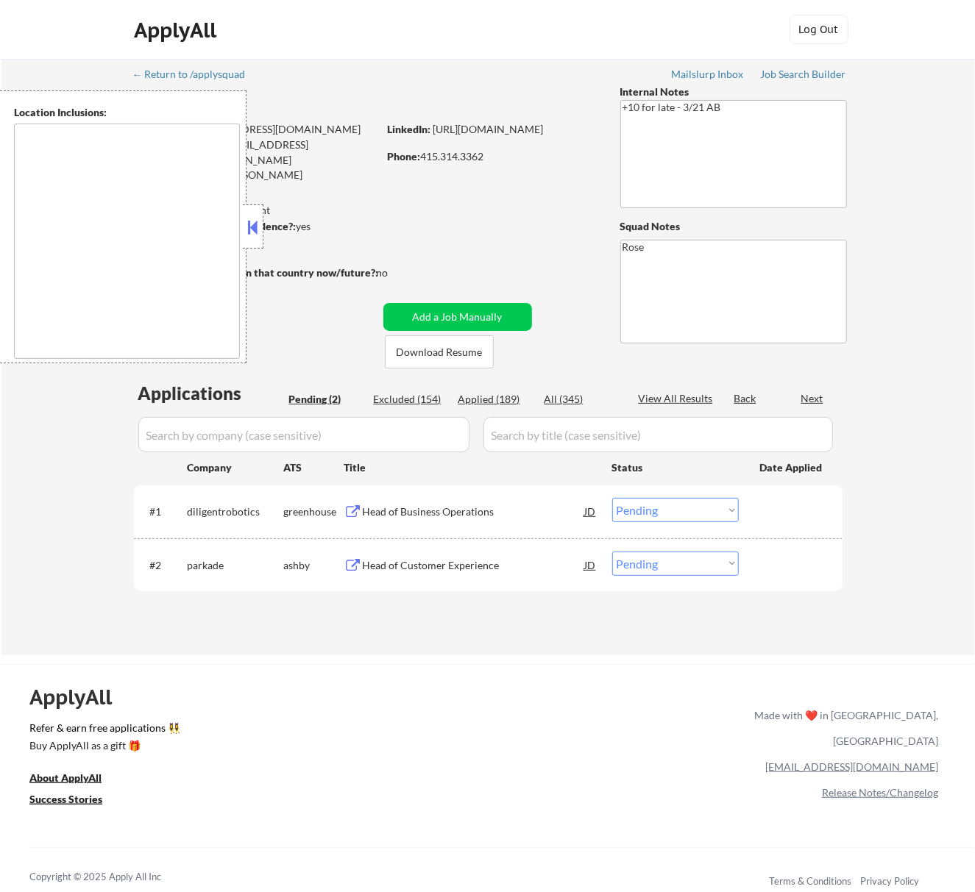
type textarea "[GEOGRAPHIC_DATA], [GEOGRAPHIC_DATA] [GEOGRAPHIC_DATA], [GEOGRAPHIC_DATA] [GEOG…"
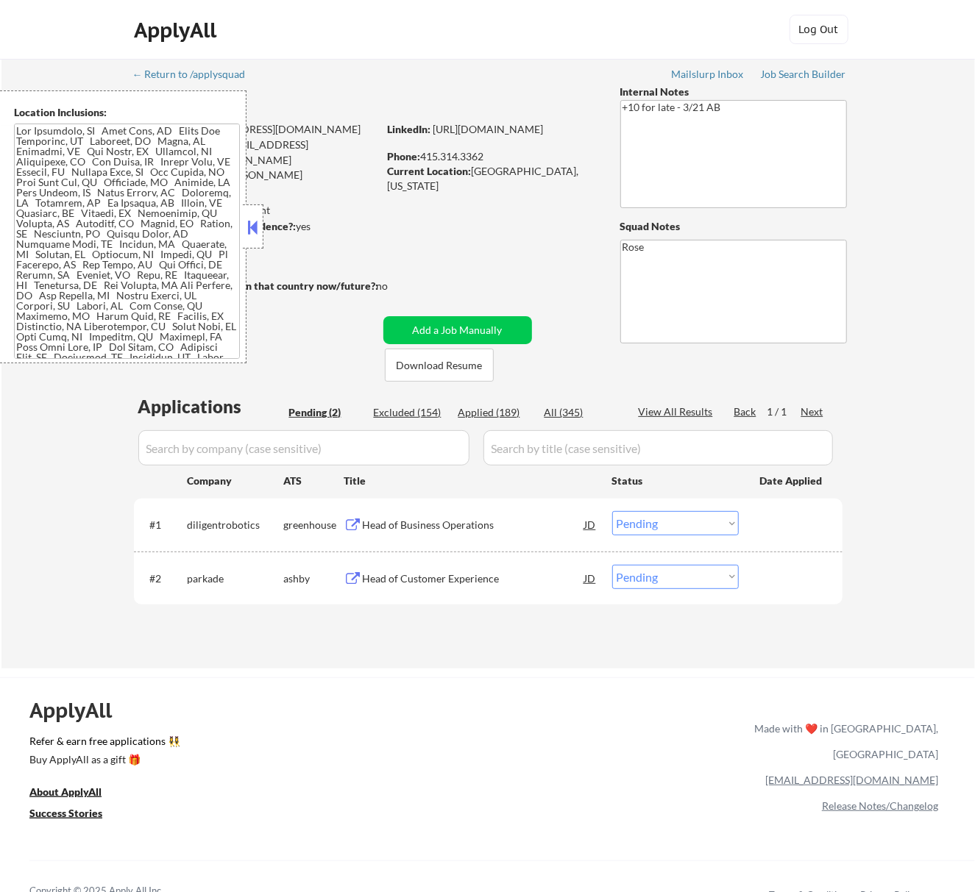
click at [252, 227] on button at bounding box center [252, 227] width 16 height 22
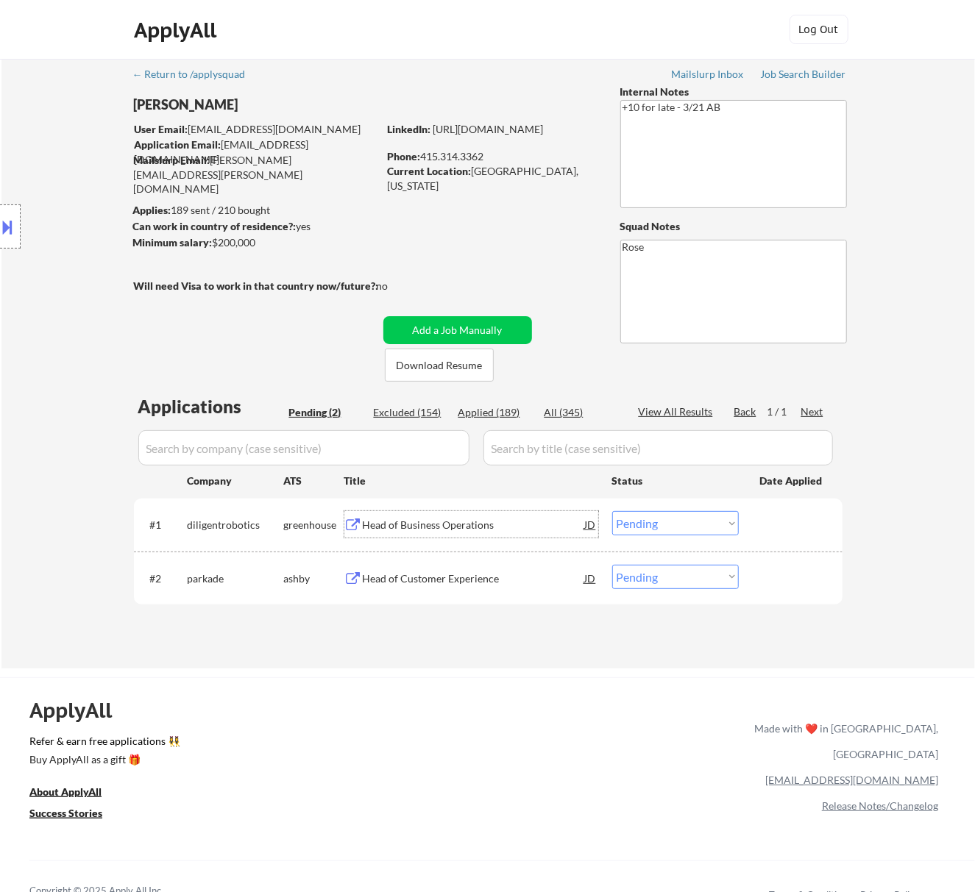
click at [502, 536] on div "Head of Business Operations" at bounding box center [474, 524] width 222 height 26
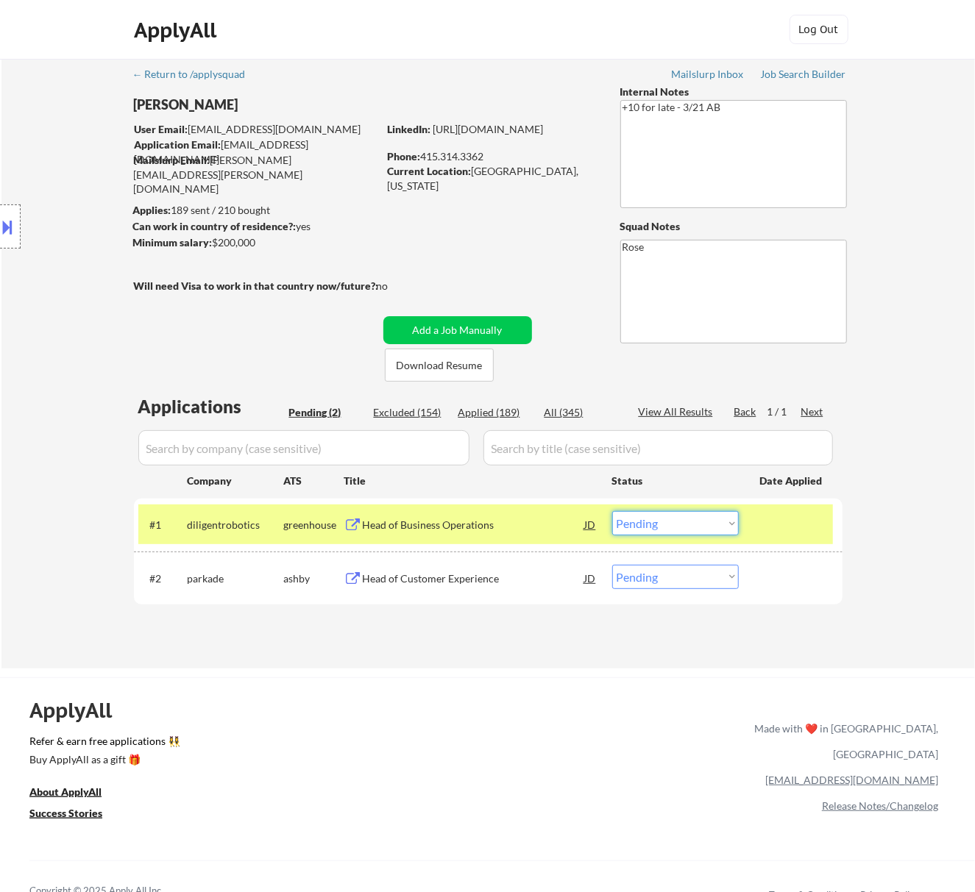
click at [681, 527] on select "Choose an option... Pending Applied Excluded (Questions) Excluded (Expired) Exc…" at bounding box center [675, 523] width 127 height 24
click at [612, 511] on select "Choose an option... Pending Applied Excluded (Questions) Excluded (Expired) Exc…" at bounding box center [675, 523] width 127 height 24
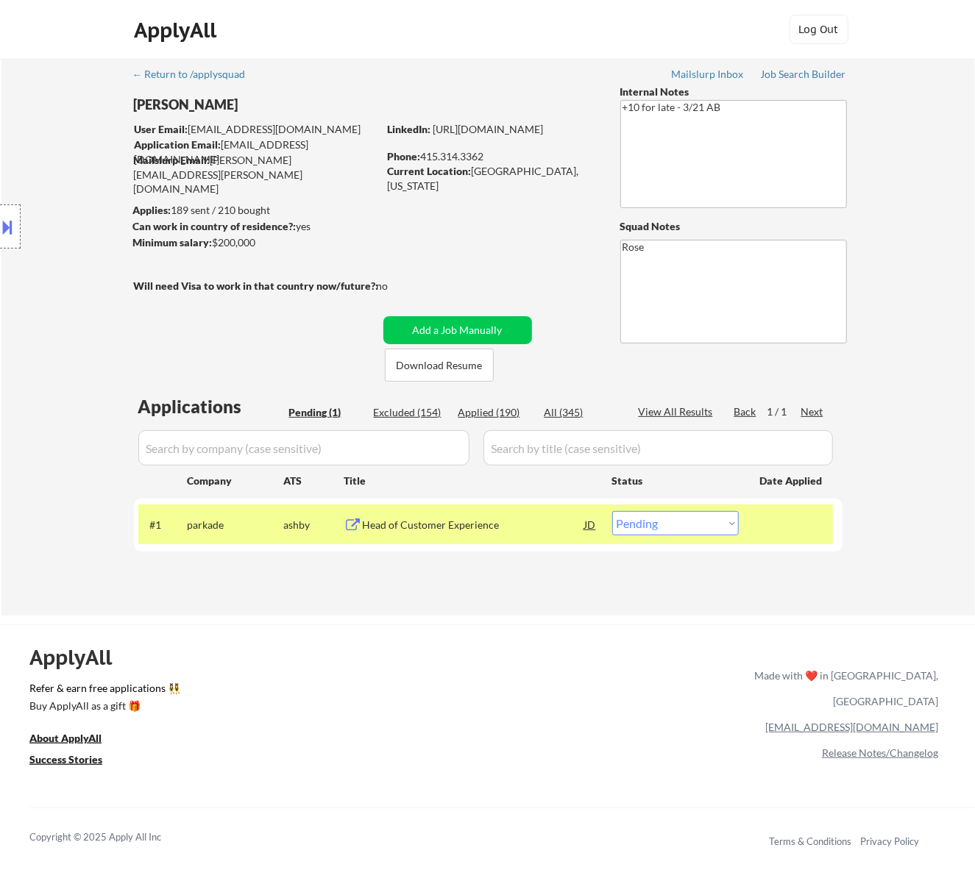
click at [472, 521] on div "Head of Customer Experience" at bounding box center [474, 525] width 222 height 15
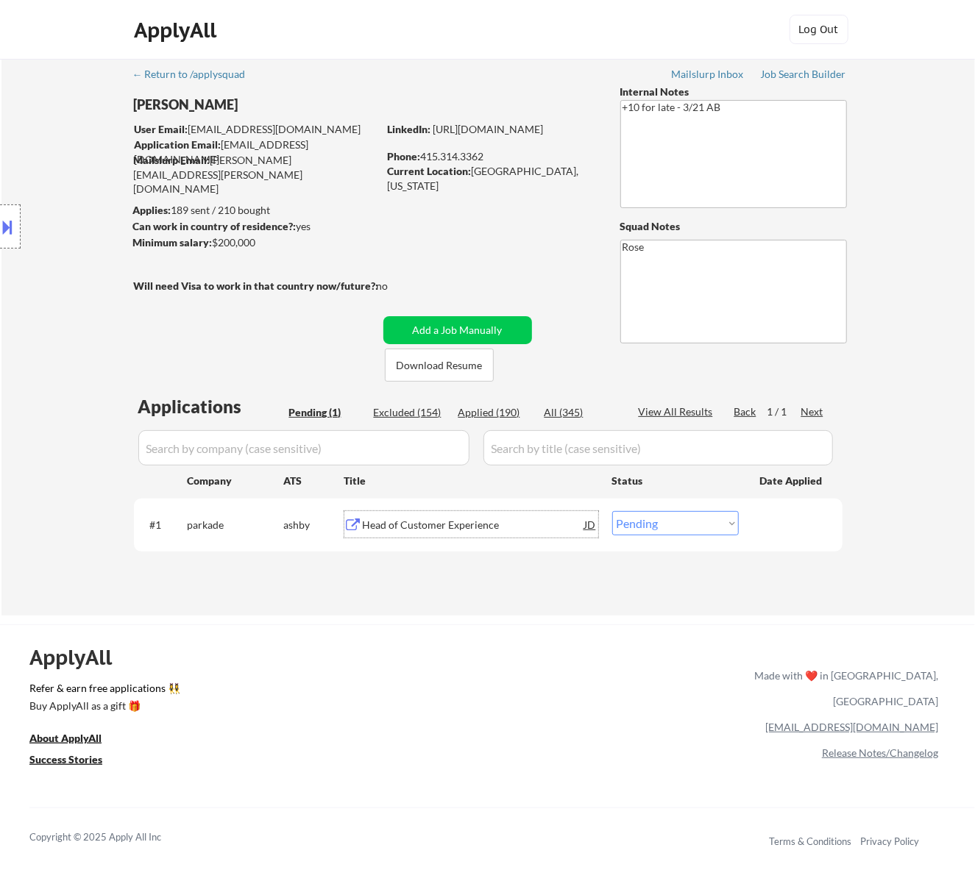
click at [686, 518] on select "Choose an option... Pending Applied Excluded (Questions) Excluded (Expired) Exc…" at bounding box center [675, 523] width 127 height 24
select select ""excluded__salary_""
click at [612, 511] on select "Choose an option... Pending Applied Excluded (Questions) Excluded (Expired) Exc…" at bounding box center [675, 523] width 127 height 24
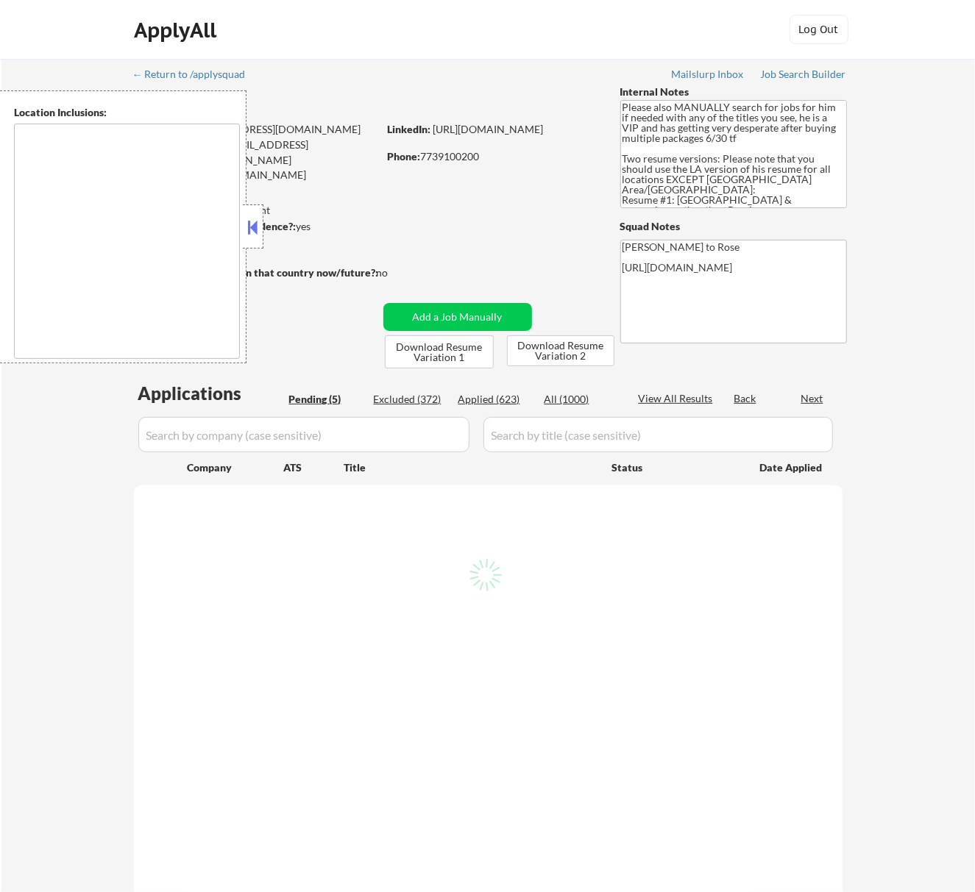
select select ""pending""
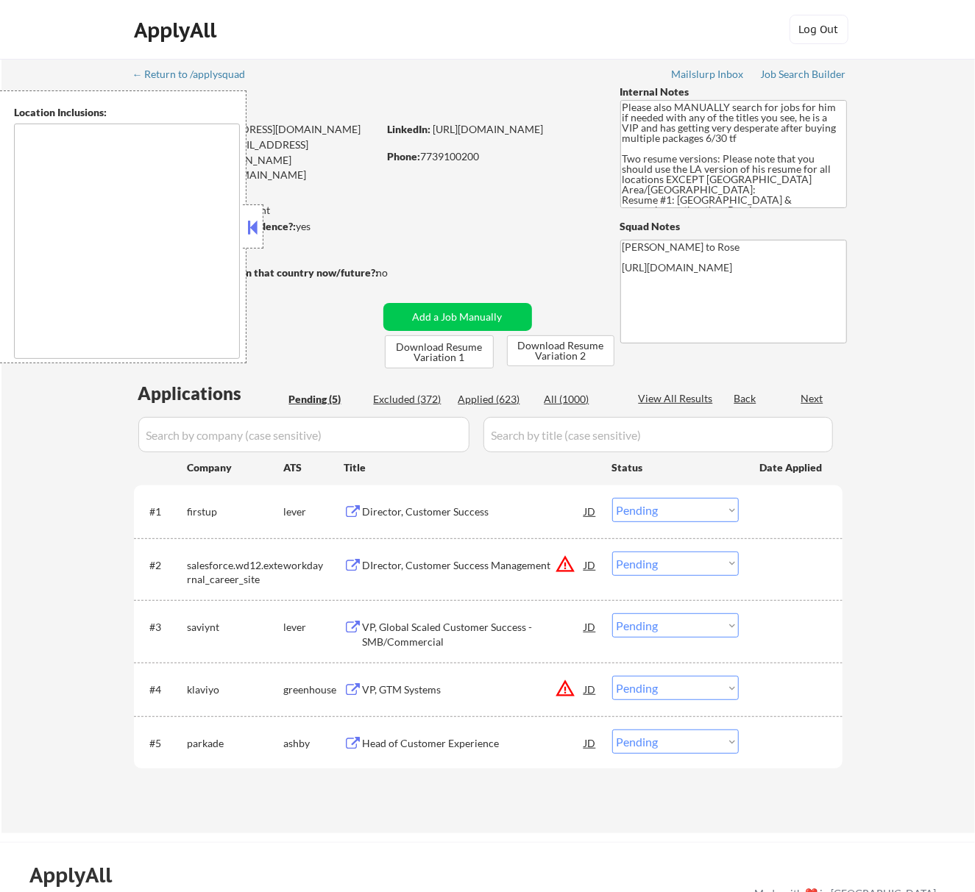
type textarea "[GEOGRAPHIC_DATA], [GEOGRAPHIC_DATA] [GEOGRAPHIC_DATA], [GEOGRAPHIC_DATA] [GEOG…"
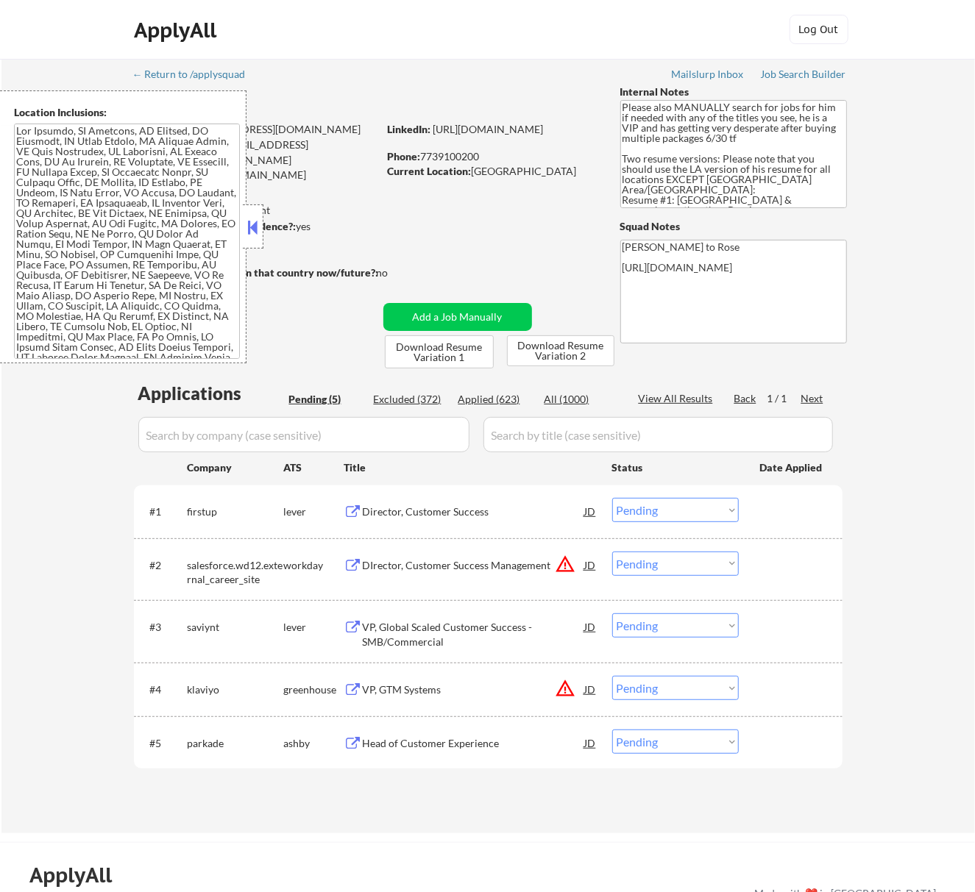
scroll to position [98, 0]
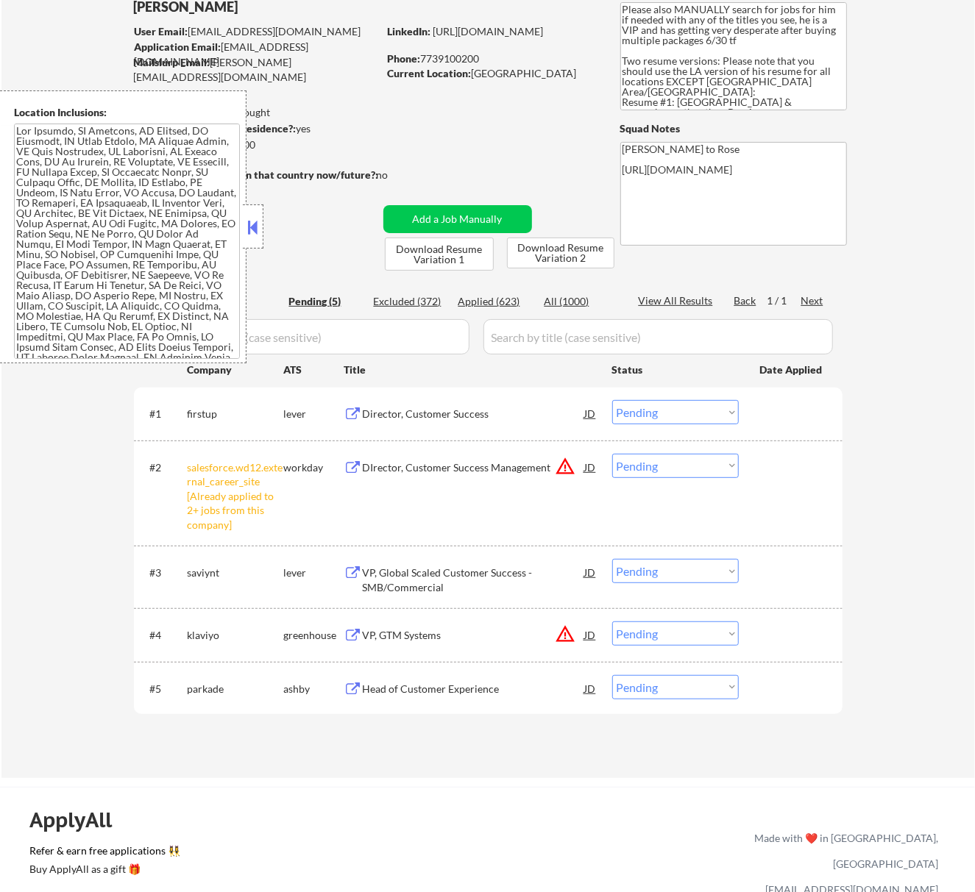
click at [706, 457] on select "Choose an option... Pending Applied Excluded (Questions) Excluded (Expired) Exc…" at bounding box center [675, 466] width 127 height 24
click at [612, 454] on select "Choose an option... Pending Applied Excluded (Questions) Excluded (Expired) Exc…" at bounding box center [675, 466] width 127 height 24
select select ""pending""
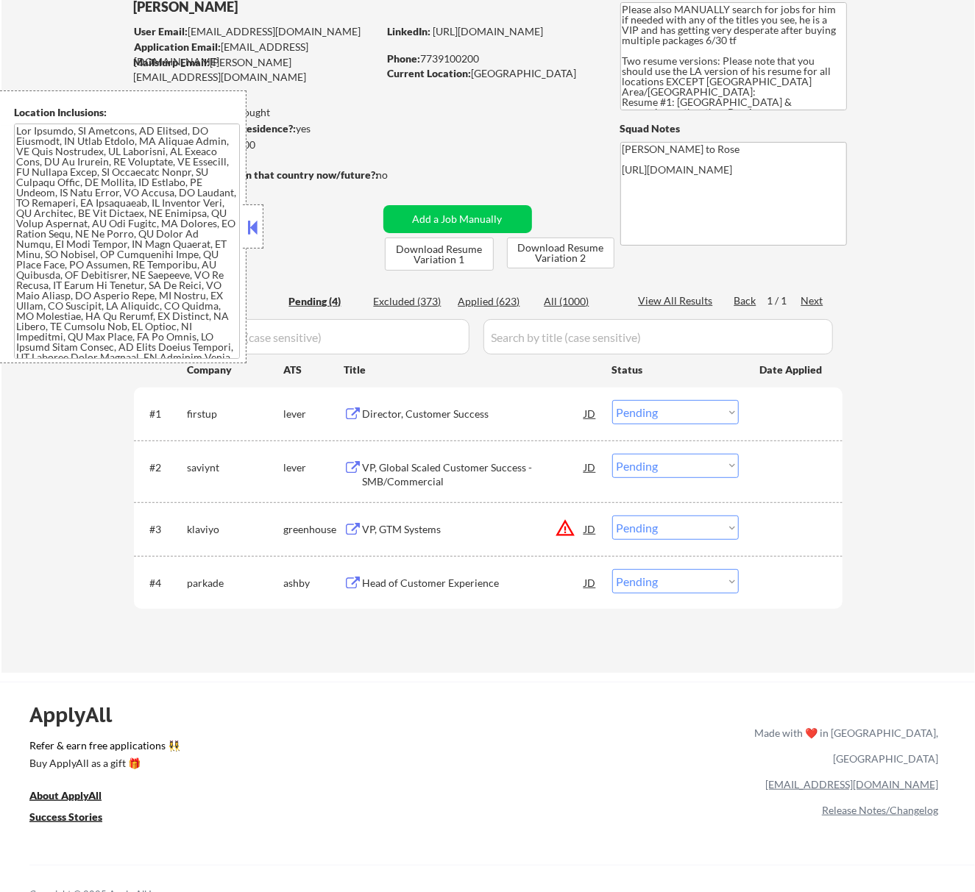
click at [263, 229] on div at bounding box center [253, 226] width 21 height 44
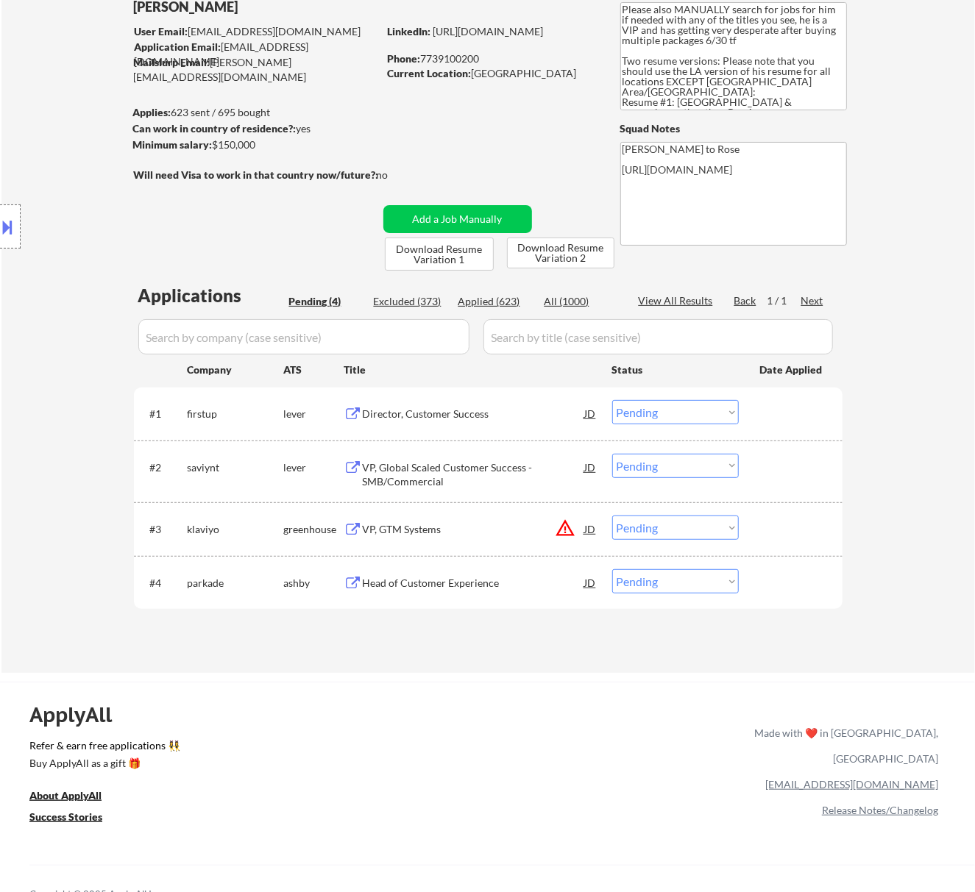
click at [522, 419] on div "Director, Customer Success" at bounding box center [474, 414] width 222 height 15
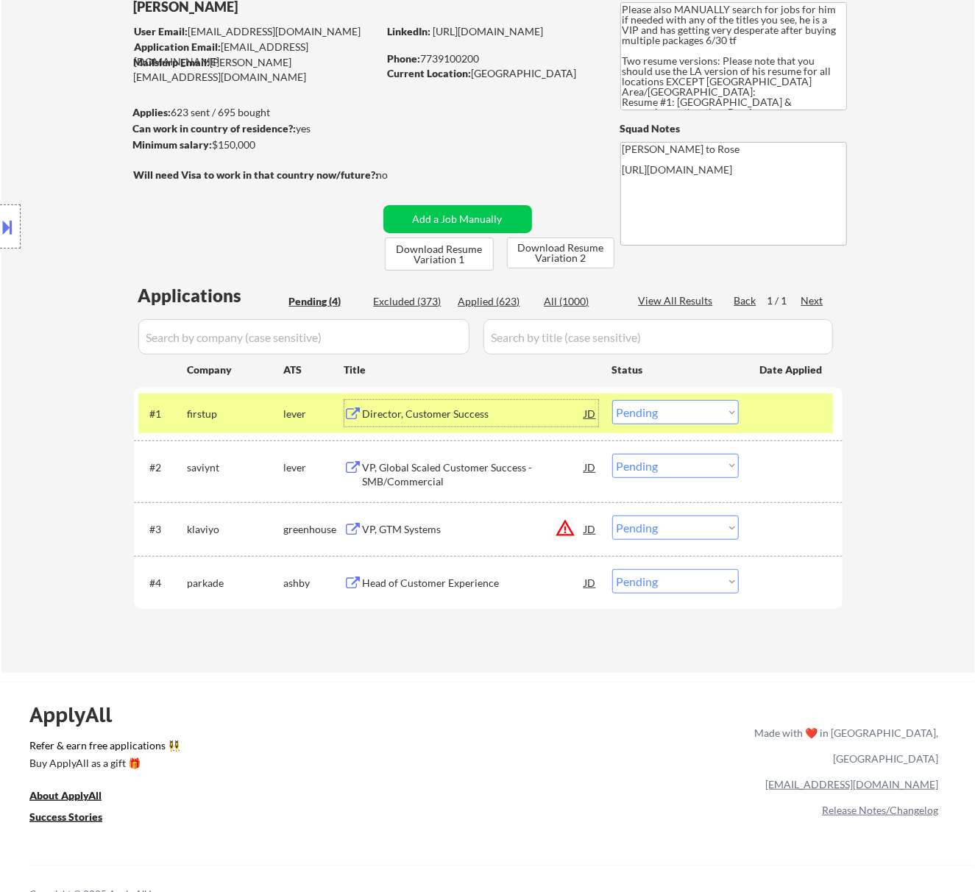
click at [718, 405] on select "Choose an option... Pending Applied Excluded (Questions) Excluded (Expired) Exc…" at bounding box center [675, 412] width 127 height 24
click at [612, 400] on select "Choose an option... Pending Applied Excluded (Questions) Excluded (Expired) Exc…" at bounding box center [675, 412] width 127 height 24
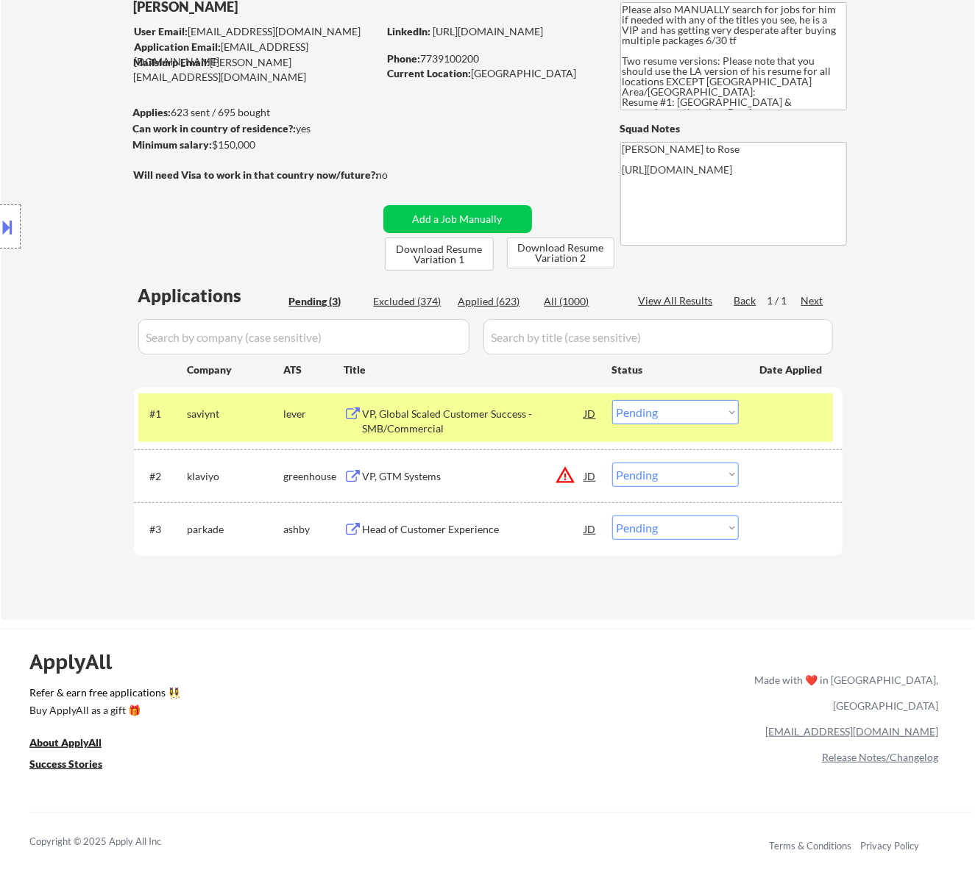
click at [519, 412] on div "VP, Global Scaled Customer Success - SMB/Commercial" at bounding box center [474, 421] width 222 height 29
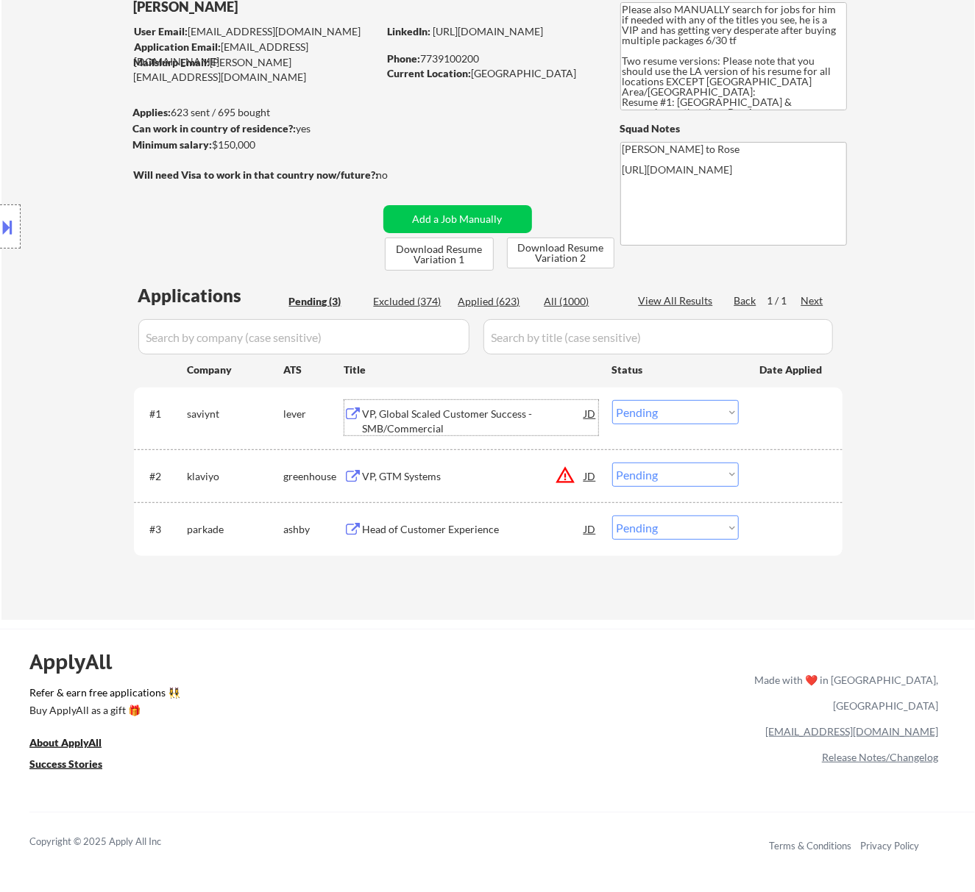
click at [688, 409] on select "Choose an option... Pending Applied Excluded (Questions) Excluded (Expired) Exc…" at bounding box center [675, 412] width 127 height 24
click at [612, 400] on select "Choose an option... Pending Applied Excluded (Questions) Excluded (Expired) Exc…" at bounding box center [675, 412] width 127 height 24
select select ""pending""
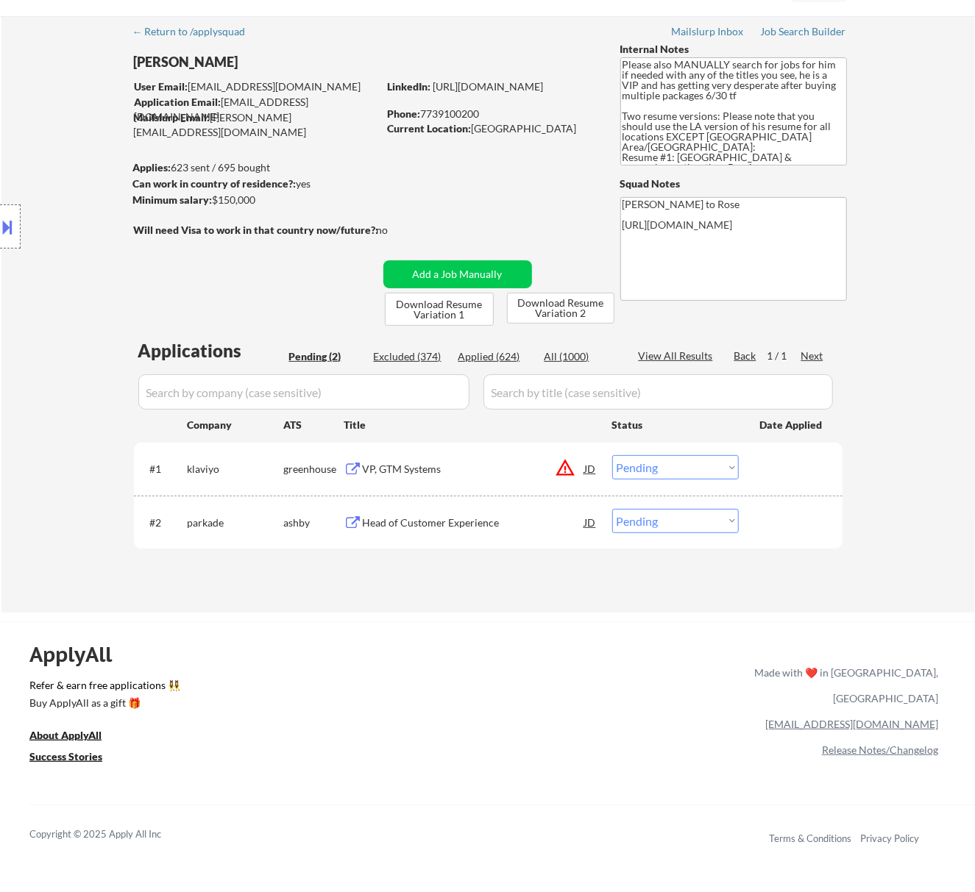
scroll to position [0, 0]
